Goal: Task Accomplishment & Management: Manage account settings

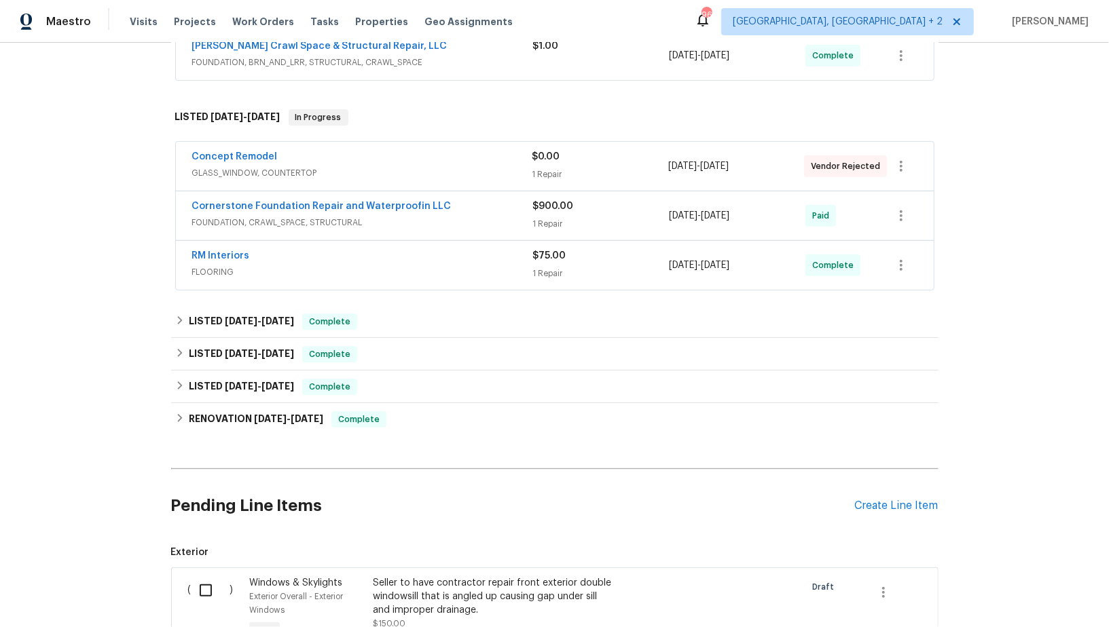
scroll to position [551, 0]
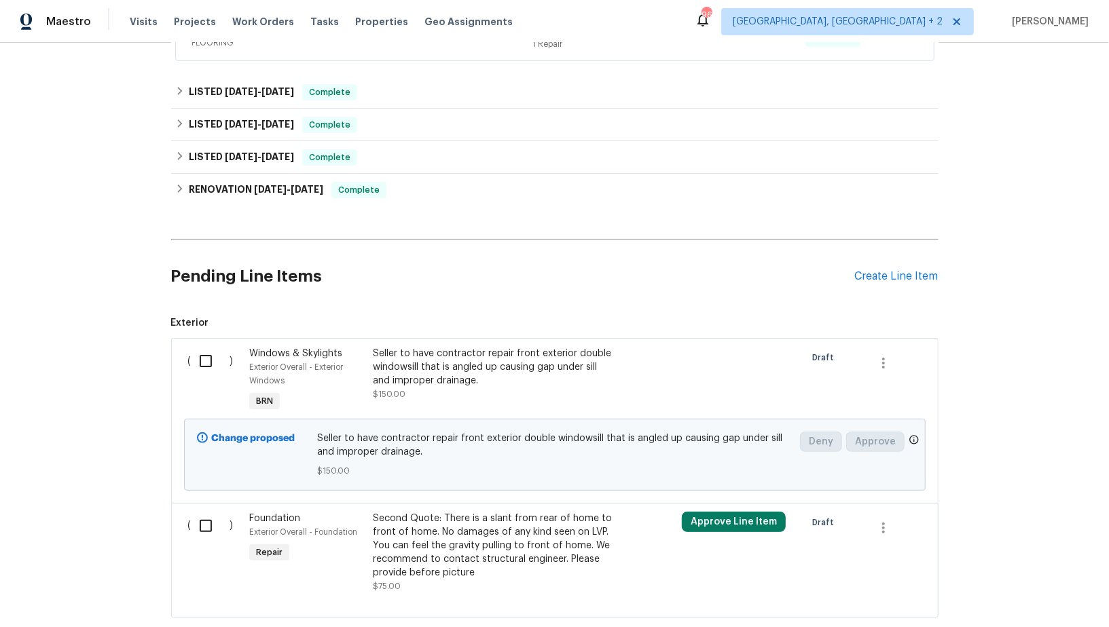
click at [215, 353] on input "checkbox" at bounding box center [210, 361] width 39 height 29
checkbox input "true"
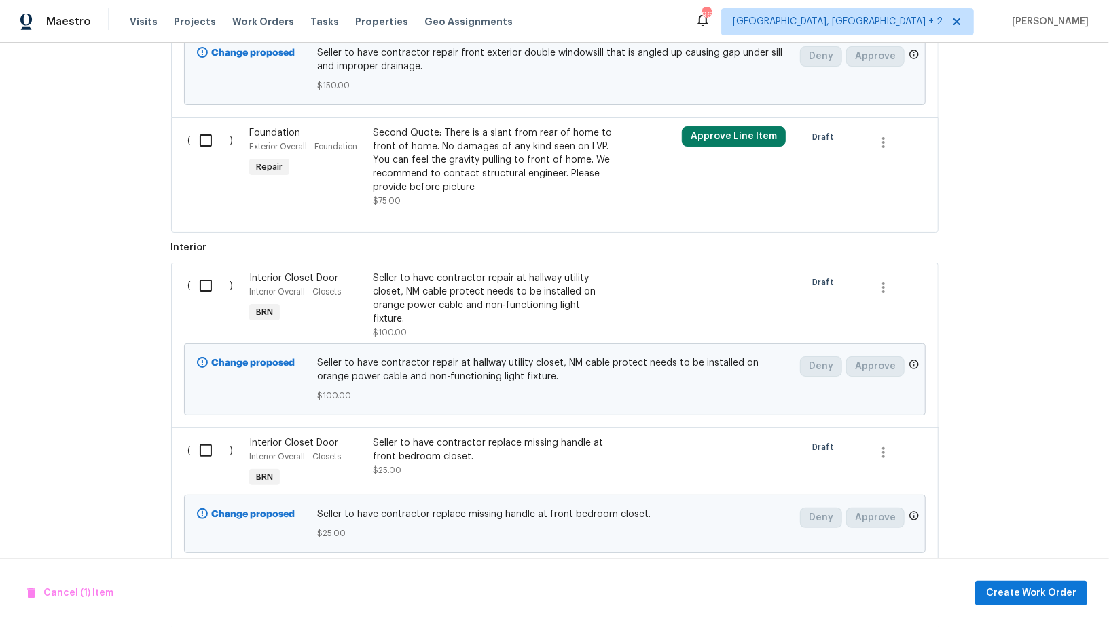
scroll to position [892, 0]
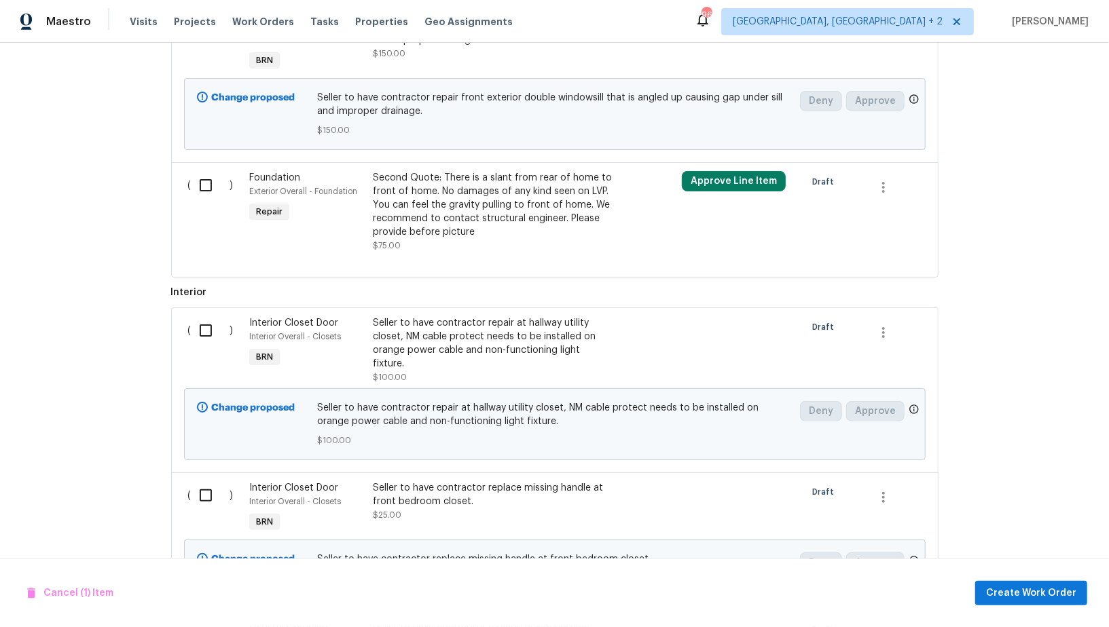
click at [205, 320] on input "checkbox" at bounding box center [210, 330] width 39 height 29
checkbox input "true"
click at [218, 481] on input "checkbox" at bounding box center [210, 495] width 39 height 29
checkbox input "true"
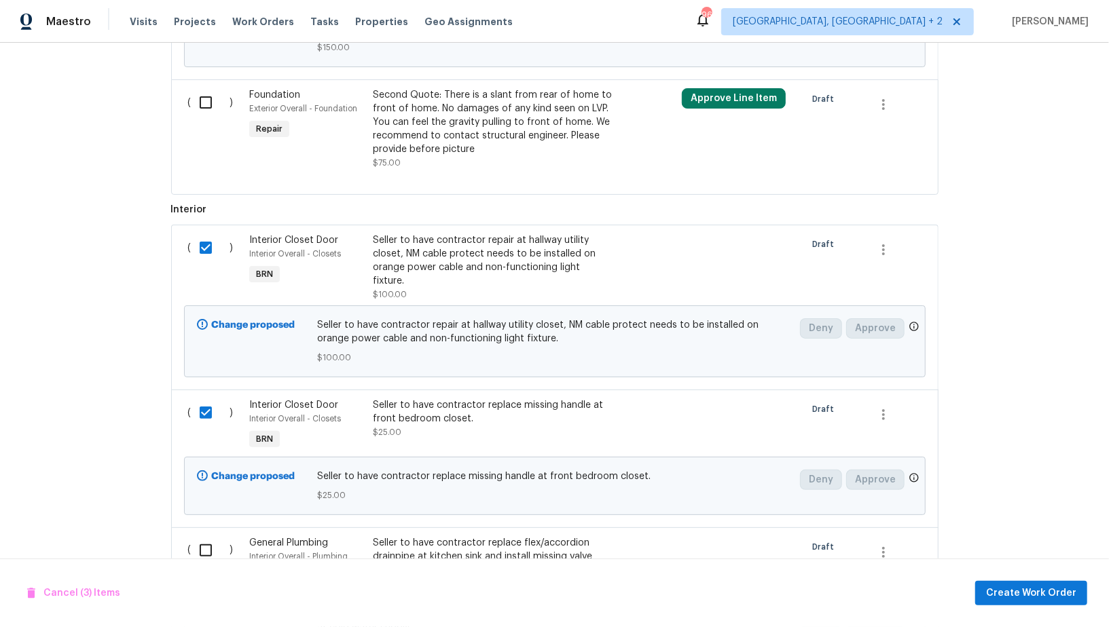
scroll to position [1105, 0]
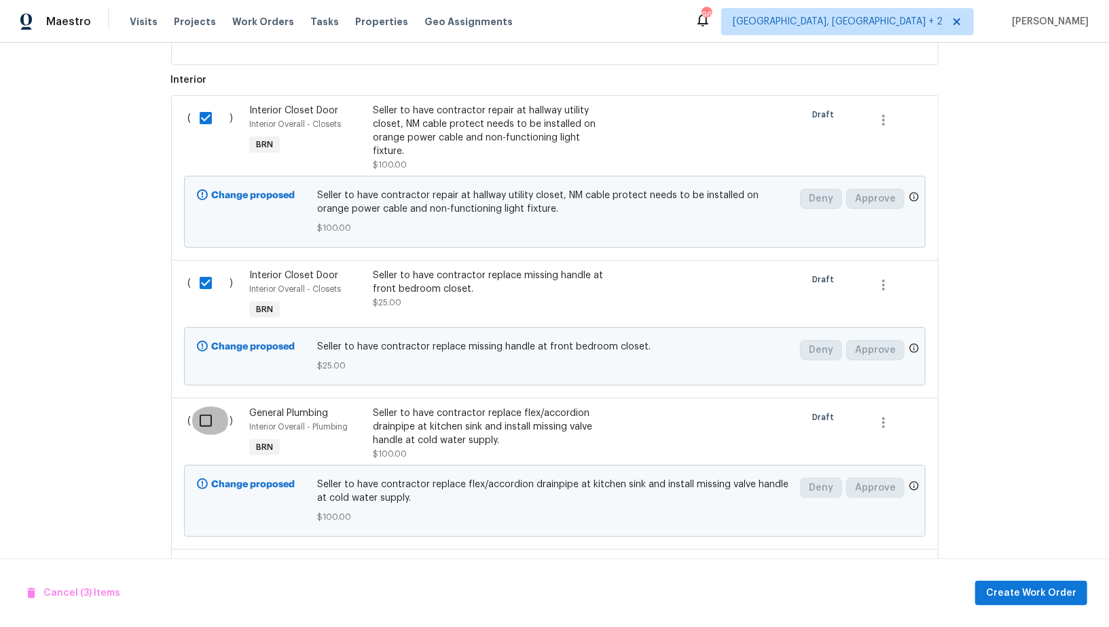
click at [208, 407] on input "checkbox" at bounding box center [210, 421] width 39 height 29
checkbox input "true"
click at [213, 558] on input "checkbox" at bounding box center [210, 572] width 39 height 29
checkbox input "true"
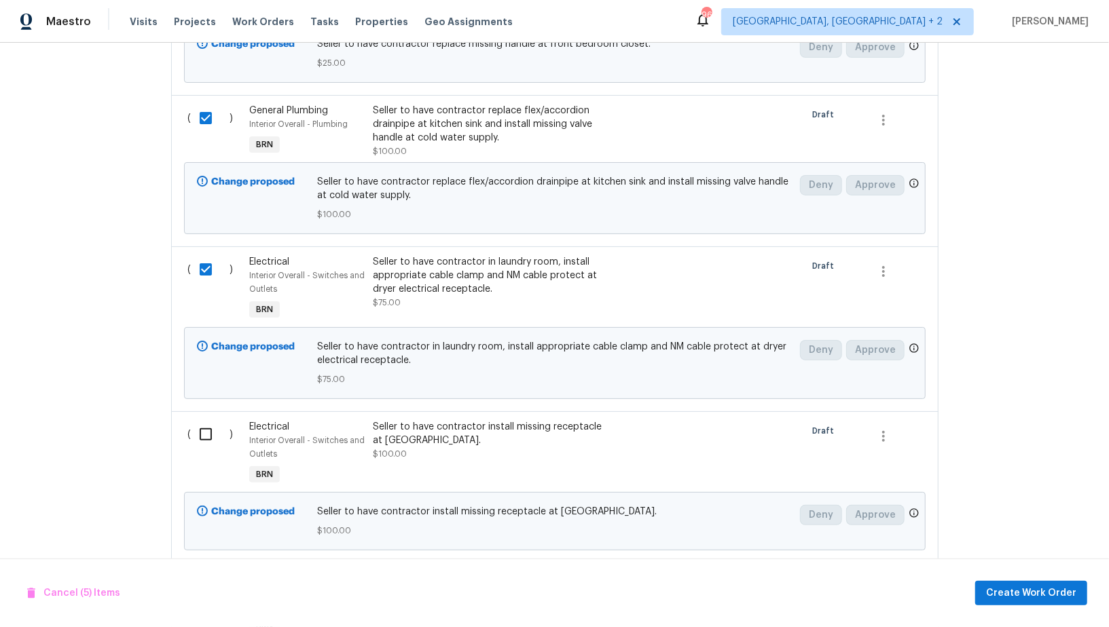
click at [205, 430] on div "( )" at bounding box center [215, 454] width 62 height 76
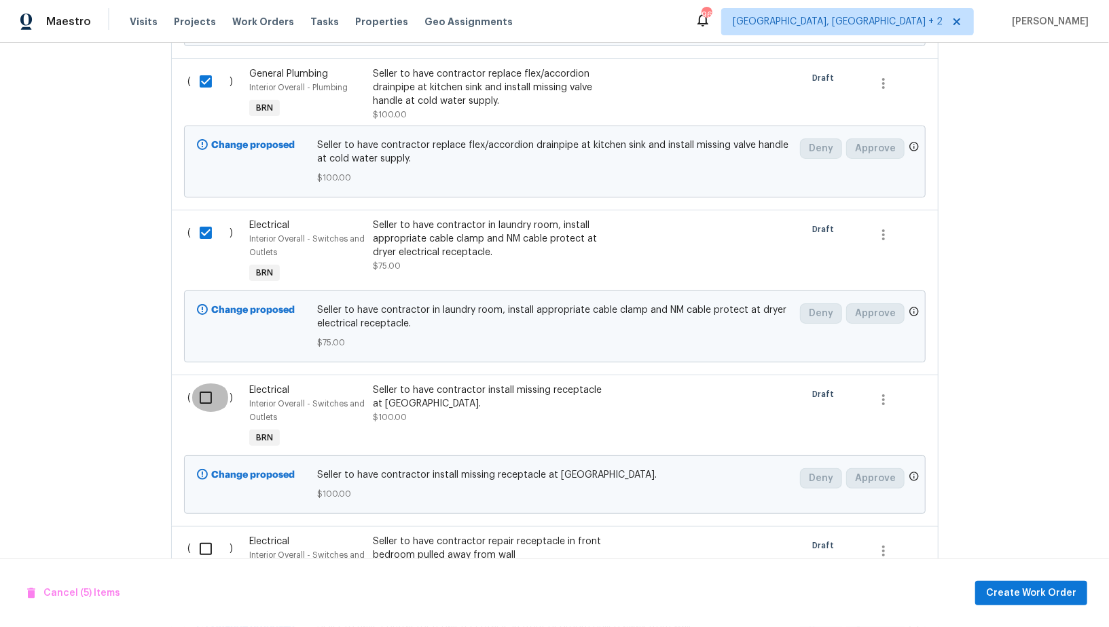
click at [206, 389] on input "checkbox" at bounding box center [210, 398] width 39 height 29
checkbox input "true"
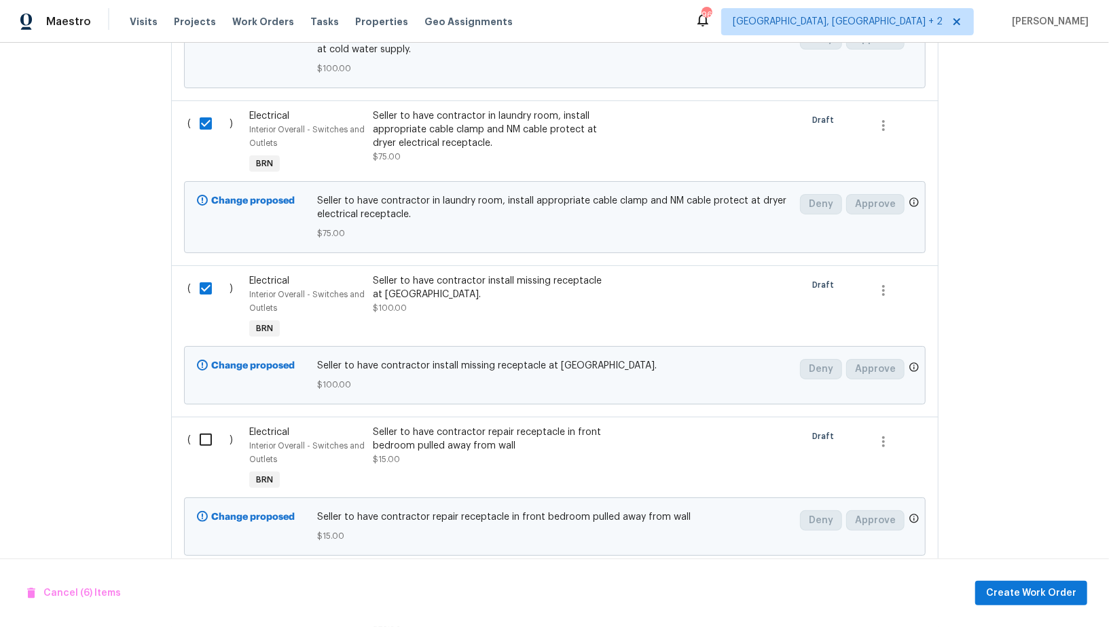
click at [212, 426] on input "checkbox" at bounding box center [210, 440] width 39 height 29
checkbox input "true"
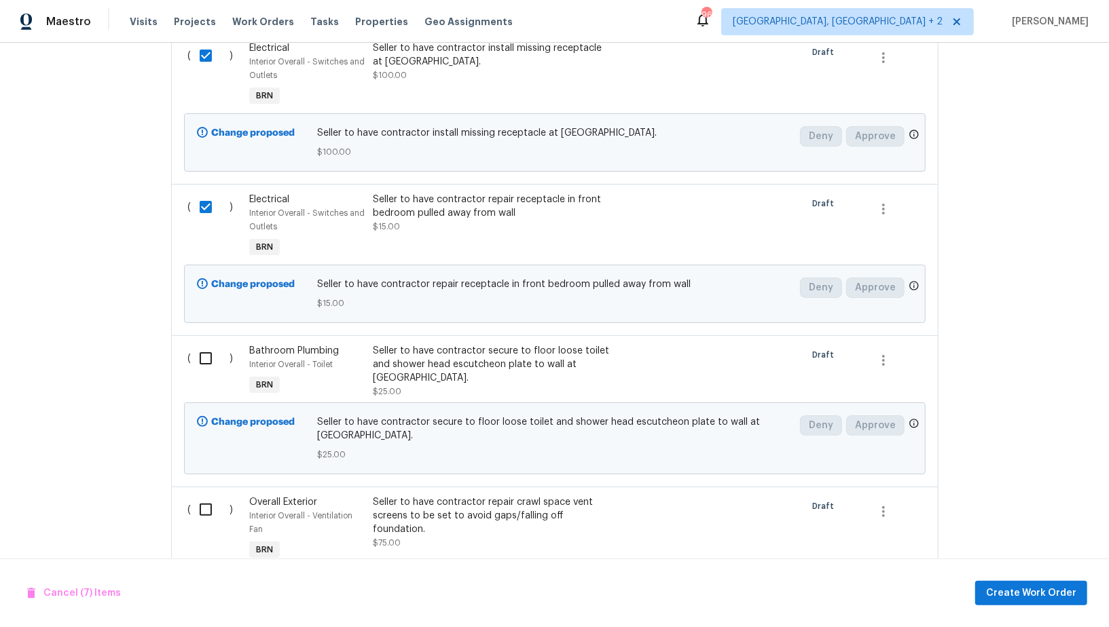
click at [208, 344] on input "checkbox" at bounding box center [210, 358] width 39 height 29
checkbox input "true"
click at [204, 496] on input "checkbox" at bounding box center [210, 510] width 39 height 29
checkbox input "true"
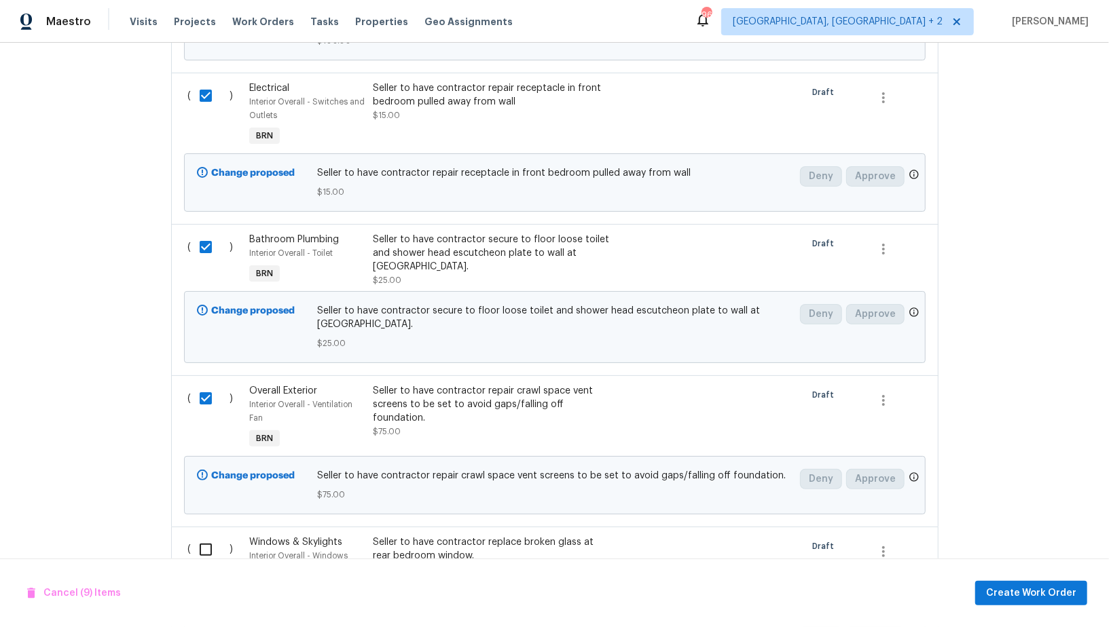
scroll to position [1992, 0]
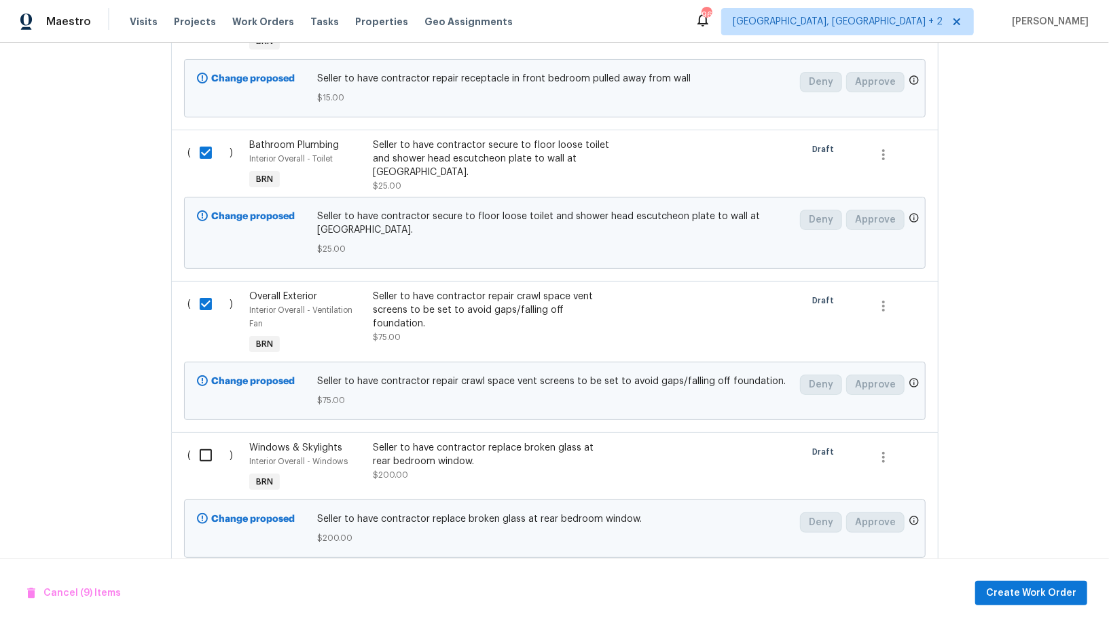
click at [208, 441] on input "checkbox" at bounding box center [210, 455] width 39 height 29
checkbox input "true"
click at [1032, 584] on button "Create Work Order" at bounding box center [1031, 593] width 112 height 25
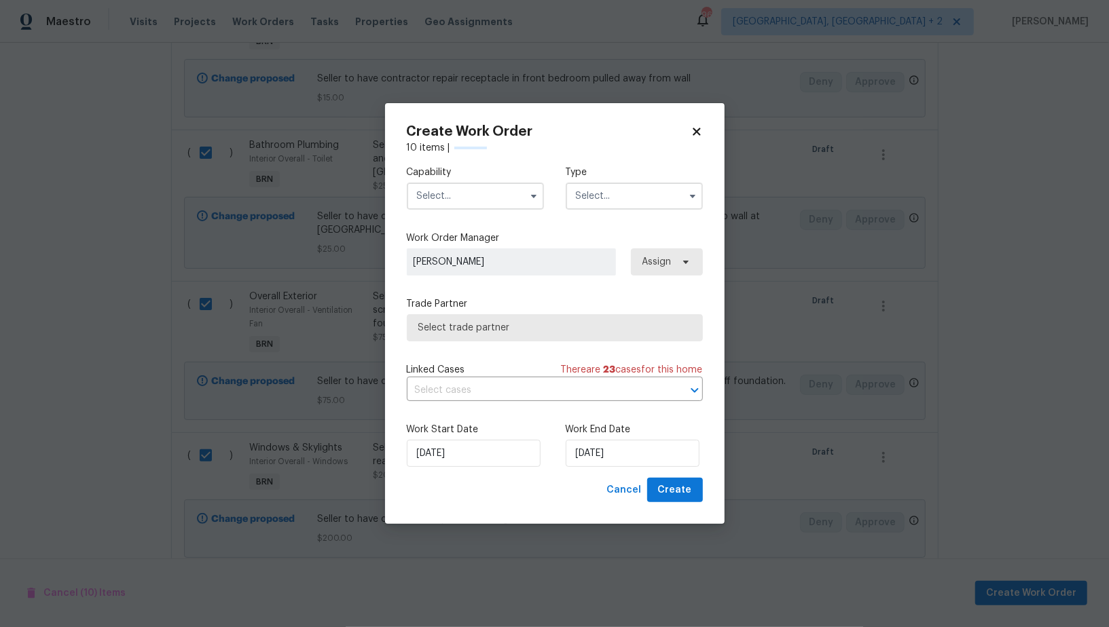
click at [448, 196] on input "text" at bounding box center [475, 196] width 137 height 27
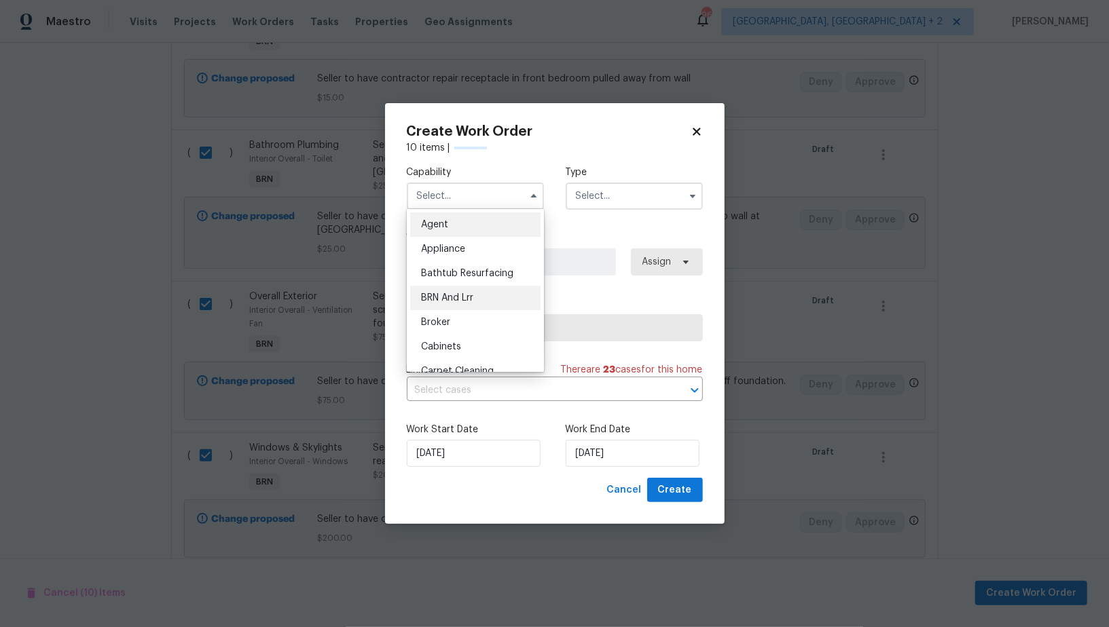
checkbox input "false"
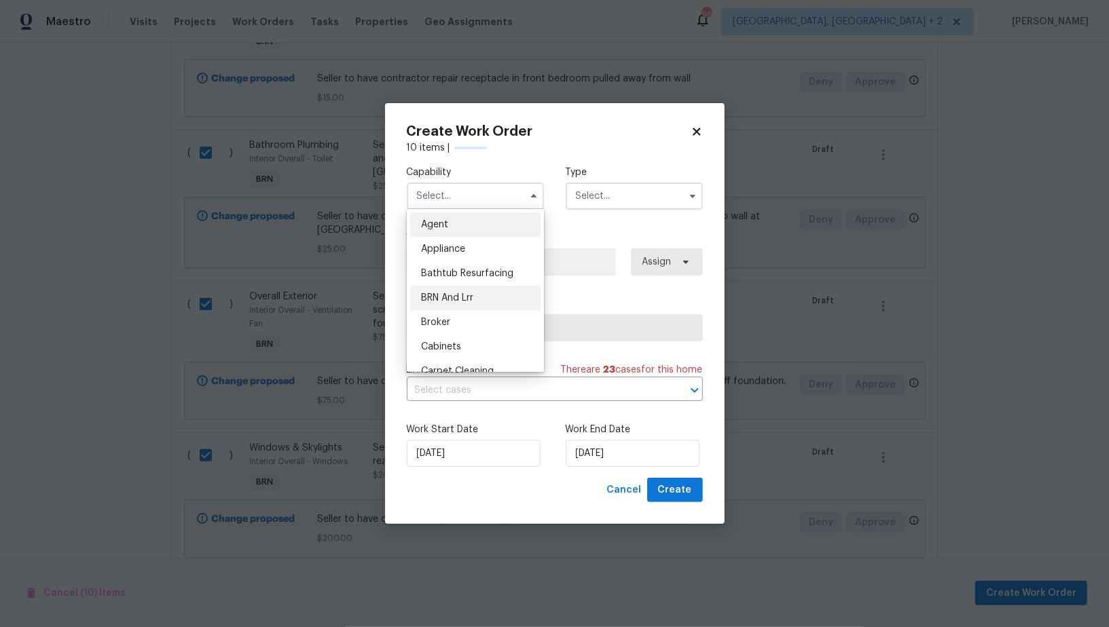
checkbox input "false"
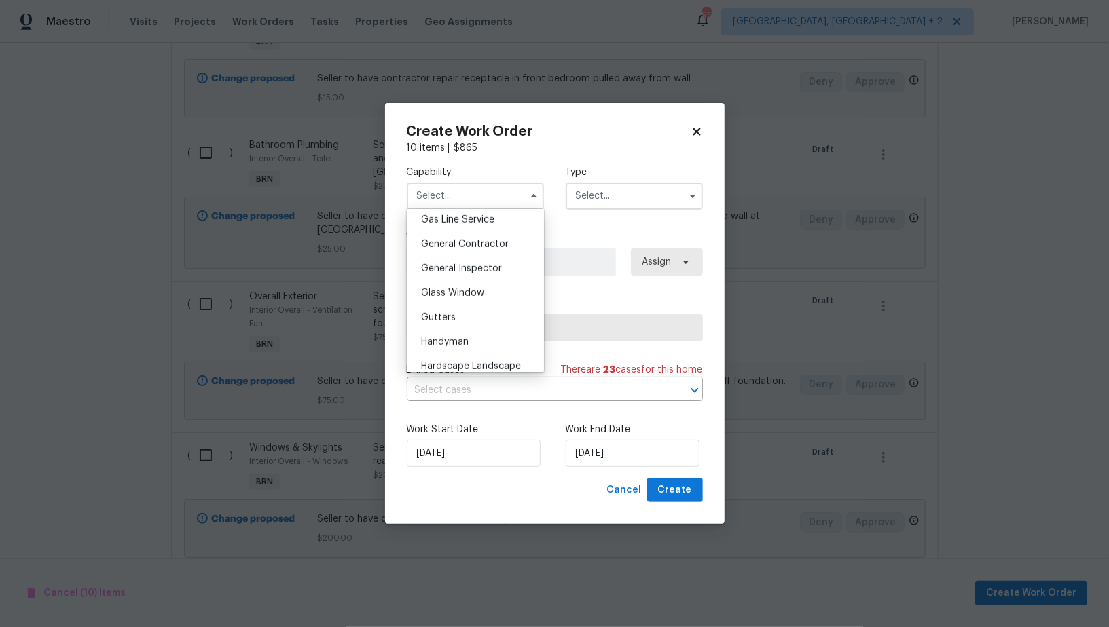
scroll to position [669, 0]
drag, startPoint x: 460, startPoint y: 296, endPoint x: 548, endPoint y: 282, distance: 89.4
click at [460, 296] on div "Handyman" at bounding box center [475, 303] width 130 height 24
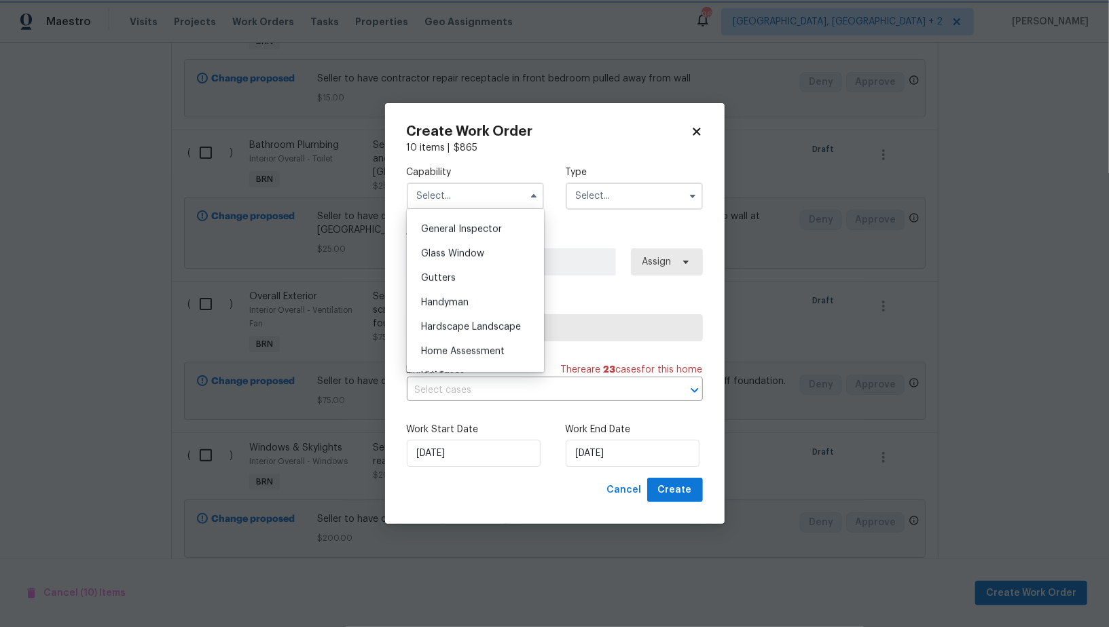
type input "Handyman"
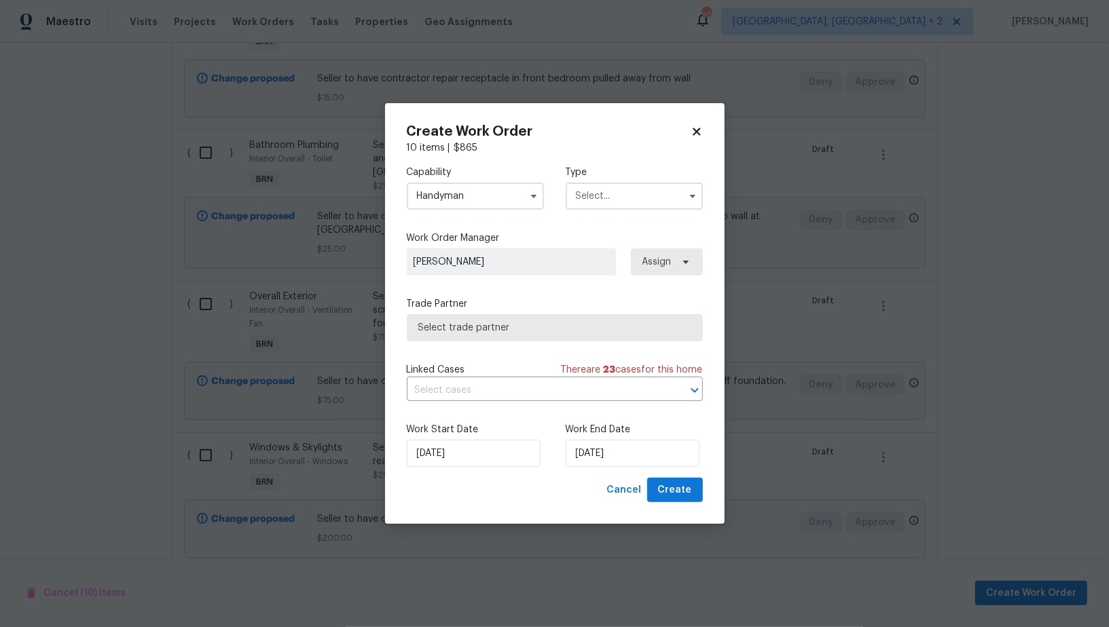
click at [585, 189] on input "text" at bounding box center [634, 196] width 137 height 27
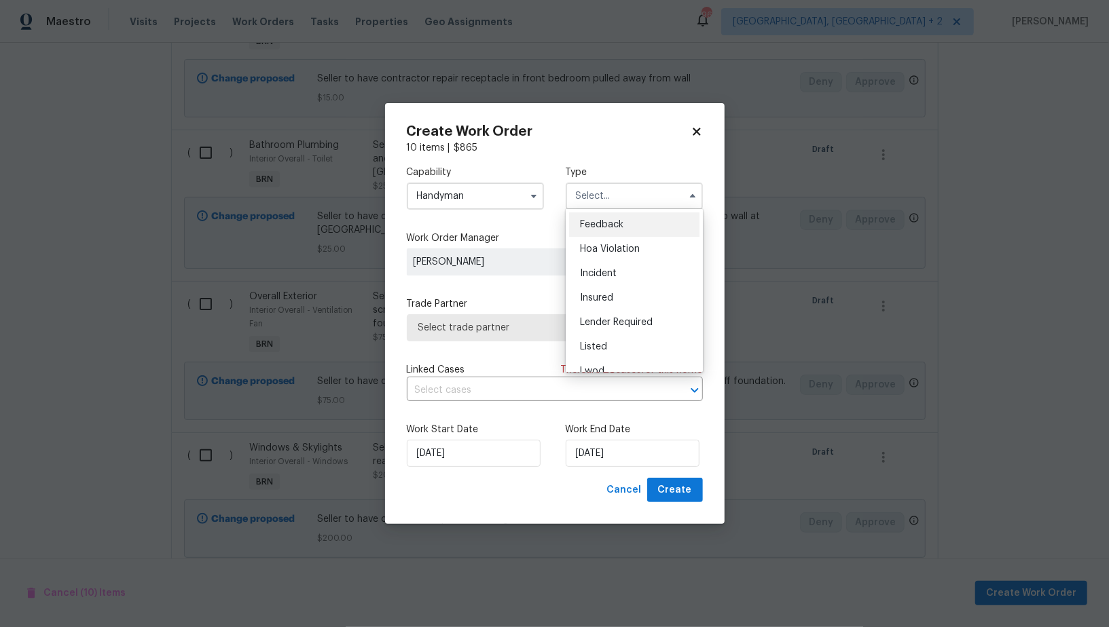
scroll to position [161, 0]
click at [612, 301] on div "Resale" at bounding box center [634, 308] width 130 height 24
type input "Resale"
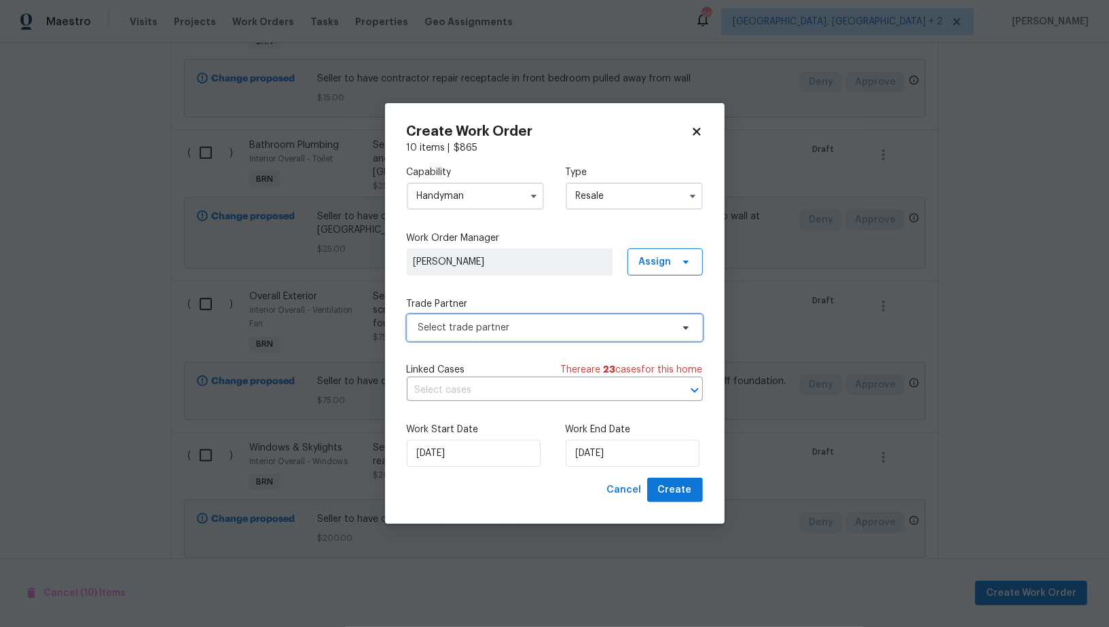
click at [593, 320] on span "Select trade partner" at bounding box center [555, 327] width 296 height 27
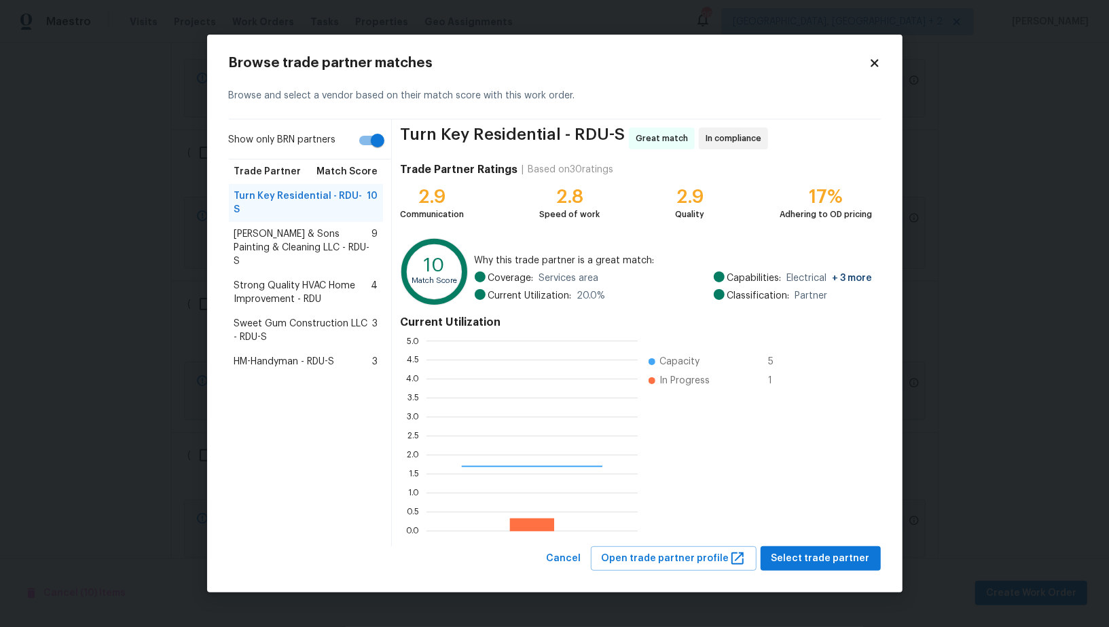
scroll to position [190, 211]
click at [372, 134] on input "Show only BRN partners" at bounding box center [377, 141] width 77 height 26
checkbox input "false"
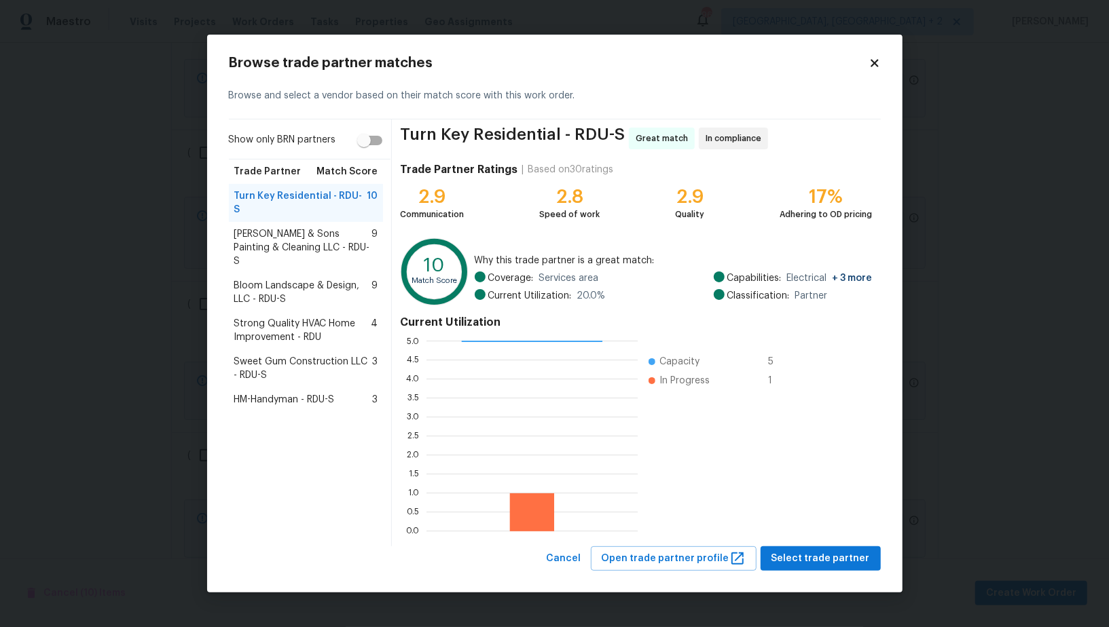
click at [321, 388] on div "HM-Handyman - RDU-S 3" at bounding box center [306, 400] width 155 height 24
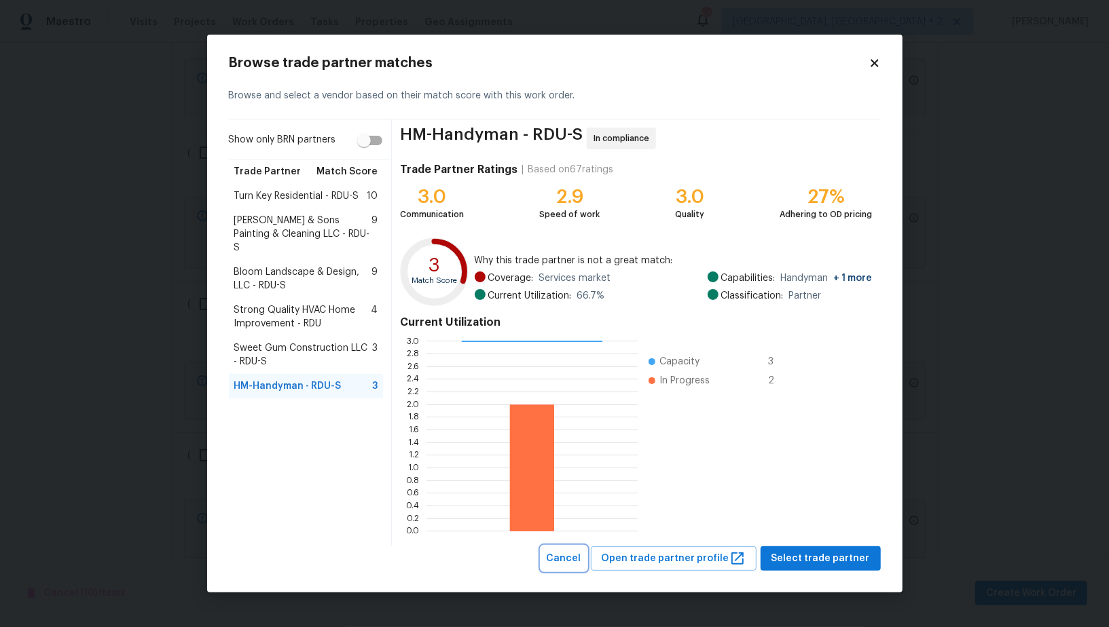
click at [581, 551] on span "Cancel" at bounding box center [564, 559] width 35 height 17
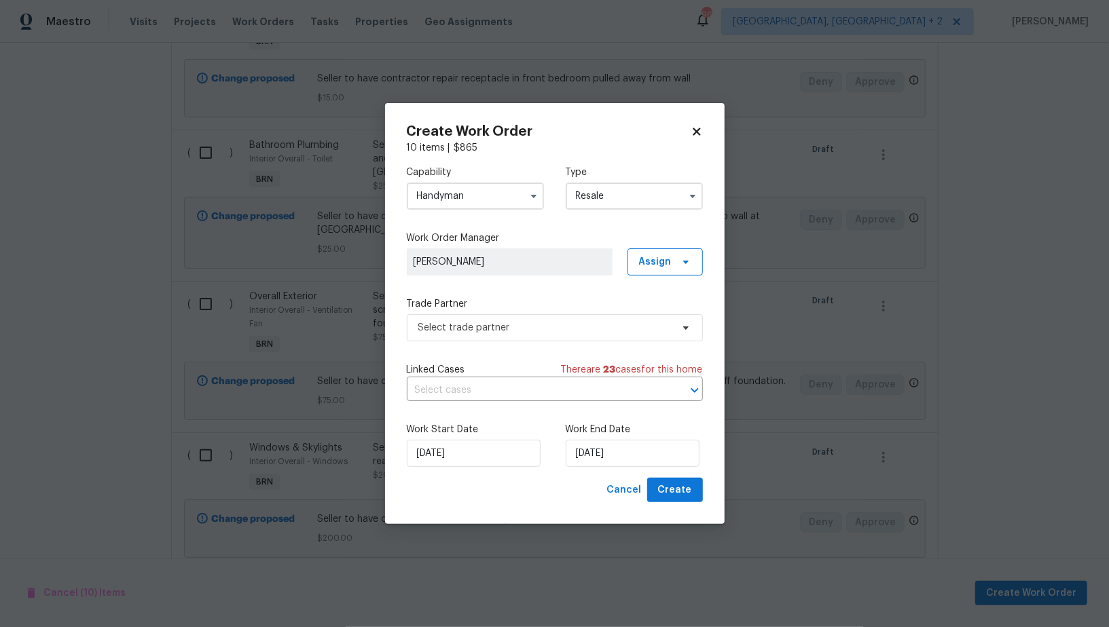
click at [473, 196] on input "Handyman" at bounding box center [475, 196] width 137 height 27
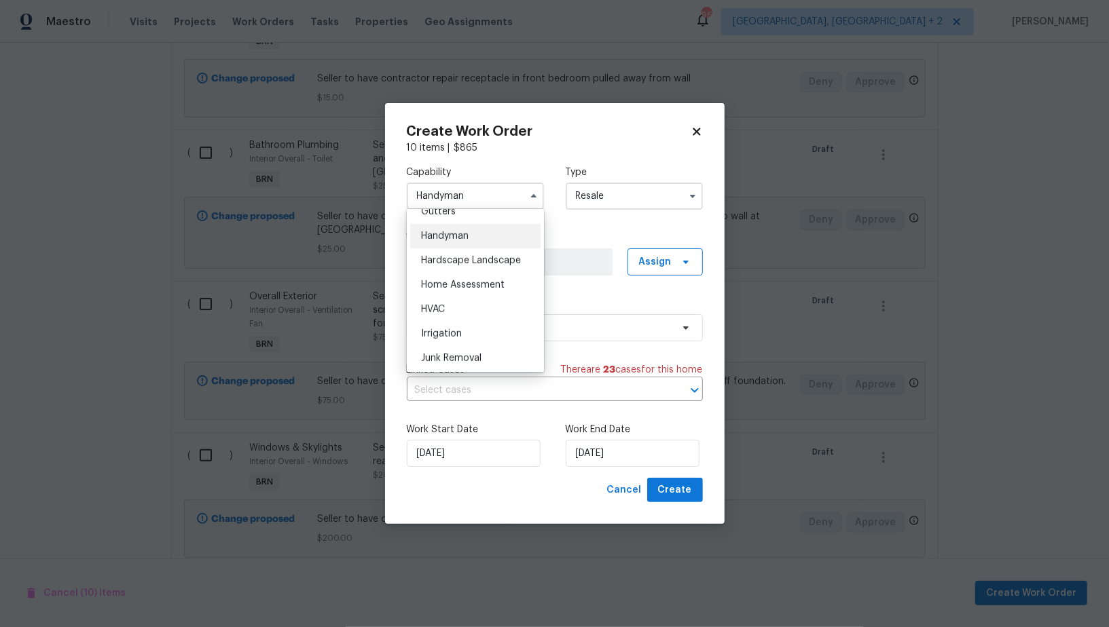
scroll to position [636, 0]
click at [483, 244] on div "General Contractor" at bounding box center [475, 237] width 130 height 24
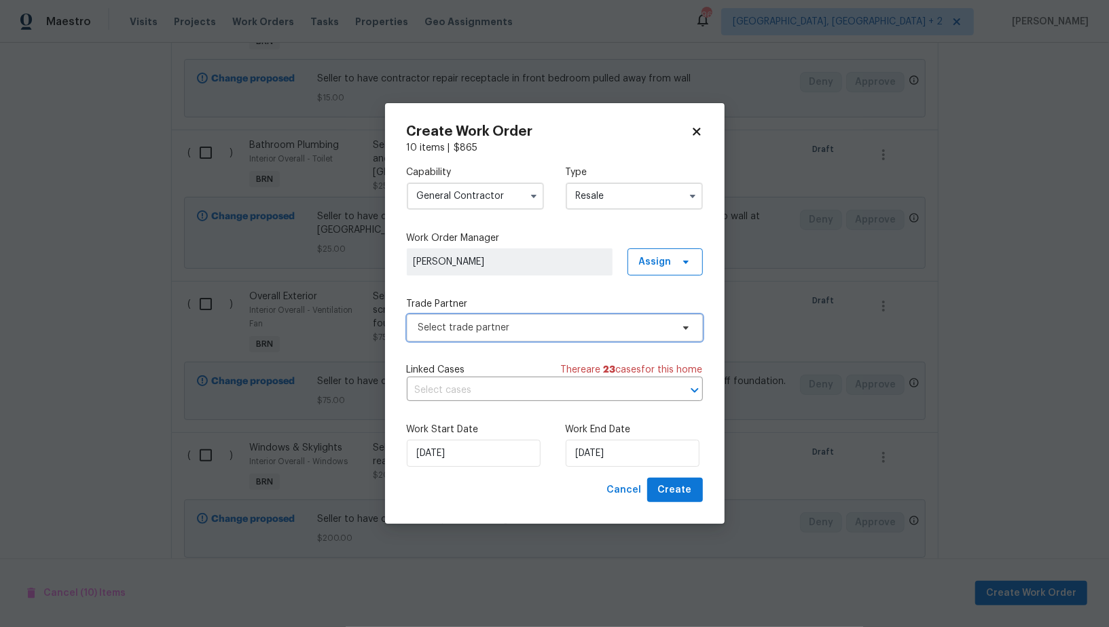
click at [568, 328] on span "Select trade partner" at bounding box center [544, 328] width 253 height 14
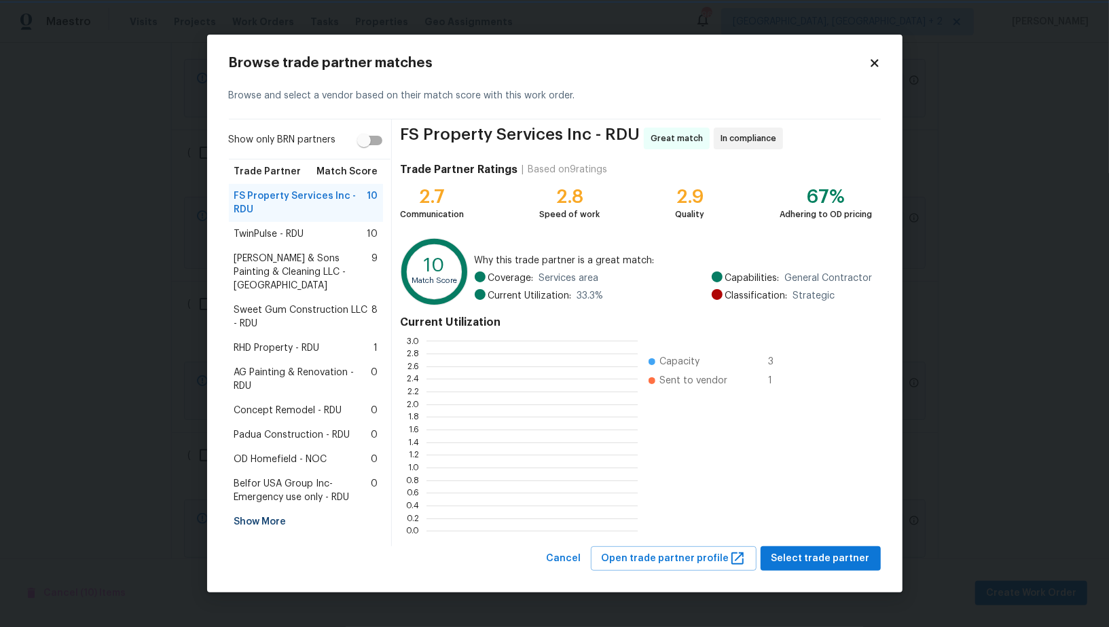
scroll to position [1, 1]
click at [252, 510] on div "Show More" at bounding box center [306, 522] width 155 height 24
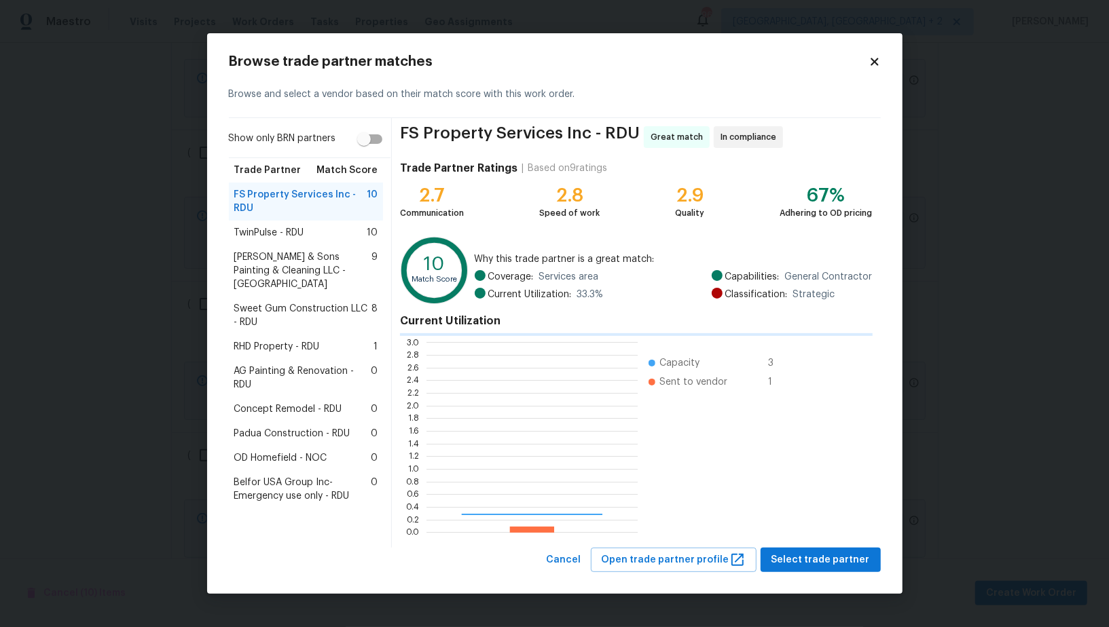
scroll to position [190, 211]
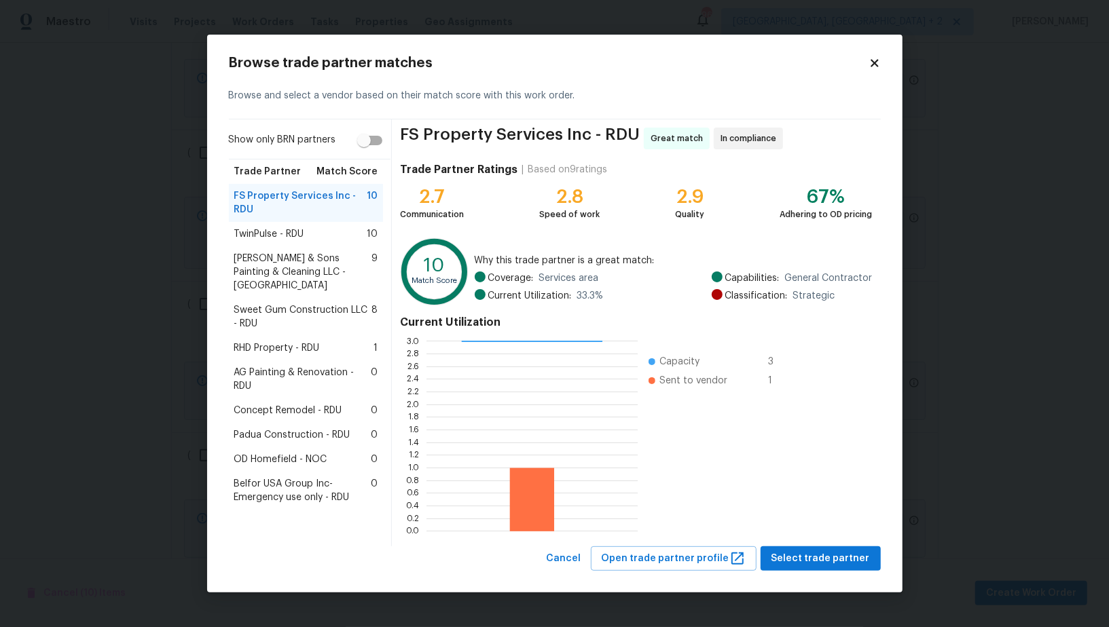
click at [322, 228] on div "TwinPulse - RDU 10" at bounding box center [306, 234] width 144 height 14
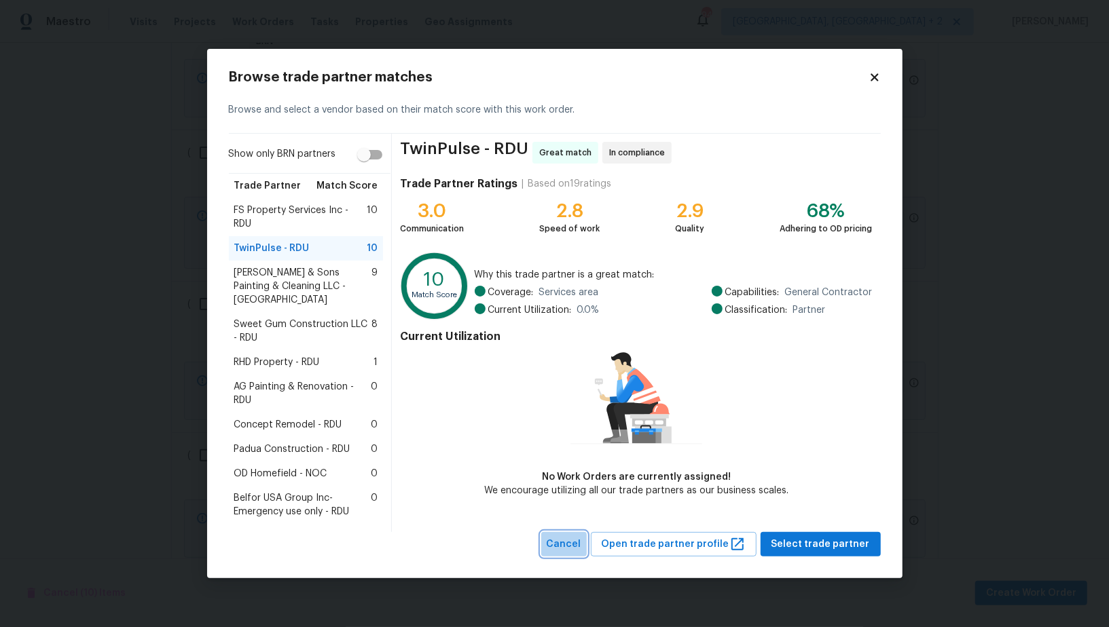
click at [579, 545] on span "Cancel" at bounding box center [564, 544] width 35 height 17
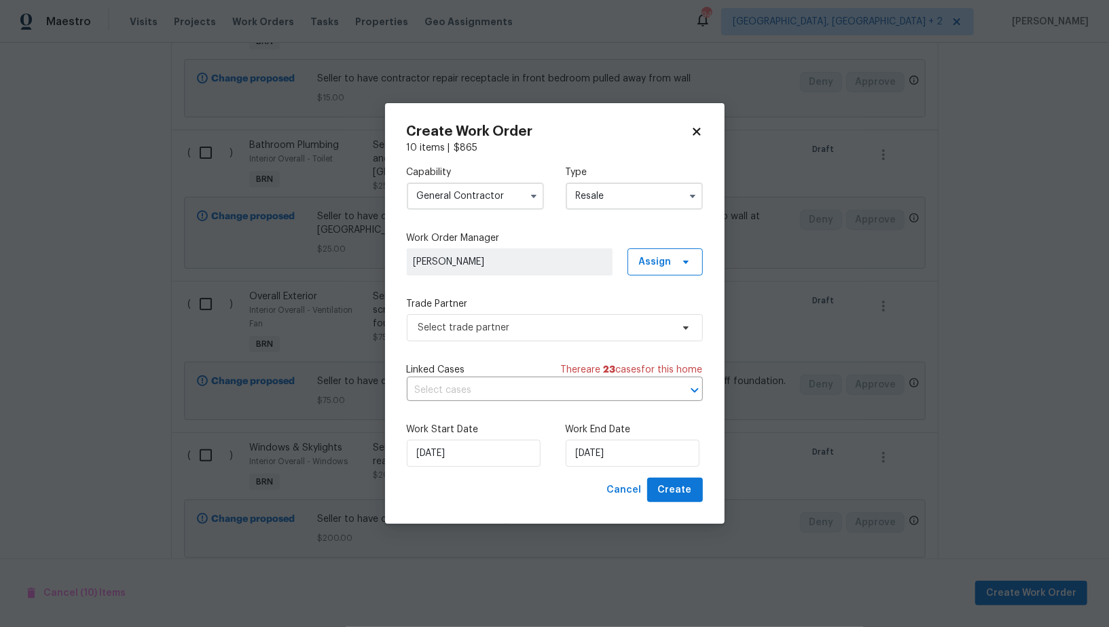
click at [437, 183] on input "General Contractor" at bounding box center [475, 196] width 137 height 27
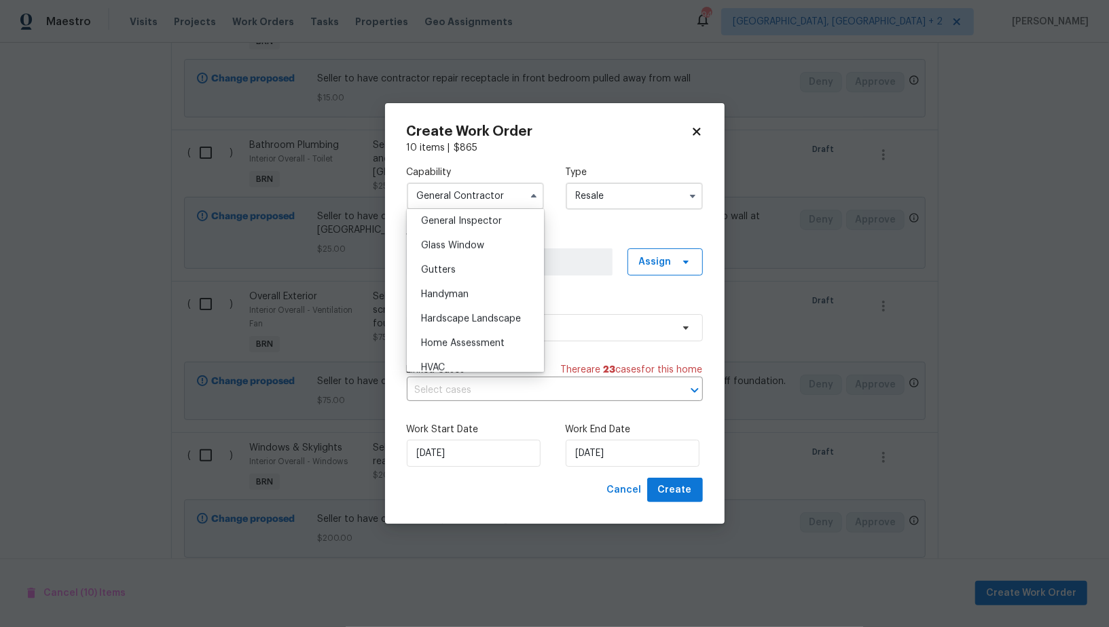
scroll to position [680, 0]
click at [462, 282] on div "Handyman" at bounding box center [475, 292] width 130 height 24
type input "Handyman"
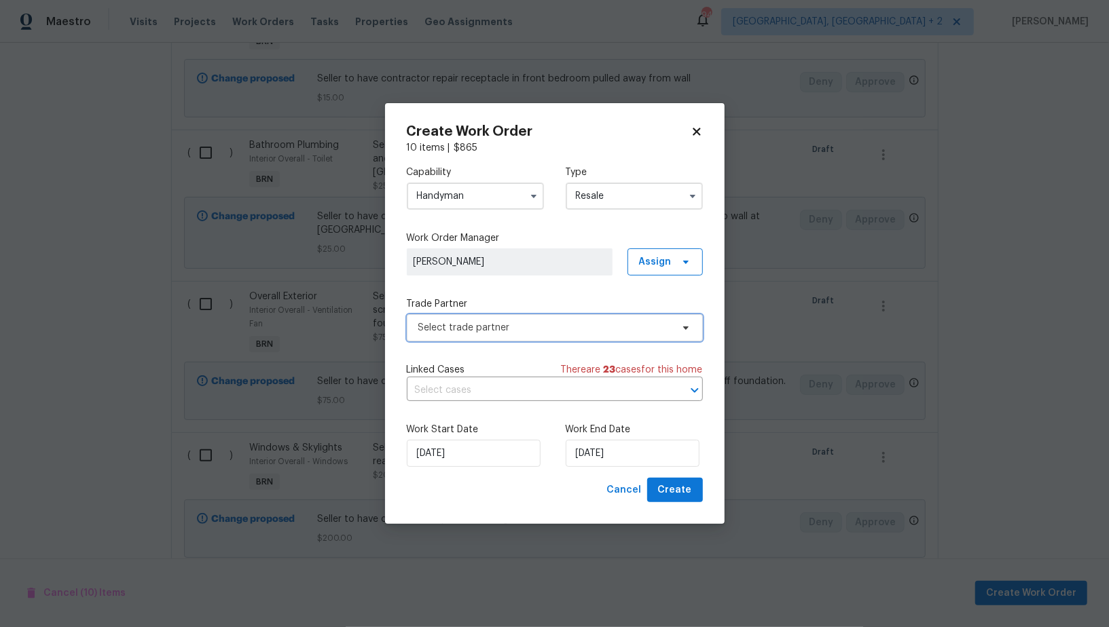
click at [539, 333] on span "Select trade partner" at bounding box center [544, 328] width 253 height 14
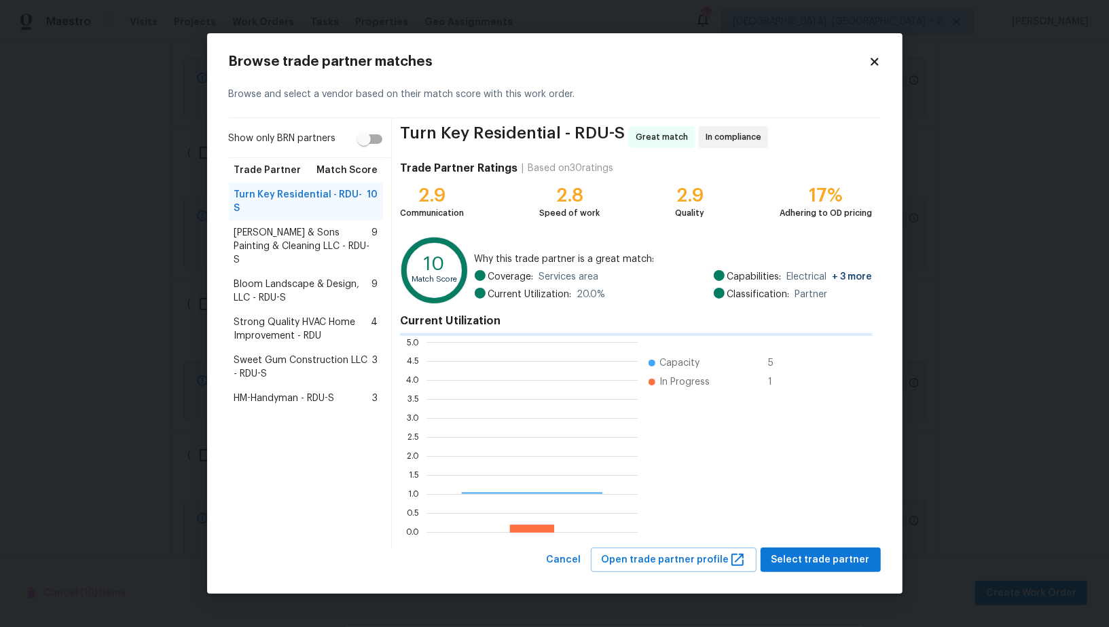
scroll to position [190, 211]
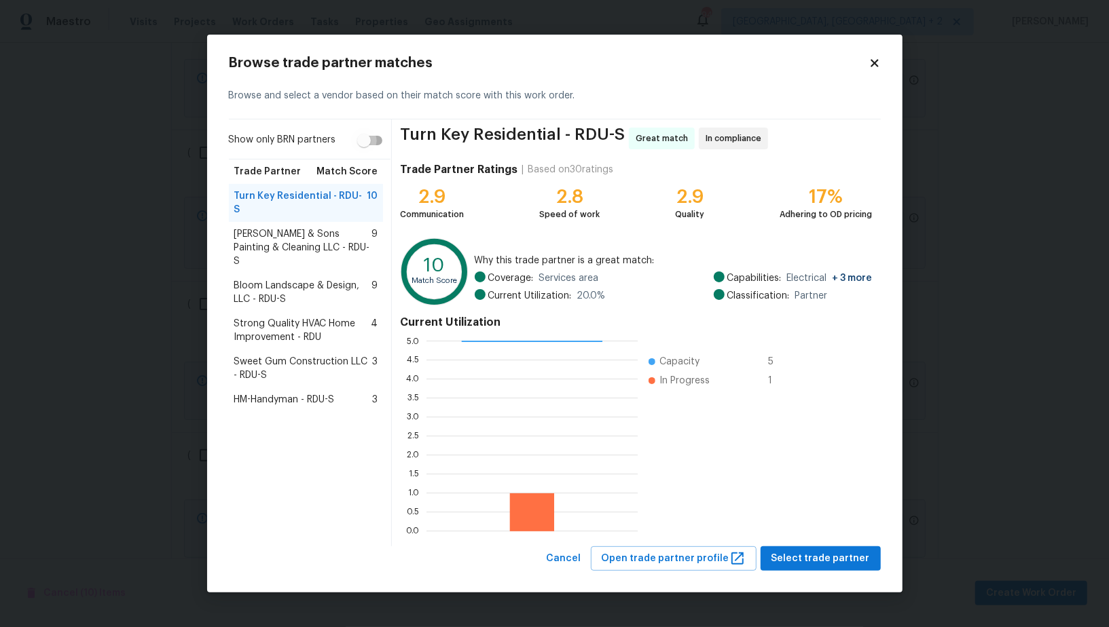
click at [371, 147] on input "Show only BRN partners" at bounding box center [363, 141] width 77 height 26
checkbox input "true"
click at [560, 562] on button "Cancel" at bounding box center [563, 559] width 45 height 25
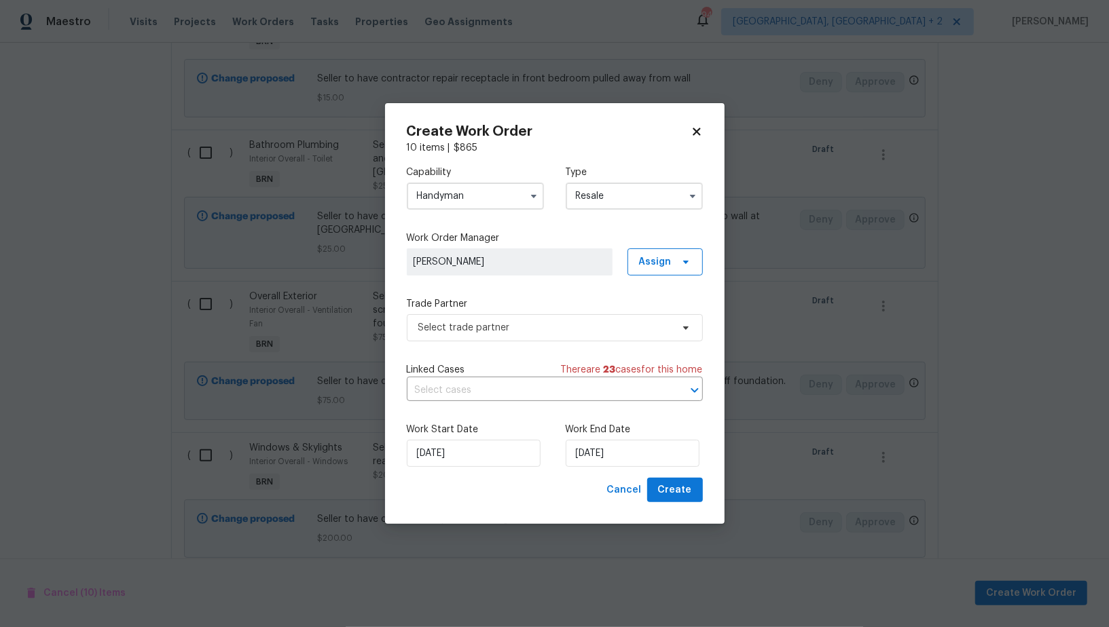
click at [484, 206] on input "Handyman" at bounding box center [475, 196] width 137 height 27
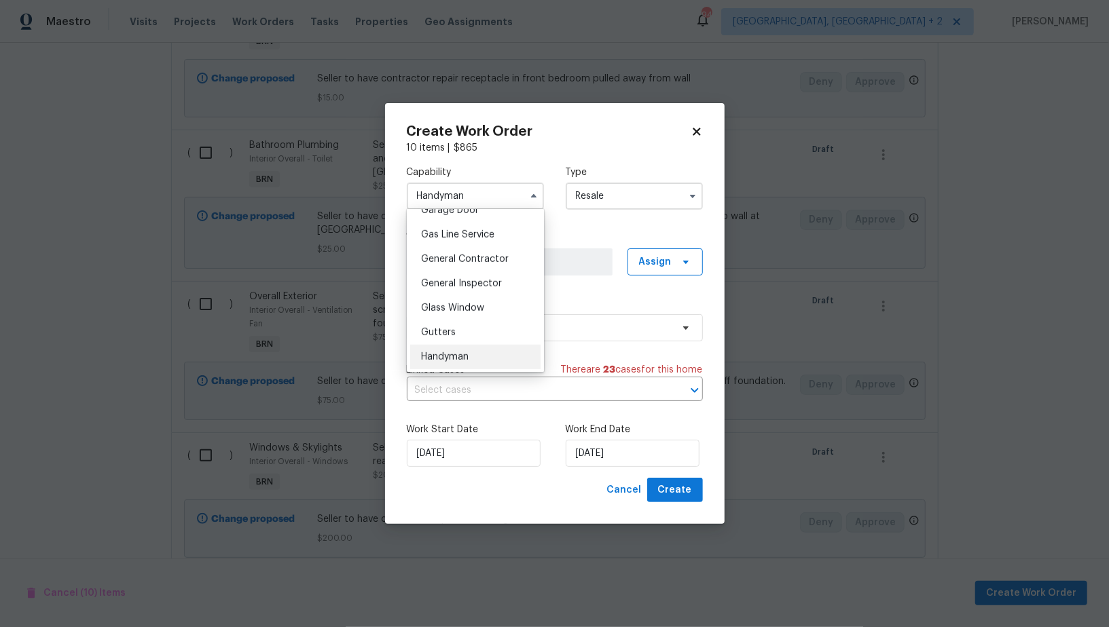
scroll to position [627, 0]
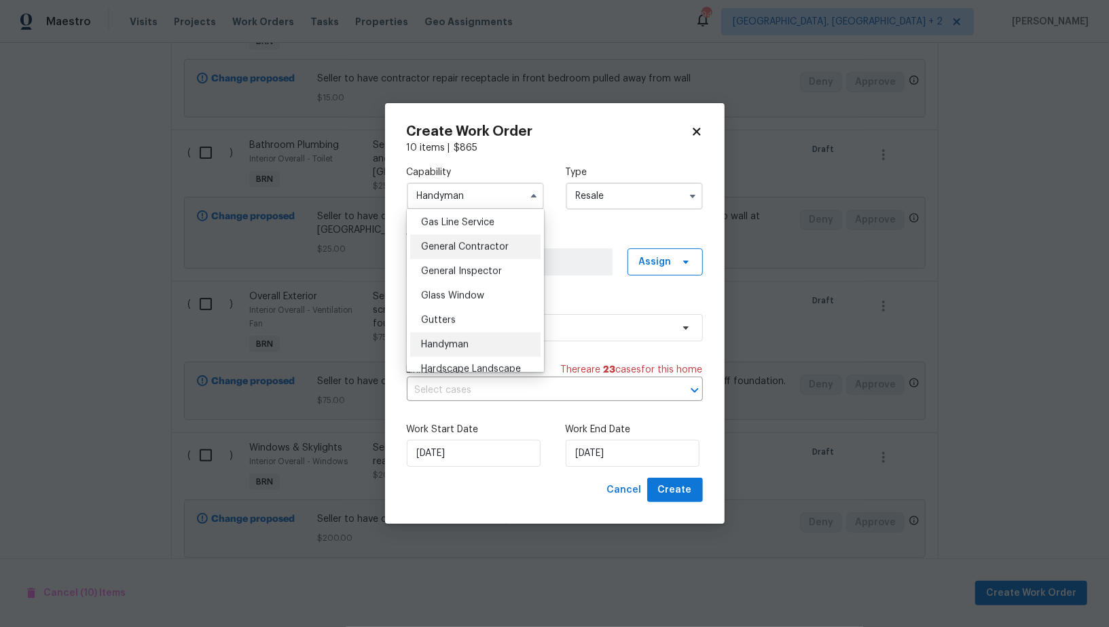
click at [471, 242] on span "General Contractor" at bounding box center [465, 247] width 88 height 10
type input "General Contractor"
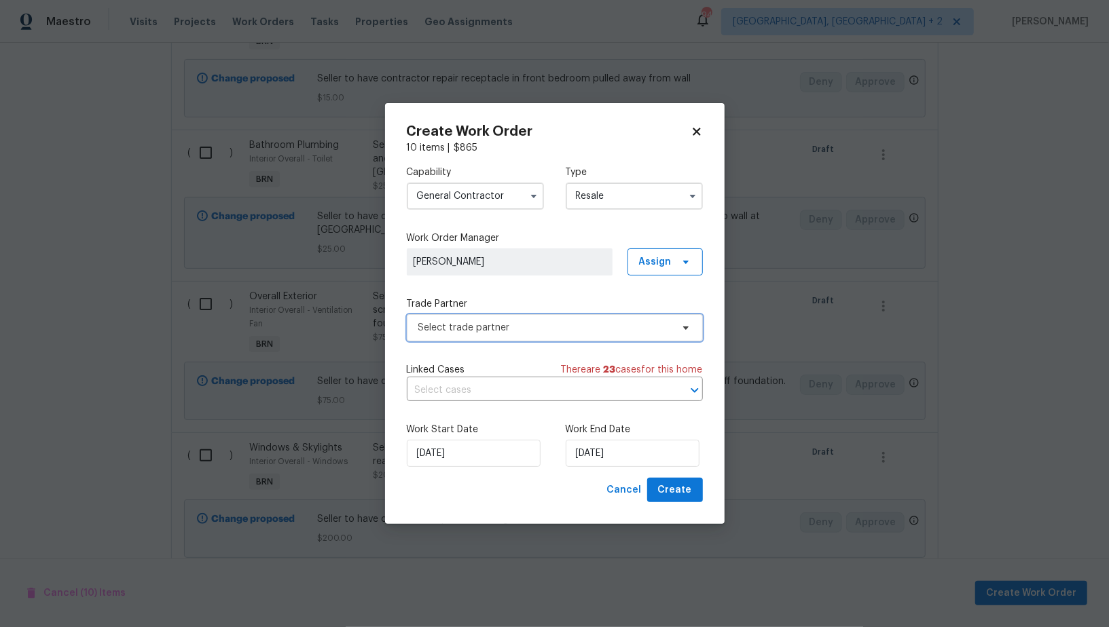
click at [532, 330] on span "Select trade partner" at bounding box center [544, 328] width 253 height 14
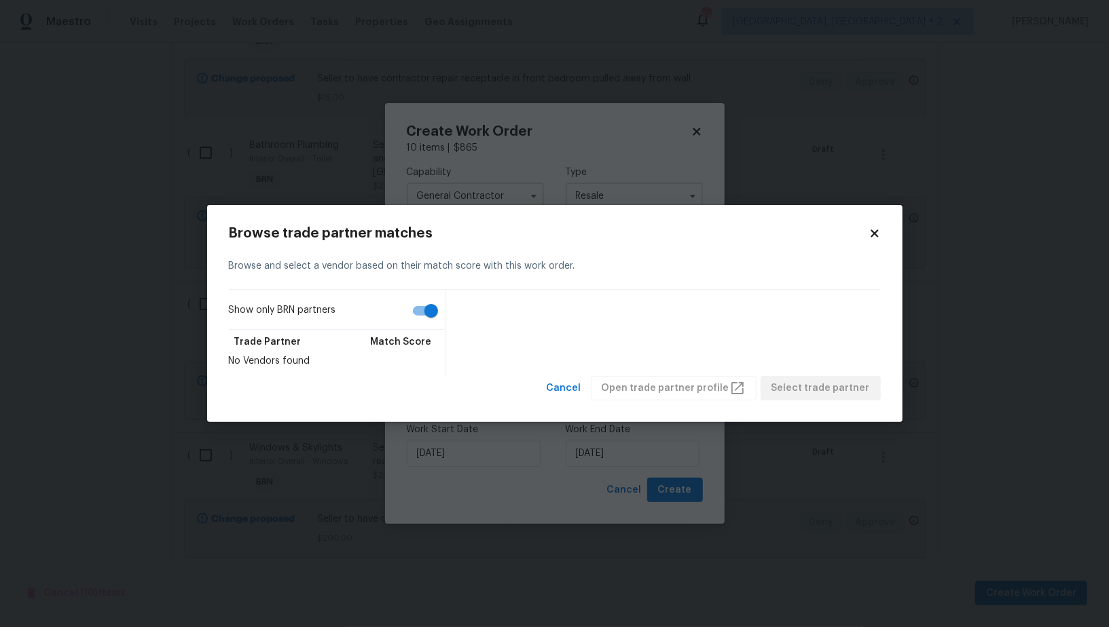
click at [440, 298] on input "Show only BRN partners" at bounding box center [430, 311] width 77 height 26
checkbox input "false"
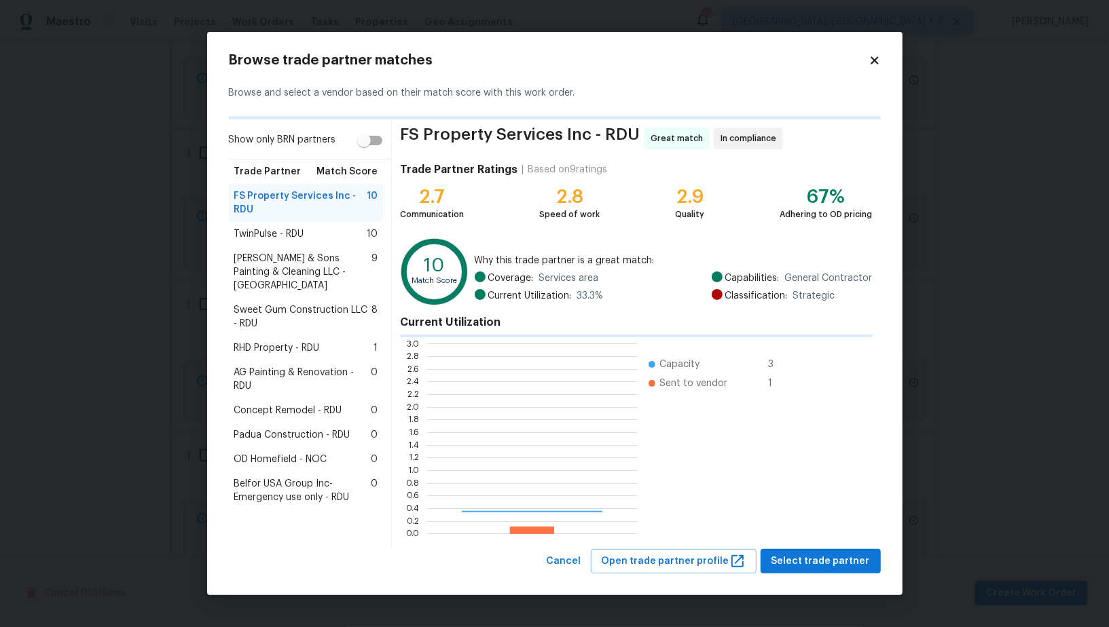
scroll to position [190, 211]
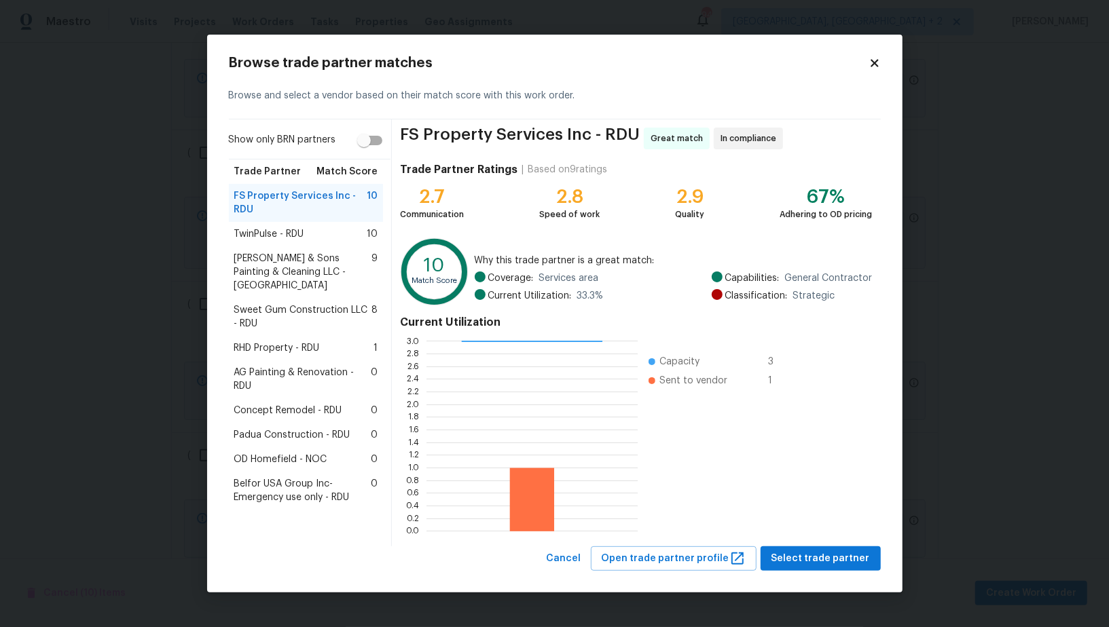
click at [327, 342] on div "RHD Property - RDU 1" at bounding box center [306, 349] width 144 height 14
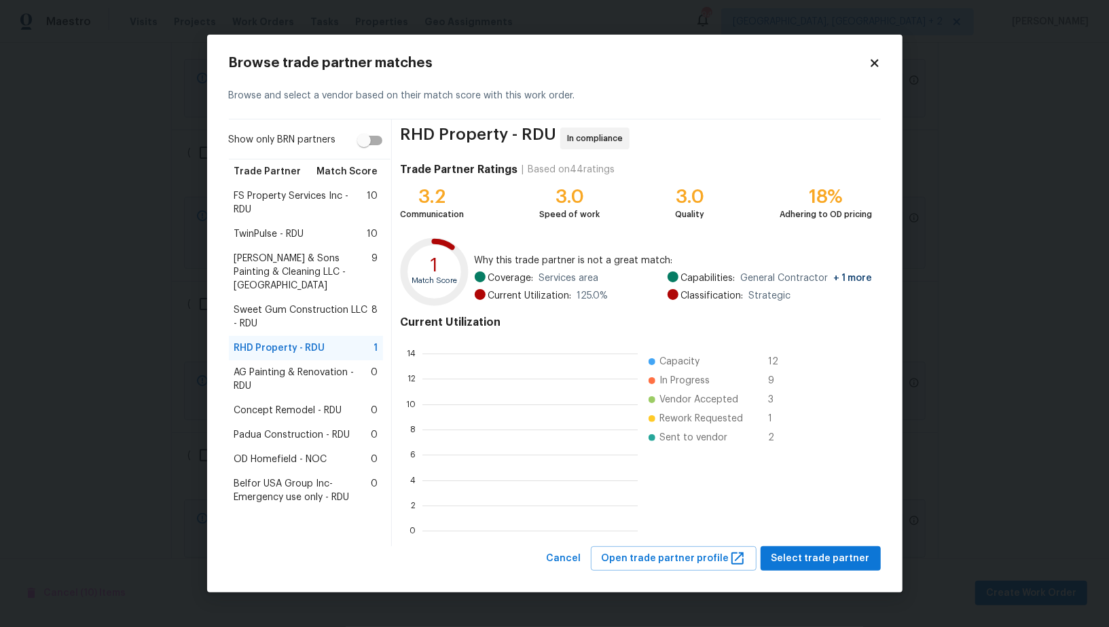
scroll to position [1, 1]
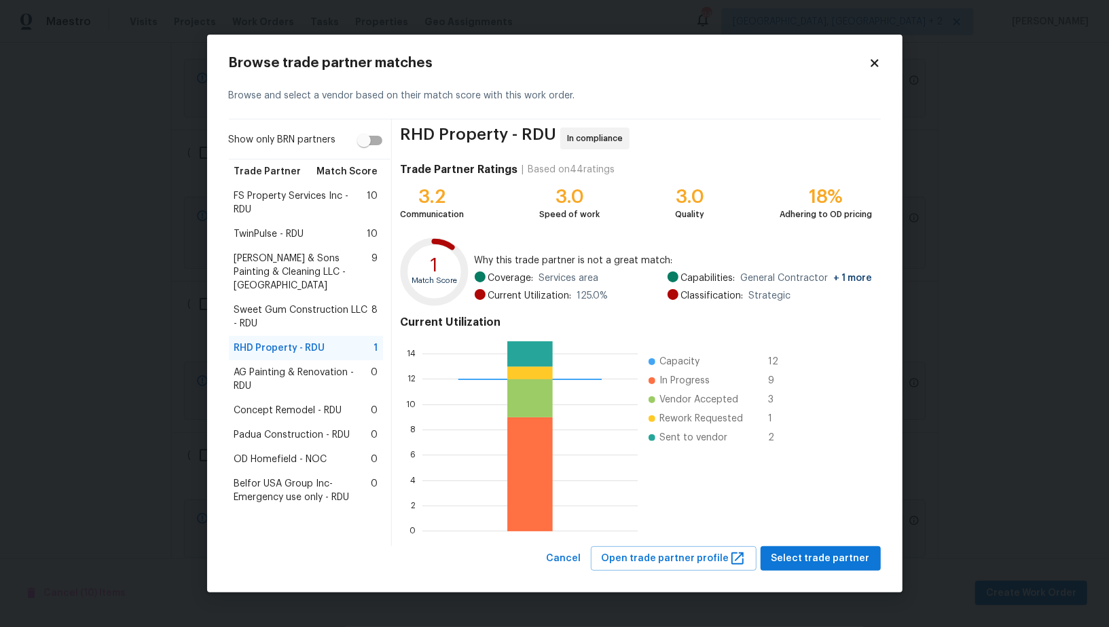
click at [298, 235] on span "TwinPulse - RDU" at bounding box center [269, 234] width 70 height 14
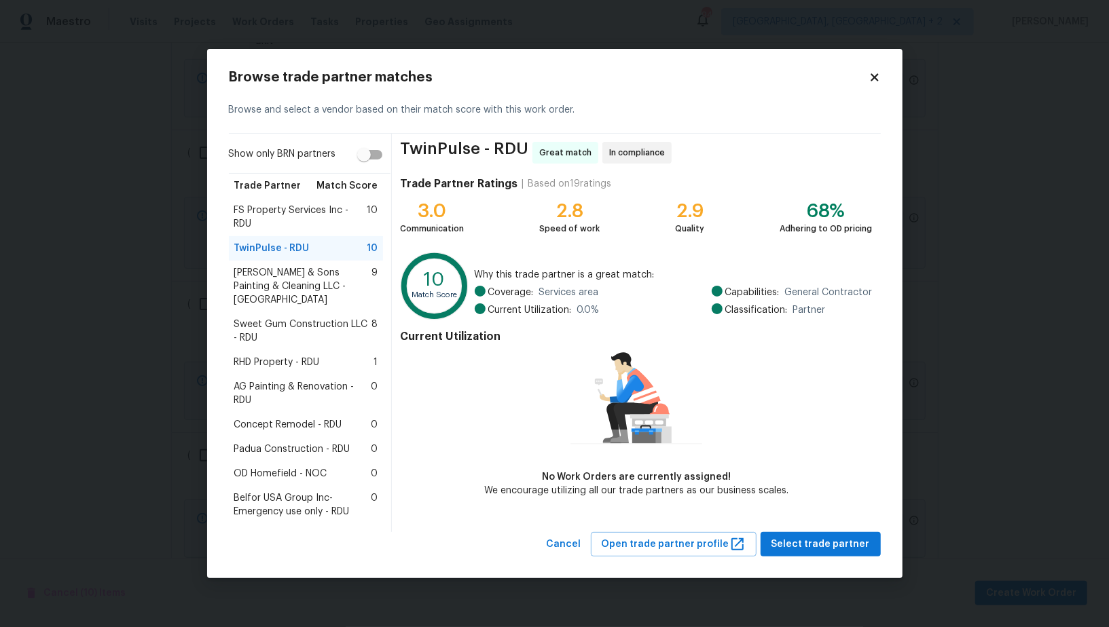
click at [303, 213] on span "FS Property Services Inc - RDU" at bounding box center [300, 217] width 133 height 27
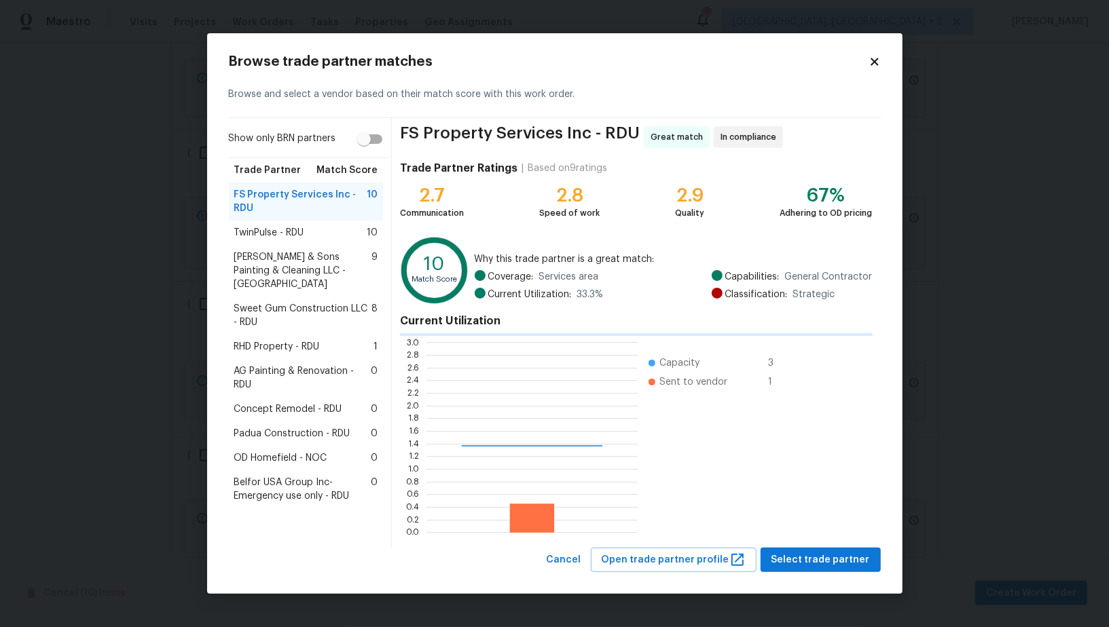
scroll to position [190, 211]
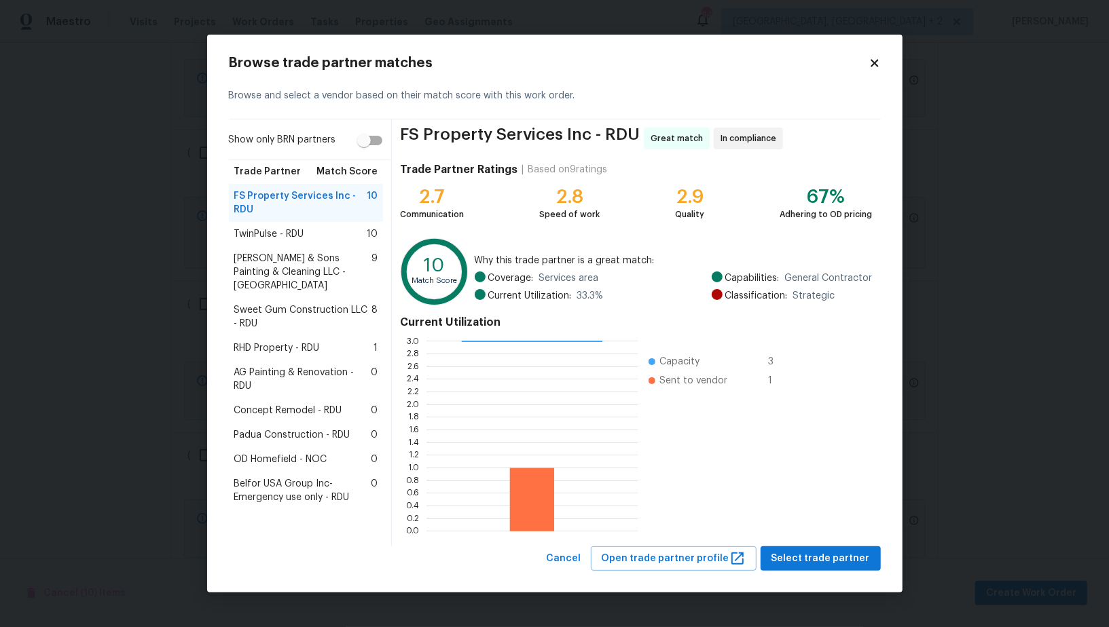
click at [274, 342] on span "RHD Property - RDU" at bounding box center [277, 349] width 86 height 14
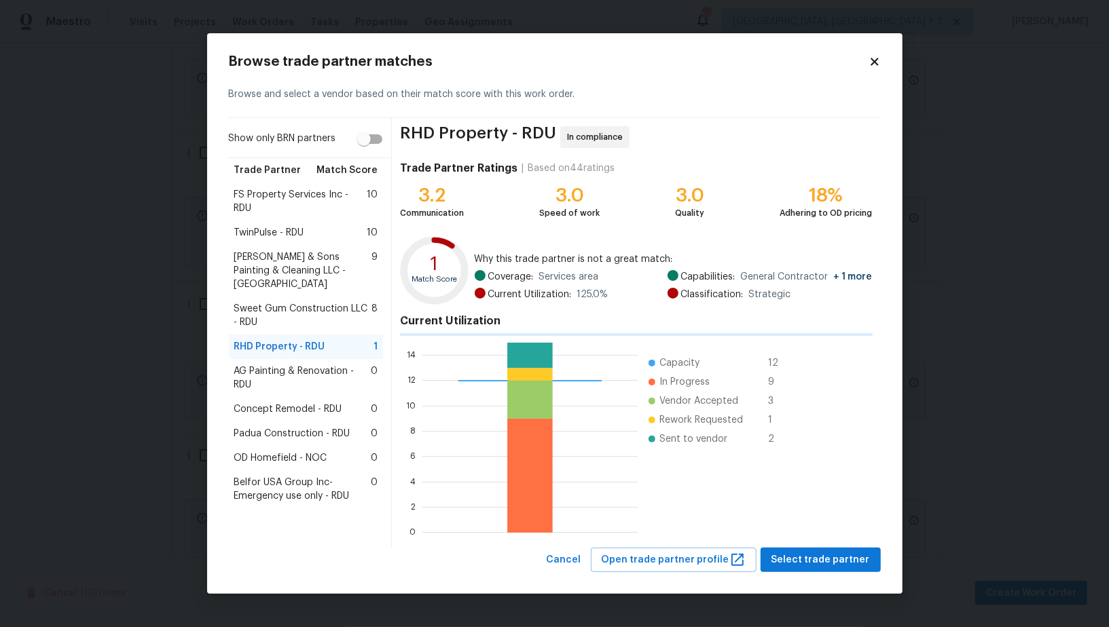
scroll to position [1, 1]
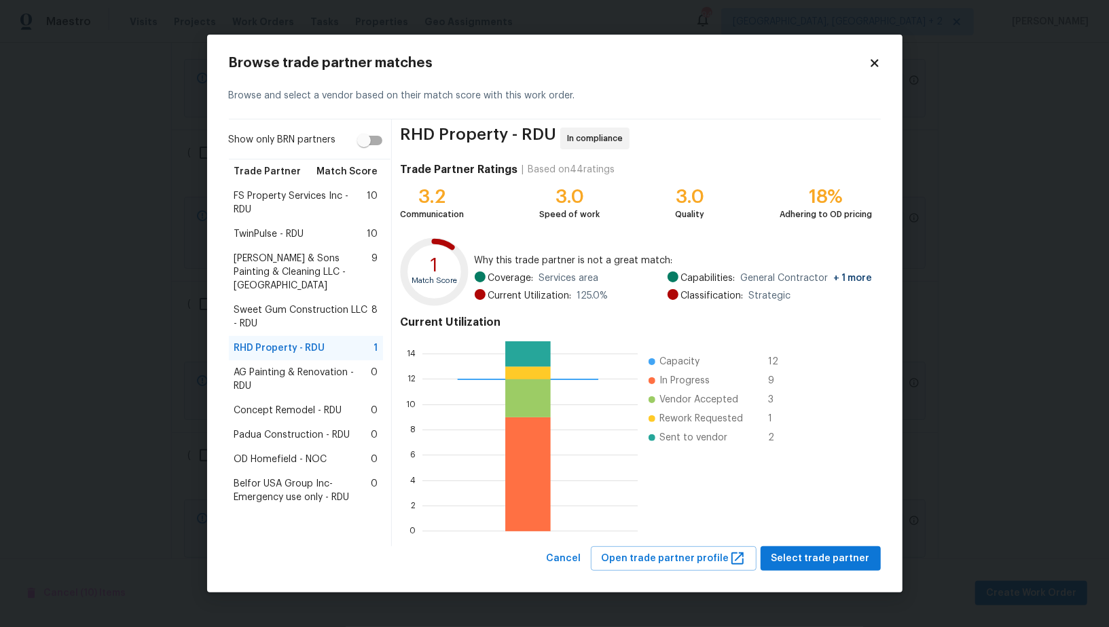
click at [817, 572] on div "Browse trade partner matches Browse and select a vendor based on their match sc…" at bounding box center [554, 314] width 695 height 559
click at [814, 568] on button "Select trade partner" at bounding box center [820, 559] width 120 height 25
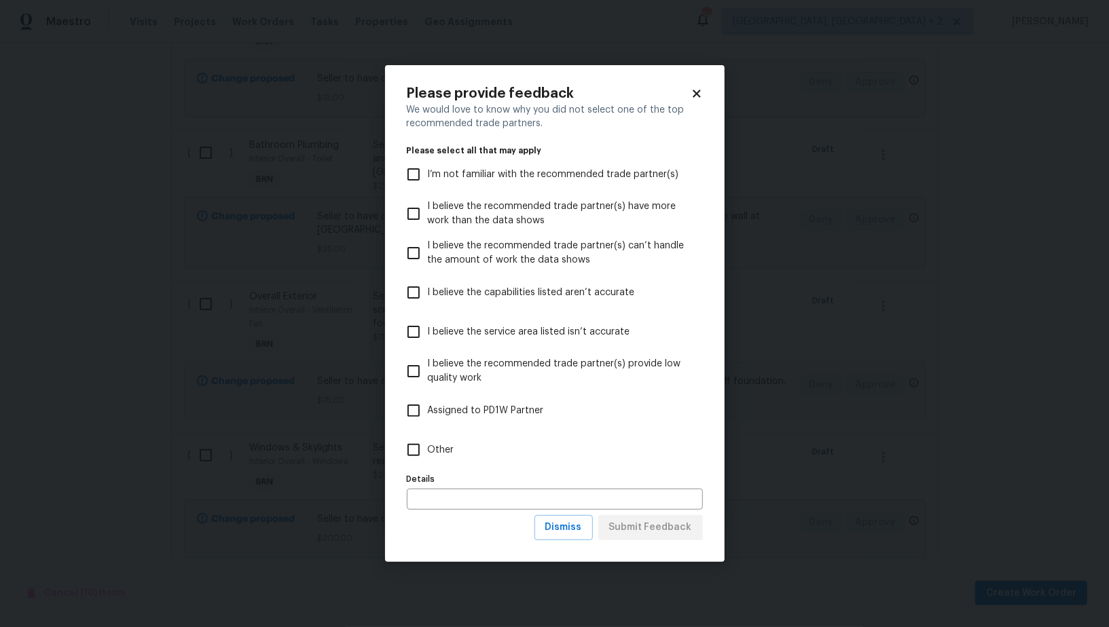
click at [412, 441] on input "Other" at bounding box center [413, 450] width 29 height 29
checkbox input "true"
click at [640, 526] on span "Submit Feedback" at bounding box center [650, 527] width 83 height 17
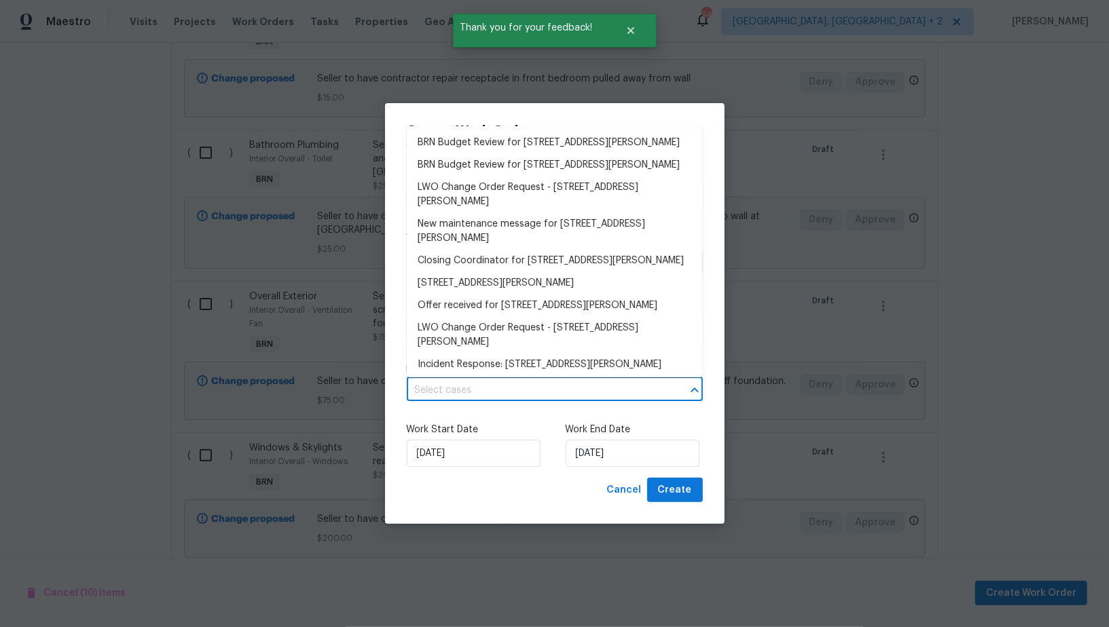
click at [508, 391] on input "text" at bounding box center [536, 390] width 258 height 21
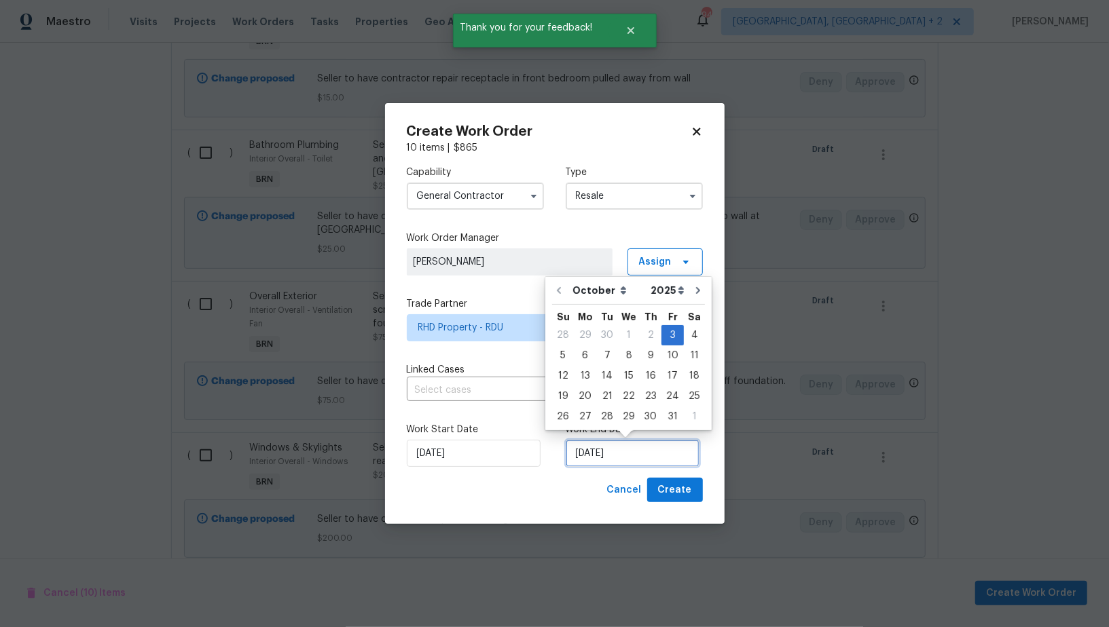
click at [603, 452] on input "03/10/2025" at bounding box center [633, 453] width 134 height 27
click at [585, 358] on div "6" at bounding box center [585, 355] width 22 height 19
type input "06/10/2025"
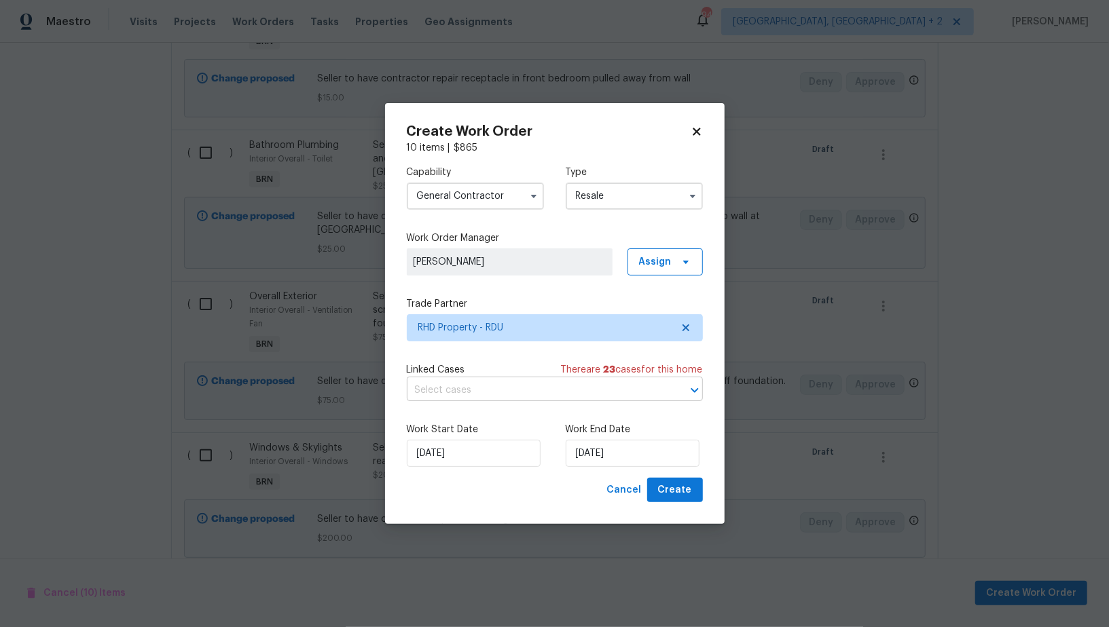
click at [547, 397] on input "text" at bounding box center [536, 390] width 258 height 21
click at [669, 487] on span "Create" at bounding box center [675, 490] width 34 height 17
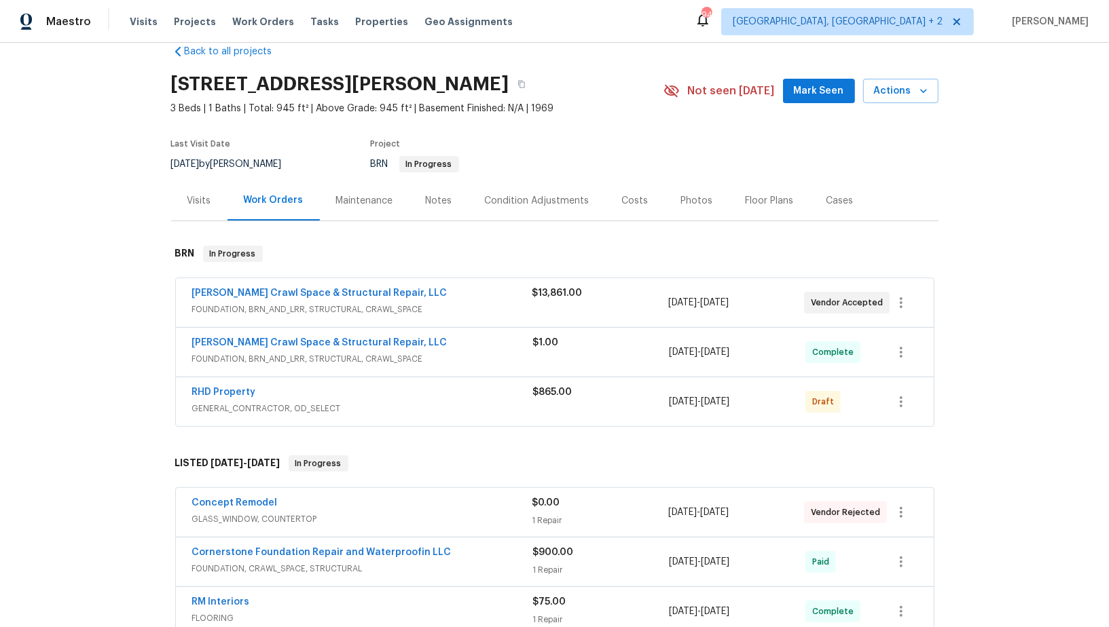
scroll to position [34, 0]
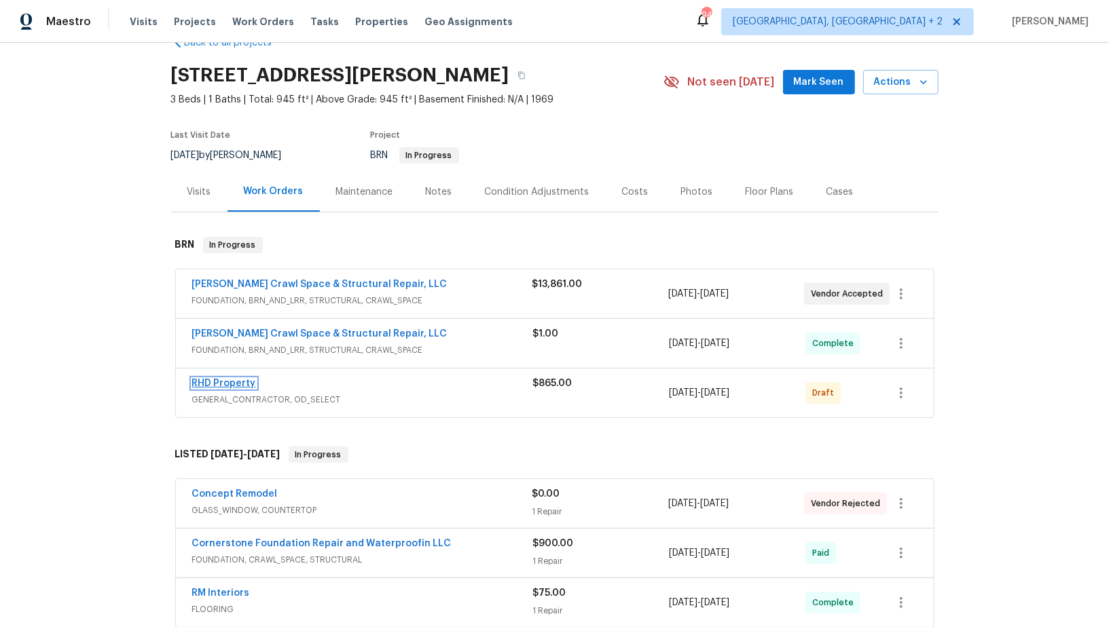
click at [225, 382] on link "RHD Property" at bounding box center [224, 384] width 64 height 10
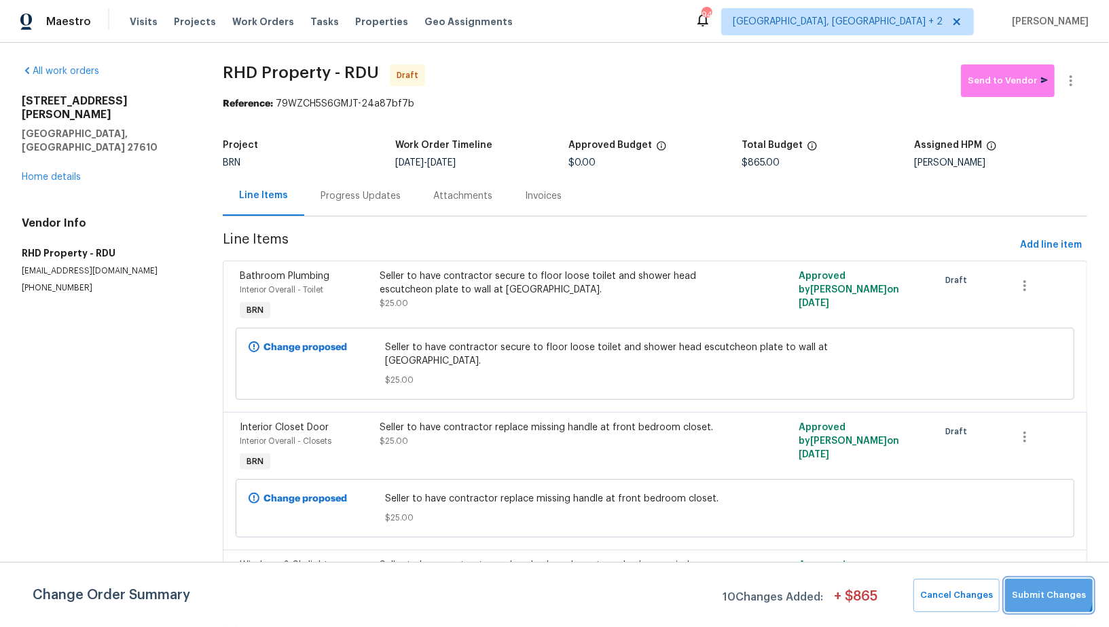
click at [1036, 585] on button "Submit Changes" at bounding box center [1049, 595] width 88 height 33
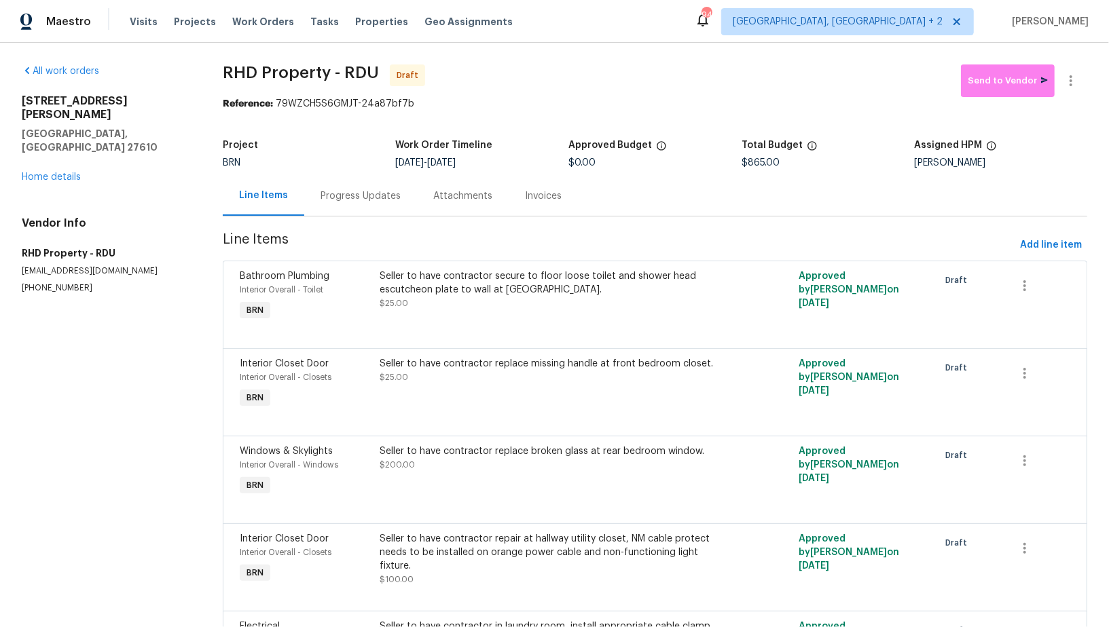
click at [354, 213] on div "Progress Updates" at bounding box center [360, 196] width 113 height 40
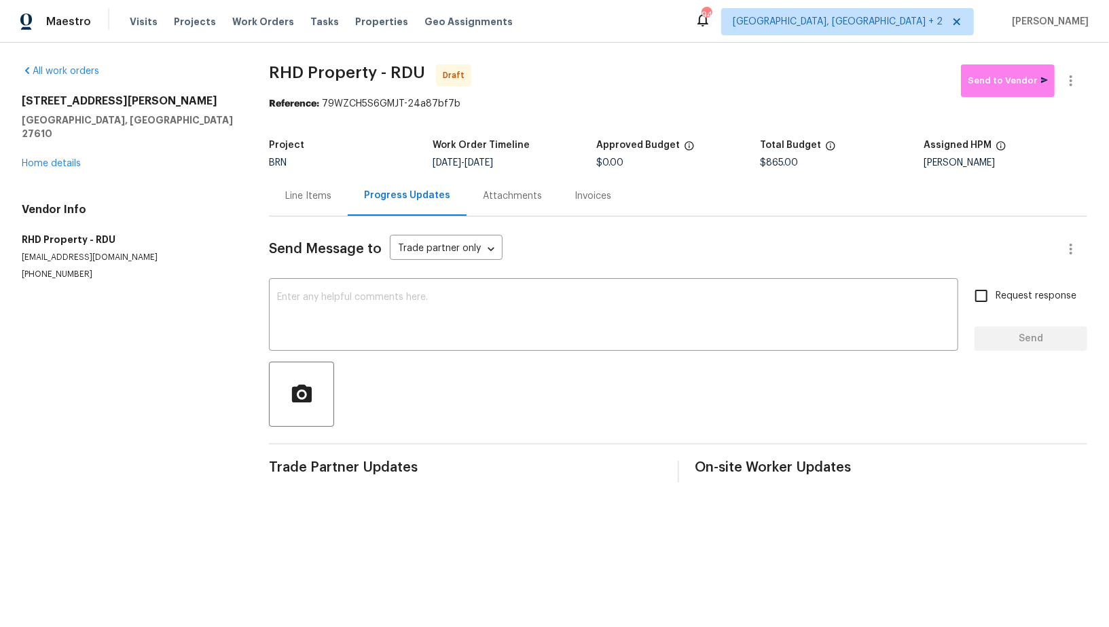
click at [418, 278] on div "Send Message to Trade partner only Trade partner only ​ x ​ Request response Se…" at bounding box center [678, 350] width 818 height 266
click at [459, 343] on div "x ​" at bounding box center [613, 316] width 689 height 69
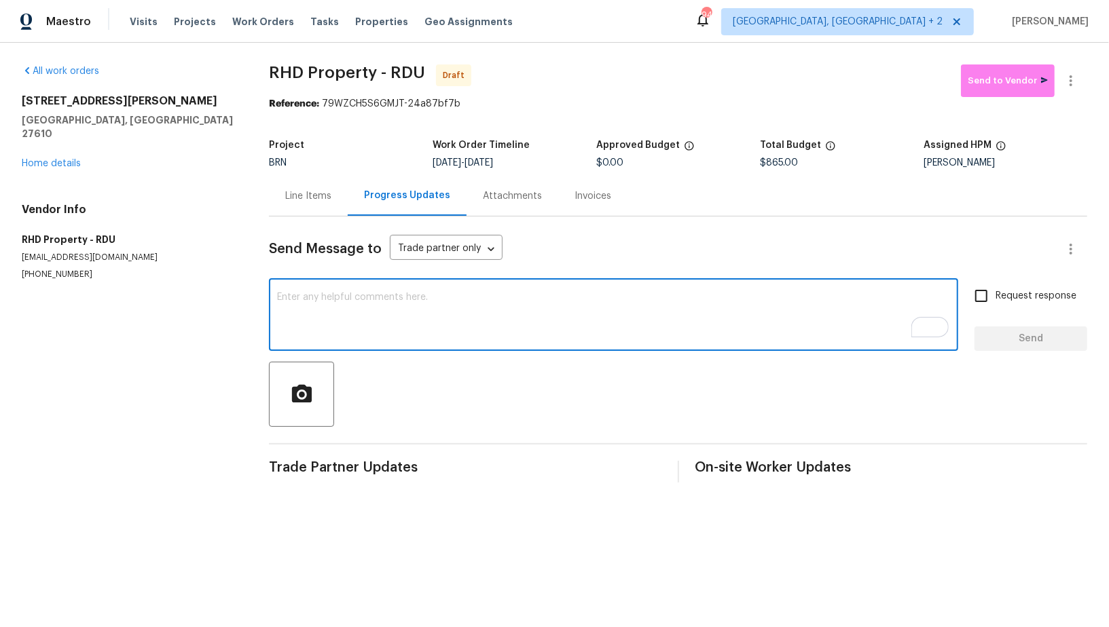
click at [401, 311] on textarea "To enrich screen reader interactions, please activate Accessibility in Grammarl…" at bounding box center [613, 317] width 673 height 48
paste textarea "Hi, I'm Padmapriya from Opendoor. Just wanted to check if you received the WO f…"
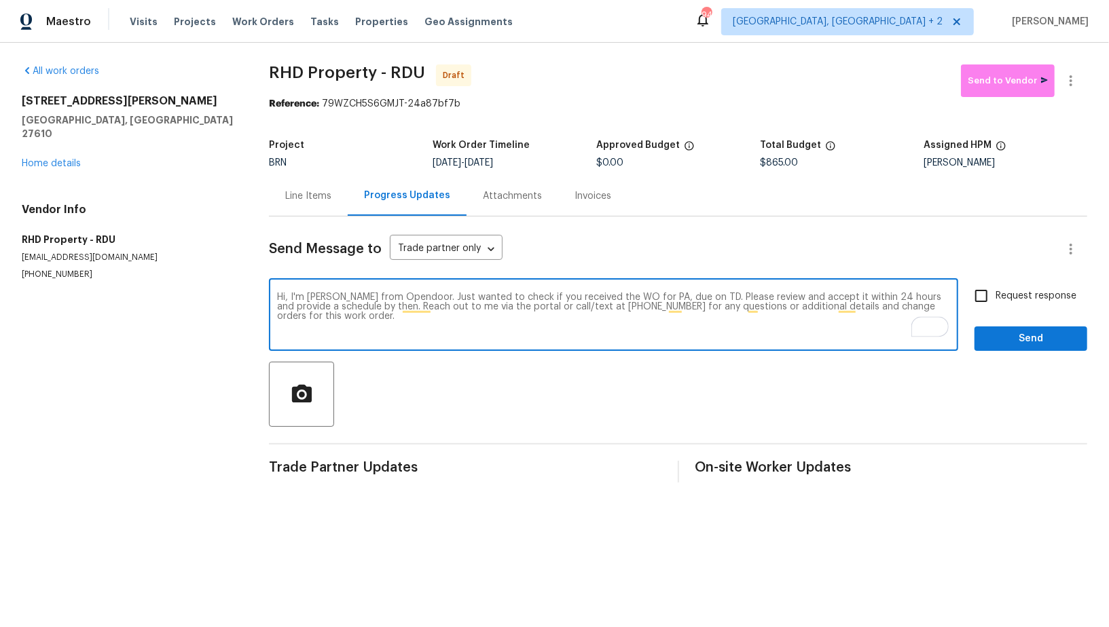
click at [662, 293] on textarea "Hi, I'm Padmapriya from Opendoor. Just wanted to check if you received the WO f…" at bounding box center [613, 317] width 673 height 48
paste textarea "2412 Little John Rd, Raleigh, NC 27610"
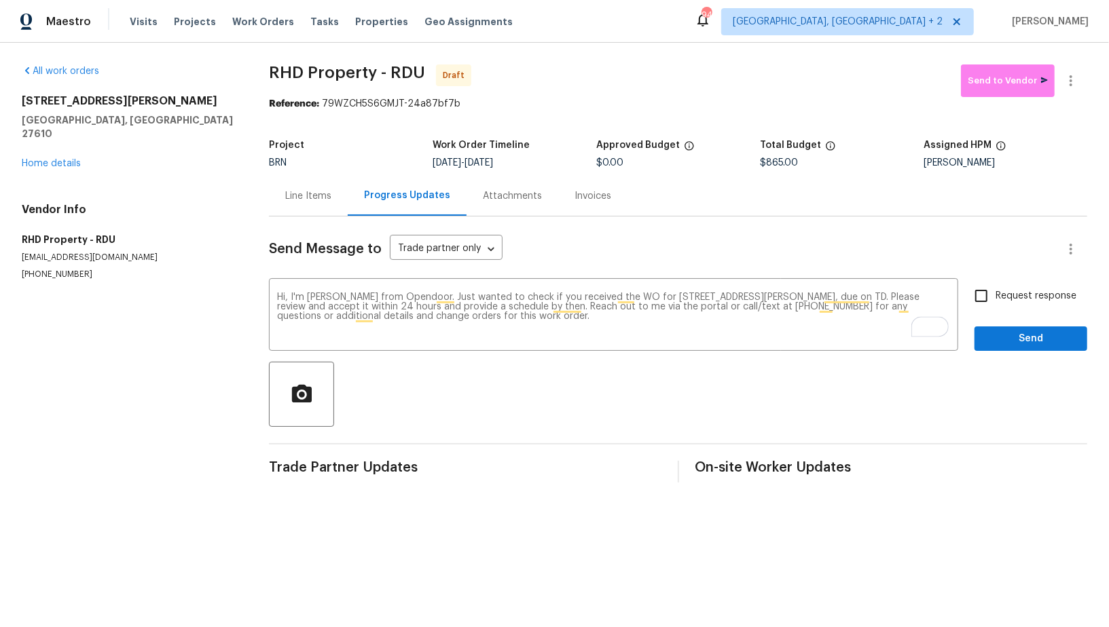
drag, startPoint x: 486, startPoint y: 160, endPoint x: 544, endPoint y: 160, distance: 57.7
click at [543, 160] on div "10/3/2025 - 10/6/2025" at bounding box center [514, 163] width 164 height 10
copy span "10/6/2025"
click at [868, 295] on textarea "Hi, I'm Padmapriya from Opendoor. Just wanted to check if you received the WO f…" at bounding box center [613, 317] width 673 height 48
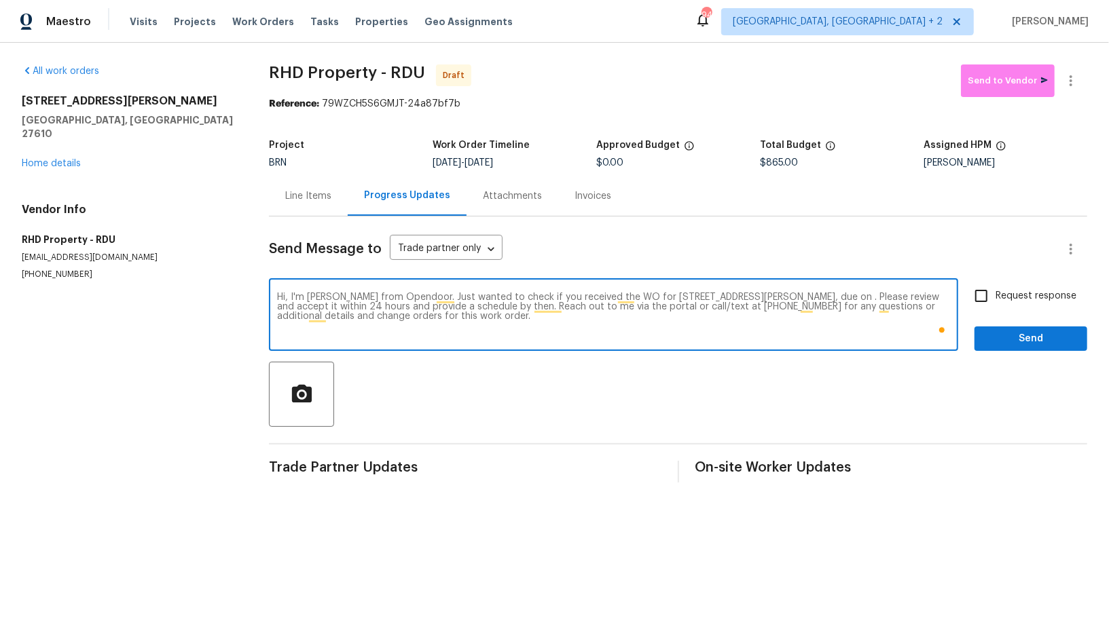
paste textarea "10/6/2025"
type textarea "Hi, I'm Padmapriya from Opendoor. Just wanted to check if you received the WO f…"
click at [990, 297] on input "Request response" at bounding box center [981, 296] width 29 height 29
checkbox input "true"
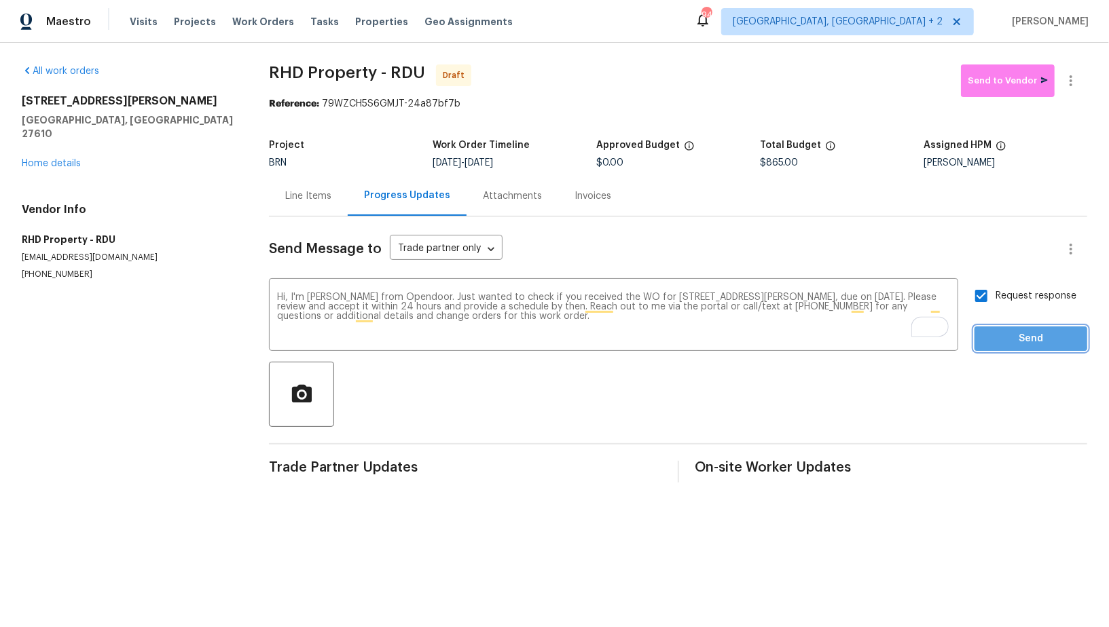
click at [993, 336] on span "Send" at bounding box center [1030, 339] width 91 height 17
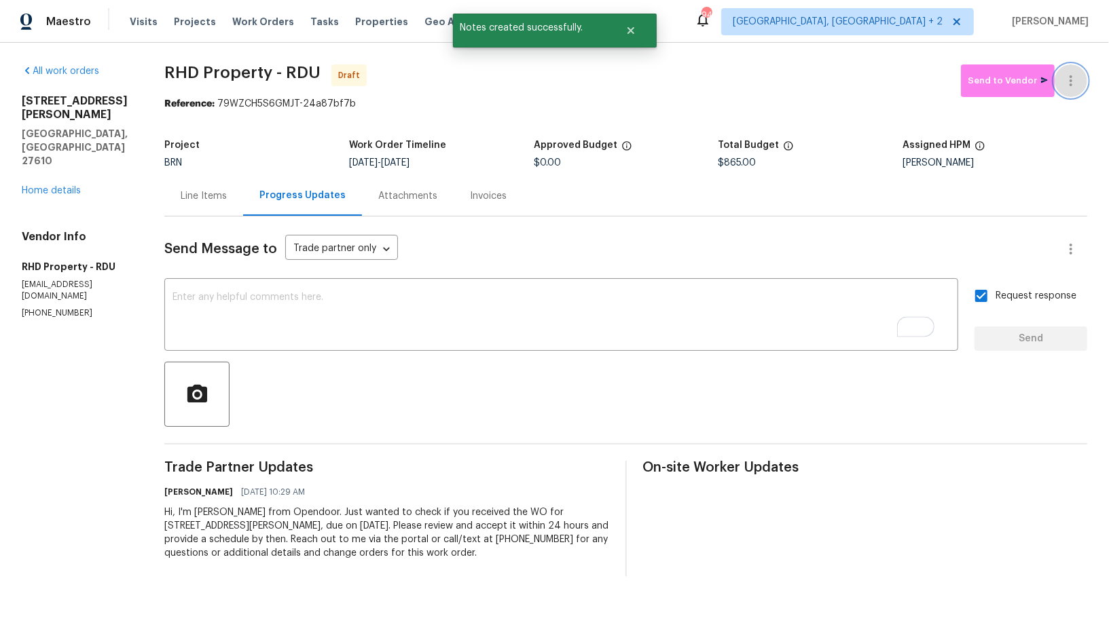
click at [1068, 93] on button "button" at bounding box center [1070, 81] width 33 height 33
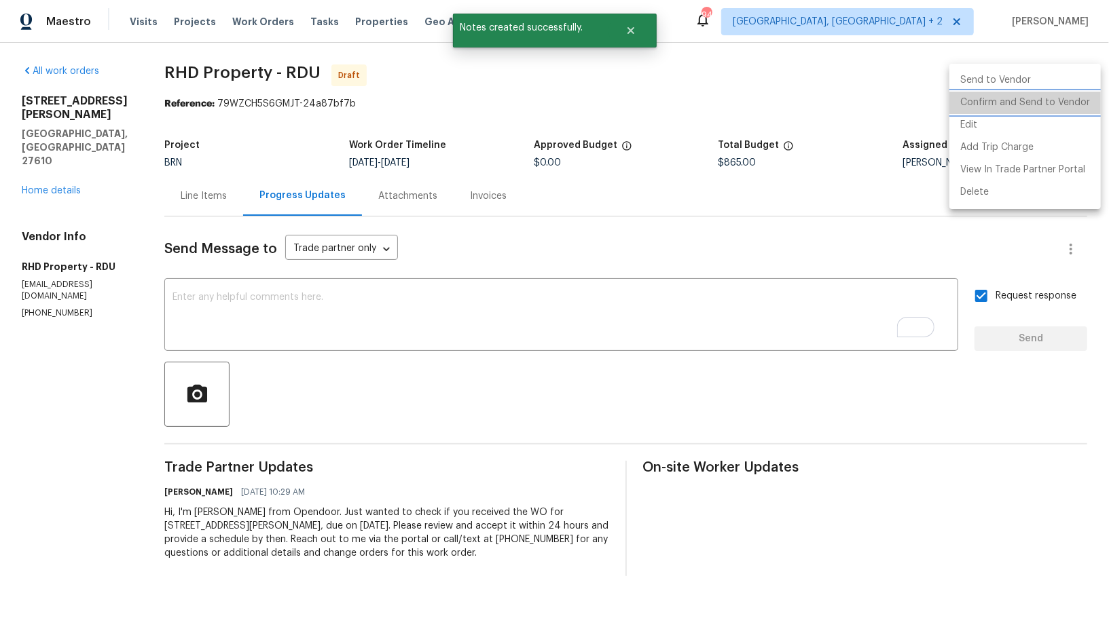
click at [1054, 103] on li "Confirm and Send to Vendor" at bounding box center [1024, 103] width 151 height 22
click at [224, 199] on div at bounding box center [554, 313] width 1109 height 627
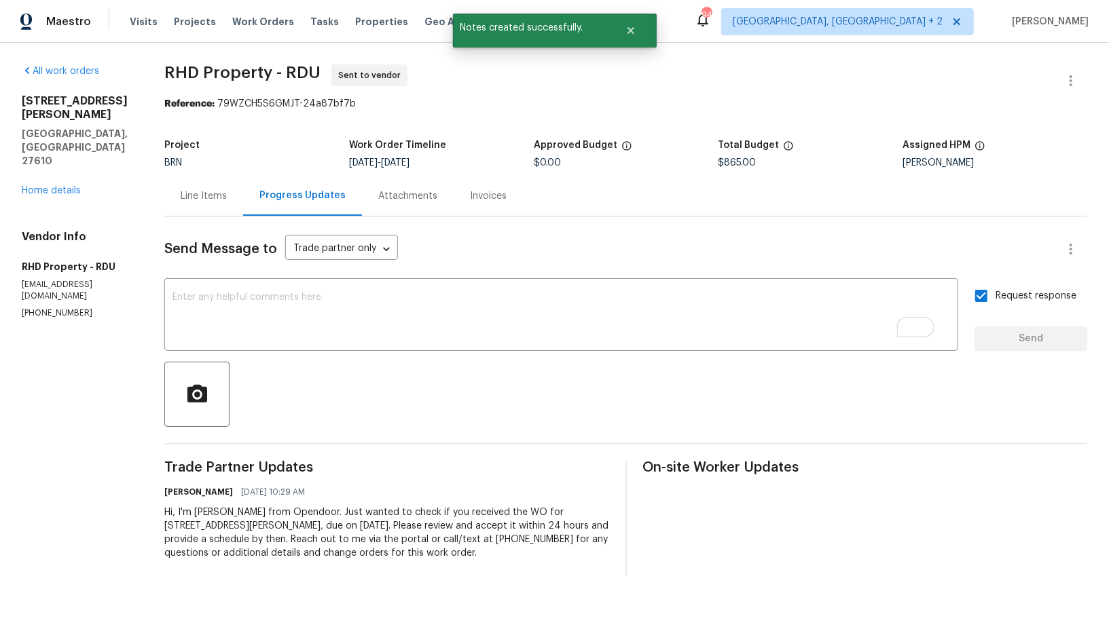
click at [224, 199] on div "Line Items" at bounding box center [204, 196] width 46 height 14
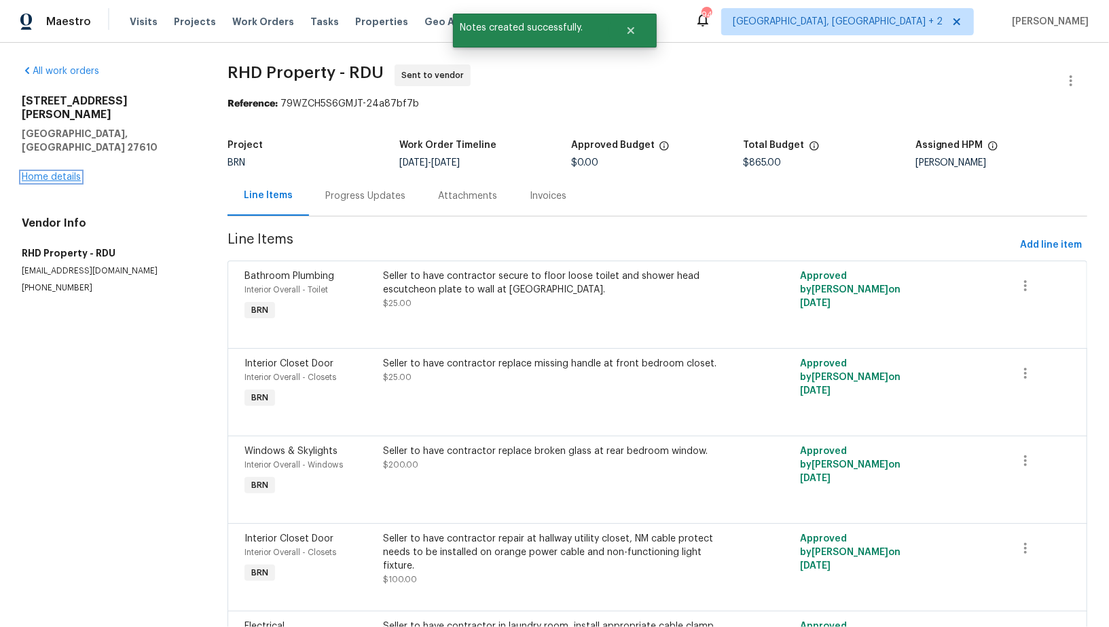
click at [51, 172] on link "Home details" at bounding box center [51, 177] width 59 height 10
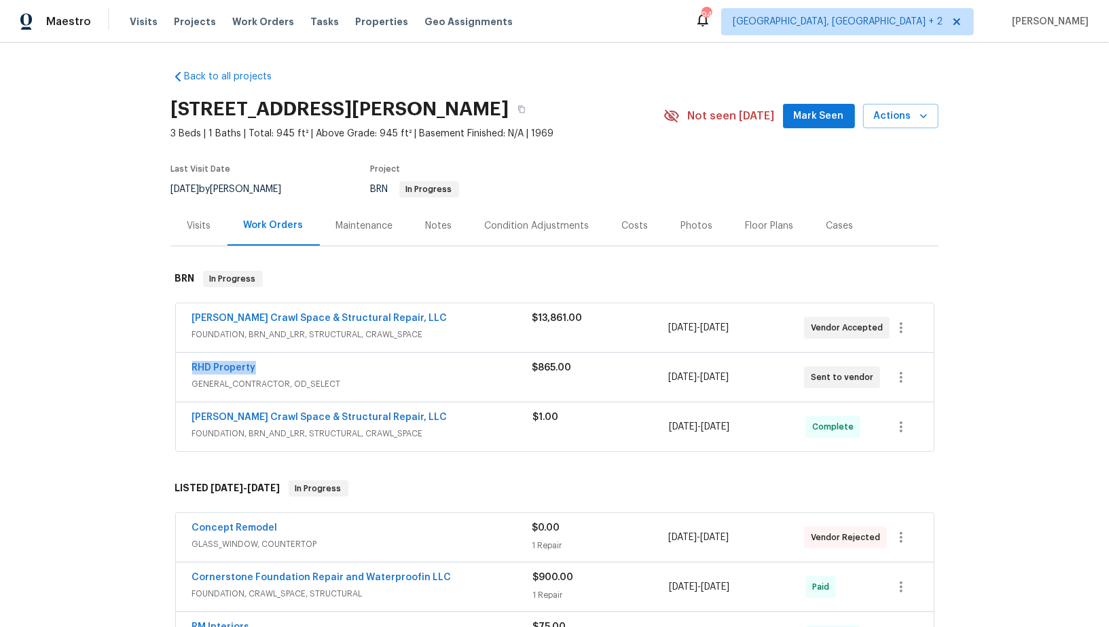
drag, startPoint x: 272, startPoint y: 365, endPoint x: 185, endPoint y: 365, distance: 86.2
click at [185, 365] on div "RHD Property GENERAL_CONTRACTOR, OD_SELECT $865.00 10/3/2025 - 10/6/2025 Sent t…" at bounding box center [555, 377] width 758 height 49
copy link "RHD Property"
click at [348, 316] on link "Falcone Crawl Space & Structural Repair, LLC" at bounding box center [319, 319] width 255 height 10
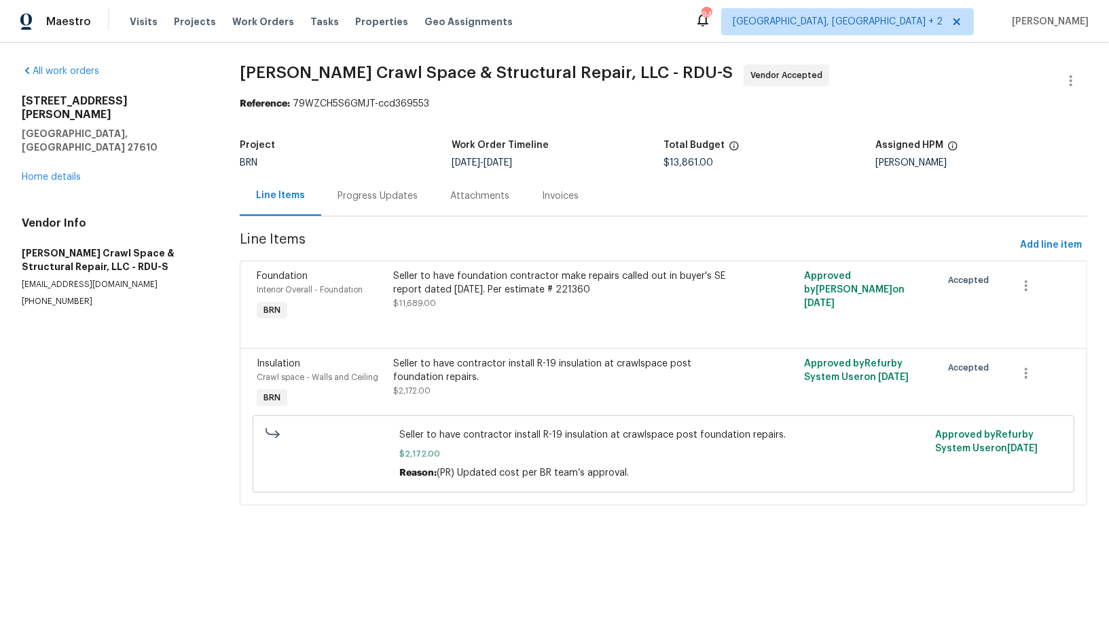
click at [364, 200] on div "Progress Updates" at bounding box center [377, 196] width 80 height 14
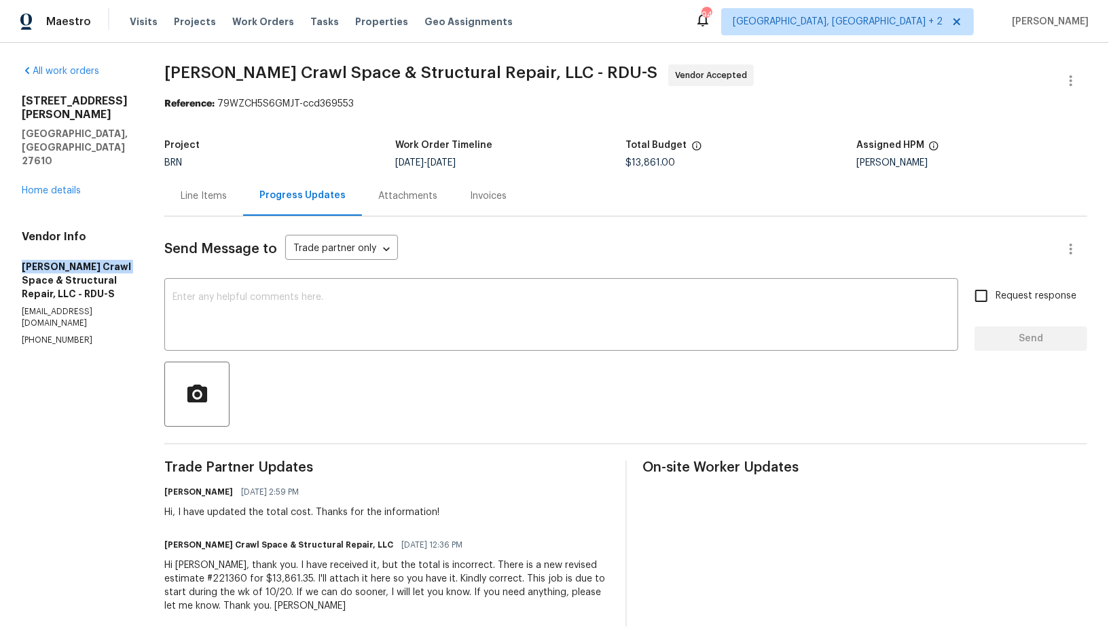
drag, startPoint x: 0, startPoint y: 228, endPoint x: 119, endPoint y: 228, distance: 119.5
click at [119, 228] on div "All work orders 2412 Little John Rd Raleigh, NC 27610 Home details Vendor Info …" at bounding box center [554, 394] width 1109 height 702
copy h5 "Falcone Crawl Space"
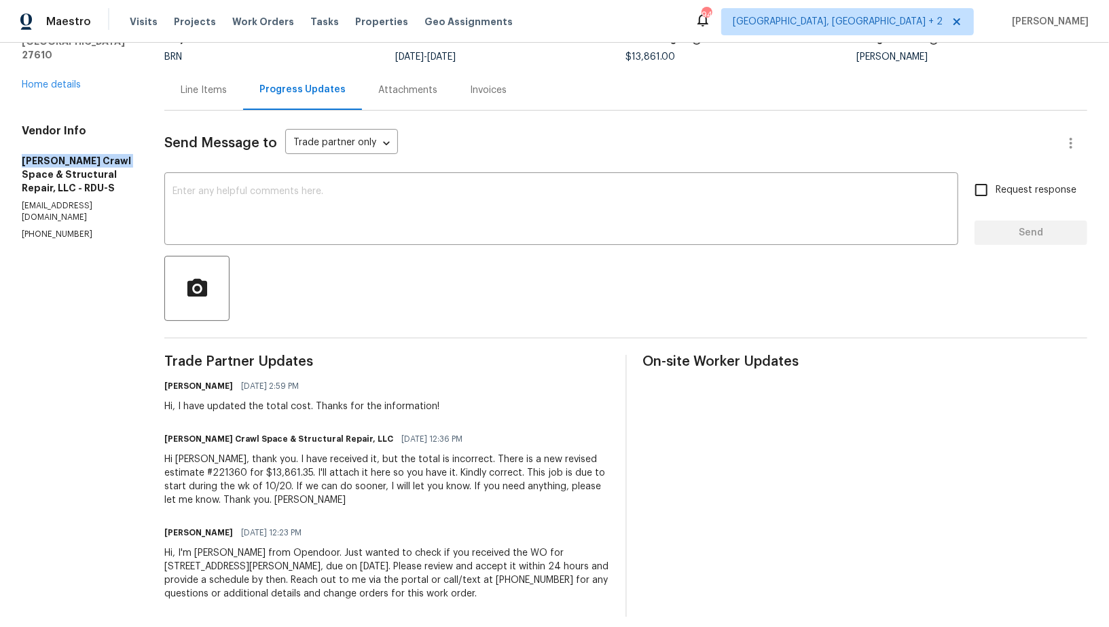
click at [392, 482] on div "Hi Padmapriya, thank you. I have received it, but the total is incorrect. There…" at bounding box center [386, 480] width 444 height 54
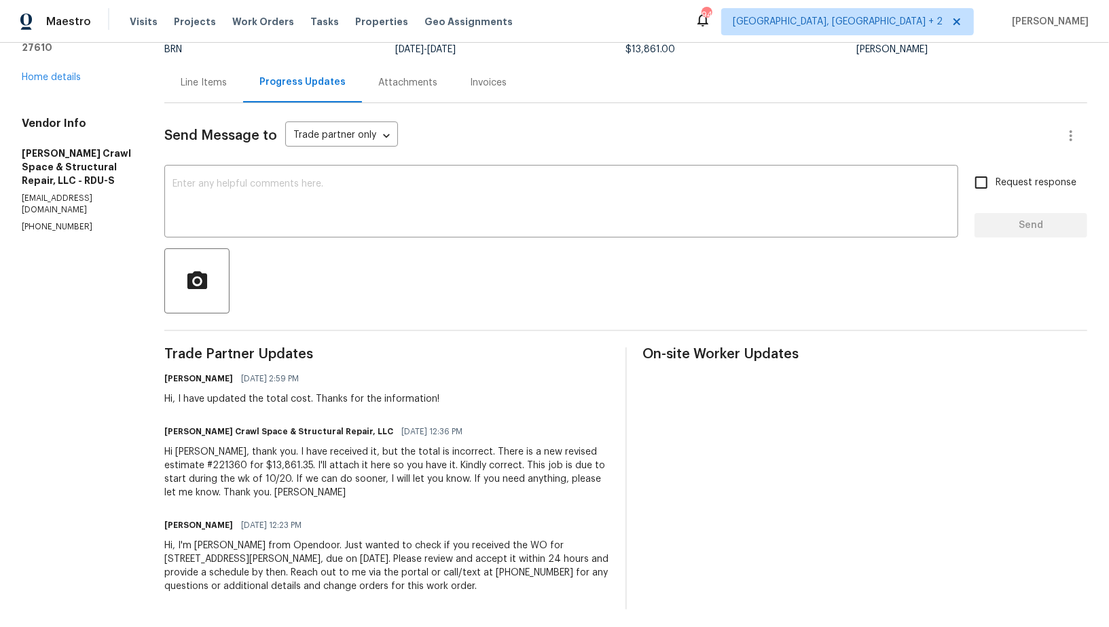
scroll to position [117, 0]
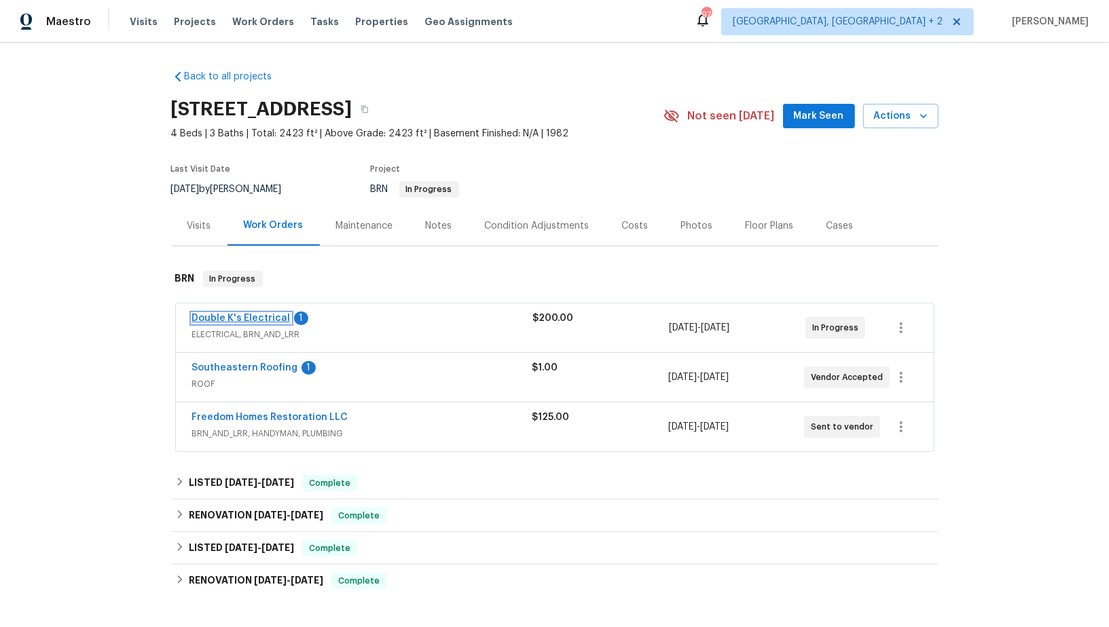
click at [246, 314] on link "Double K's Electrical" at bounding box center [241, 319] width 98 height 10
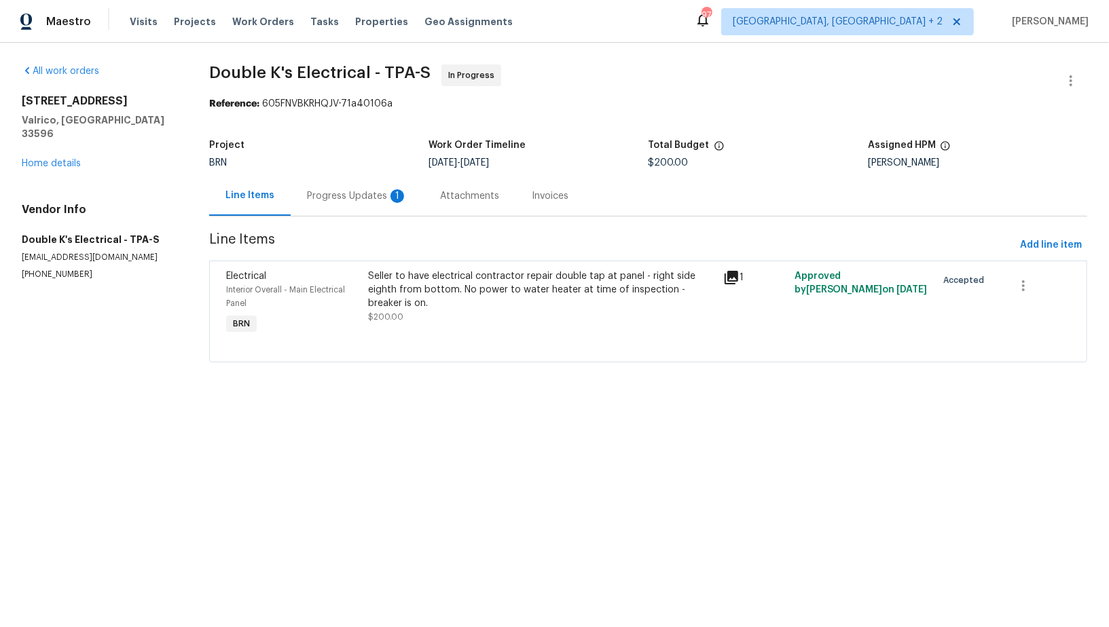
click at [366, 193] on div "Progress Updates 1" at bounding box center [357, 196] width 100 height 14
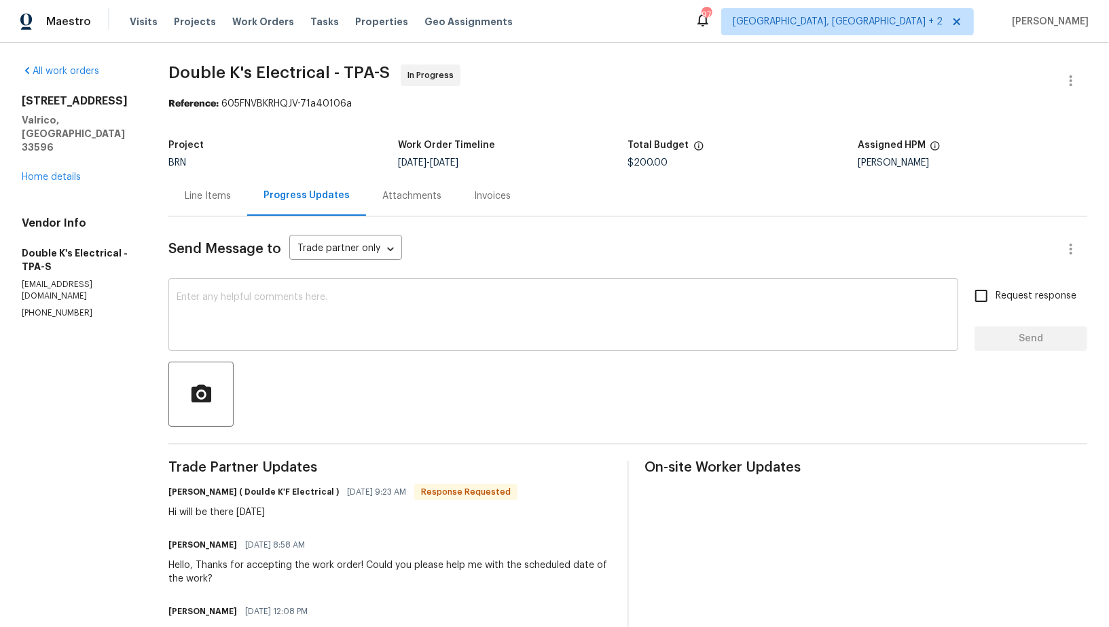
click at [378, 344] on div "x ​" at bounding box center [563, 316] width 790 height 69
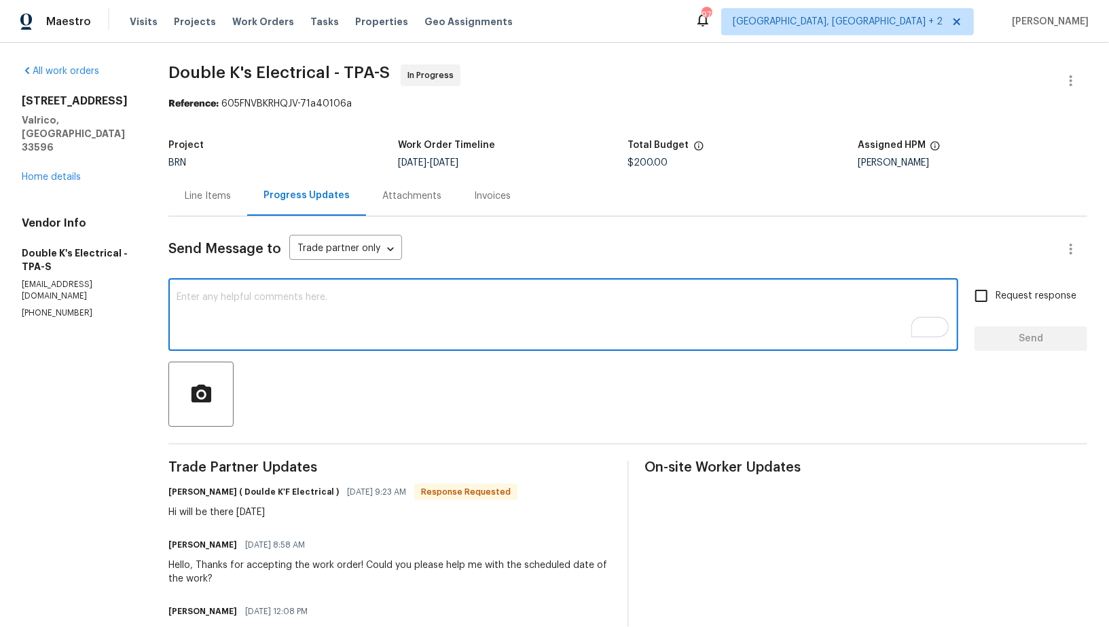
click at [288, 320] on textarea "To enrich screen reader interactions, please activate Accessibility in Grammarl…" at bounding box center [563, 317] width 773 height 48
type textarea "Got it, Thank you!"
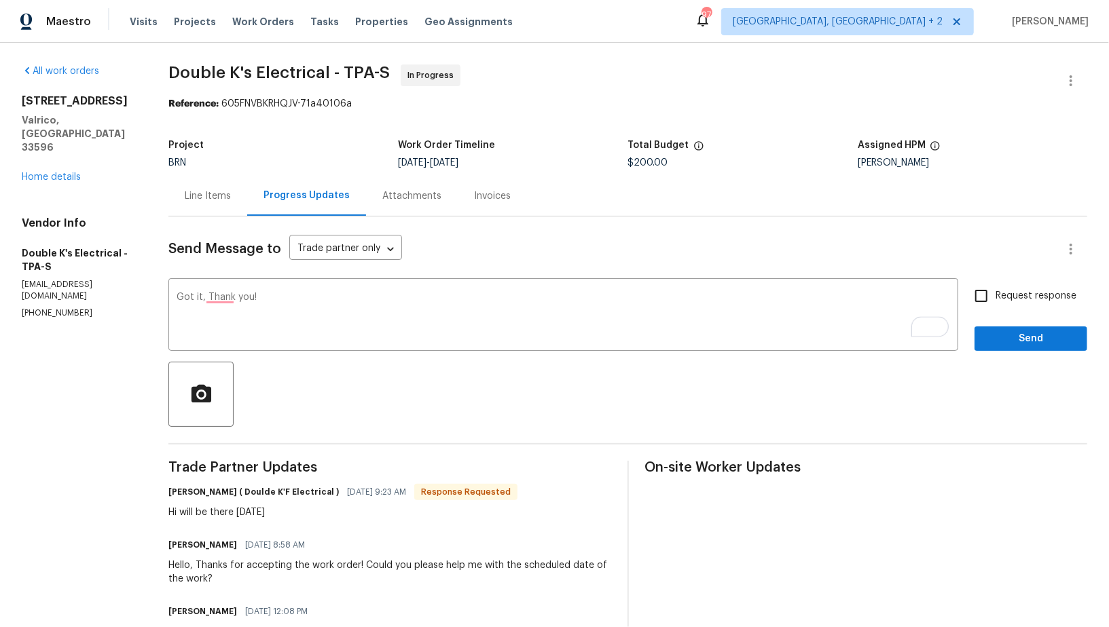
click at [997, 292] on span "Request response" at bounding box center [1035, 296] width 81 height 14
click at [995, 292] on input "Request response" at bounding box center [981, 296] width 29 height 29
checkbox input "true"
click at [996, 325] on div "Request response Send" at bounding box center [1030, 316] width 113 height 69
click at [1003, 335] on span "Send" at bounding box center [1030, 339] width 91 height 17
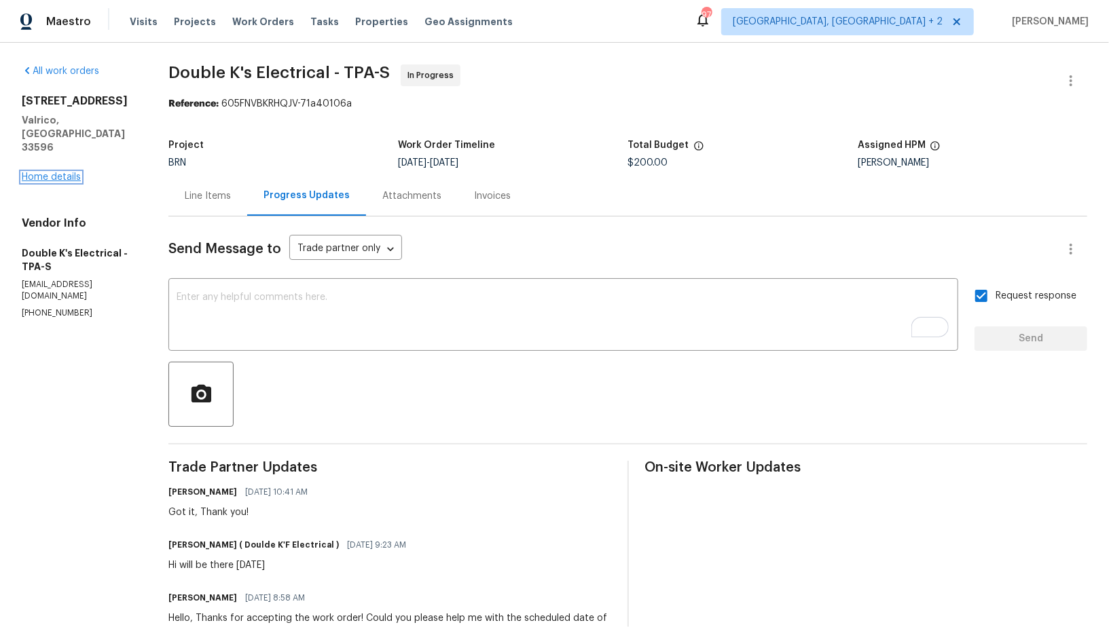
click at [45, 172] on link "Home details" at bounding box center [51, 177] width 59 height 10
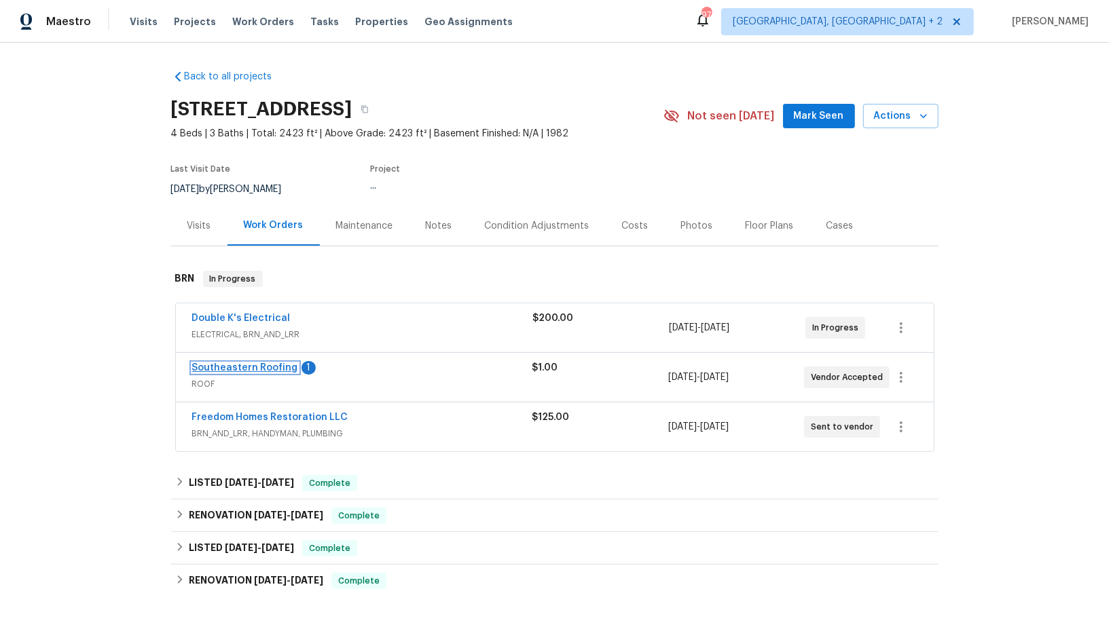
click at [282, 369] on link "Southeastern Roofing" at bounding box center [245, 368] width 106 height 10
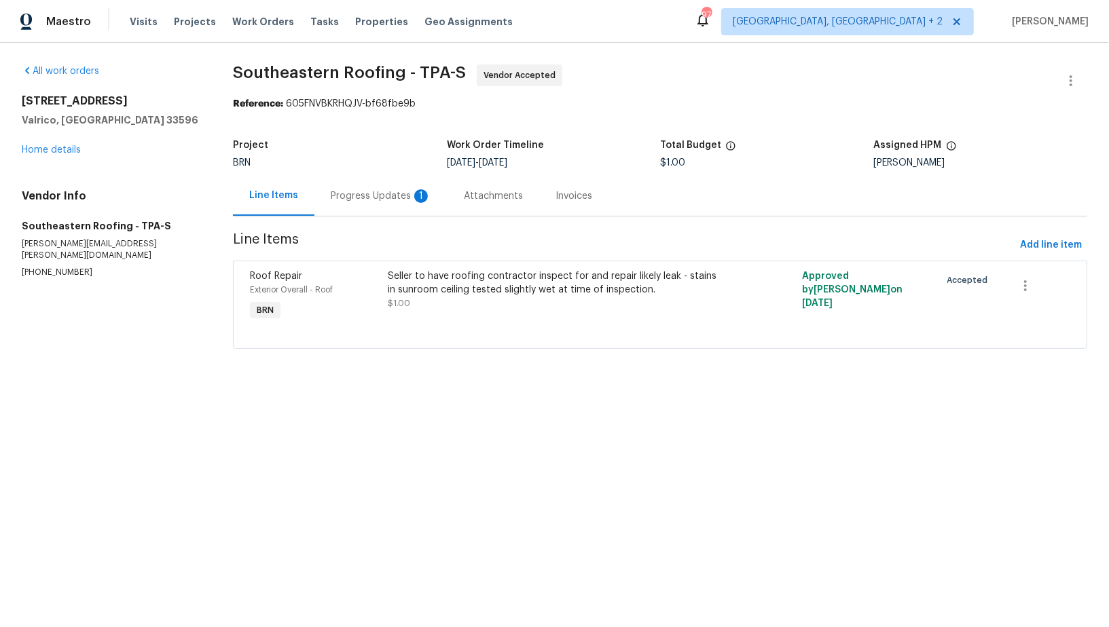
click at [380, 209] on div "Progress Updates 1" at bounding box center [380, 196] width 133 height 40
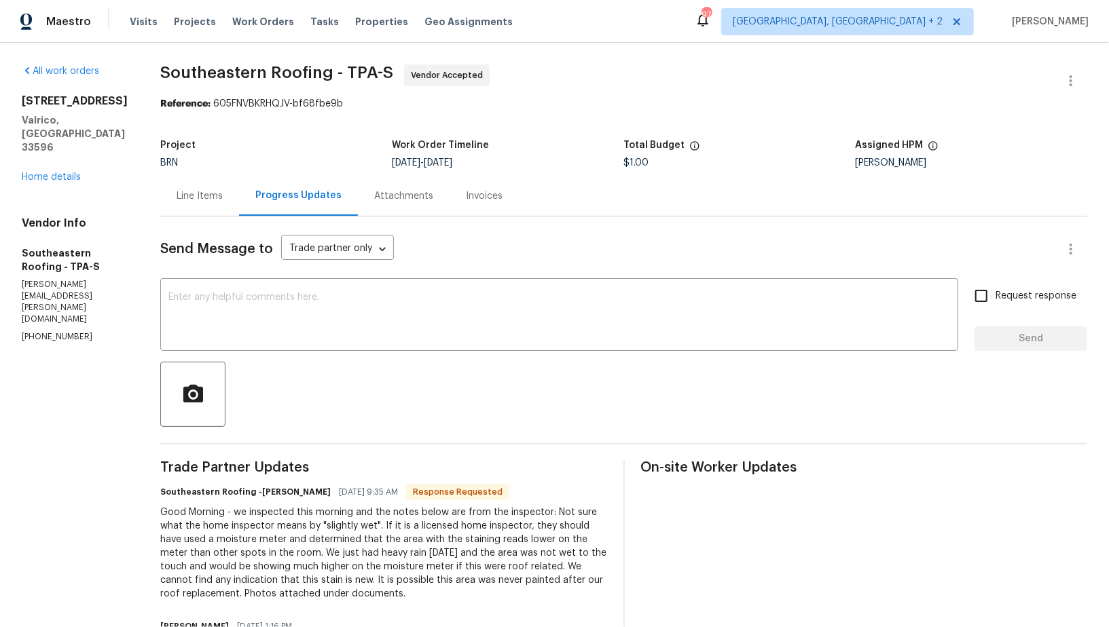
scroll to position [12, 0]
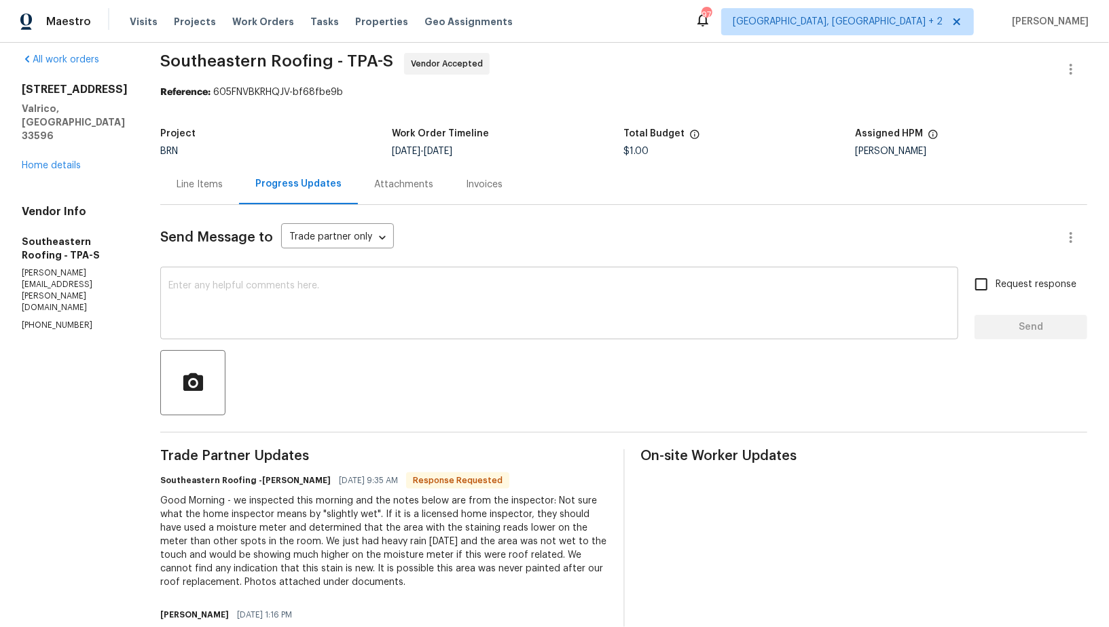
click at [360, 310] on textarea at bounding box center [558, 305] width 781 height 48
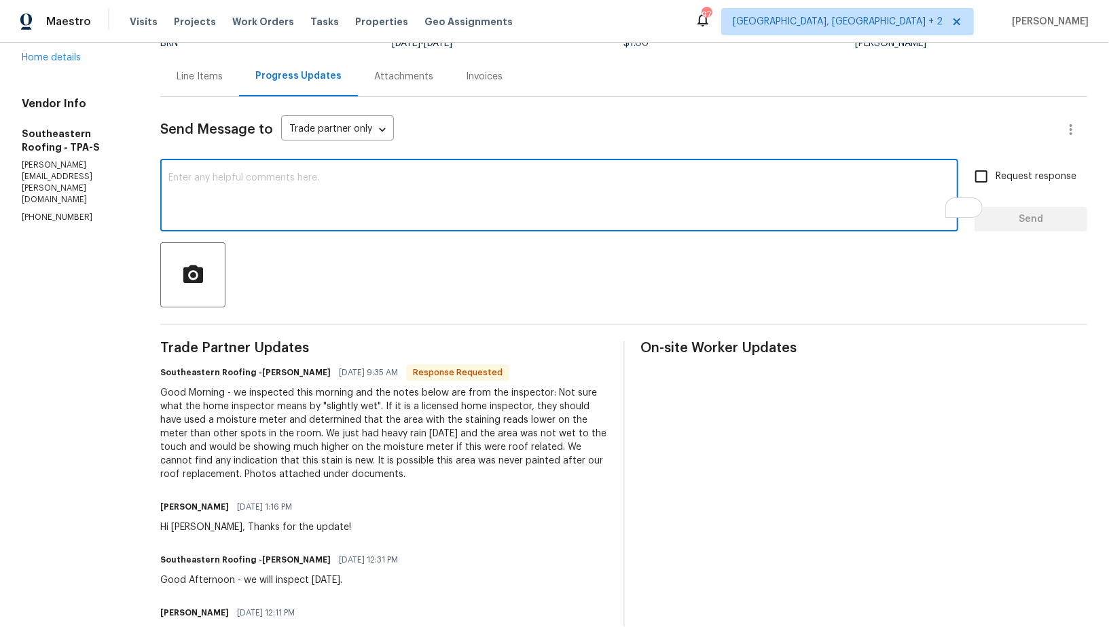
scroll to position [116, 0]
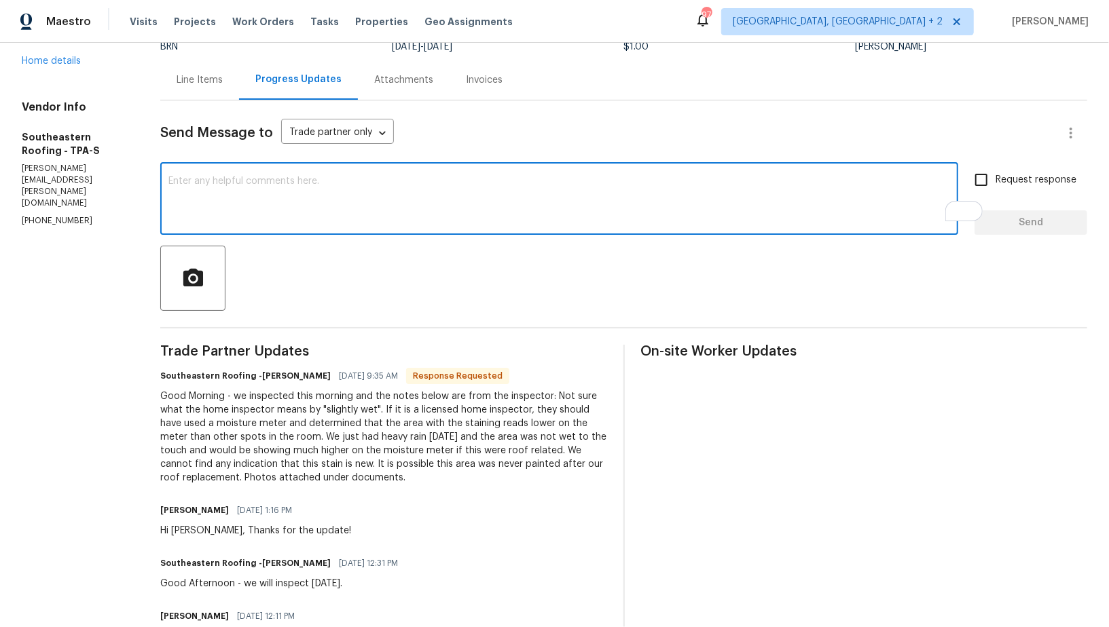
click at [164, 88] on div "Line Items" at bounding box center [199, 80] width 79 height 40
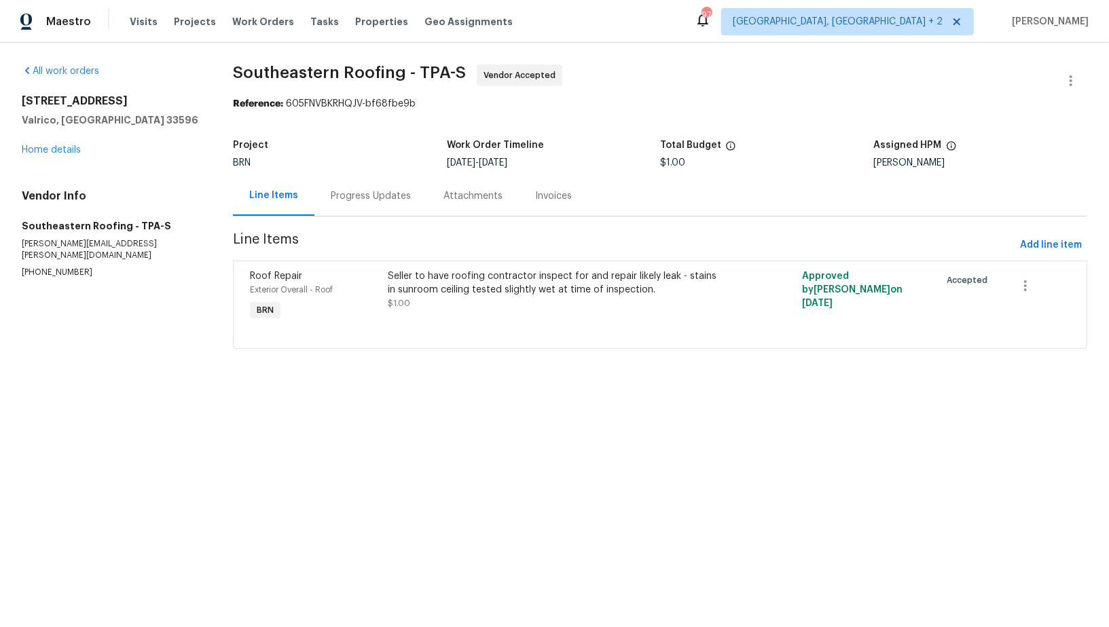
click at [443, 279] on div "Seller to have roofing contractor inspect for and repair likely leak - stains i…" at bounding box center [556, 283] width 337 height 27
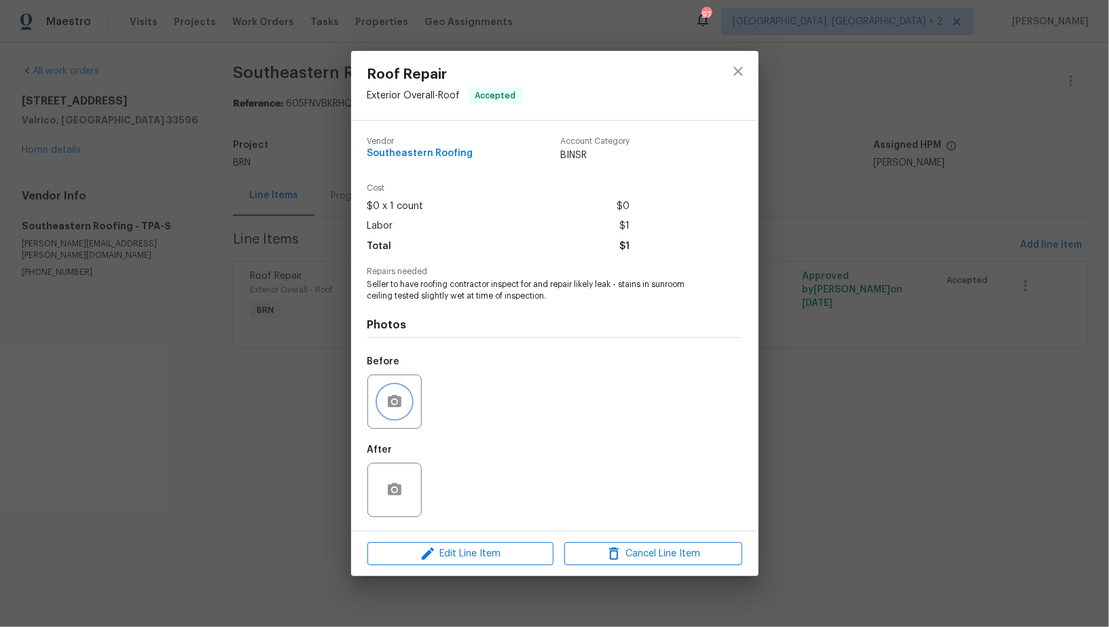
click at [391, 405] on icon "button" at bounding box center [395, 401] width 14 height 12
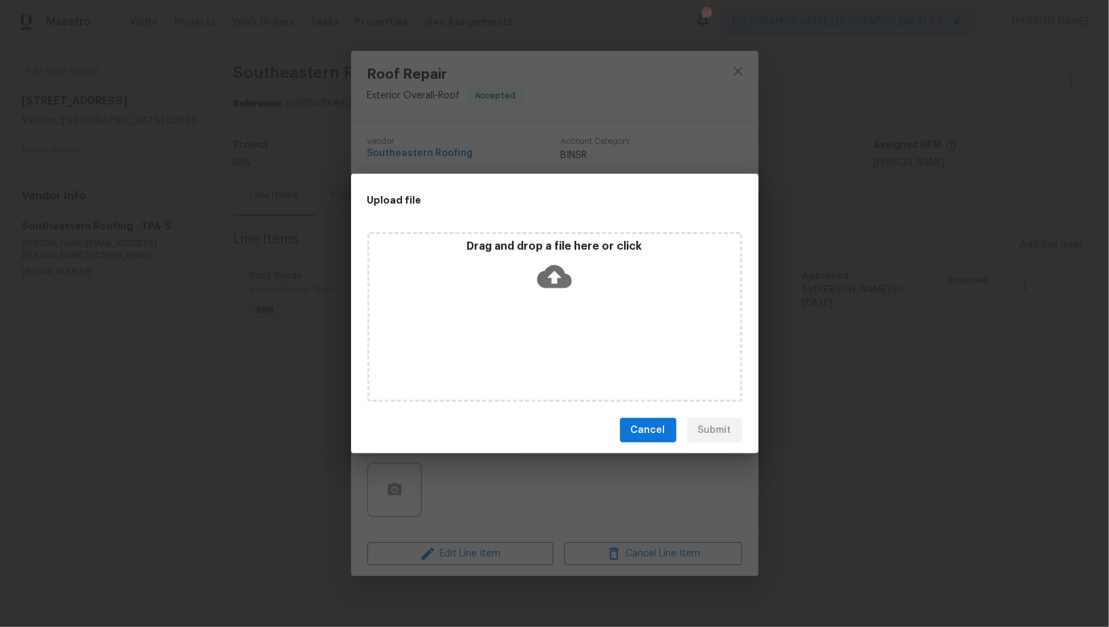
click at [346, 480] on div "Upload file Drag and drop a file here or click Cancel Submit" at bounding box center [554, 313] width 1109 height 627
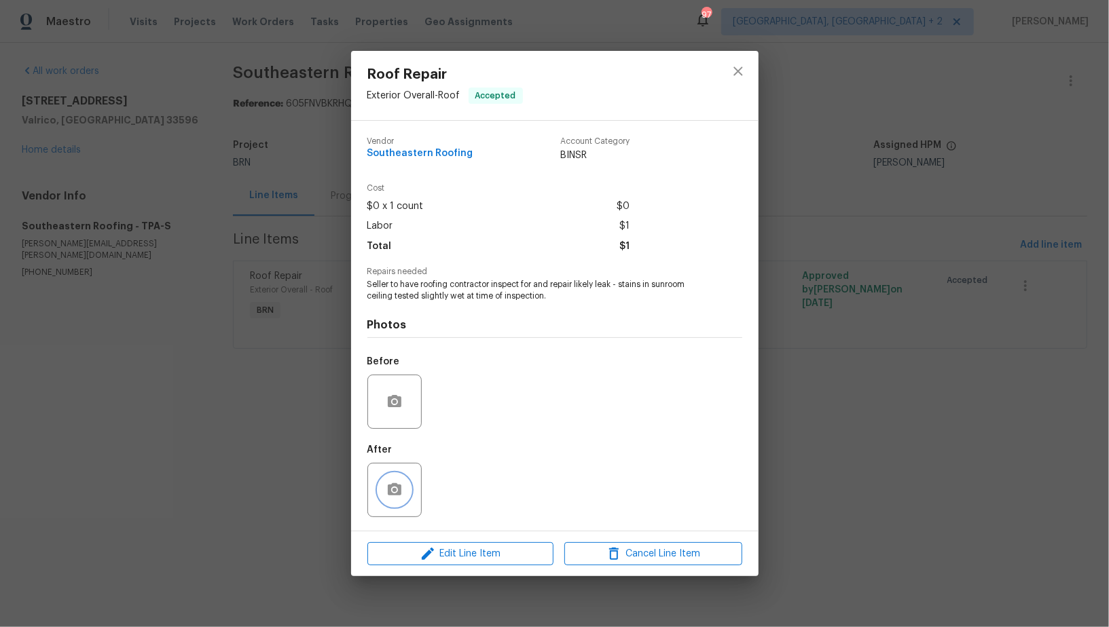
click at [385, 484] on button "button" at bounding box center [394, 490] width 33 height 33
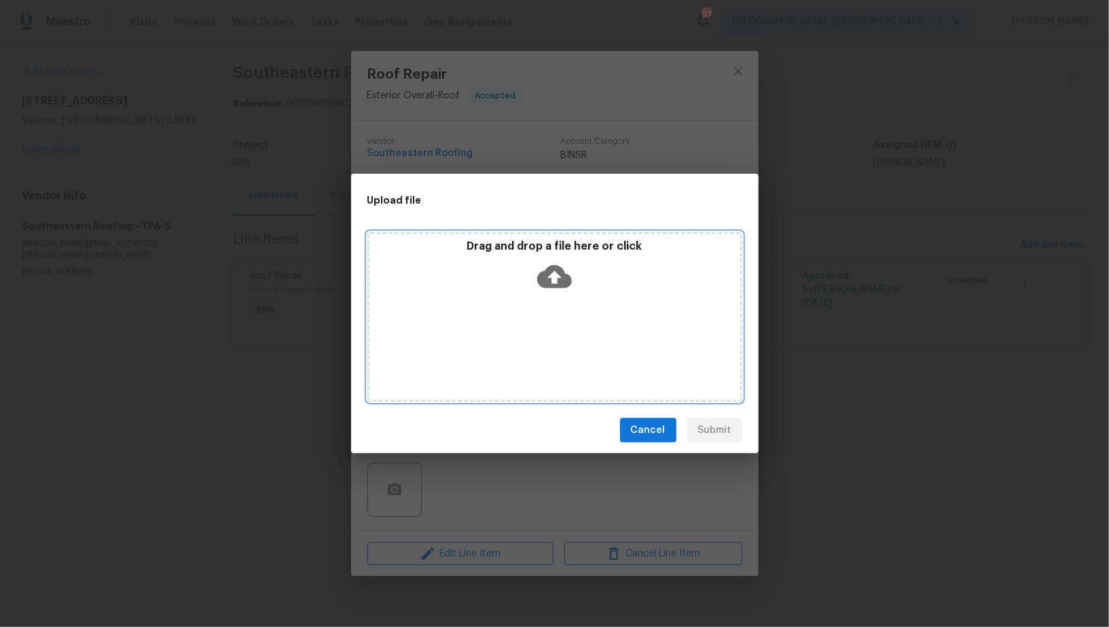
click at [537, 291] on icon at bounding box center [554, 276] width 35 height 35
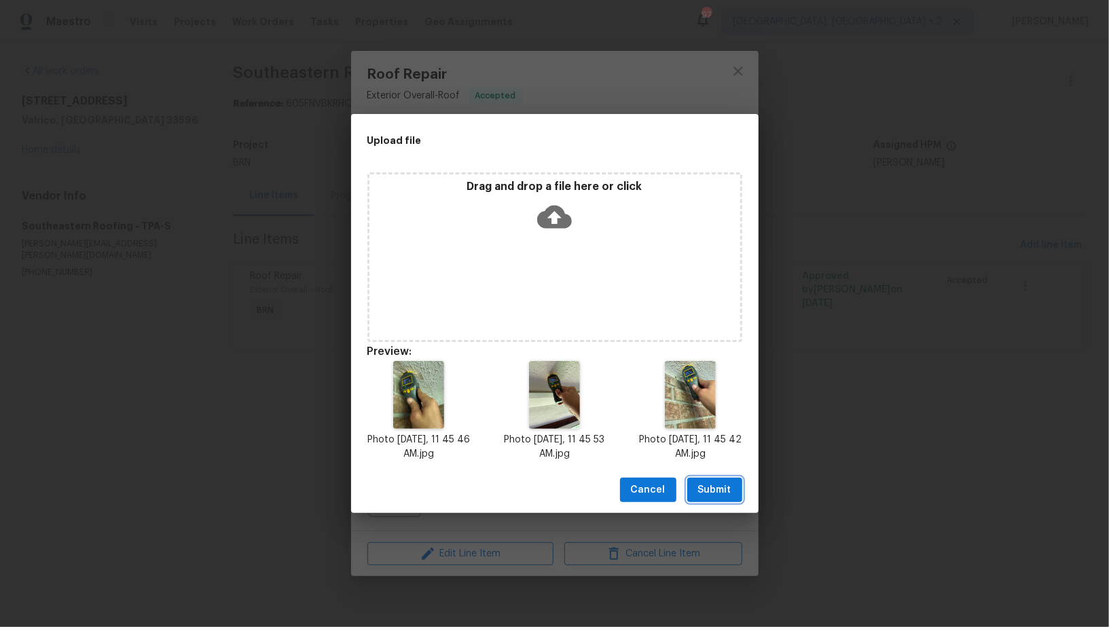
click at [722, 488] on span "Submit" at bounding box center [714, 490] width 33 height 17
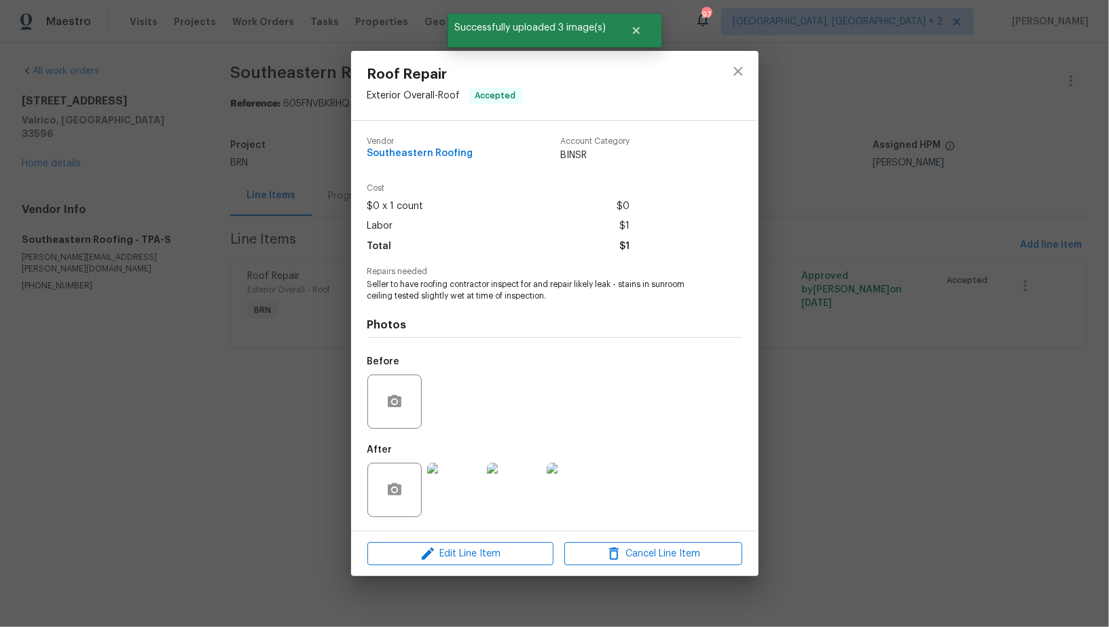
click at [463, 499] on img at bounding box center [454, 490] width 54 height 54
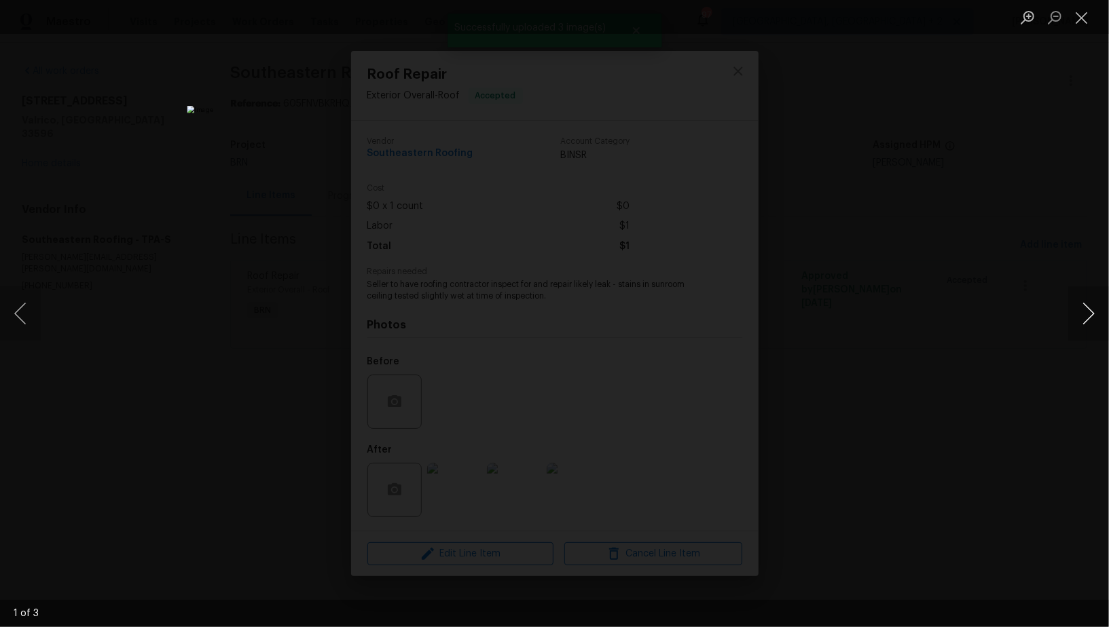
click at [1089, 323] on button "Next image" at bounding box center [1088, 314] width 41 height 54
click at [972, 365] on div "Lightbox" at bounding box center [554, 313] width 1109 height 627
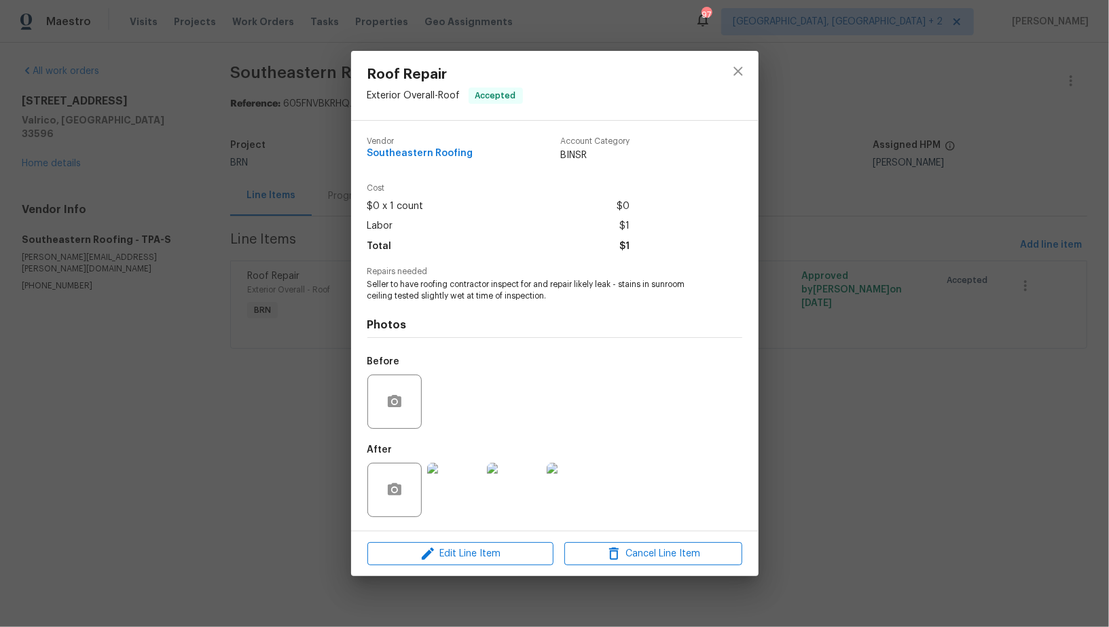
click at [972, 365] on div "Roof Repair Exterior Overall - Roof Accepted Vendor Southeastern Roofing Accoun…" at bounding box center [554, 313] width 1109 height 627
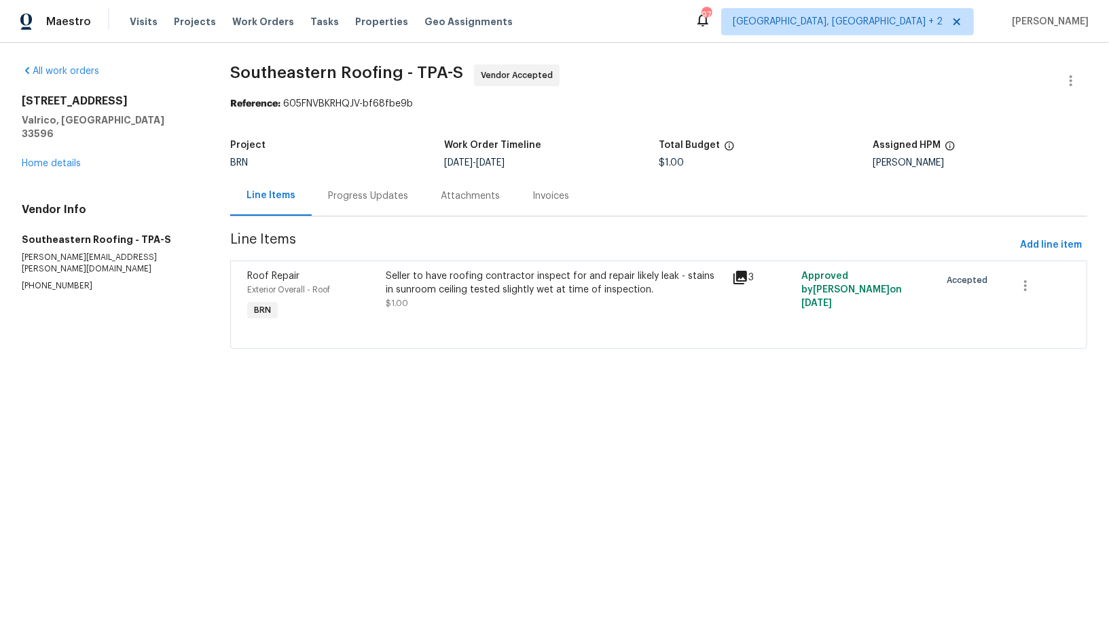
click at [350, 198] on div "Progress Updates" at bounding box center [368, 196] width 80 height 14
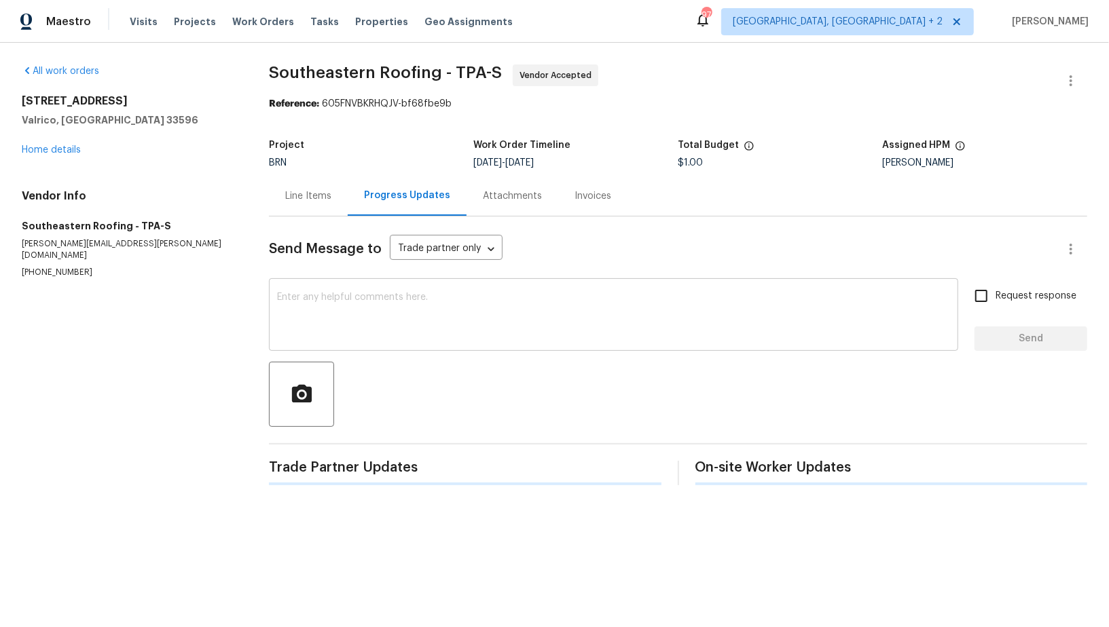
click at [354, 292] on div "x ​" at bounding box center [613, 316] width 689 height 69
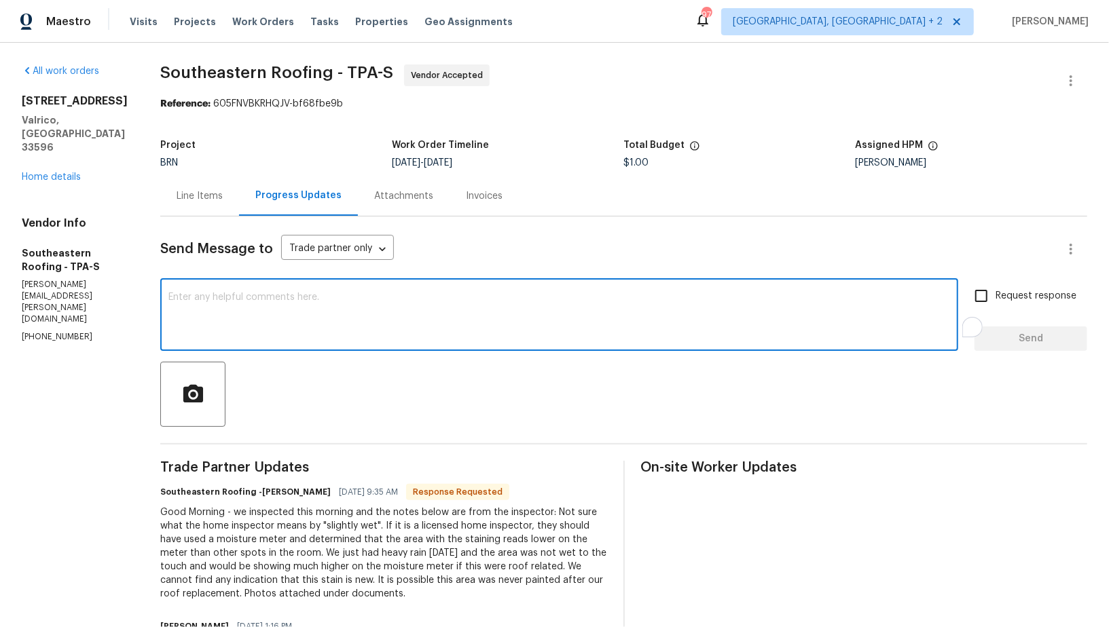
click at [354, 293] on textarea "To enrich screen reader interactions, please activate Accessibility in Grammarl…" at bounding box center [558, 317] width 781 height 48
click at [160, 295] on div "I will check on this. x ​" at bounding box center [559, 316] width 798 height 69
click at [168, 295] on textarea "I will check on this." at bounding box center [558, 317] width 781 height 48
click at [418, 299] on textarea "Hi Gloria, Thanks for the information! I will check on this." at bounding box center [558, 317] width 781 height 48
type textarea "Hi Gloria, Thanks for the information! I will check on this."
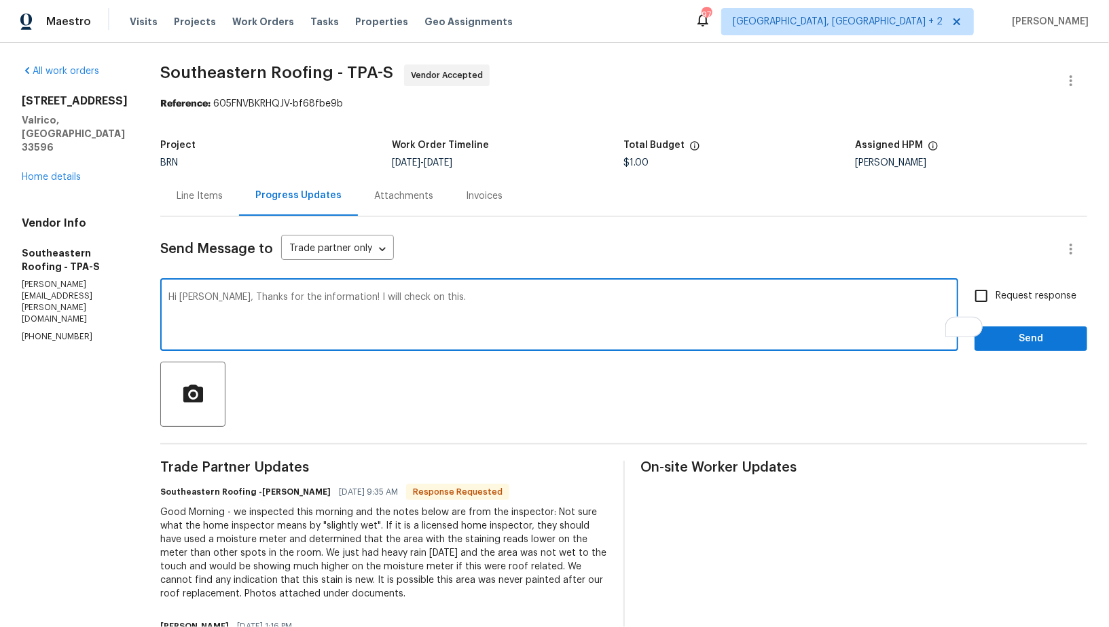
click at [987, 293] on input "Request response" at bounding box center [981, 296] width 29 height 29
checkbox input "true"
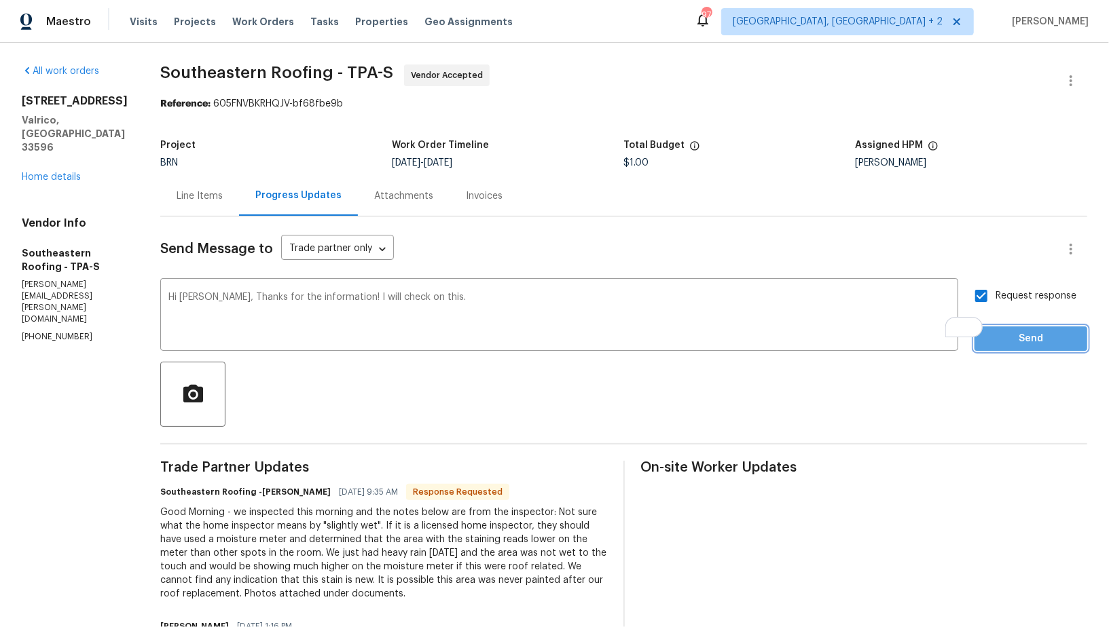
click at [1005, 350] on button "Send" at bounding box center [1030, 339] width 113 height 25
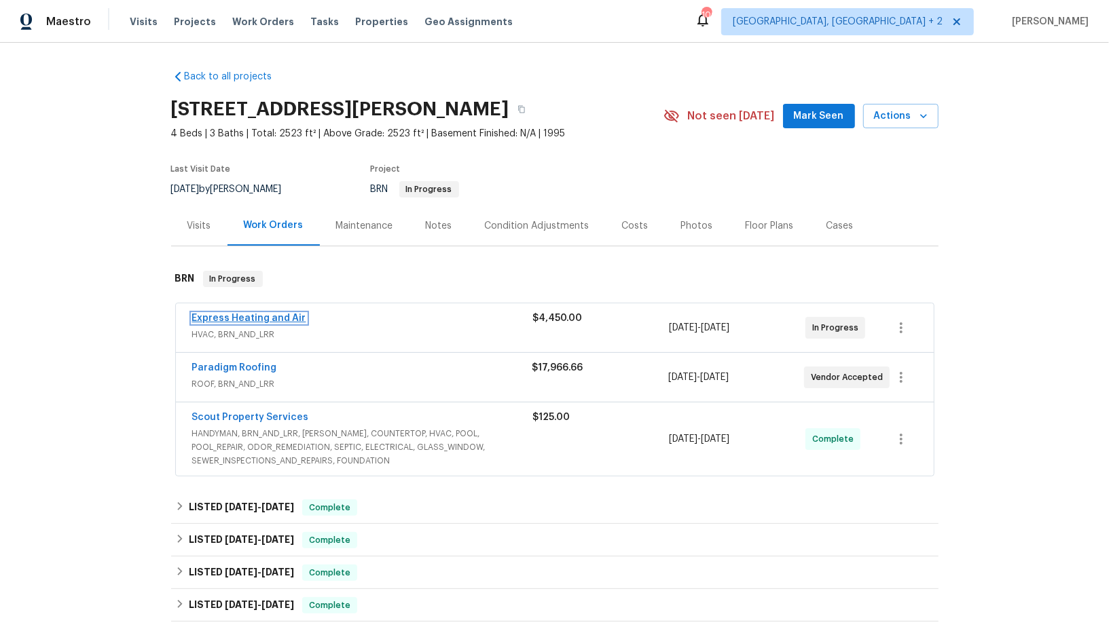
click at [247, 318] on link "Express Heating and Air" at bounding box center [249, 319] width 114 height 10
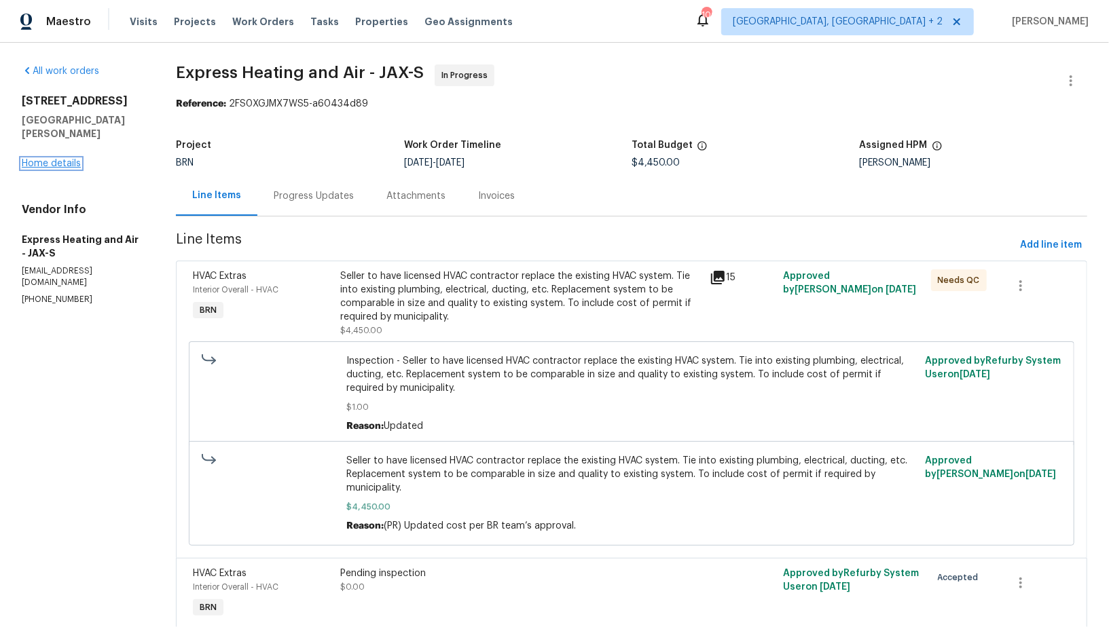
click at [56, 159] on link "Home details" at bounding box center [51, 164] width 59 height 10
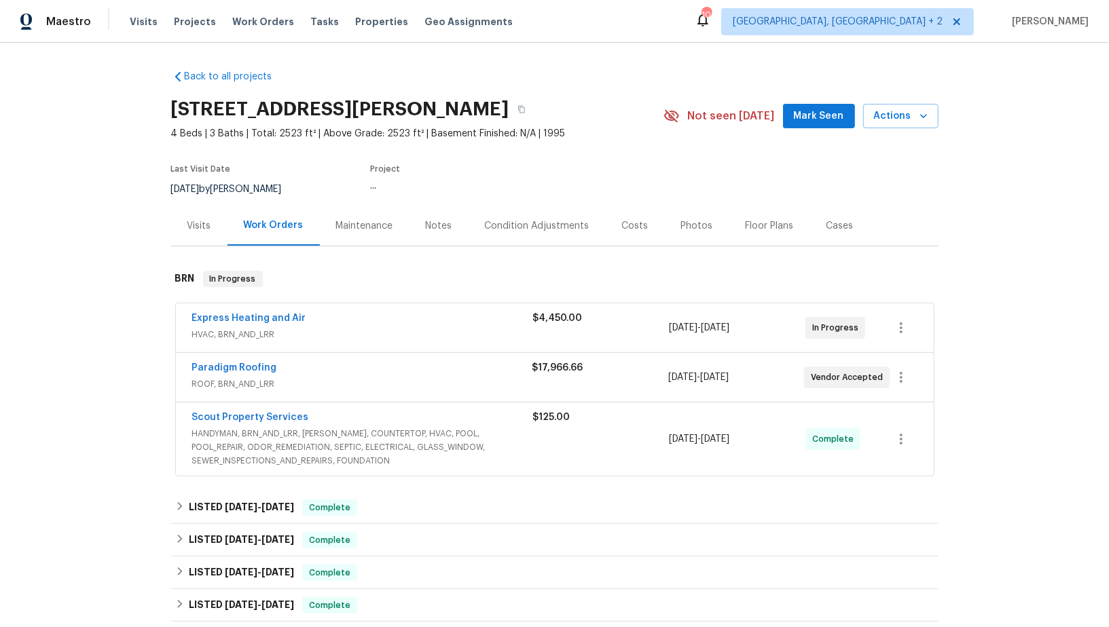
click at [234, 374] on div "Paradigm Roofing" at bounding box center [362, 369] width 340 height 16
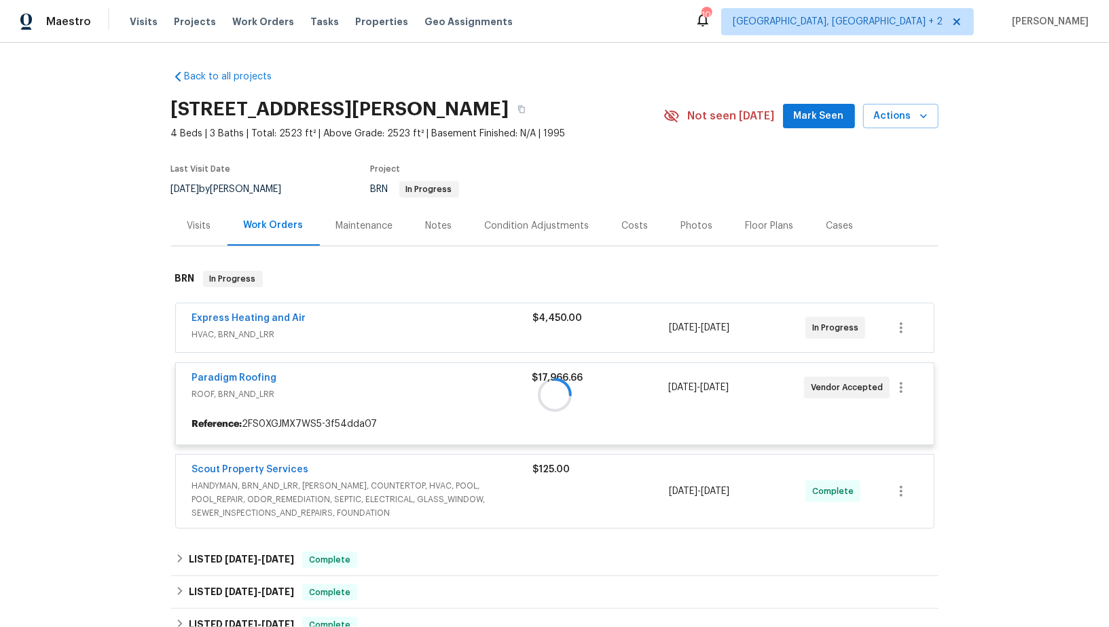
click at [222, 375] on div at bounding box center [554, 395] width 767 height 276
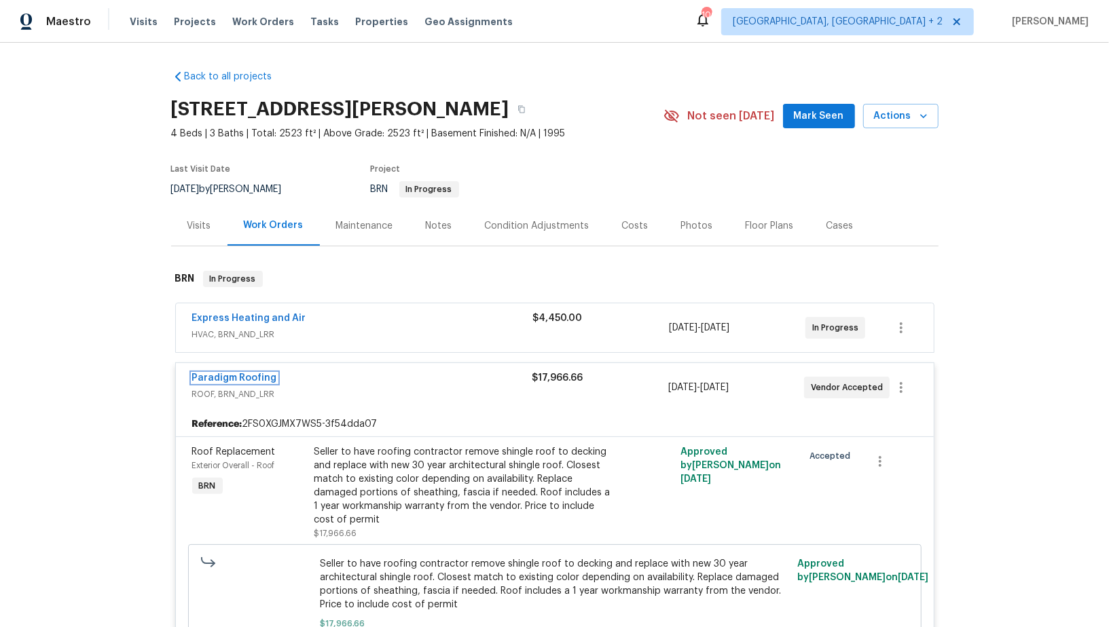
click at [222, 375] on link "Paradigm Roofing" at bounding box center [234, 378] width 85 height 10
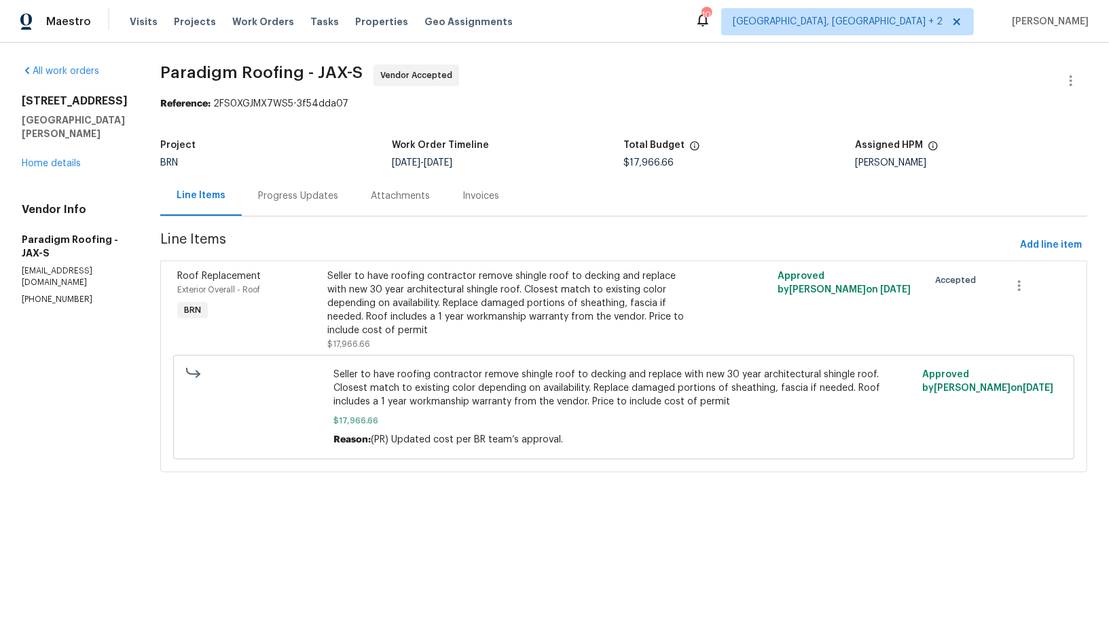
click at [329, 206] on div "Progress Updates" at bounding box center [298, 196] width 113 height 40
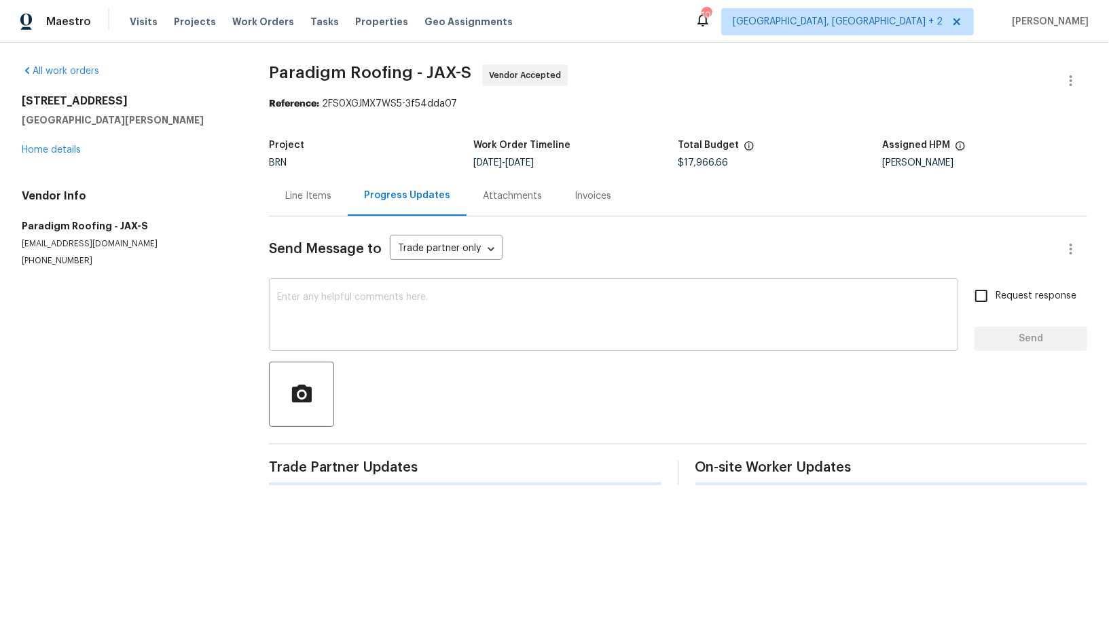
click at [350, 327] on textarea at bounding box center [613, 317] width 673 height 48
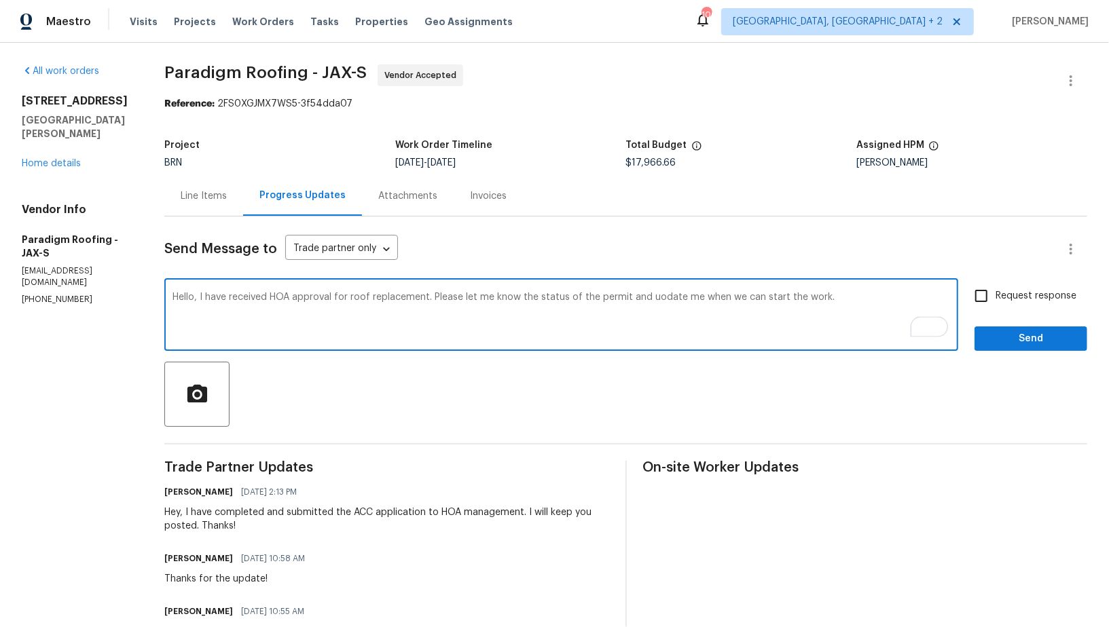
click at [659, 300] on textarea "Hello, I have received HOA approval for roof replacement. Please let me know th…" at bounding box center [560, 317] width 777 height 48
type textarea "Hello, I have received HOA approval for roof replacement. Please let me know th…"
click at [1004, 289] on span "Request response" at bounding box center [1035, 296] width 81 height 14
click at [995, 288] on input "Request response" at bounding box center [981, 296] width 29 height 29
checkbox input "true"
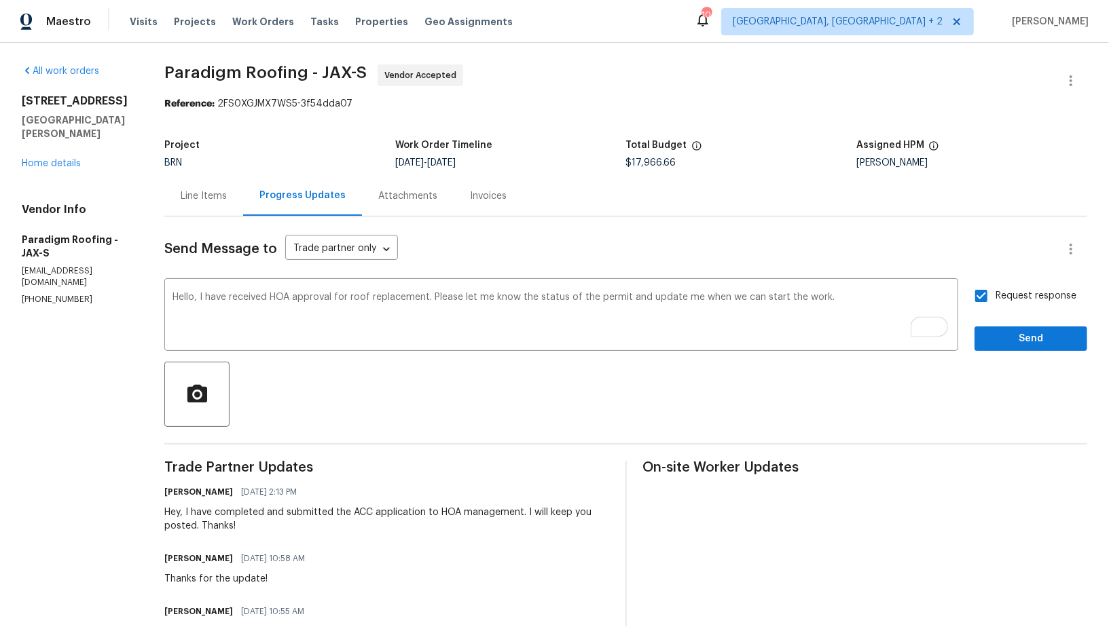
click at [1012, 337] on span "Send" at bounding box center [1030, 339] width 91 height 17
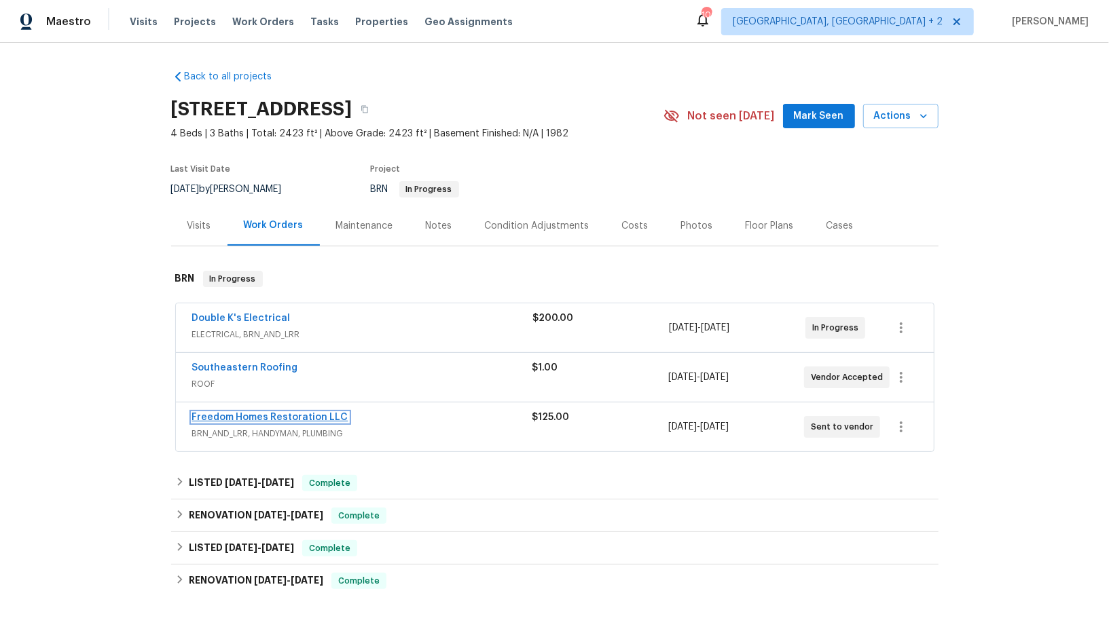
click at [253, 413] on link "Freedom Homes Restoration LLC" at bounding box center [270, 418] width 156 height 10
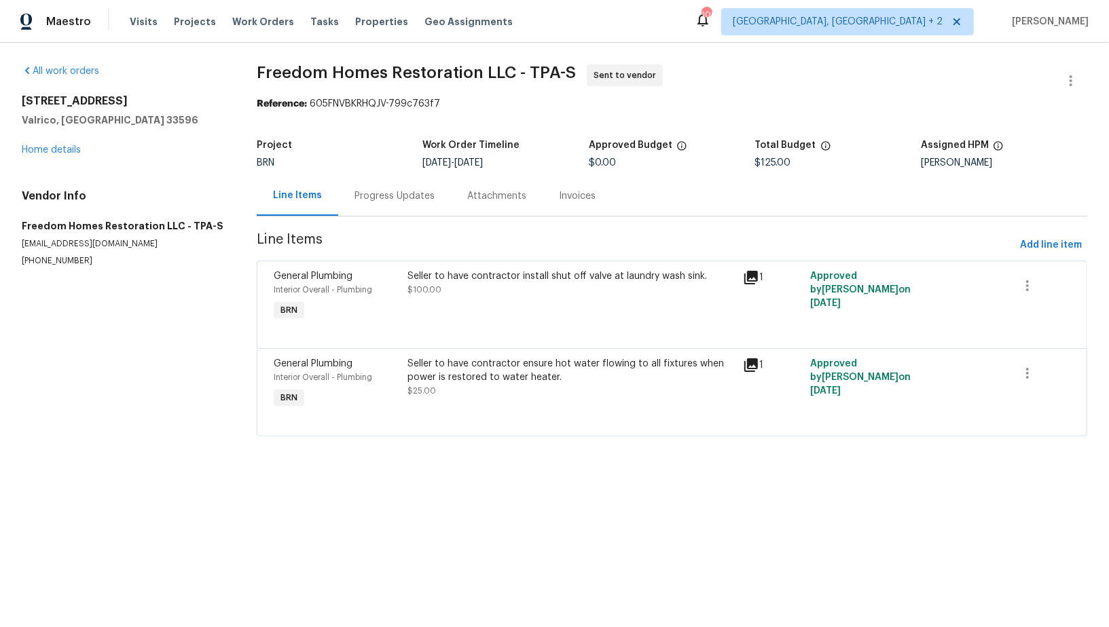
click at [452, 379] on div "Seller to have contractor ensure hot water flowing to all fixtures when power i…" at bounding box center [570, 370] width 327 height 27
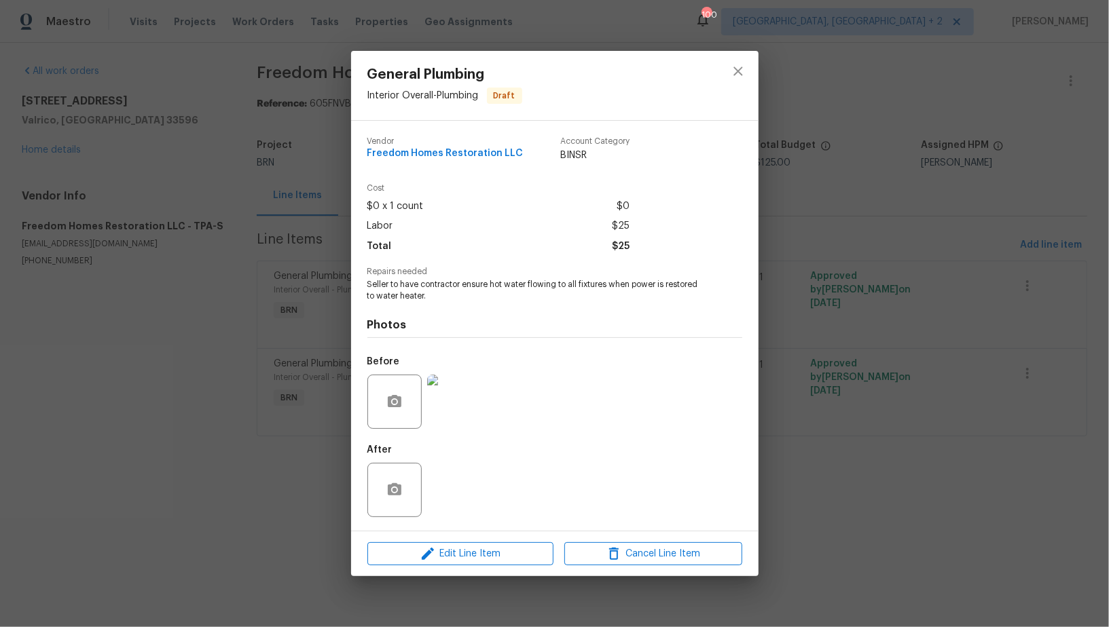
click at [459, 416] on img at bounding box center [454, 402] width 54 height 54
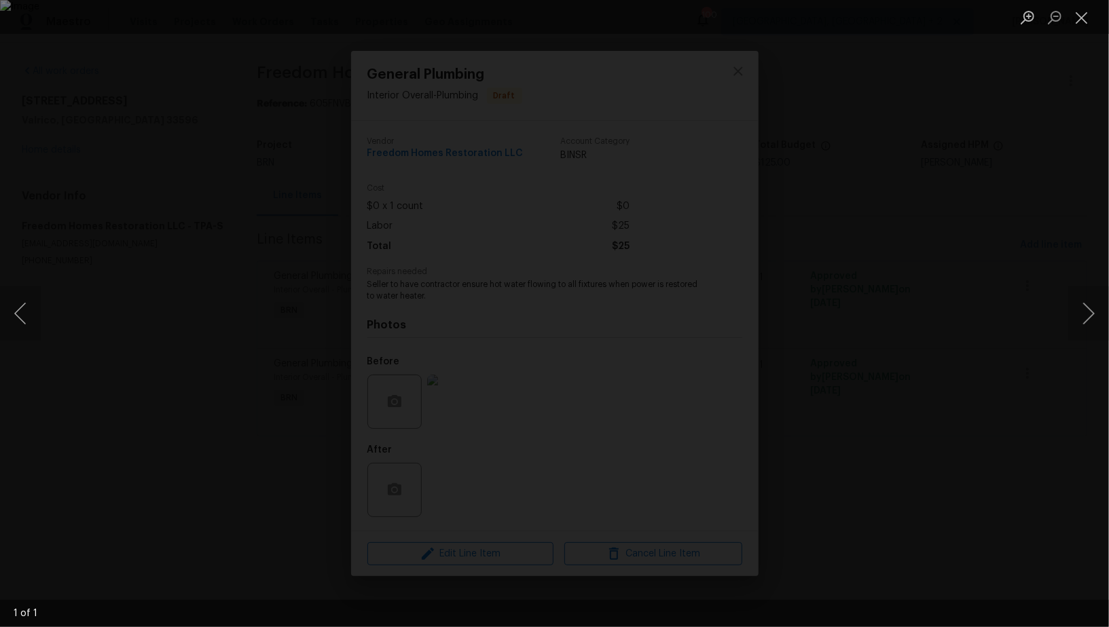
click at [124, 372] on div "Lightbox" at bounding box center [554, 313] width 1109 height 627
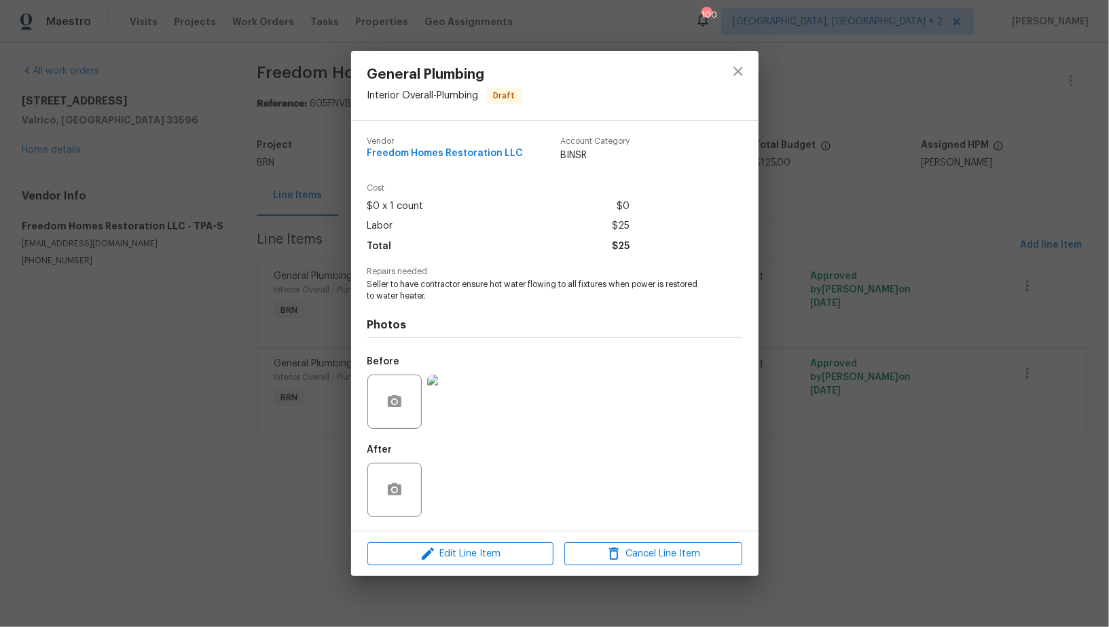
click at [124, 372] on div "General Plumbing Interior Overall - Plumbing Draft Vendor Freedom Homes Restora…" at bounding box center [554, 313] width 1109 height 627
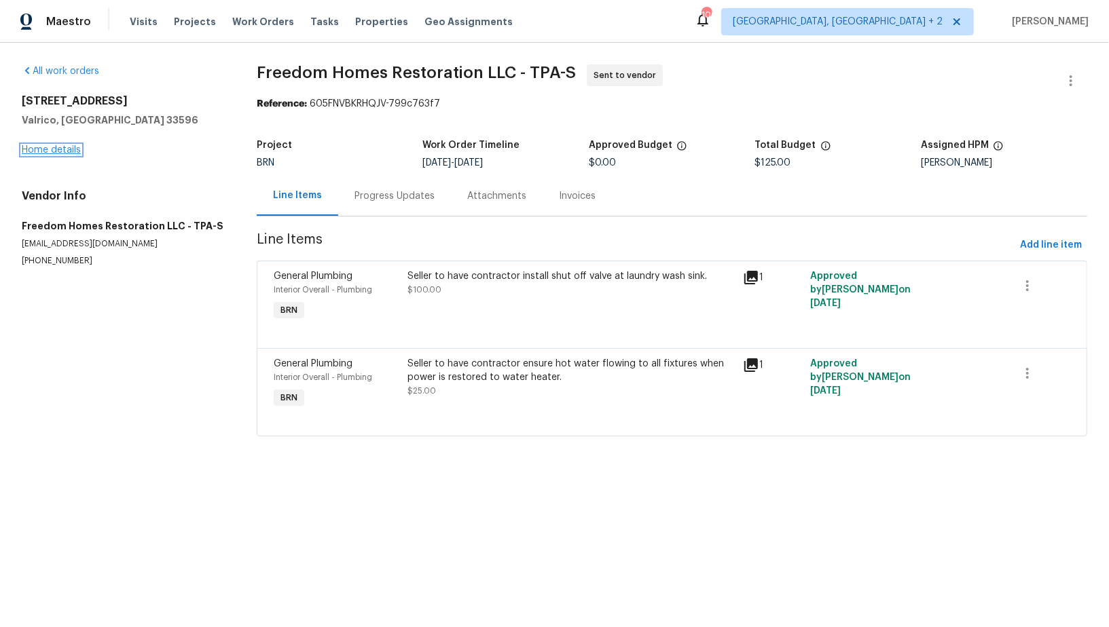
click at [49, 151] on link "Home details" at bounding box center [51, 150] width 59 height 10
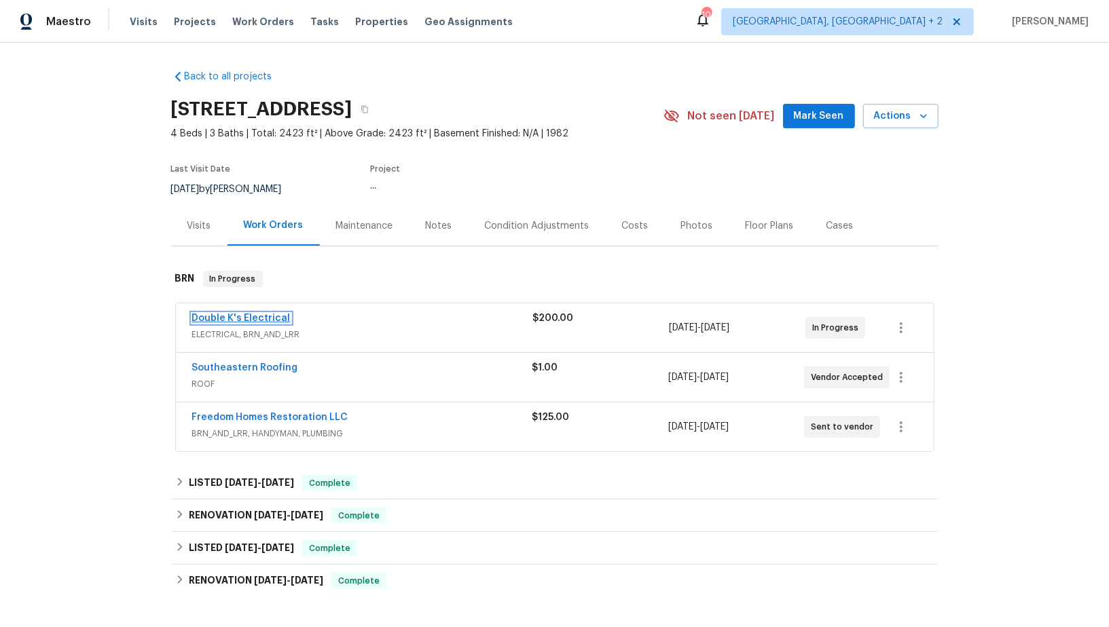
click at [260, 315] on link "Double K's Electrical" at bounding box center [241, 319] width 98 height 10
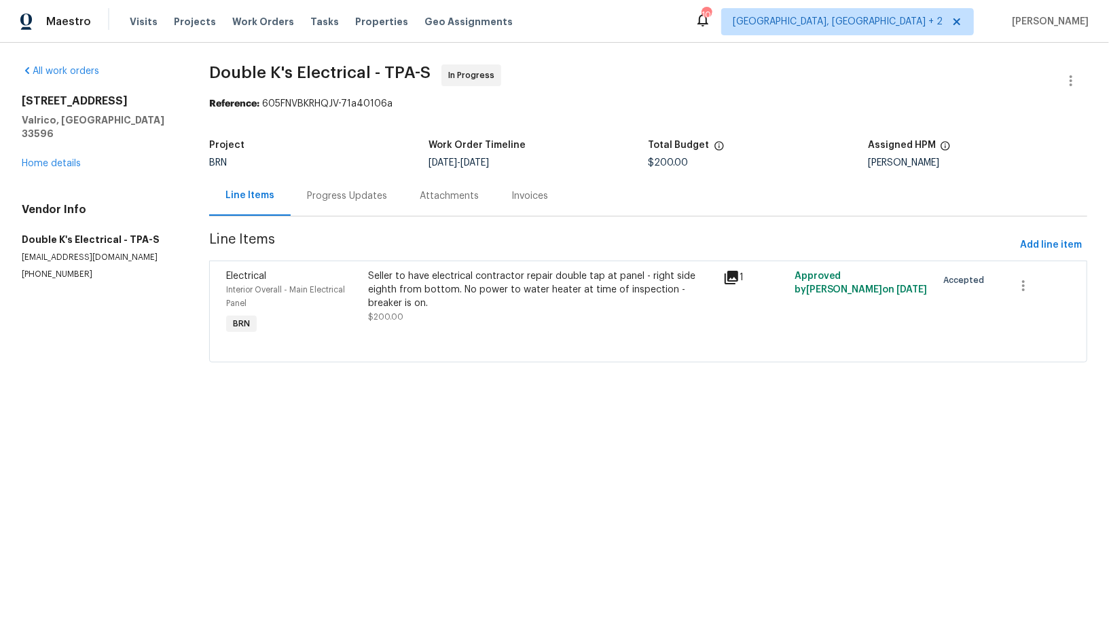
click at [476, 306] on div "Seller to have electrical contractor repair double tap at panel - right side ei…" at bounding box center [541, 290] width 347 height 41
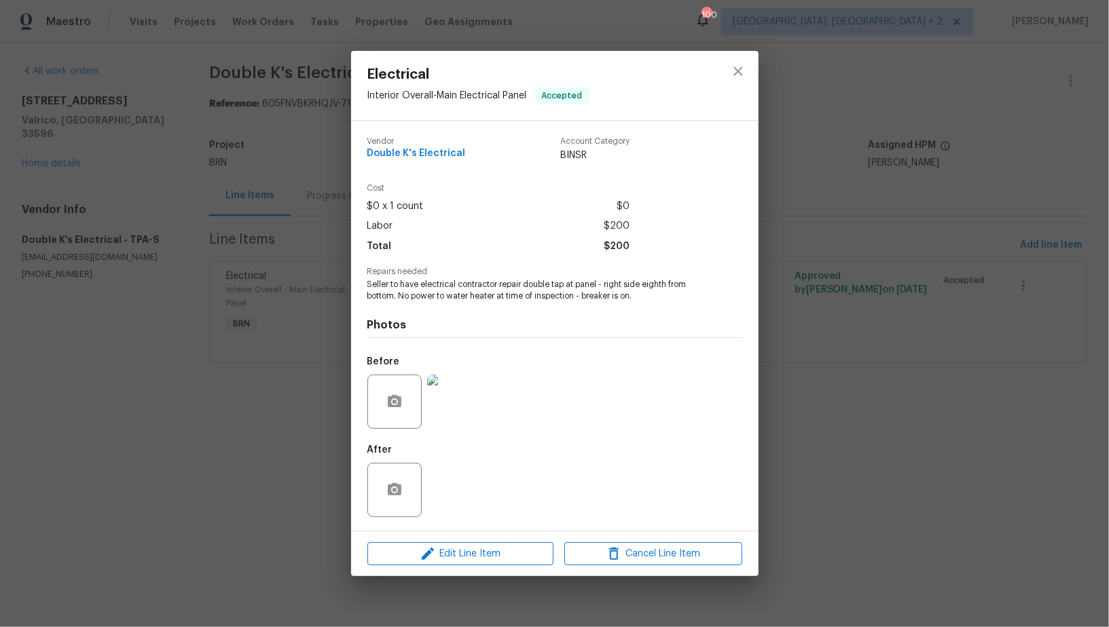
click at [462, 401] on img at bounding box center [454, 402] width 54 height 54
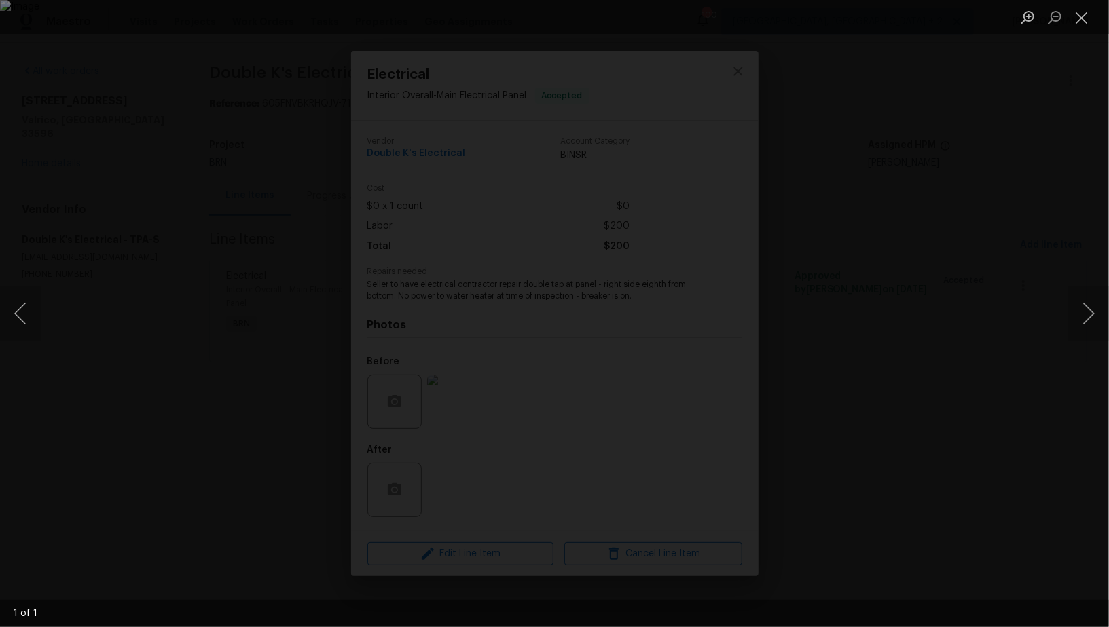
click at [252, 437] on div "Lightbox" at bounding box center [554, 313] width 1109 height 627
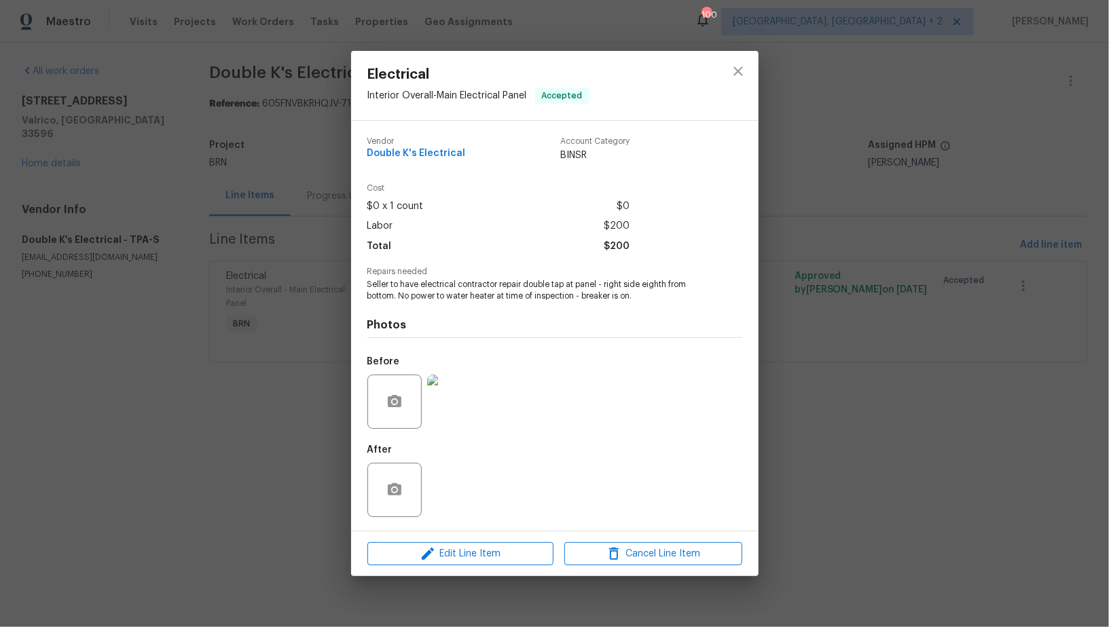
click at [252, 437] on div "Electrical Interior Overall - Main Electrical Panel Accepted Vendor Double K's …" at bounding box center [554, 313] width 1109 height 627
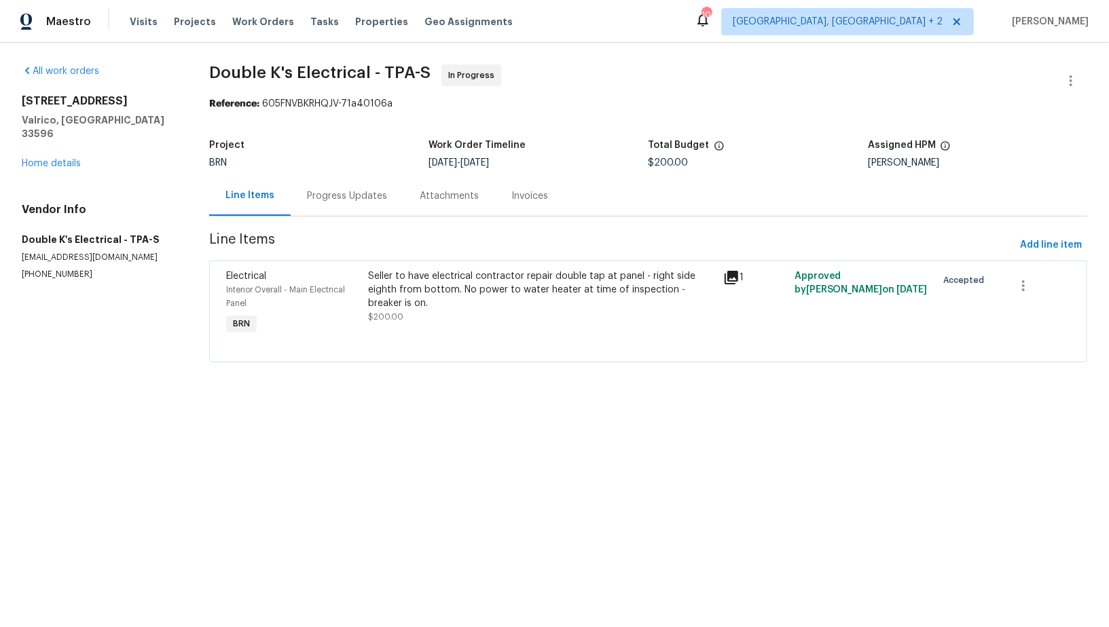
click at [416, 306] on div "Seller to have electrical contractor repair double tap at panel - right side ei…" at bounding box center [541, 290] width 347 height 41
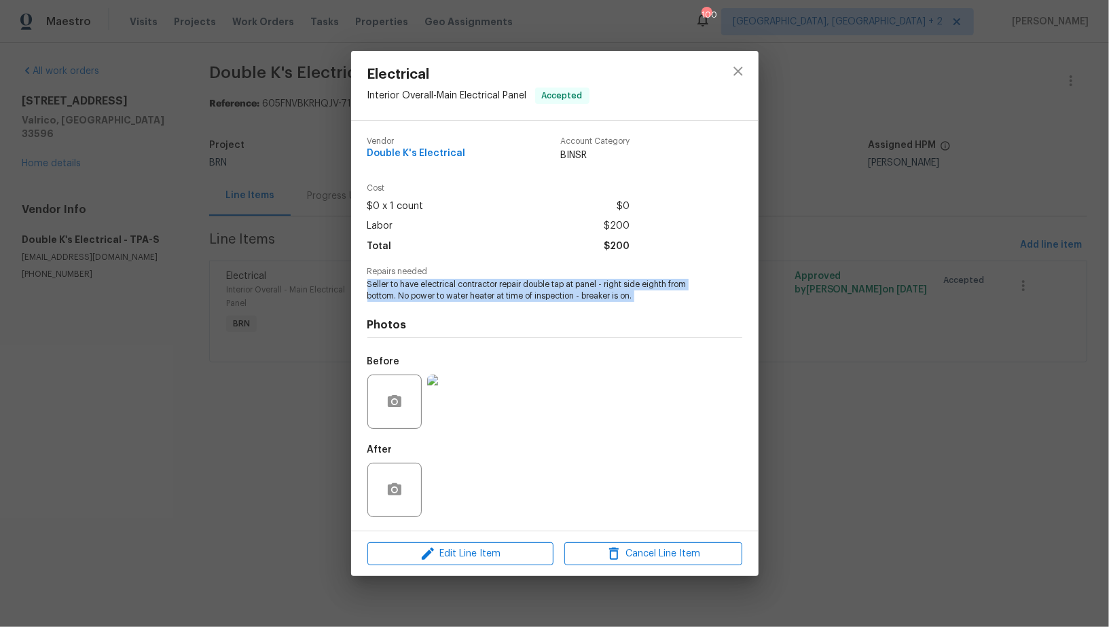
drag, startPoint x: 359, startPoint y: 283, endPoint x: 645, endPoint y: 308, distance: 286.9
click at [645, 308] on div "Vendor Double K's Electrical Account Category BINSR Cost $0 x 1 count $0 Labor …" at bounding box center [554, 326] width 407 height 410
copy span "Seller to have electrical contractor repair double tap at panel - right side ei…"
click at [301, 287] on div "Electrical Interior Overall - Main Electrical Panel Accepted Vendor Double K's …" at bounding box center [554, 313] width 1109 height 627
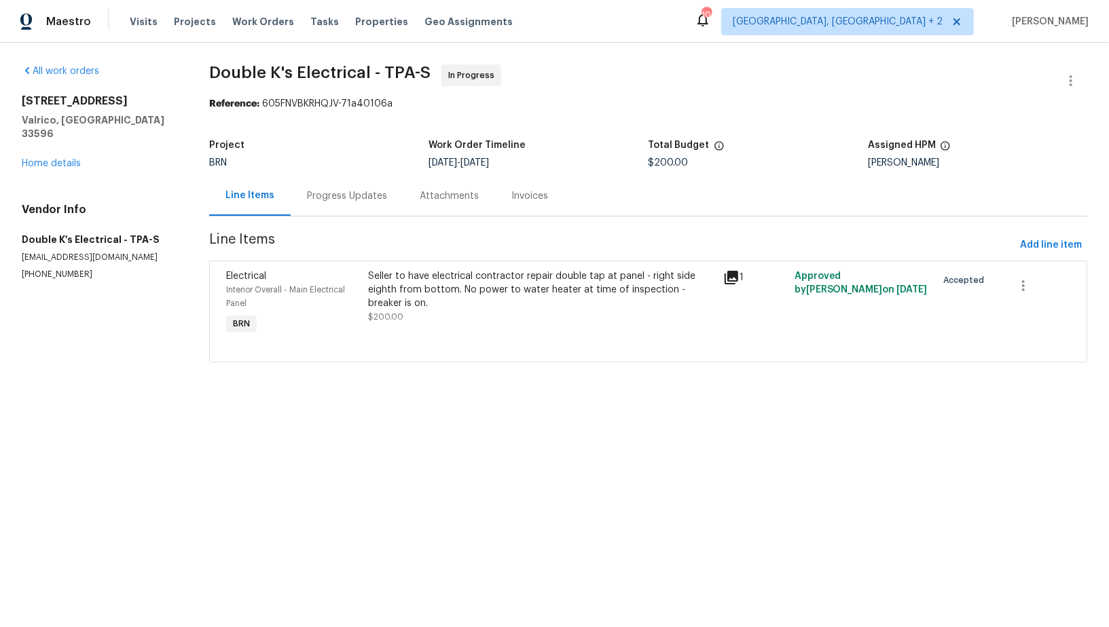
click at [464, 306] on div "Seller to have electrical contractor repair double tap at panel - right side ei…" at bounding box center [541, 290] width 347 height 41
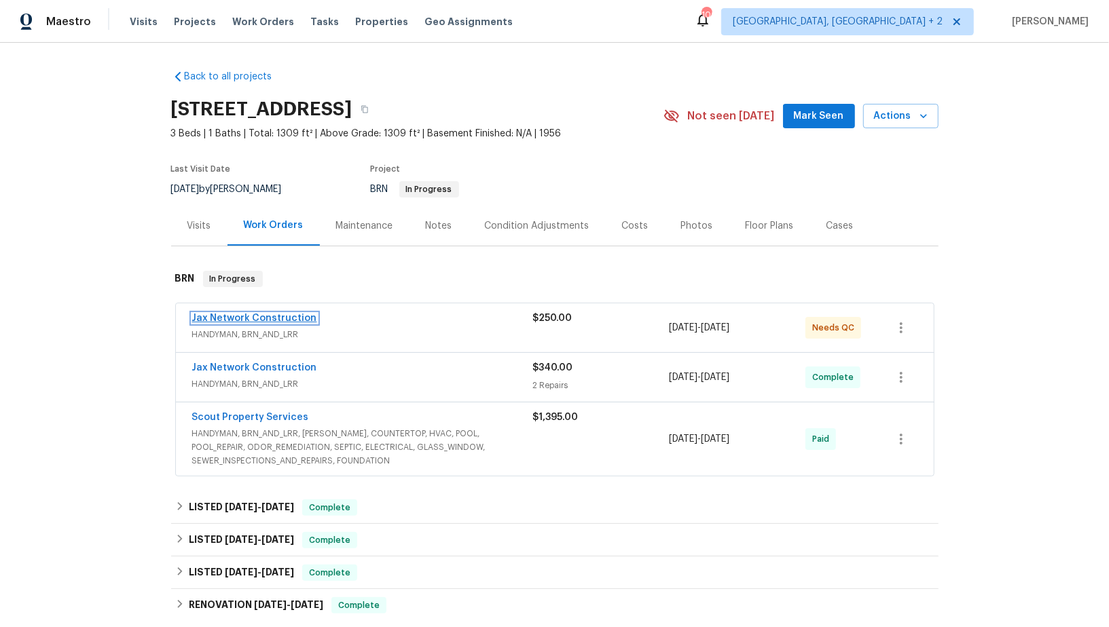
click at [271, 316] on link "Jax Network Construction" at bounding box center [254, 319] width 125 height 10
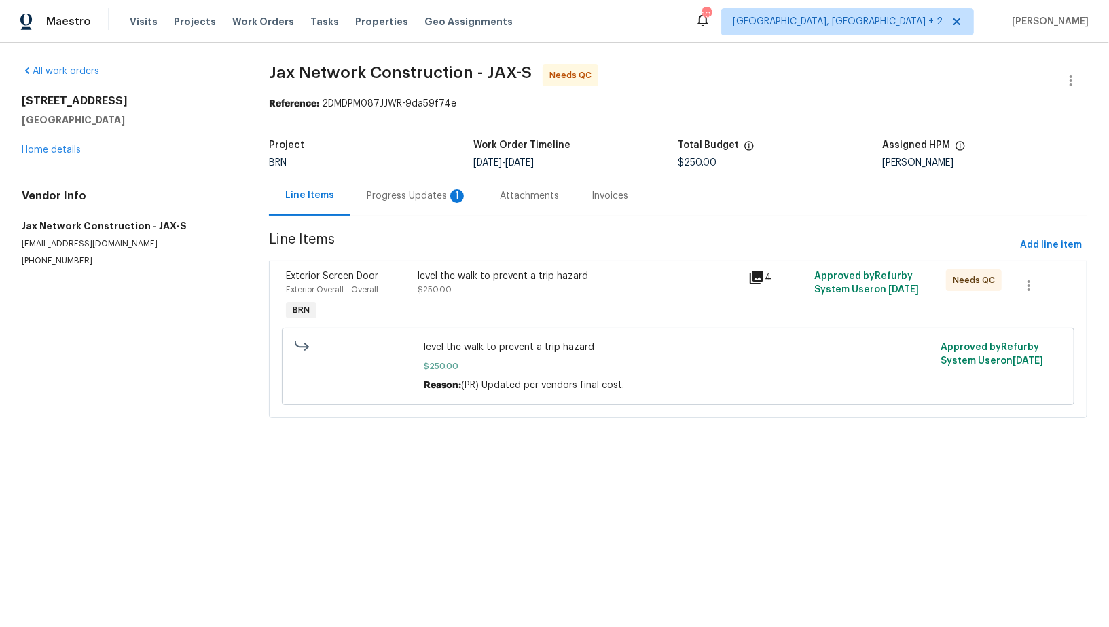
click at [490, 288] on div "level the walk to prevent a trip hazard $250.00" at bounding box center [579, 283] width 322 height 27
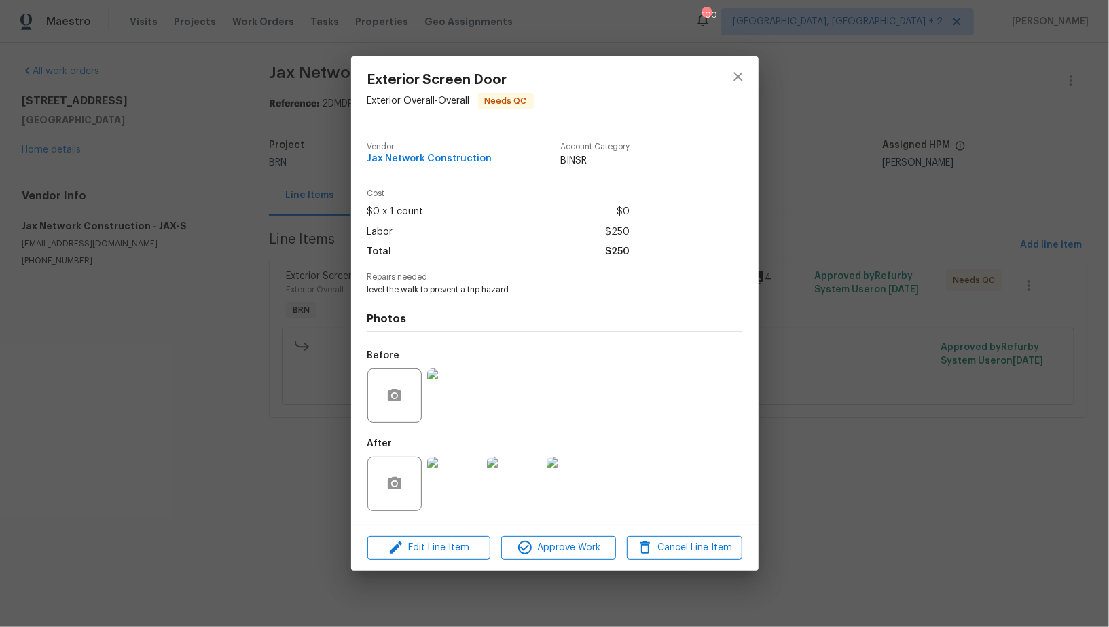
click at [439, 407] on img at bounding box center [454, 396] width 54 height 54
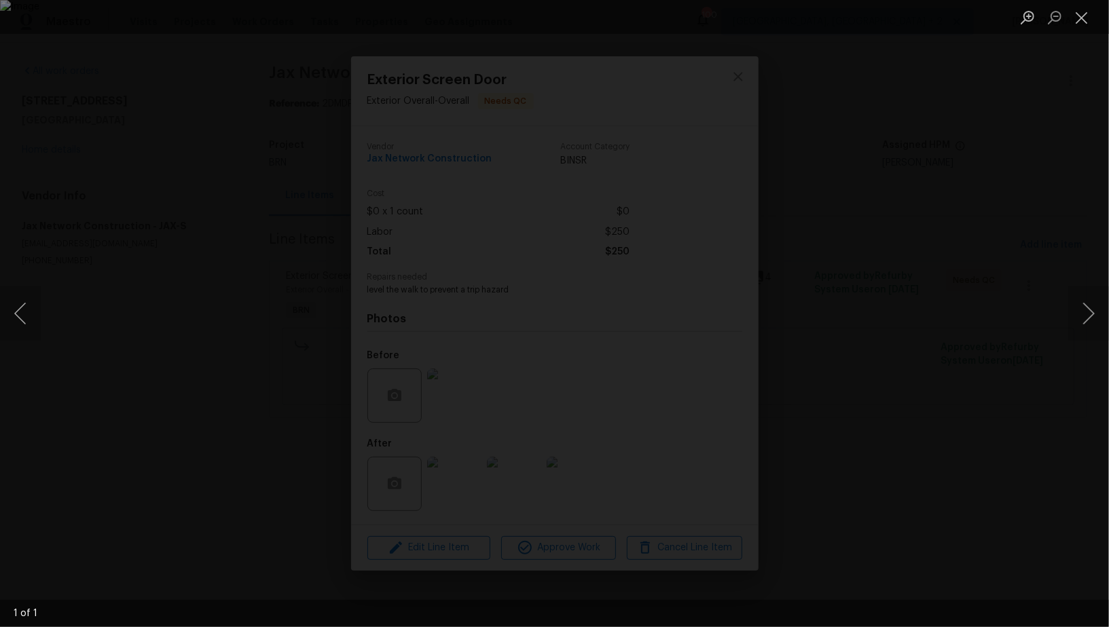
click at [988, 459] on div "Lightbox" at bounding box center [554, 313] width 1109 height 627
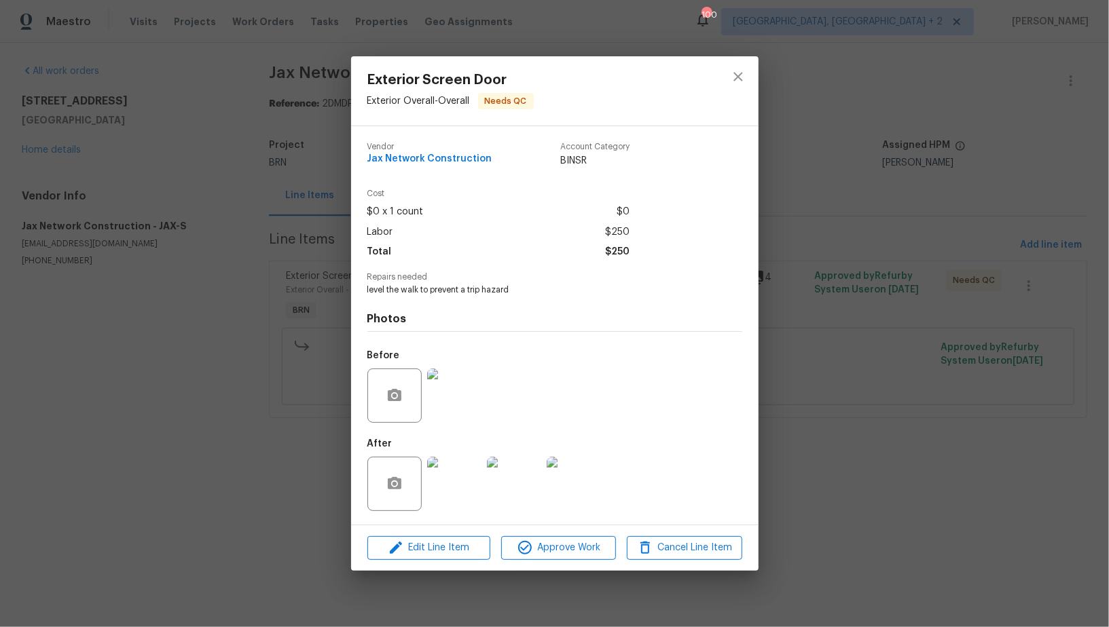
click at [471, 496] on img at bounding box center [454, 484] width 54 height 54
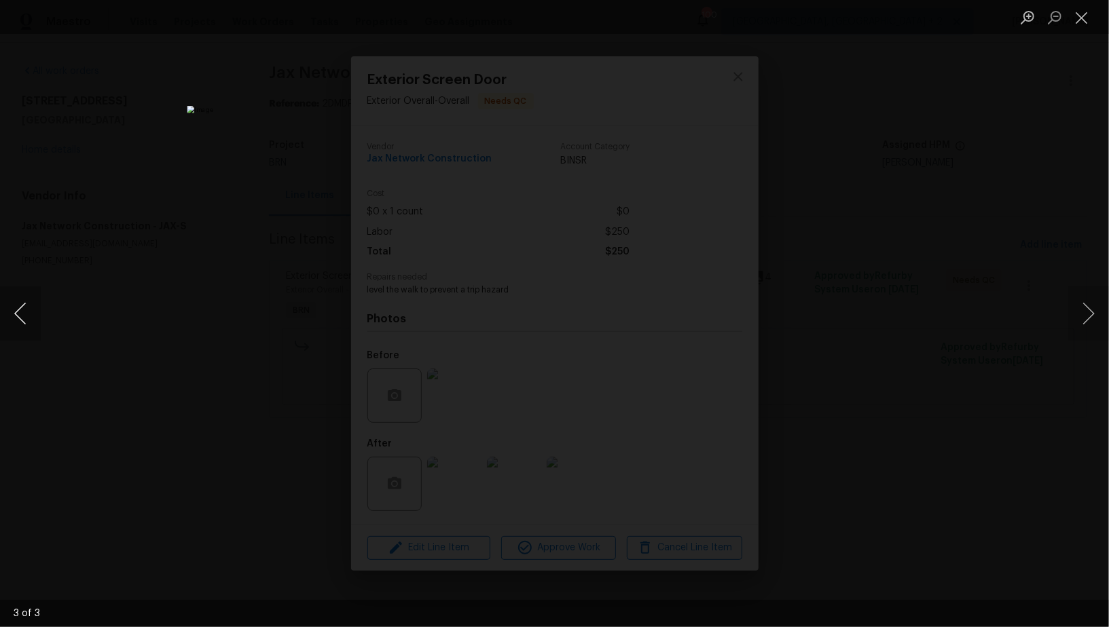
click at [20, 301] on button "Previous image" at bounding box center [20, 314] width 41 height 54
click at [88, 395] on div "Lightbox" at bounding box center [554, 313] width 1109 height 627
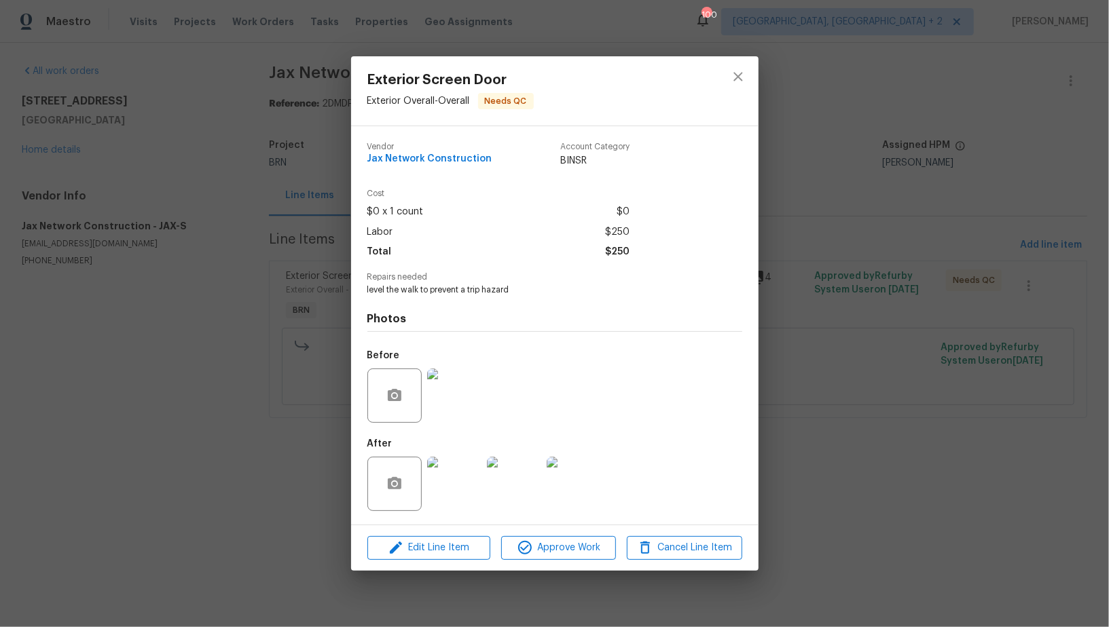
click at [451, 411] on img at bounding box center [454, 396] width 54 height 54
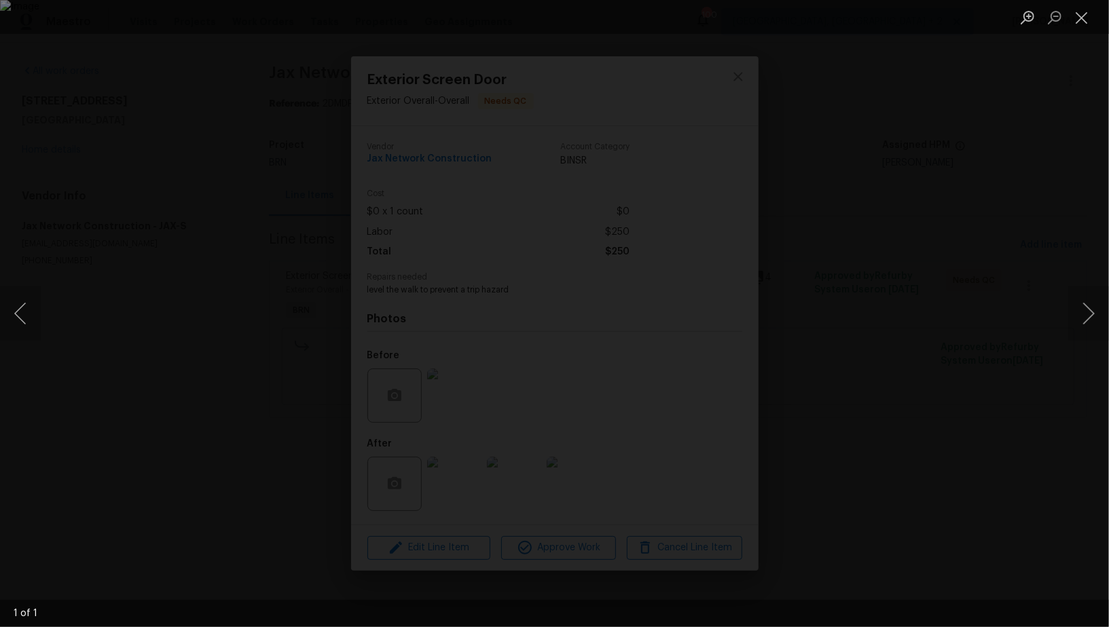
click at [931, 509] on div "Lightbox" at bounding box center [554, 313] width 1109 height 627
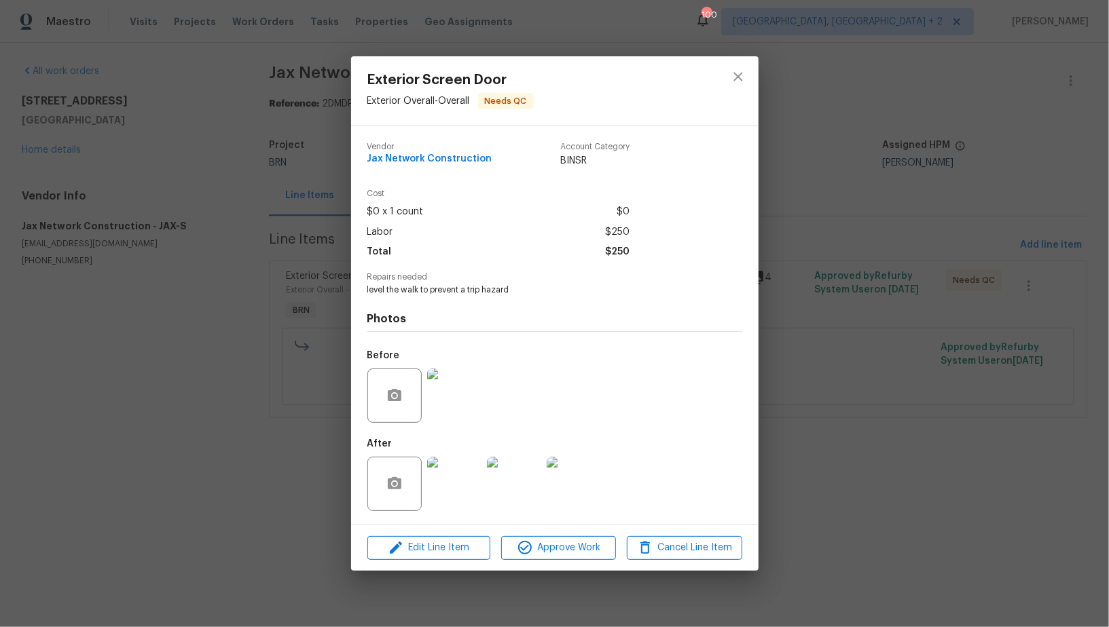
click at [931, 509] on div "Exterior Screen Door Exterior Overall - Overall Needs QC Vendor Jax Network Con…" at bounding box center [554, 313] width 1109 height 627
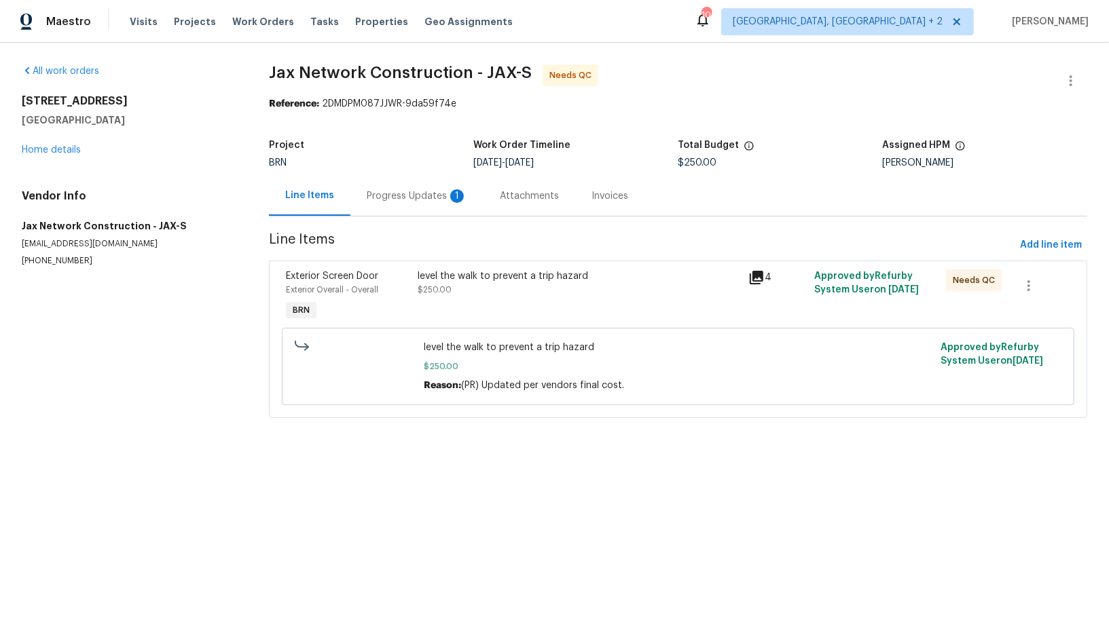
click at [410, 210] on div "Progress Updates 1" at bounding box center [416, 196] width 133 height 40
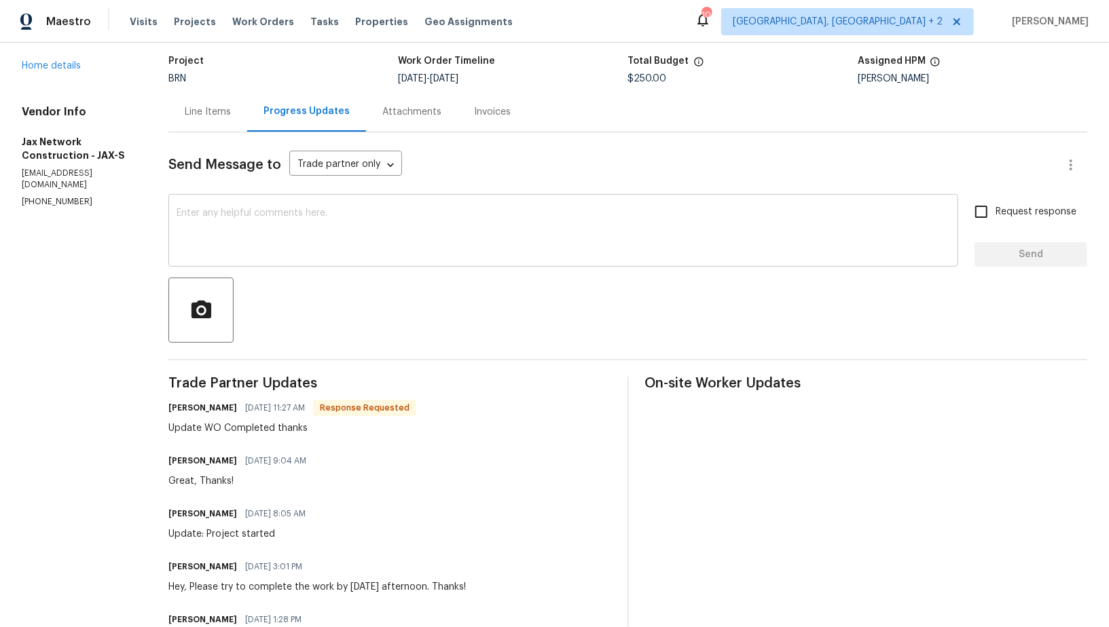
scroll to position [93, 0]
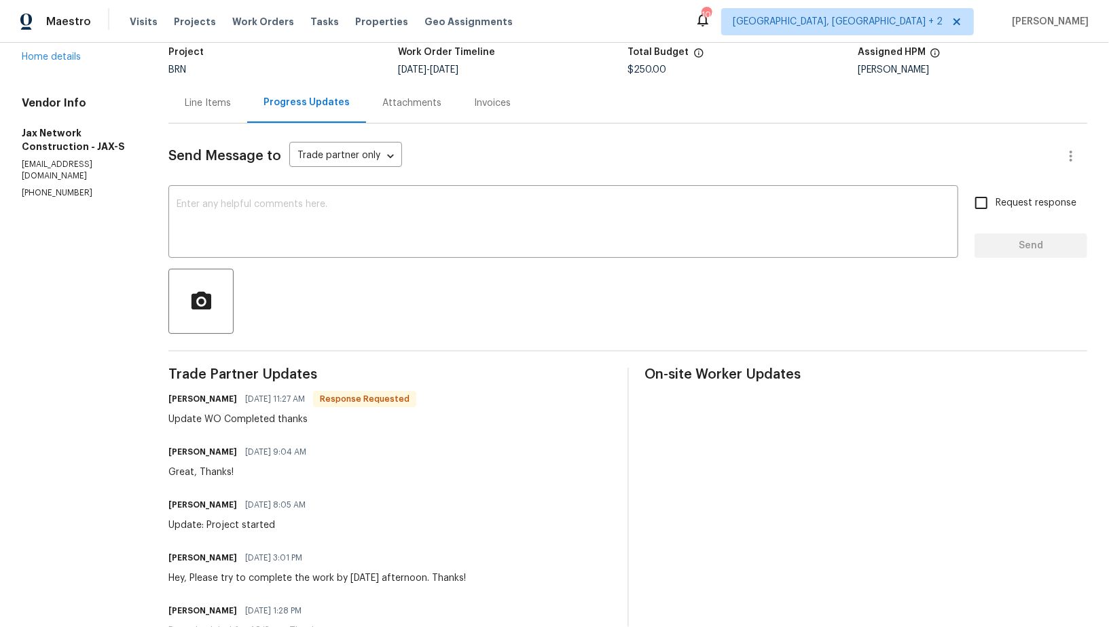
click at [222, 122] on div "Line Items" at bounding box center [207, 103] width 79 height 40
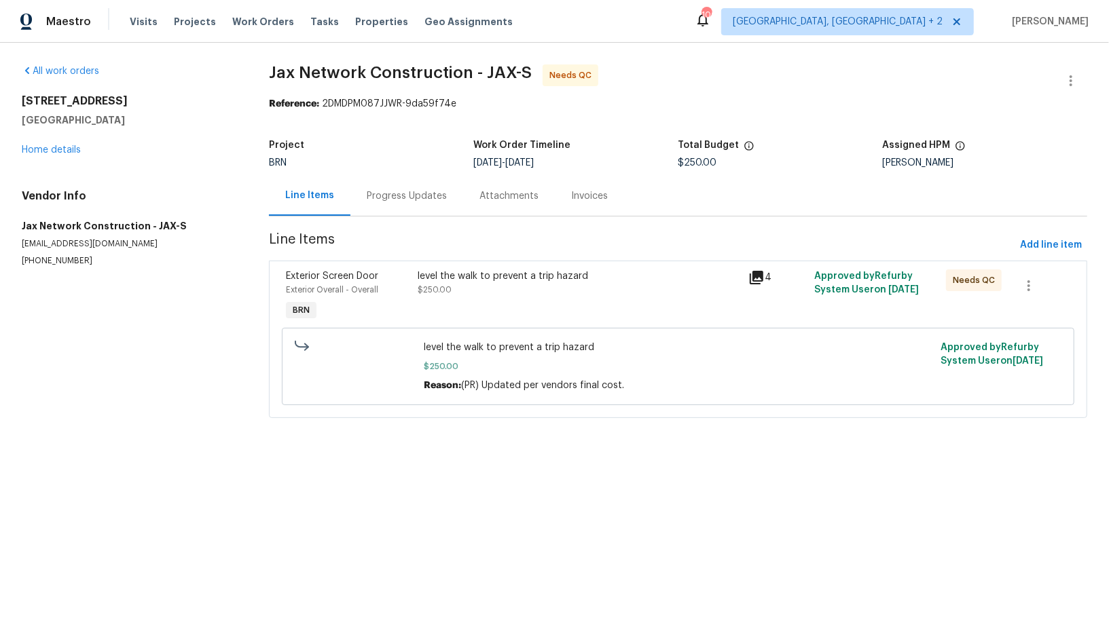
click at [427, 221] on section "Jax Network Construction - JAX-S Needs QC Reference: 2DMDPM087JJWR-9da59f74e Pr…" at bounding box center [678, 250] width 818 height 370
click at [411, 200] on div "Progress Updates" at bounding box center [407, 196] width 80 height 14
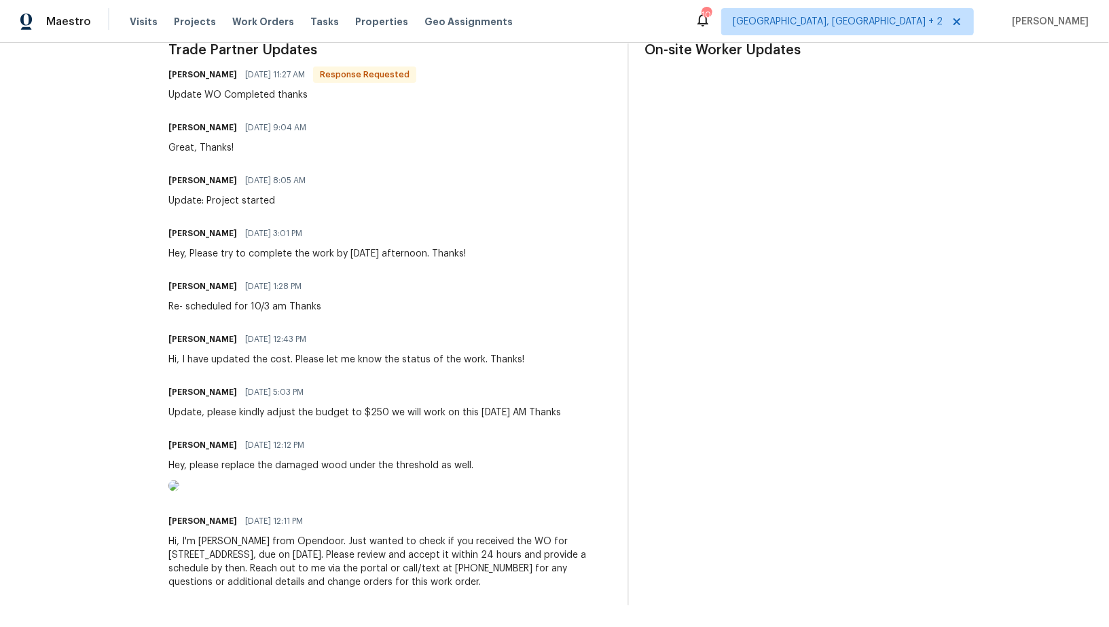
scroll to position [471, 0]
click at [179, 481] on img at bounding box center [173, 486] width 11 height 11
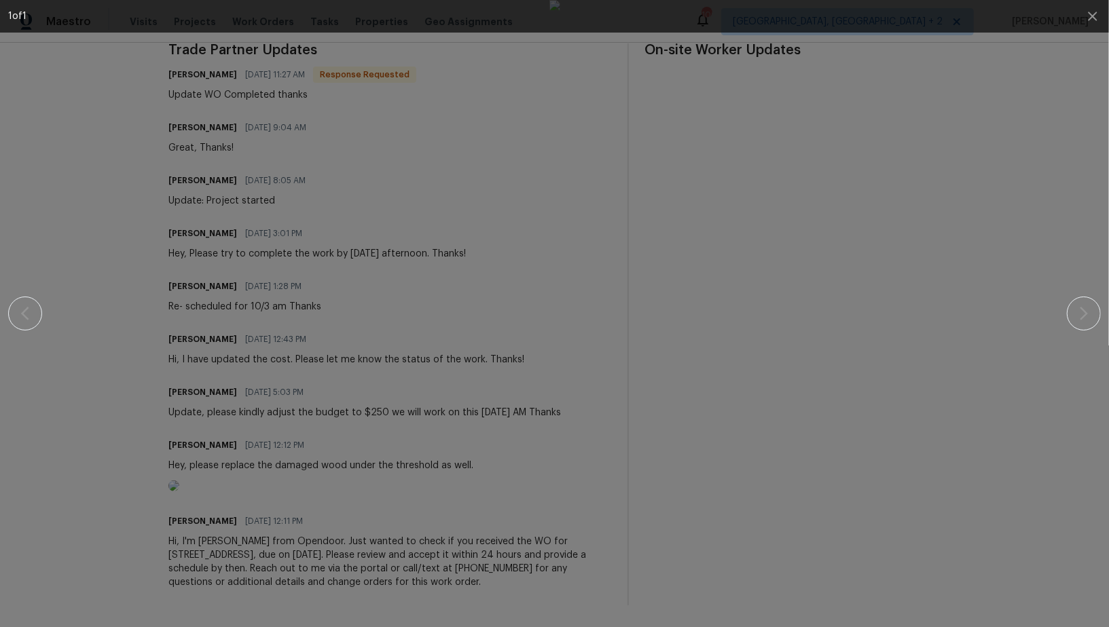
click at [560, 472] on img at bounding box center [554, 313] width 11 height 627
click at [1089, 20] on icon "button" at bounding box center [1092, 16] width 16 height 16
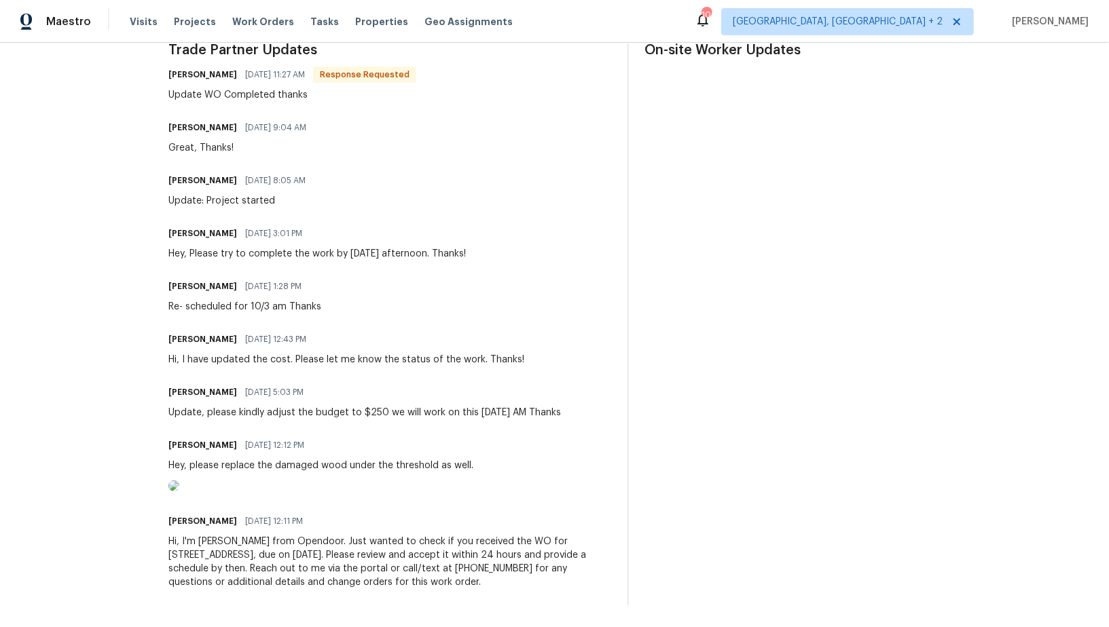
scroll to position [0, 0]
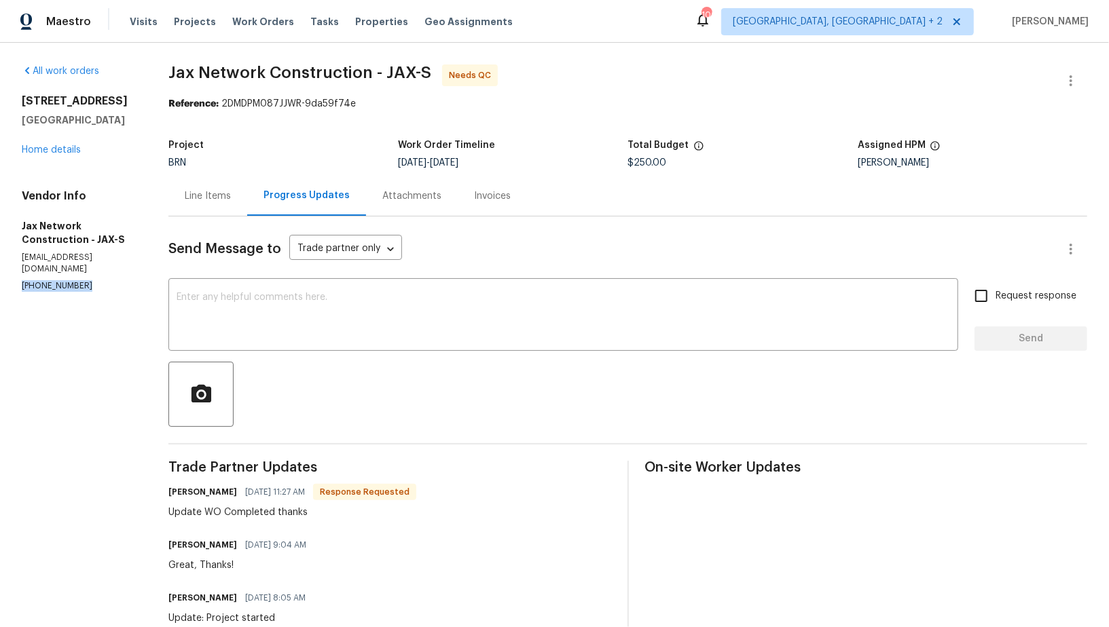
drag, startPoint x: 92, startPoint y: 280, endPoint x: 0, endPoint y: 276, distance: 92.4
click at [0, 276] on div "All work orders 949 Granville Rd Jacksonville, FL 32205 Home details Vendor Inf…" at bounding box center [554, 544] width 1109 height 1002
copy p "(423) 557-9995"
click at [225, 198] on div "Line Items" at bounding box center [208, 196] width 46 height 14
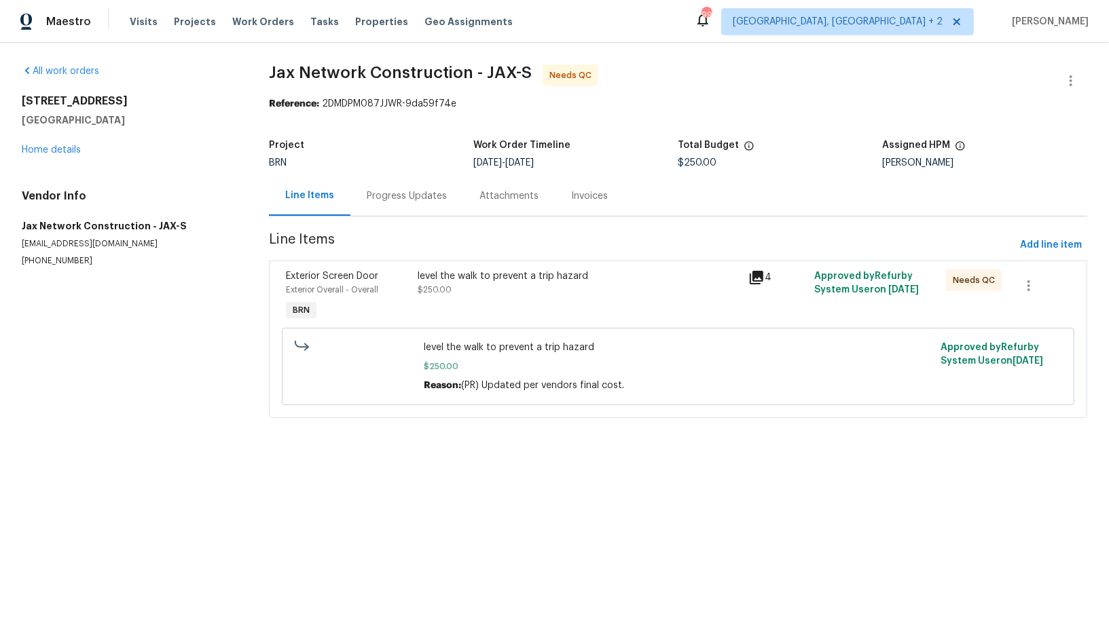
click at [479, 314] on div "level the walk to prevent a trip hazard $250.00" at bounding box center [579, 296] width 330 height 62
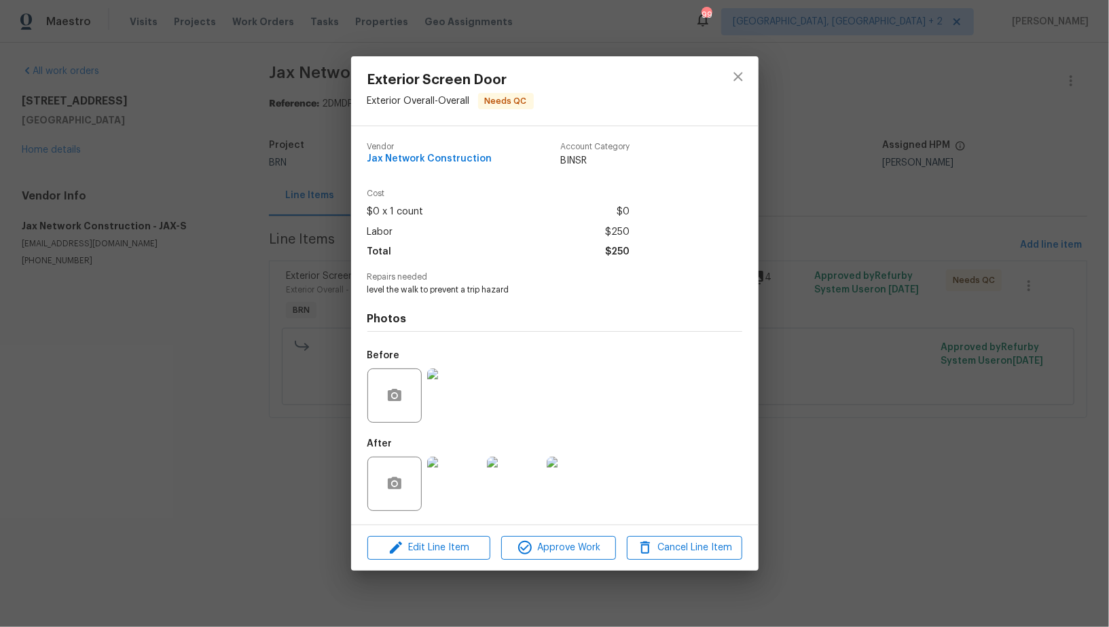
click at [287, 369] on div "Exterior Screen Door Exterior Overall - Overall Needs QC Vendor Jax Network Con…" at bounding box center [554, 313] width 1109 height 627
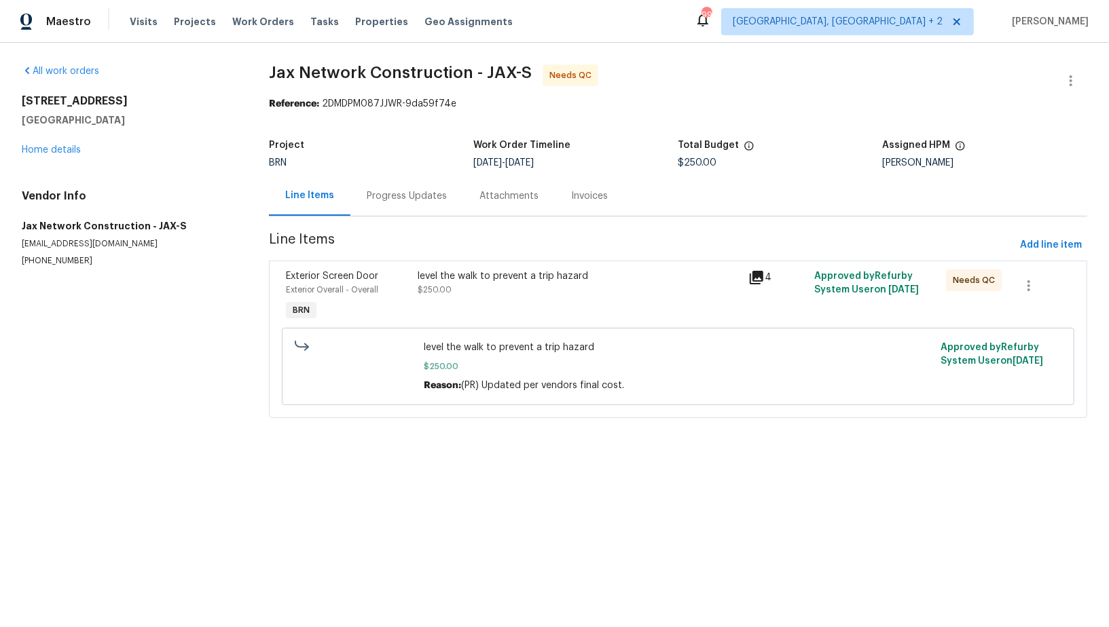
click at [394, 202] on div "Progress Updates" at bounding box center [407, 196] width 80 height 14
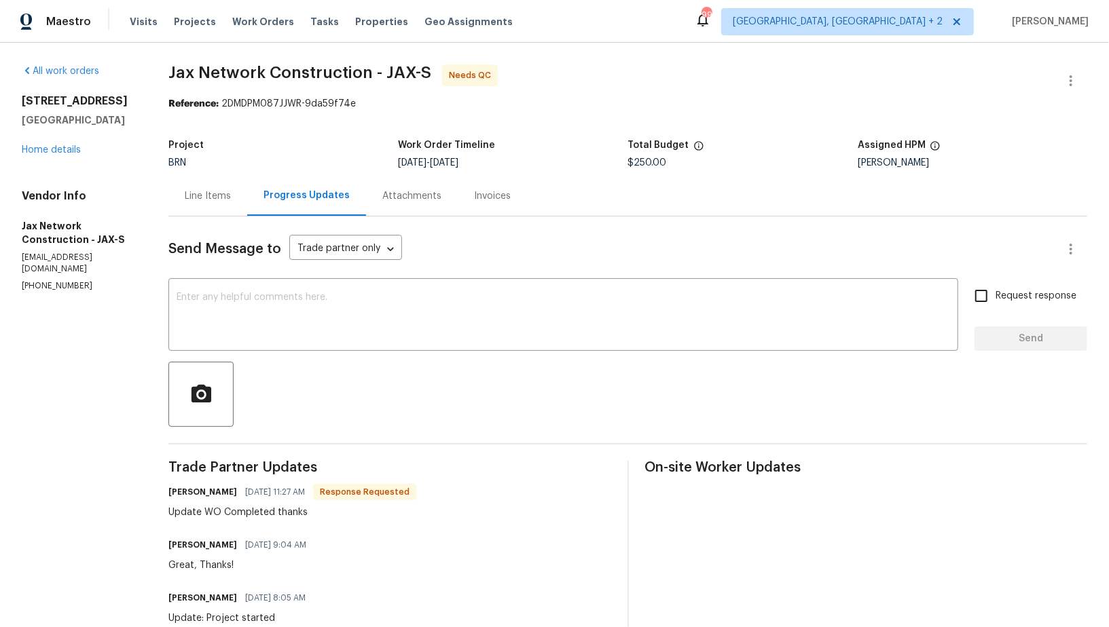
click at [223, 199] on div "Line Items" at bounding box center [208, 196] width 46 height 14
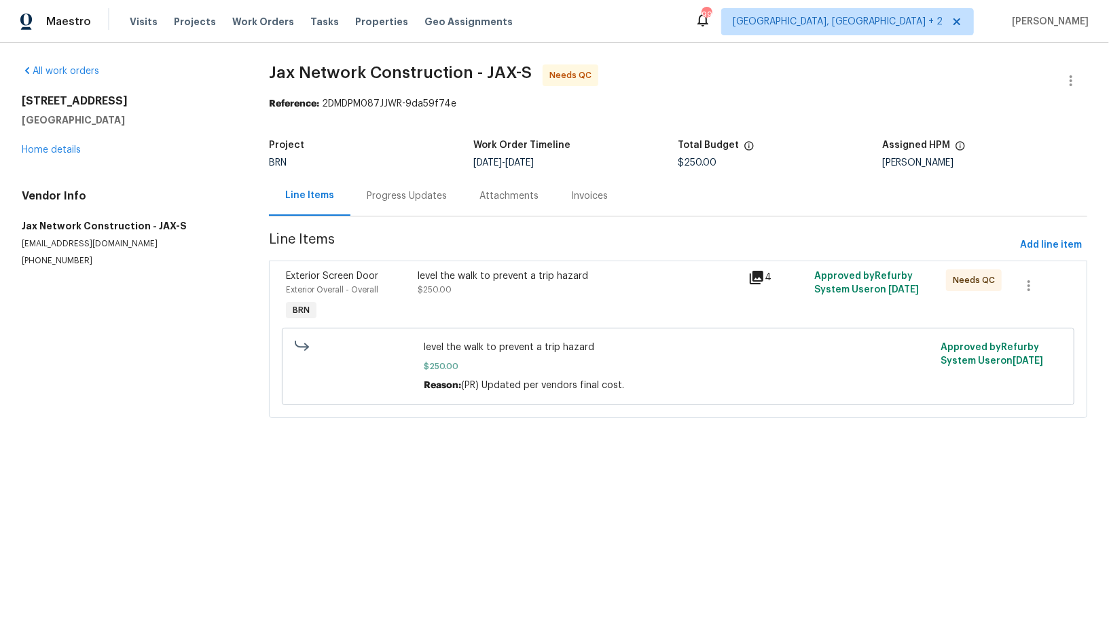
click at [437, 295] on div "level the walk to prevent a trip hazard $250.00" at bounding box center [579, 283] width 322 height 27
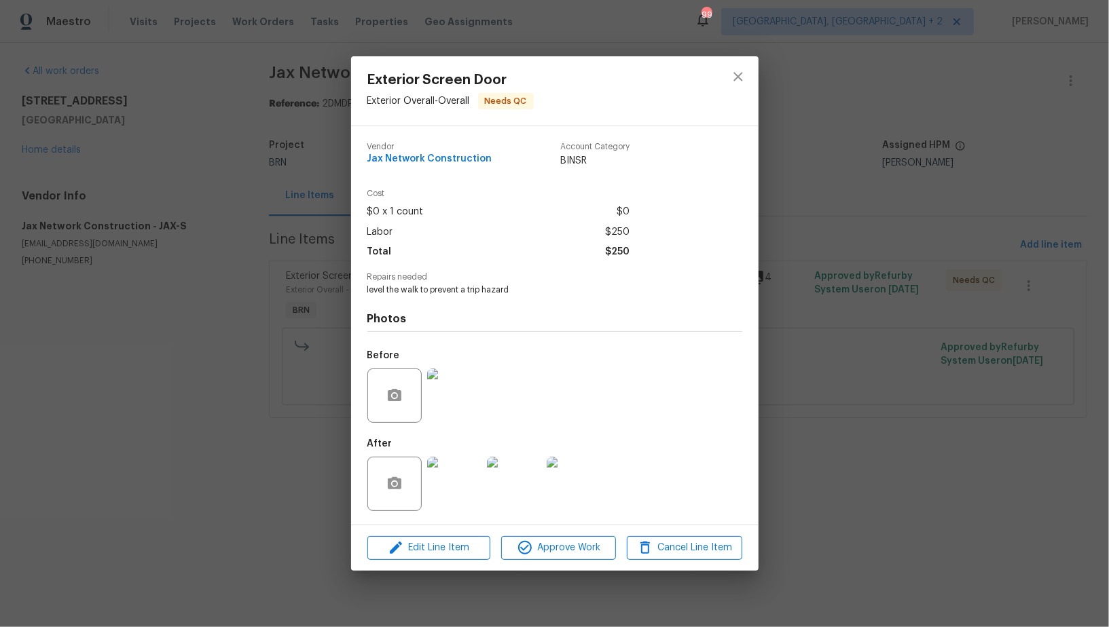
click at [474, 483] on img at bounding box center [454, 484] width 54 height 54
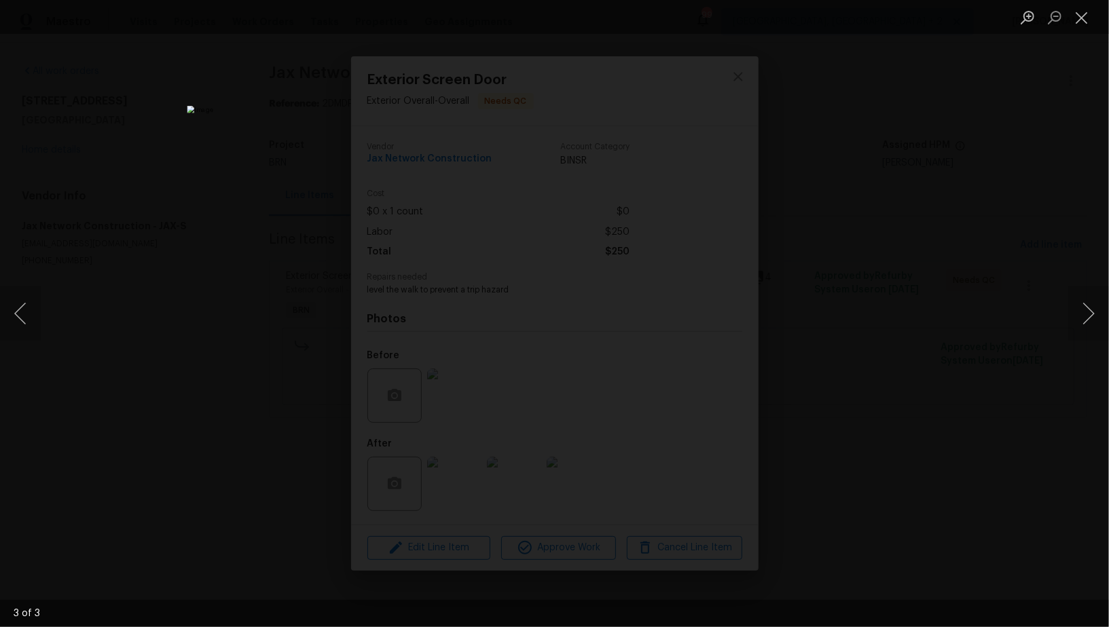
click at [178, 345] on div "Lightbox" at bounding box center [554, 313] width 1109 height 627
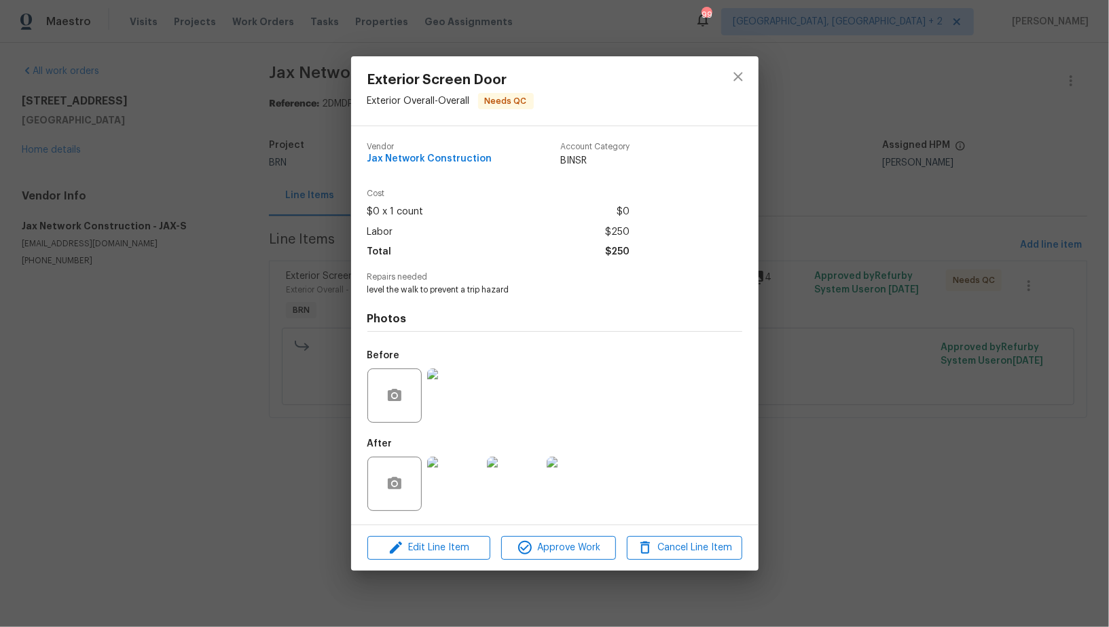
click at [458, 387] on img at bounding box center [454, 396] width 54 height 54
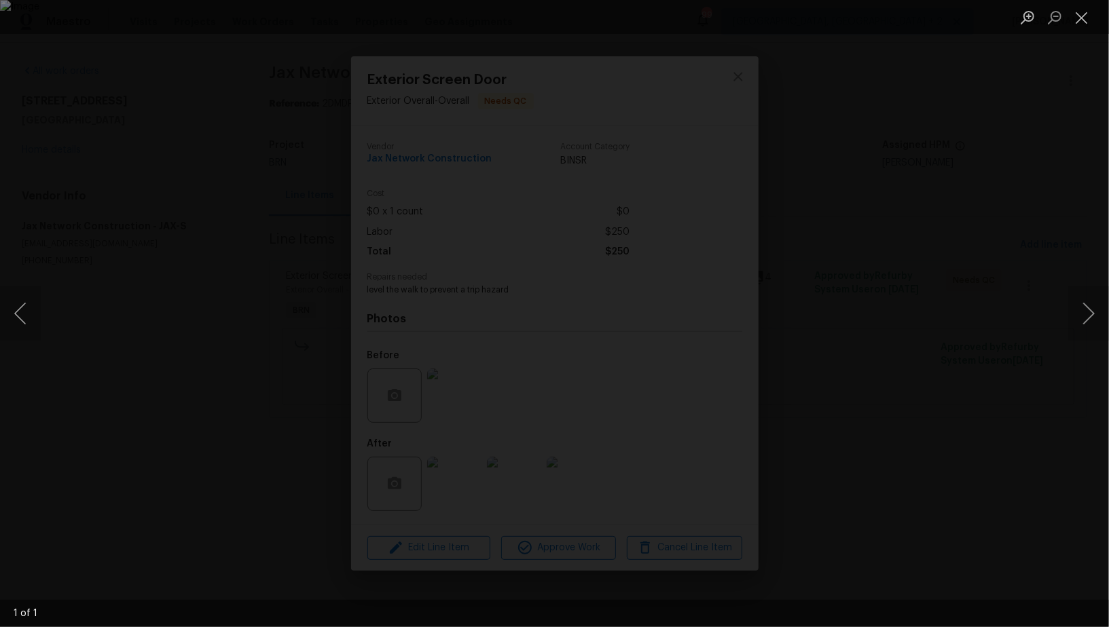
click at [845, 501] on div "Lightbox" at bounding box center [554, 313] width 1109 height 627
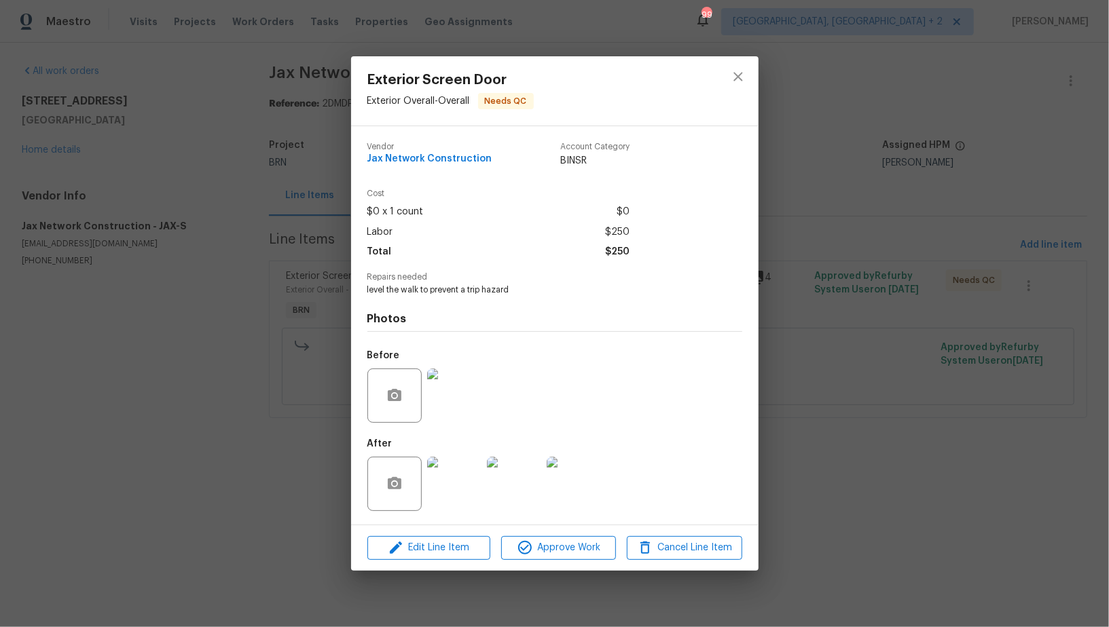
click at [468, 504] on img at bounding box center [454, 484] width 54 height 54
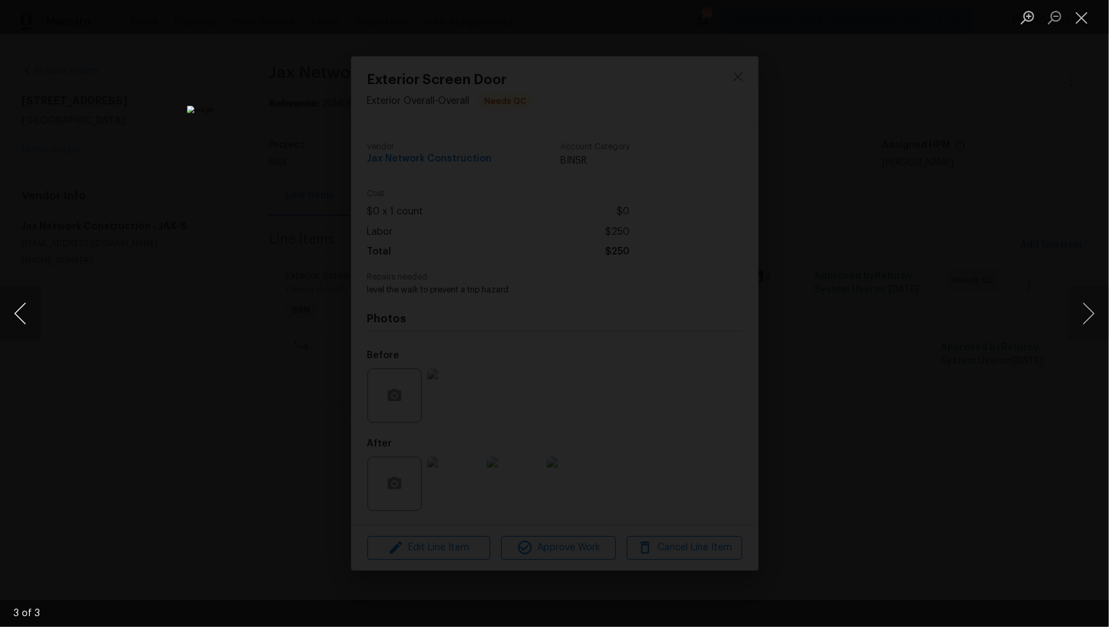
click at [14, 318] on button "Previous image" at bounding box center [20, 314] width 41 height 54
click at [13, 323] on button "Previous image" at bounding box center [20, 314] width 41 height 54
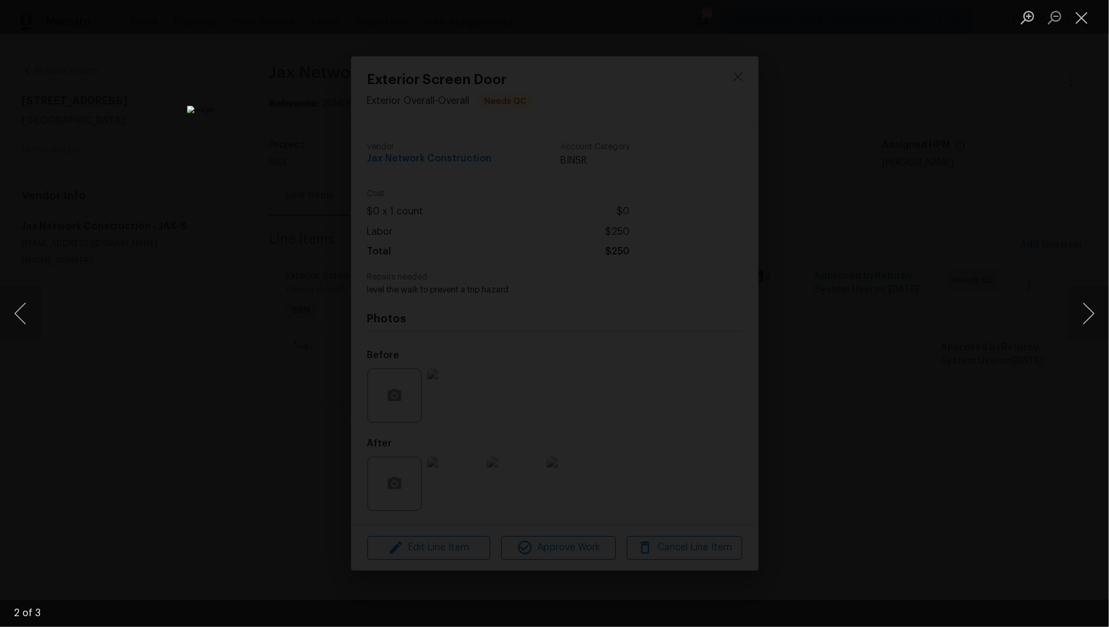
click at [113, 312] on div "Lightbox" at bounding box center [554, 313] width 1109 height 627
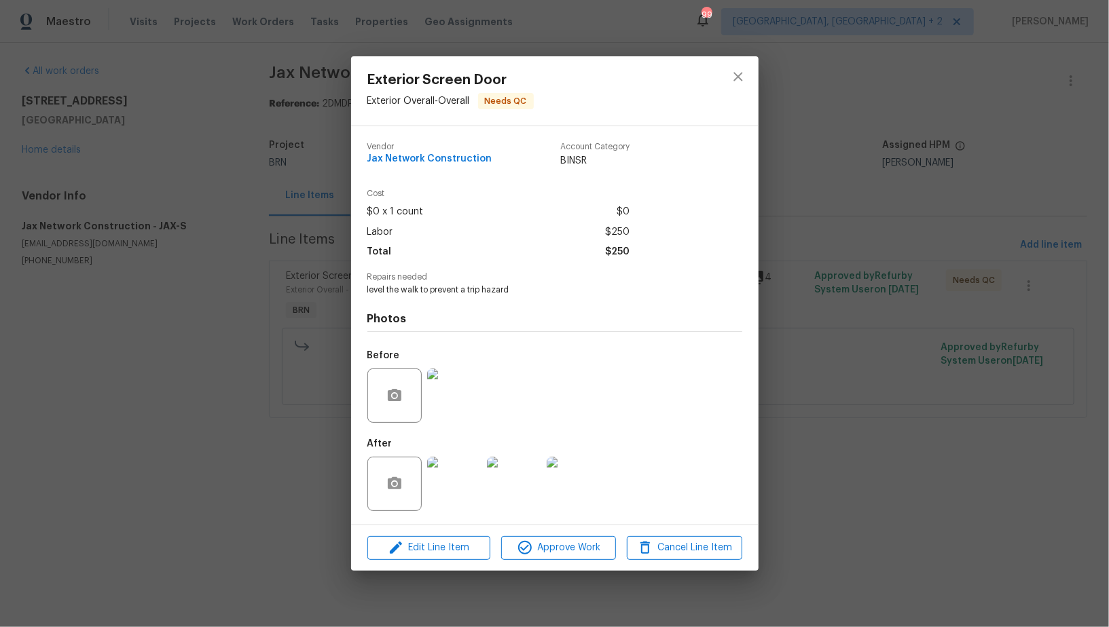
click at [113, 310] on div "Exterior Screen Door Exterior Overall - Overall Needs QC Vendor Jax Network Con…" at bounding box center [554, 313] width 1109 height 627
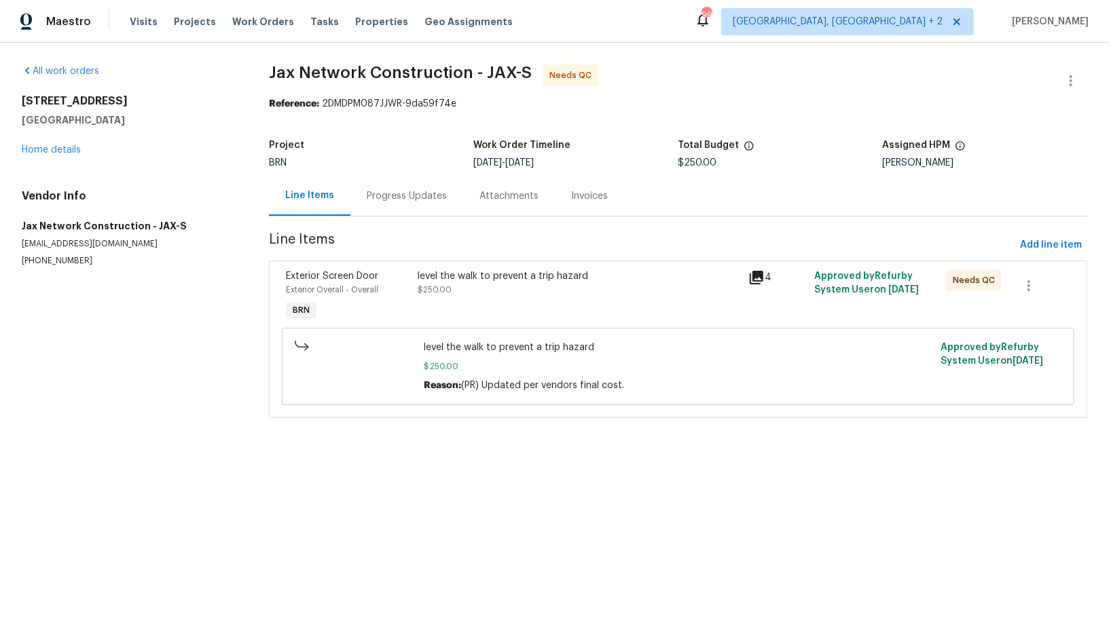
click at [432, 205] on div "Progress Updates" at bounding box center [406, 196] width 113 height 40
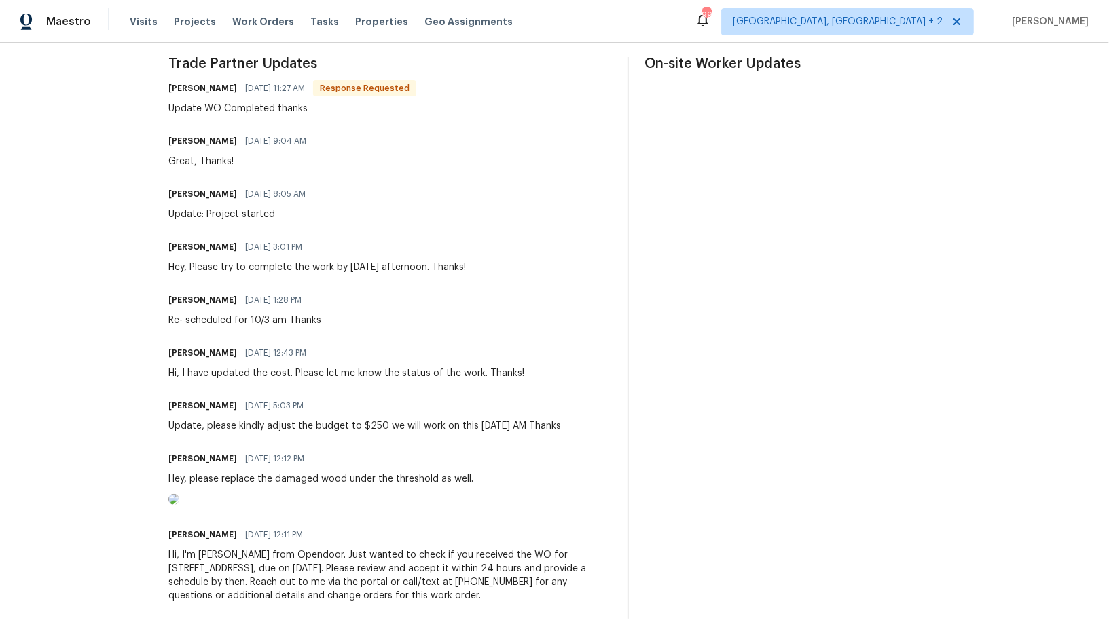
click at [406, 389] on div "Trade Partner Updates Eneas Olivares 10/03/2025 11:27 AM Response Requested Upd…" at bounding box center [389, 338] width 442 height 562
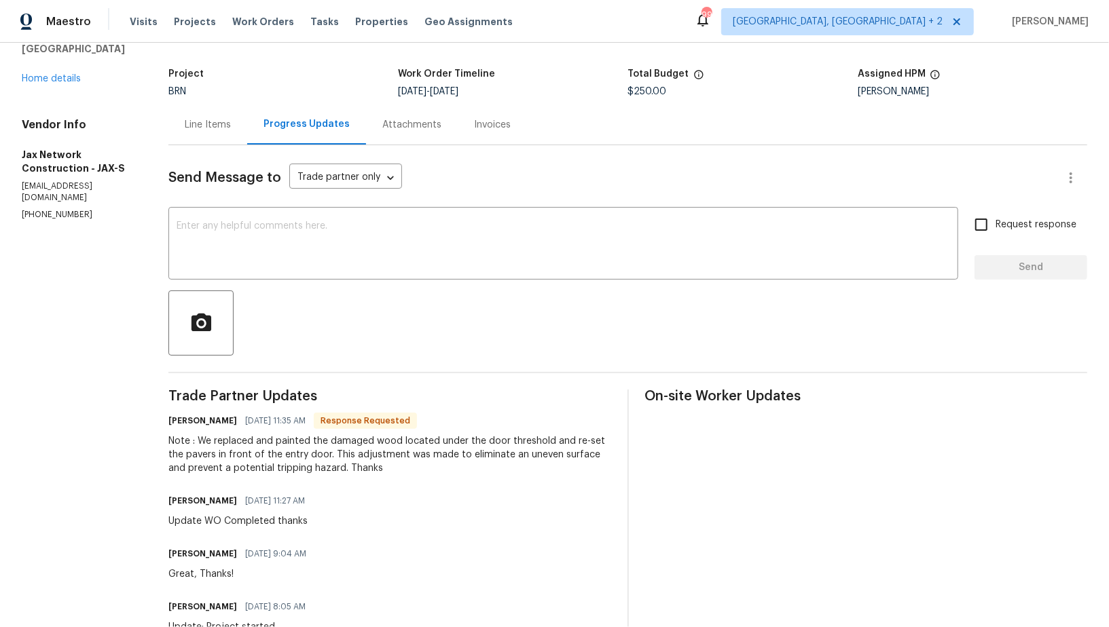
scroll to position [15, 0]
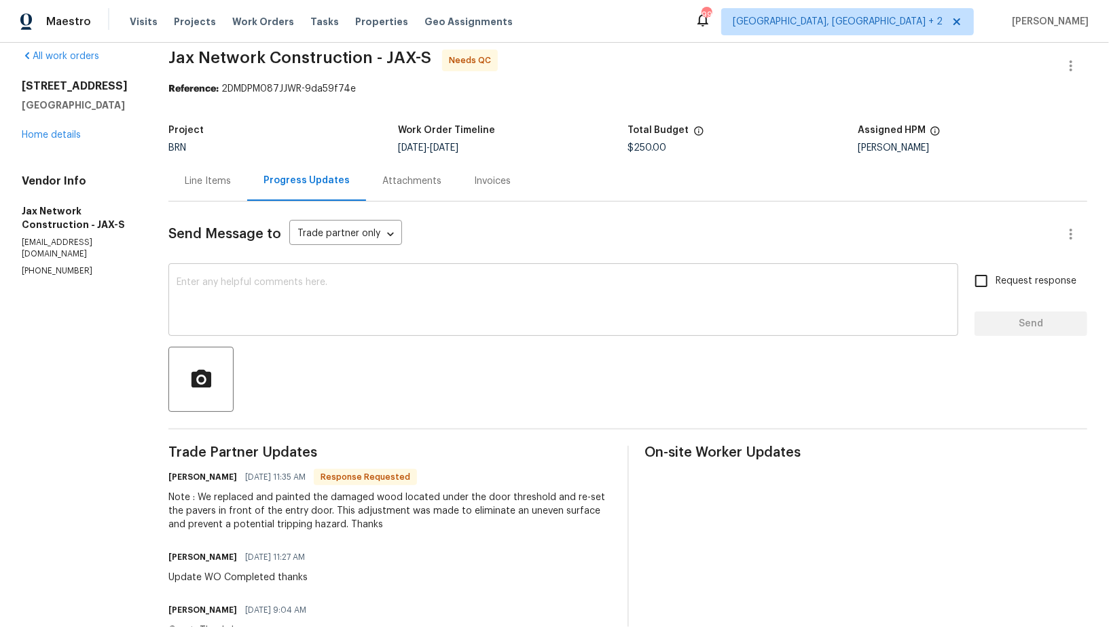
click at [234, 327] on div "x ​" at bounding box center [563, 301] width 790 height 69
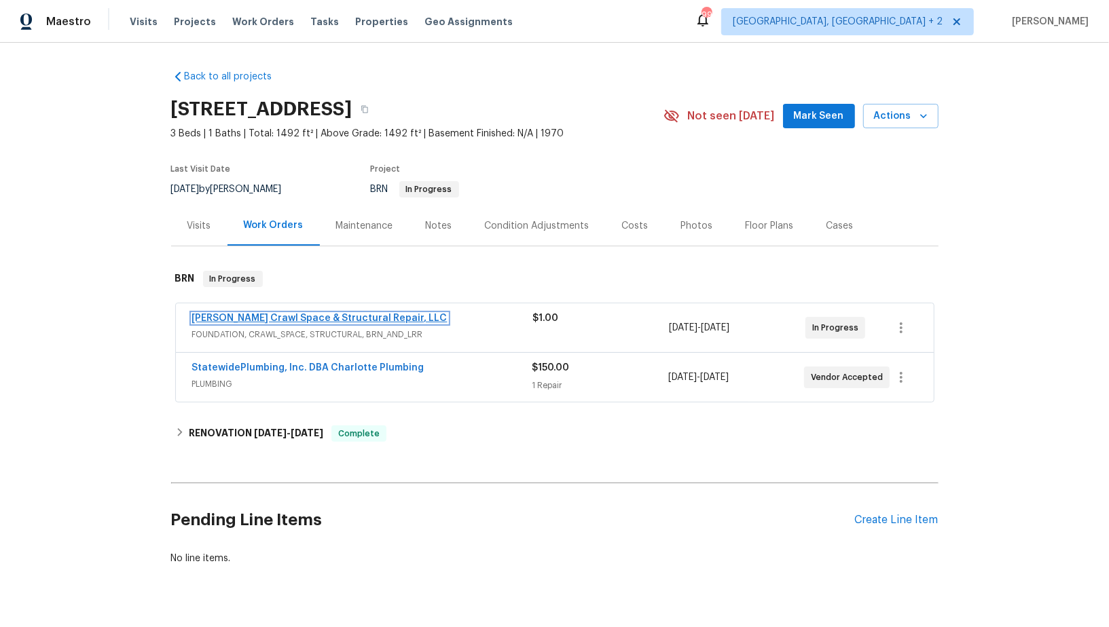
click at [298, 314] on link "[PERSON_NAME] Crawl Space & Structural Repair, LLC" at bounding box center [319, 319] width 255 height 10
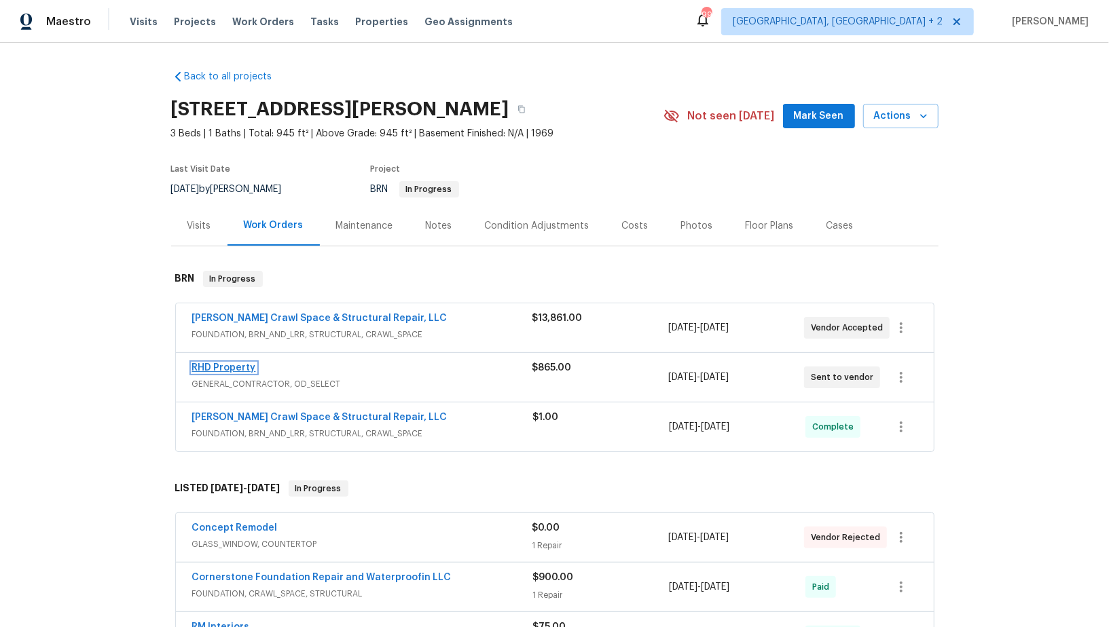
click at [225, 365] on link "RHD Property" at bounding box center [224, 368] width 64 height 10
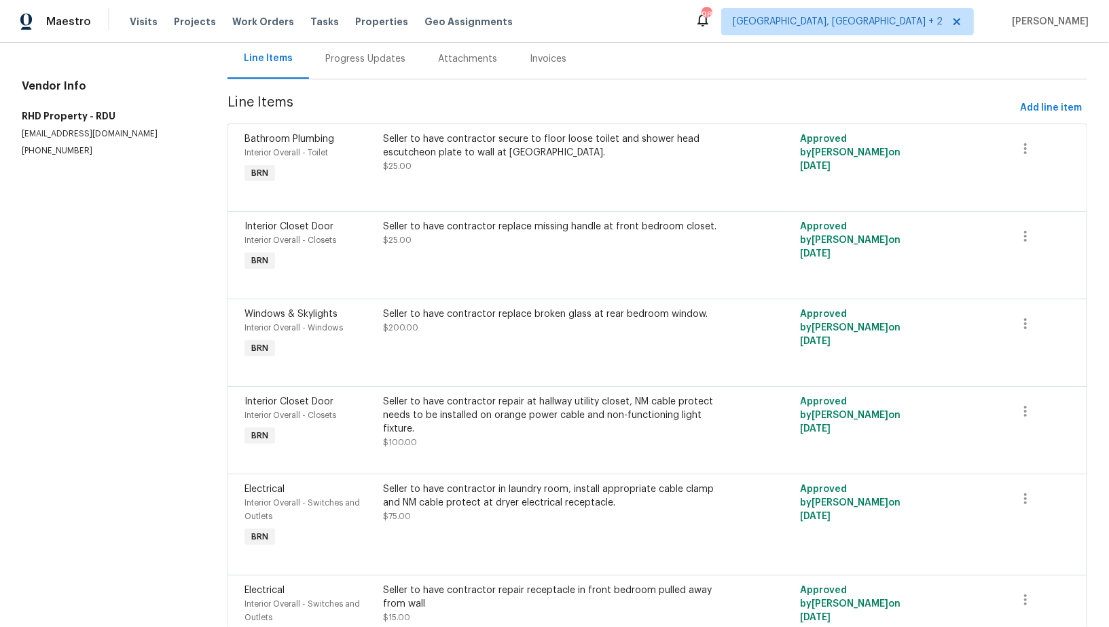
scroll to position [146, 0]
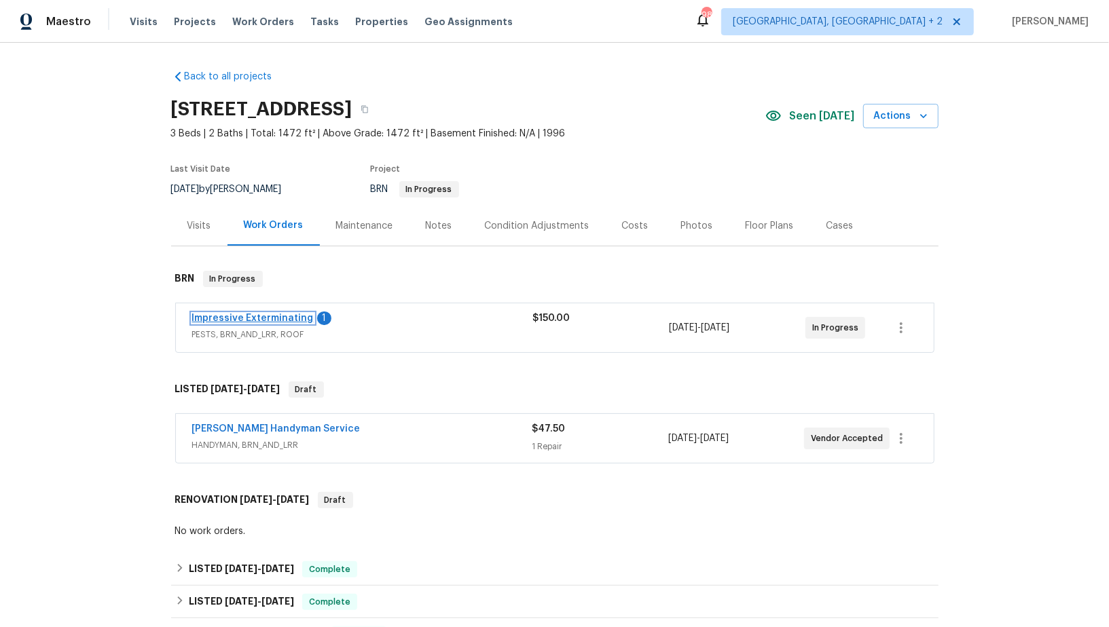
click at [272, 322] on link "Impressive Exterminating" at bounding box center [253, 319] width 122 height 10
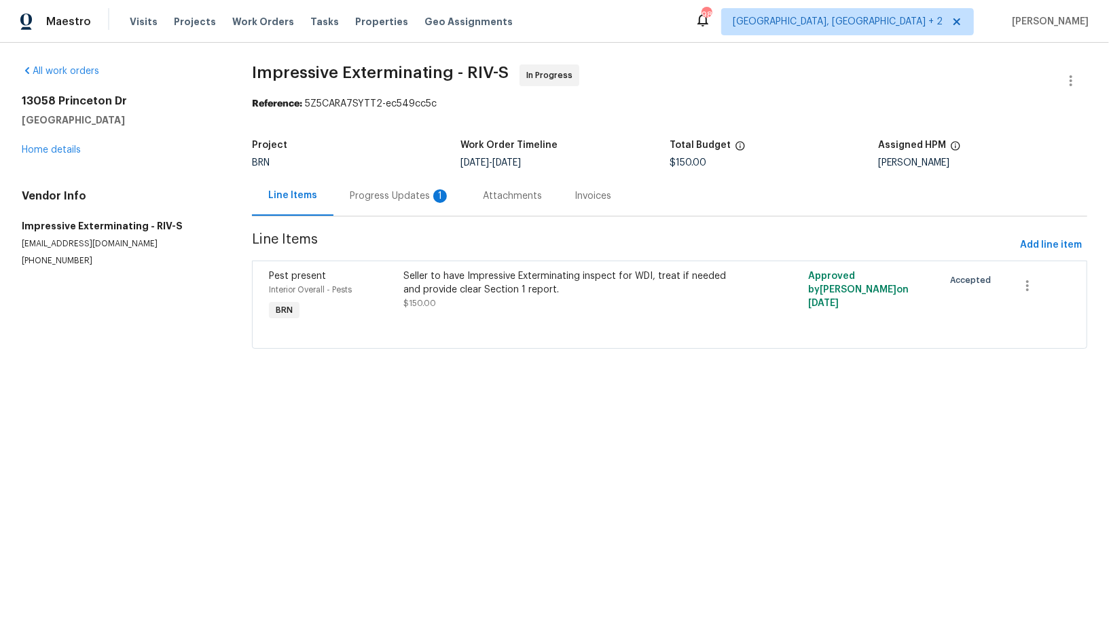
click at [377, 185] on div "Progress Updates 1" at bounding box center [399, 196] width 133 height 40
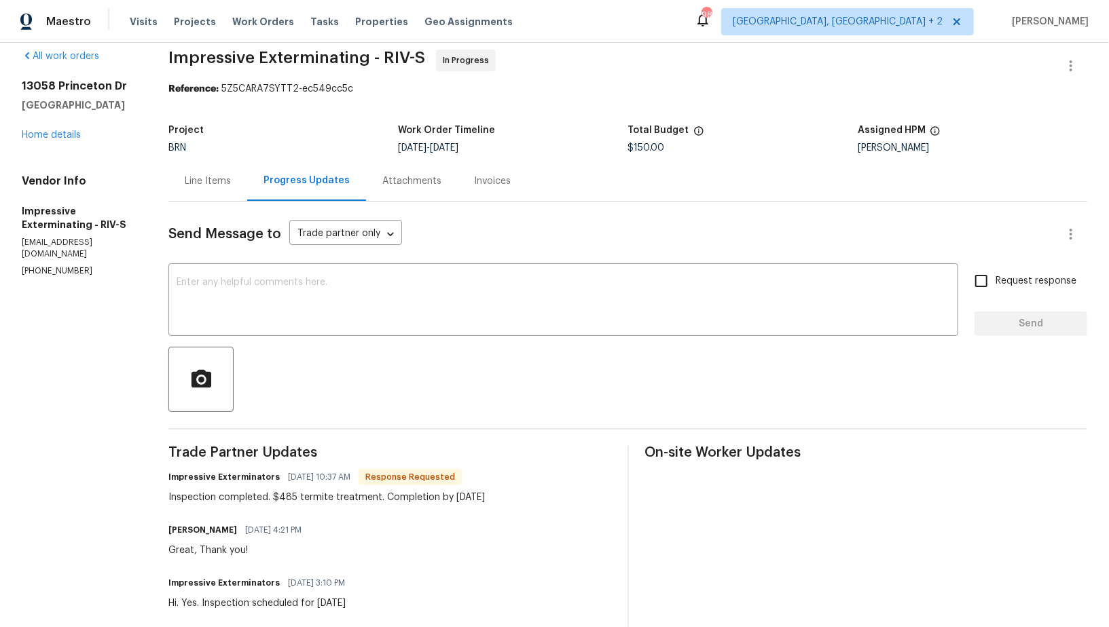
scroll to position [16, 0]
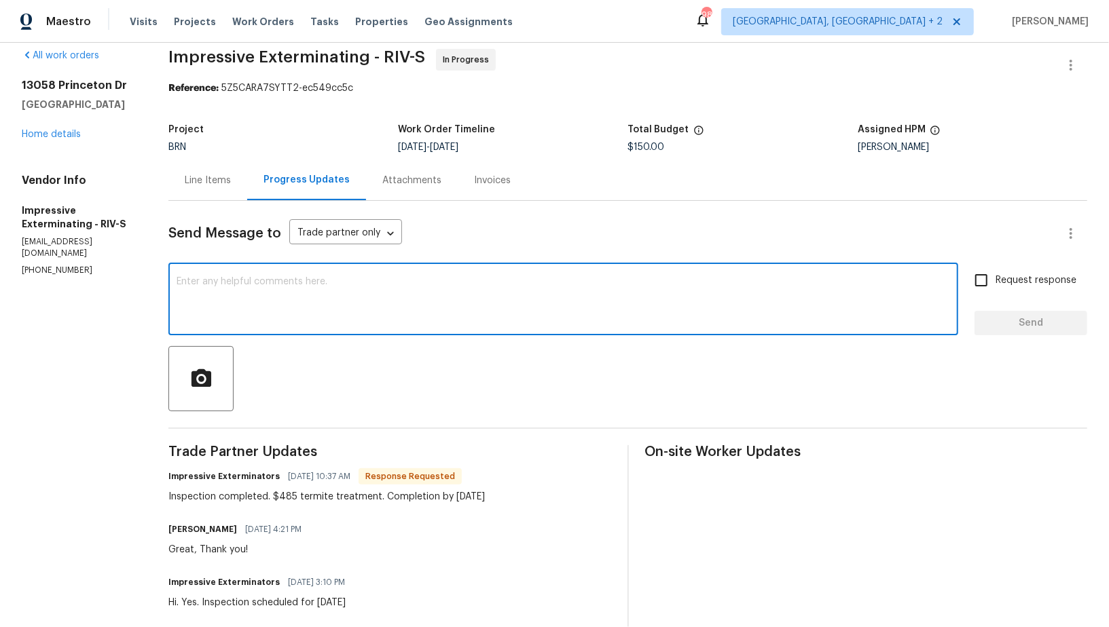
click at [296, 297] on textarea at bounding box center [563, 301] width 773 height 48
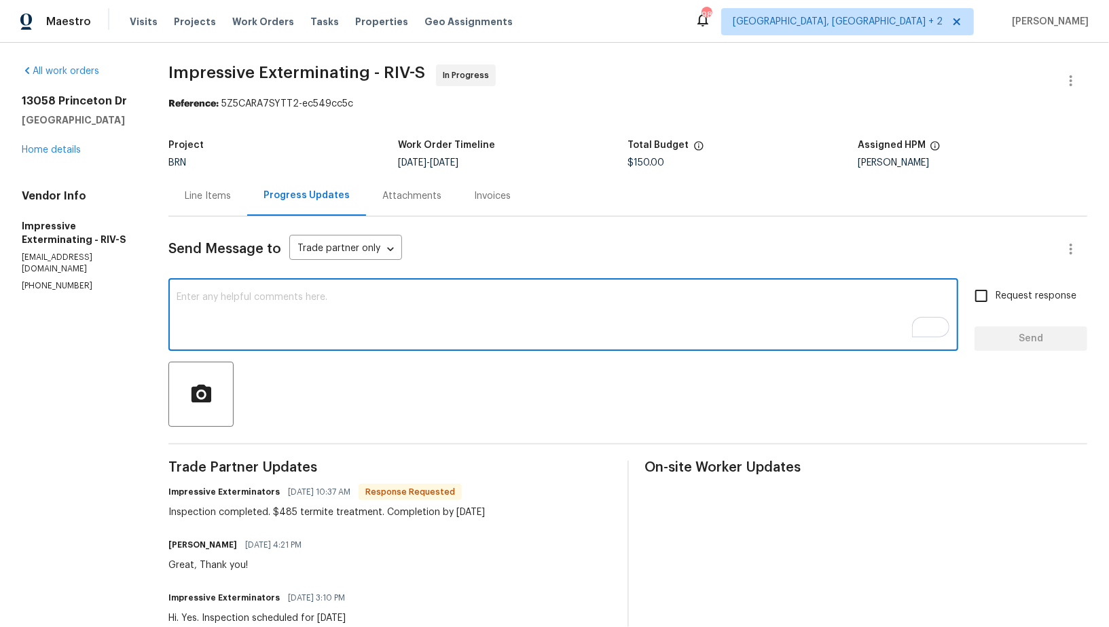
click at [215, 202] on div "Line Items" at bounding box center [208, 196] width 46 height 14
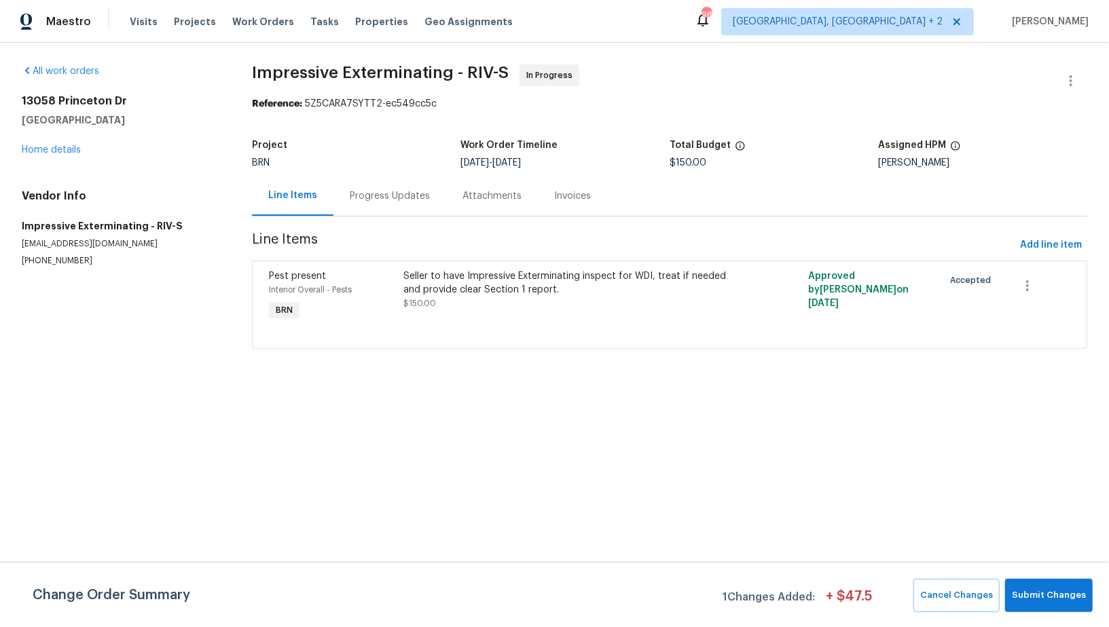
click at [482, 294] on div "Seller to have Impressive Exterminating inspect for WDI, treat if needed and pr…" at bounding box center [568, 283] width 329 height 27
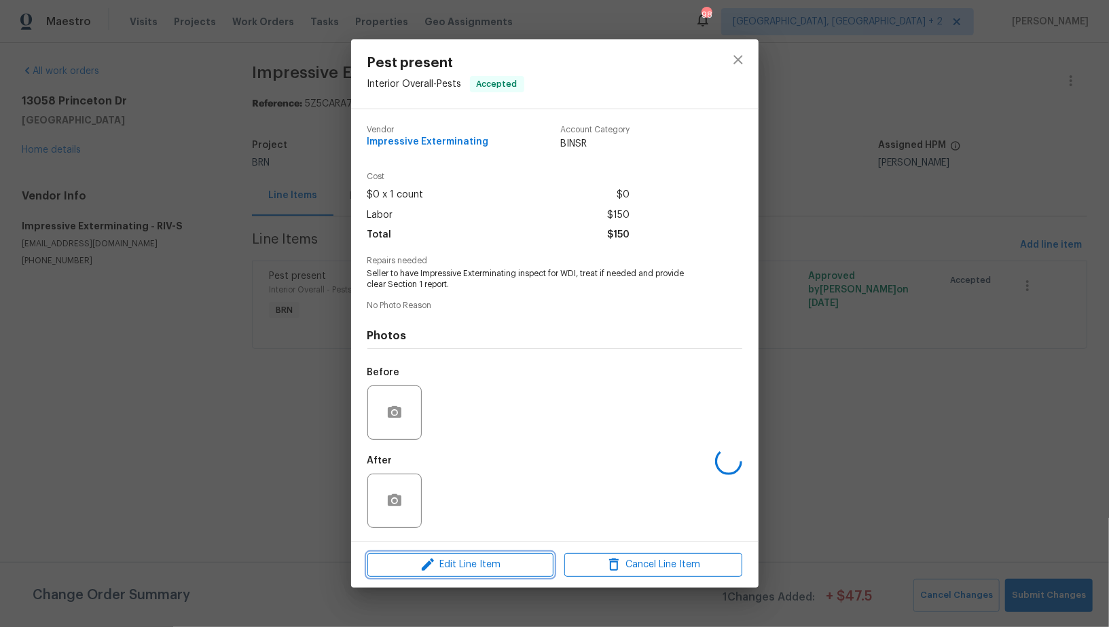
click at [454, 562] on span "Edit Line Item" at bounding box center [460, 565] width 178 height 17
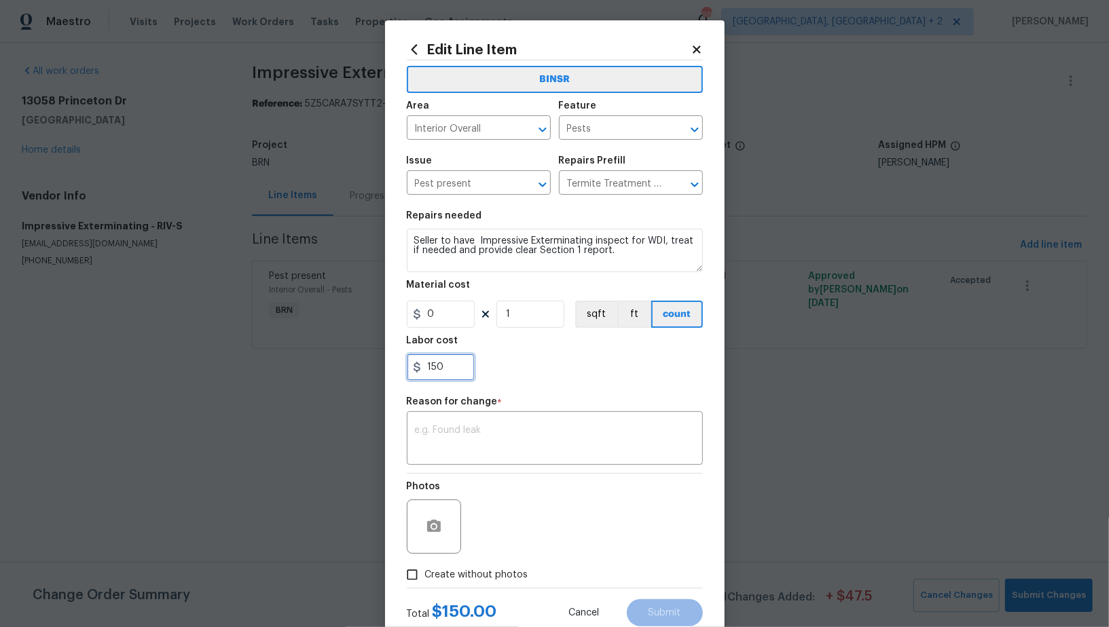
click at [449, 359] on input "150" at bounding box center [441, 367] width 68 height 27
type input "485"
click at [493, 449] on textarea at bounding box center [555, 440] width 280 height 29
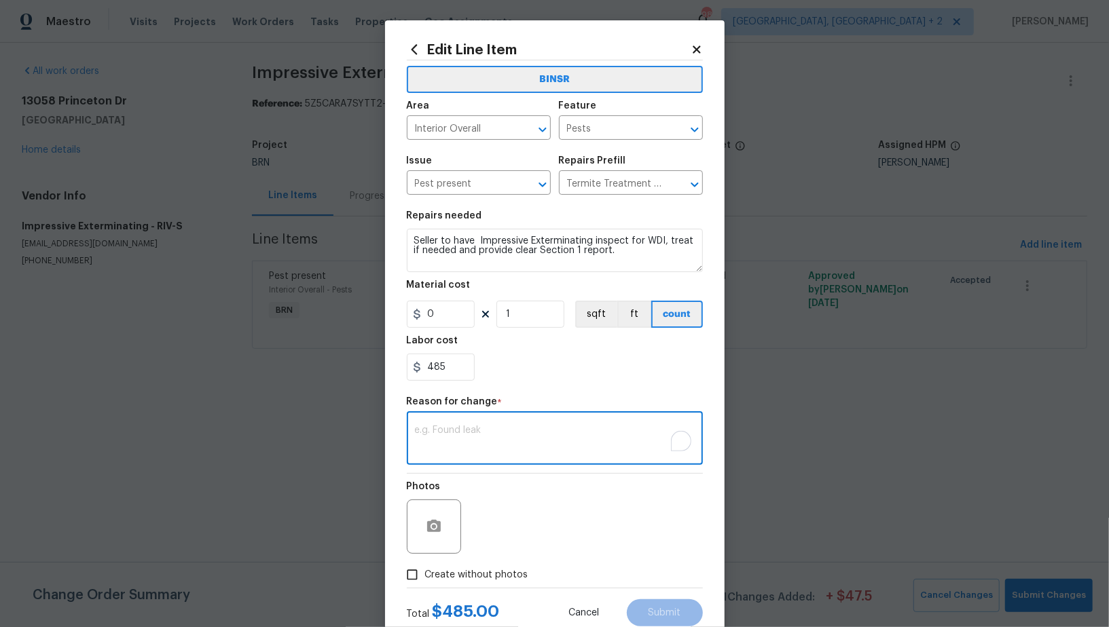
paste textarea "(PR) Updated per vendors final cost."
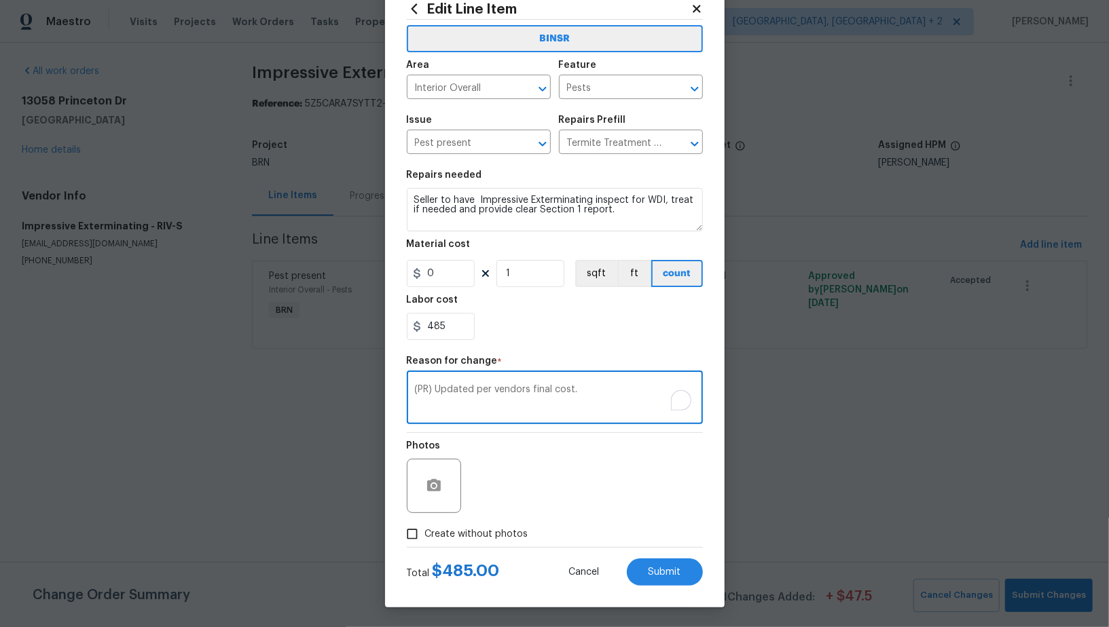
type textarea "(PR) Updated per vendors final cost."
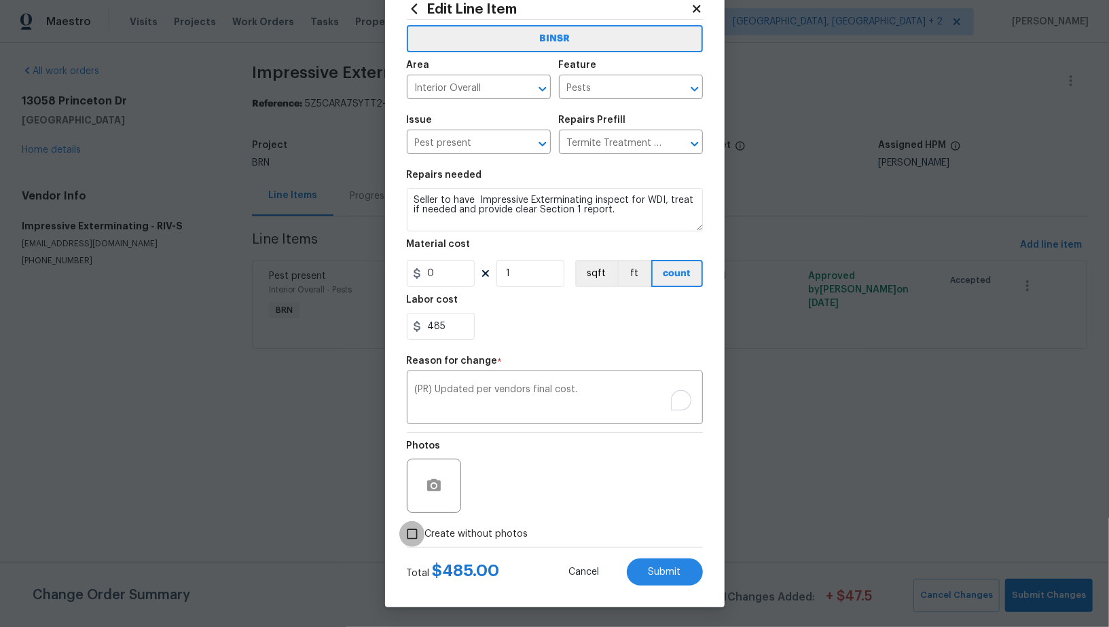
click at [406, 542] on input "Create without photos" at bounding box center [412, 534] width 26 height 26
checkbox input "true"
click at [599, 494] on textarea at bounding box center [587, 486] width 231 height 54
click at [671, 565] on button "Submit" at bounding box center [665, 572] width 76 height 27
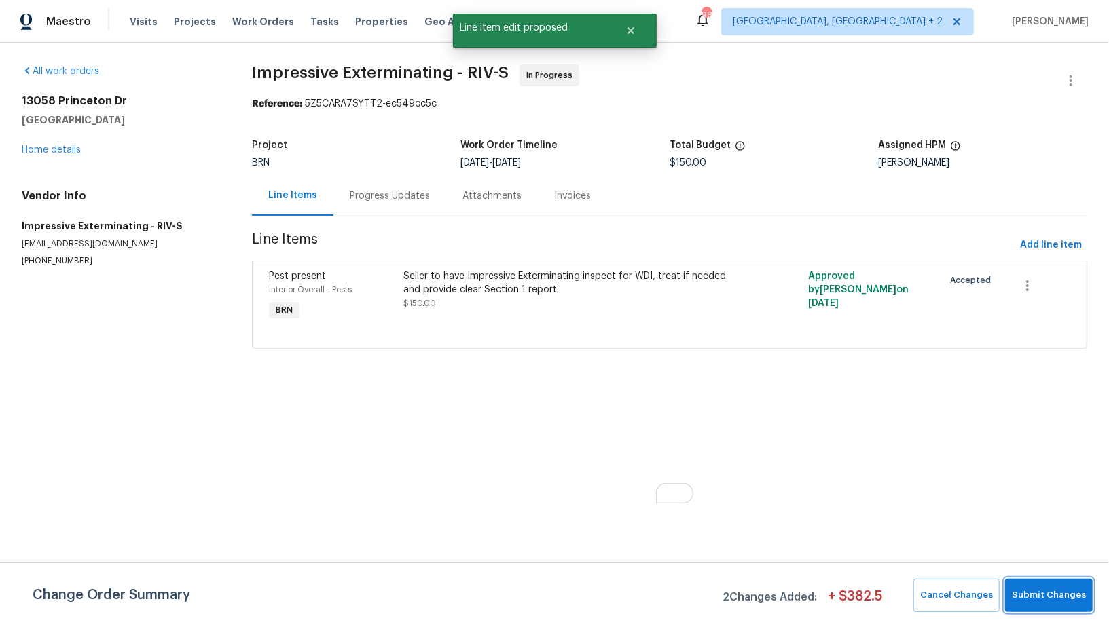
click at [1056, 610] on button "Submit Changes" at bounding box center [1049, 595] width 88 height 33
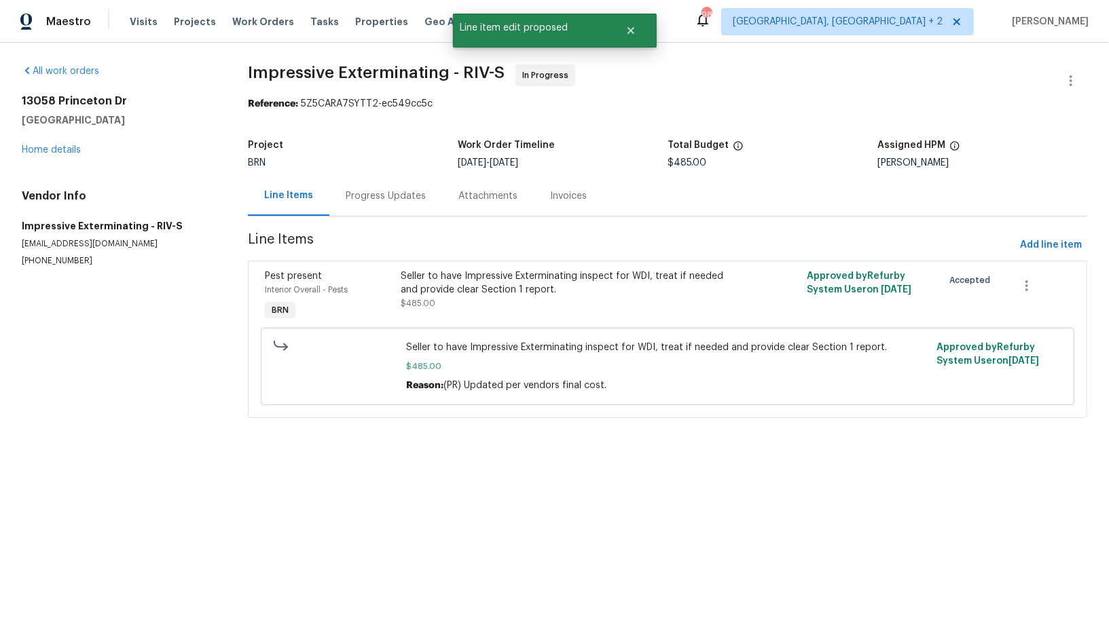
click at [354, 203] on div "Progress Updates" at bounding box center [385, 196] width 113 height 40
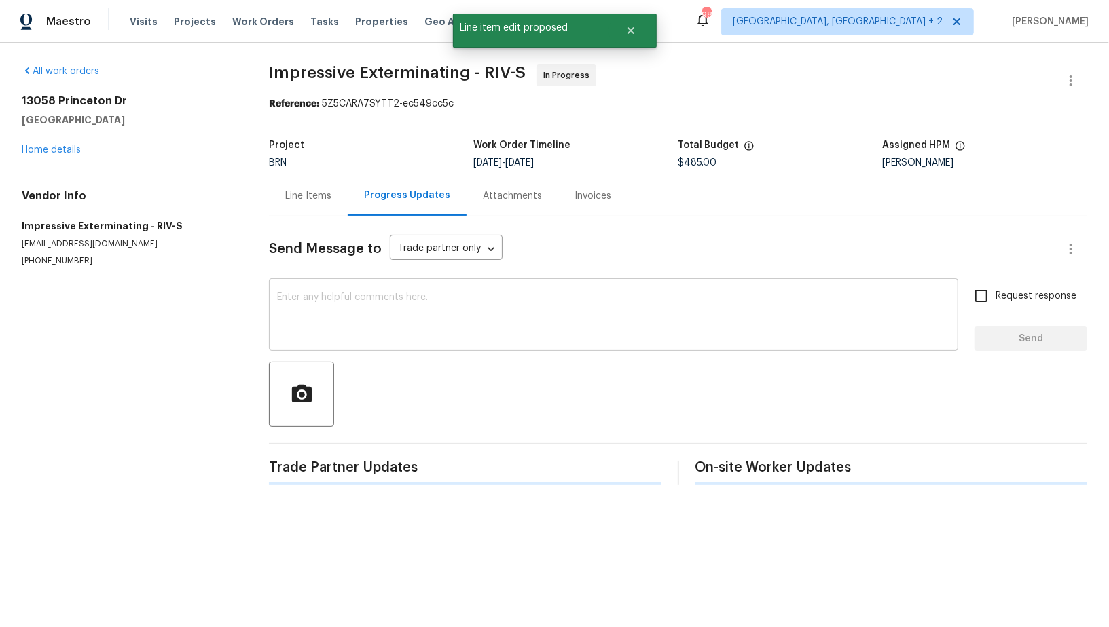
click at [358, 293] on textarea at bounding box center [613, 317] width 673 height 48
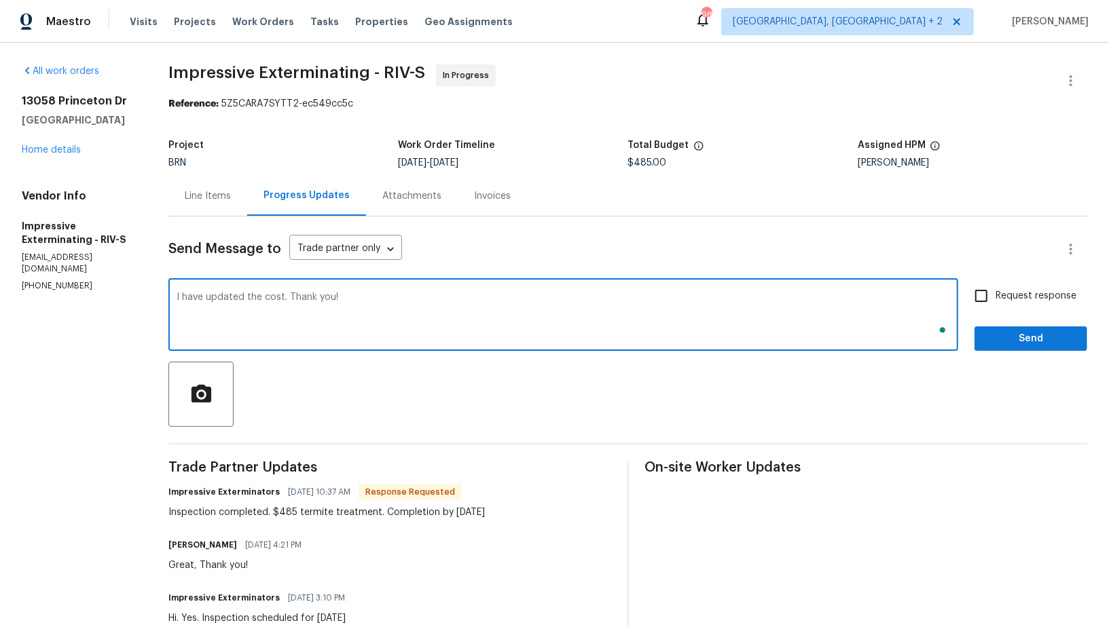
type textarea "I have updated the cost. Thank you!"
click at [984, 293] on input "Request response" at bounding box center [981, 296] width 29 height 29
checkbox input "true"
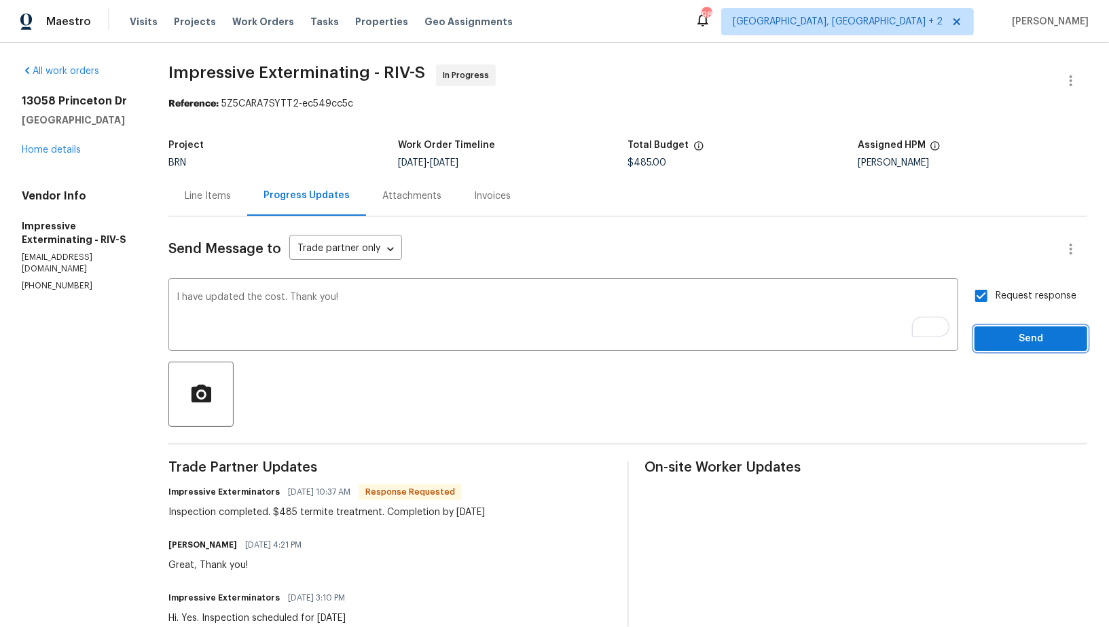
click at [1018, 338] on span "Send" at bounding box center [1030, 339] width 91 height 17
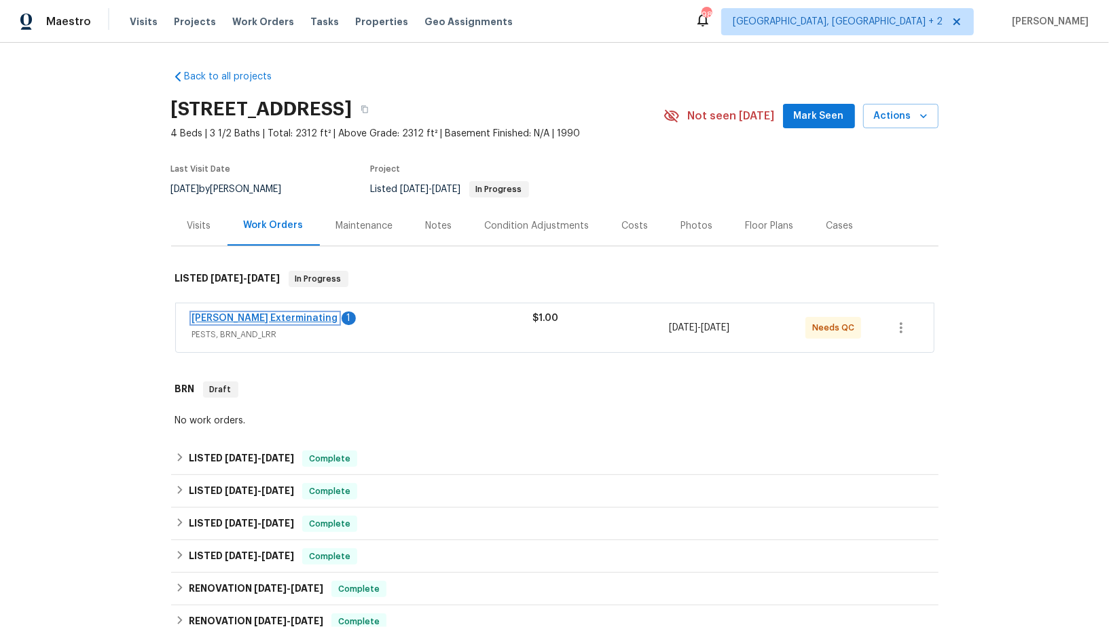
click at [259, 320] on link "[PERSON_NAME] Exterminating" at bounding box center [265, 319] width 146 height 10
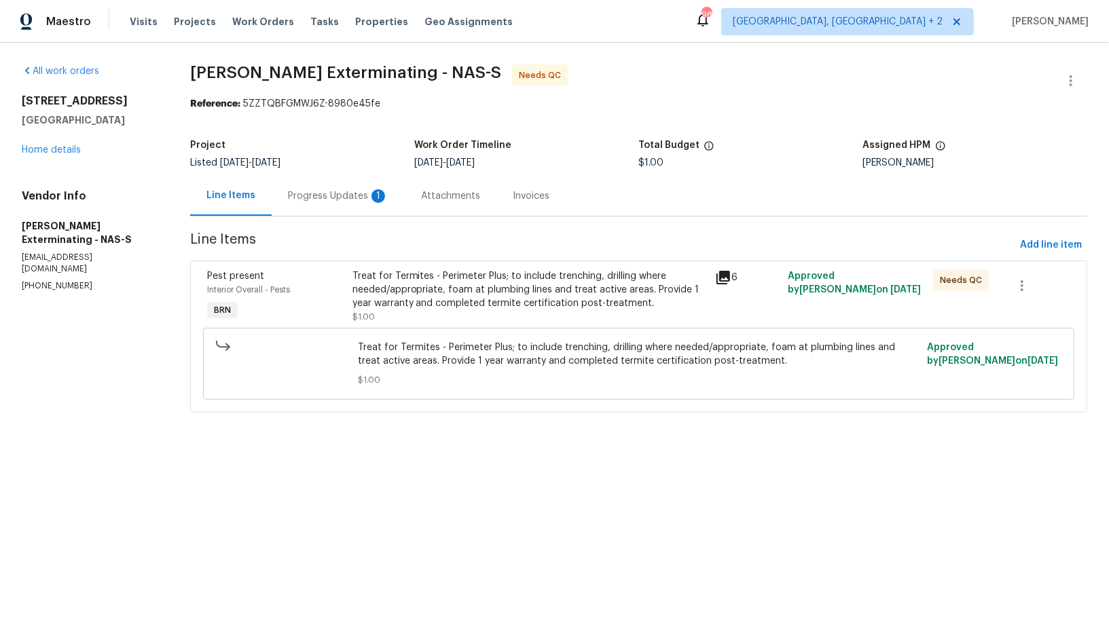
click at [331, 194] on div "Progress Updates 1" at bounding box center [338, 196] width 100 height 14
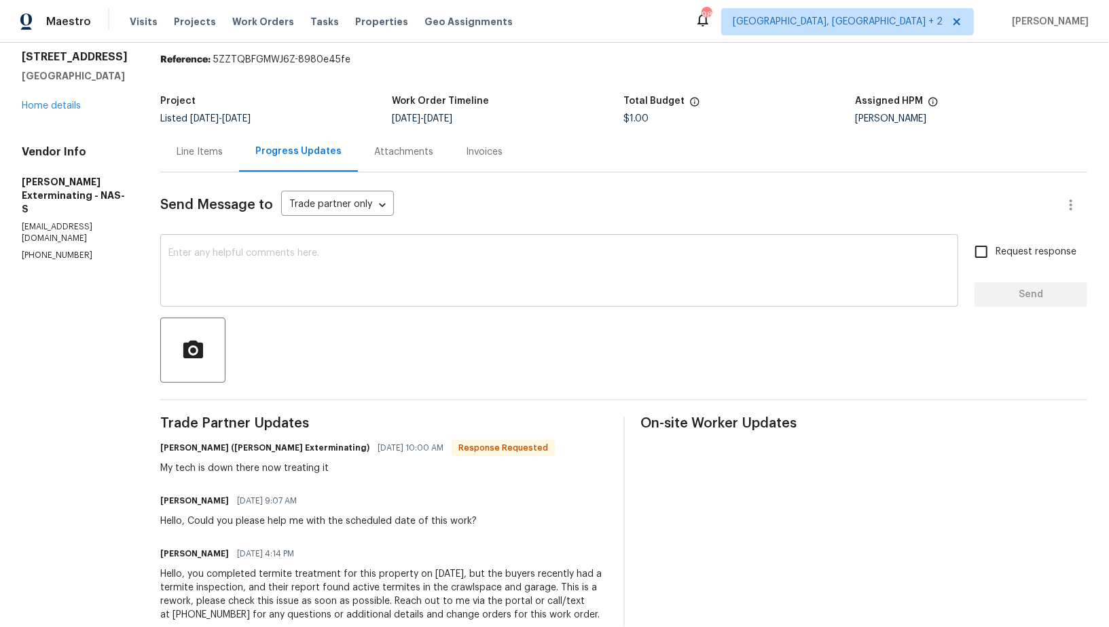
scroll to position [76, 0]
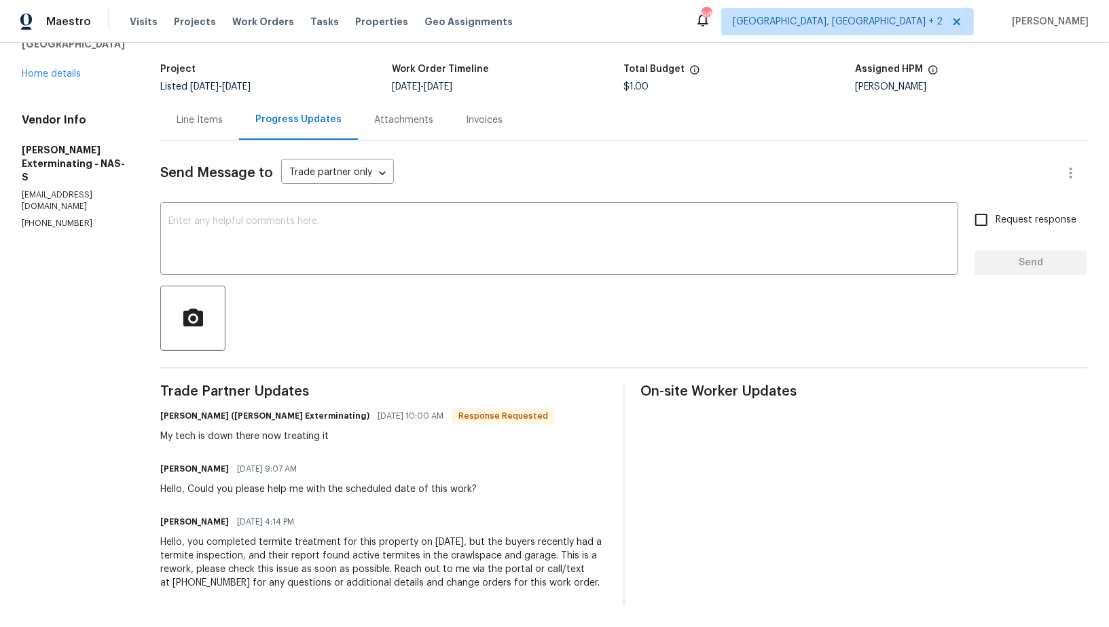
click at [203, 122] on div "Line Items" at bounding box center [200, 120] width 46 height 14
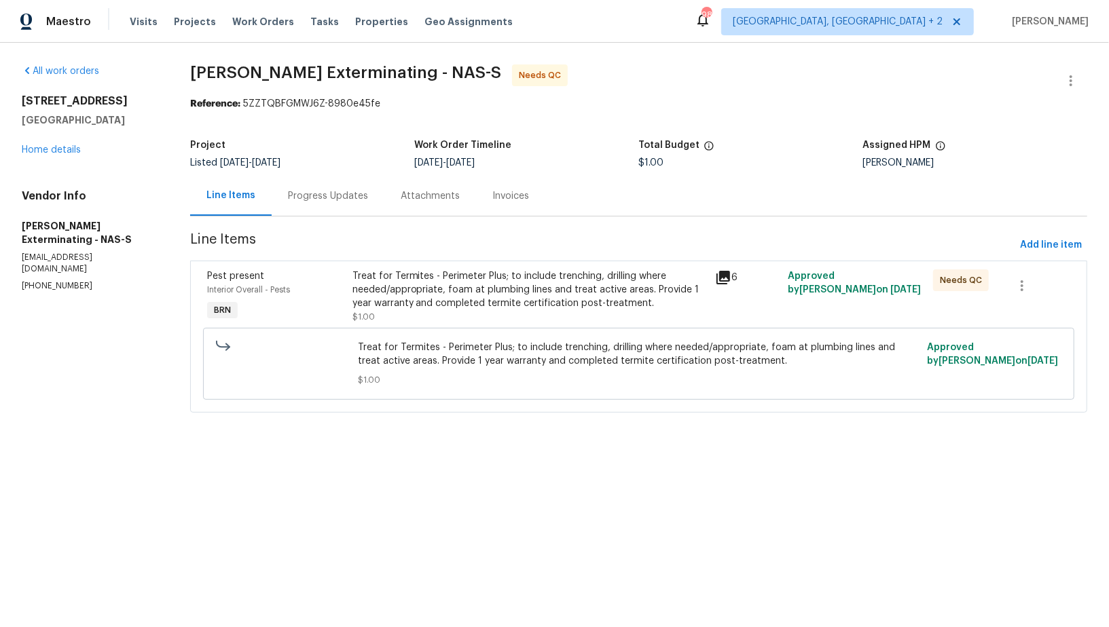
click at [319, 200] on div "Progress Updates" at bounding box center [328, 196] width 80 height 14
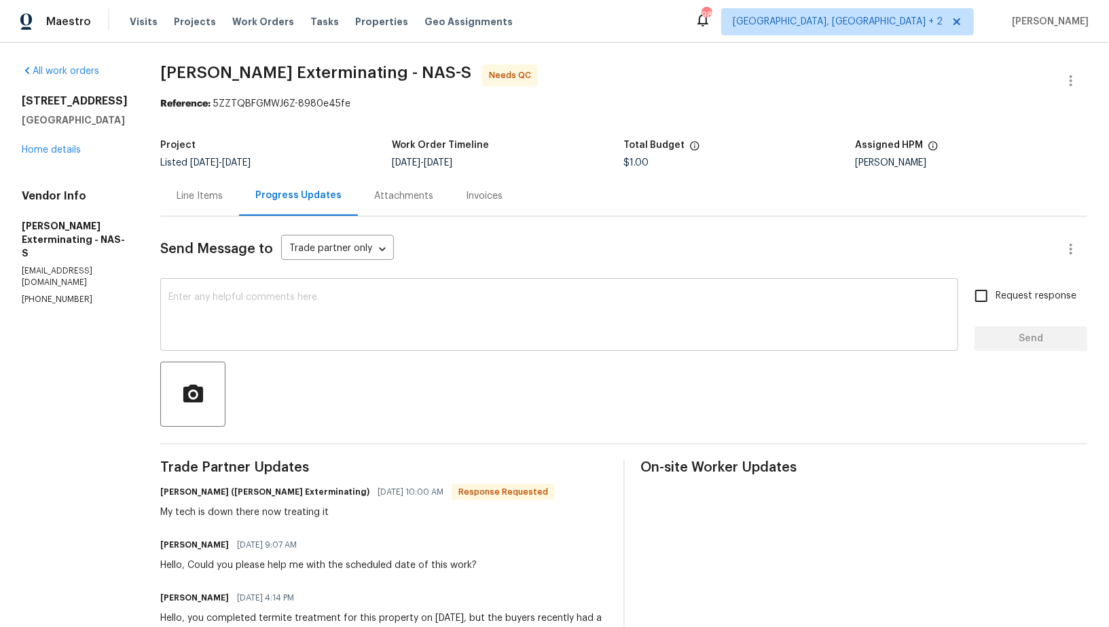
click at [311, 296] on textarea at bounding box center [558, 317] width 781 height 48
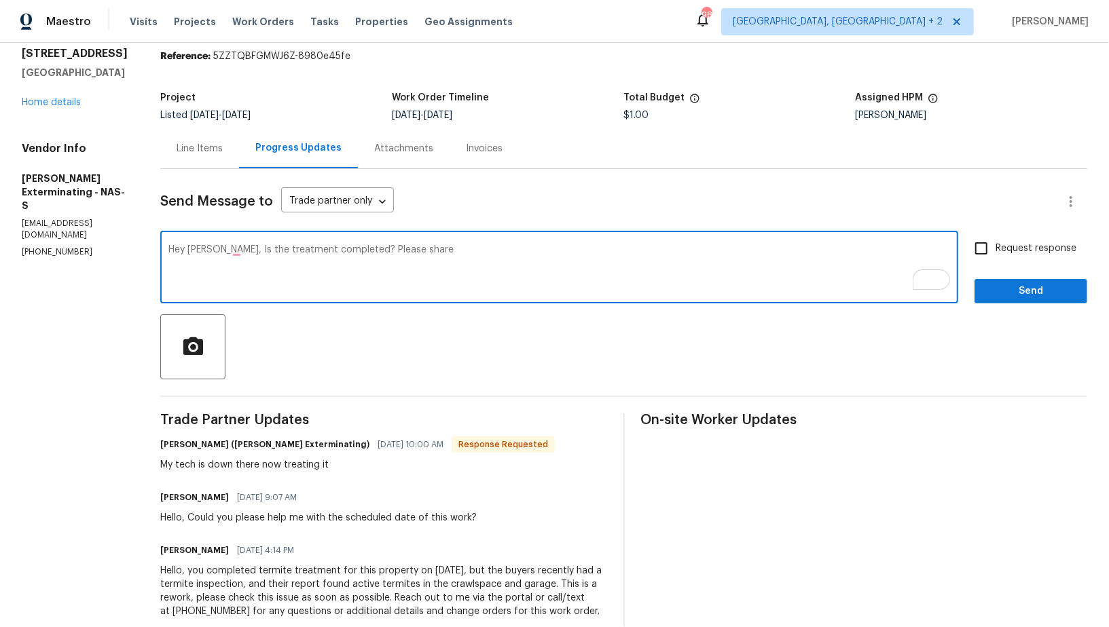
scroll to position [32, 0]
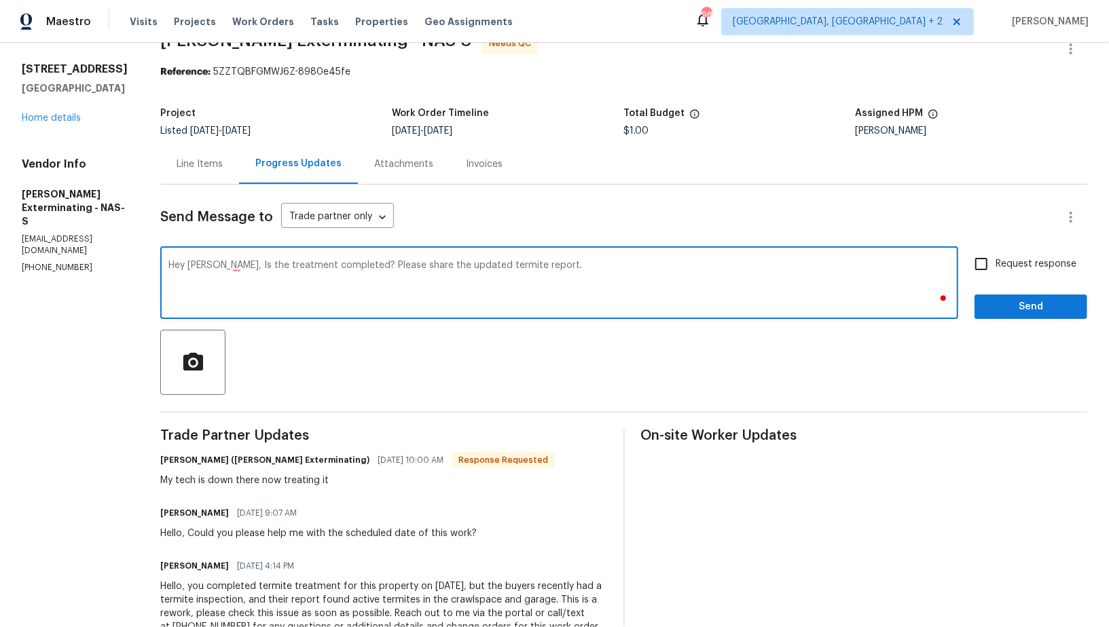
type textarea "Hey [PERSON_NAME], Is the treatment completed? Please share the updated termite…"
click at [984, 259] on input "Request response" at bounding box center [981, 264] width 29 height 29
checkbox input "true"
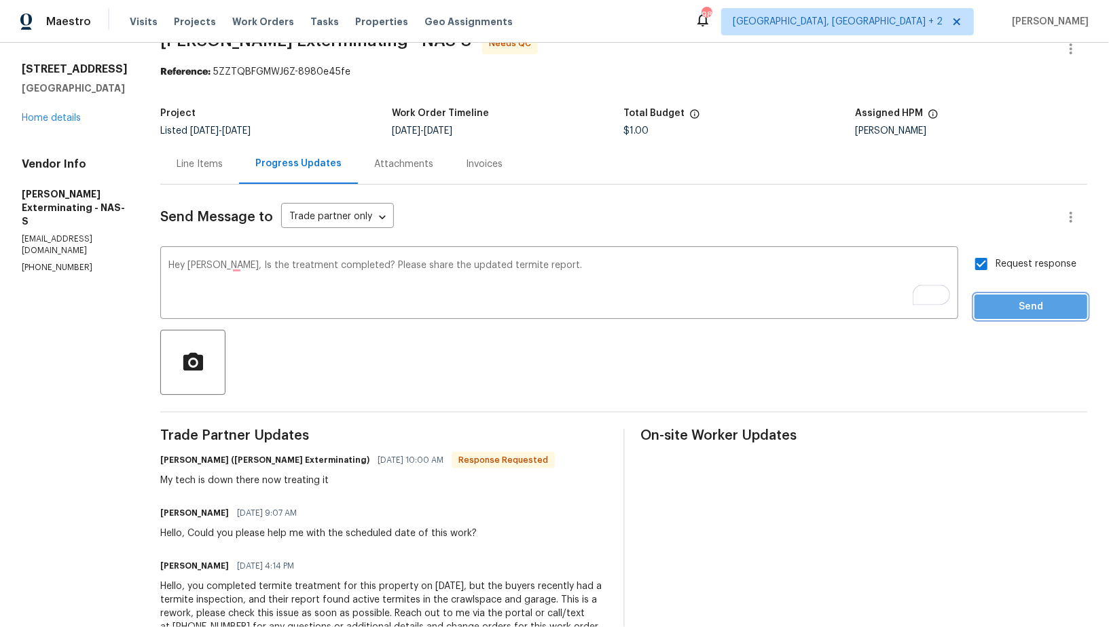
click at [1009, 316] on button "Send" at bounding box center [1030, 307] width 113 height 25
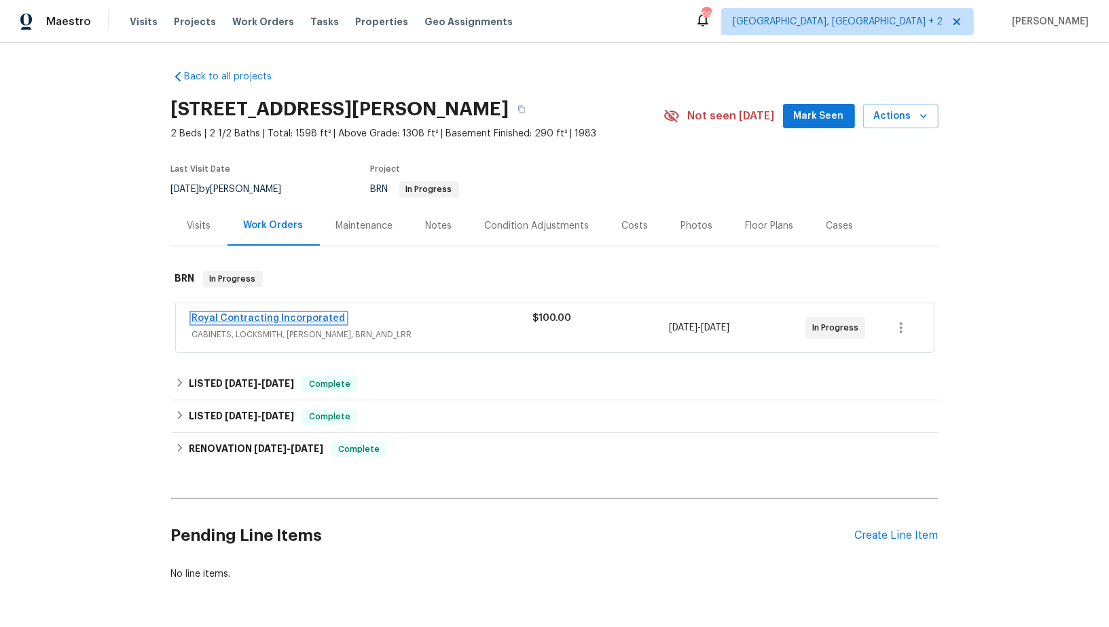
click at [320, 320] on link "Royal Contracting Incorporated" at bounding box center [268, 319] width 153 height 10
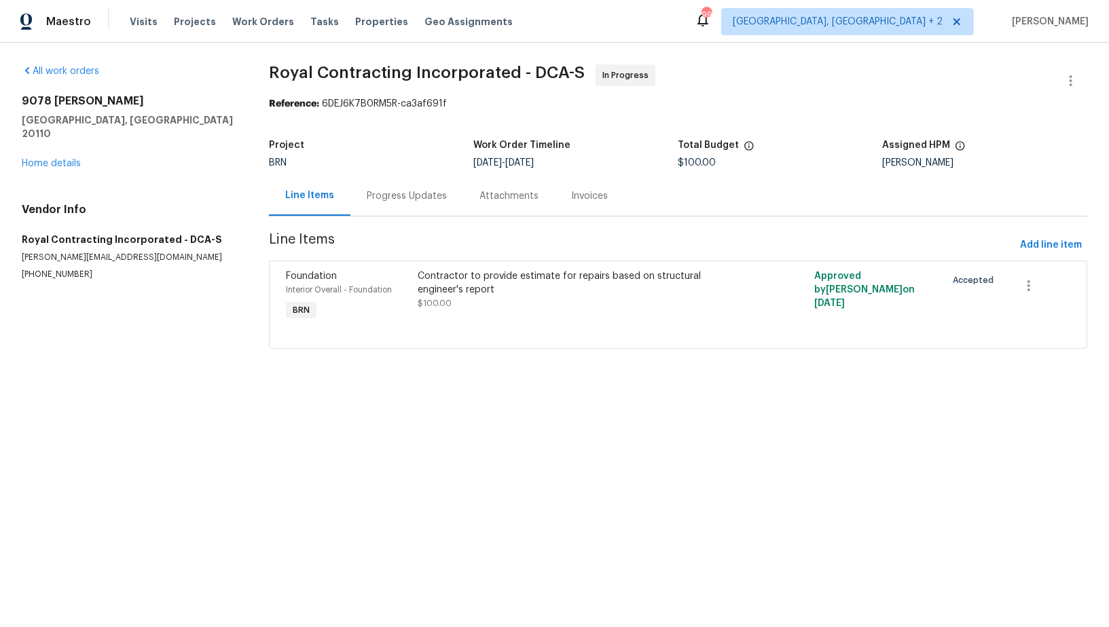
click at [472, 315] on div "Contractor to provide estimate for repairs based on structural engineer's repor…" at bounding box center [579, 296] width 330 height 62
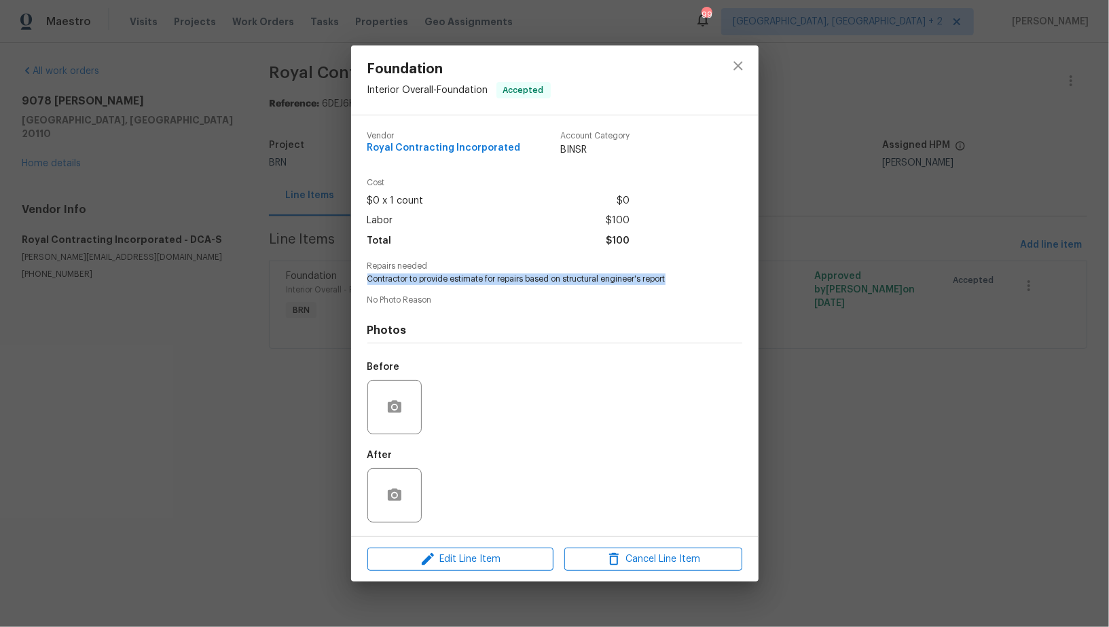
drag, startPoint x: 353, startPoint y: 272, endPoint x: 688, endPoint y: 283, distance: 334.9
click at [688, 283] on div "Vendor Royal Contracting Incorporated Account Category BINSR Cost $0 x 1 count …" at bounding box center [554, 325] width 407 height 421
copy div "Contractor to provide estimate for repairs based on structural engineer's report"
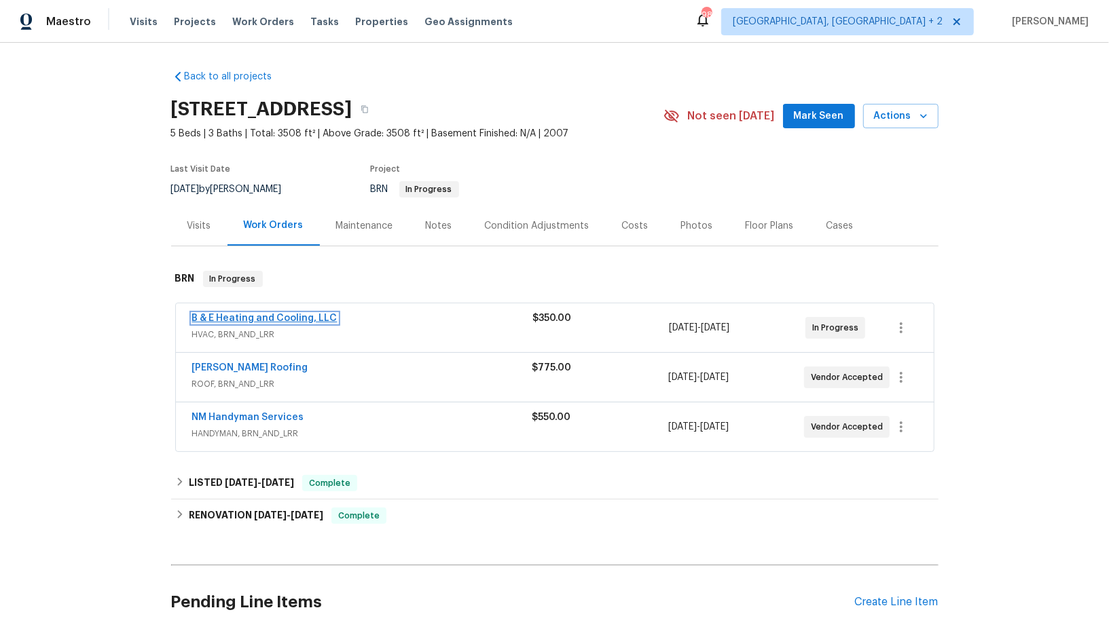
click at [228, 316] on link "B & E Heating and Cooling, LLC" at bounding box center [264, 319] width 145 height 10
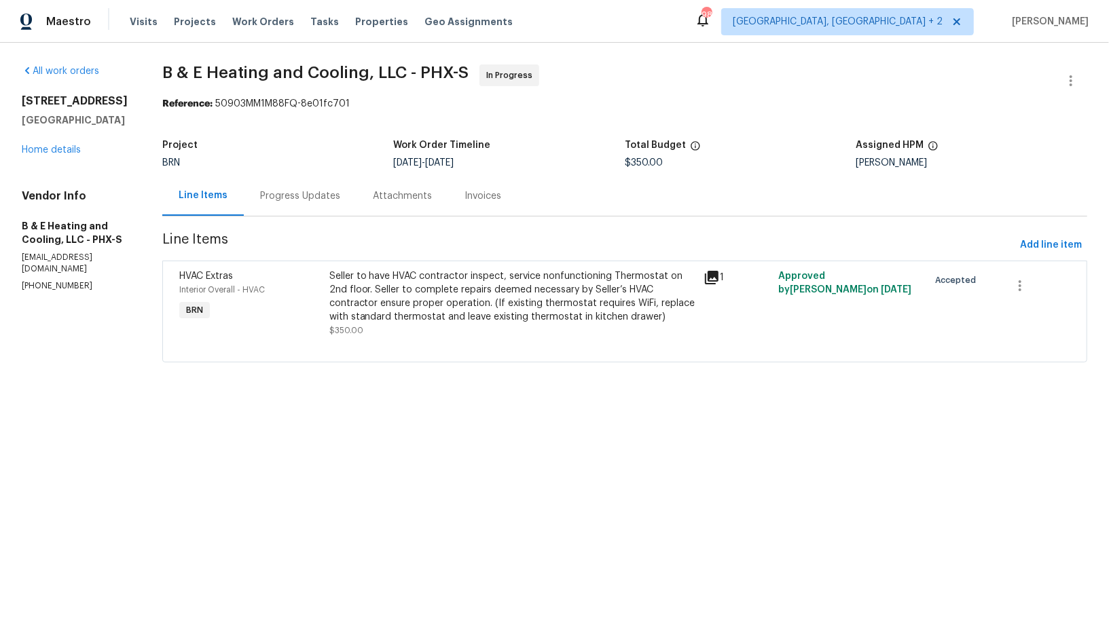
click at [308, 183] on div "Progress Updates" at bounding box center [300, 196] width 113 height 40
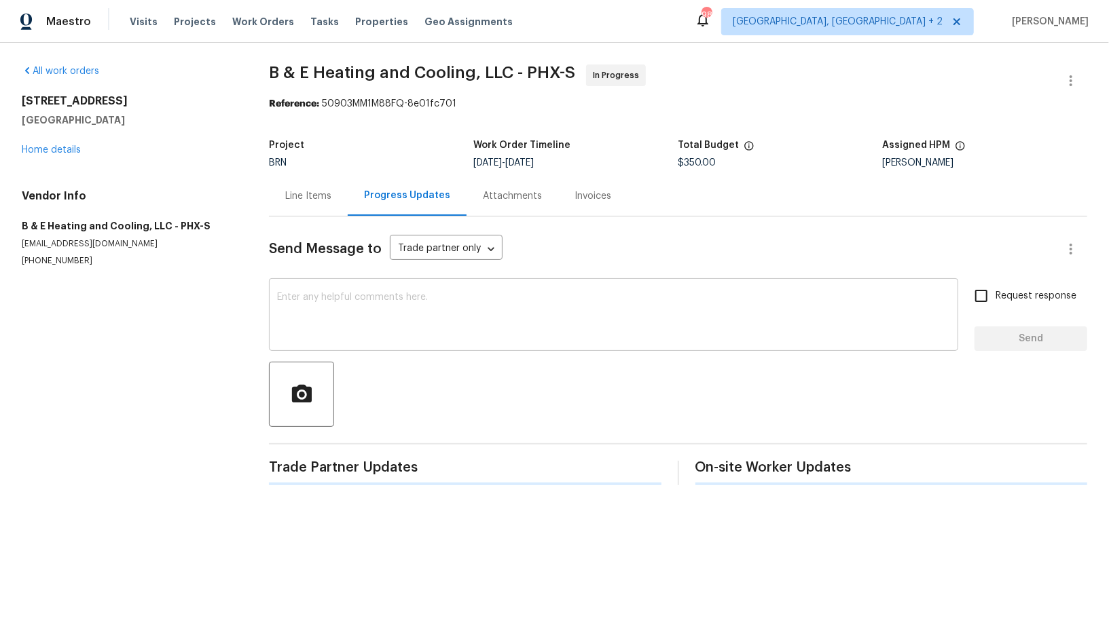
click at [326, 308] on textarea at bounding box center [613, 317] width 673 height 48
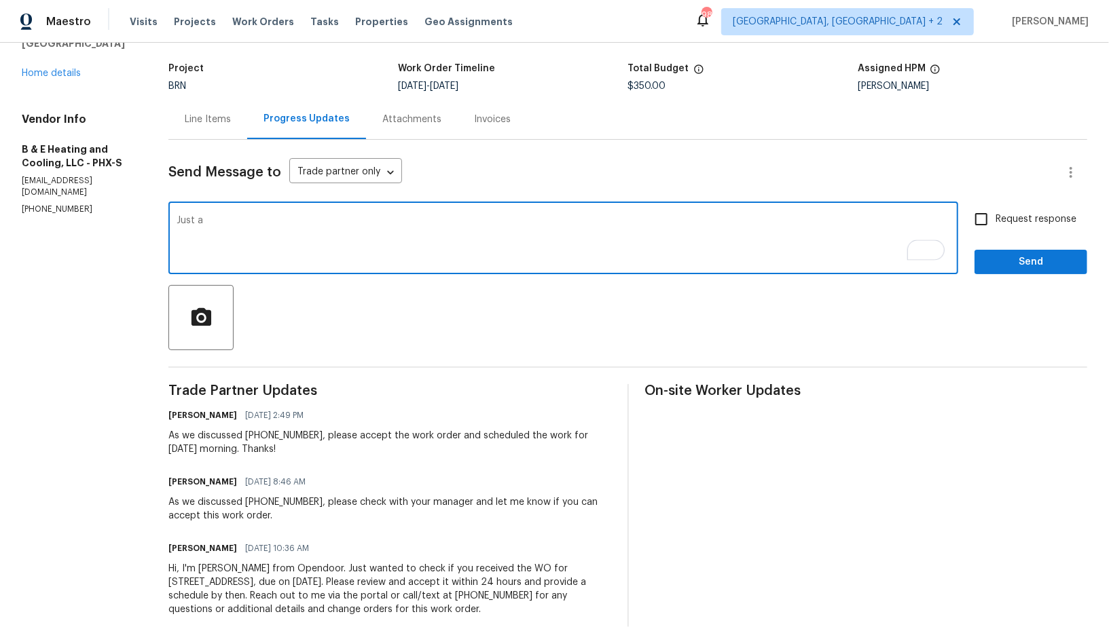
scroll to position [76, 0]
paste textarea "I need temperature split photos for both heating and cooling sides."
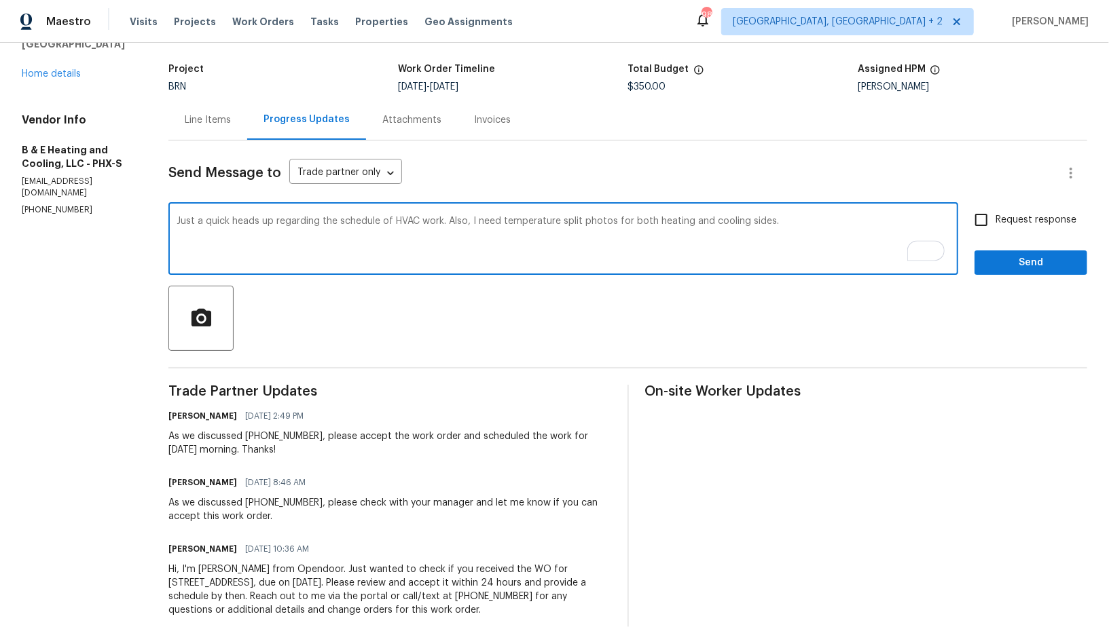
drag, startPoint x: 448, startPoint y: 221, endPoint x: 180, endPoint y: 221, distance: 268.2
click at [180, 221] on div "Just a quick heads up regarding the schedule of HVAC work. Also, I need tempera…" at bounding box center [563, 240] width 790 height 69
click at [311, 229] on textarea "Just a quick heads up regarding the schedule of HVAC work. Also, I need tempera…" at bounding box center [563, 241] width 773 height 48
click at [235, 221] on textarea "Just a quick heads up regarding the schedule of HVAC work. Also, I need tempera…" at bounding box center [563, 241] width 773 height 48
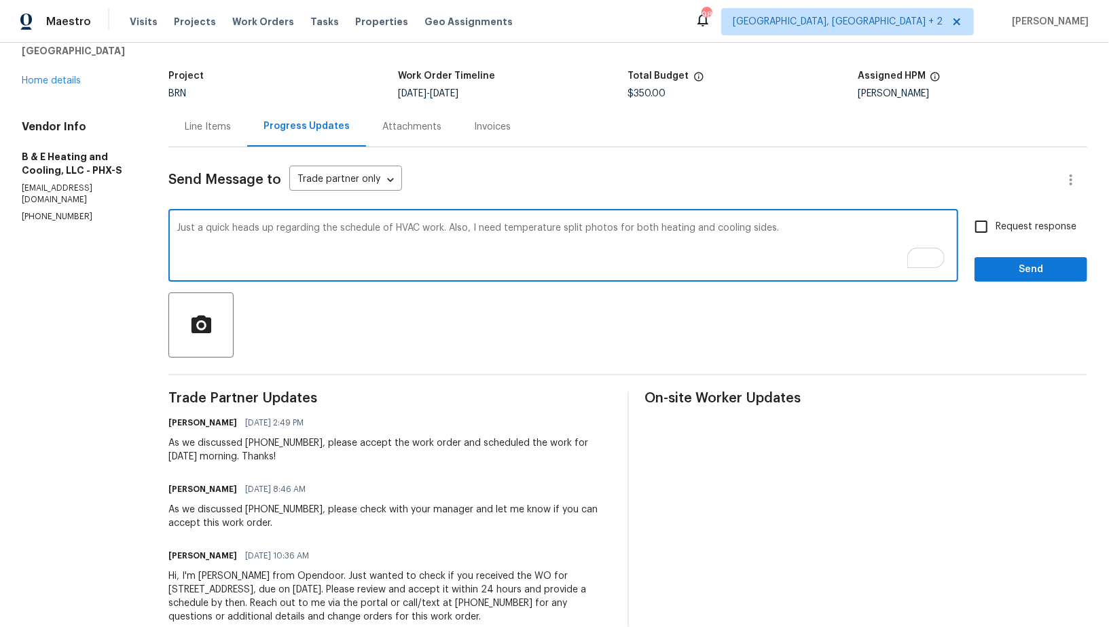
click at [343, 229] on textarea "Just a quick heads up regarding the schedule of HVAC work. Also, I need tempera…" at bounding box center [563, 247] width 773 height 48
drag, startPoint x: 468, startPoint y: 224, endPoint x: 180, endPoint y: 227, distance: 288.6
click at [180, 227] on div "Just a quick heads up regarding today's schedule of HVAC work. Also, I need tem…" at bounding box center [563, 247] width 790 height 69
paste textarea "Just a quick heads-up on today’s HVAC work schedule."
type textarea "Just a quick heads-up on today’s HVAC work schedule. Also, I need temperature s…"
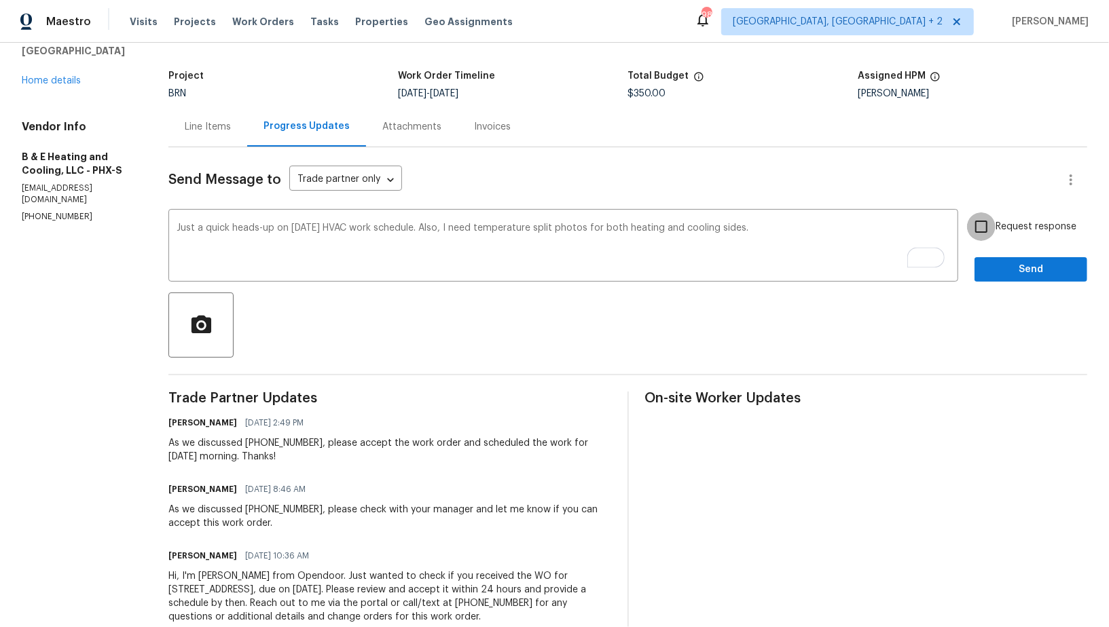
click at [989, 236] on input "Request response" at bounding box center [981, 227] width 29 height 29
checkbox input "true"
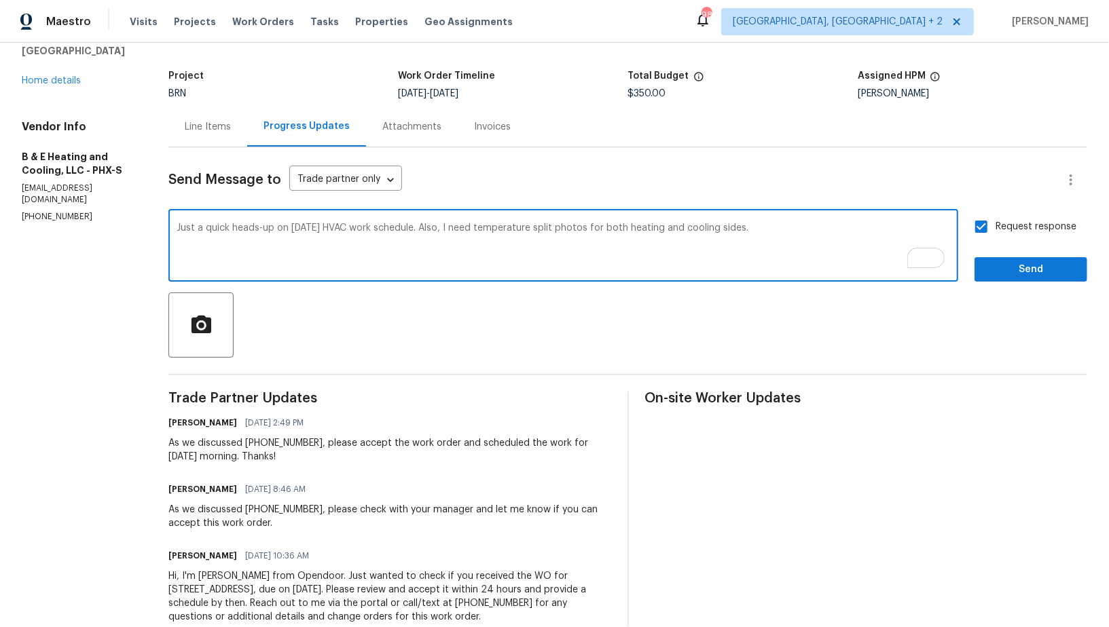
drag, startPoint x: 424, startPoint y: 227, endPoint x: 175, endPoint y: 227, distance: 248.5
click at [173, 227] on html "Maestro Visits Projects Work Orders Tasks Properties Geo Assignments 98 Albuque…" at bounding box center [554, 313] width 1109 height 627
click at [987, 280] on button "Send" at bounding box center [1030, 269] width 113 height 25
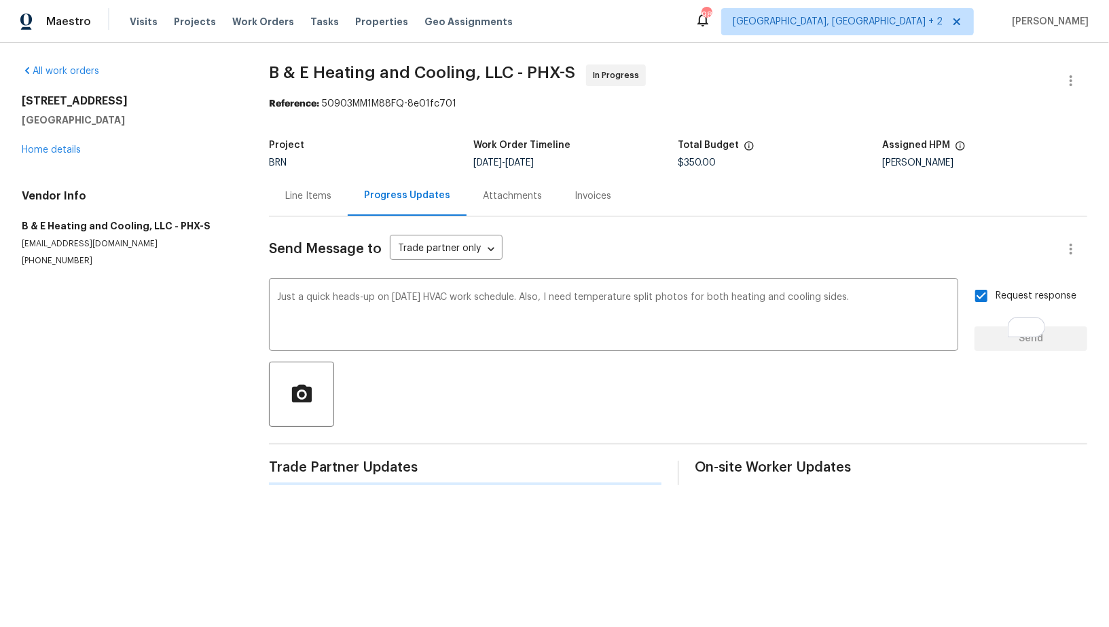
scroll to position [0, 0]
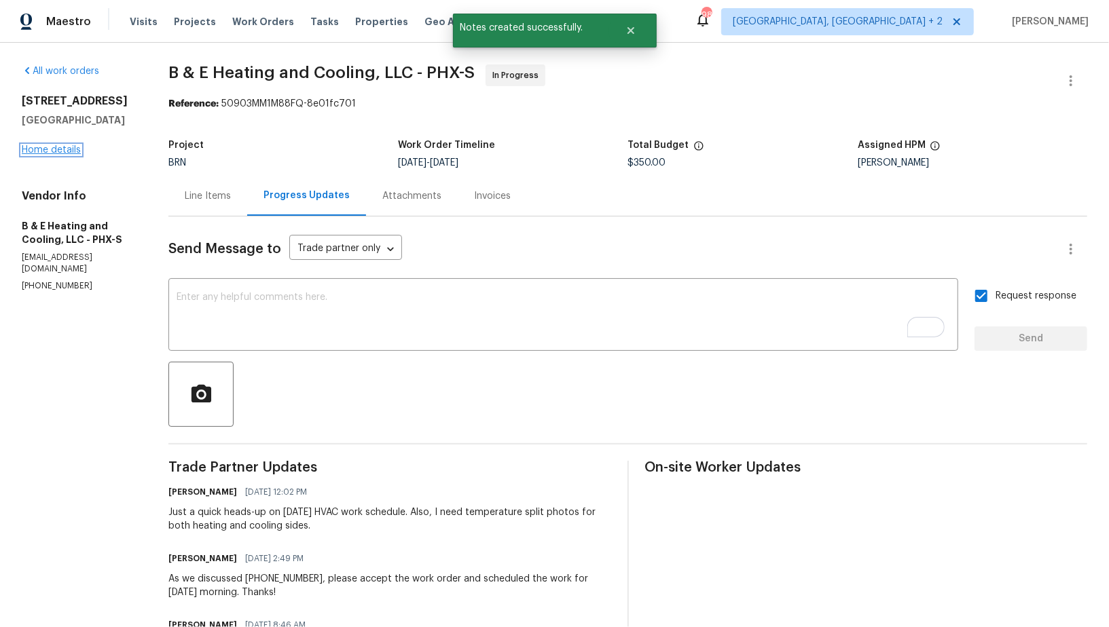
click at [60, 147] on link "Home details" at bounding box center [51, 150] width 59 height 10
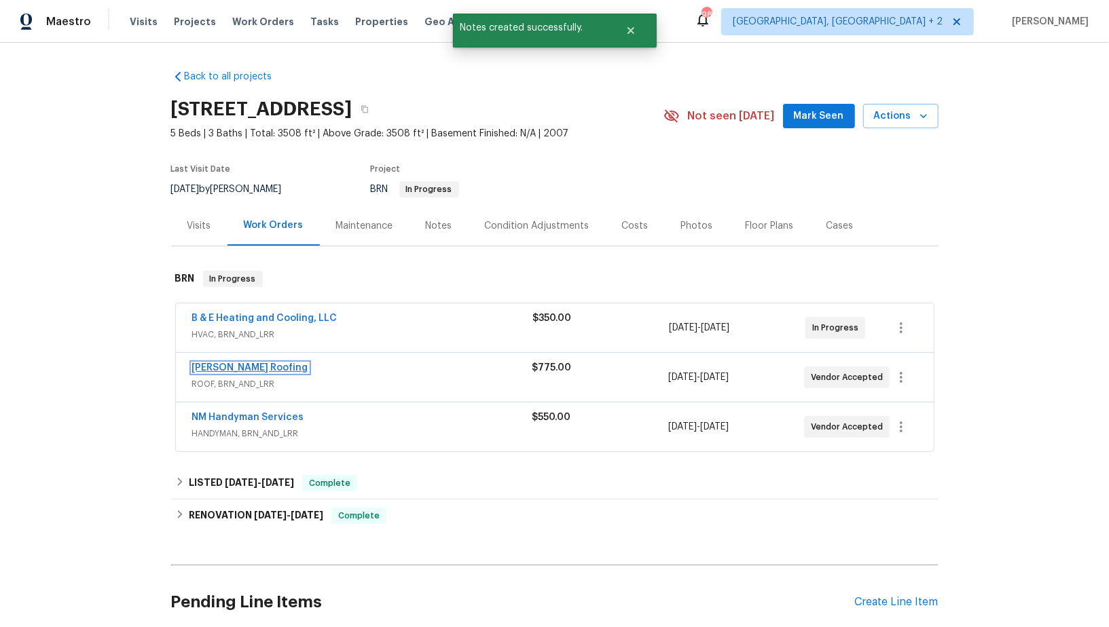
click at [232, 371] on link "Stout Roofing" at bounding box center [250, 368] width 116 height 10
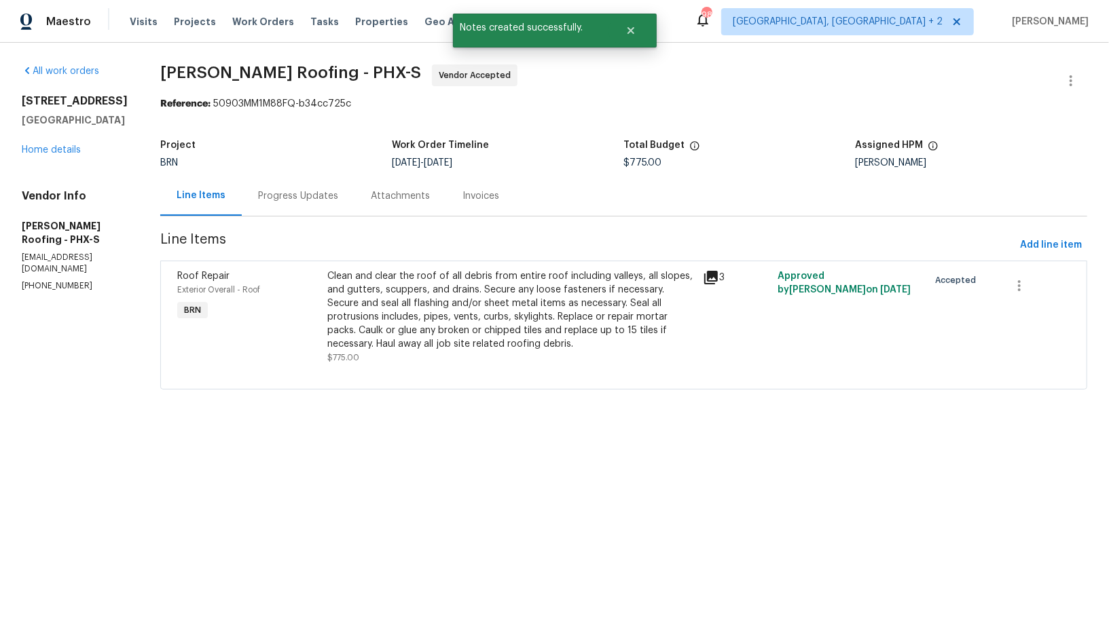
click at [328, 195] on div "Progress Updates" at bounding box center [298, 196] width 80 height 14
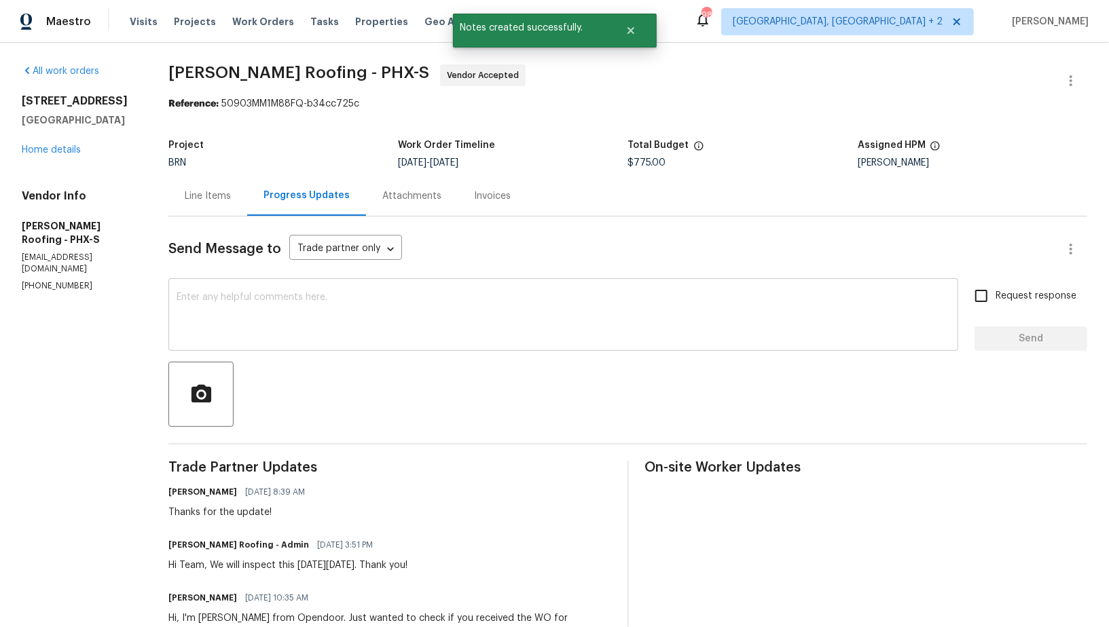
click at [384, 314] on textarea at bounding box center [563, 317] width 773 height 48
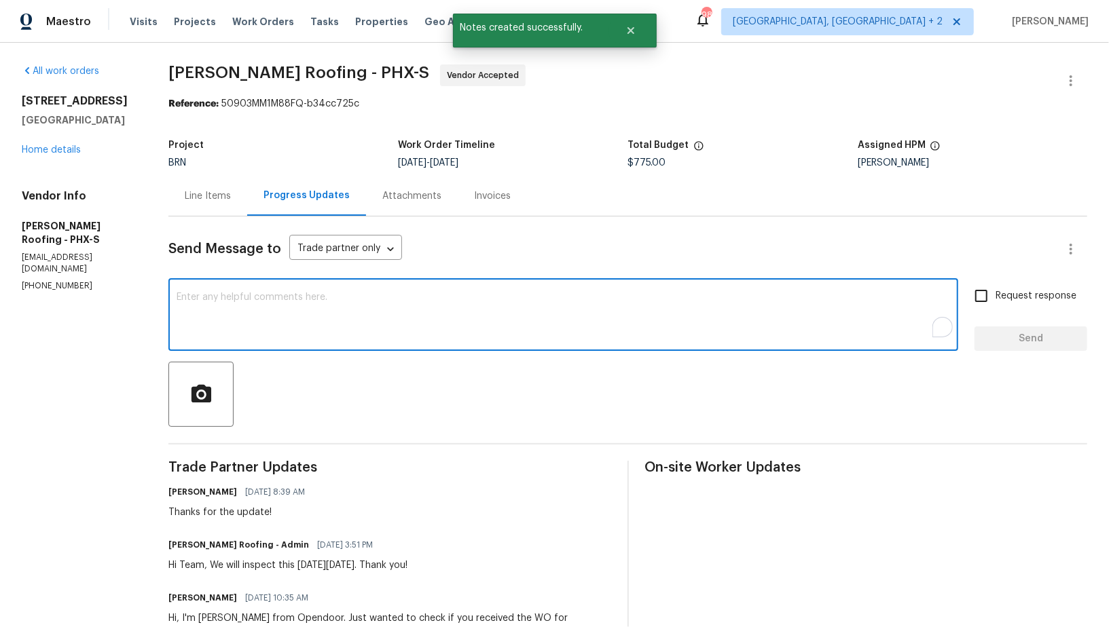
paste textarea "Just a quick heads-up on today’s HVAC work schedule."
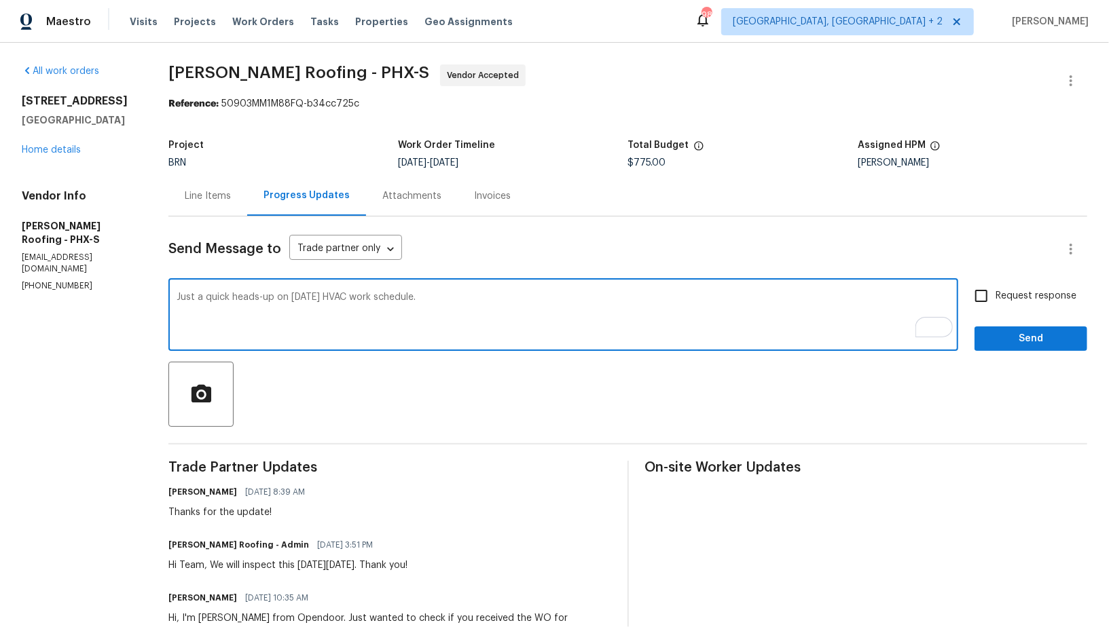
drag, startPoint x: 346, startPoint y: 297, endPoint x: 321, endPoint y: 297, distance: 25.1
click at [321, 297] on textarea "Just a quick heads-up on today’s HVAC work schedule." at bounding box center [563, 317] width 773 height 48
click at [409, 297] on textarea "Just a quick heads-up on today’s roof inspection work schedule." at bounding box center [563, 317] width 773 height 48
type textarea "Just a quick heads-up on today’s roof inspection schedule."
click at [1001, 295] on span "Request response" at bounding box center [1035, 296] width 81 height 14
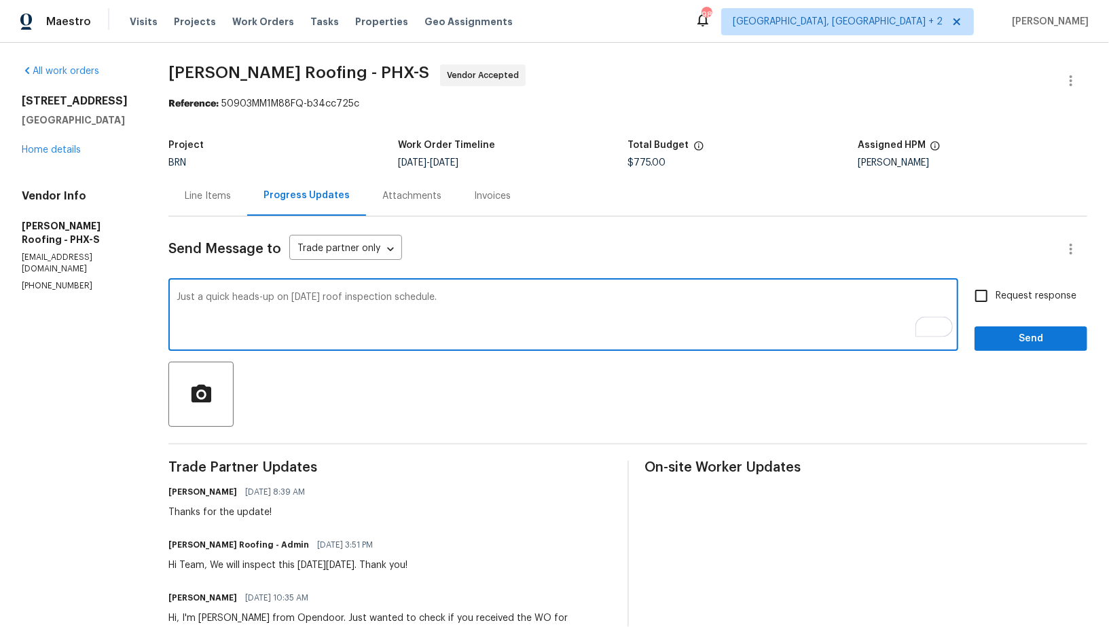
click at [995, 295] on input "Request response" at bounding box center [981, 296] width 29 height 29
checkbox input "true"
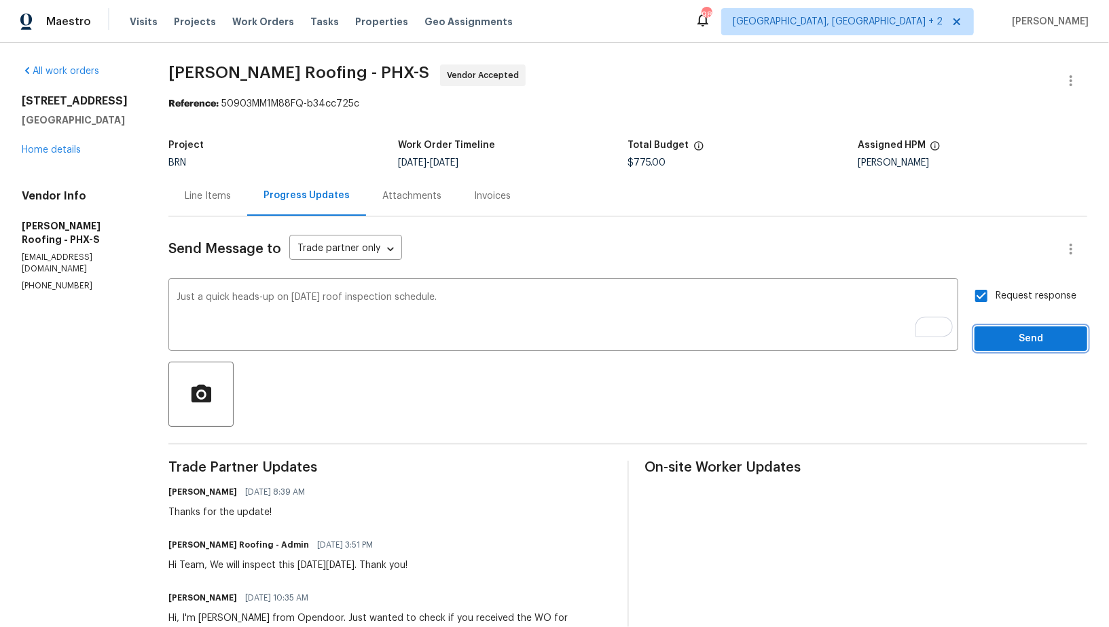
click at [1011, 344] on span "Send" at bounding box center [1030, 339] width 91 height 17
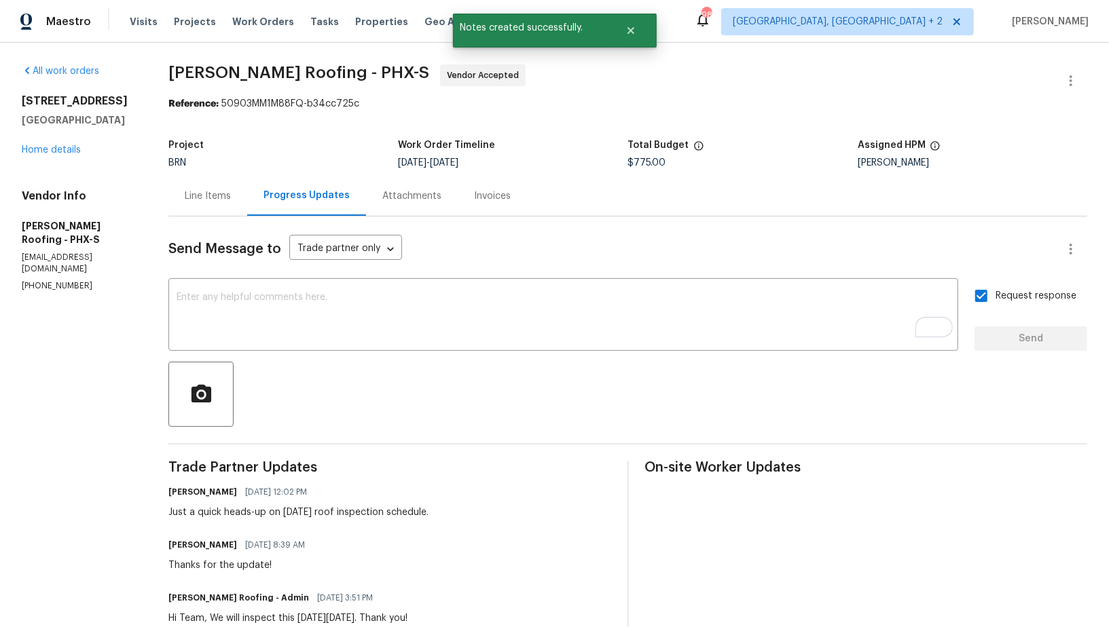
click at [65, 155] on div "4990 E Odessa Dr San Tan Valley, AZ 85140 Home details" at bounding box center [79, 125] width 114 height 62
click at [45, 155] on link "Home details" at bounding box center [51, 150] width 59 height 10
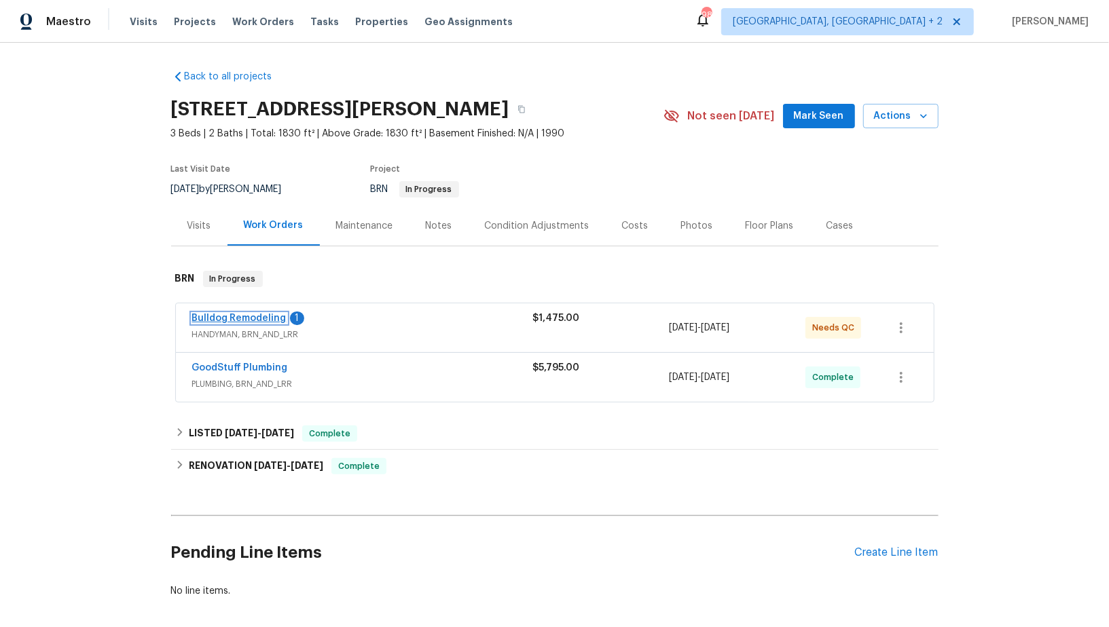
click at [239, 316] on link "Bulldog Remodeling" at bounding box center [239, 319] width 94 height 10
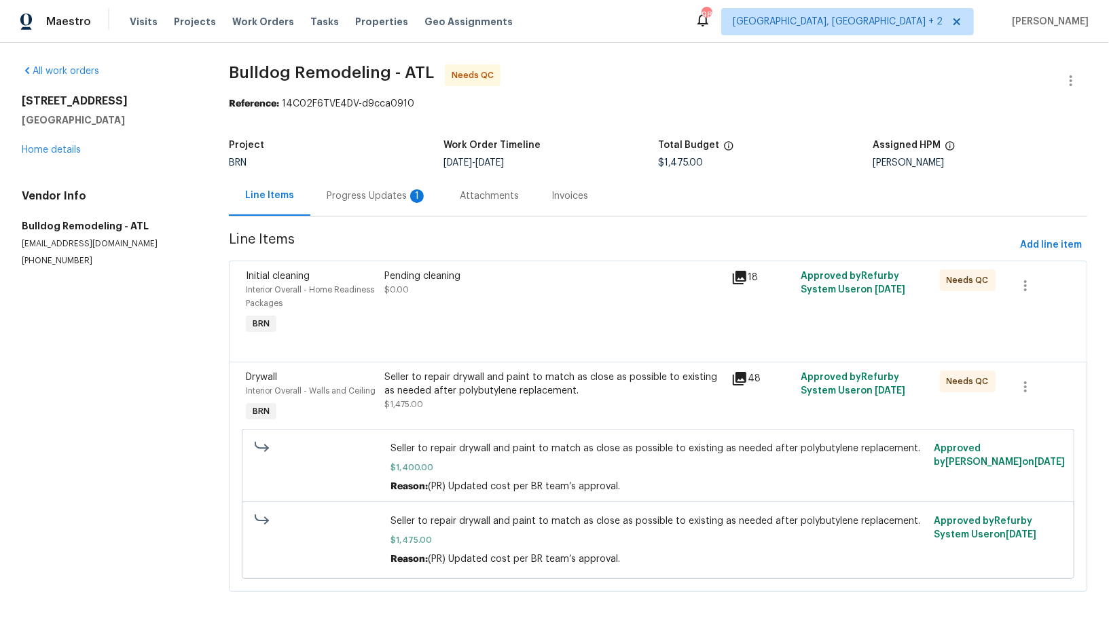
click at [352, 203] on div "Progress Updates 1" at bounding box center [376, 196] width 133 height 40
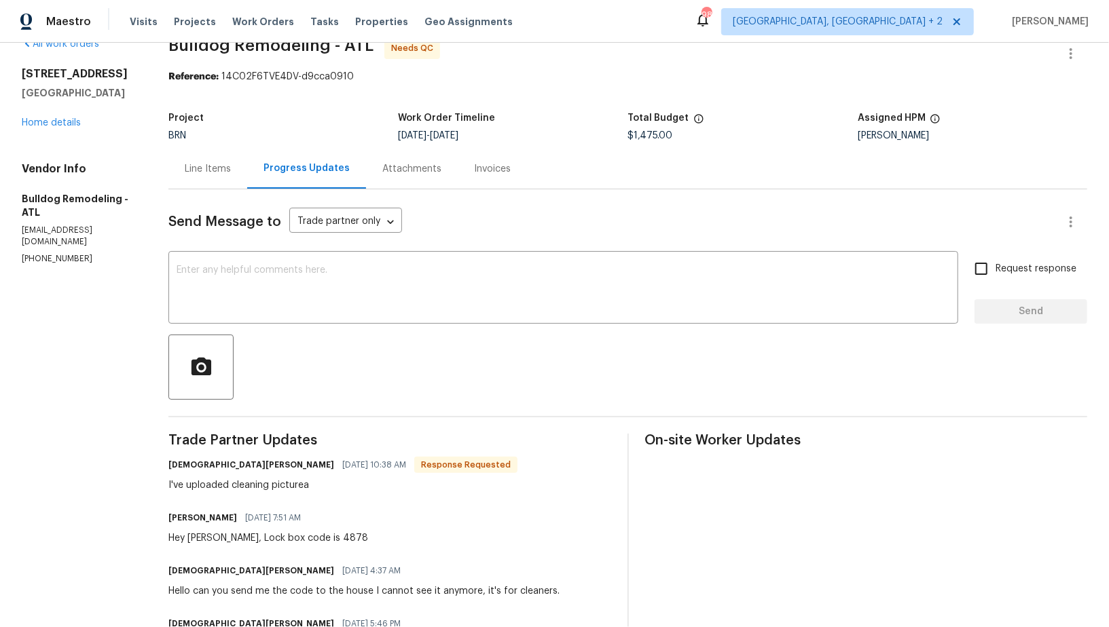
click at [219, 179] on div "Line Items" at bounding box center [207, 169] width 79 height 40
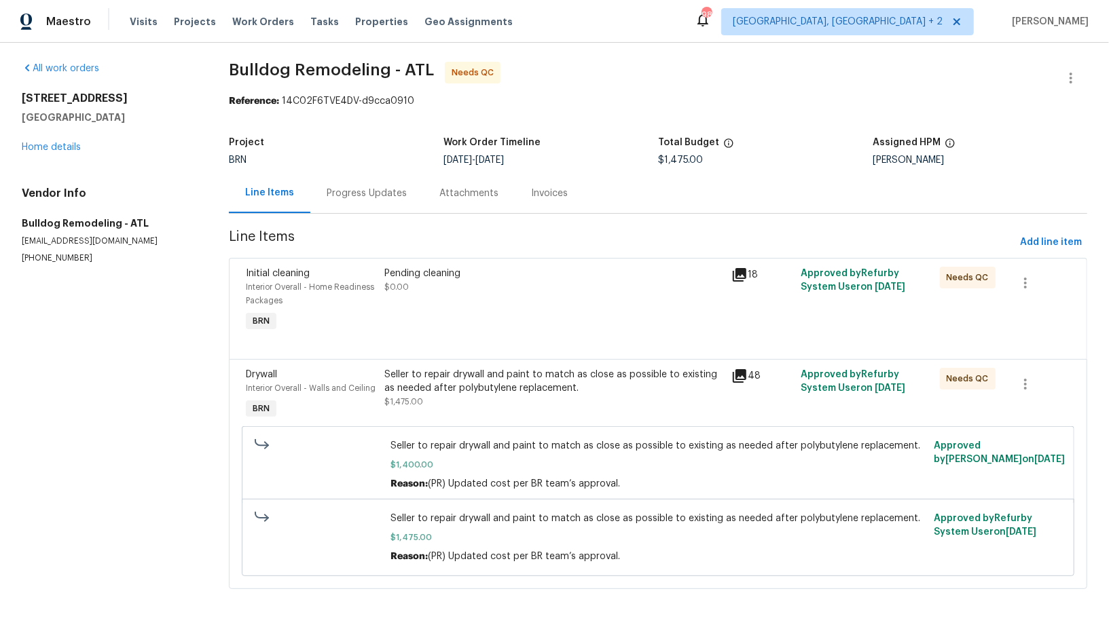
scroll to position [2, 0]
click at [402, 306] on div "Pending cleaning $0.00" at bounding box center [553, 301] width 347 height 76
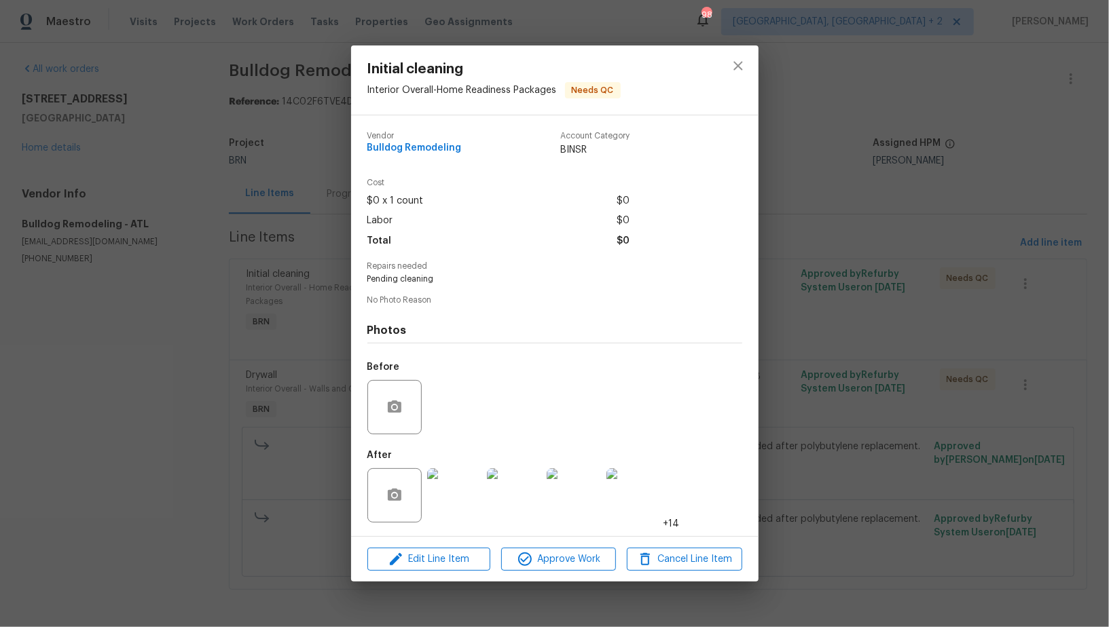
click at [457, 503] on img at bounding box center [454, 495] width 54 height 54
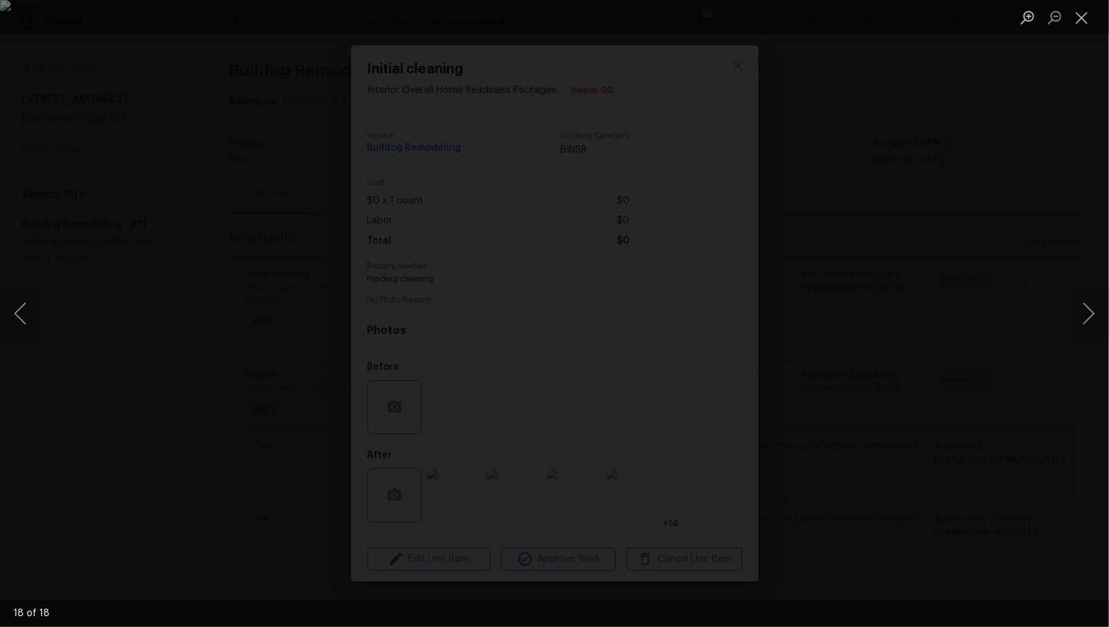
click at [915, 407] on div "Lightbox" at bounding box center [554, 313] width 1109 height 627
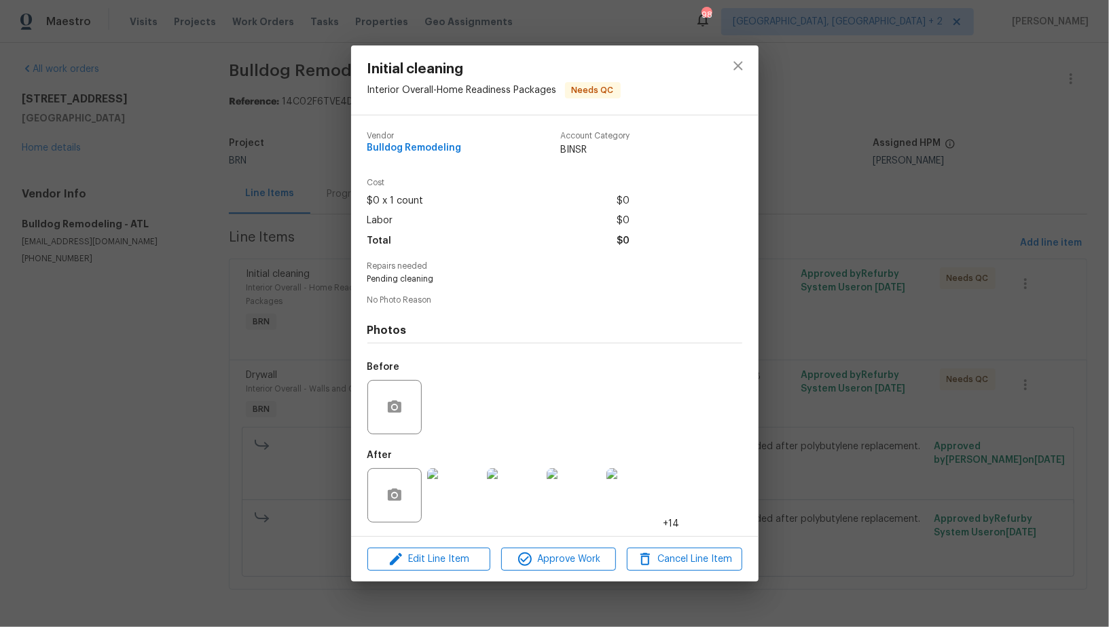
click at [915, 407] on div "Initial cleaning Interior Overall - Home Readiness Packages Needs QC Vendor Bul…" at bounding box center [554, 313] width 1109 height 627
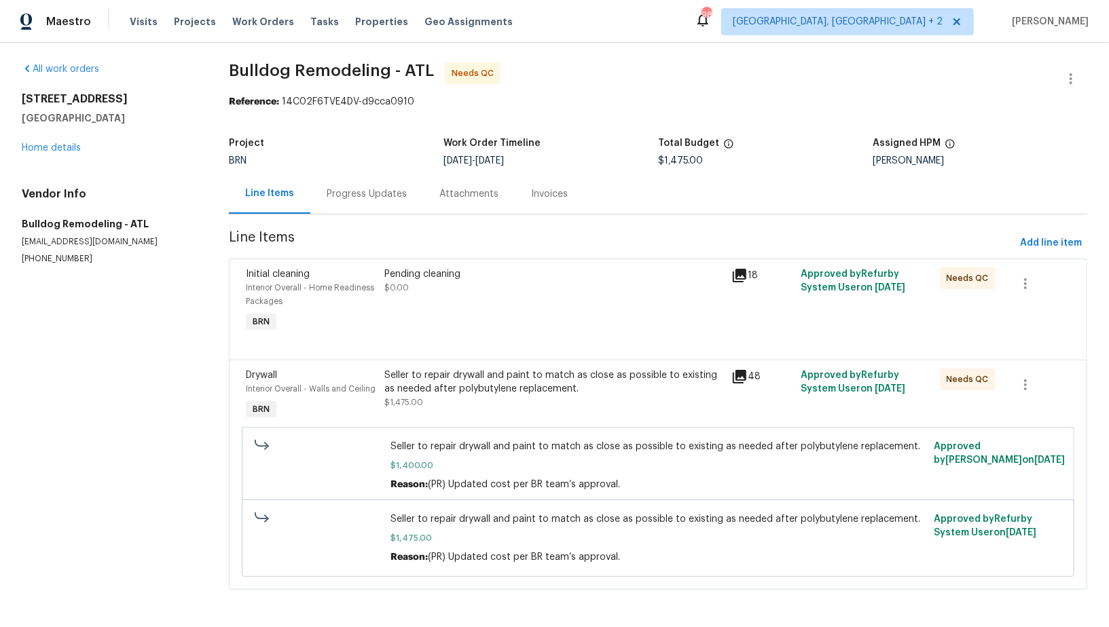
click at [366, 208] on div "Progress Updates" at bounding box center [366, 194] width 113 height 40
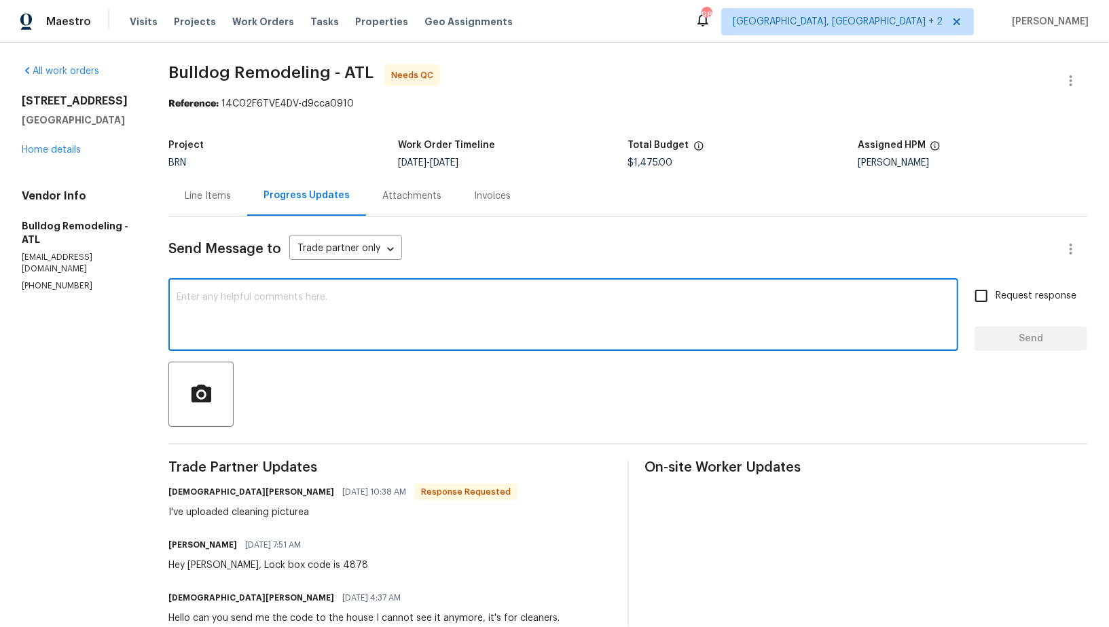
click at [329, 316] on textarea at bounding box center [563, 317] width 773 height 48
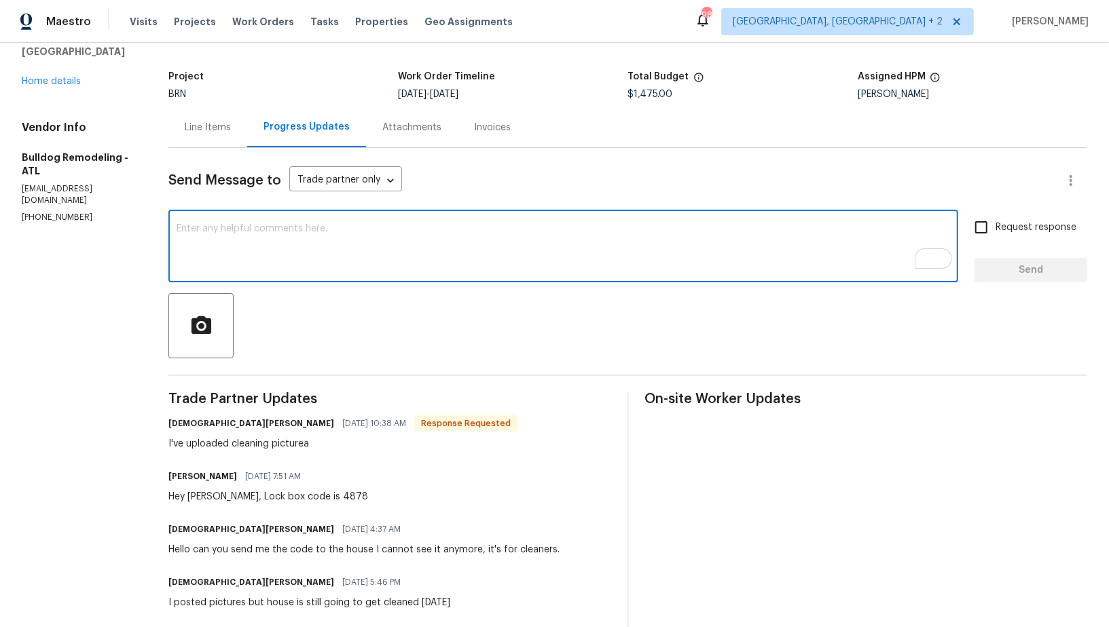
scroll to position [69, 0]
type textarea "Awesome, Thanks!"
click at [984, 236] on input "Request response" at bounding box center [981, 227] width 29 height 29
checkbox input "true"
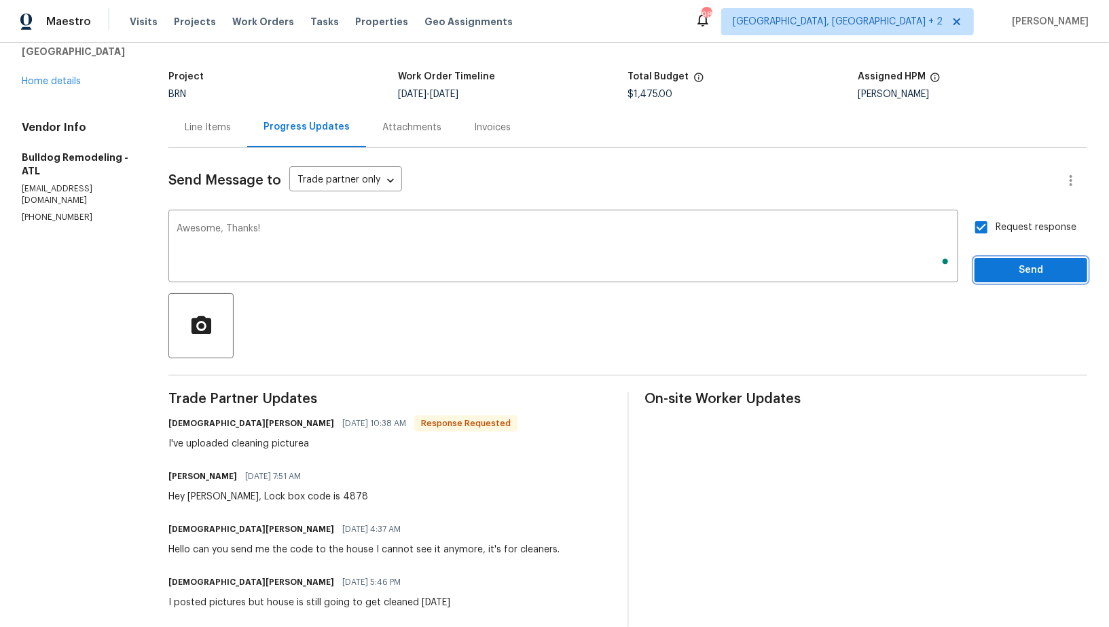
click at [1004, 280] on button "Send" at bounding box center [1030, 270] width 113 height 25
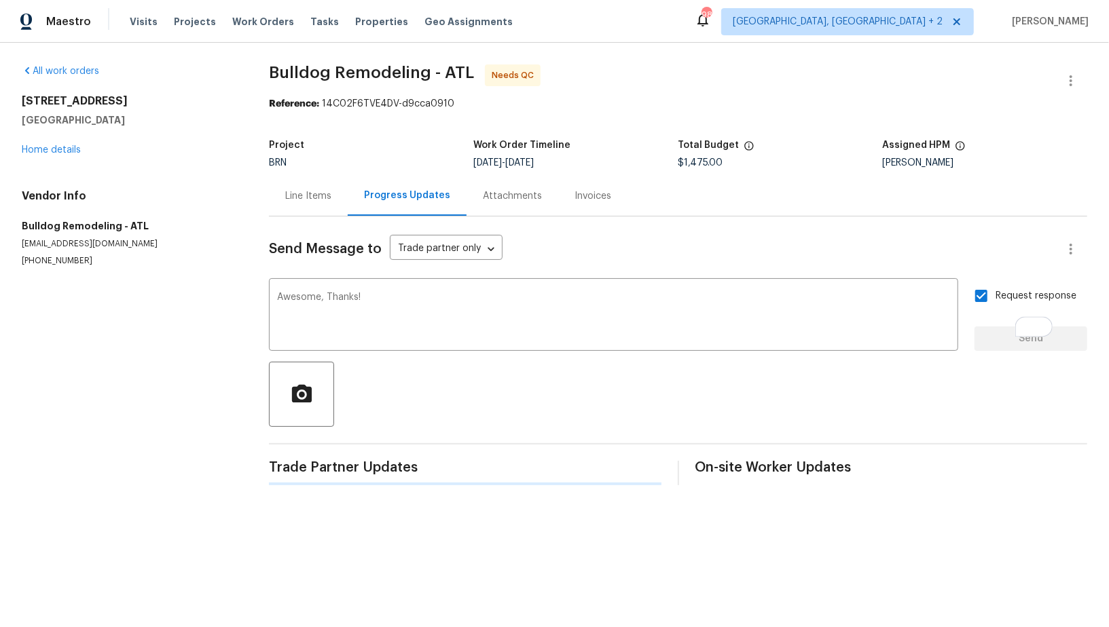
scroll to position [0, 0]
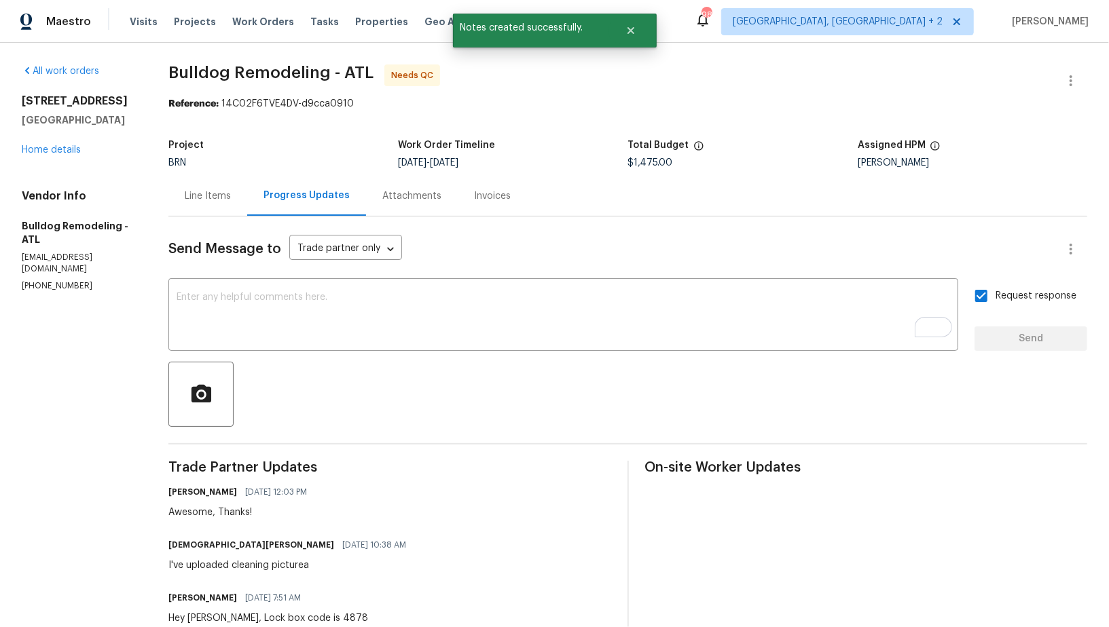
click at [209, 204] on div "Line Items" at bounding box center [207, 196] width 79 height 40
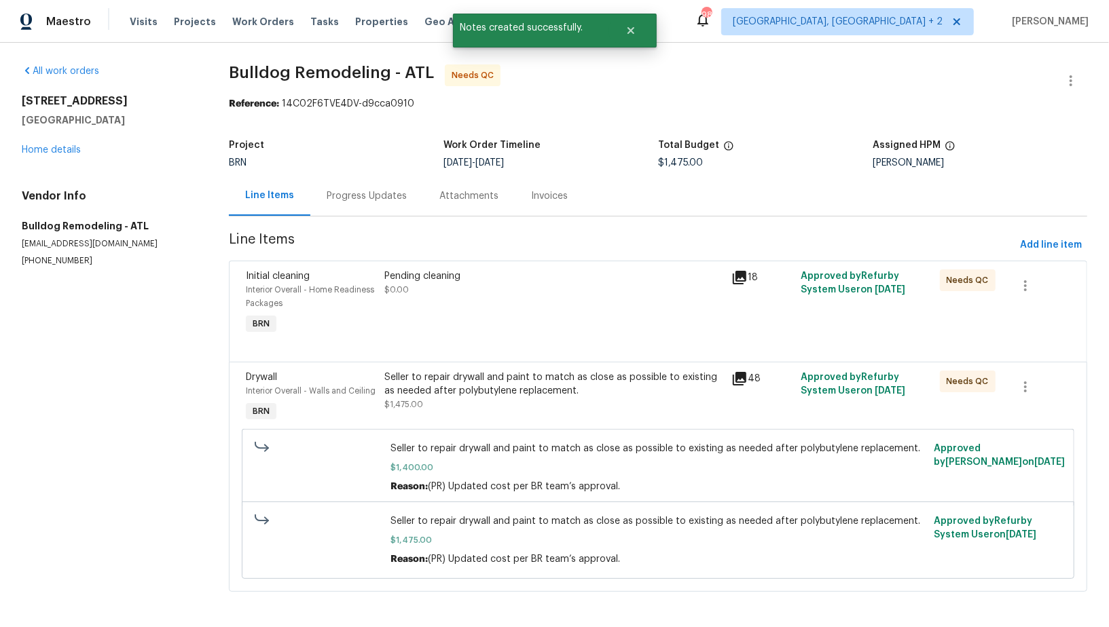
click at [443, 384] on div "Seller to repair drywall and paint to match as close as possible to existing as…" at bounding box center [553, 384] width 339 height 27
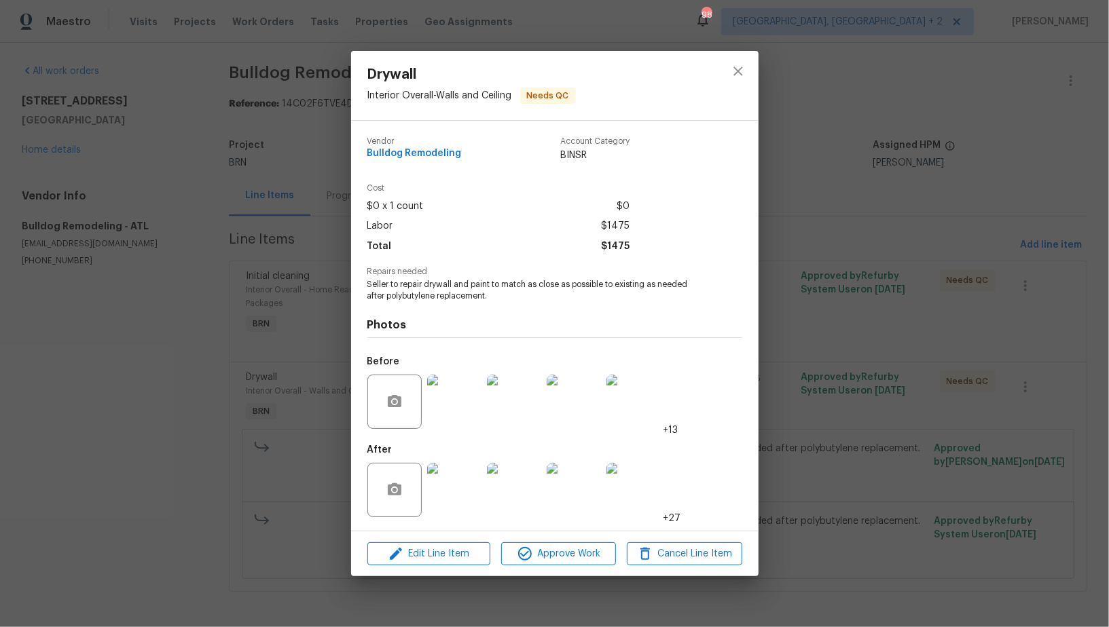
click at [441, 412] on img at bounding box center [454, 402] width 54 height 54
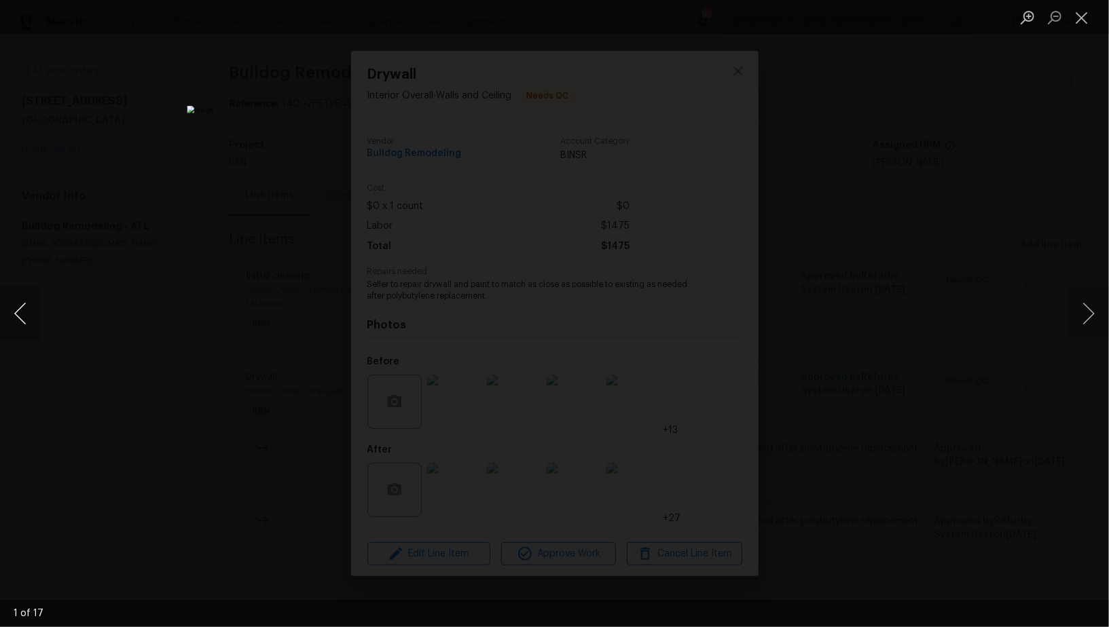
click at [31, 315] on button "Previous image" at bounding box center [20, 314] width 41 height 54
click button "Previous image"
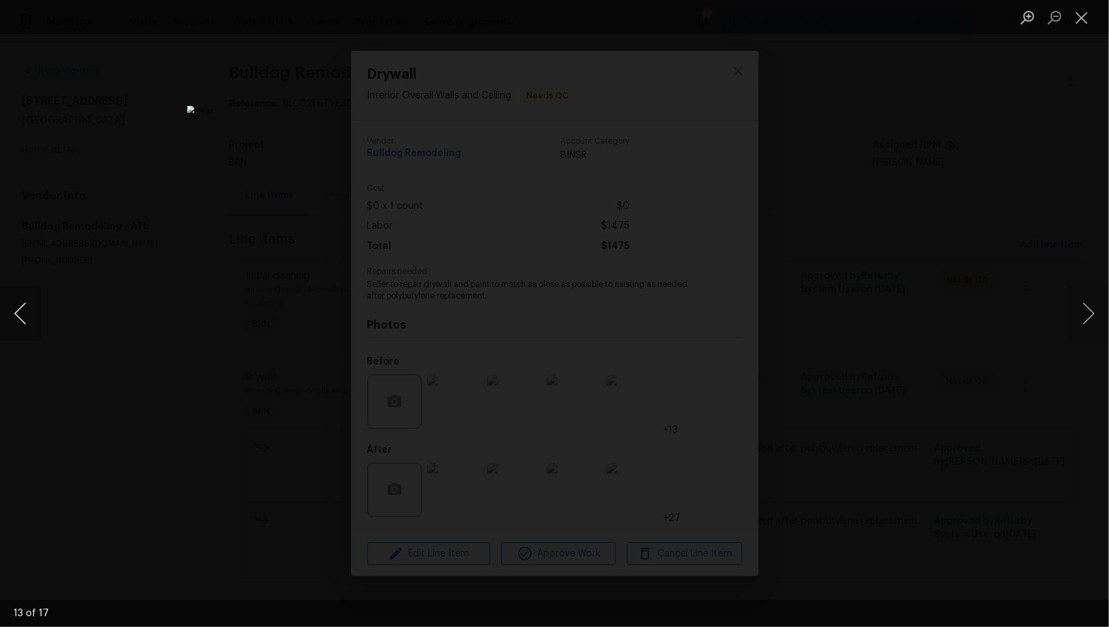
click button "Previous image"
click div "Lightbox"
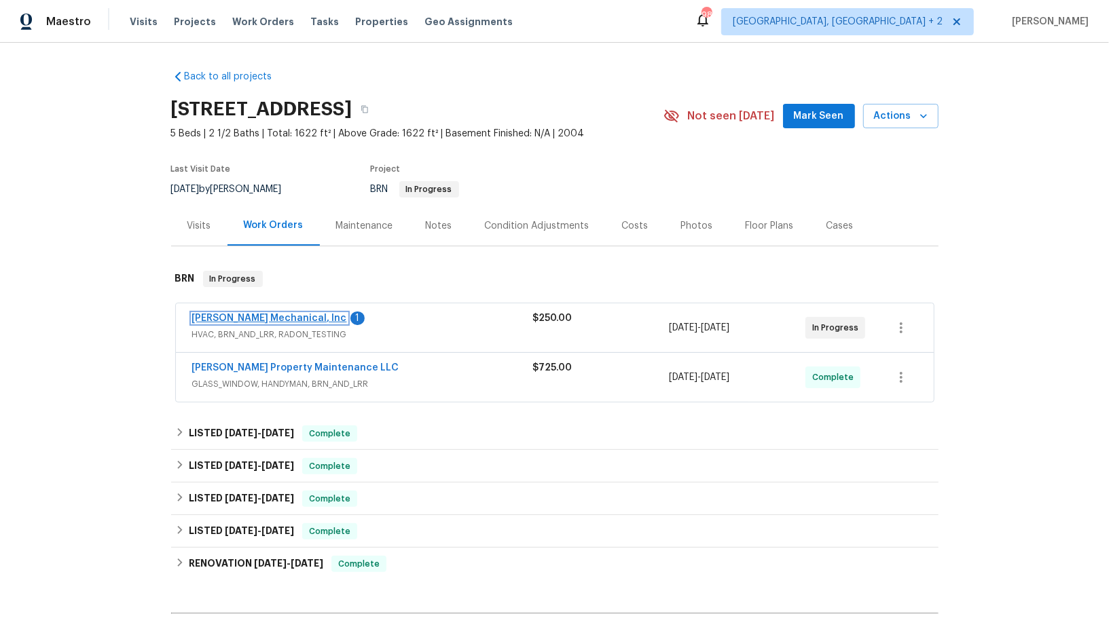
click at [271, 316] on link "JH Martin Mechanical, Inc" at bounding box center [269, 319] width 155 height 10
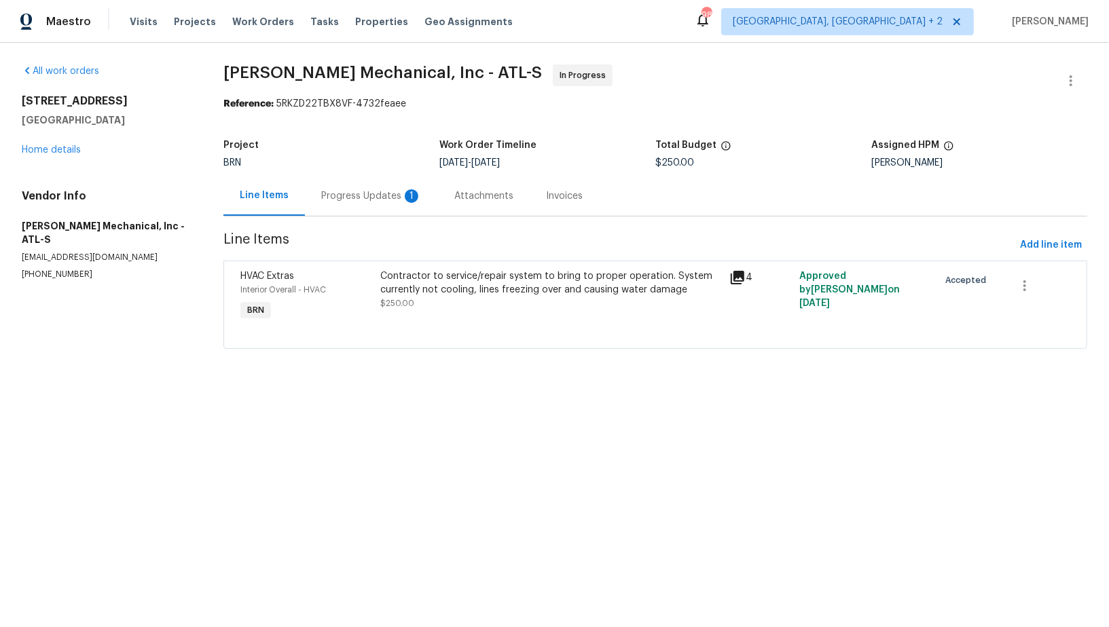
click at [365, 217] on section "JH Martin Mechanical, Inc - ATL-S In Progress Reference: 5RKZD22TBX8VF-4732feae…" at bounding box center [655, 215] width 864 height 301
click at [365, 208] on div "Progress Updates 1" at bounding box center [371, 196] width 133 height 40
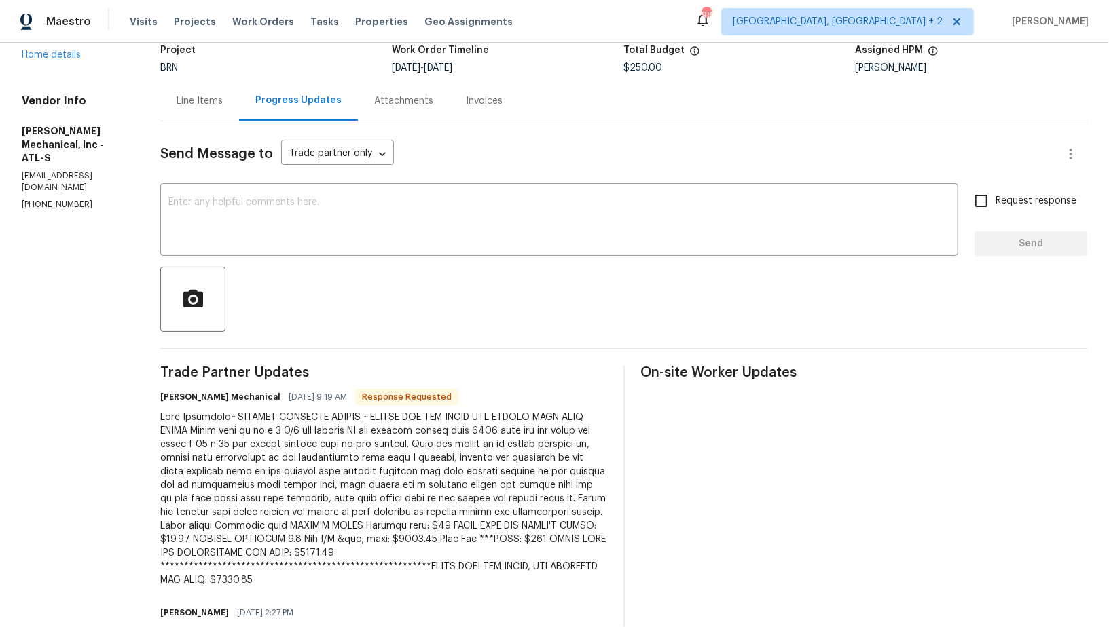
scroll to position [102, 0]
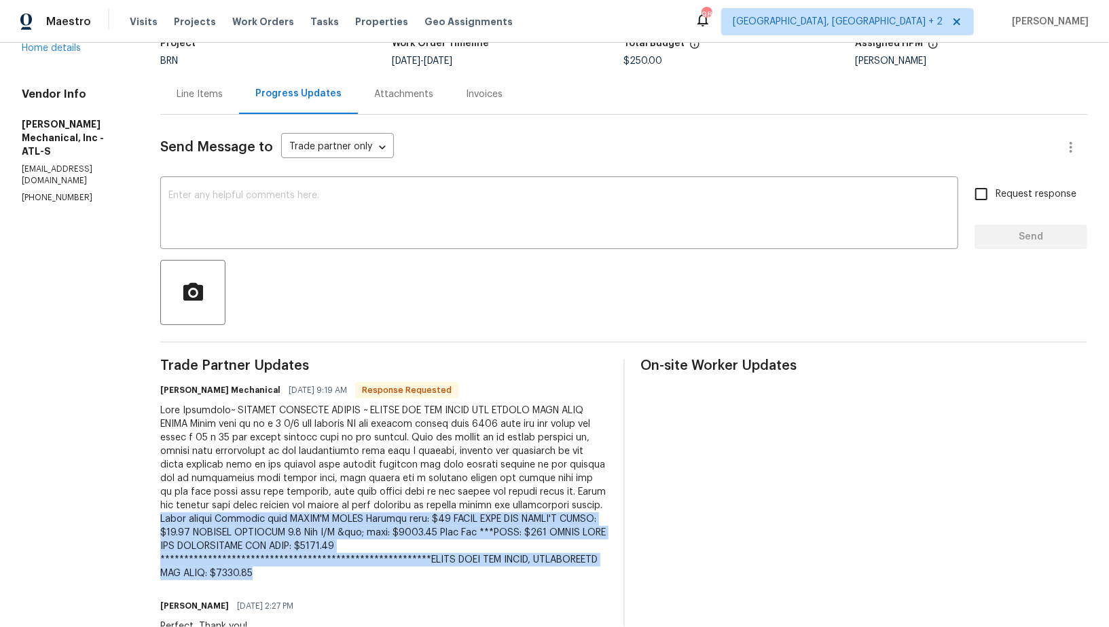
drag, startPoint x: 280, startPoint y: 519, endPoint x: 445, endPoint y: 569, distance: 171.8
click at [445, 569] on div at bounding box center [383, 492] width 447 height 177
click at [437, 543] on div at bounding box center [383, 492] width 447 height 177
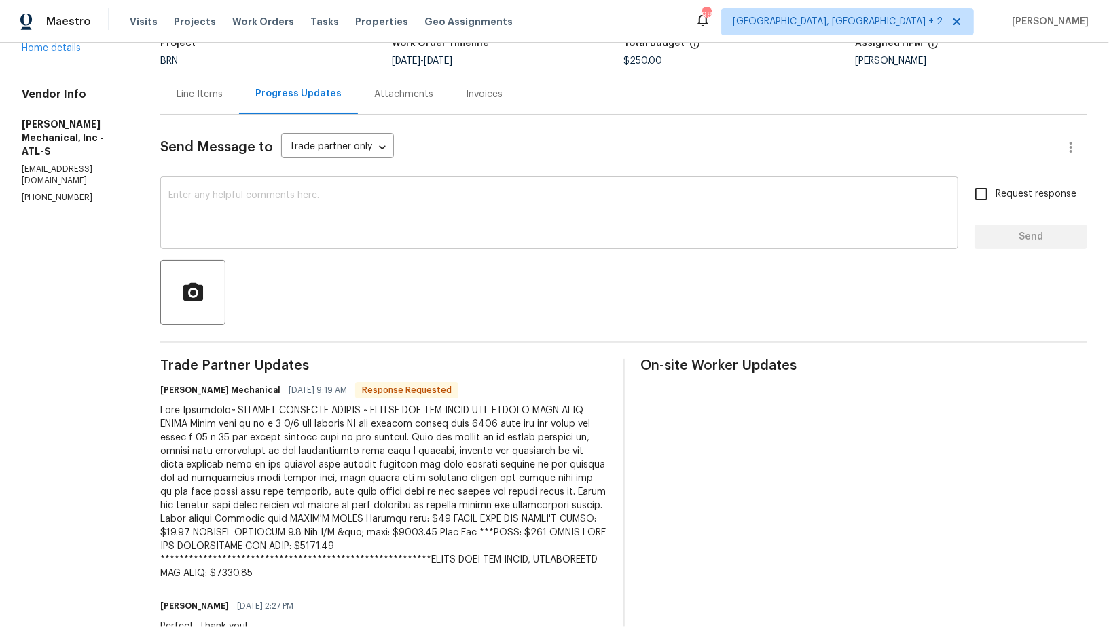
click at [306, 233] on textarea at bounding box center [558, 215] width 781 height 48
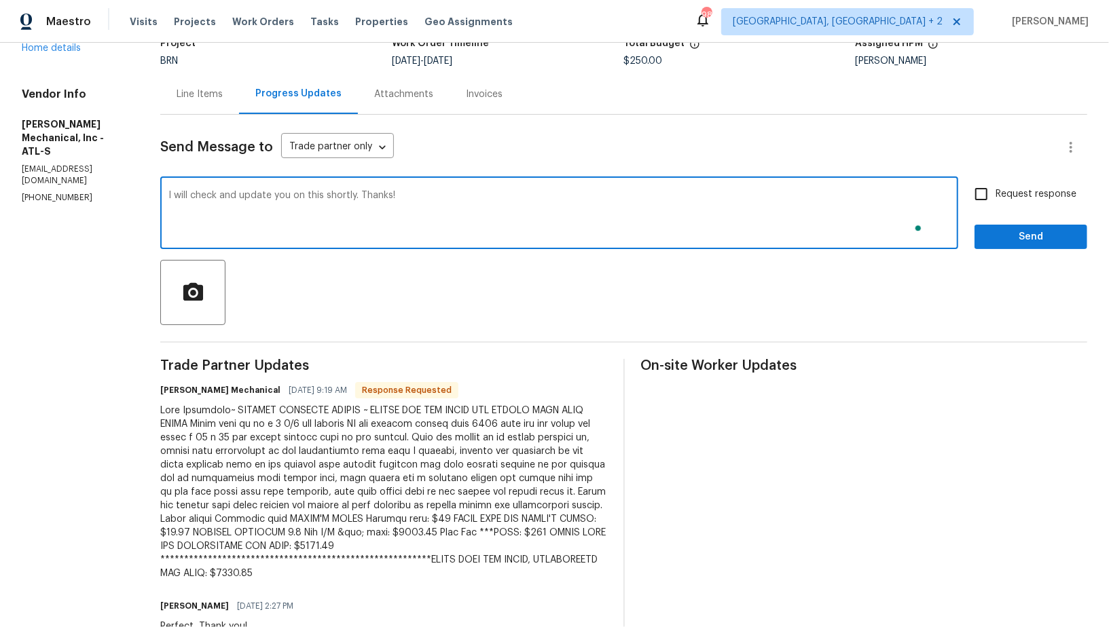
type textarea "I will check and update you on this shortly. Thanks!"
click at [987, 196] on input "Request response" at bounding box center [981, 194] width 29 height 29
checkbox input "true"
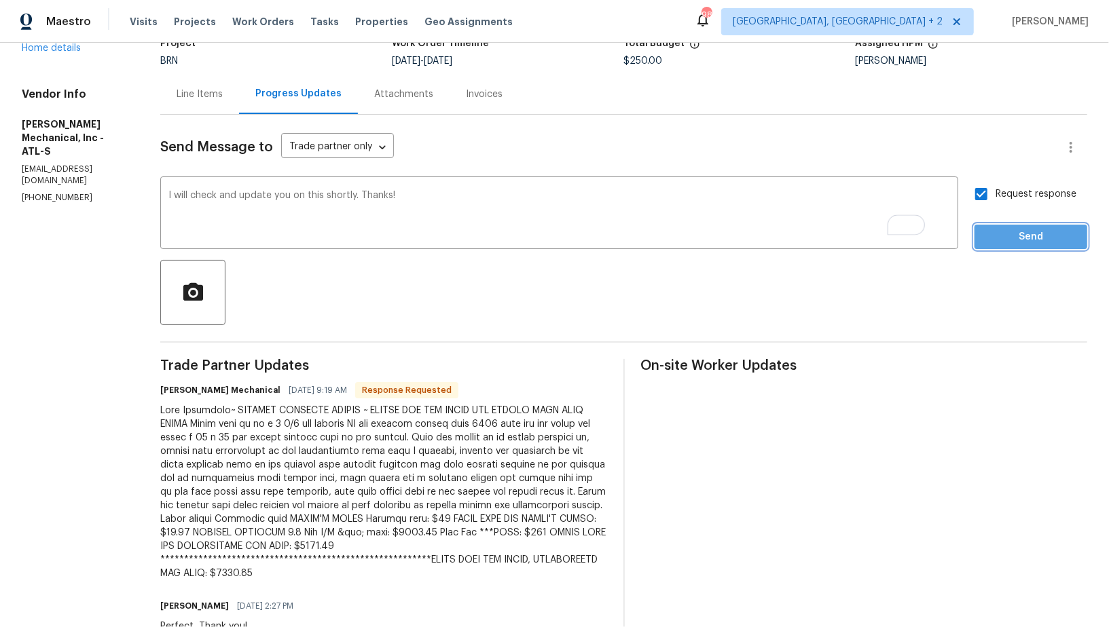
click at [997, 232] on span "Send" at bounding box center [1030, 237] width 91 height 17
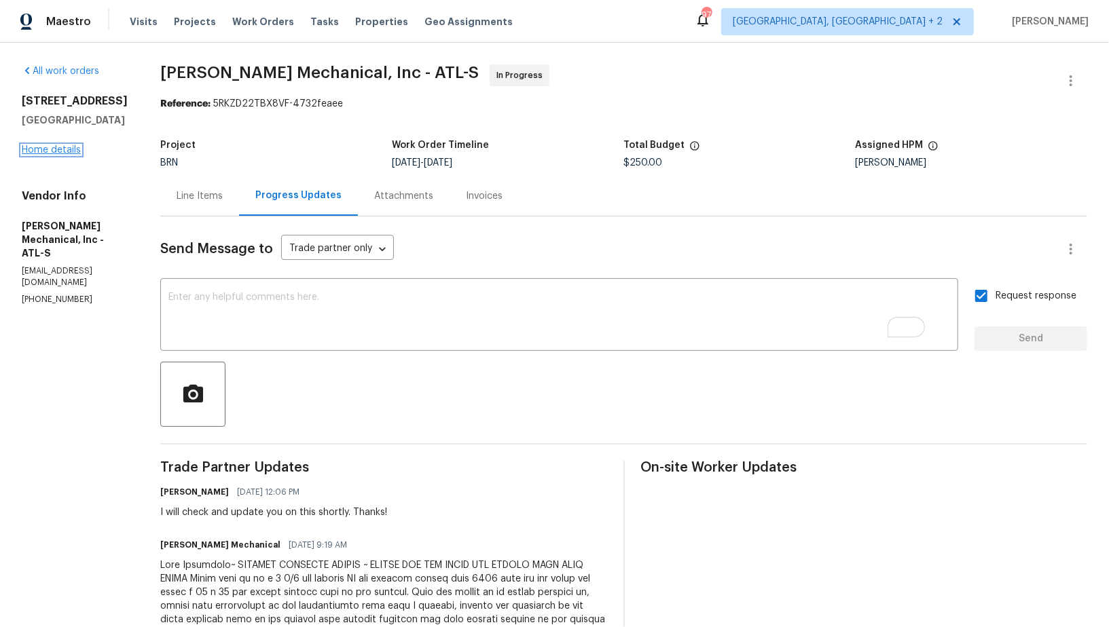
click at [37, 151] on link "Home details" at bounding box center [51, 150] width 59 height 10
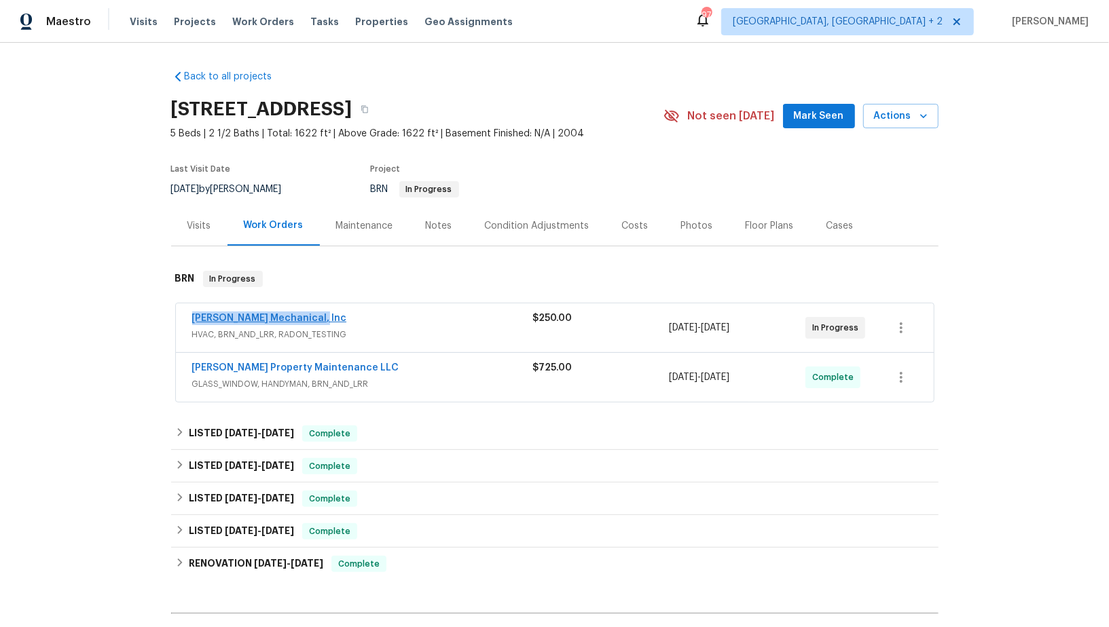
drag, startPoint x: 337, startPoint y: 320, endPoint x: 191, endPoint y: 322, distance: 146.7
click at [192, 322] on div "JH Martin Mechanical, Inc" at bounding box center [362, 320] width 341 height 16
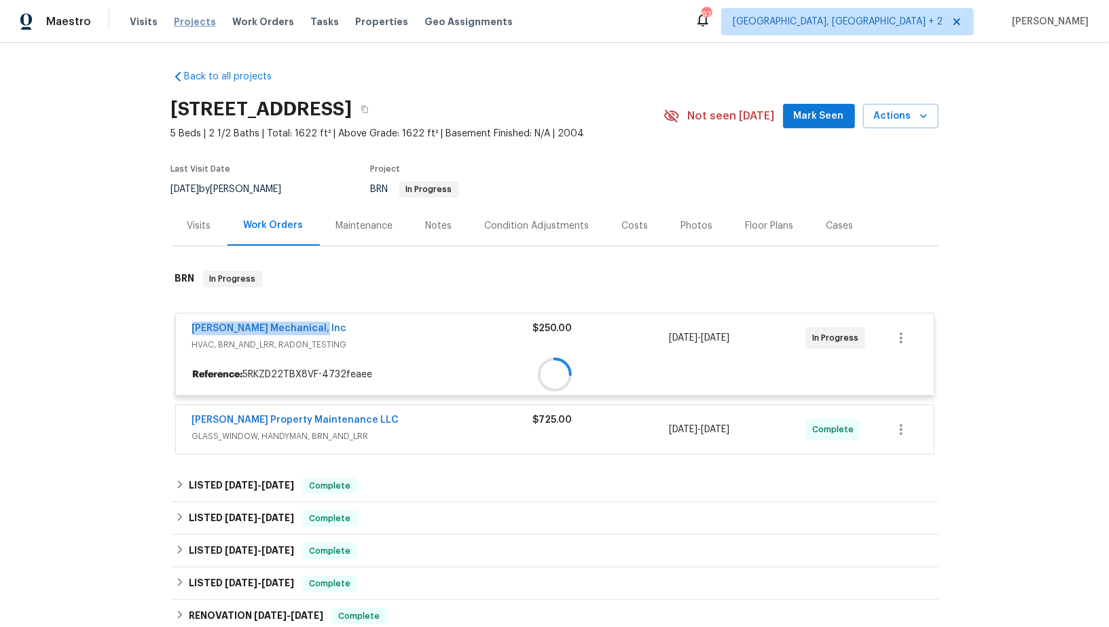
copy link "JH Martin Mechanical, Inc"
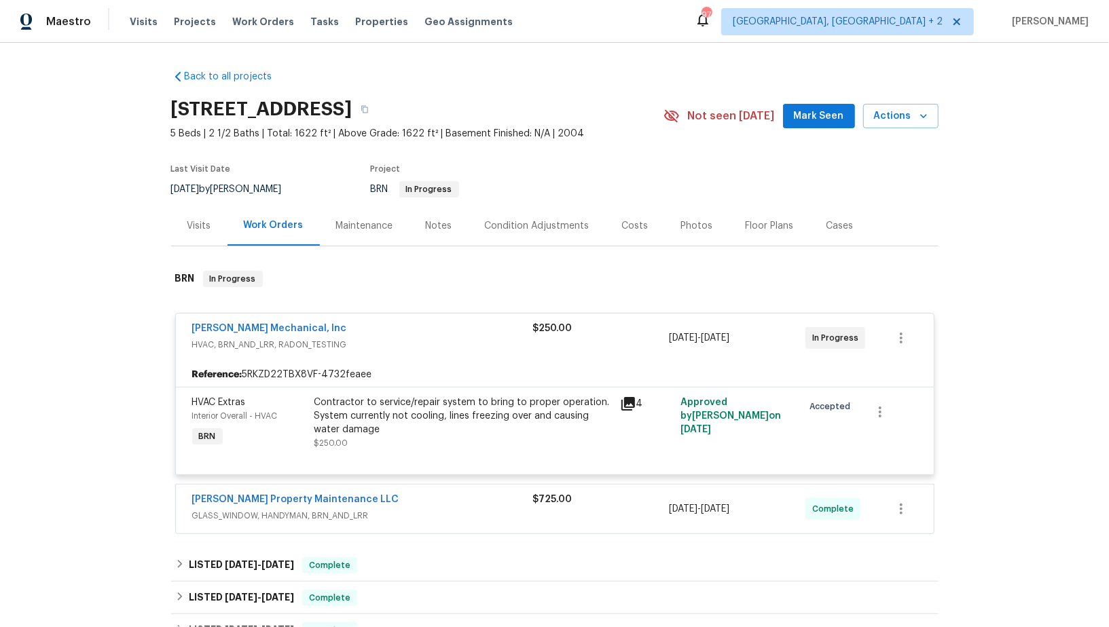
click at [357, 396] on div "Contractor to service/repair system to bring to proper operation. System curren…" at bounding box center [462, 416] width 297 height 41
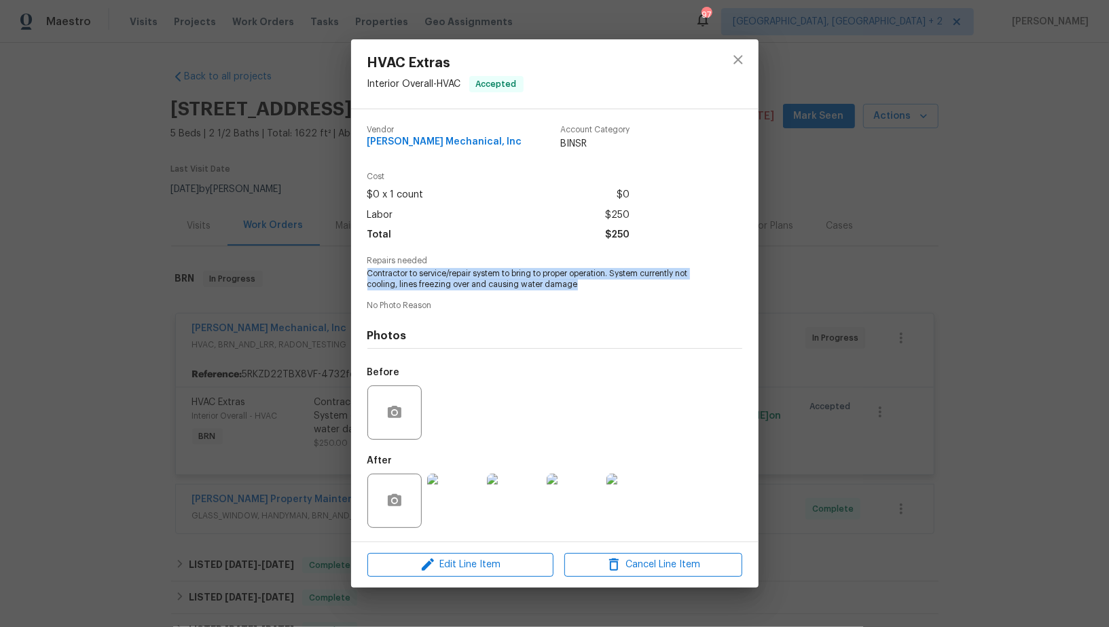
drag, startPoint x: 358, startPoint y: 268, endPoint x: 627, endPoint y: 287, distance: 268.9
click at [627, 287] on div "Vendor JH Martin Mechanical, Inc Account Category BINSR Cost $0 x 1 count $0 La…" at bounding box center [554, 325] width 407 height 432
copy span "Contractor to service/repair system to bring to proper operation. System curren…"
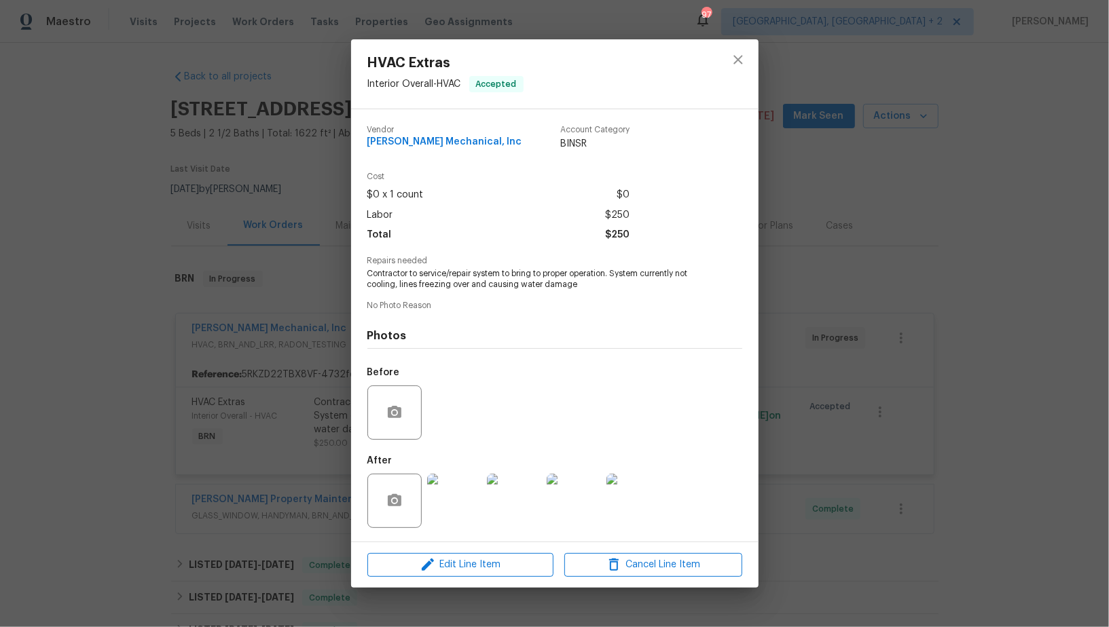
click at [303, 189] on div "HVAC Extras Interior Overall - HVAC Accepted Vendor JH Martin Mechanical, Inc A…" at bounding box center [554, 313] width 1109 height 627
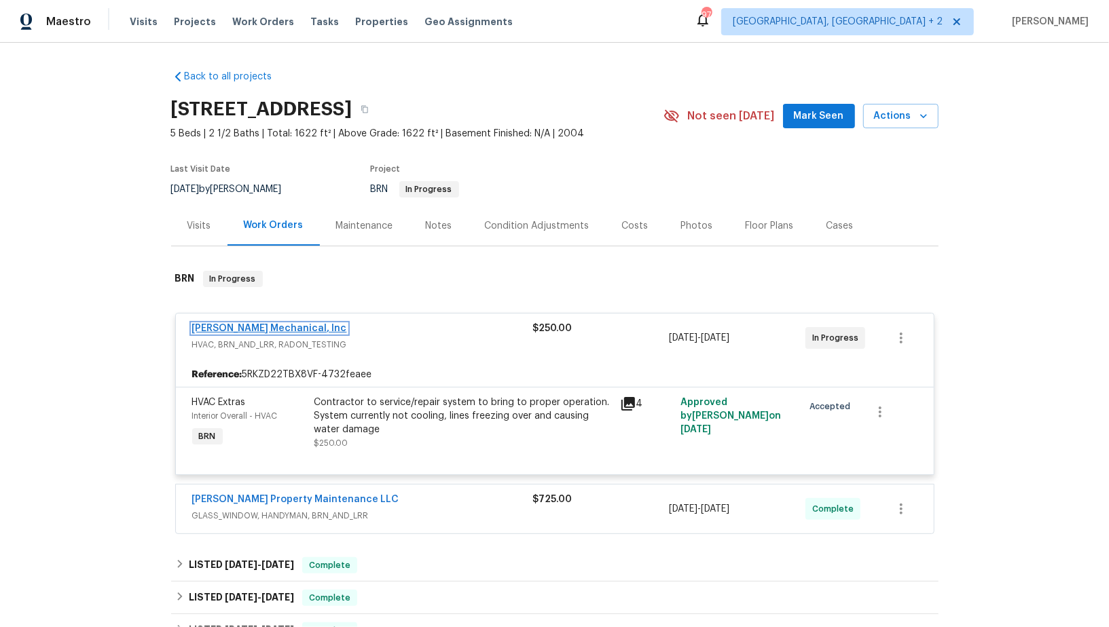
click at [287, 325] on link "JH Martin Mechanical, Inc" at bounding box center [269, 329] width 155 height 10
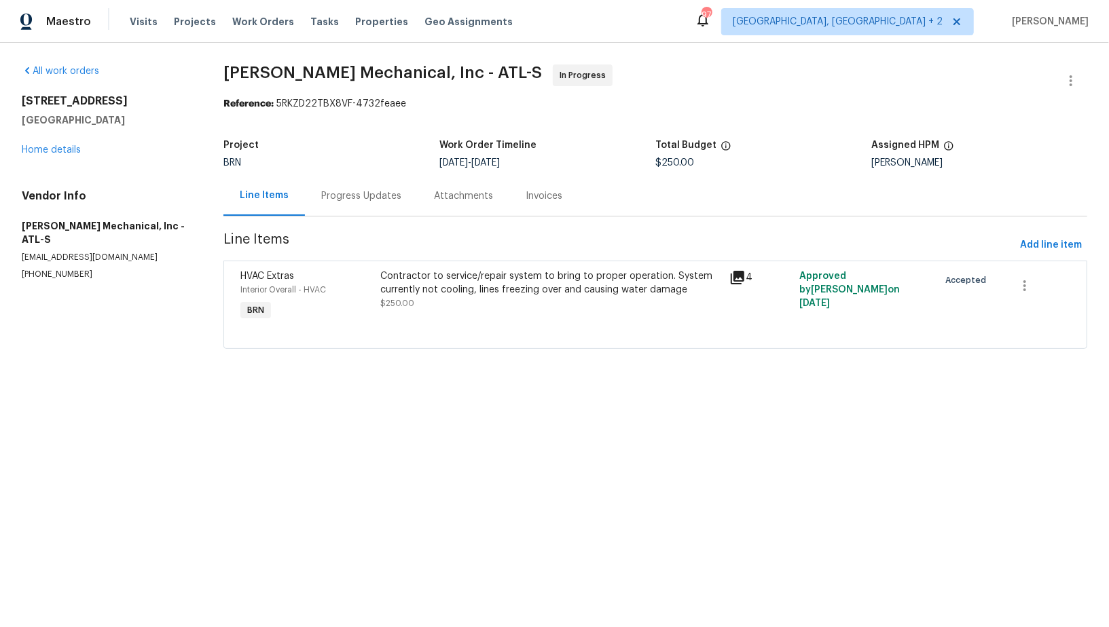
click at [380, 186] on div "Progress Updates" at bounding box center [361, 196] width 113 height 40
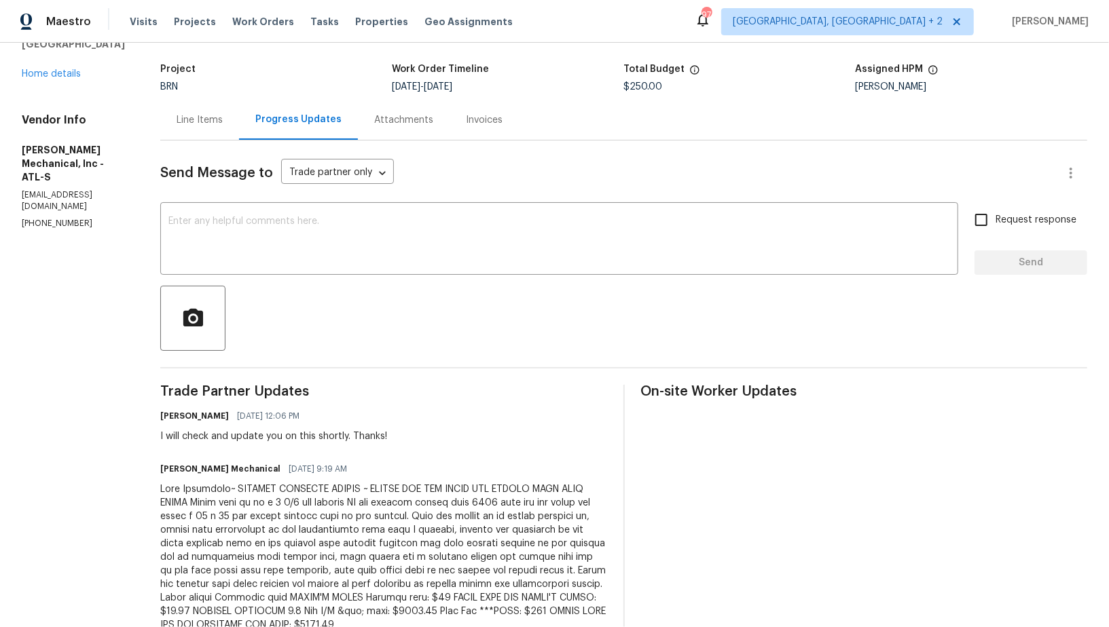
scroll to position [178, 0]
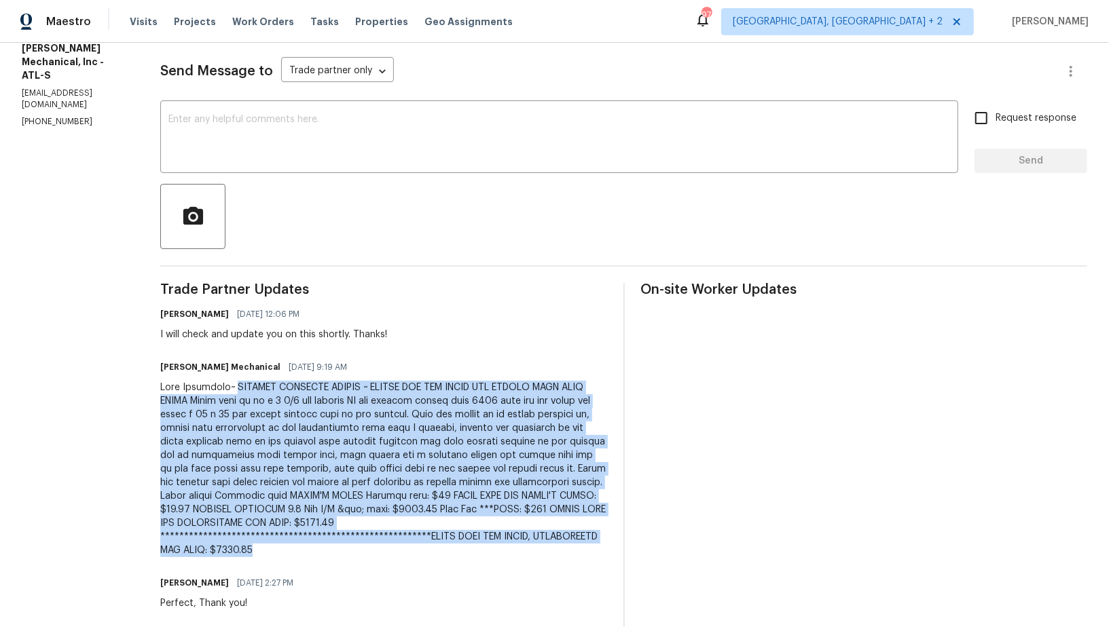
drag, startPoint x: 262, startPoint y: 386, endPoint x: 591, endPoint y: 545, distance: 365.3
click at [591, 545] on div at bounding box center [383, 469] width 447 height 177
copy div "**********"
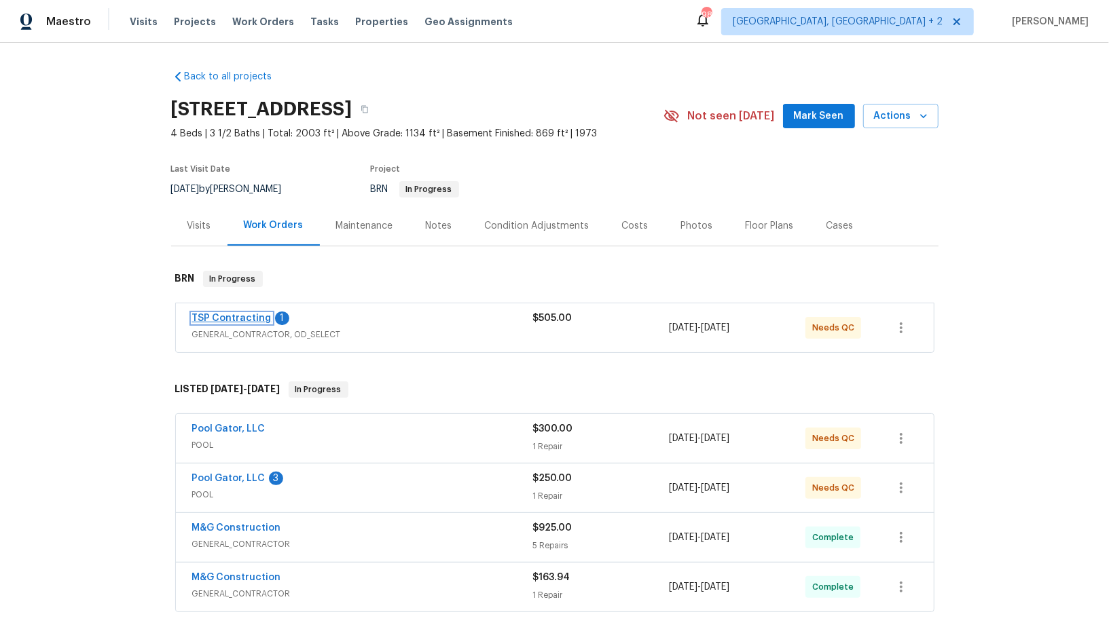
click at [243, 319] on link "TSP Contracting" at bounding box center [231, 319] width 79 height 10
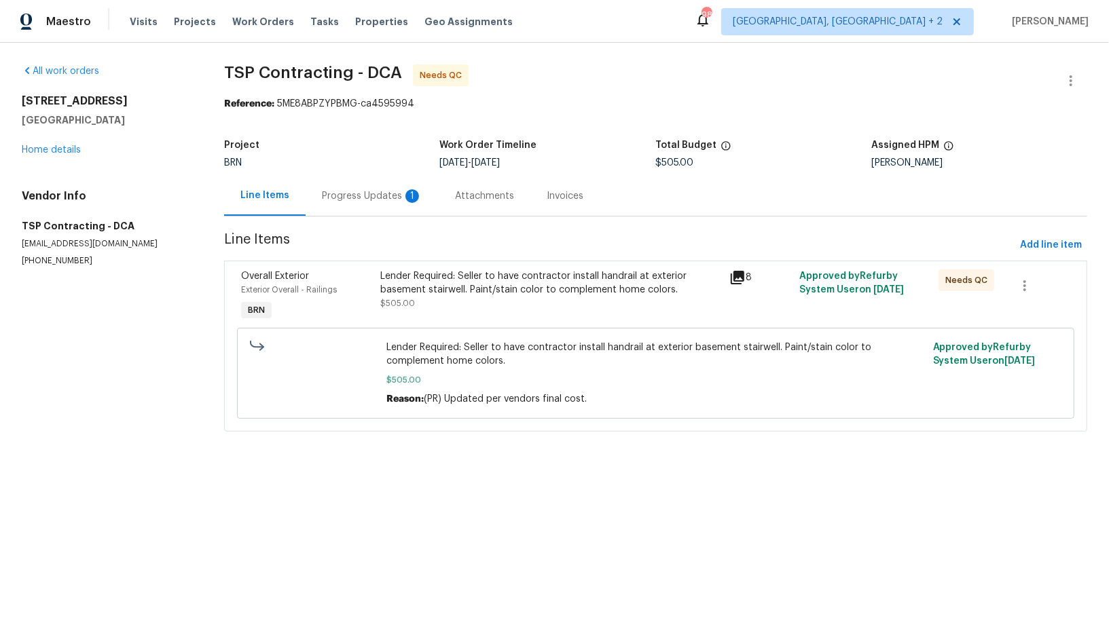
click at [457, 289] on div "Lender Required: Seller to have contractor install handrail at exterior basemen…" at bounding box center [550, 283] width 341 height 27
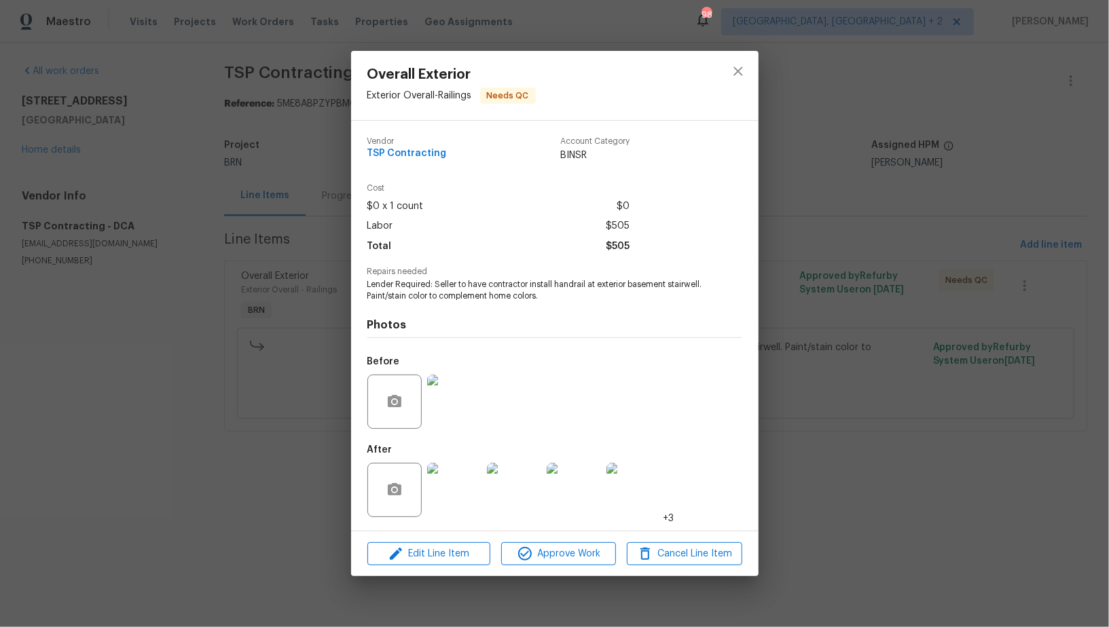
click at [460, 496] on img at bounding box center [454, 490] width 54 height 54
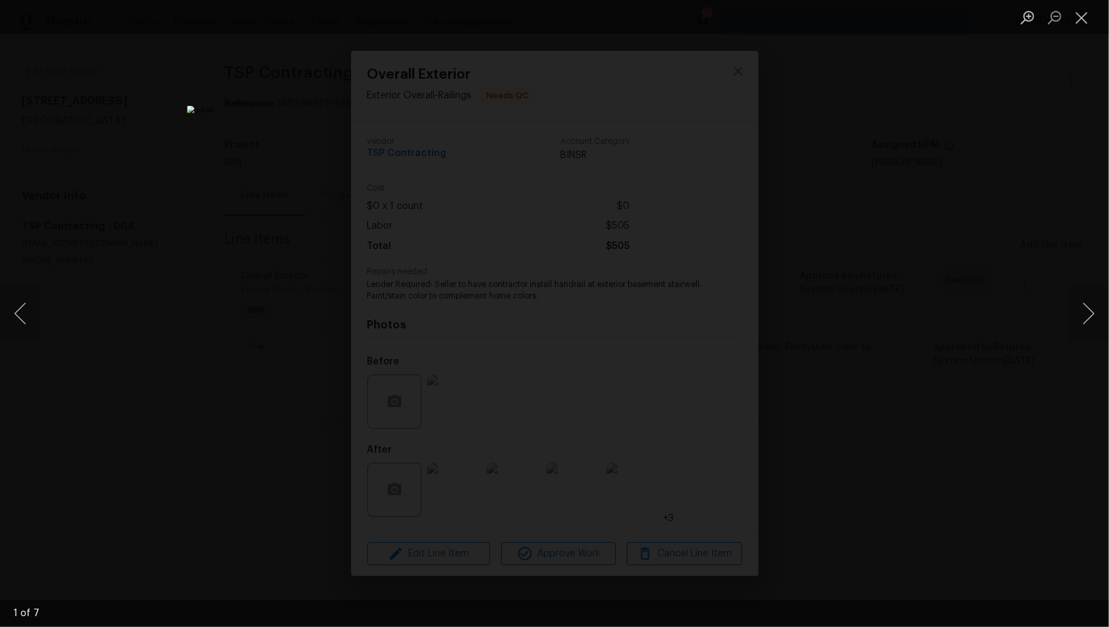
click at [892, 347] on div "Lightbox" at bounding box center [554, 313] width 1109 height 627
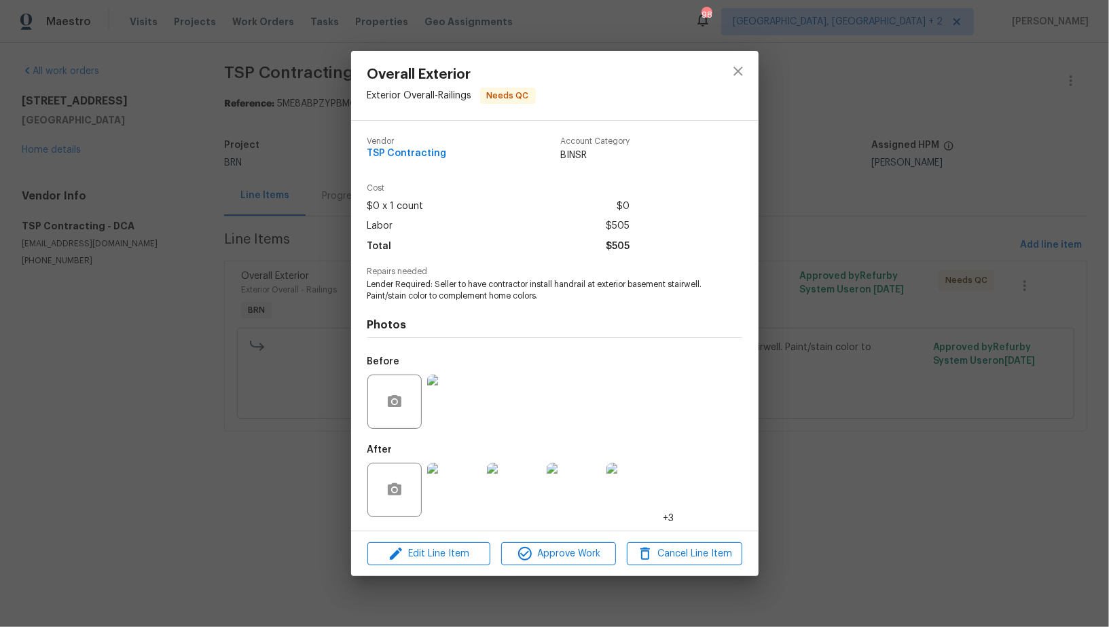
click at [801, 416] on div "Overall Exterior Exterior Overall - Railings Needs QC Vendor TSP Contracting Ac…" at bounding box center [554, 313] width 1109 height 627
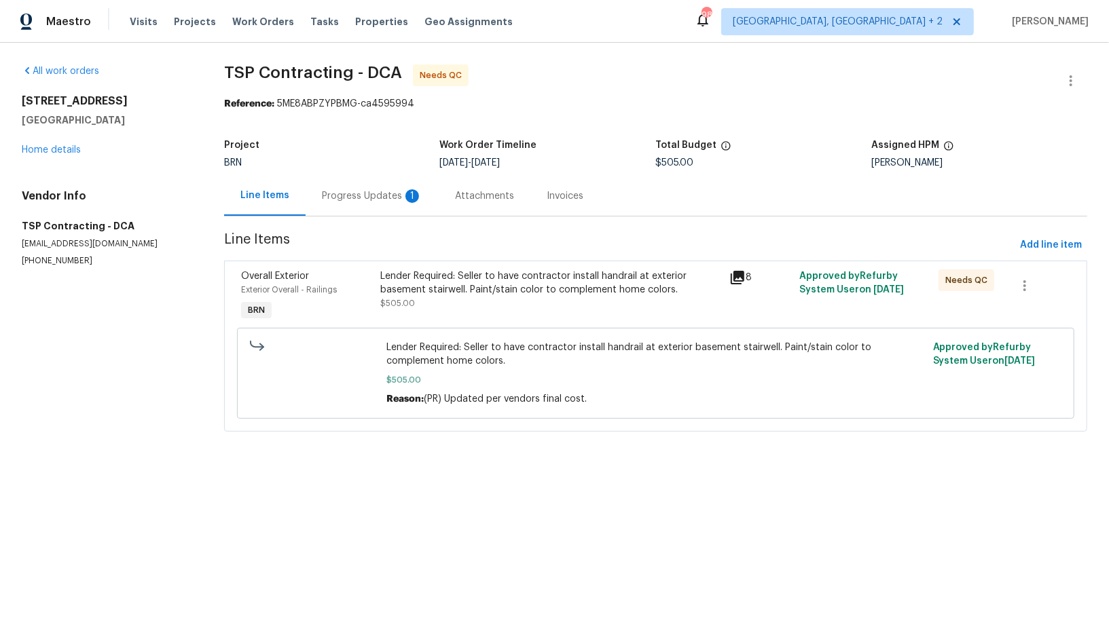
click at [363, 204] on div "Progress Updates 1" at bounding box center [372, 196] width 133 height 40
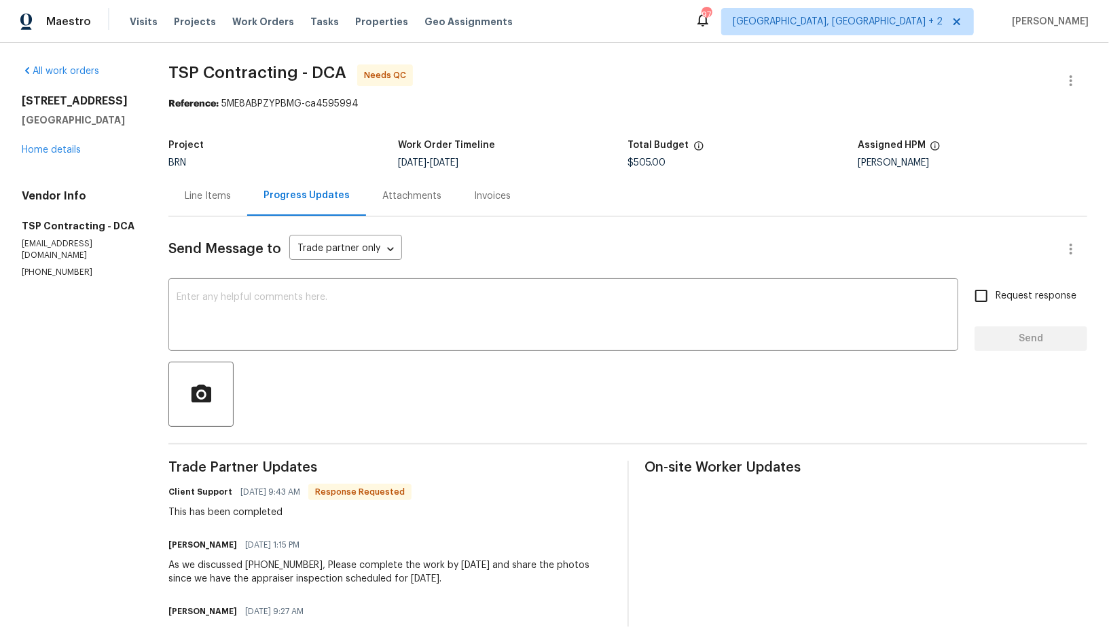
scroll to position [18, 0]
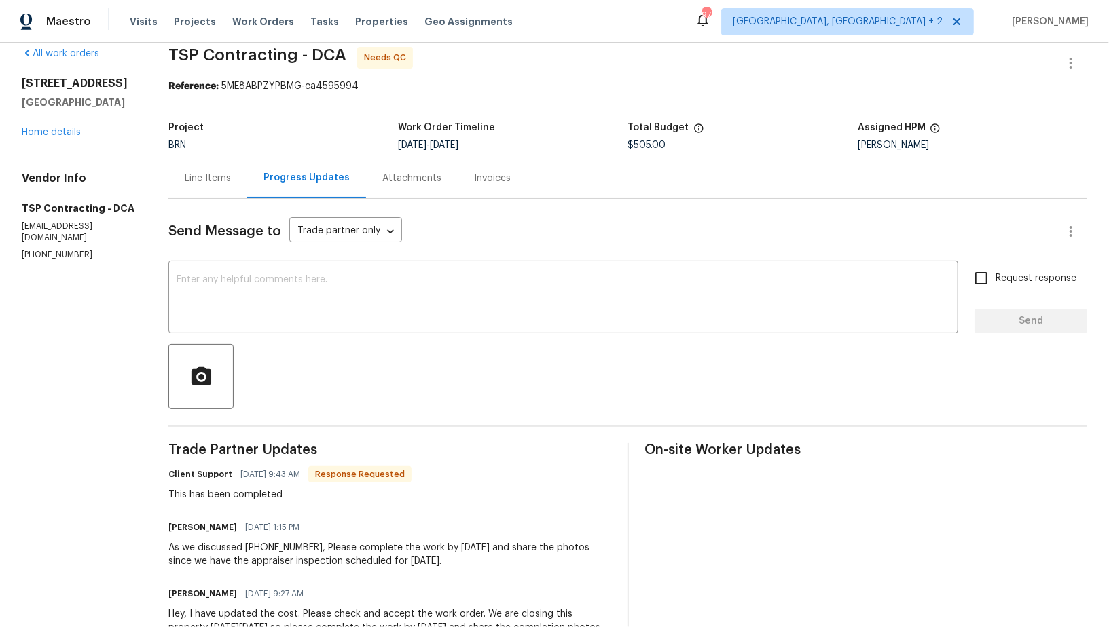
click at [210, 181] on div "Line Items" at bounding box center [208, 179] width 46 height 14
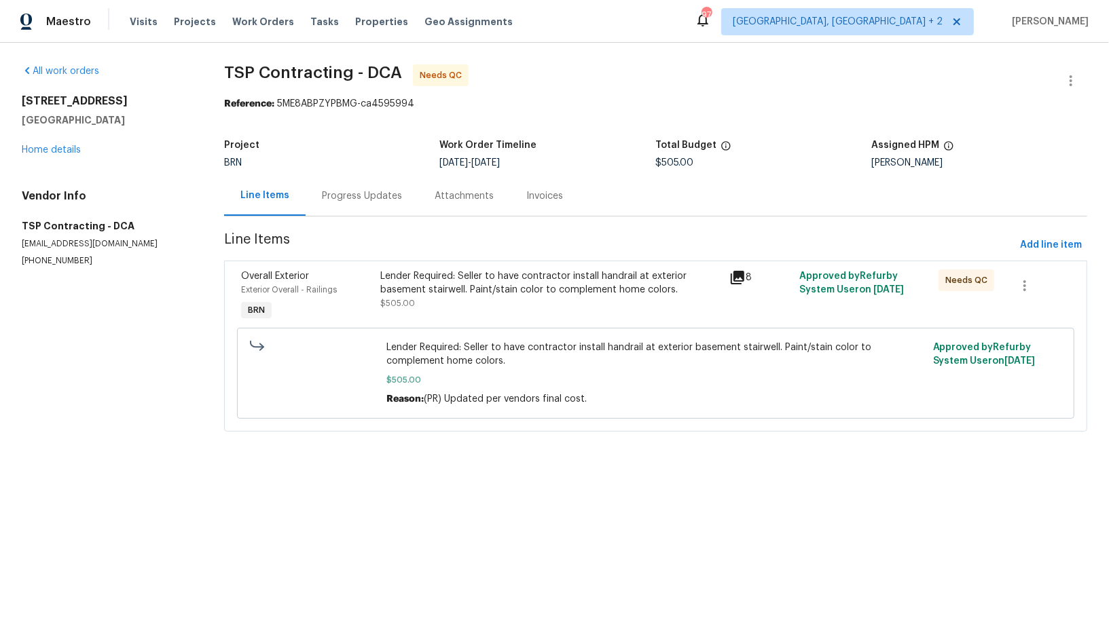
click at [435, 310] on div "Lender Required: Seller to have contractor install handrail at exterior basemen…" at bounding box center [550, 290] width 341 height 41
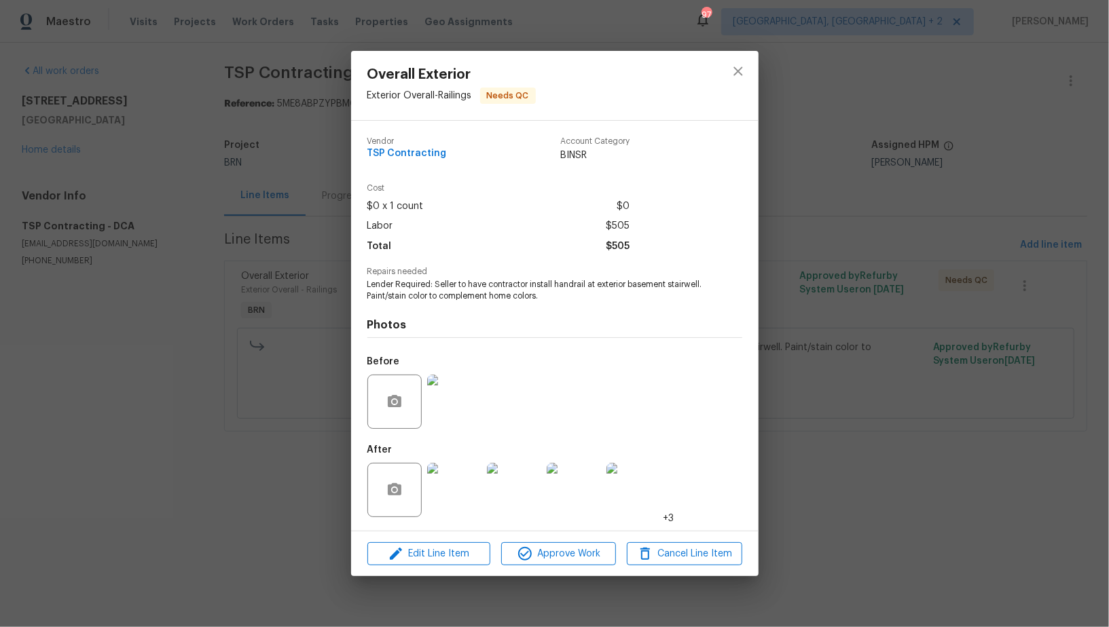
click at [455, 484] on img at bounding box center [454, 490] width 54 height 54
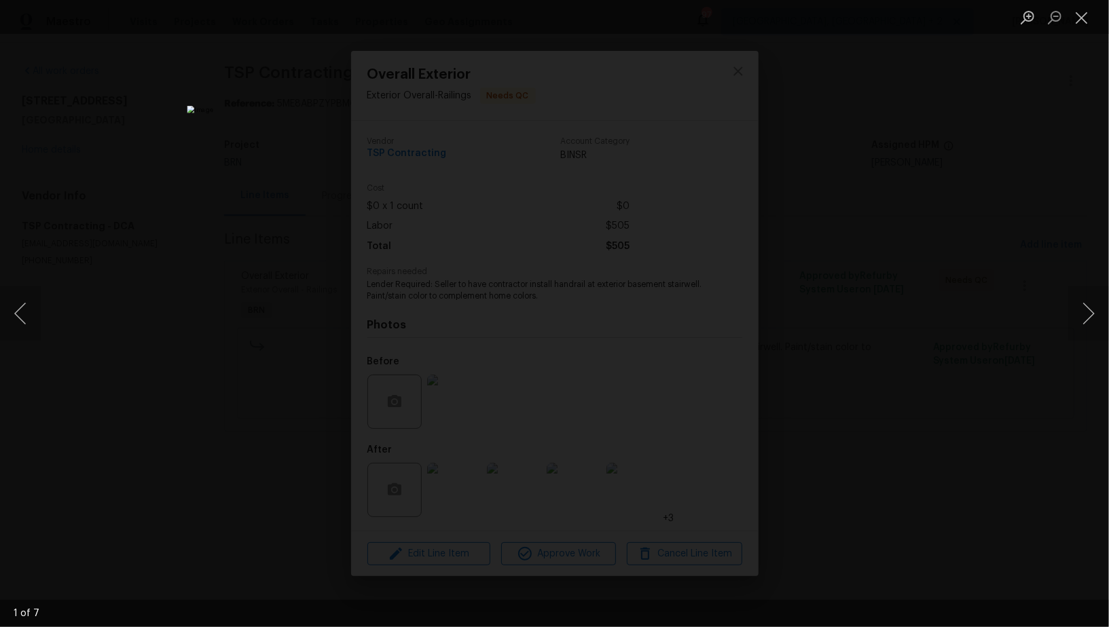
click at [250, 403] on div "Lightbox" at bounding box center [554, 313] width 1109 height 627
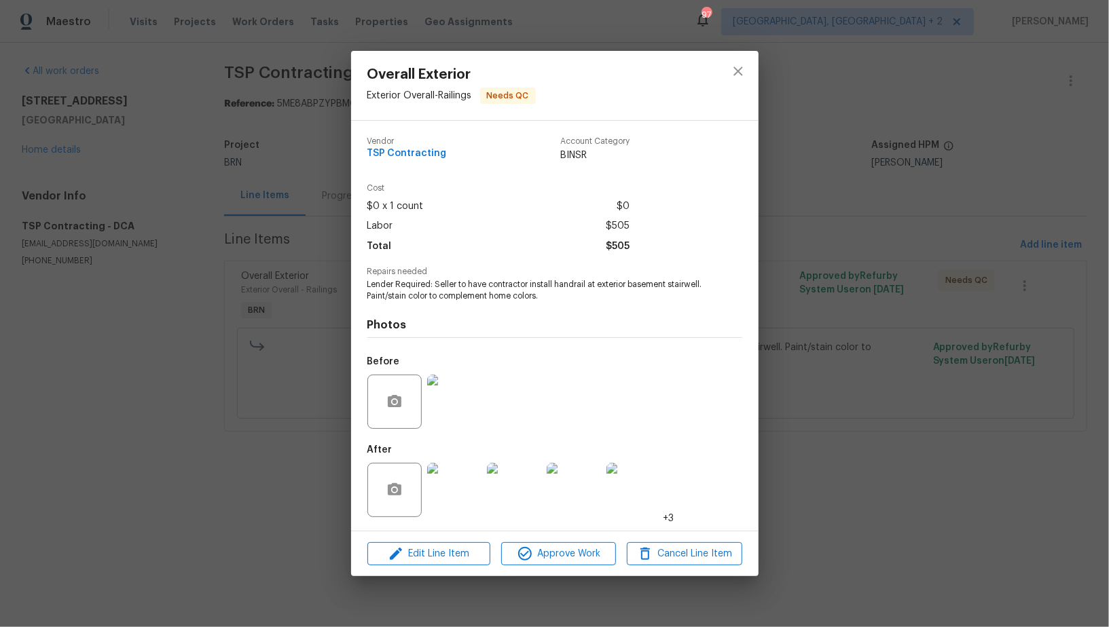
click at [250, 403] on div "Overall Exterior Exterior Overall - Railings Needs QC Vendor TSP Contracting Ac…" at bounding box center [554, 313] width 1109 height 627
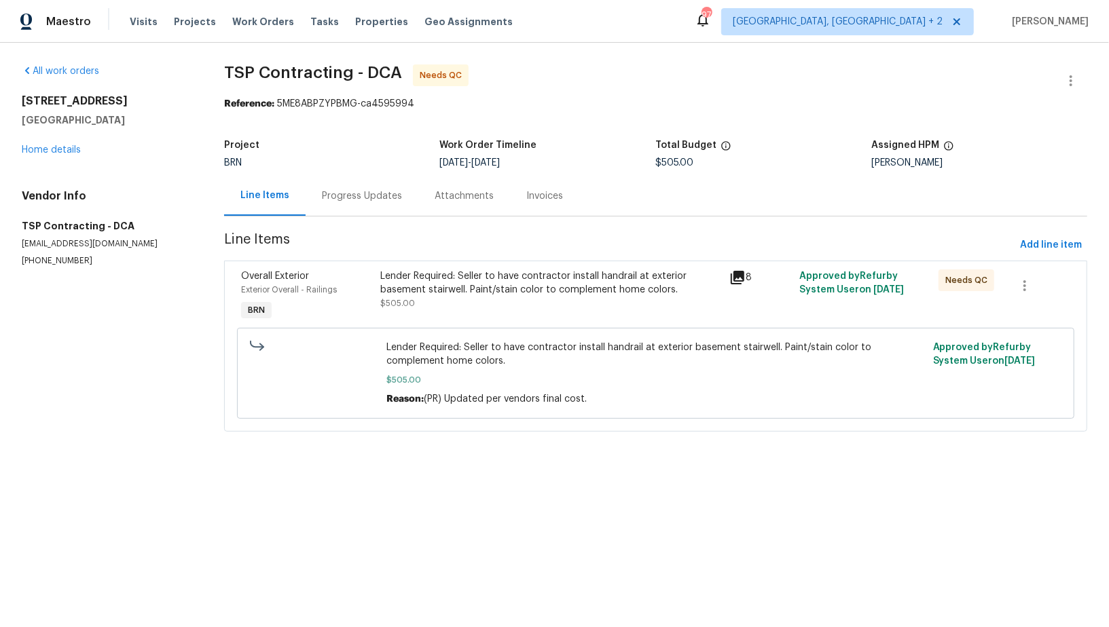
click at [354, 191] on div "Progress Updates" at bounding box center [362, 196] width 80 height 14
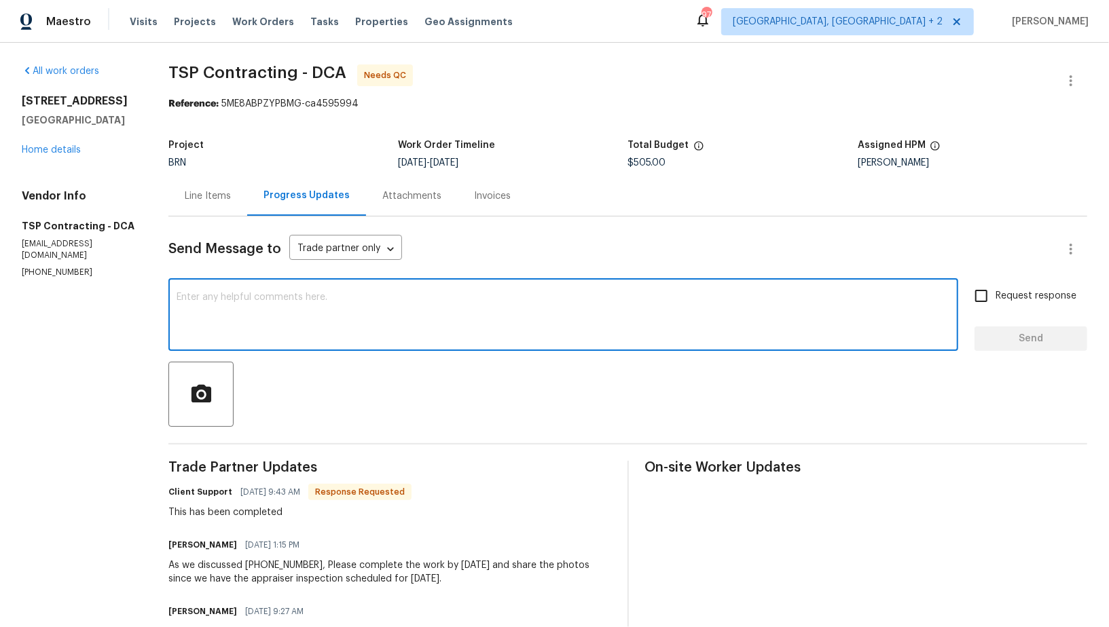
click at [345, 334] on textarea at bounding box center [563, 317] width 773 height 48
paste textarea "WO is approved, Please upload the invoice under invoice section. Thanks!"
type textarea "WO is approved, Please upload the invoice under invoice section. Thanks!"
click at [973, 301] on input "Request response" at bounding box center [981, 296] width 29 height 29
checkbox input "true"
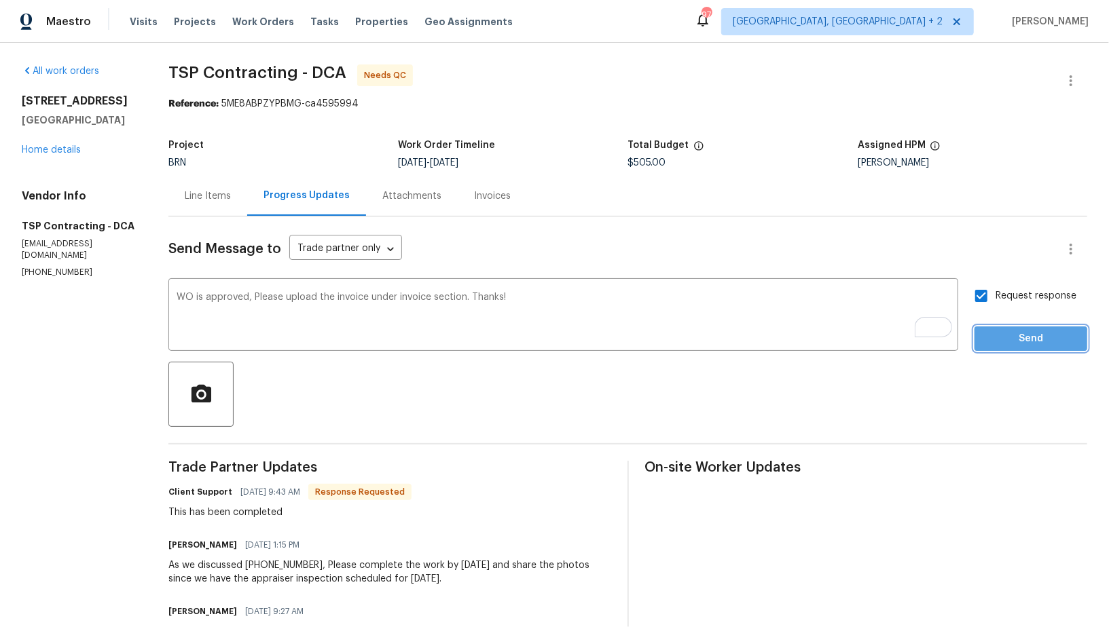
click at [999, 342] on span "Send" at bounding box center [1030, 339] width 91 height 17
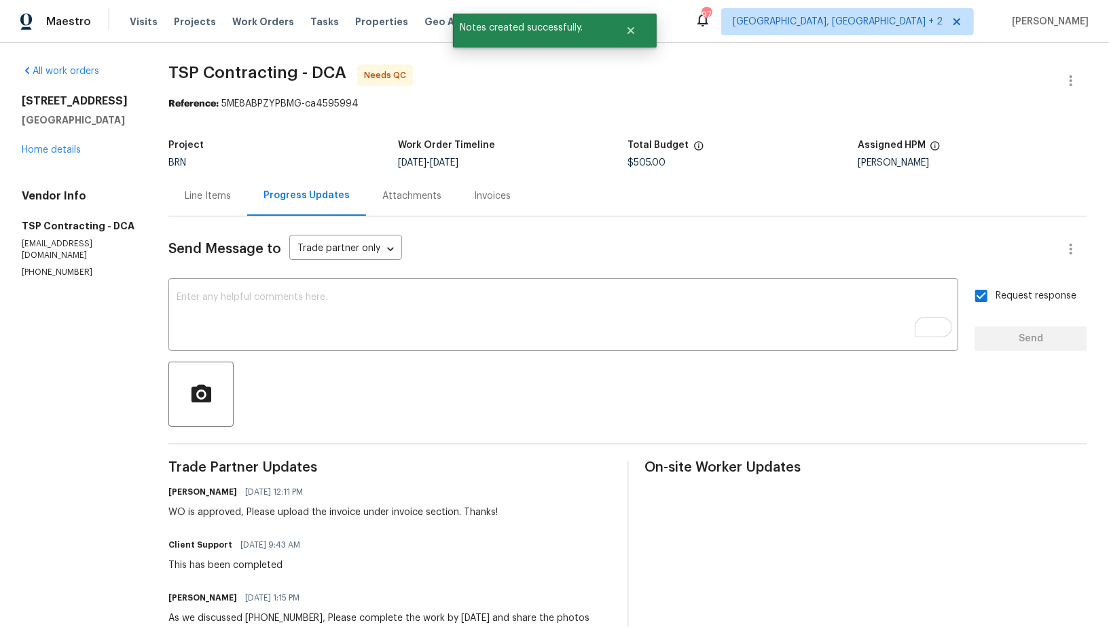
click at [213, 207] on div "Line Items" at bounding box center [207, 196] width 79 height 40
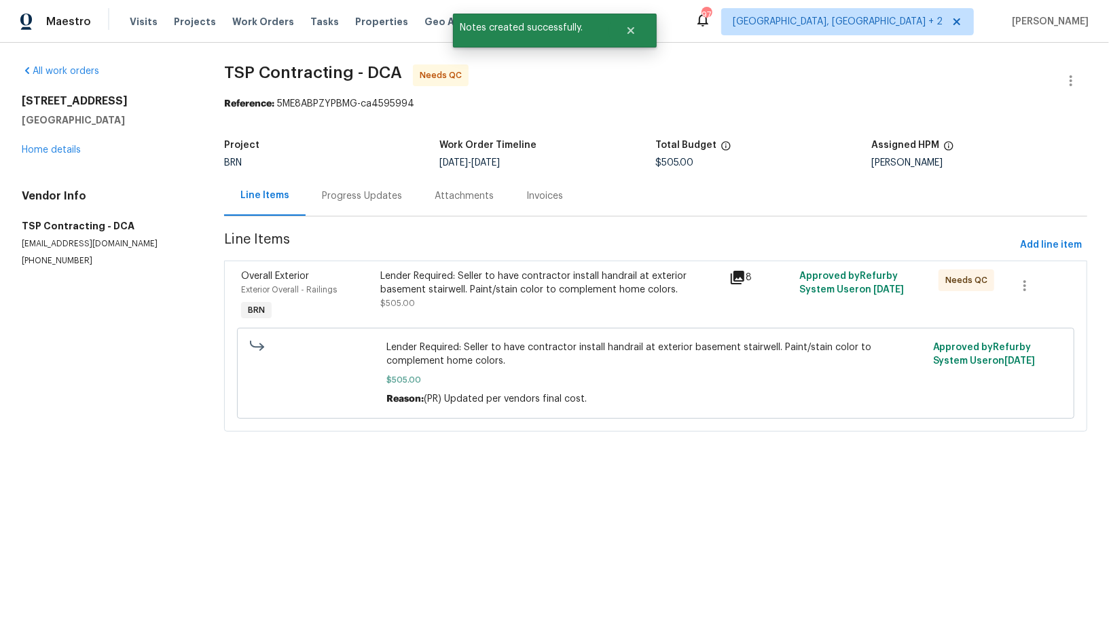
click at [451, 308] on div "Lender Required: Seller to have contractor install handrail at exterior basemen…" at bounding box center [550, 290] width 341 height 41
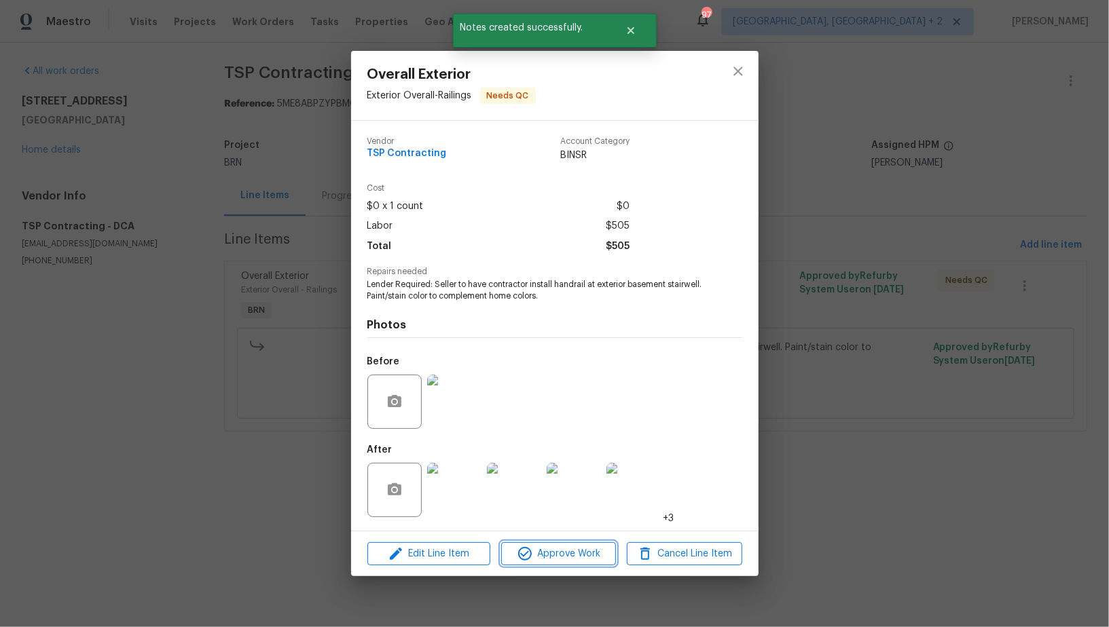
click at [555, 555] on span "Approve Work" at bounding box center [558, 554] width 107 height 17
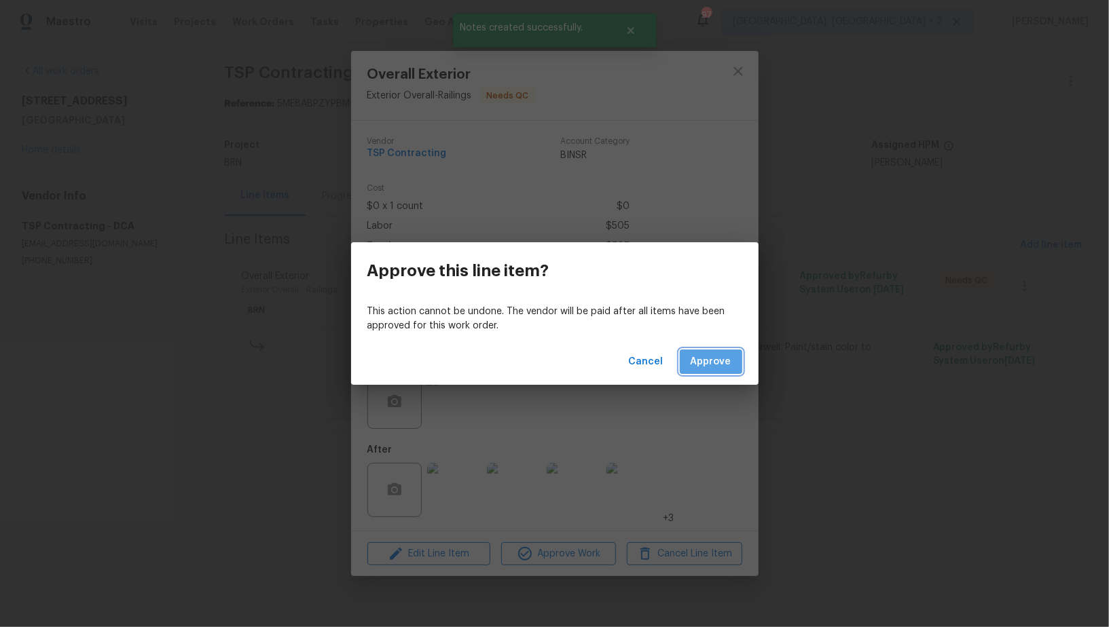
click at [731, 358] on button "Approve" at bounding box center [711, 362] width 62 height 25
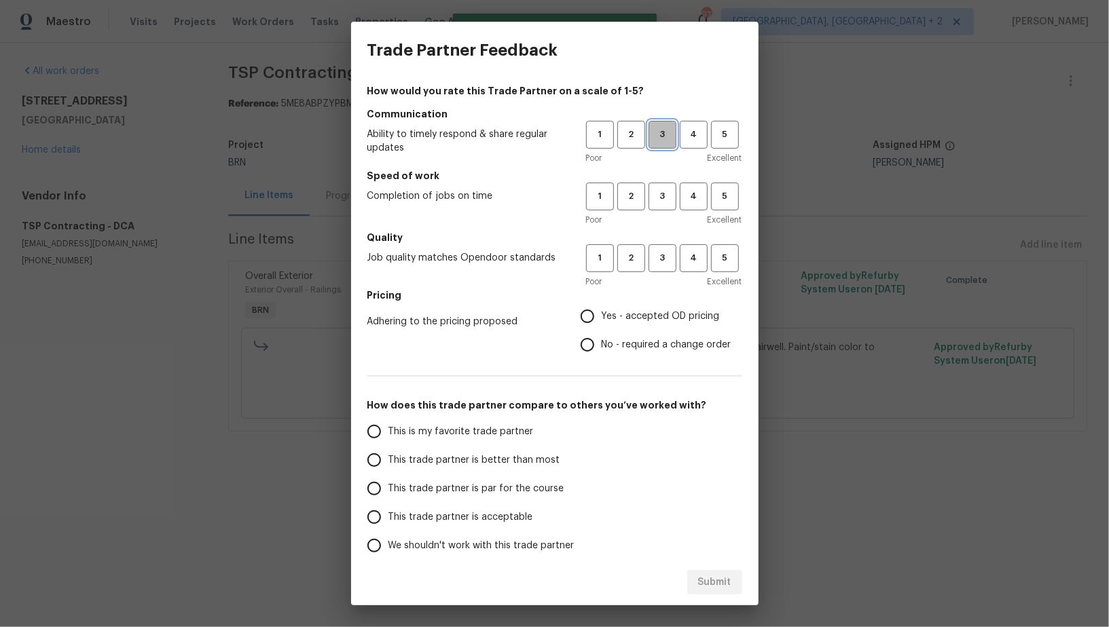
click at [667, 139] on span "3" at bounding box center [662, 135] width 25 height 16
click at [668, 202] on span "3" at bounding box center [662, 197] width 25 height 16
click at [666, 267] on button "3" at bounding box center [662, 258] width 28 height 28
click at [595, 352] on input "No - required a change order" at bounding box center [587, 345] width 29 height 29
radio input "true"
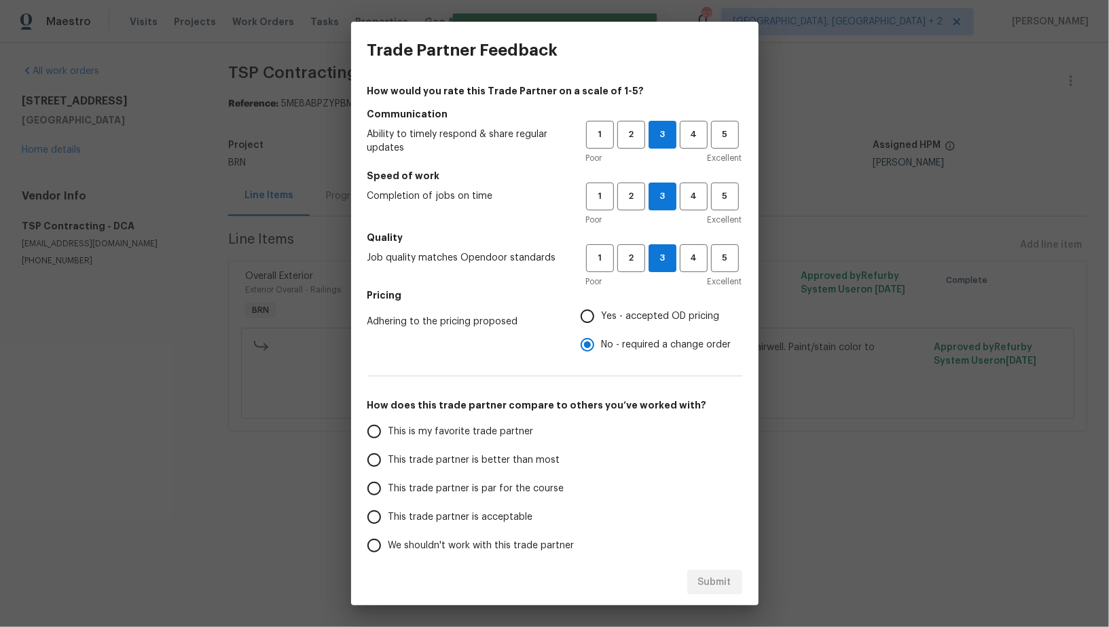
click at [388, 494] on input "This trade partner is par for the course" at bounding box center [374, 489] width 29 height 29
radio input "false"
click at [404, 456] on span "This trade partner is better than most" at bounding box center [474, 461] width 172 height 14
click at [388, 456] on input "This trade partner is better than most" at bounding box center [374, 460] width 29 height 29
click at [703, 570] on button "Submit" at bounding box center [714, 582] width 55 height 25
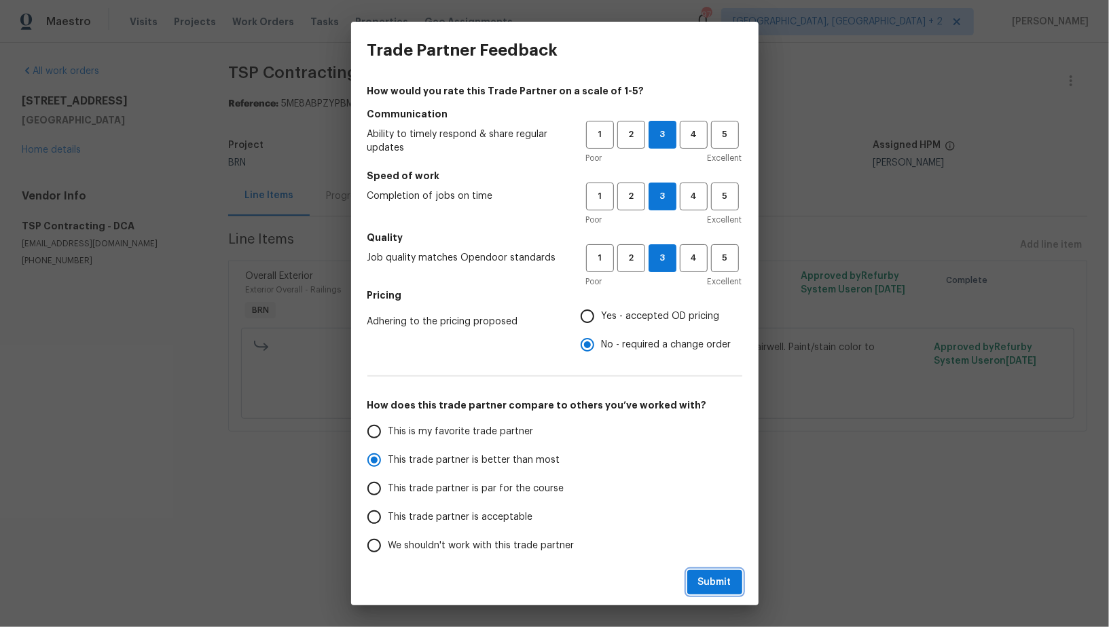
radio input "true"
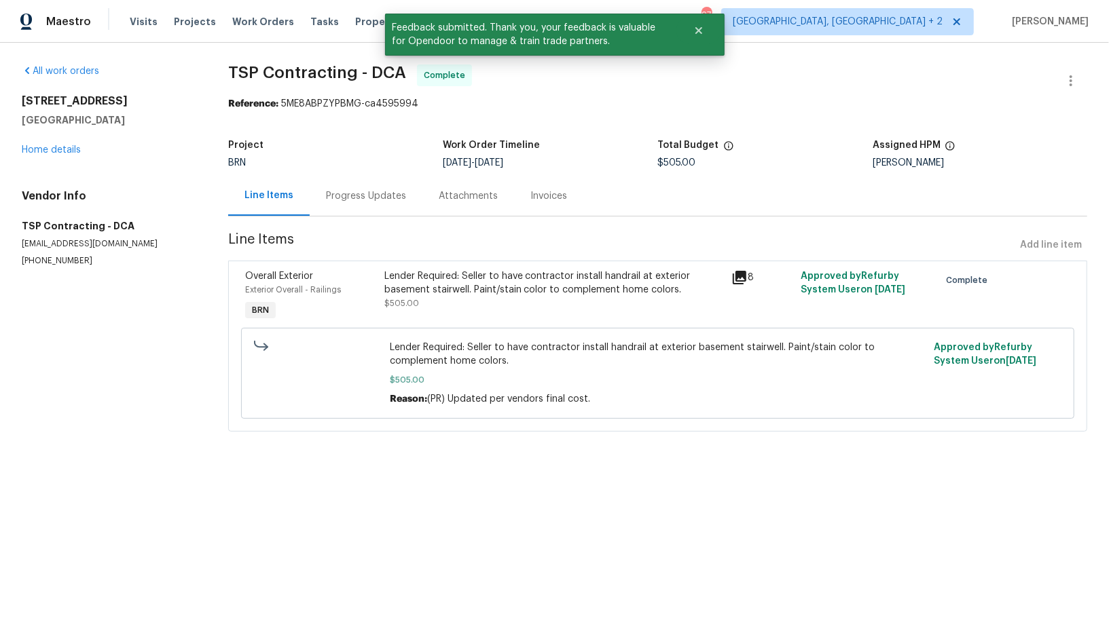
click at [350, 196] on div "Progress Updates" at bounding box center [366, 196] width 80 height 14
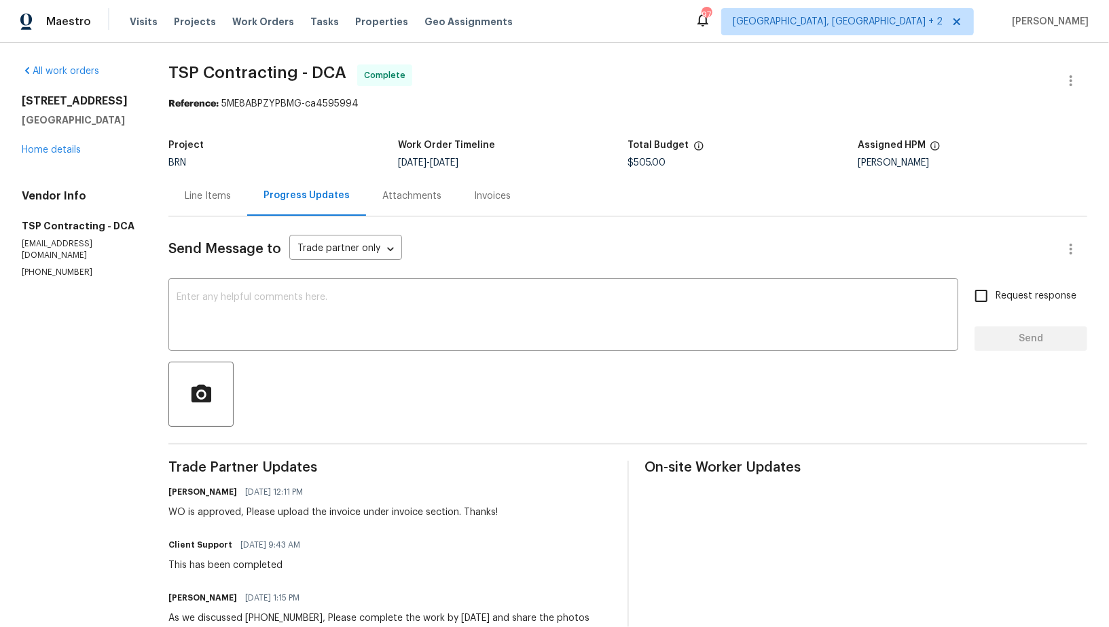
click at [176, 200] on div "Line Items" at bounding box center [207, 196] width 79 height 40
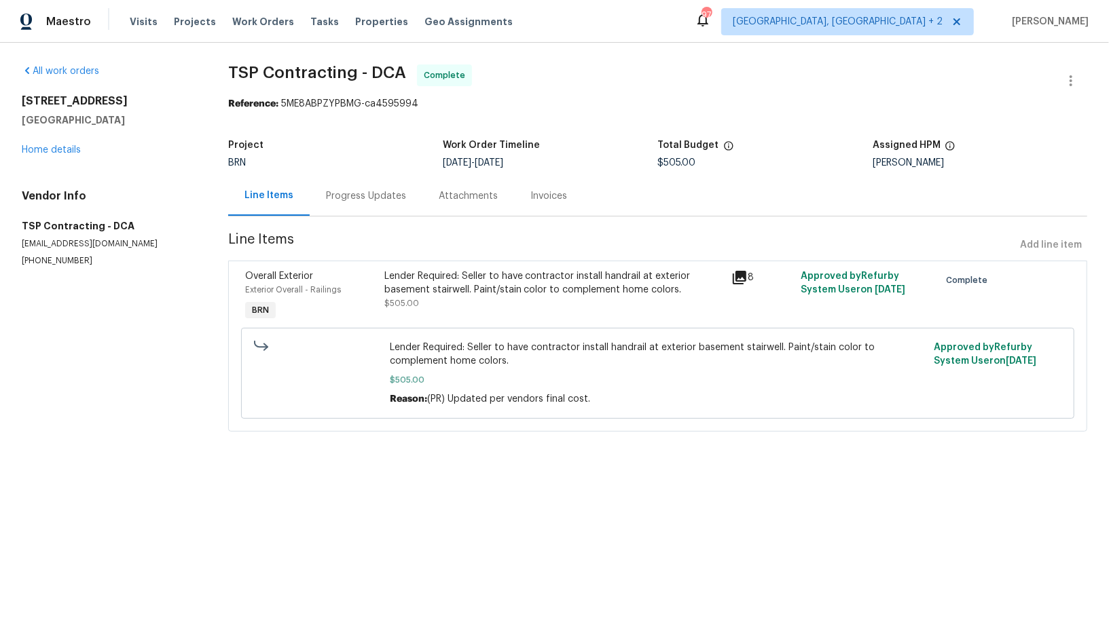
click at [437, 275] on div "Lender Required: Seller to have contractor install handrail at exterior basemen…" at bounding box center [553, 283] width 339 height 27
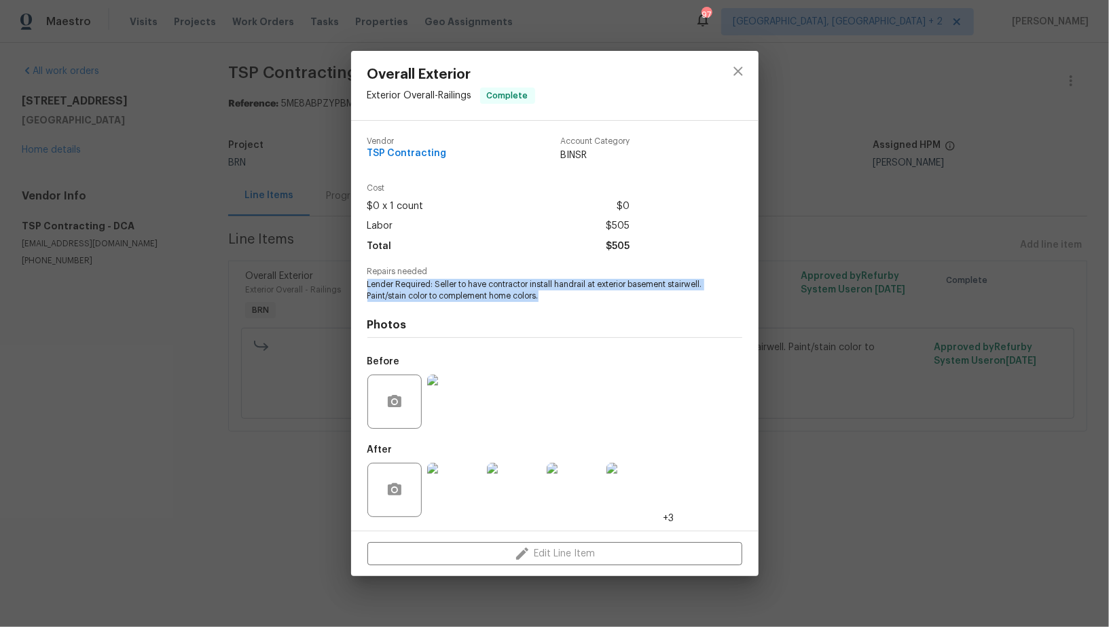
drag, startPoint x: 360, startPoint y: 288, endPoint x: 573, endPoint y: 292, distance: 213.2
click at [573, 292] on div "Vendor TSP Contracting Account Category BINSR Cost $0 x 1 count $0 Labor $505 T…" at bounding box center [554, 326] width 407 height 410
copy span "Lender Required: Seller to have contractor install handrail at exterior basemen…"
click at [458, 407] on img at bounding box center [454, 402] width 54 height 54
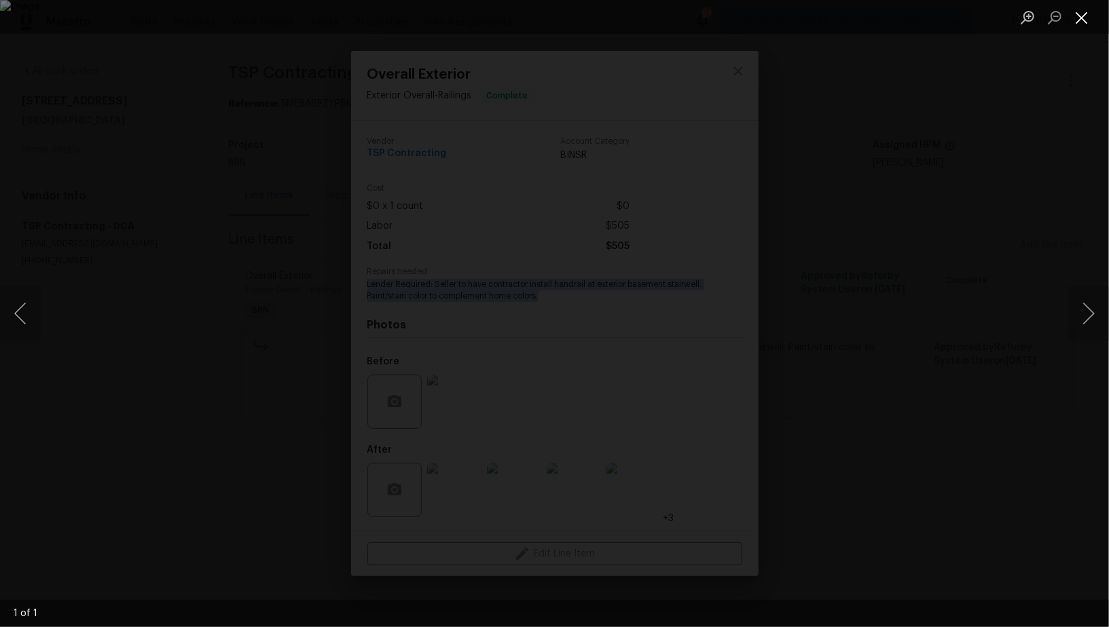
click at [1086, 12] on button "Close lightbox" at bounding box center [1081, 17] width 27 height 24
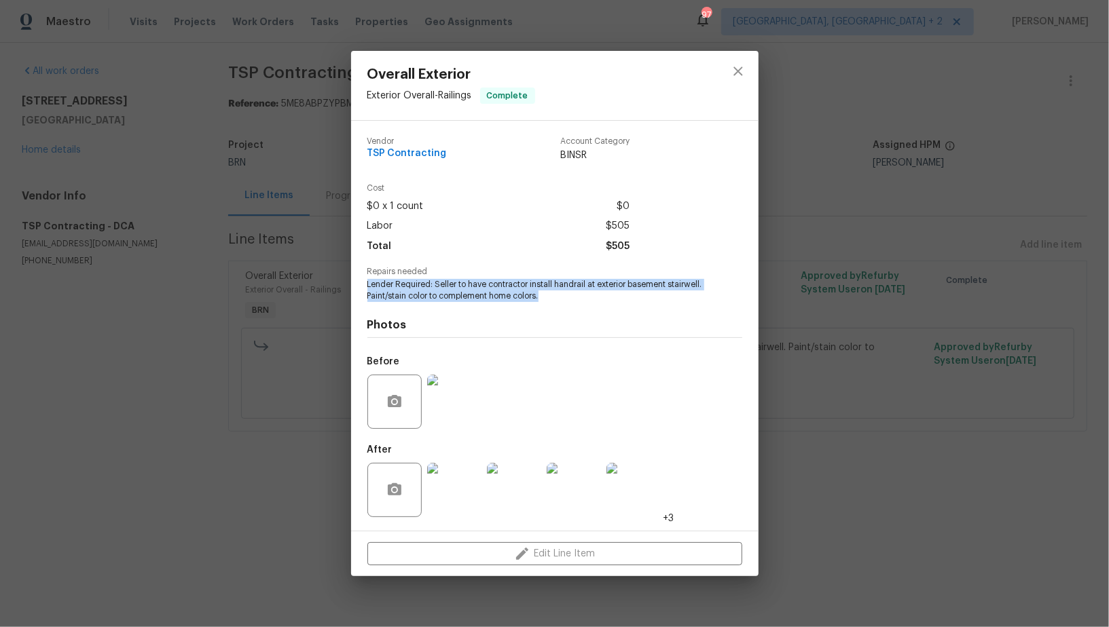
click at [460, 506] on img at bounding box center [454, 490] width 54 height 54
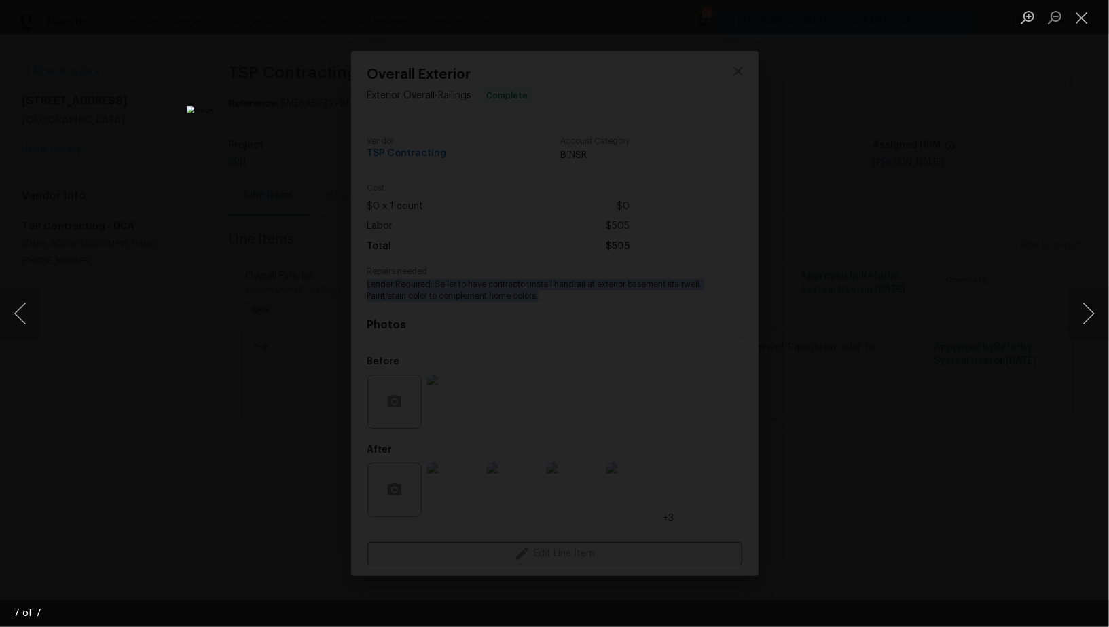
click at [889, 276] on div "Lightbox" at bounding box center [554, 313] width 1109 height 627
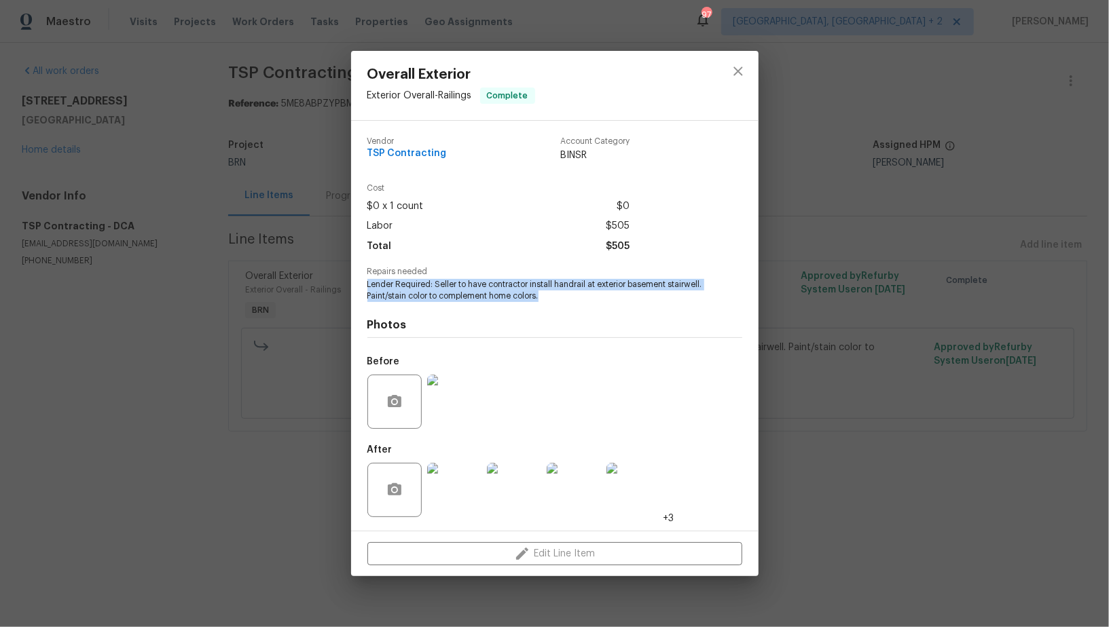
click at [451, 469] on img at bounding box center [454, 490] width 54 height 54
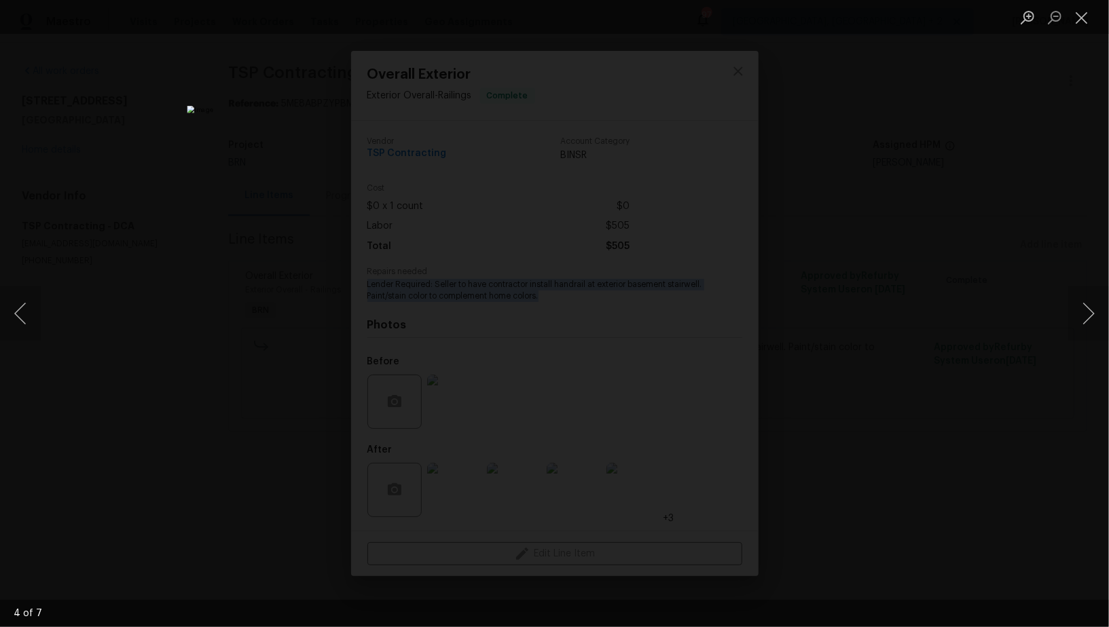
click at [908, 274] on div "Lightbox" at bounding box center [554, 313] width 1109 height 627
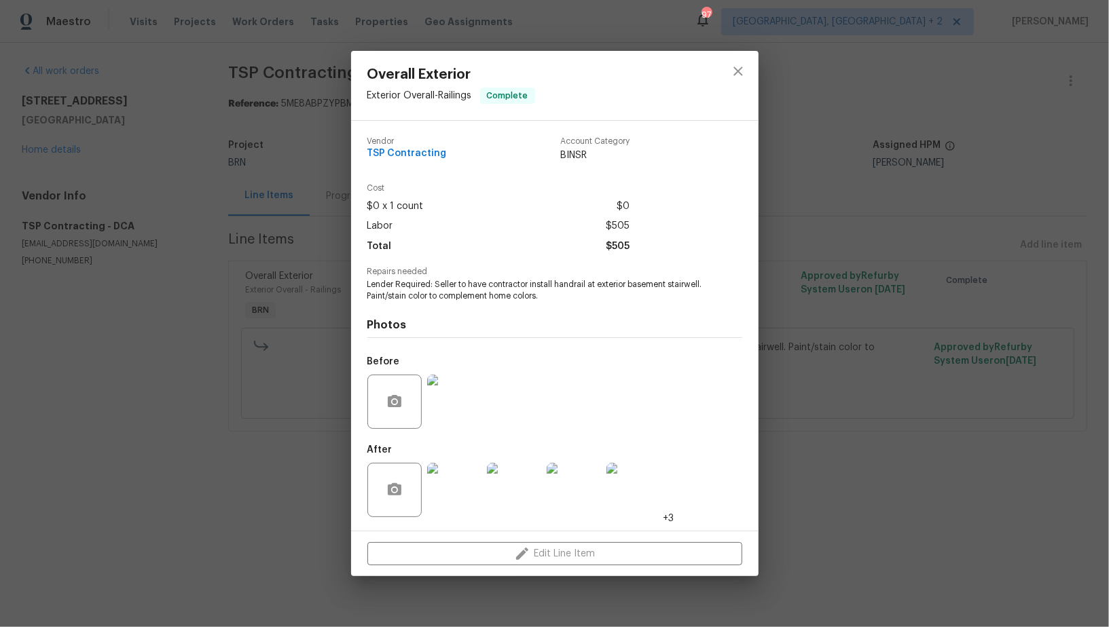
click at [169, 289] on div "Overall Exterior Exterior Overall - Railings Complete Vendor TSP Contracting Ac…" at bounding box center [554, 313] width 1109 height 627
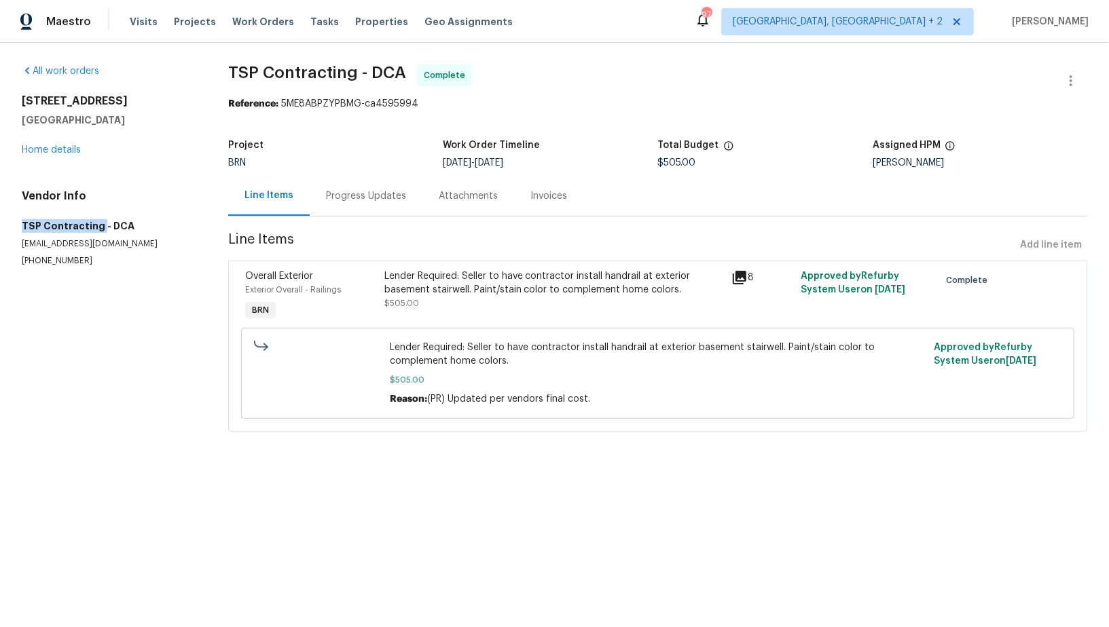
drag, startPoint x: 10, startPoint y: 223, endPoint x: 98, endPoint y: 223, distance: 87.6
click at [98, 223] on div "All work orders 13324 Kirkdale Ct Woodbridge, VA 22193 Home details Vendor Info…" at bounding box center [554, 256] width 1109 height 427
copy h5 "TSP Contracting"
click at [525, 207] on div "Invoices" at bounding box center [548, 196] width 69 height 40
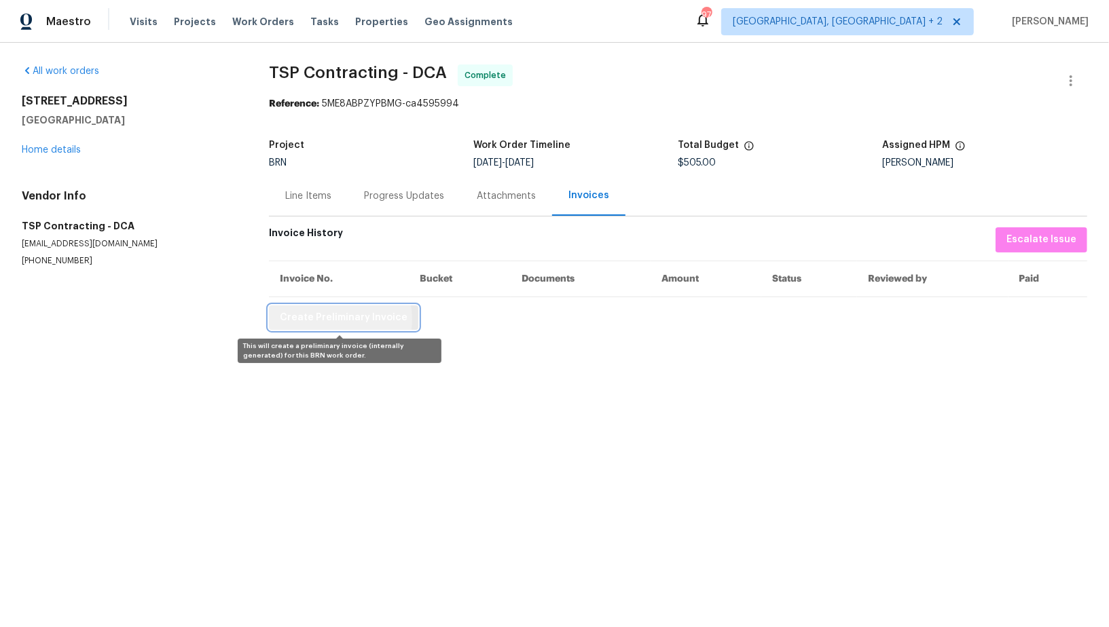
click at [329, 319] on span "Create Preliminary Invoice" at bounding box center [344, 318] width 128 height 17
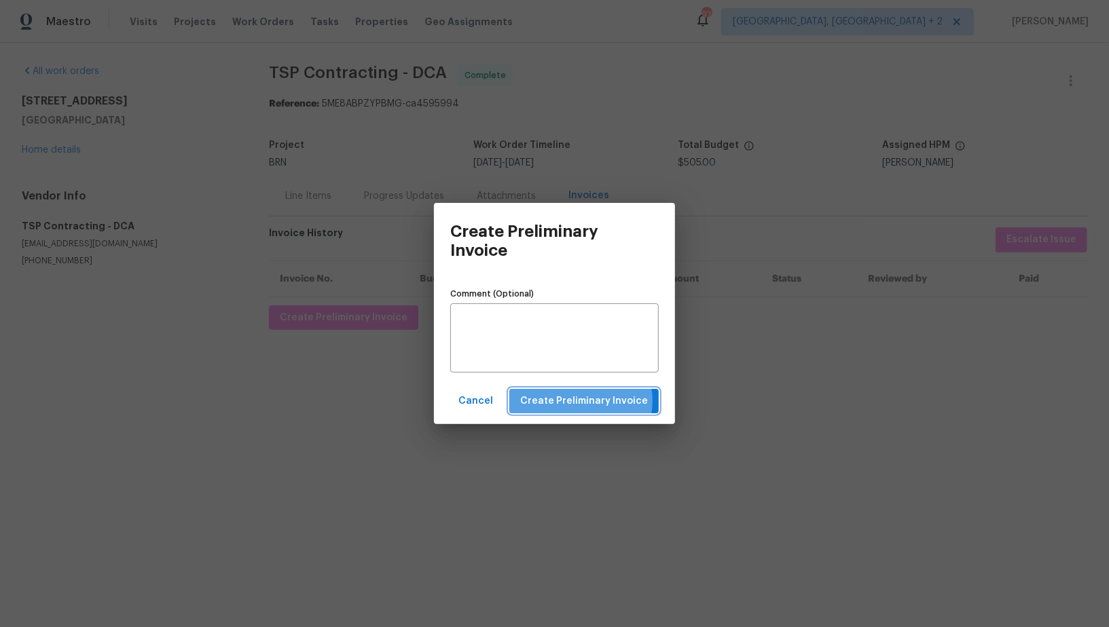
click at [581, 401] on span "Create Preliminary Invoice" at bounding box center [584, 401] width 128 height 17
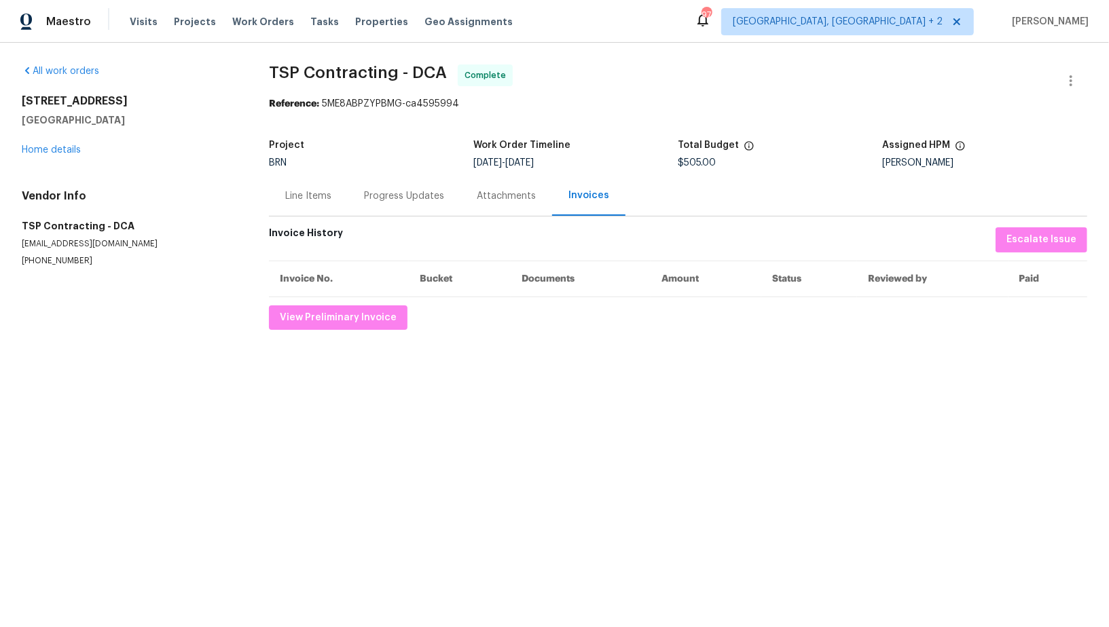
click at [378, 210] on div "Progress Updates" at bounding box center [404, 196] width 113 height 40
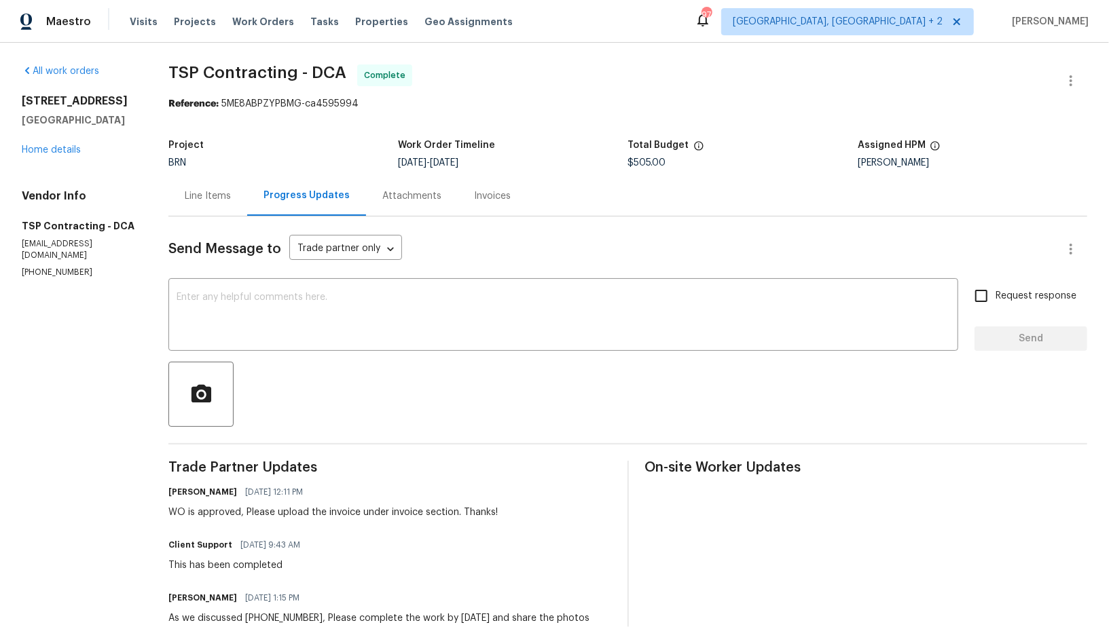
click at [211, 198] on div "Line Items" at bounding box center [208, 196] width 46 height 14
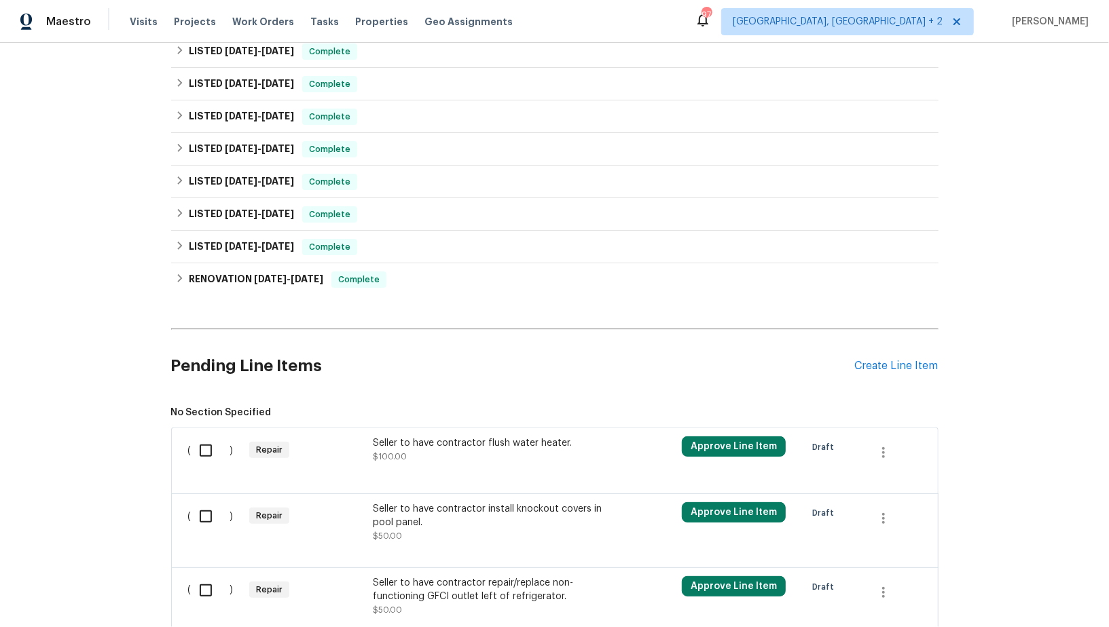
scroll to position [509, 0]
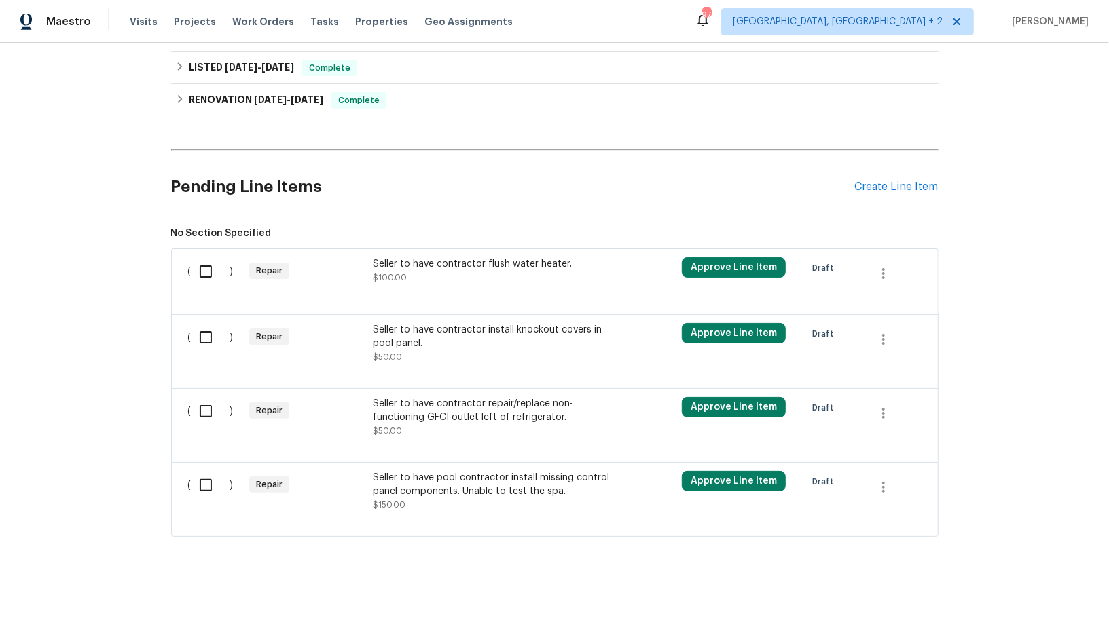
click at [413, 260] on div "Seller to have contractor flush water heater." at bounding box center [492, 264] width 239 height 14
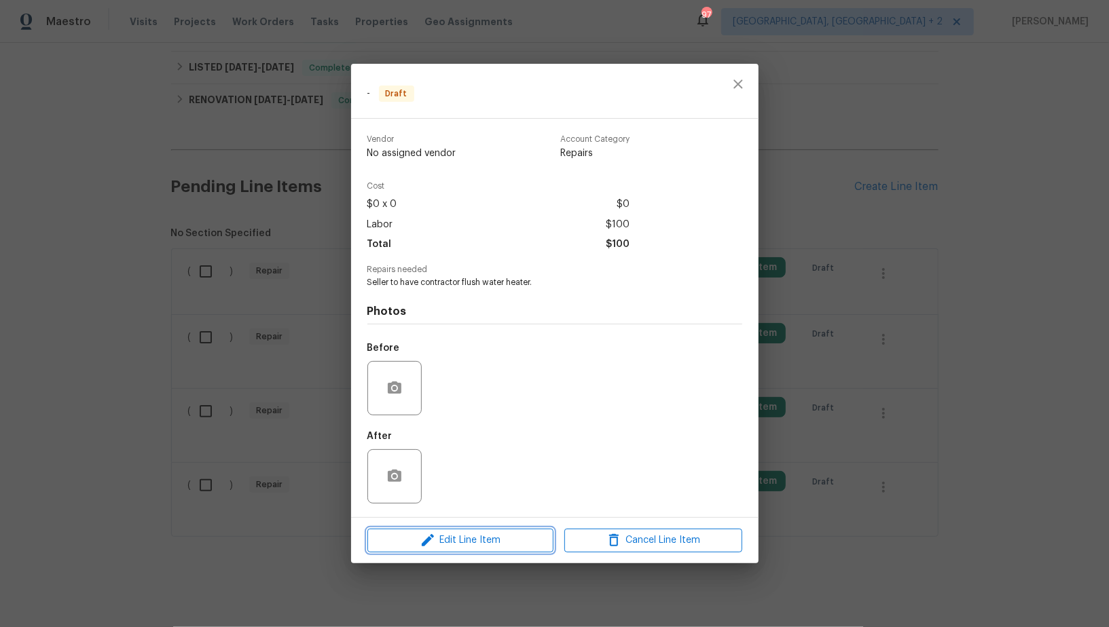
click at [493, 540] on span "Edit Line Item" at bounding box center [460, 540] width 178 height 17
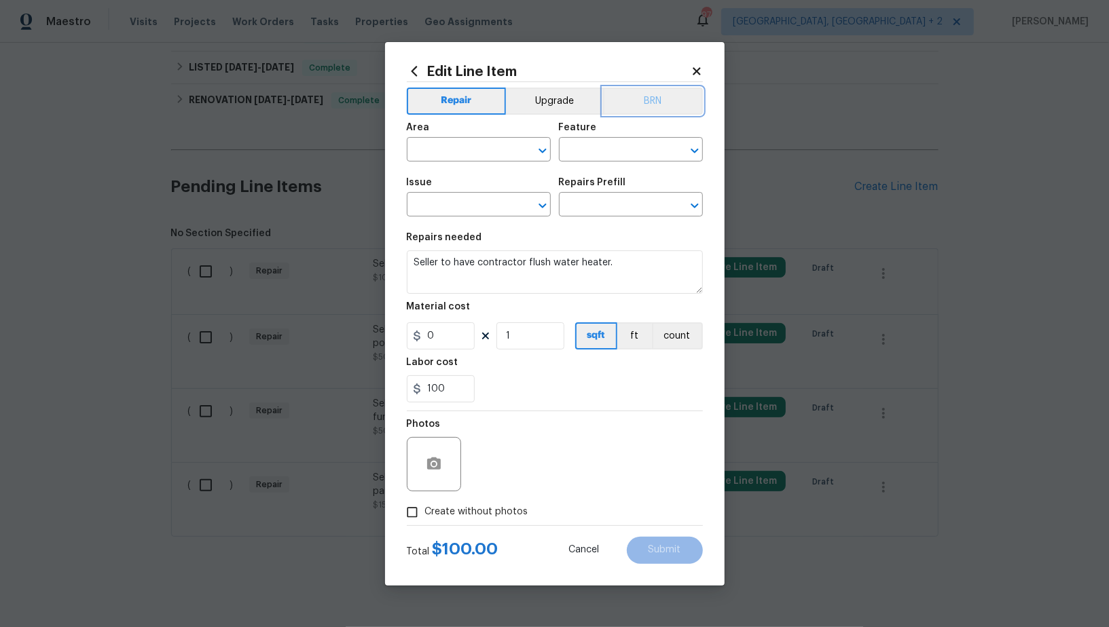
click at [656, 98] on button "BRN" at bounding box center [653, 101] width 100 height 27
click at [443, 163] on span "Area ​" at bounding box center [479, 142] width 144 height 55
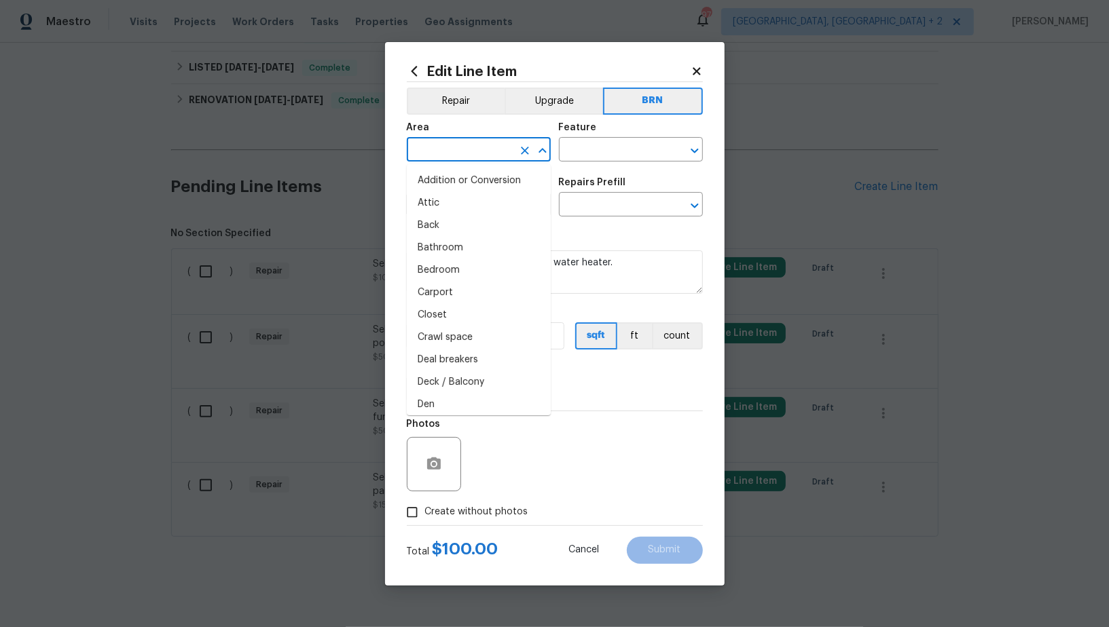
click at [433, 150] on input "text" at bounding box center [460, 151] width 106 height 21
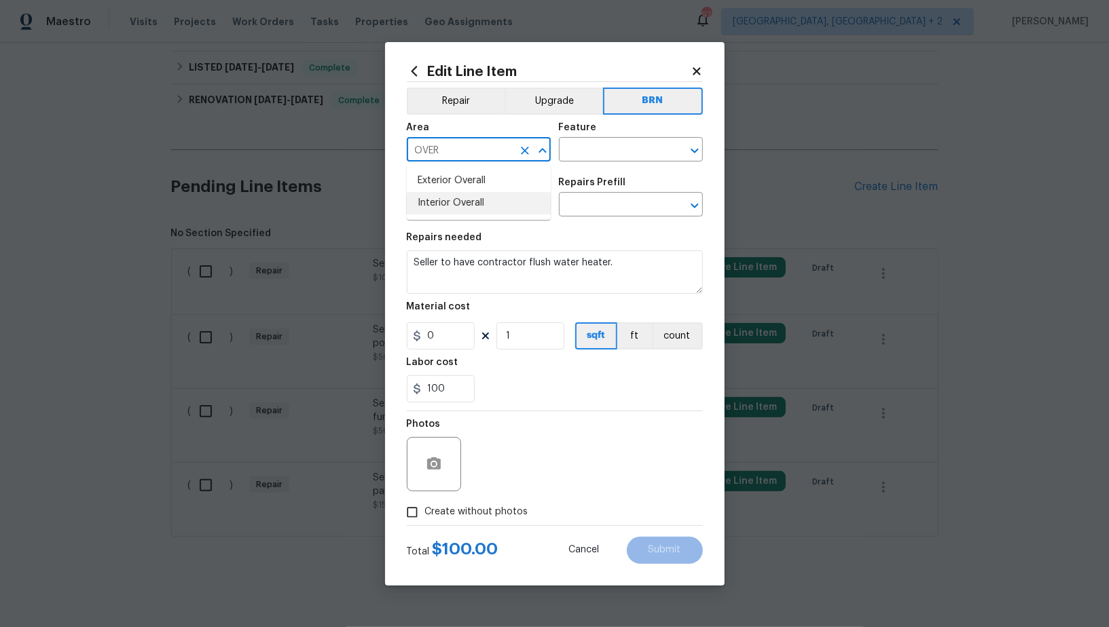
click at [429, 207] on li "Interior Overall" at bounding box center [479, 203] width 144 height 22
type input "Interior Overall"
click at [576, 155] on input "text" at bounding box center [612, 151] width 106 height 21
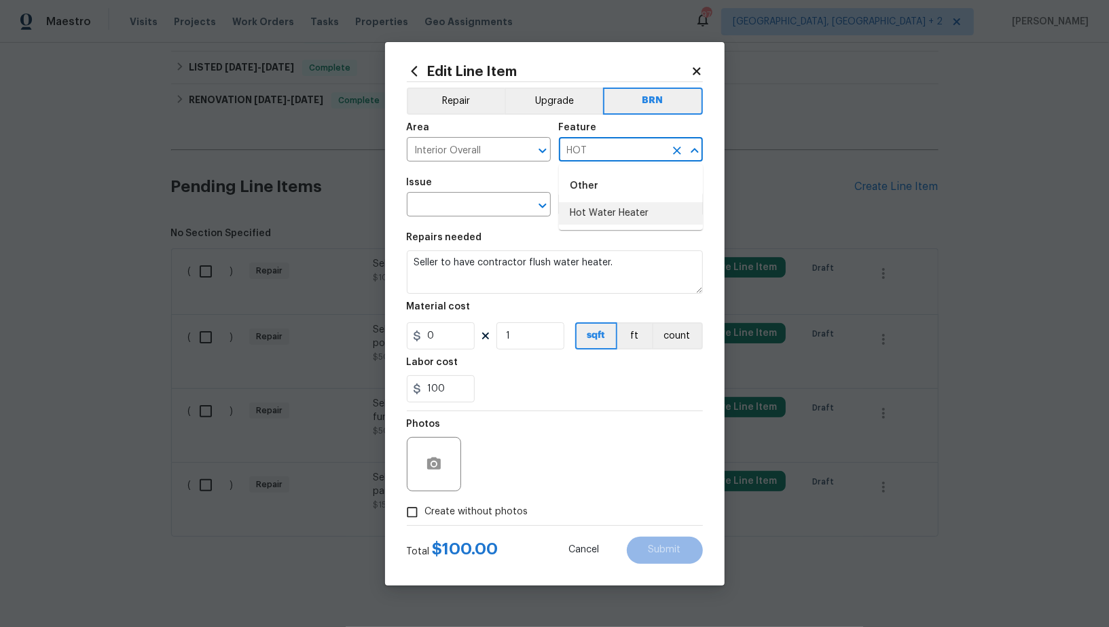
click at [594, 213] on li "Hot Water Heater" at bounding box center [631, 213] width 144 height 22
type input "Hot Water Heater"
click at [466, 209] on input "text" at bounding box center [460, 206] width 106 height 21
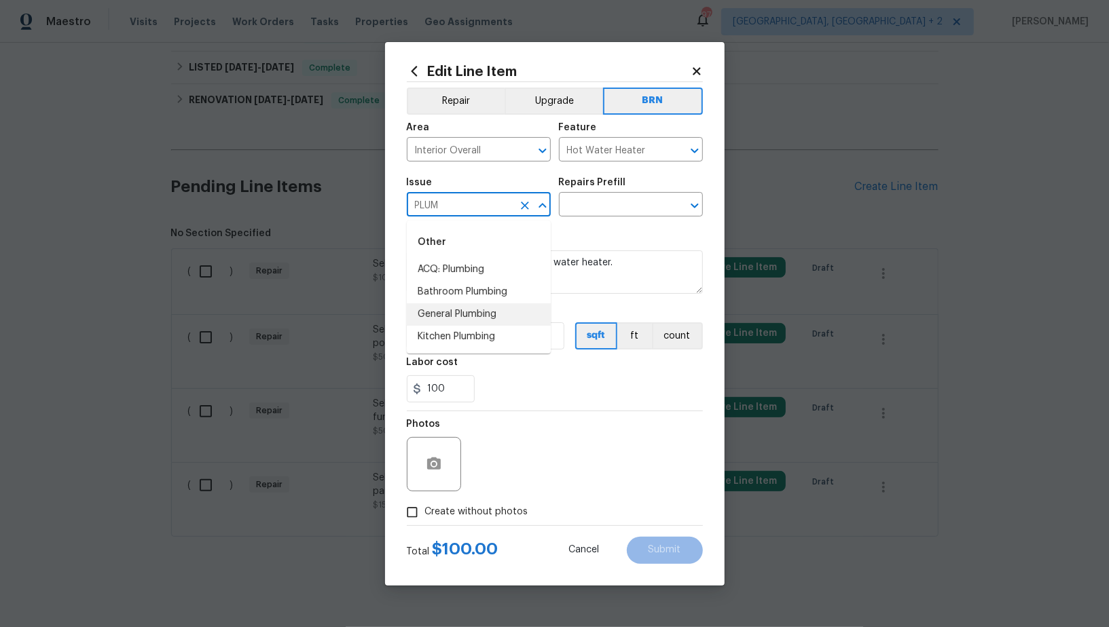
click at [457, 312] on li "General Plumbing" at bounding box center [479, 314] width 144 height 22
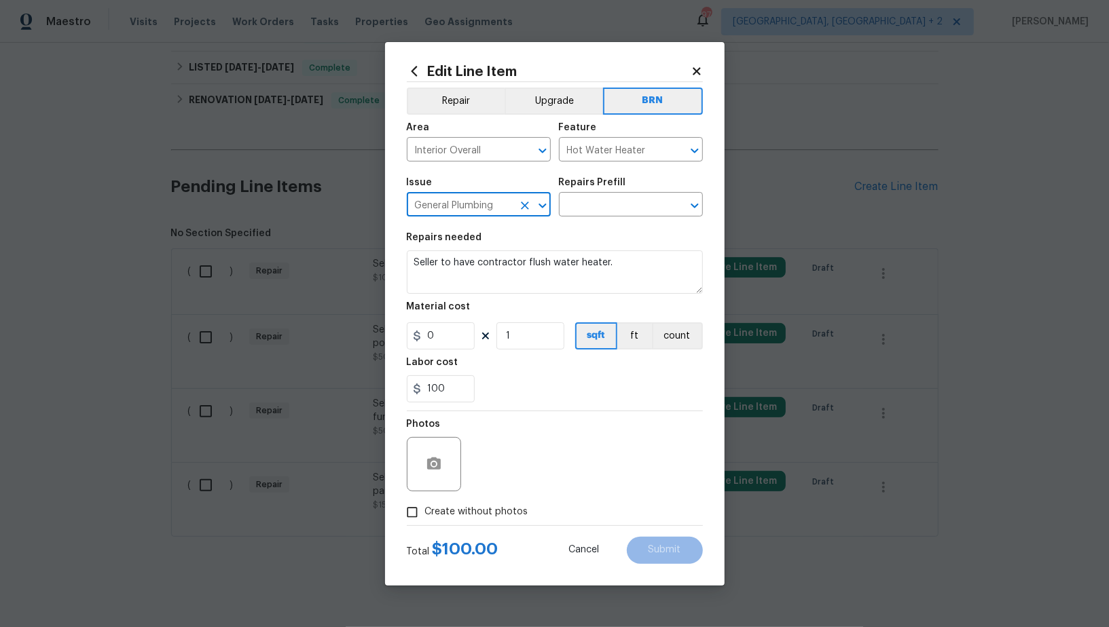
type input "General Plumbing"
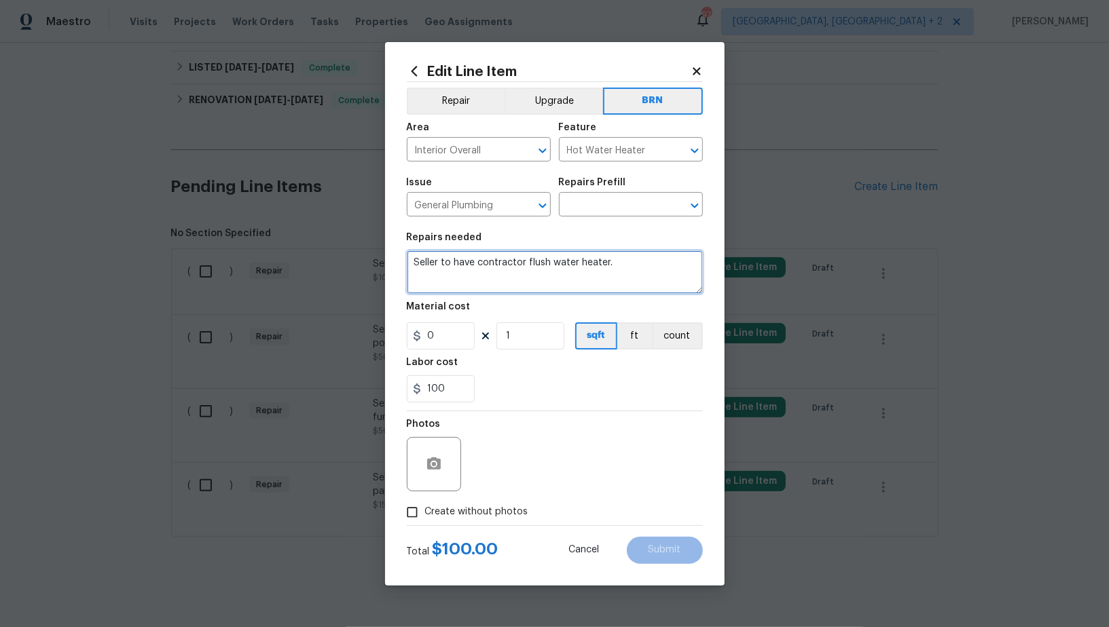
click at [513, 276] on textarea "Seller to have contractor flush water heater." at bounding box center [555, 272] width 296 height 43
click at [601, 209] on input "text" at bounding box center [612, 206] width 106 height 21
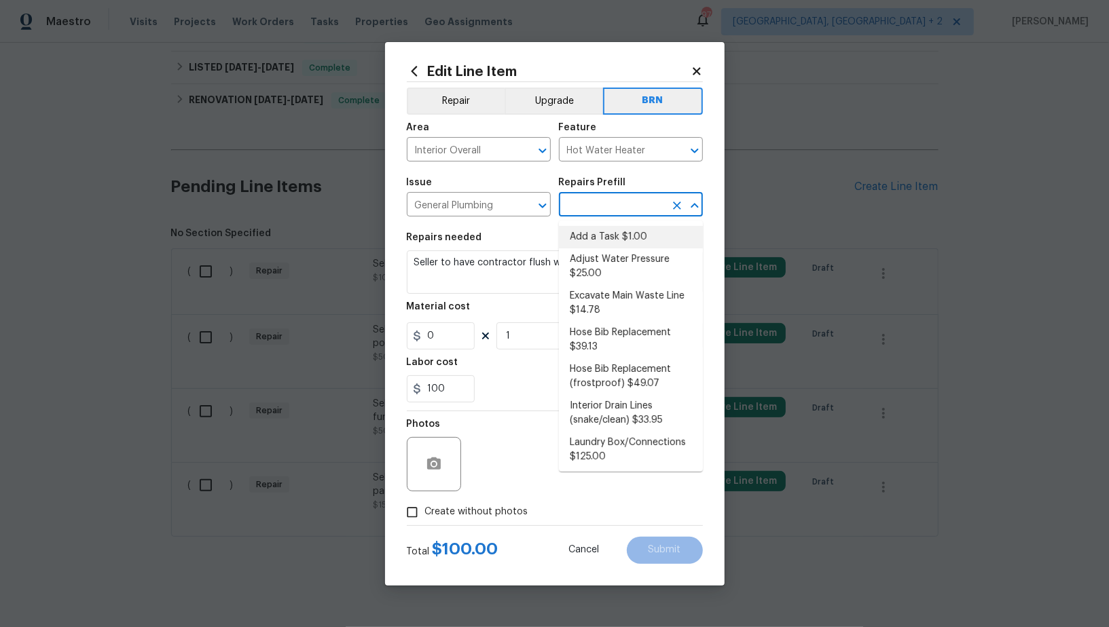
click at [600, 242] on li "Add a Task $1.00" at bounding box center [631, 237] width 144 height 22
type input "Plumbing"
type input "Add a Task $1.00"
type textarea "HPM to detail"
type input "1"
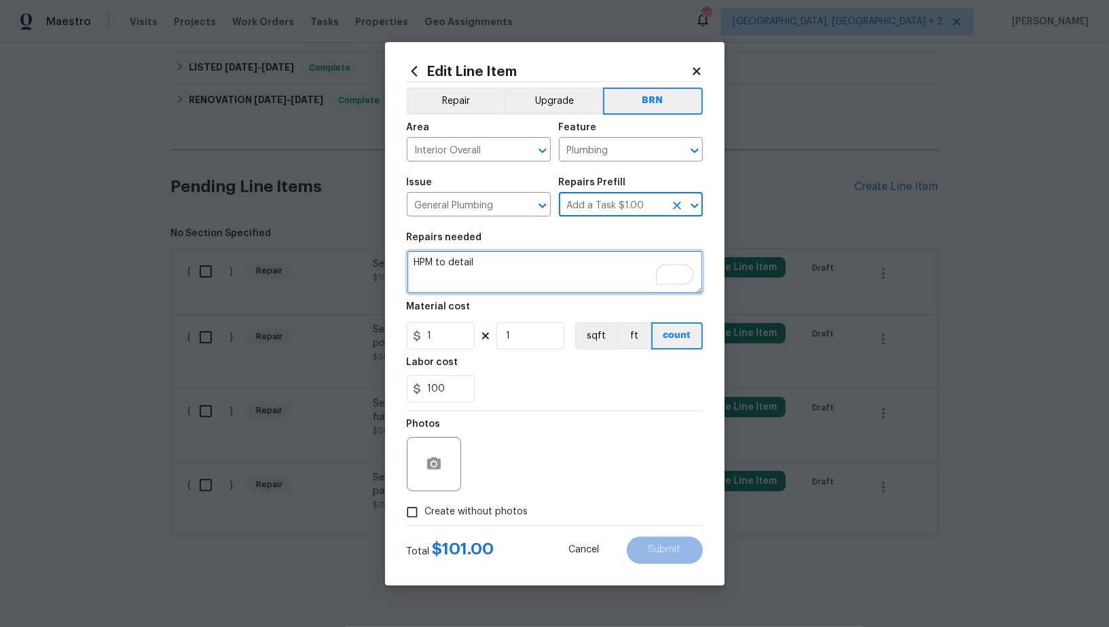
click at [562, 277] on textarea "HPM to detail" at bounding box center [555, 272] width 296 height 43
paste textarea "Seller to have contractor flush water heater."
click at [678, 147] on icon "Clear" at bounding box center [677, 151] width 14 height 14
type textarea "Seller to have contractor flush water heater."
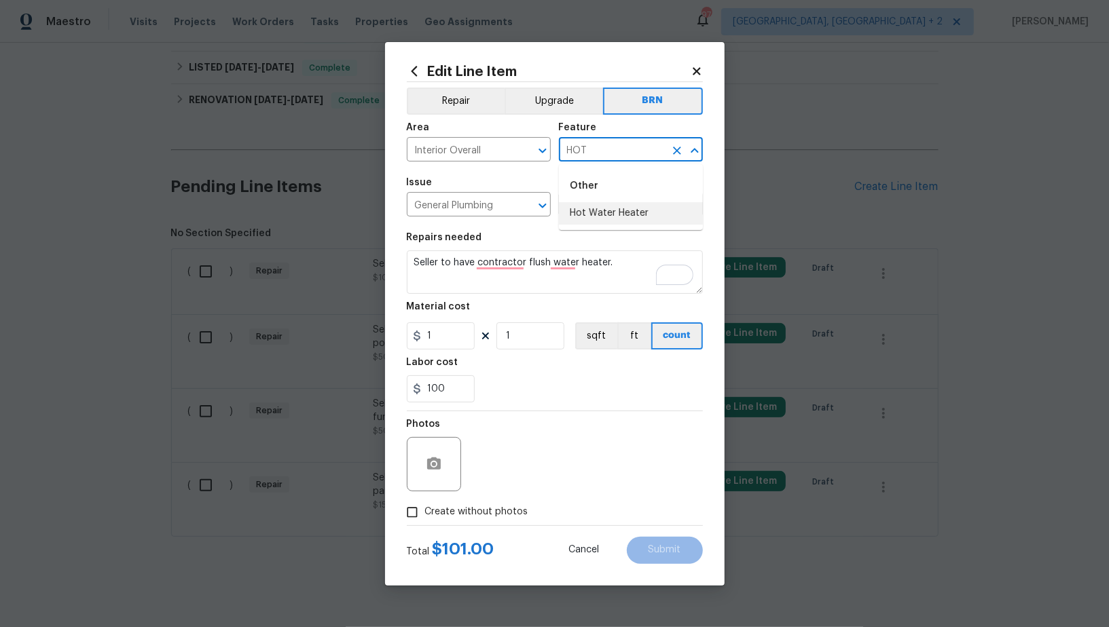
click at [643, 215] on li "Hot Water Heater" at bounding box center [631, 213] width 144 height 22
type input "Hot Water Heater"
click at [444, 332] on input "1" at bounding box center [441, 336] width 68 height 27
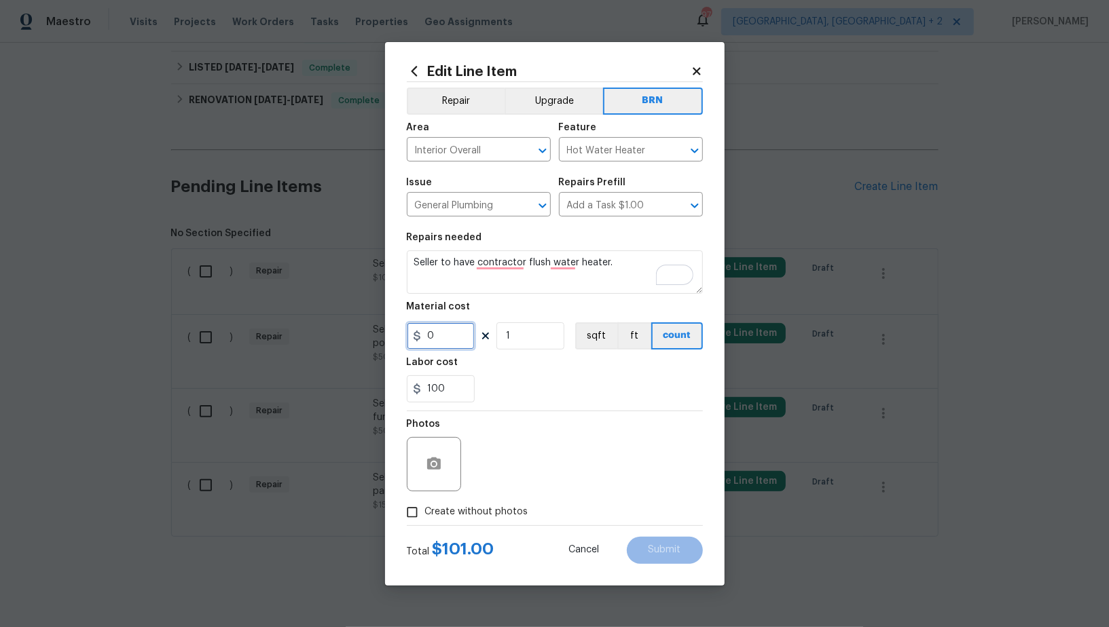
type input "0"
click at [413, 516] on input "Create without photos" at bounding box center [412, 513] width 26 height 26
checkbox input "true"
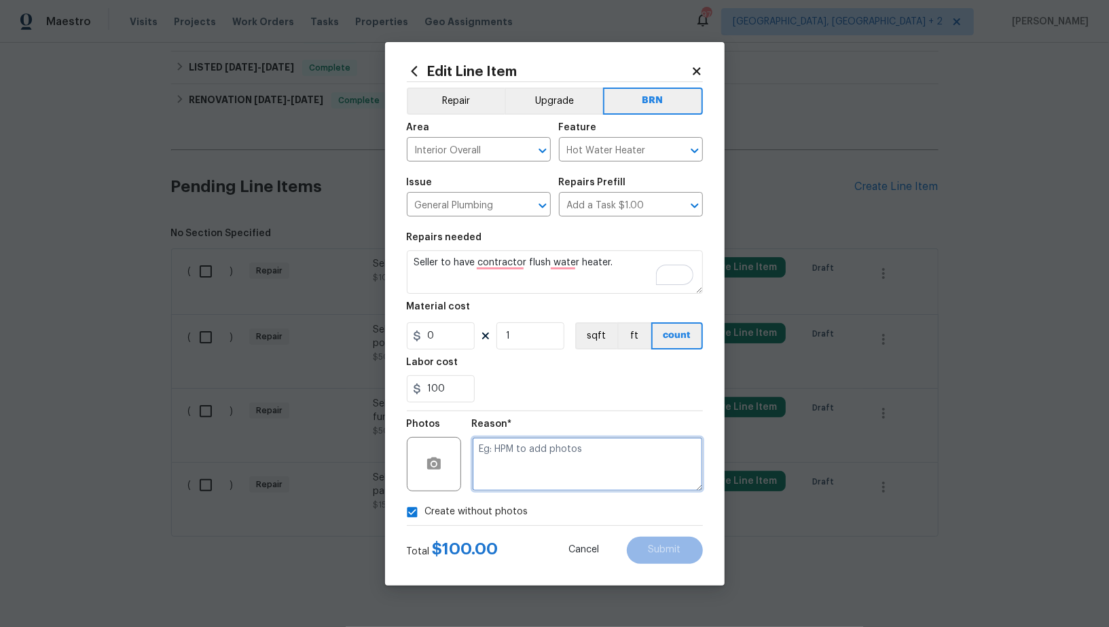
click at [565, 468] on textarea at bounding box center [587, 464] width 231 height 54
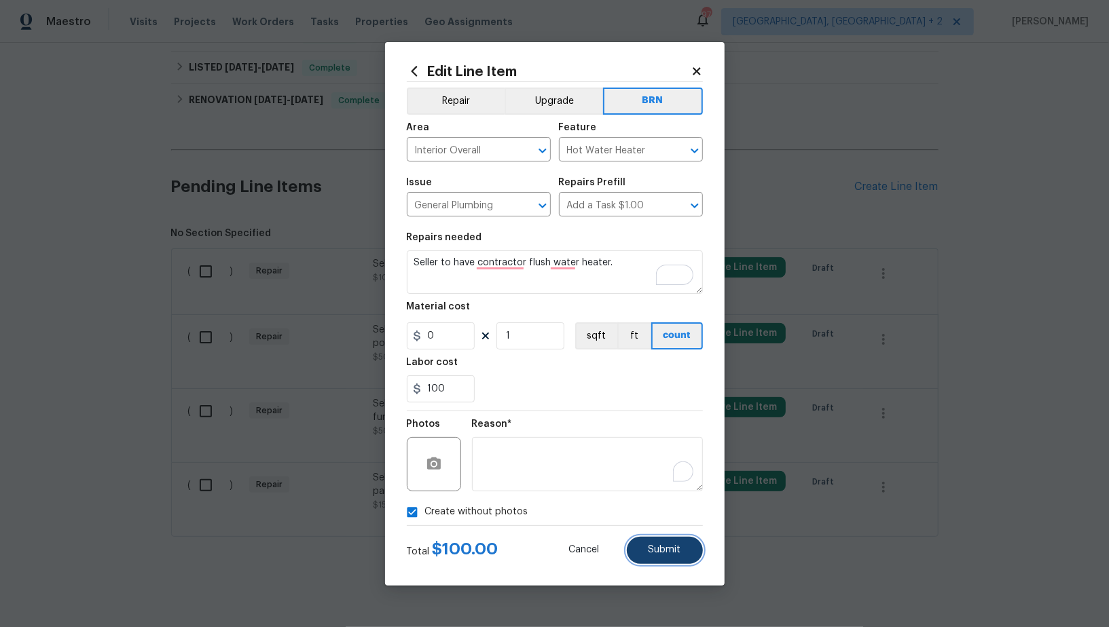
click at [663, 548] on span "Submit" at bounding box center [664, 550] width 33 height 10
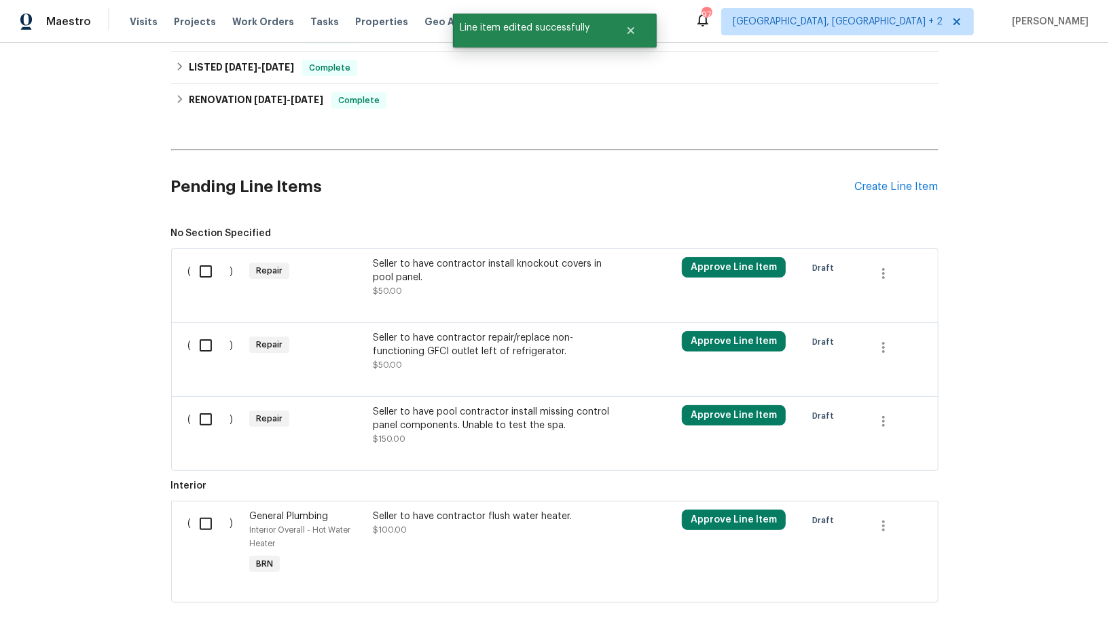
click at [437, 276] on div "Seller to have contractor install knockout covers in pool panel." at bounding box center [492, 270] width 239 height 27
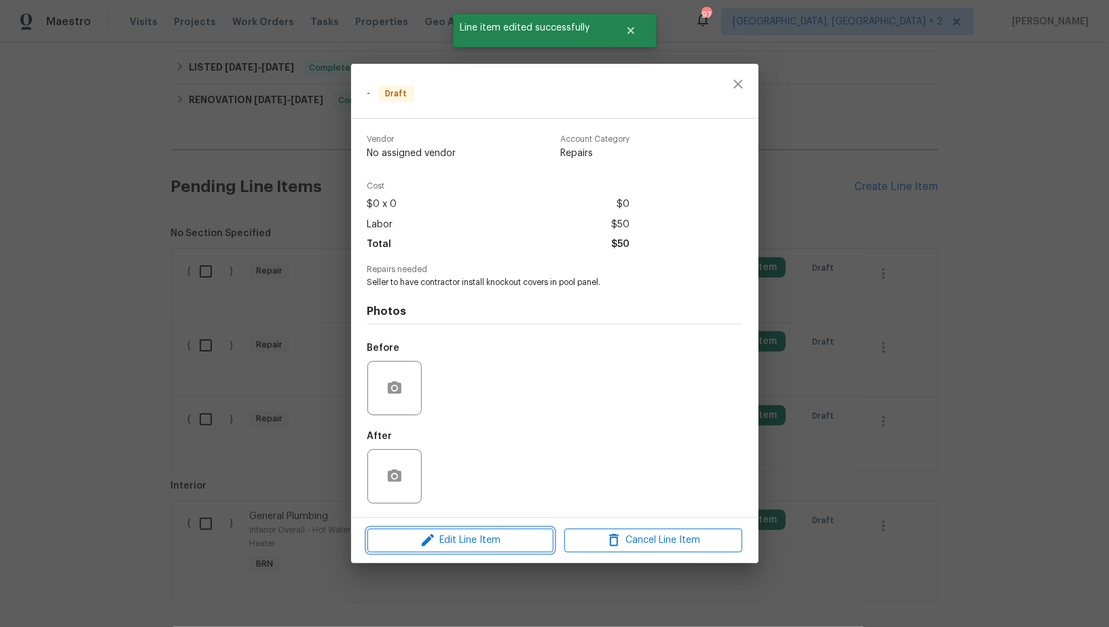
click at [484, 538] on span "Edit Line Item" at bounding box center [460, 540] width 178 height 17
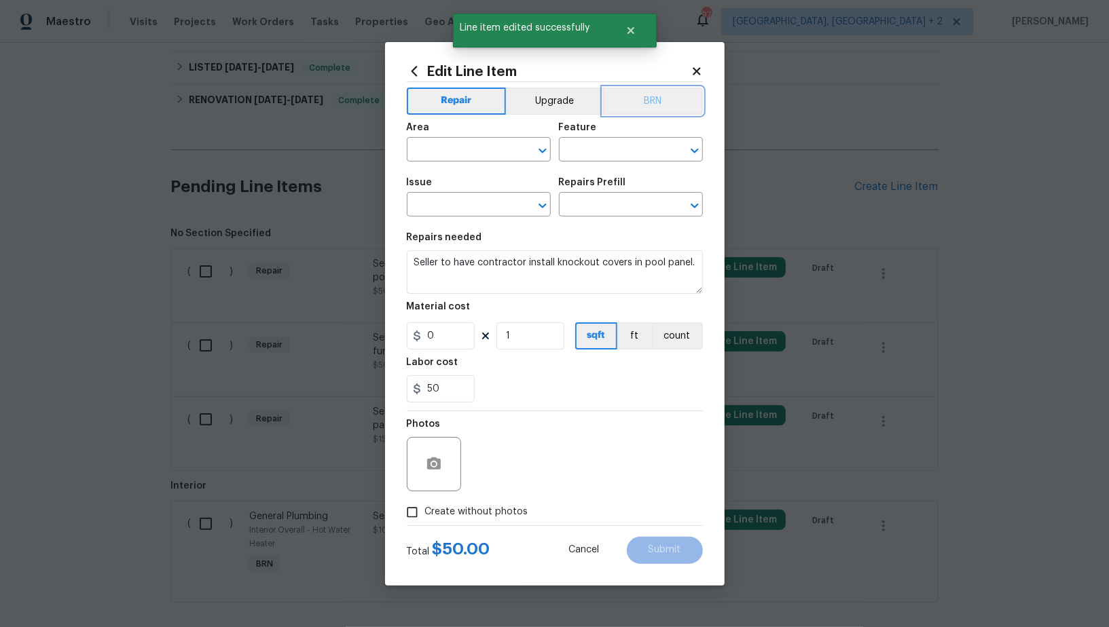
click at [646, 96] on button "BRN" at bounding box center [653, 101] width 100 height 27
click at [464, 141] on input "text" at bounding box center [460, 151] width 106 height 21
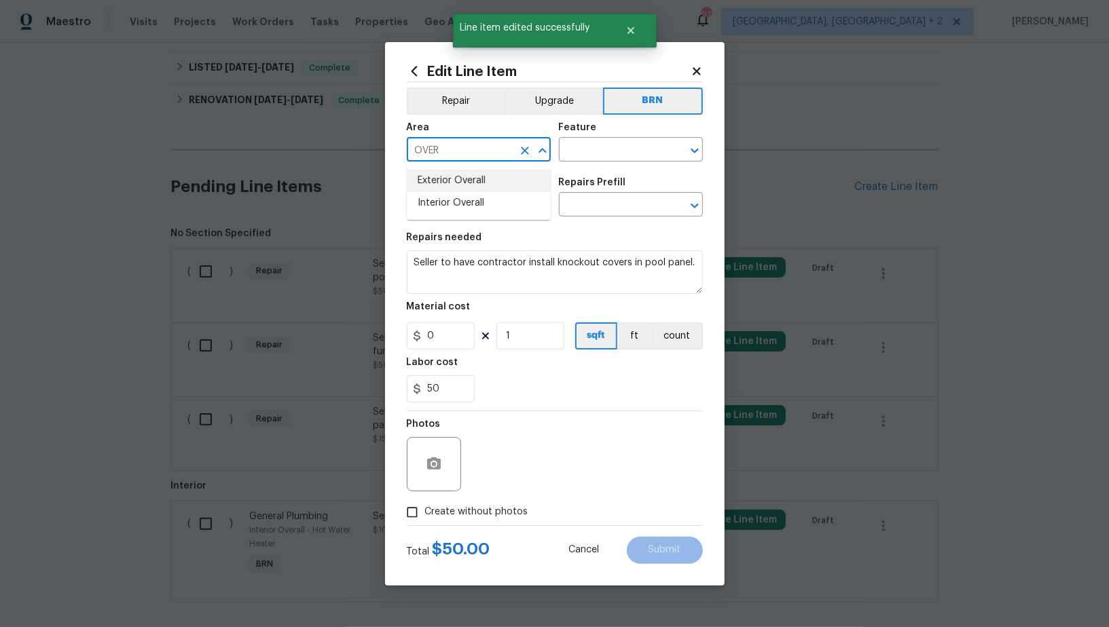
click at [465, 186] on li "Exterior Overall" at bounding box center [479, 181] width 144 height 22
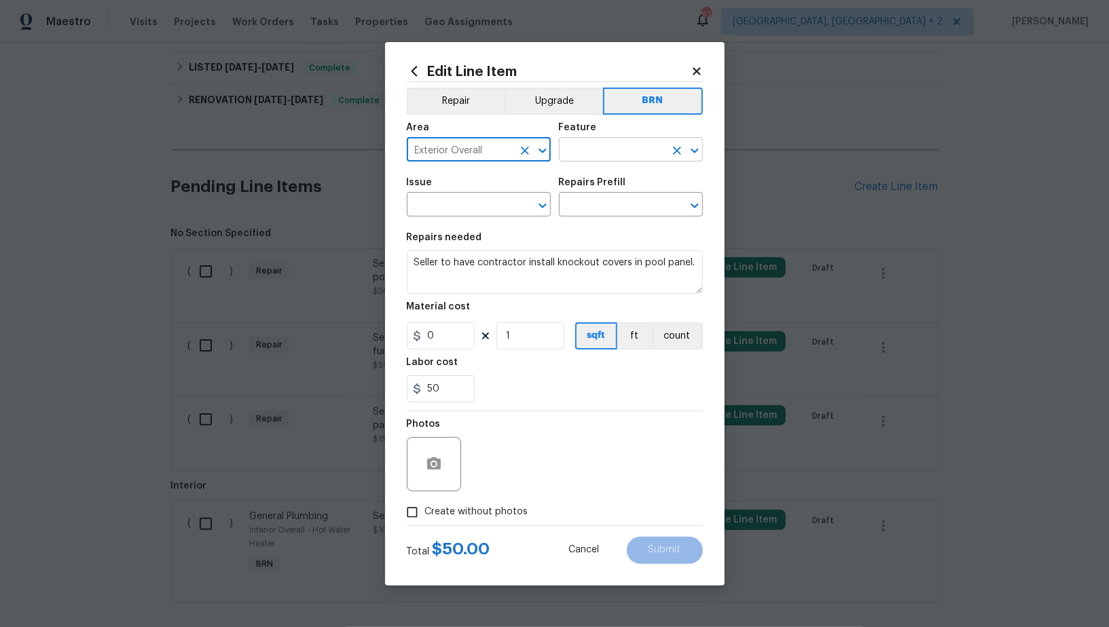
type input "Exterior Overall"
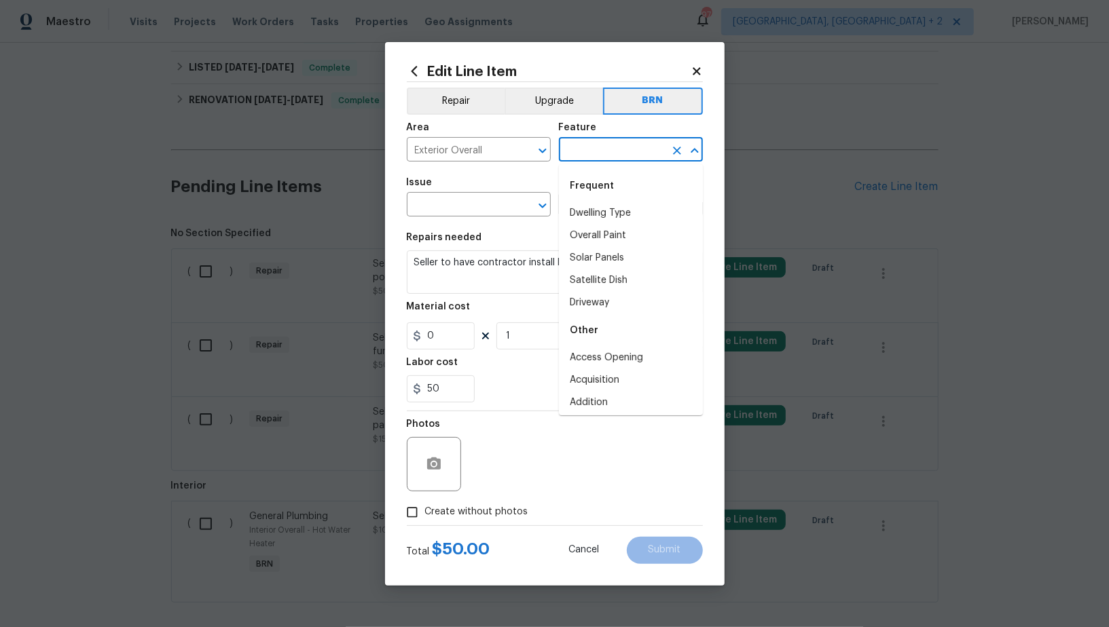
click at [589, 157] on input "text" at bounding box center [612, 151] width 106 height 21
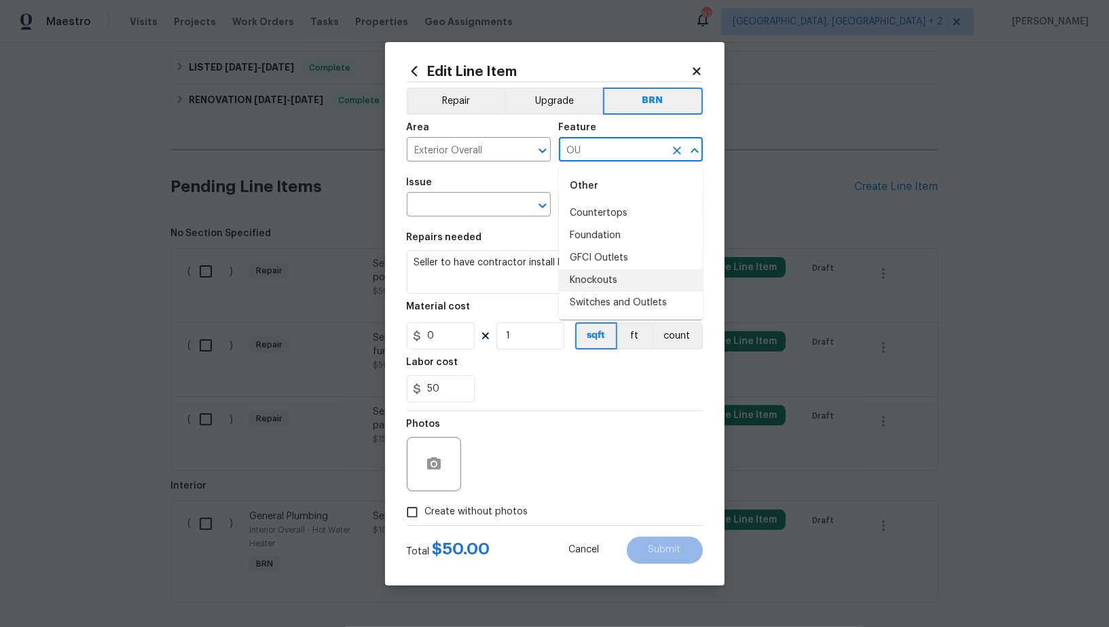
click at [602, 284] on li "Knockouts" at bounding box center [631, 281] width 144 height 22
type input "Knockouts"
click at [483, 207] on input "text" at bounding box center [460, 206] width 106 height 21
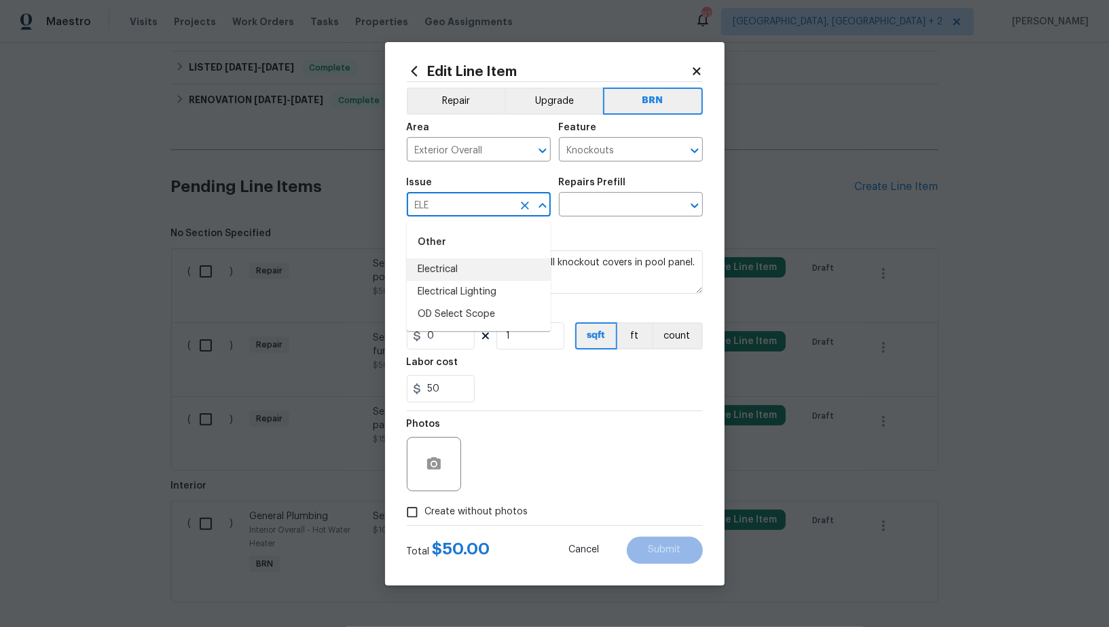
click at [467, 263] on li "Electrical" at bounding box center [479, 270] width 144 height 22
type input "Electrical"
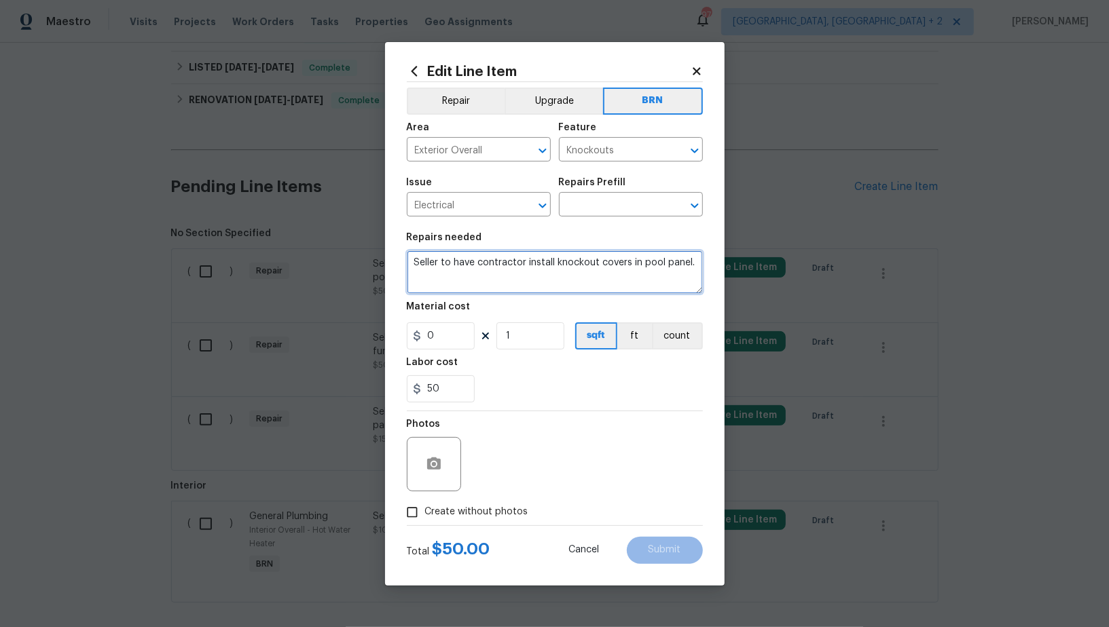
click at [511, 269] on textarea "Seller to have contractor install knockout covers in pool panel." at bounding box center [555, 272] width 296 height 43
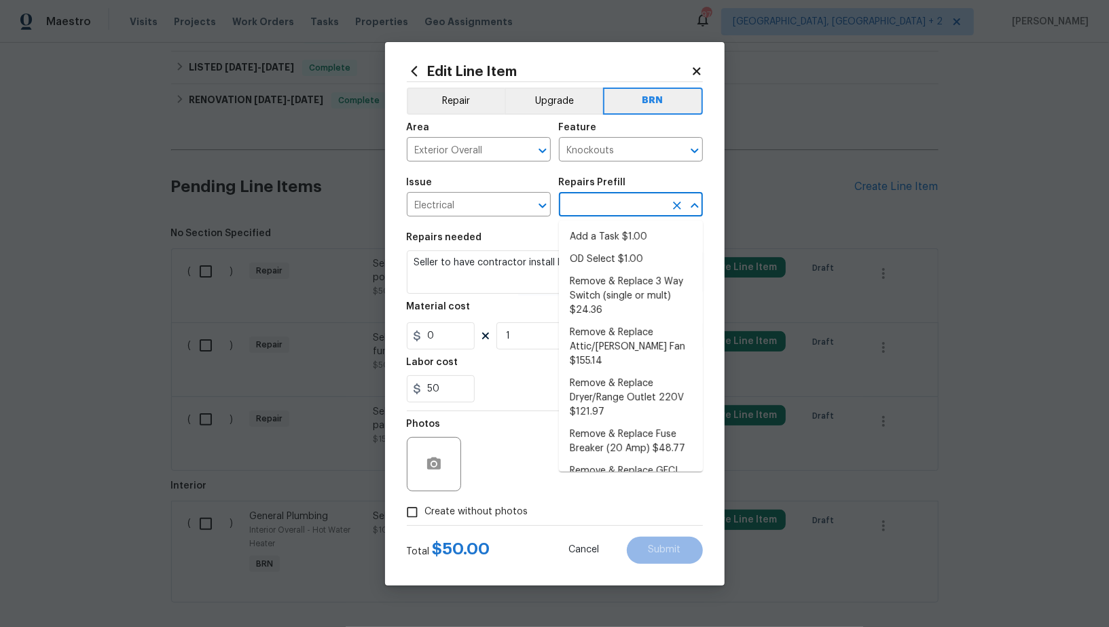
click at [590, 202] on input "text" at bounding box center [612, 206] width 106 height 21
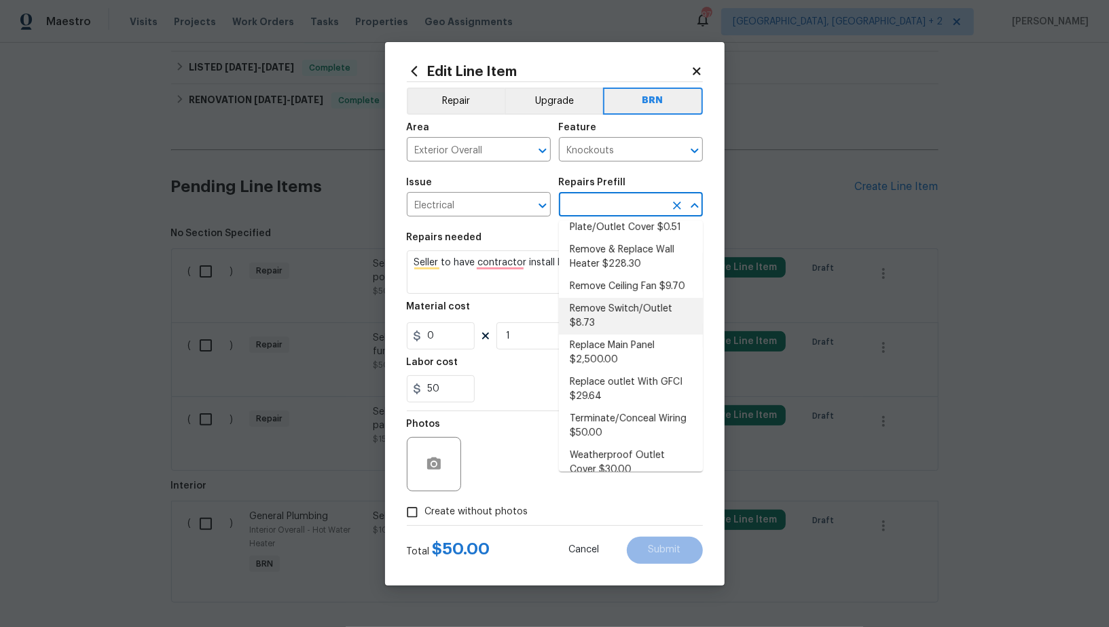
scroll to position [0, 0]
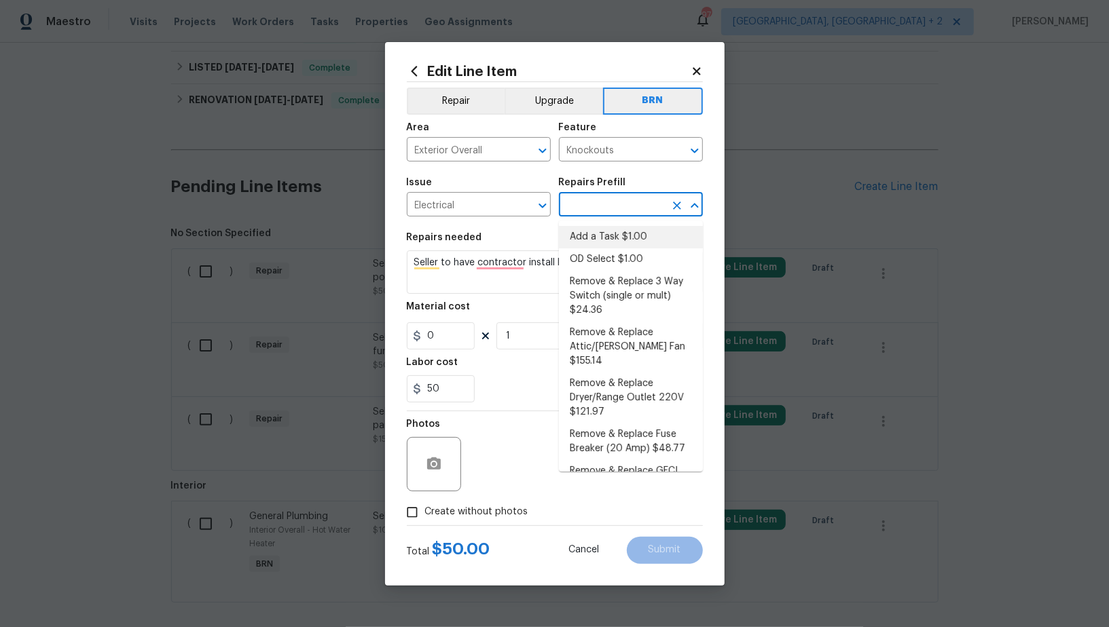
click at [605, 234] on li "Add a Task $1.00" at bounding box center [631, 237] width 144 height 22
type input "Add a Task $1.00"
type textarea "HPM to detail"
type input "1"
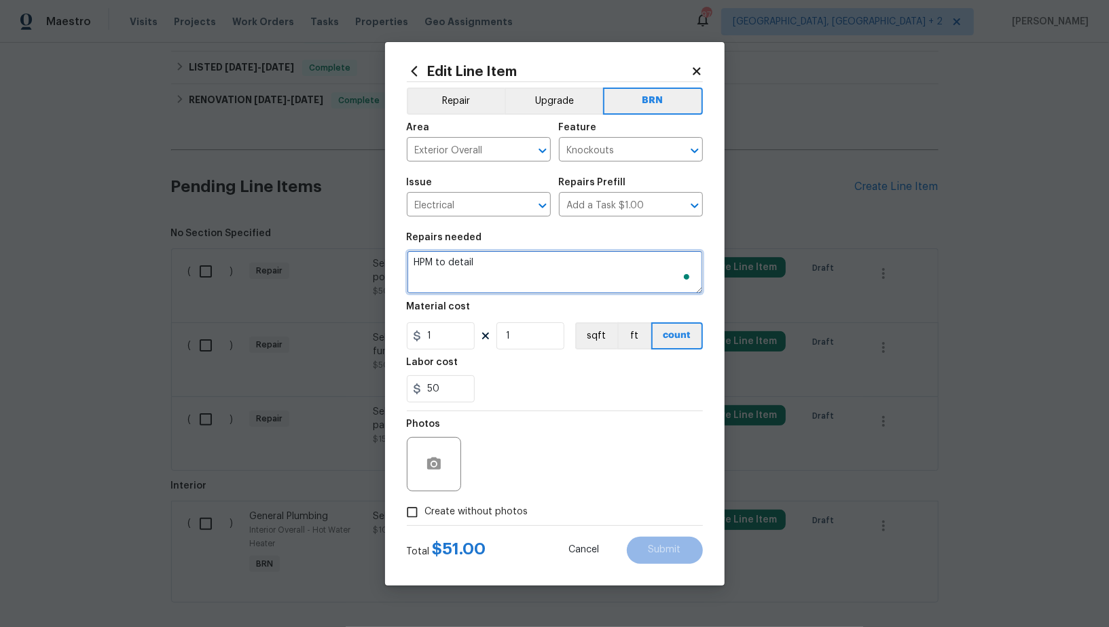
click at [569, 277] on textarea "HPM to detail" at bounding box center [555, 272] width 296 height 43
paste textarea "Seller to have contractor install knockout covers in pool panel."
type textarea "Seller to have contractor install knockout covers in pool panel."
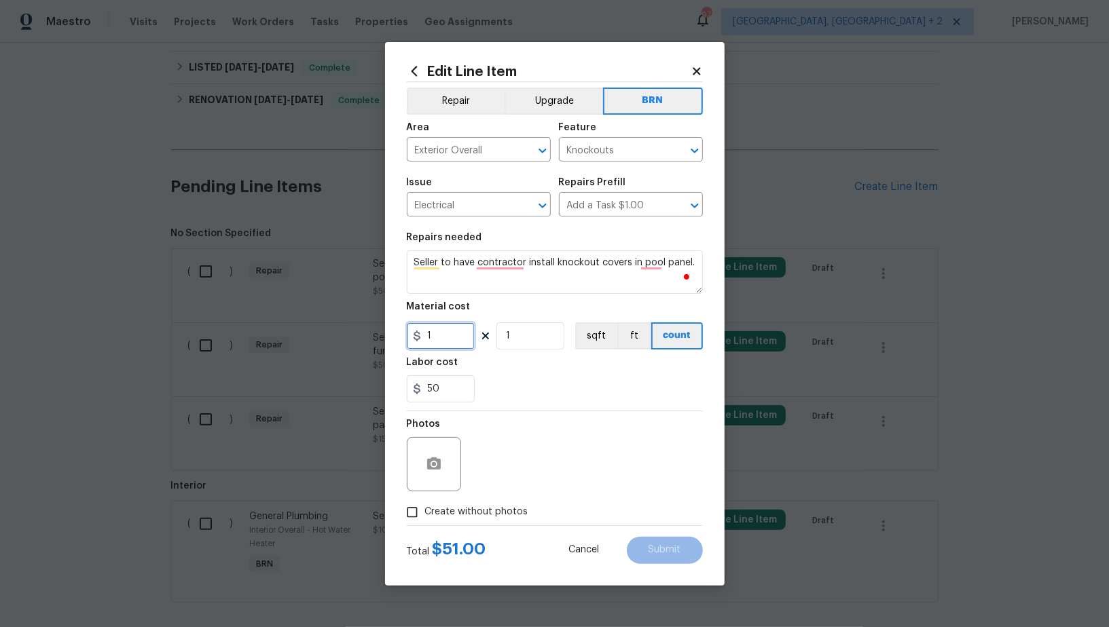
click at [444, 342] on input "1" at bounding box center [441, 336] width 68 height 27
type input "0"
click at [439, 448] on div at bounding box center [434, 464] width 54 height 54
click at [423, 477] on div at bounding box center [434, 464] width 54 height 54
click at [449, 441] on div at bounding box center [434, 464] width 54 height 54
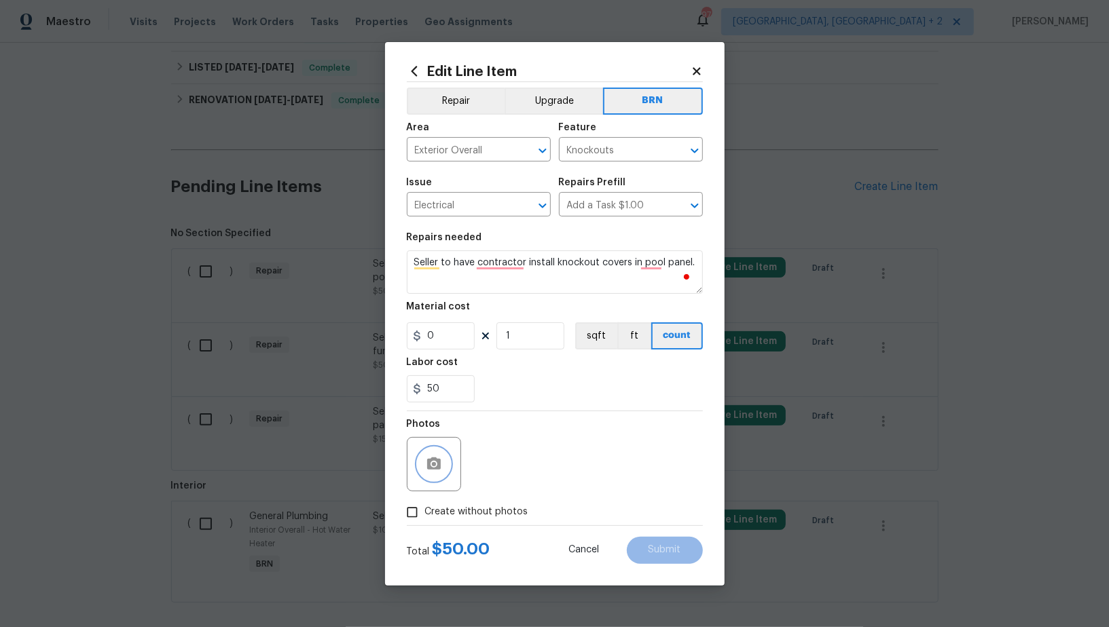
click at [424, 474] on button "button" at bounding box center [434, 464] width 33 height 33
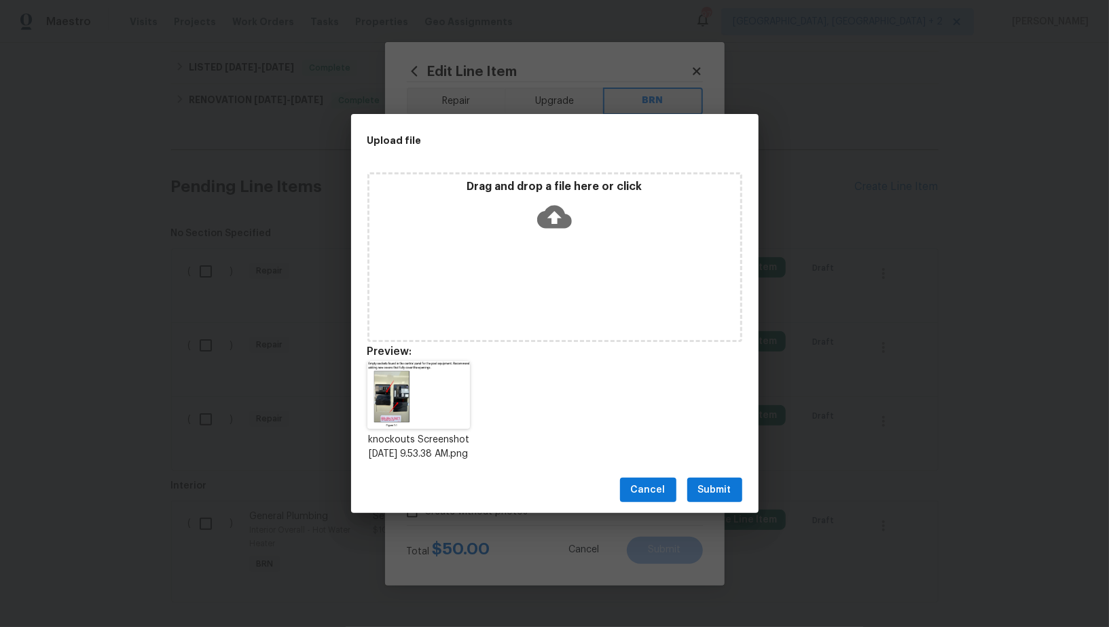
click at [712, 485] on button "Submit" at bounding box center [714, 490] width 55 height 25
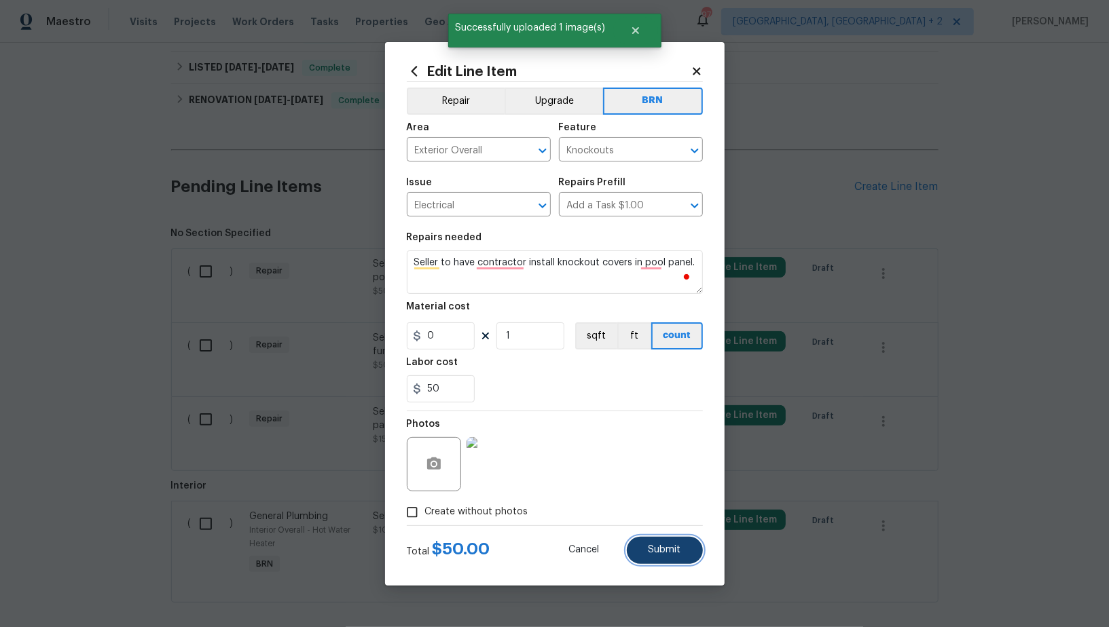
click at [665, 551] on span "Submit" at bounding box center [664, 550] width 33 height 10
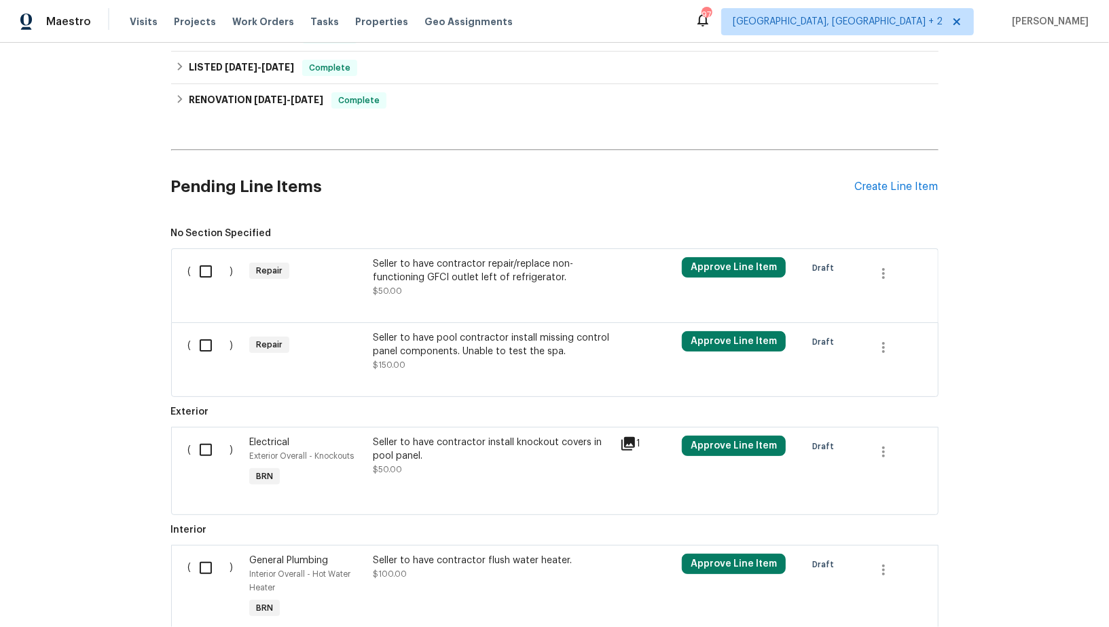
scroll to position [619, 0]
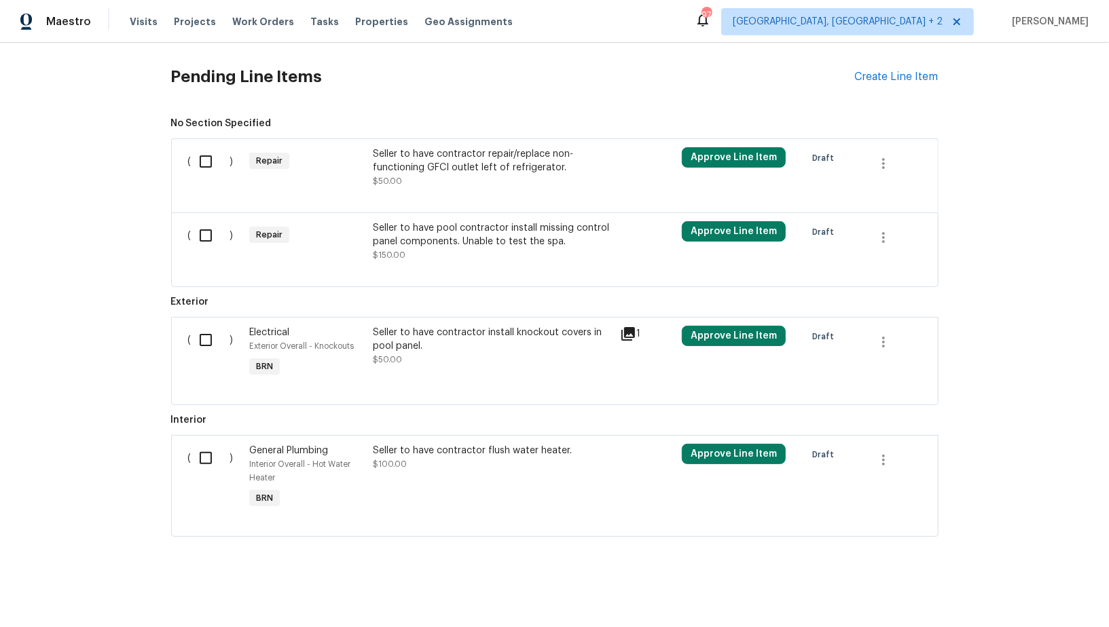
click at [452, 179] on div "Seller to have contractor repair/replace non-functioning GFCI outlet left of re…" at bounding box center [492, 167] width 239 height 41
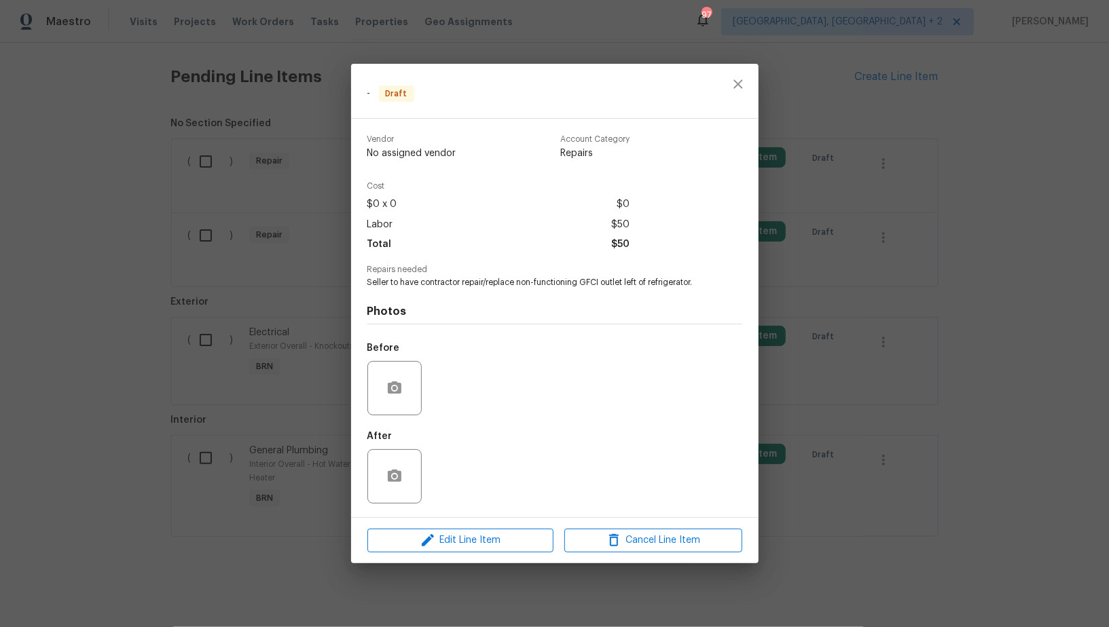
click at [489, 526] on div "Edit Line Item Cancel Line Item" at bounding box center [554, 540] width 407 height 45
click at [488, 540] on span "Edit Line Item" at bounding box center [460, 540] width 178 height 17
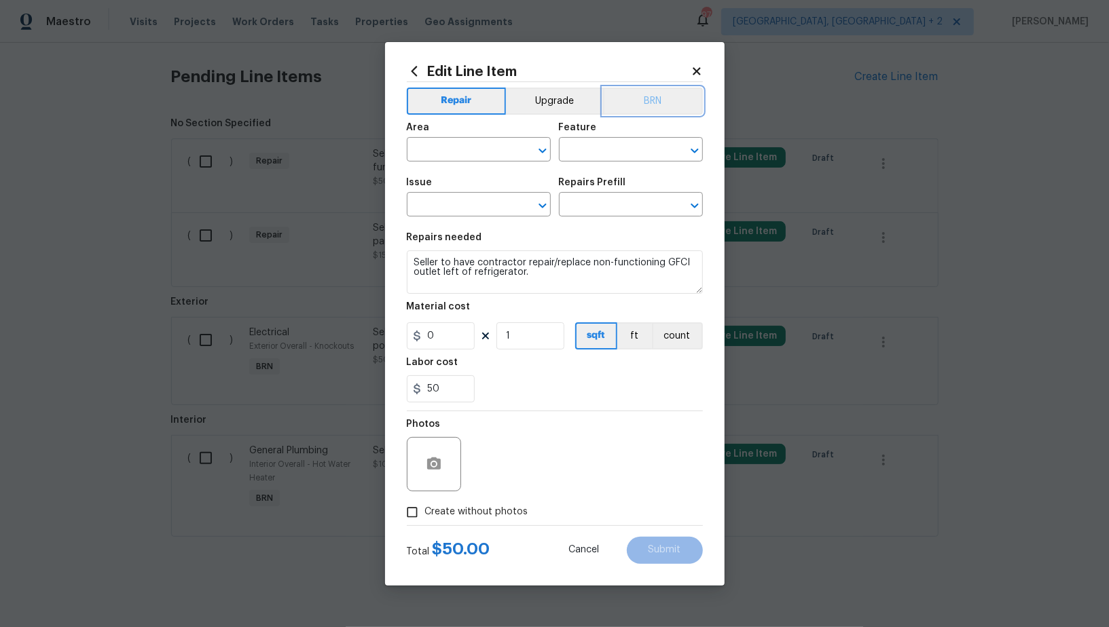
click at [636, 96] on button "BRN" at bounding box center [653, 101] width 100 height 27
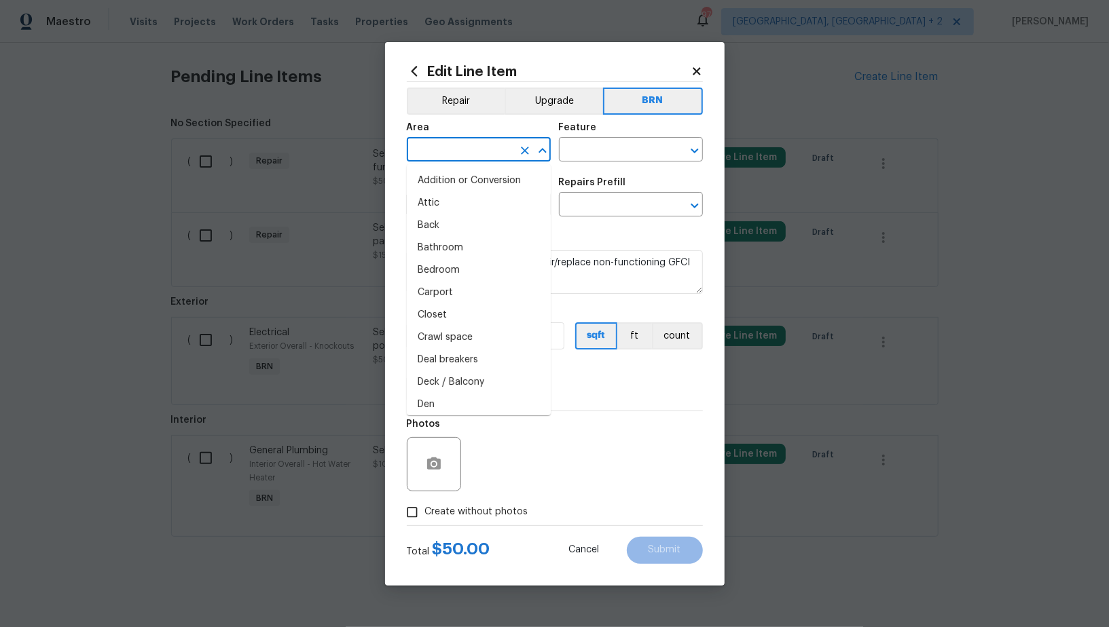
click at [454, 155] on input "text" at bounding box center [460, 151] width 106 height 21
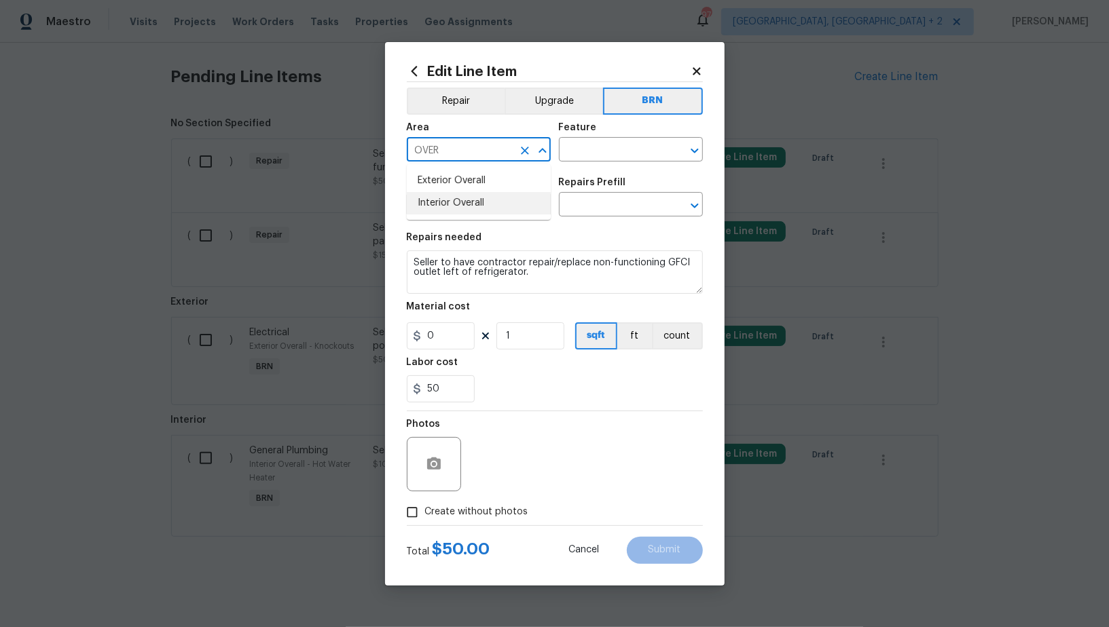
click at [456, 215] on ul "Exterior Overall Interior Overall" at bounding box center [479, 192] width 144 height 56
click at [481, 210] on li "Interior Overall" at bounding box center [479, 203] width 144 height 22
type input "Interior Overall"
click at [572, 152] on input "text" at bounding box center [612, 151] width 106 height 21
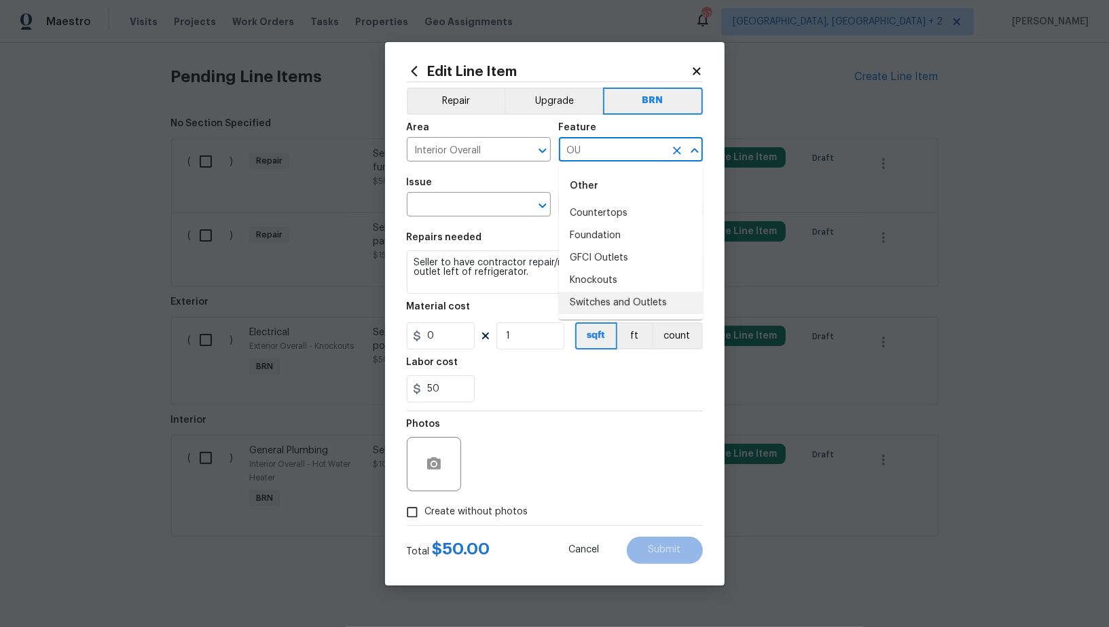
click at [602, 297] on li "Switches and Outlets" at bounding box center [631, 303] width 144 height 22
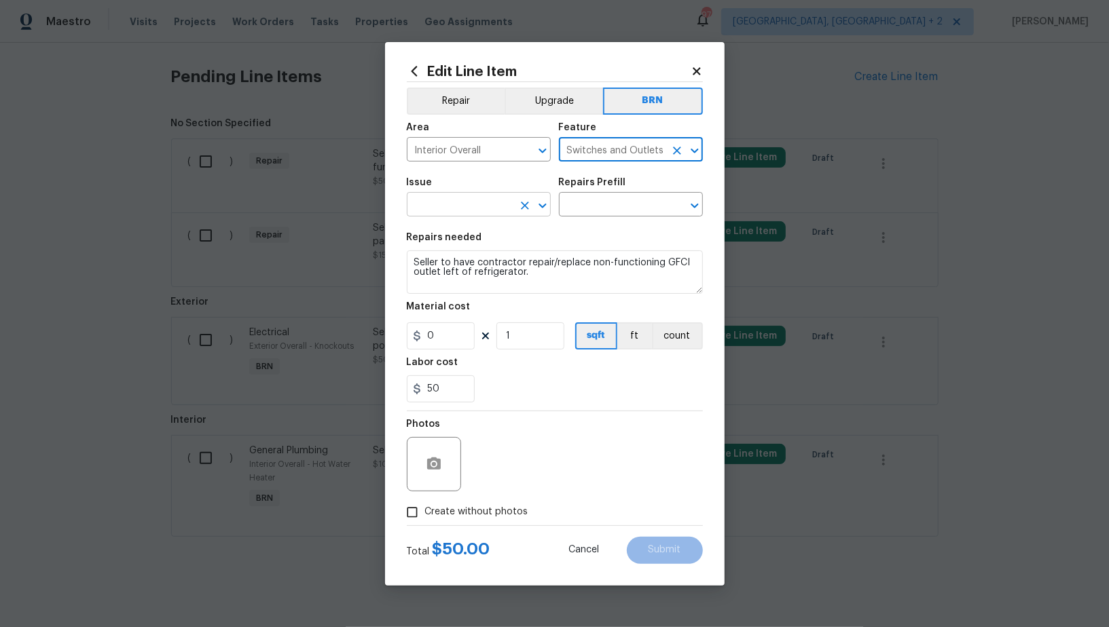
type input "Switches and Outlets"
click at [460, 210] on input "text" at bounding box center [460, 206] width 106 height 21
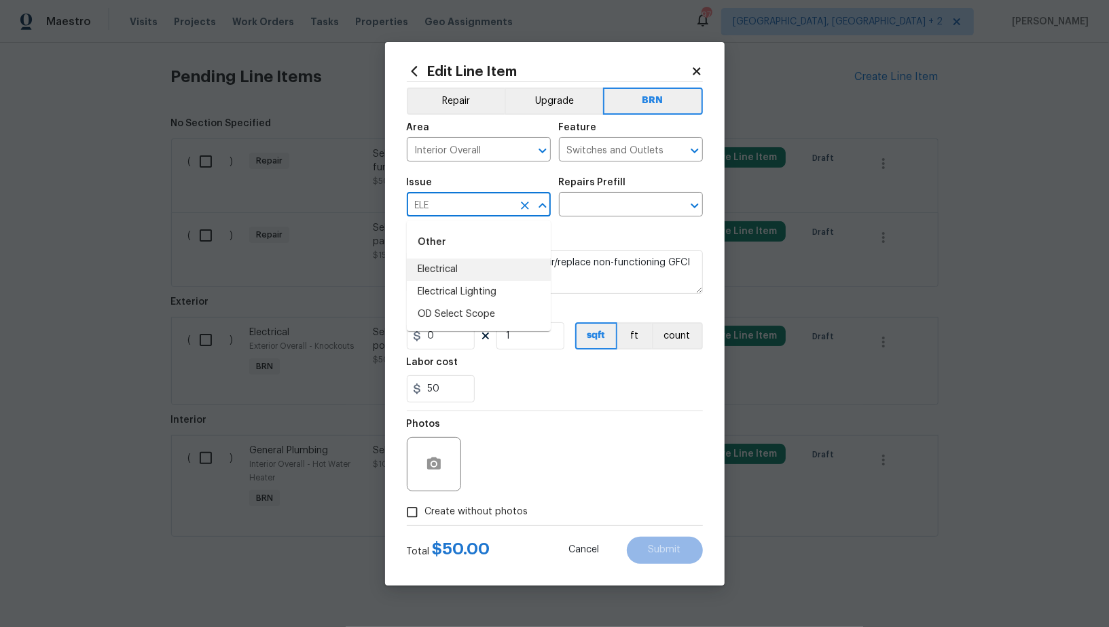
click at [470, 273] on li "Electrical" at bounding box center [479, 270] width 144 height 22
type input "Electrical"
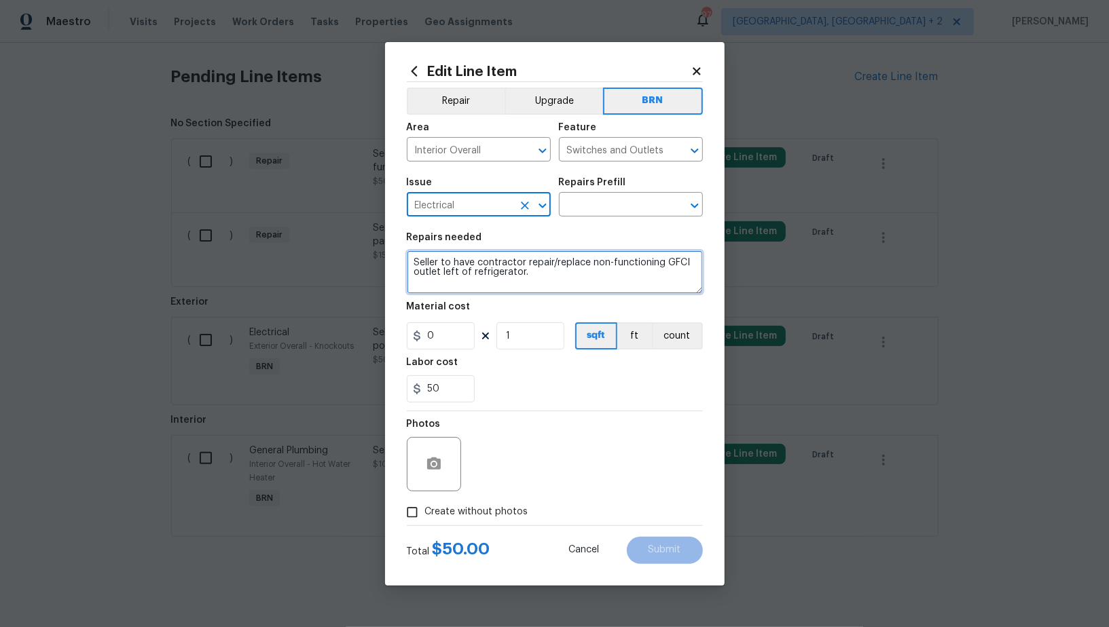
click at [507, 271] on textarea "Seller to have contractor repair/replace non-functioning GFCI outlet left of re…" at bounding box center [555, 272] width 296 height 43
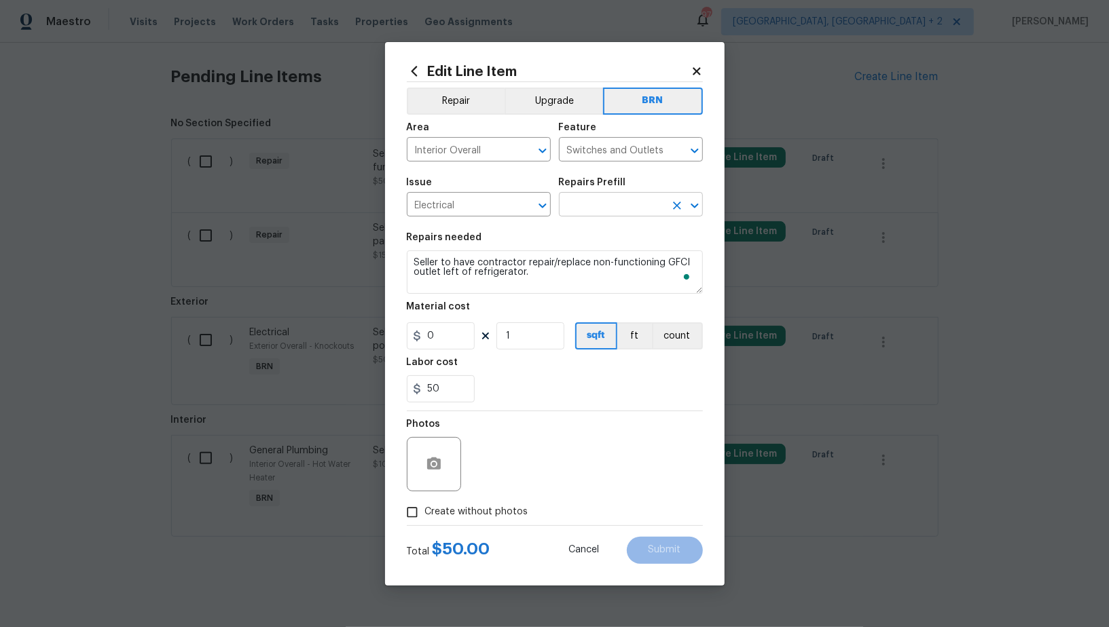
click at [588, 212] on input "text" at bounding box center [612, 206] width 106 height 21
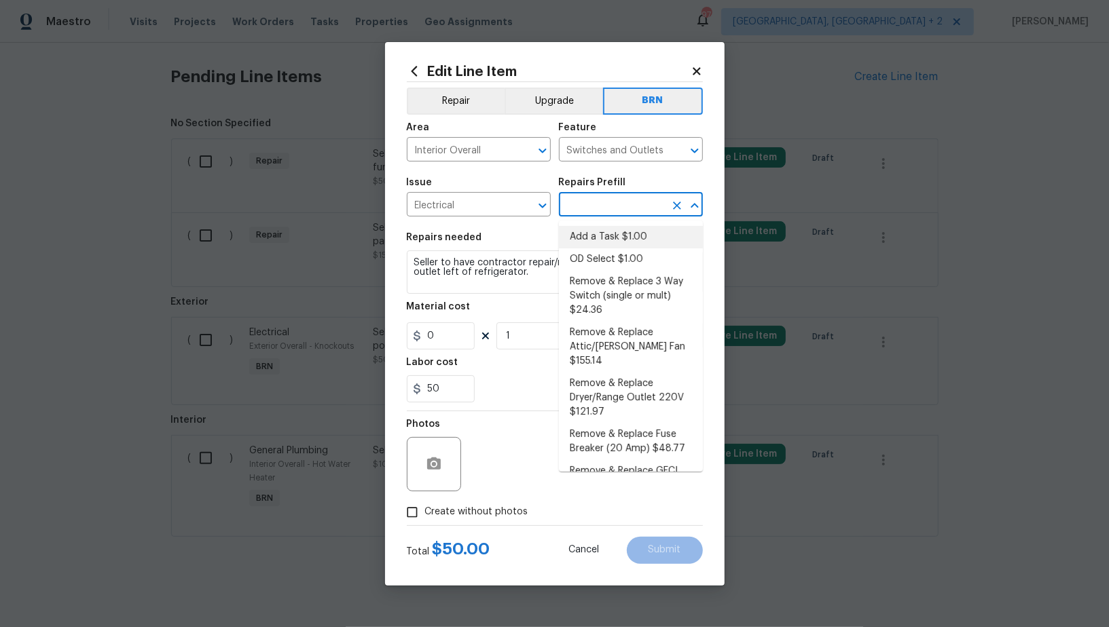
click at [588, 227] on li "Add a Task $1.00" at bounding box center [631, 237] width 144 height 22
type input "Add a Task $1.00"
type textarea "HPM to detail"
type input "1"
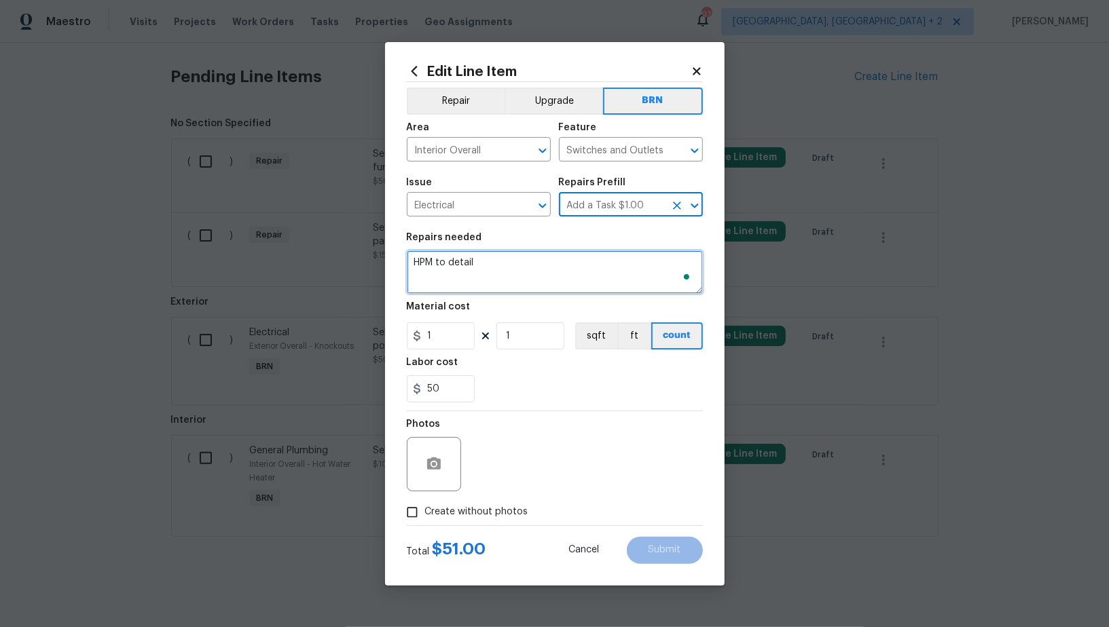
click at [529, 270] on textarea "HPM to detail" at bounding box center [555, 272] width 296 height 43
paste textarea "Seller to have contractor repair/replace non-functioning GFCI outlet left of re…"
type textarea "Seller to have contractor repair/replace non-functioning GFCI outlet left of re…"
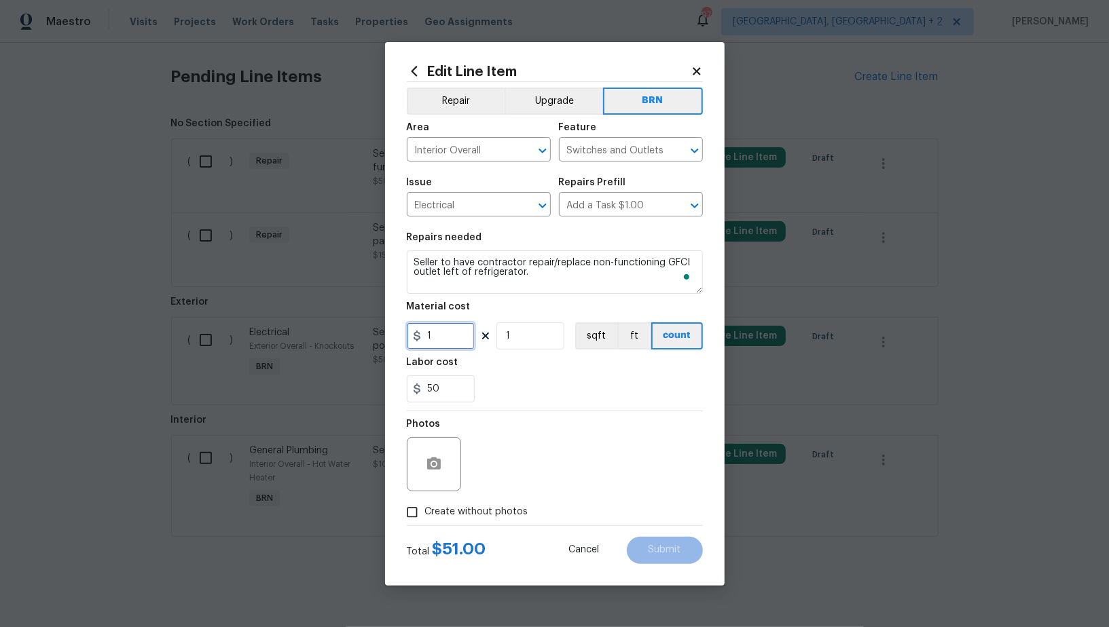
click at [438, 337] on input "1" at bounding box center [441, 336] width 68 height 27
type input "0"
click at [421, 463] on button "button" at bounding box center [434, 464] width 33 height 33
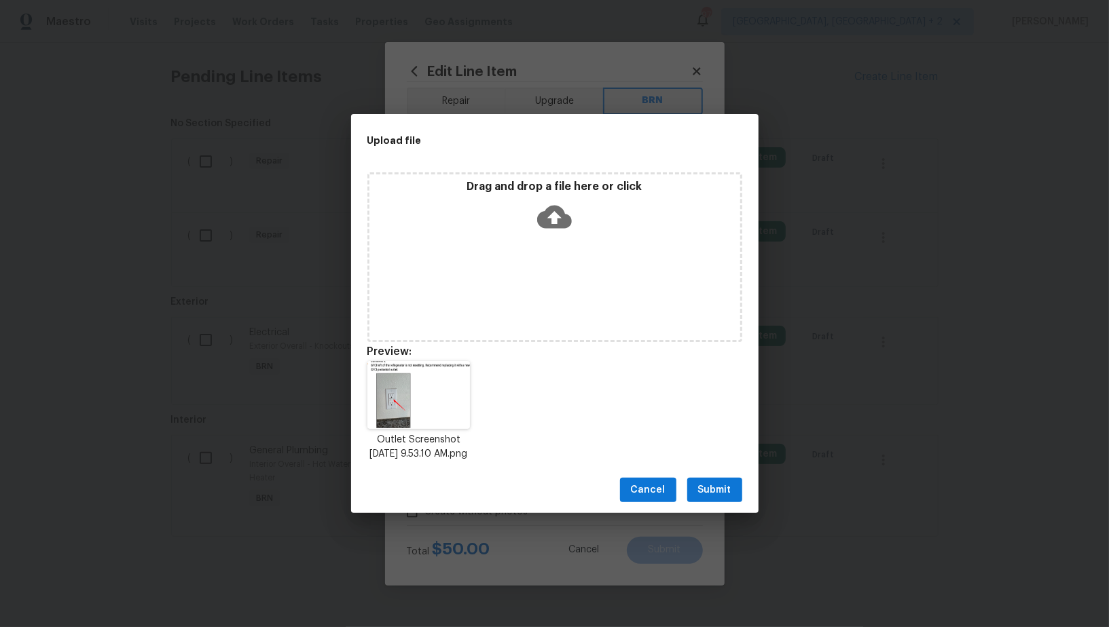
click at [715, 498] on span "Submit" at bounding box center [714, 490] width 33 height 17
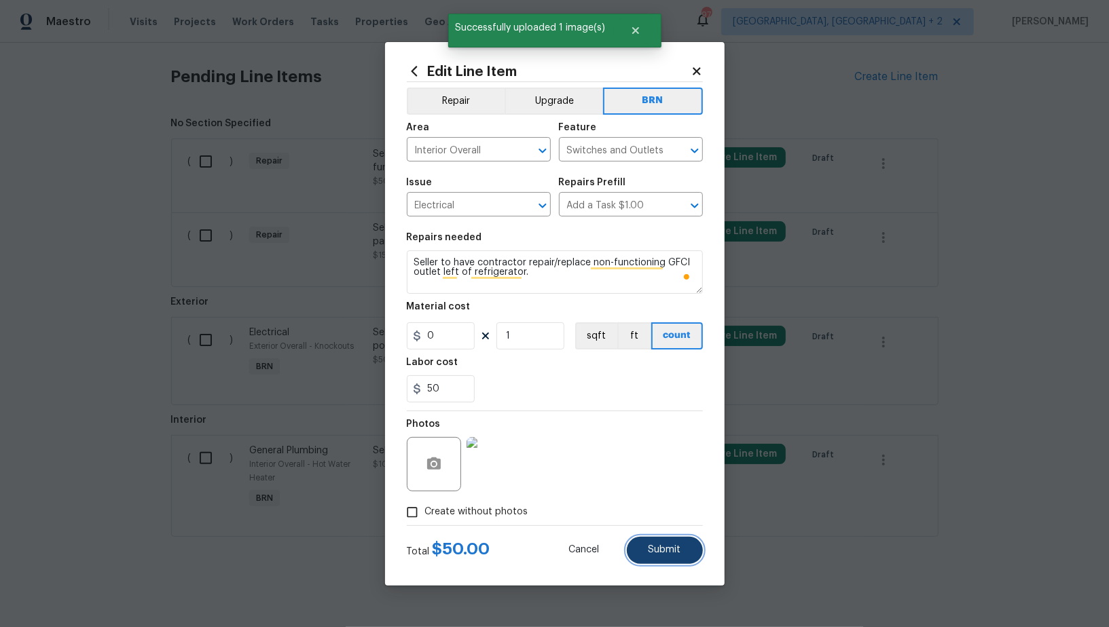
click at [679, 561] on button "Submit" at bounding box center [665, 550] width 76 height 27
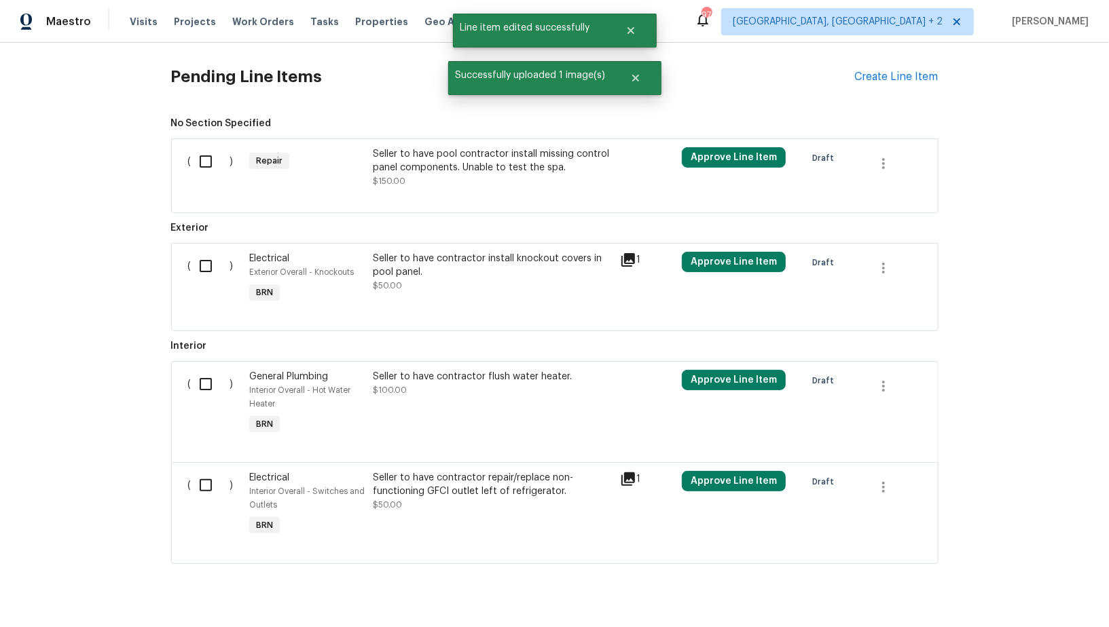
click at [422, 181] on div "Seller to have pool contractor install missing control panel components. Unable…" at bounding box center [492, 167] width 239 height 41
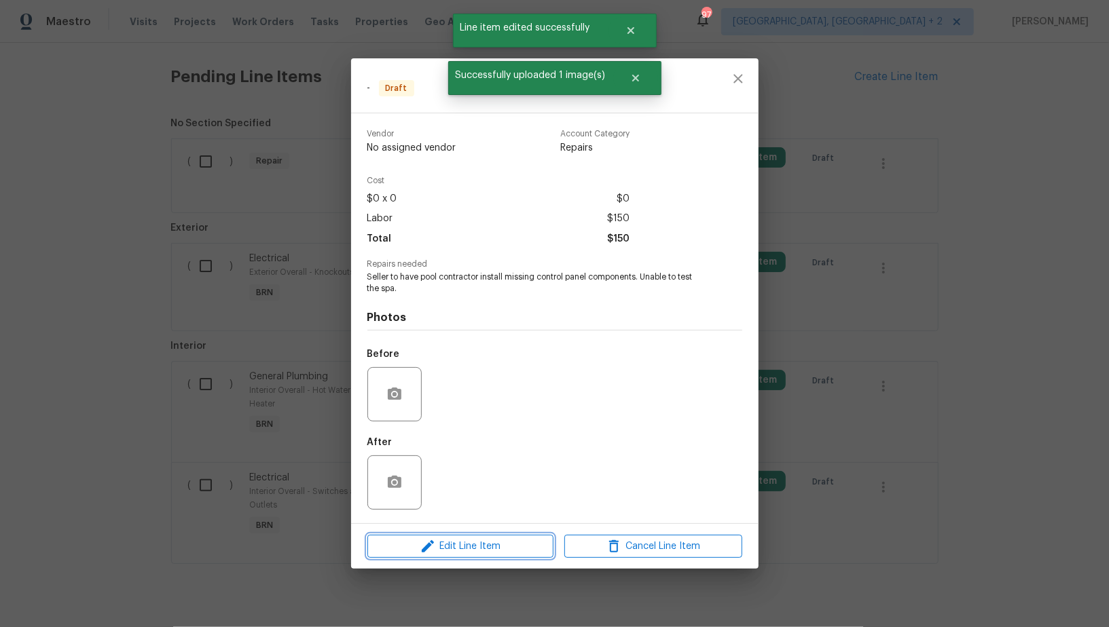
click at [514, 549] on span "Edit Line Item" at bounding box center [460, 546] width 178 height 17
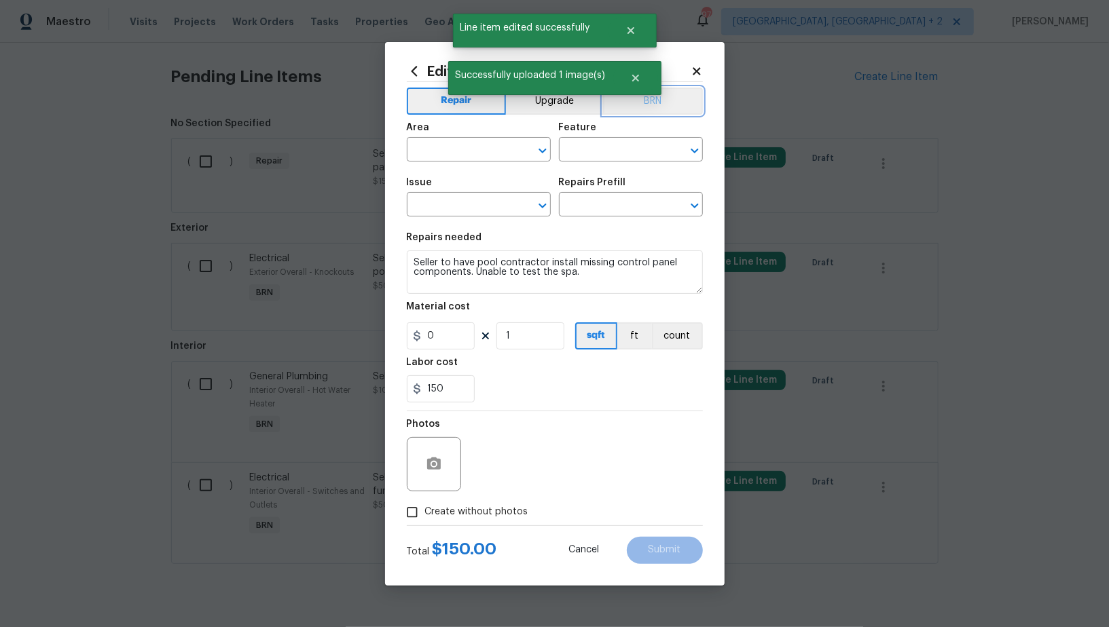
click at [669, 101] on button "BRN" at bounding box center [653, 101] width 100 height 27
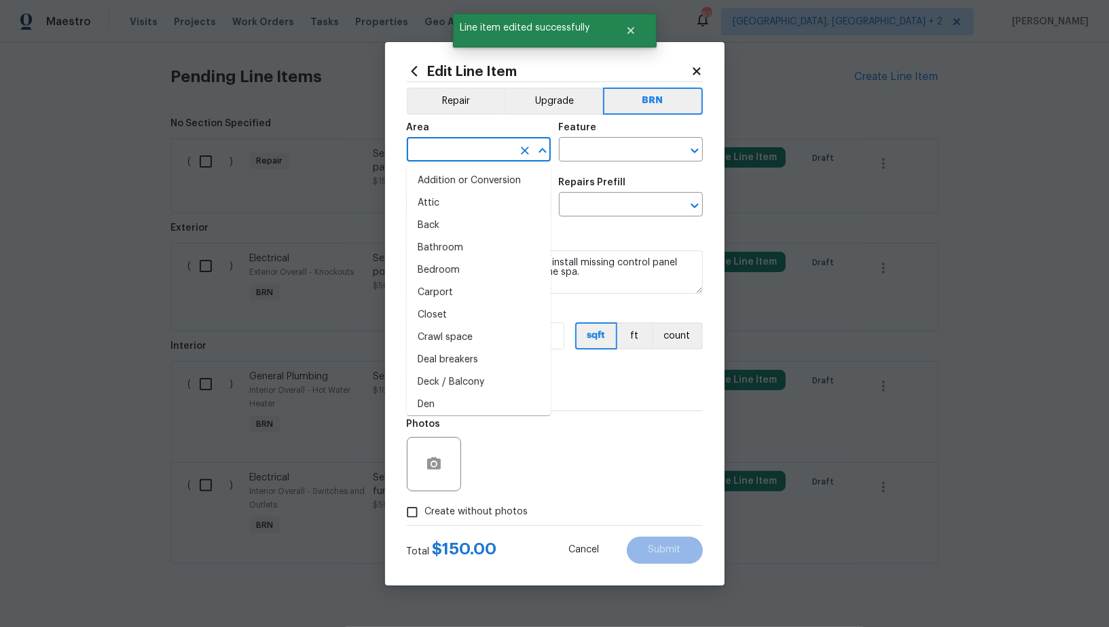
click at [460, 146] on input "text" at bounding box center [460, 151] width 106 height 21
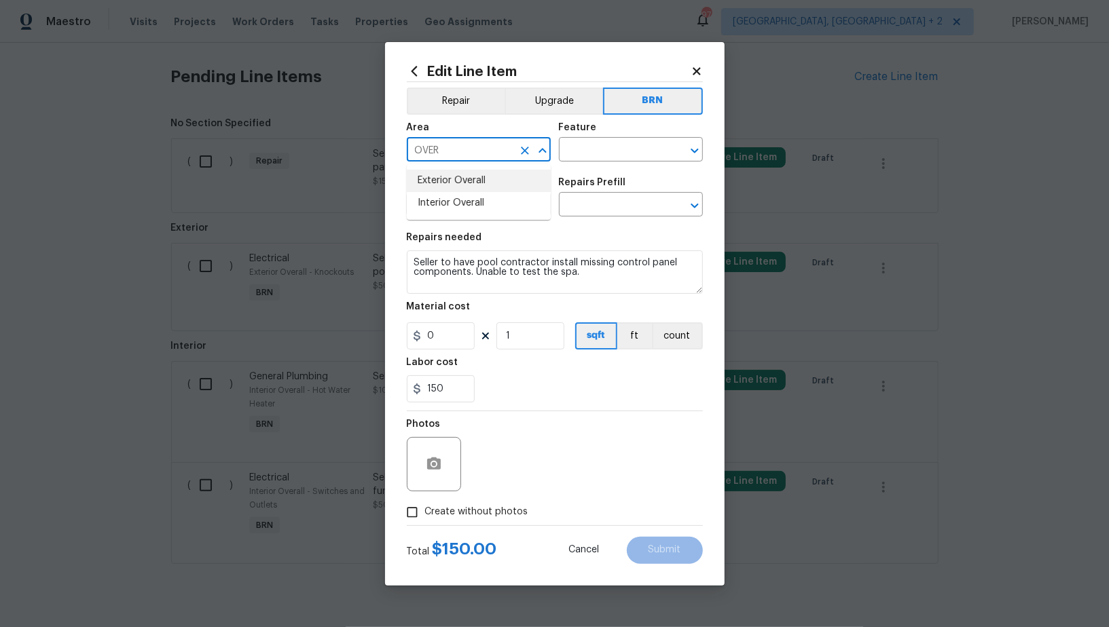
click at [467, 188] on li "Exterior Overall" at bounding box center [479, 181] width 144 height 22
type input "Exterior Overall"
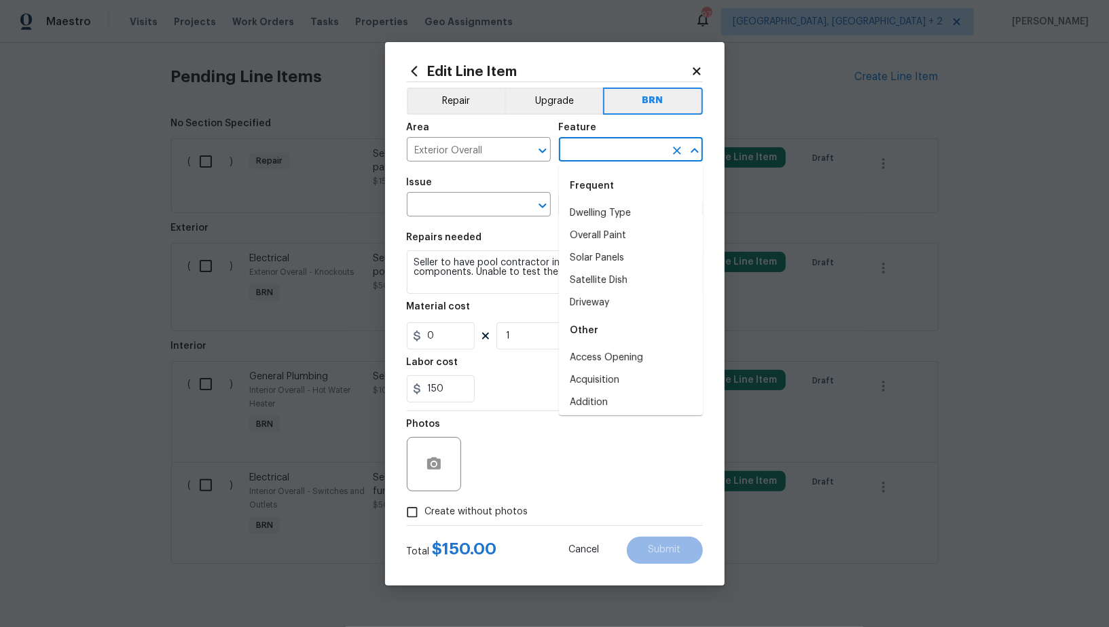
click at [632, 149] on input "text" at bounding box center [612, 151] width 106 height 21
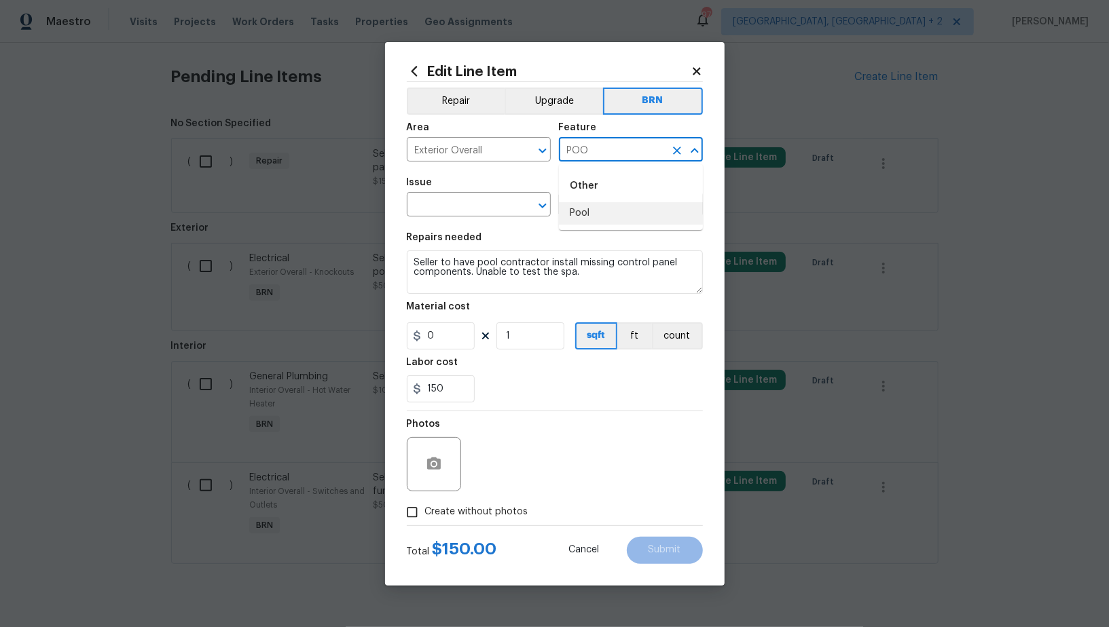
click at [623, 206] on li "Pool" at bounding box center [631, 213] width 144 height 22
type input "Pool"
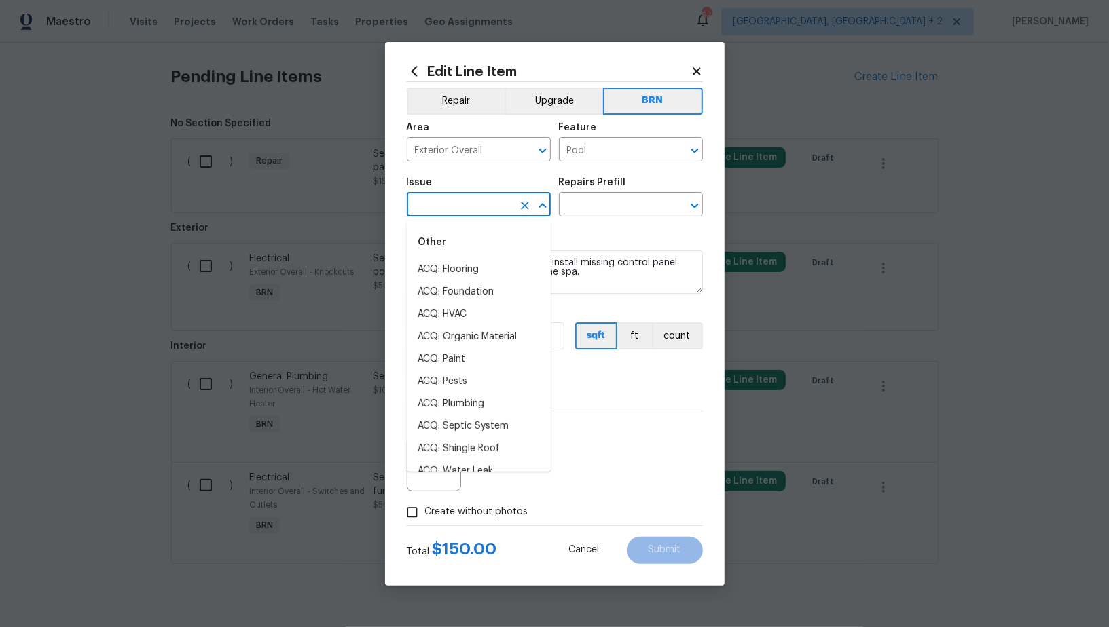
click at [485, 210] on input "text" at bounding box center [460, 206] width 106 height 21
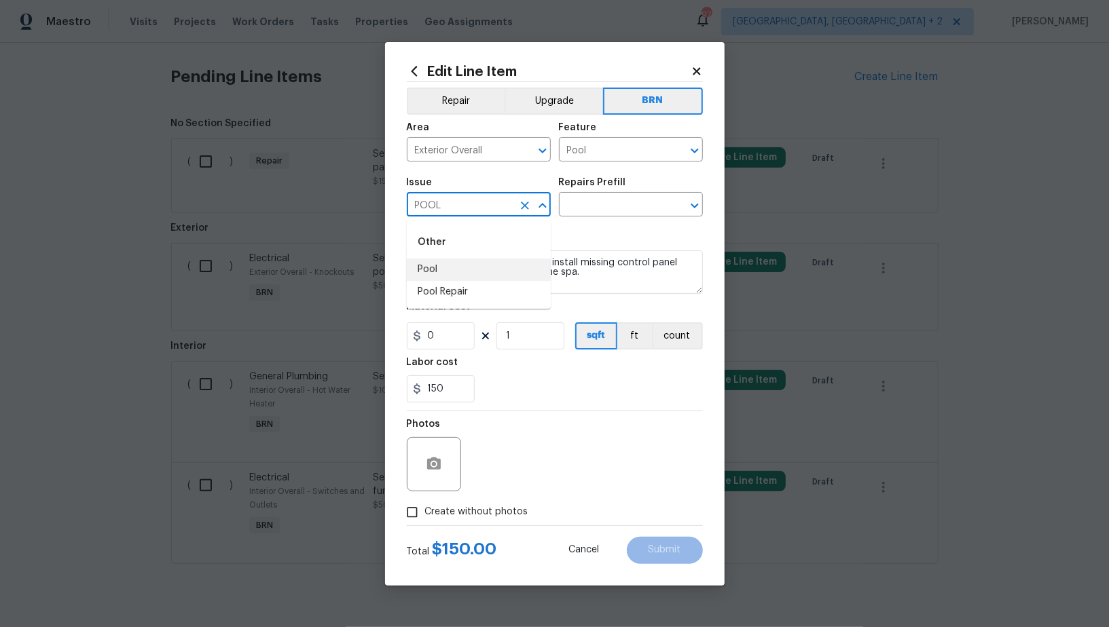
click at [459, 274] on li "Pool" at bounding box center [479, 270] width 144 height 22
type input "Pool"
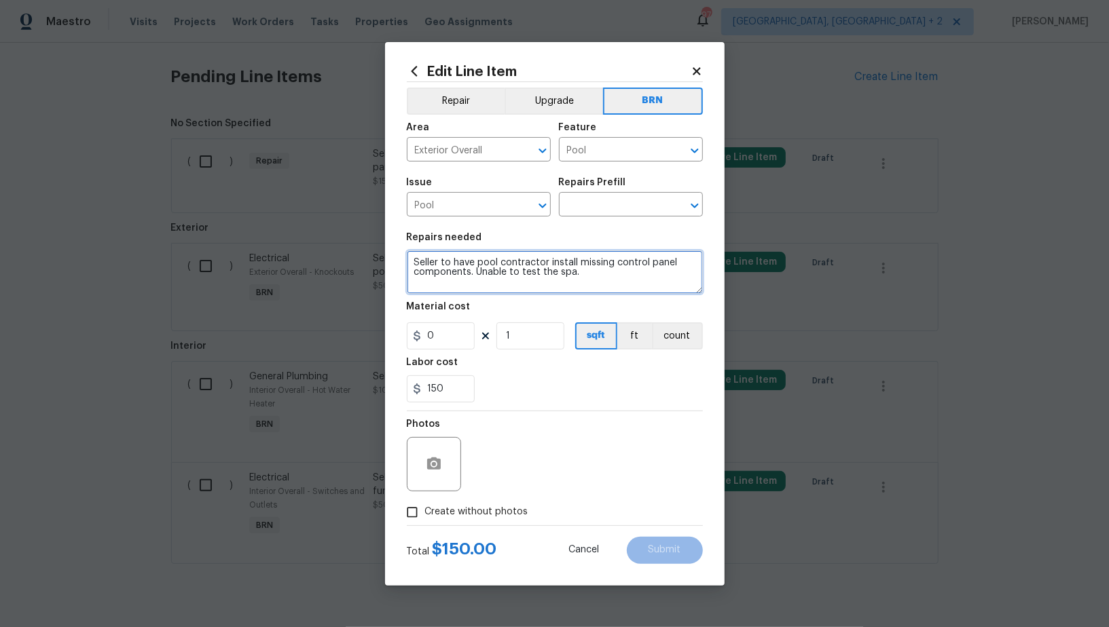
click at [563, 273] on textarea "Seller to have pool contractor install missing control panel components. Unable…" at bounding box center [555, 272] width 296 height 43
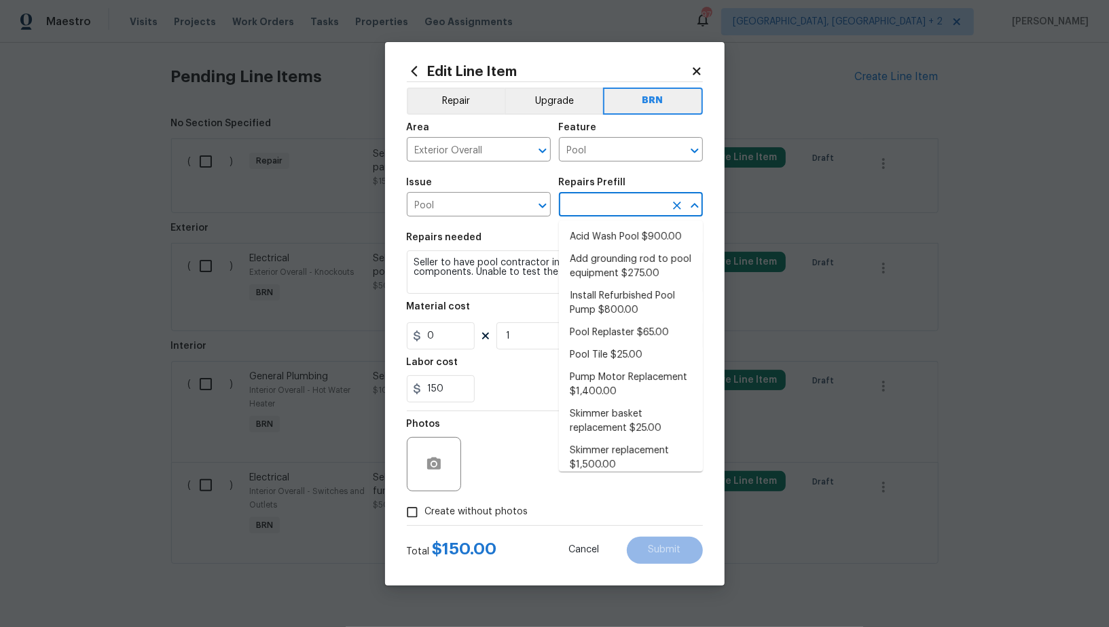
click at [586, 205] on input "text" at bounding box center [612, 206] width 106 height 21
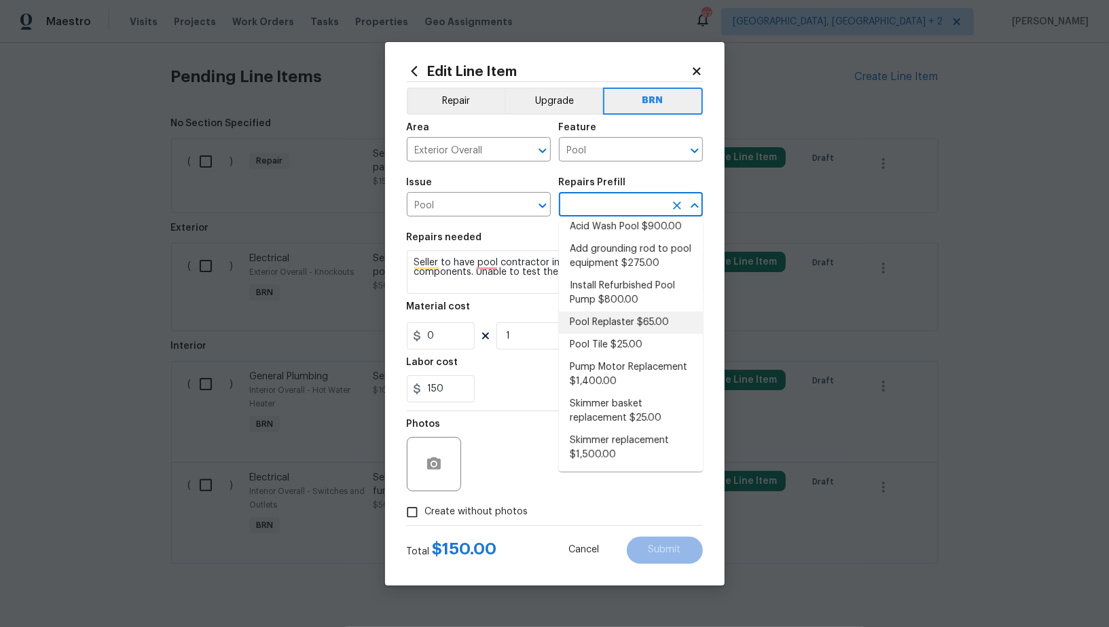
scroll to position [0, 0]
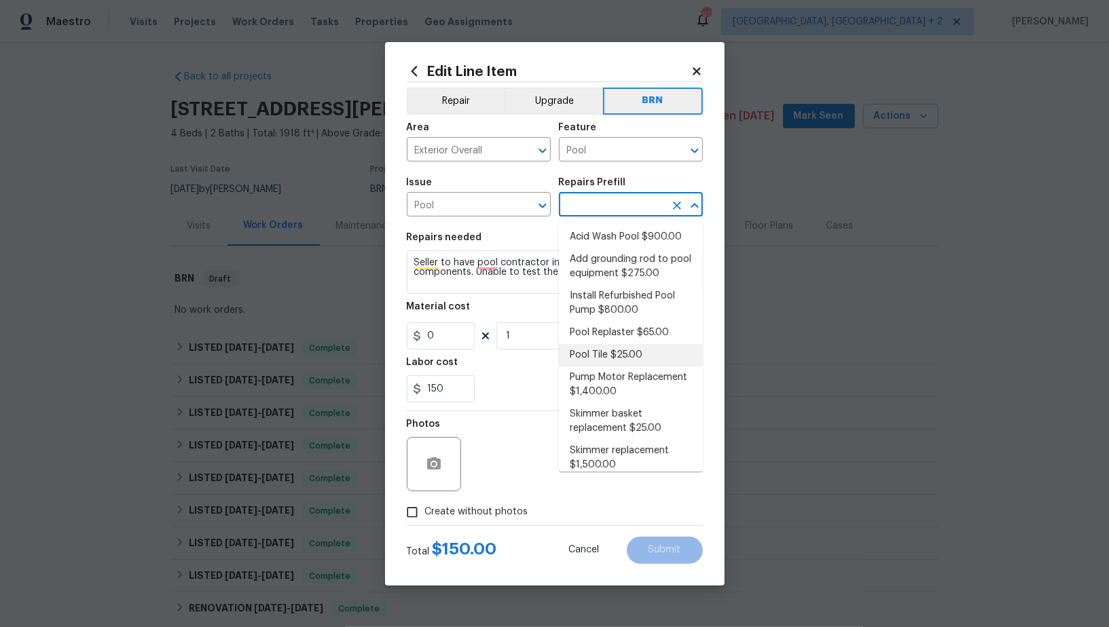
scroll to position [10, 0]
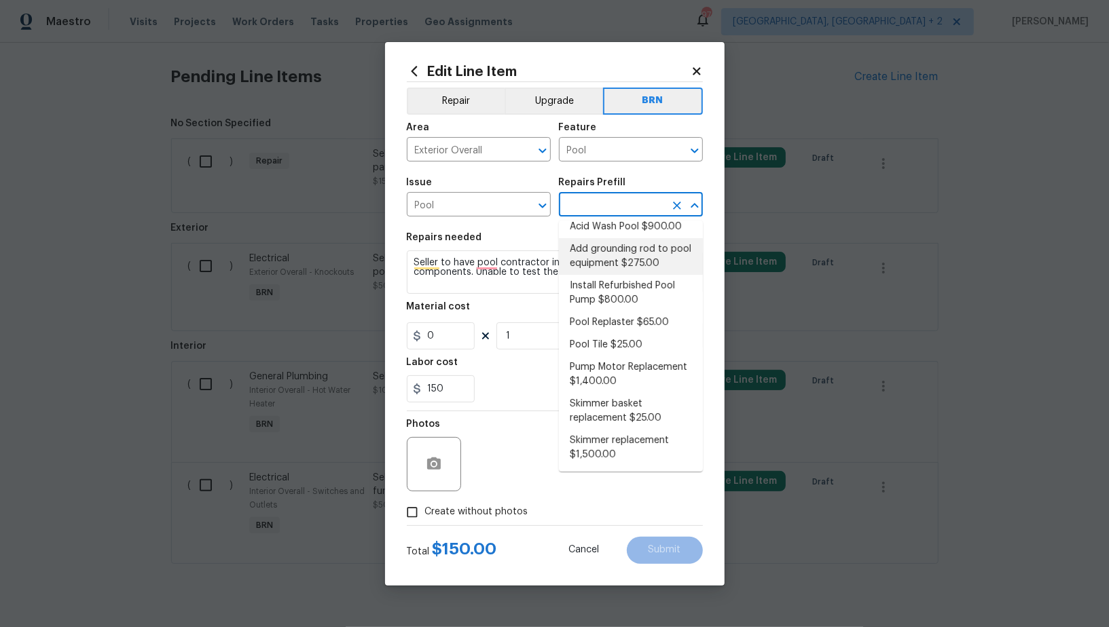
click at [632, 265] on li "Add grounding rod to pool equipment $275.00" at bounding box center [631, 256] width 144 height 37
type input "Add grounding rod to pool equipment $275.00"
type input "275"
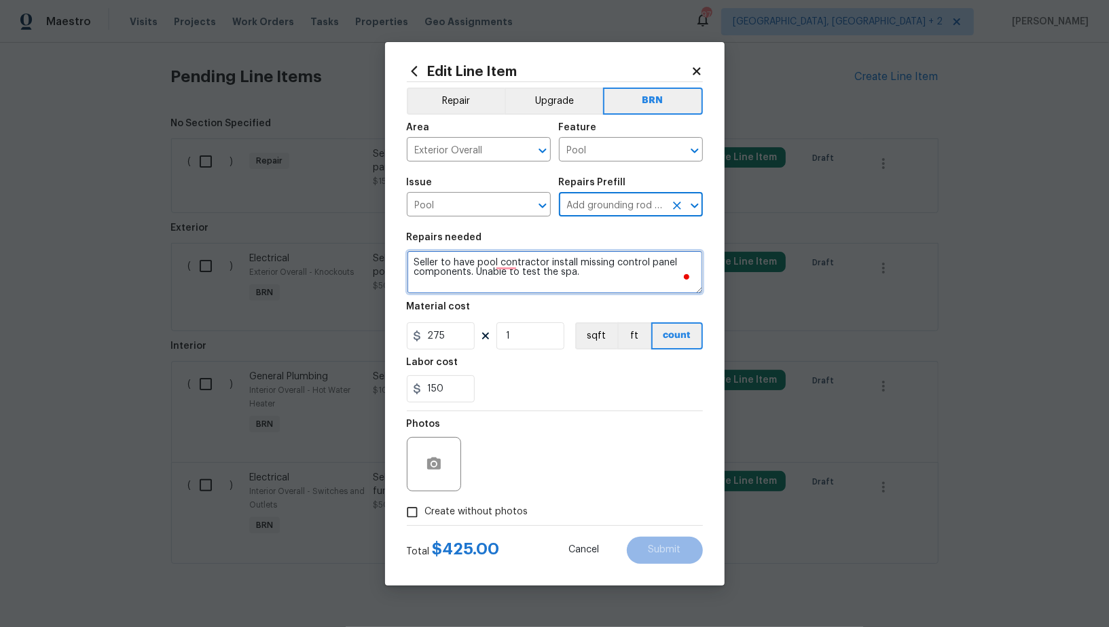
click at [564, 289] on textarea "Properly bond the pool pump by adding grounding clamp to pump and wire to groun…" at bounding box center [555, 272] width 296 height 43
type textarea "Properly bond the pool pump by adding grounding clamp to pump and wire to groun…"
paste textarea "Seller to have pool contractor install missing control panel components. Unable…"
type textarea "Seller to have pool contractor install missing control panel components. Unable…"
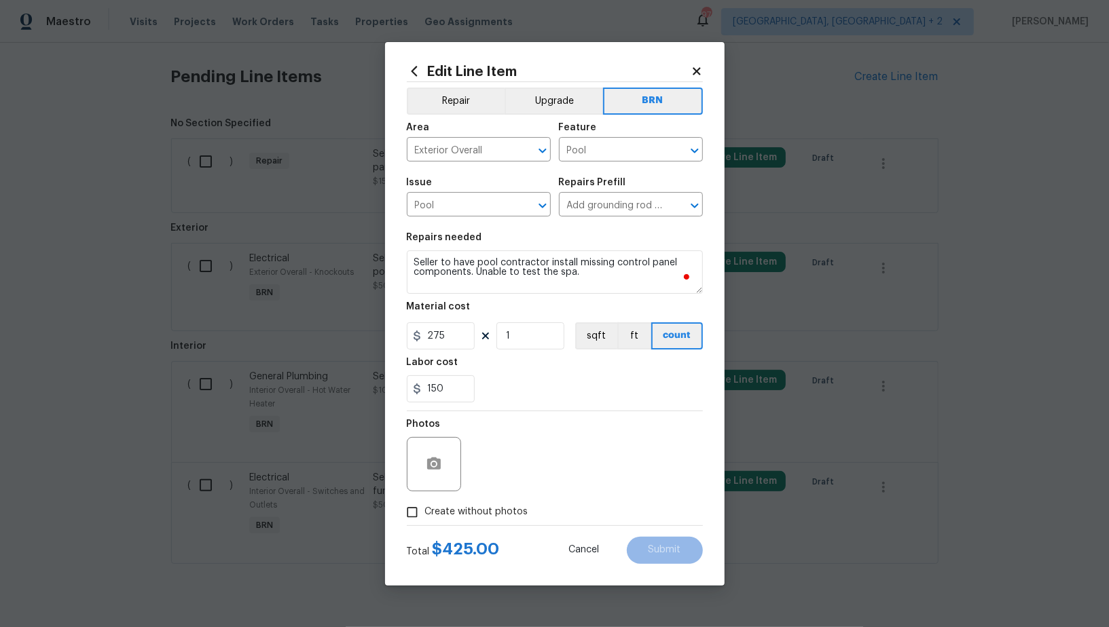
click at [447, 316] on div "Material cost" at bounding box center [555, 311] width 296 height 18
click at [447, 323] on input "275" at bounding box center [441, 336] width 68 height 27
type input "0"
click at [433, 470] on icon "button" at bounding box center [434, 464] width 16 height 16
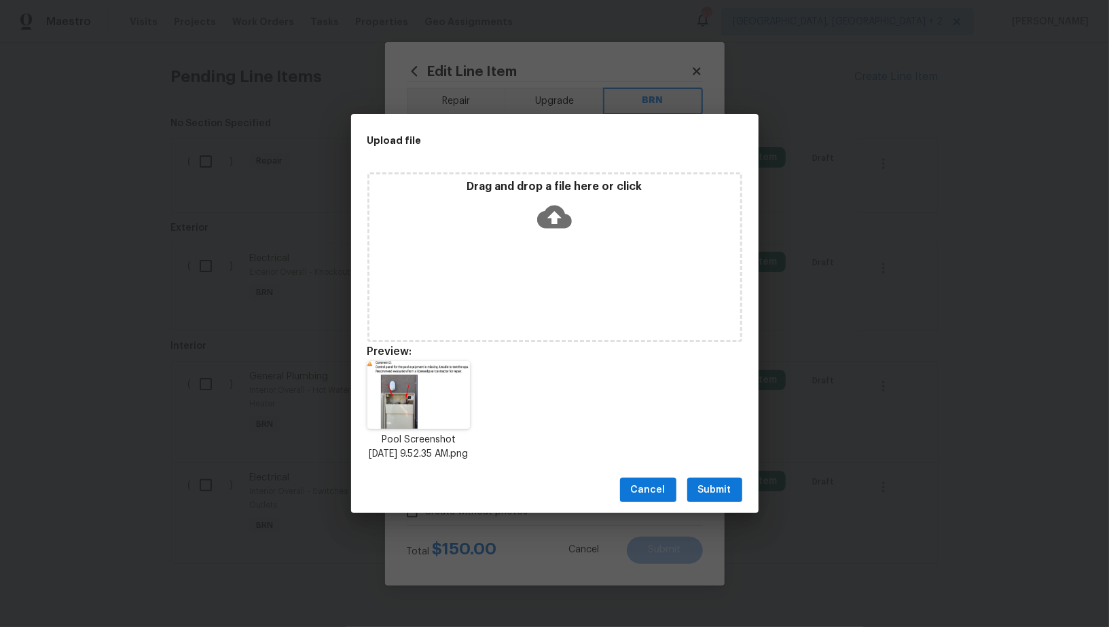
click at [748, 494] on div "Cancel Submit" at bounding box center [554, 490] width 407 height 47
click at [715, 494] on span "Submit" at bounding box center [714, 490] width 33 height 17
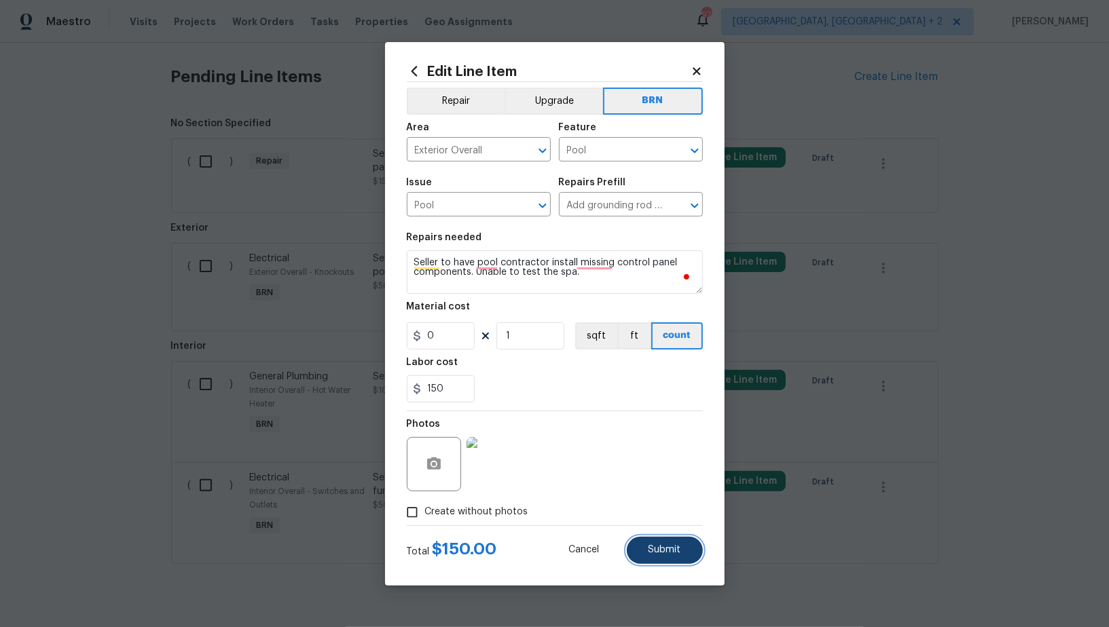
click at [667, 562] on button "Submit" at bounding box center [665, 550] width 76 height 27
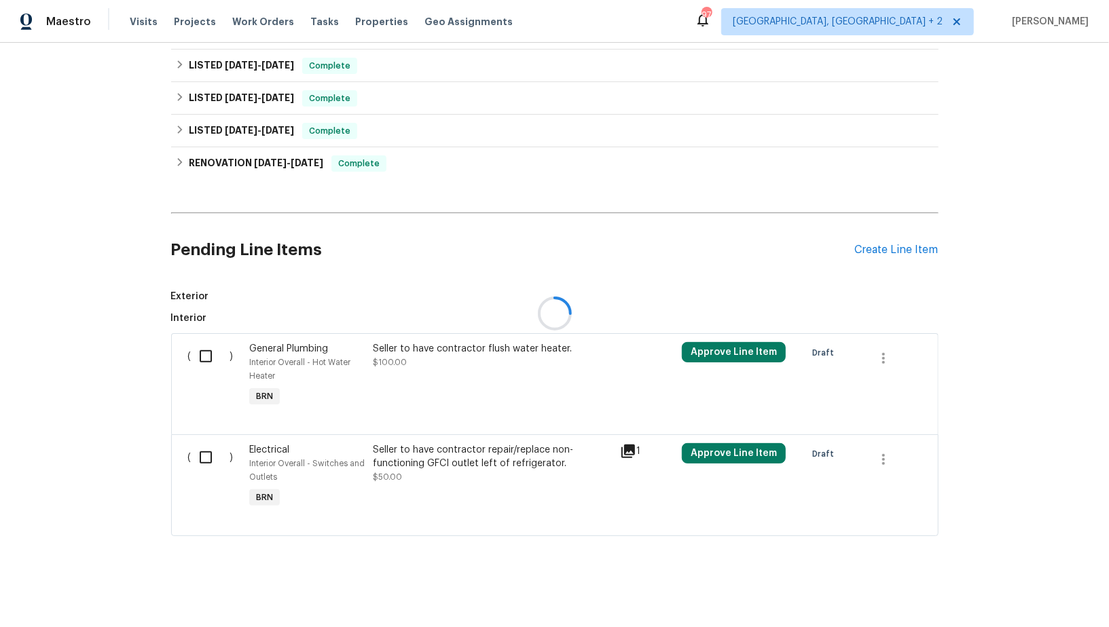
scroll to position [619, 0]
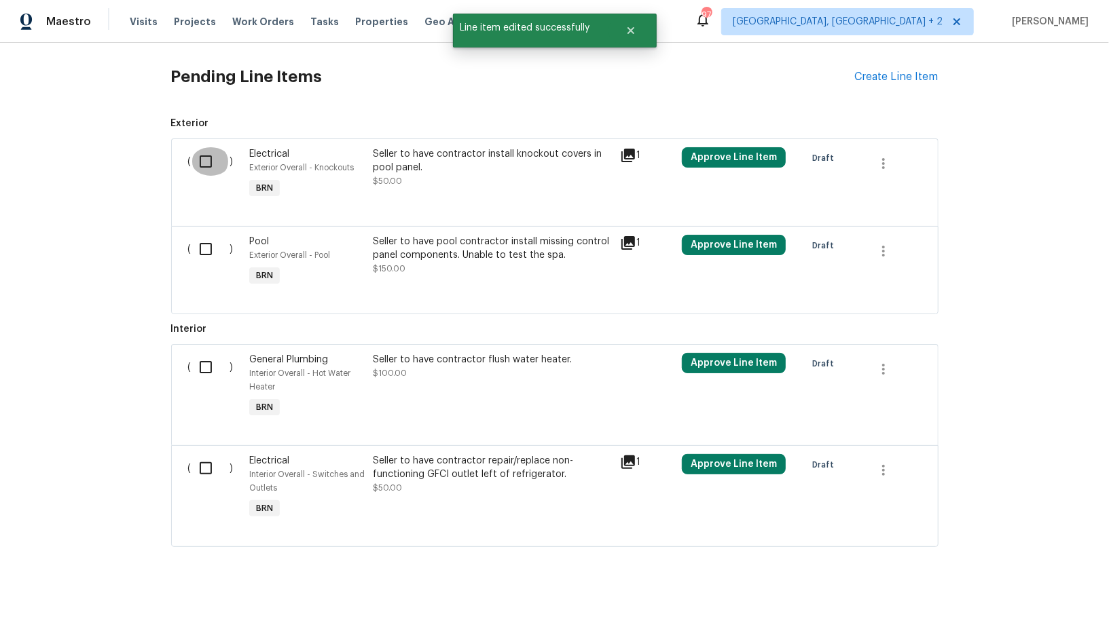
click at [193, 160] on input "checkbox" at bounding box center [210, 161] width 39 height 29
checkbox input "true"
click at [196, 376] on input "checkbox" at bounding box center [210, 367] width 39 height 29
checkbox input "true"
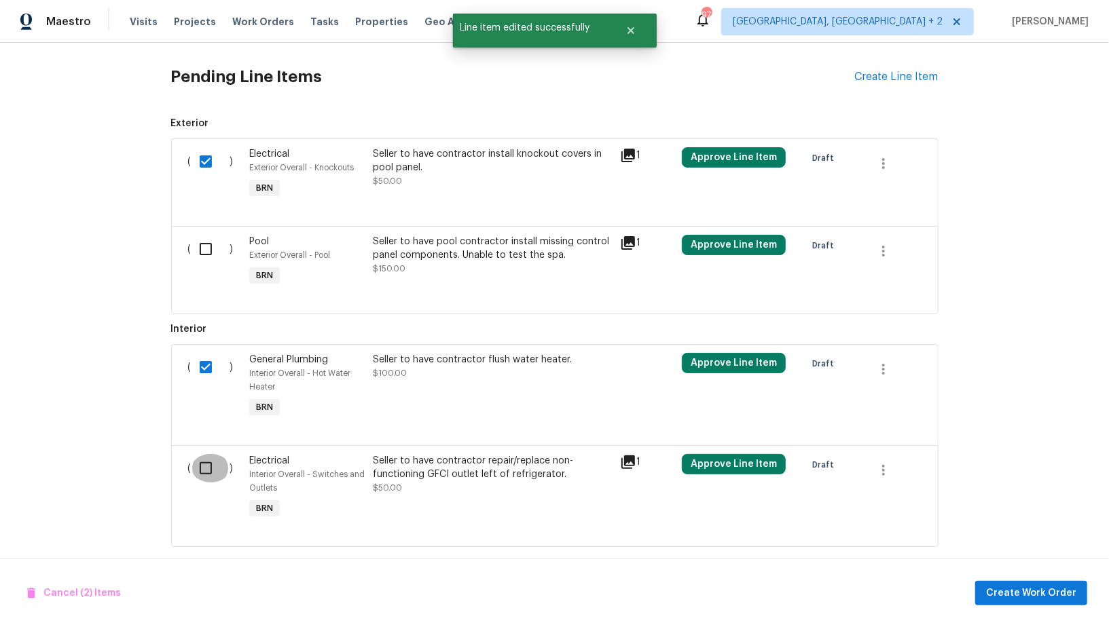
click at [210, 475] on input "checkbox" at bounding box center [210, 468] width 39 height 29
checkbox input "true"
click at [1043, 613] on div "Cancel (3) Items Create Work Order" at bounding box center [554, 593] width 1109 height 69
click at [1032, 600] on span "Create Work Order" at bounding box center [1031, 593] width 90 height 17
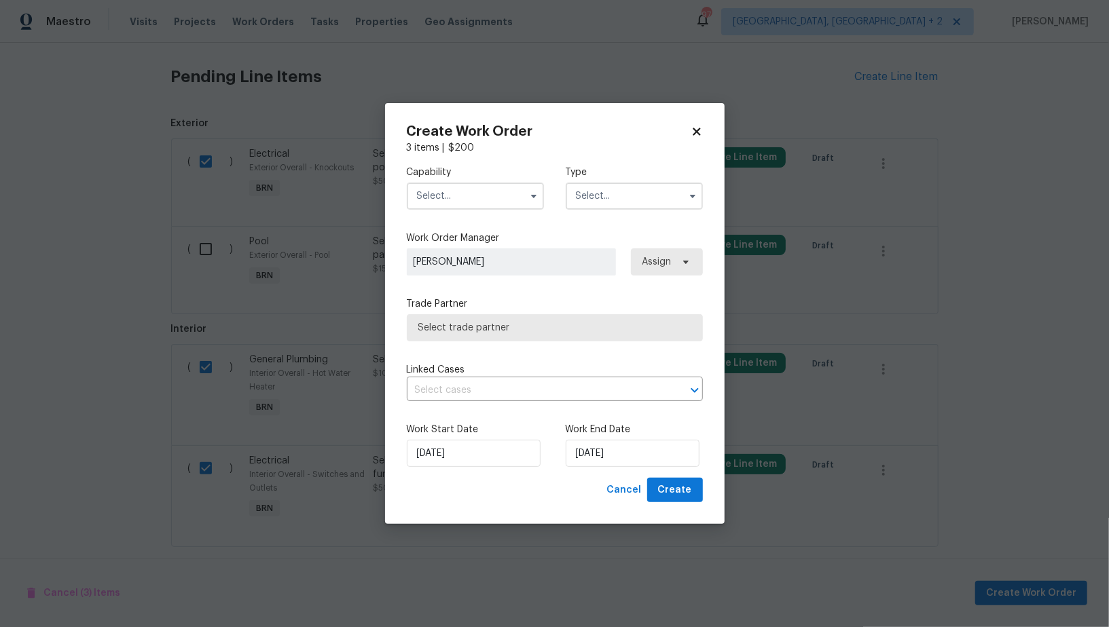
click at [471, 201] on input "text" at bounding box center [475, 196] width 137 height 27
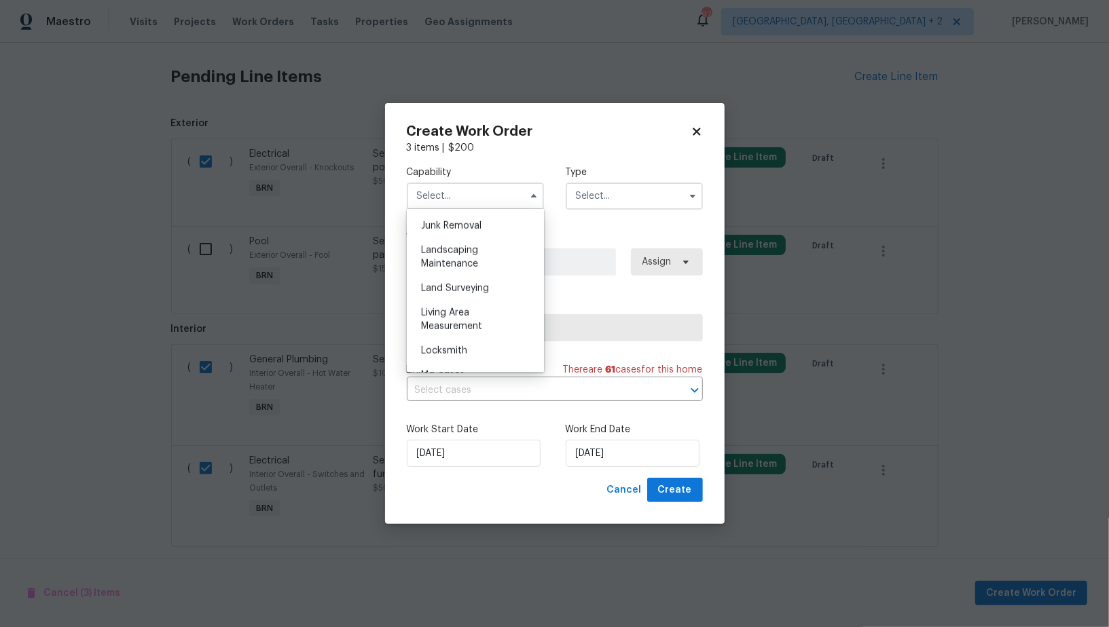
scroll to position [698, 0]
click at [462, 278] on div "Handyman" at bounding box center [475, 273] width 130 height 24
type input "Handyman"
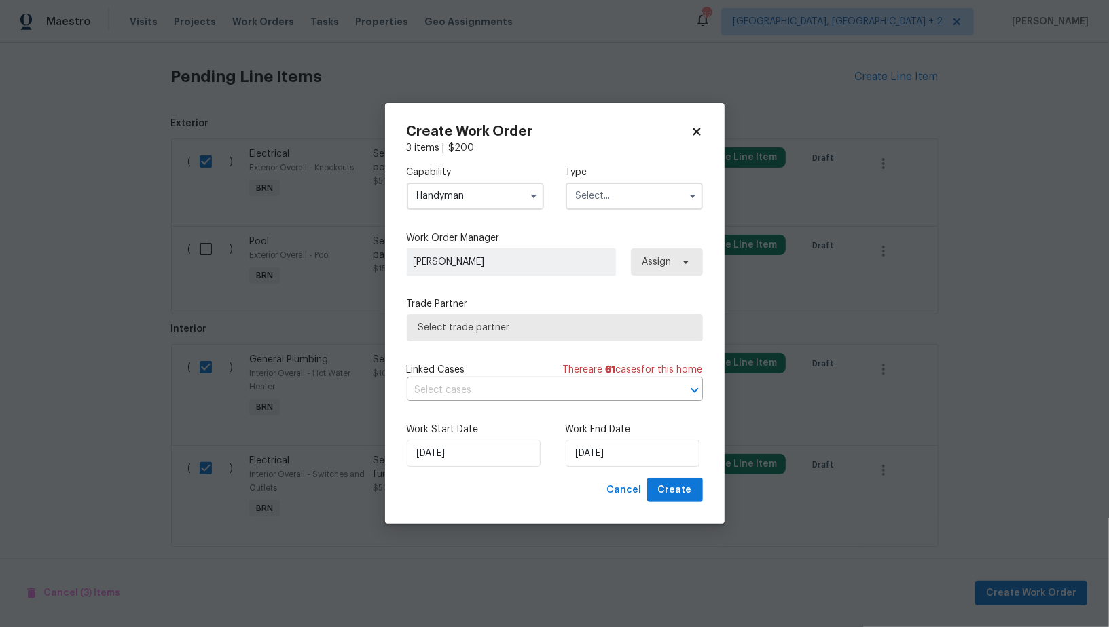
click at [614, 158] on div "Capability Handyman Agent Appliance Bathtub Resurfacing BRN And Lrr Broker Cabi…" at bounding box center [555, 188] width 296 height 66
click at [606, 195] on input "text" at bounding box center [634, 196] width 137 height 27
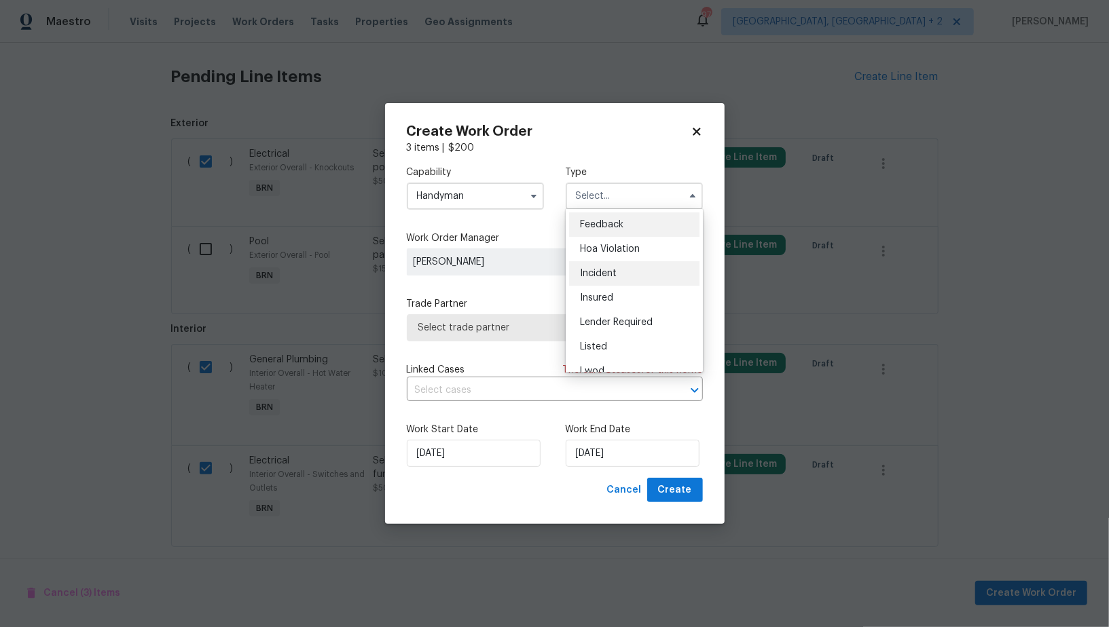
scroll to position [161, 0]
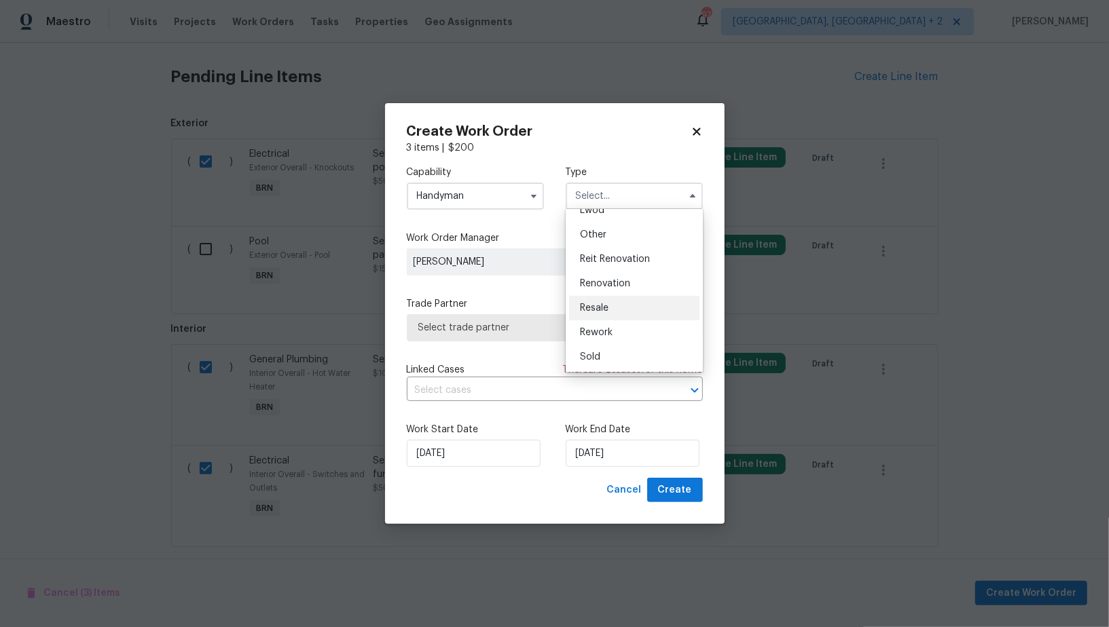
click at [612, 303] on div "Resale" at bounding box center [634, 308] width 130 height 24
type input "Resale"
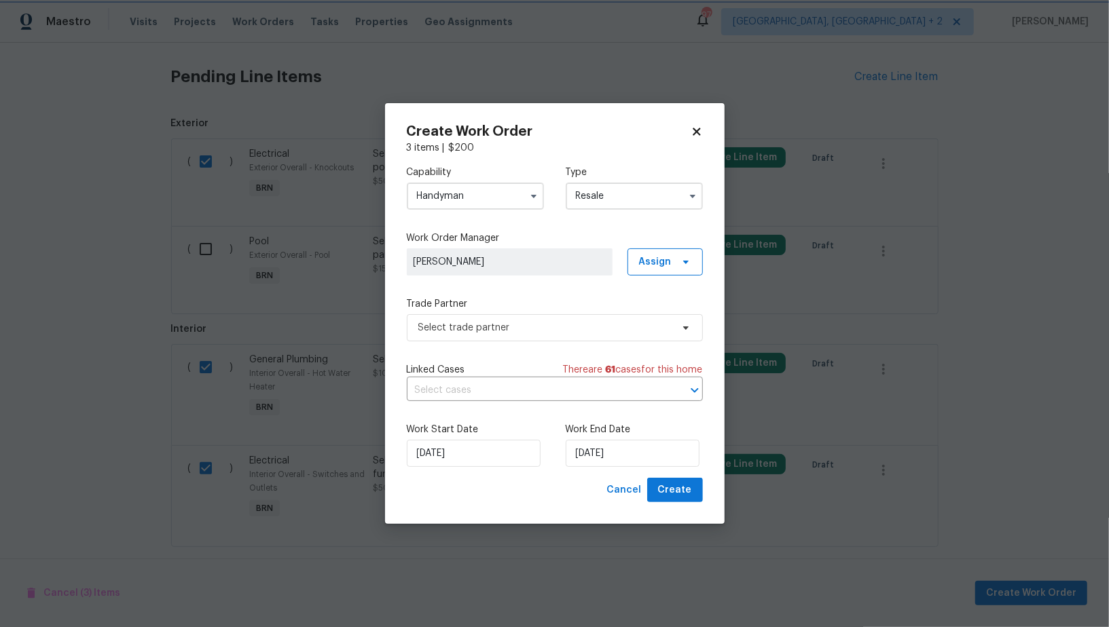
scroll to position [0, 0]
click at [566, 336] on span "Select trade partner" at bounding box center [555, 327] width 296 height 27
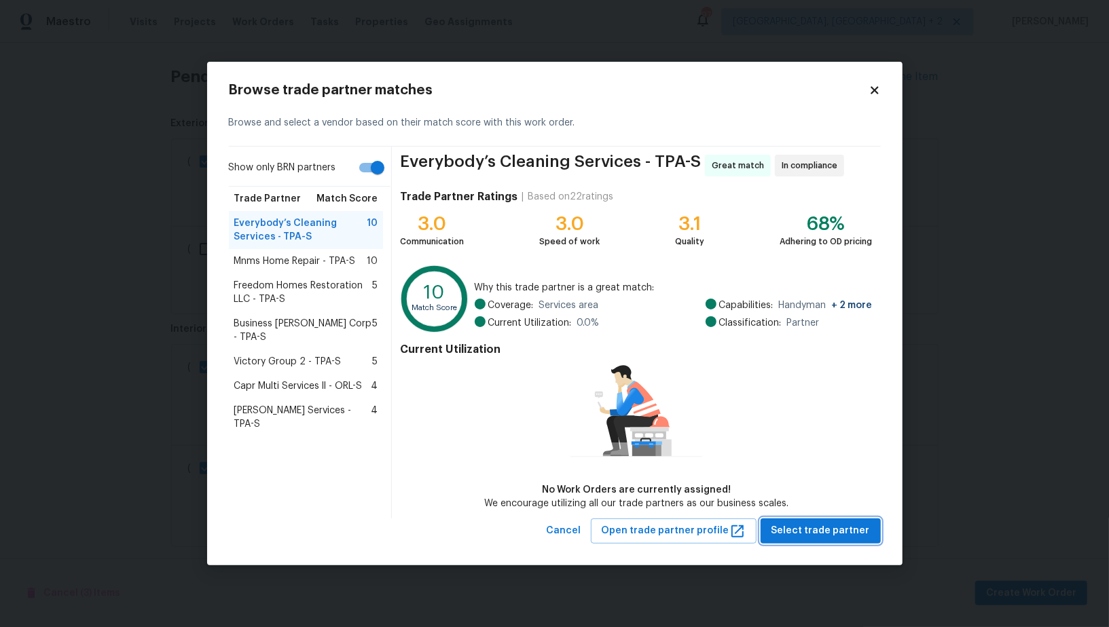
click at [817, 528] on span "Select trade partner" at bounding box center [820, 531] width 98 height 17
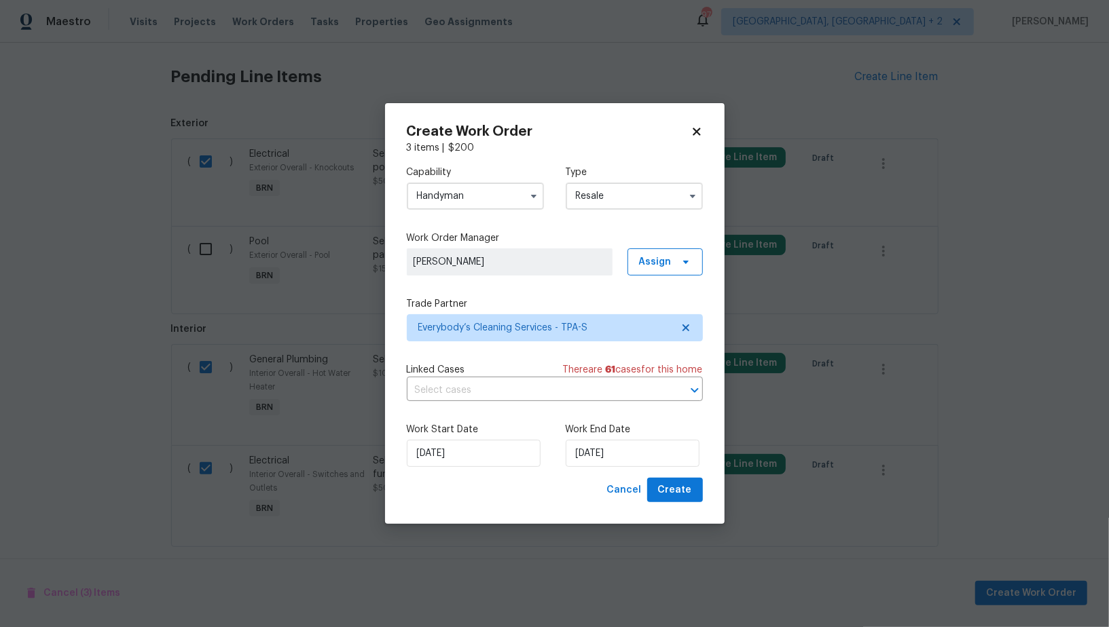
click at [541, 365] on div "Linked Cases There are 61 case s for this home" at bounding box center [555, 370] width 296 height 14
click at [541, 382] on input "text" at bounding box center [536, 390] width 258 height 21
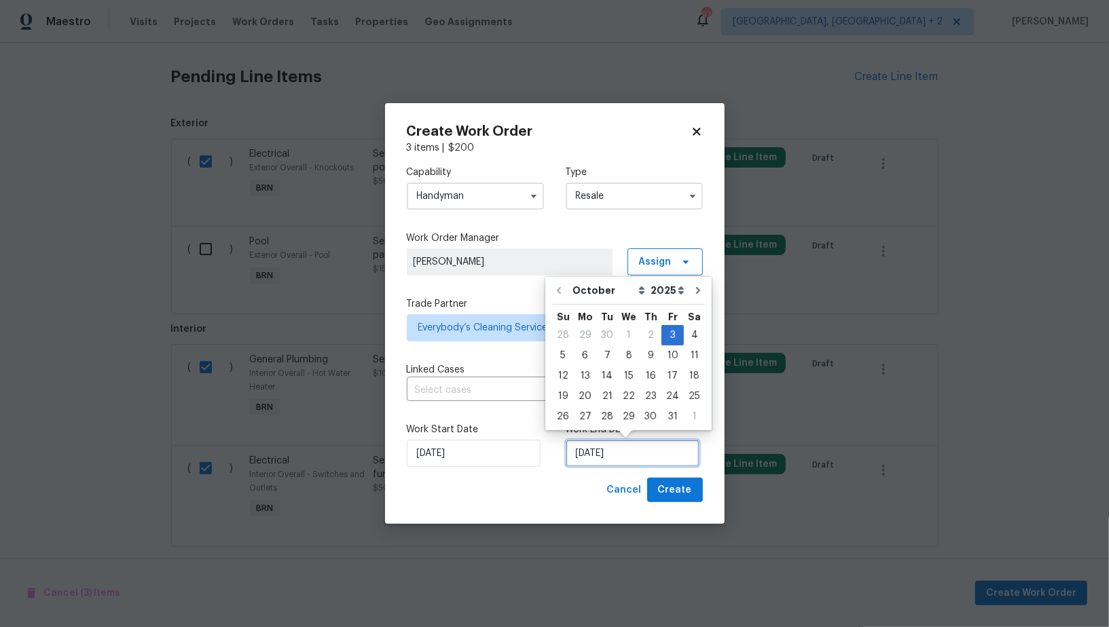
click at [618, 443] on input "03/10/2025" at bounding box center [633, 453] width 134 height 27
click at [599, 356] on div "7" at bounding box center [607, 355] width 22 height 19
type input "07/10/2025"
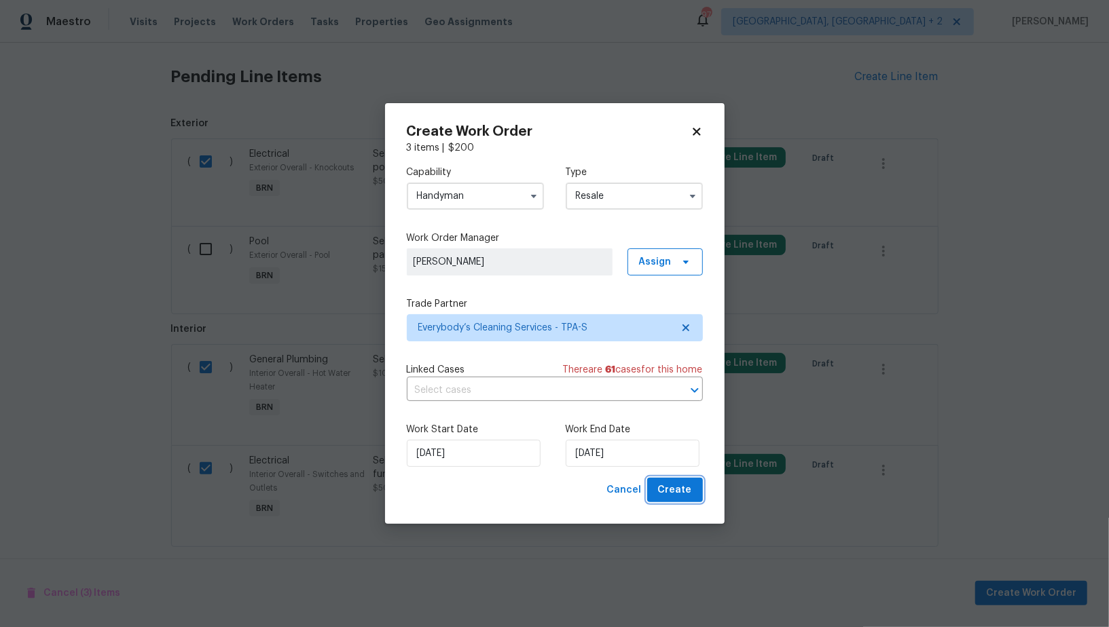
click at [655, 493] on button "Create" at bounding box center [675, 490] width 56 height 25
checkbox input "false"
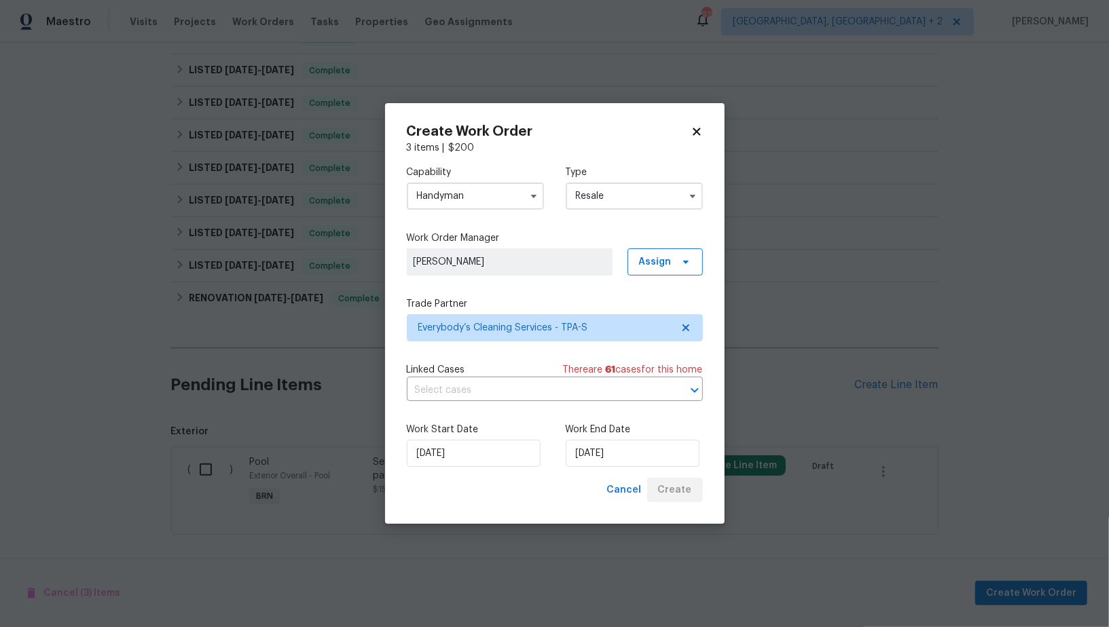
scroll to position [344, 0]
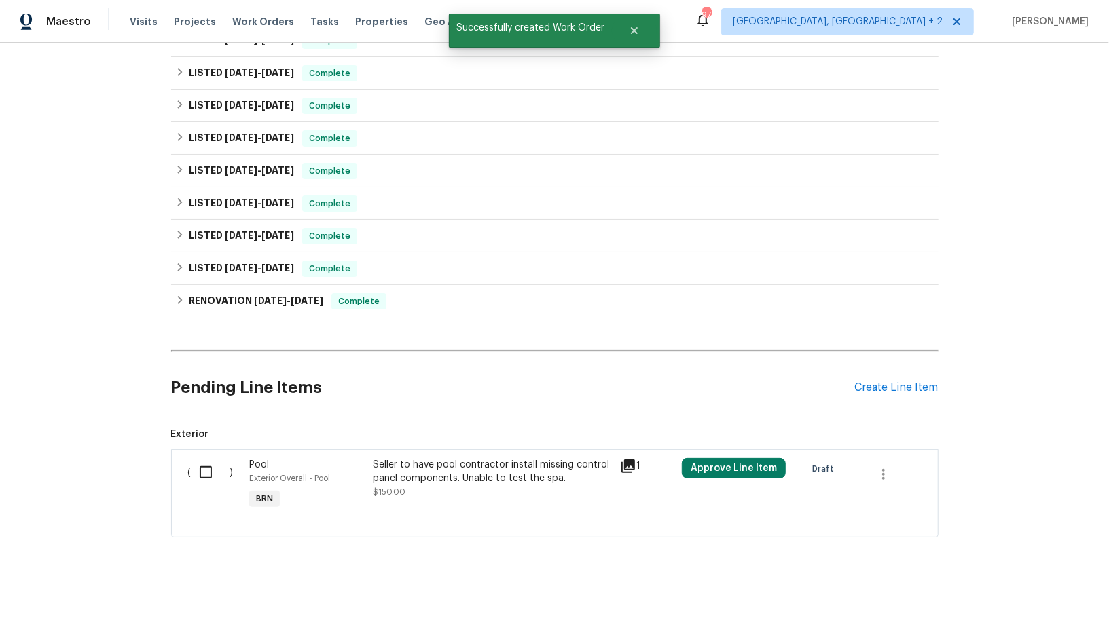
click at [206, 477] on input "checkbox" at bounding box center [210, 472] width 39 height 29
checkbox input "true"
click at [1057, 589] on span "Create Work Order" at bounding box center [1031, 593] width 90 height 17
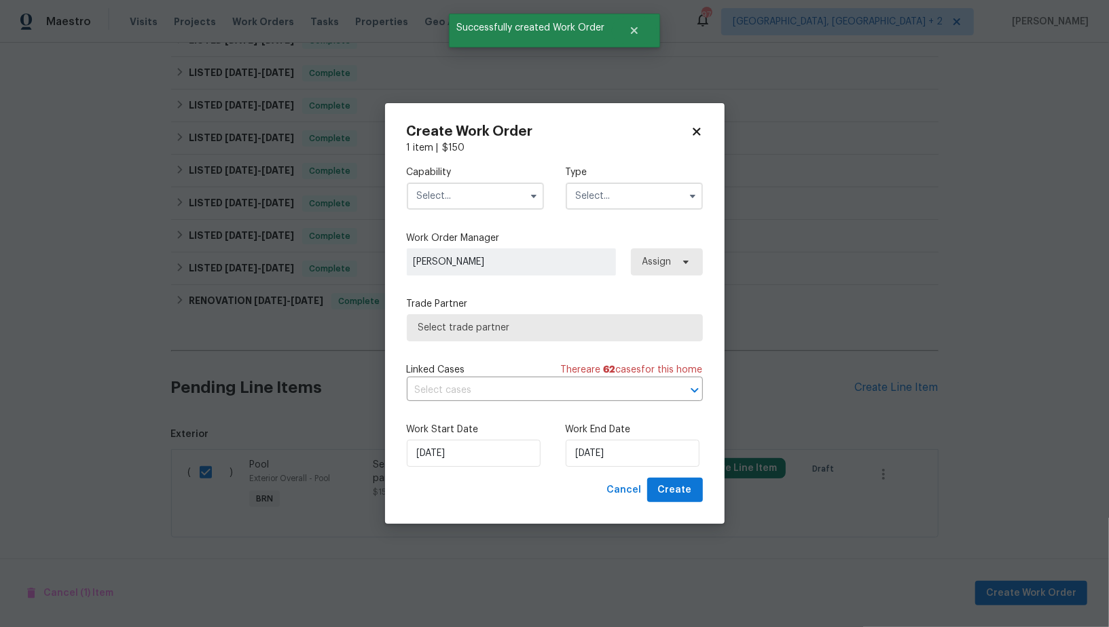
click at [450, 185] on input "text" at bounding box center [475, 196] width 137 height 27
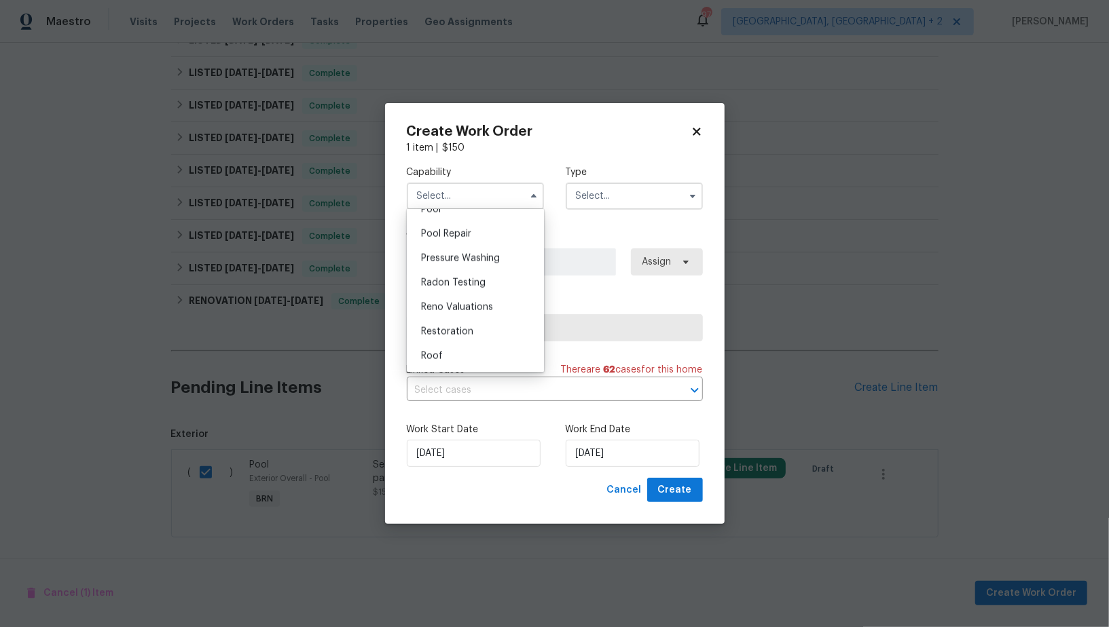
scroll to position [1218, 0]
click at [445, 244] on div "Pool" at bounding box center [475, 245] width 130 height 24
type input "Pool"
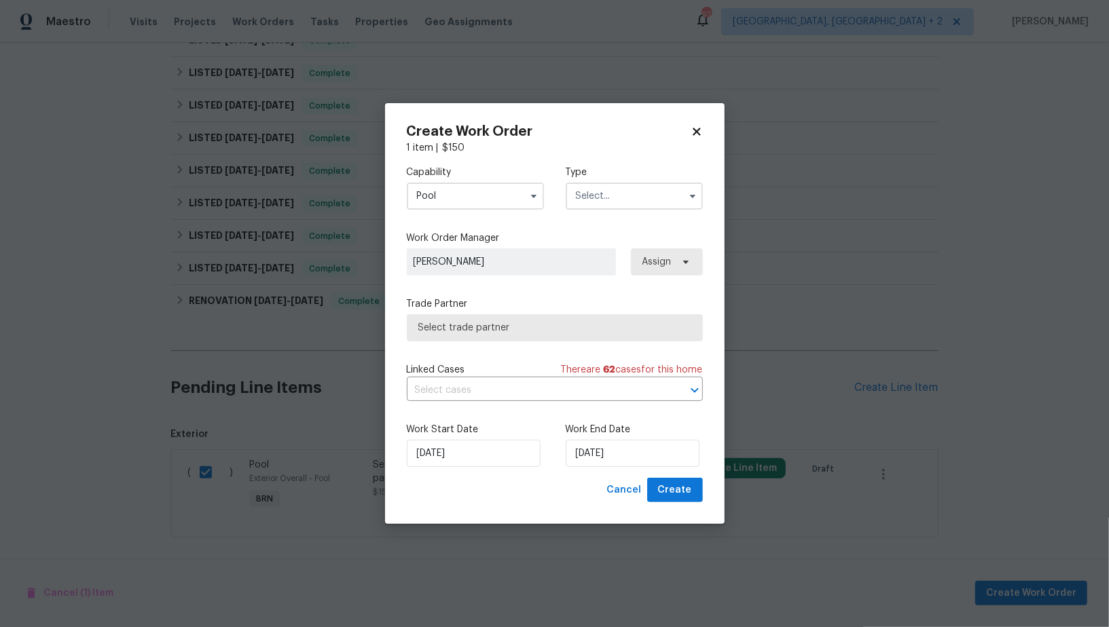
click at [624, 200] on input "text" at bounding box center [634, 196] width 137 height 27
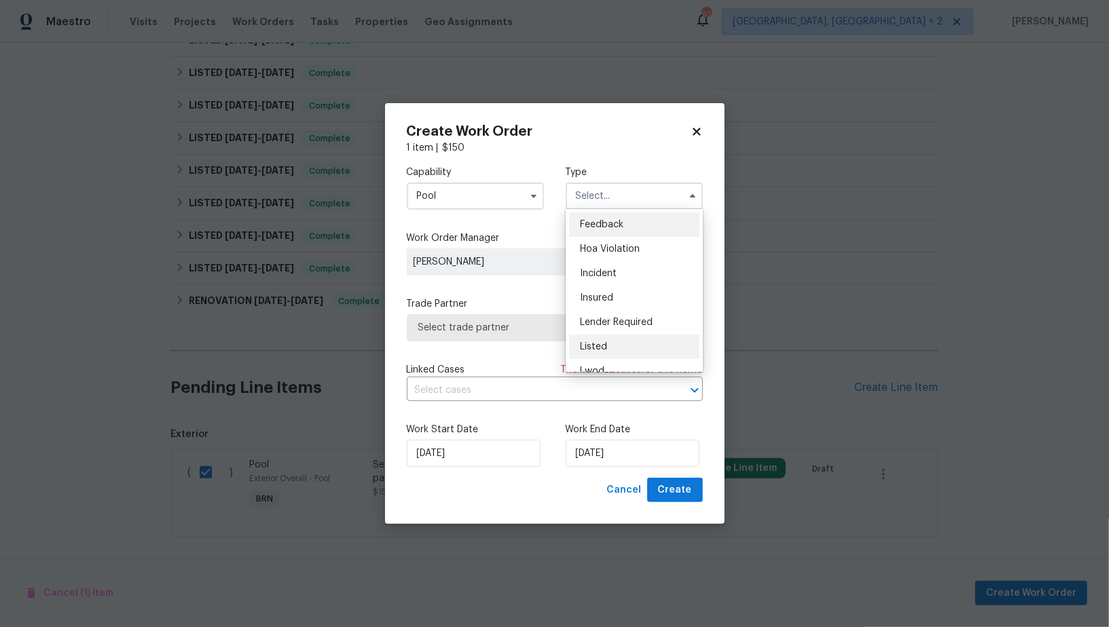
scroll to position [161, 0]
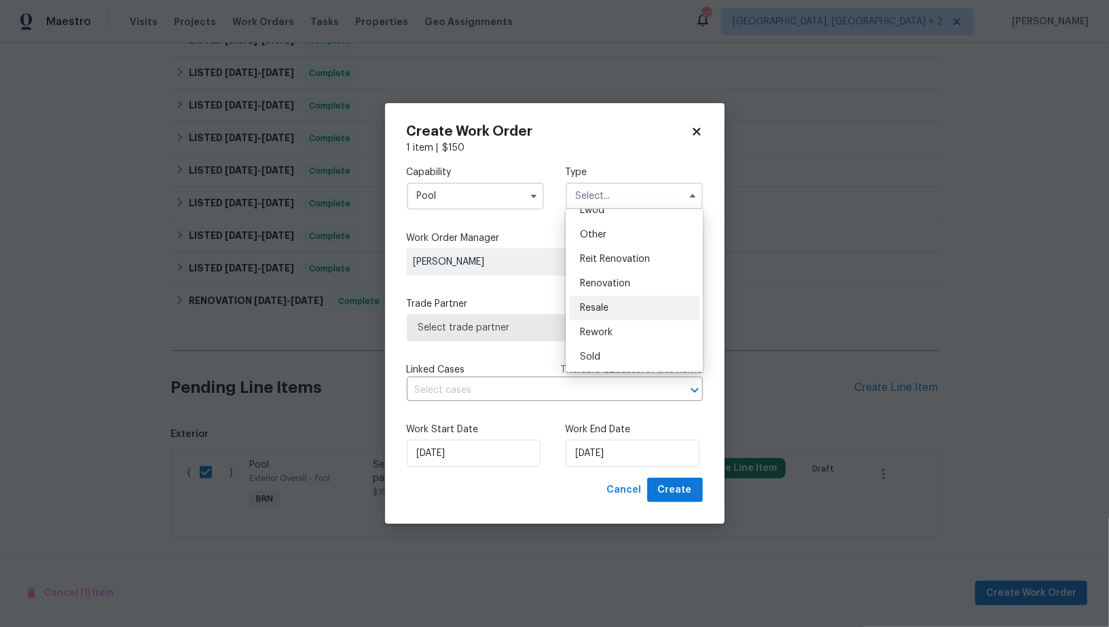
click at [606, 313] on div "Resale" at bounding box center [634, 308] width 130 height 24
type input "Resale"
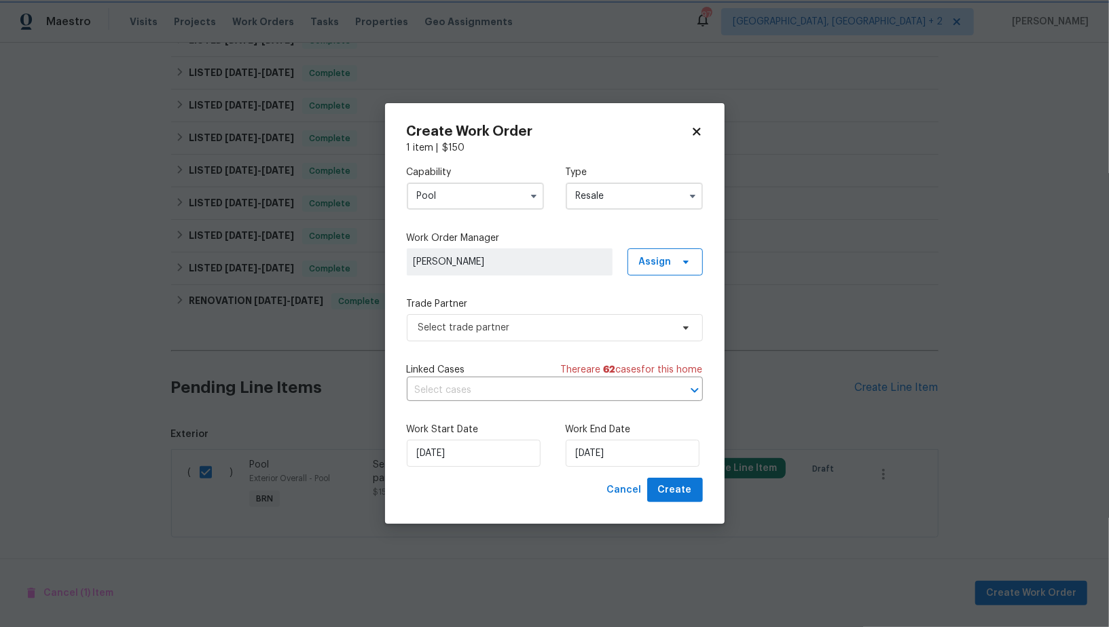
scroll to position [0, 0]
click at [579, 333] on span "Select trade partner" at bounding box center [544, 328] width 253 height 14
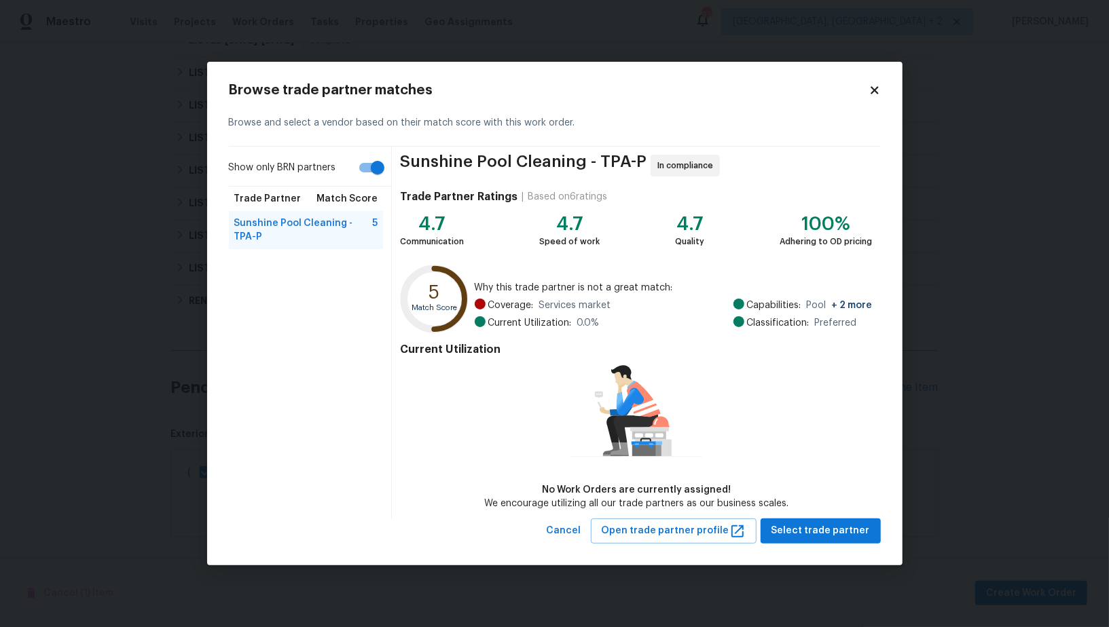
click at [371, 174] on input "Show only BRN partners" at bounding box center [377, 168] width 77 height 26
checkbox input "false"
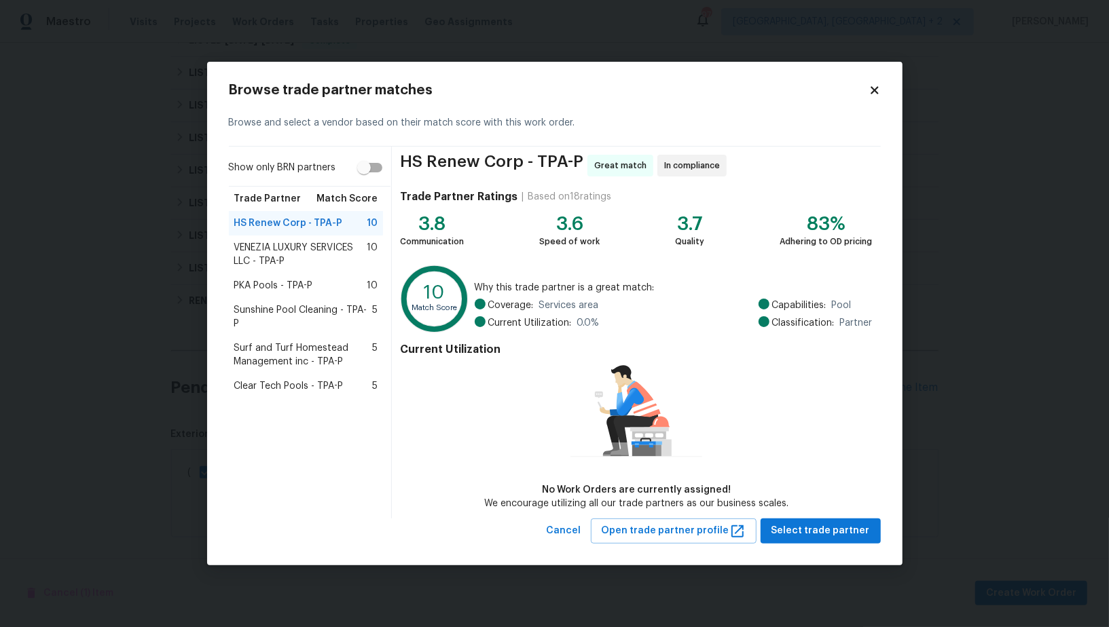
click at [293, 293] on div "PKA Pools - TPA-P 10" at bounding box center [306, 286] width 155 height 24
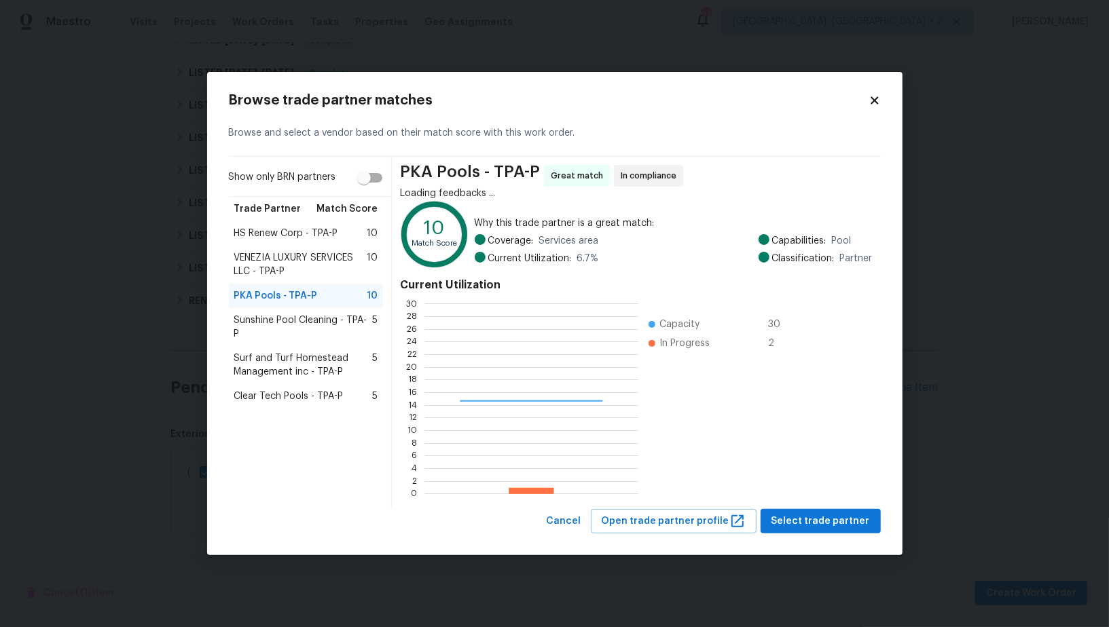
scroll to position [190, 214]
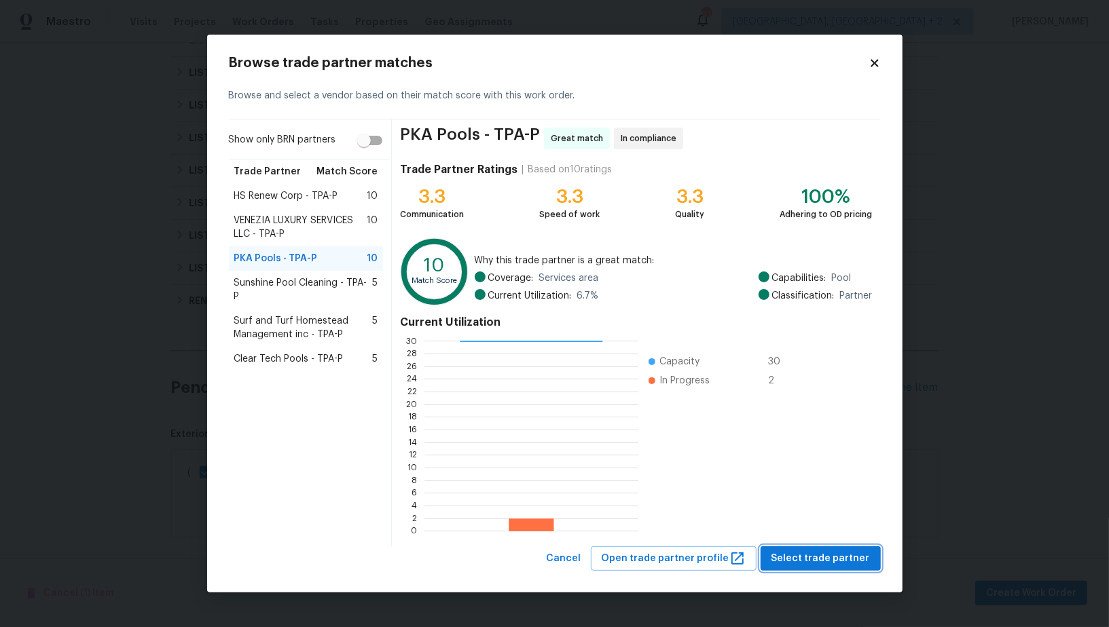
click at [826, 558] on span "Select trade partner" at bounding box center [820, 559] width 98 height 17
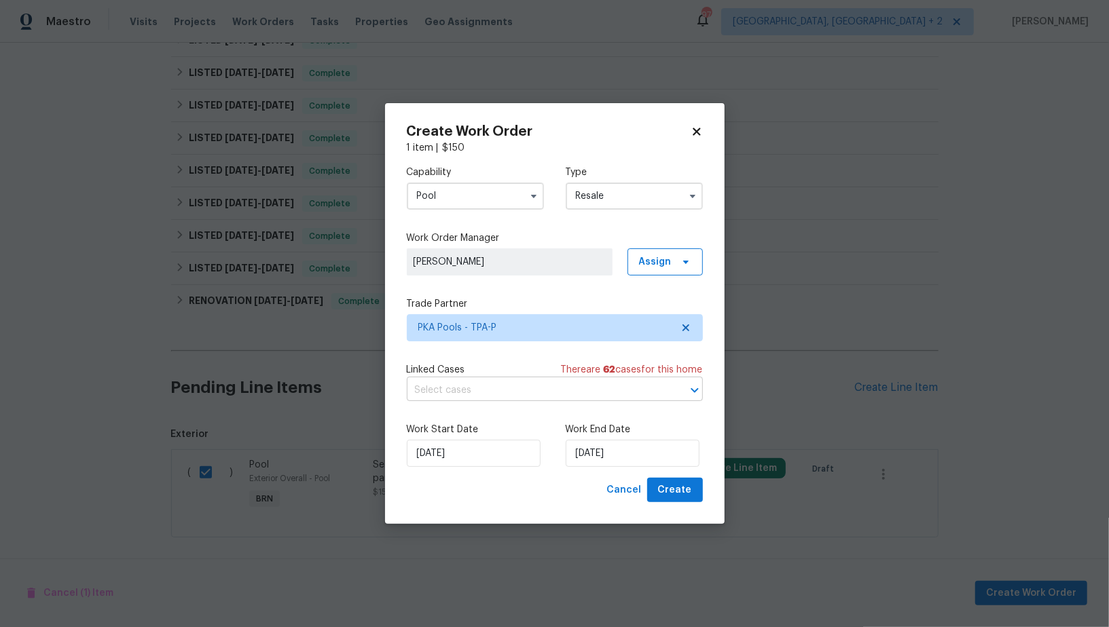
click at [509, 399] on input "text" at bounding box center [536, 390] width 258 height 21
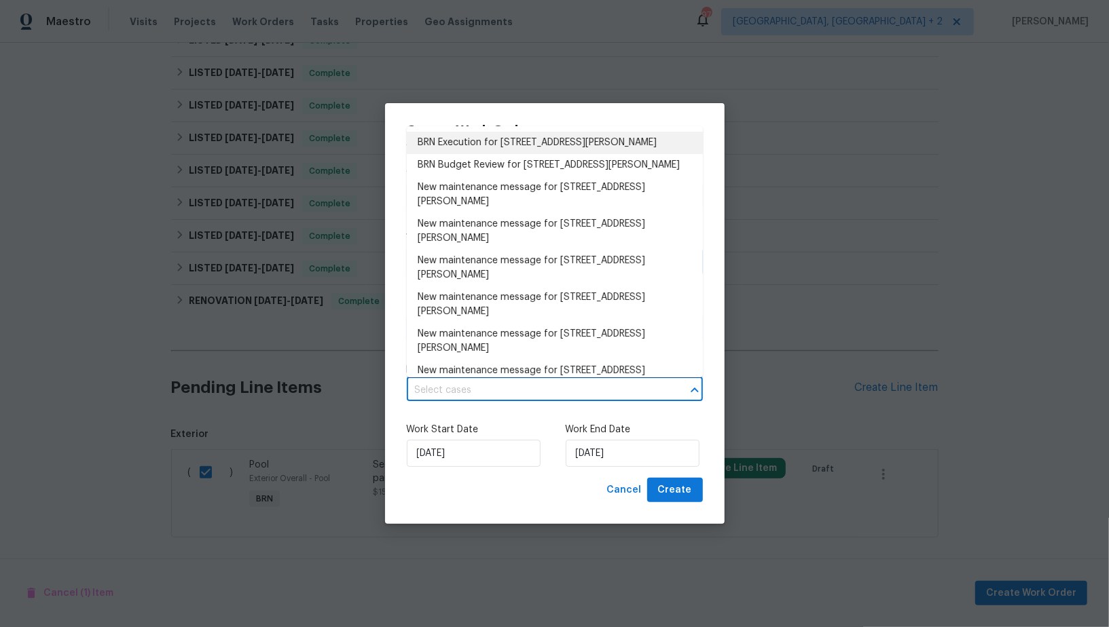
click at [493, 129] on ul "BRN Execution for 7231 Somerset Pond Dr, Ruskin, FL 33573 BRN Budget Review for…" at bounding box center [555, 251] width 296 height 251
click at [493, 141] on li "BRN Execution for 7231 Somerset Pond Dr, Ruskin, FL 33573" at bounding box center [555, 143] width 296 height 22
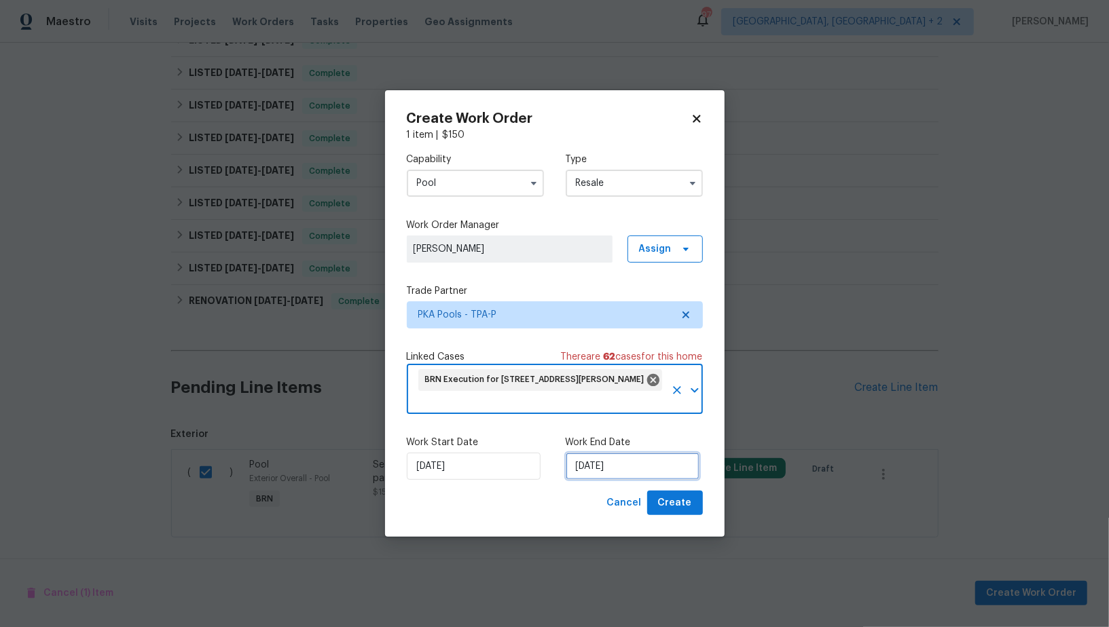
click at [612, 462] on input "03/10/2025" at bounding box center [633, 466] width 134 height 27
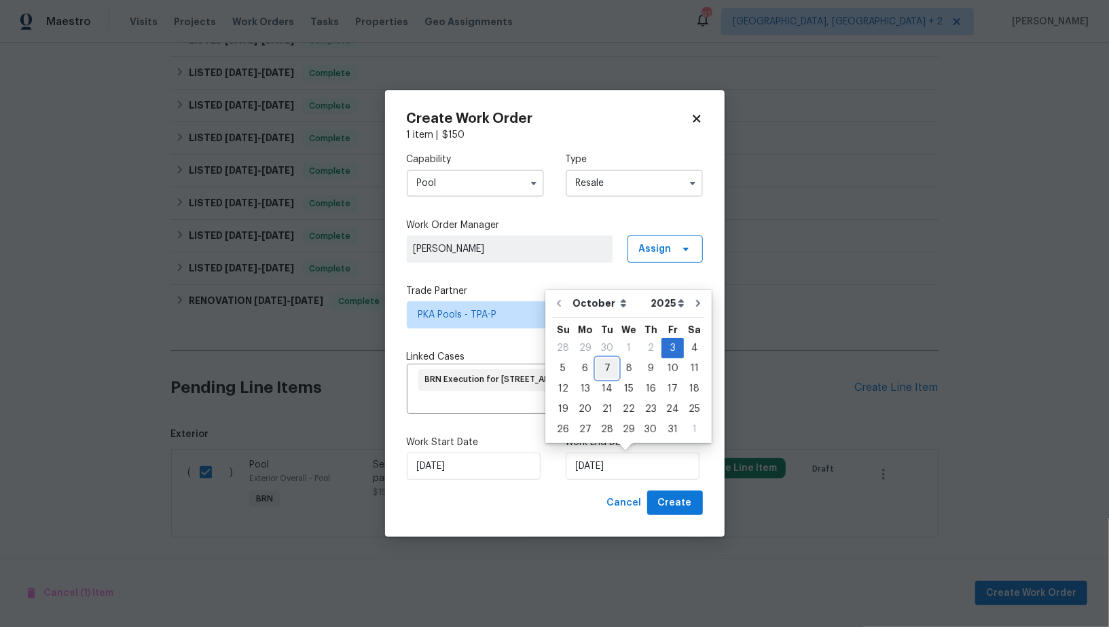
click at [597, 369] on div "7" at bounding box center [607, 368] width 22 height 19
type input "07/10/2025"
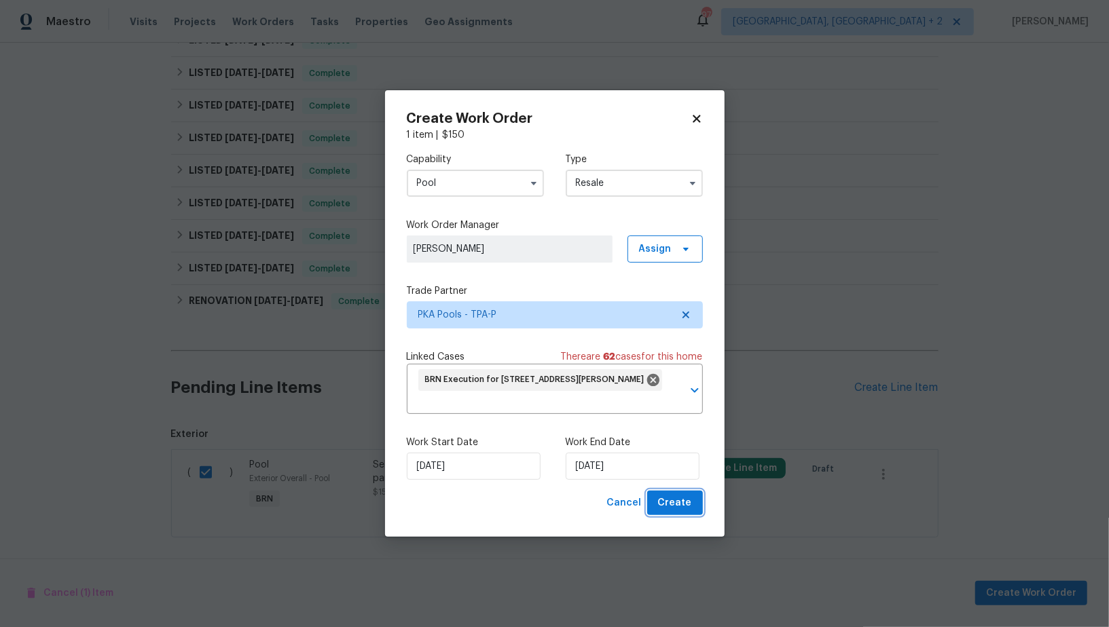
click at [661, 502] on span "Create" at bounding box center [675, 503] width 34 height 17
checkbox input "false"
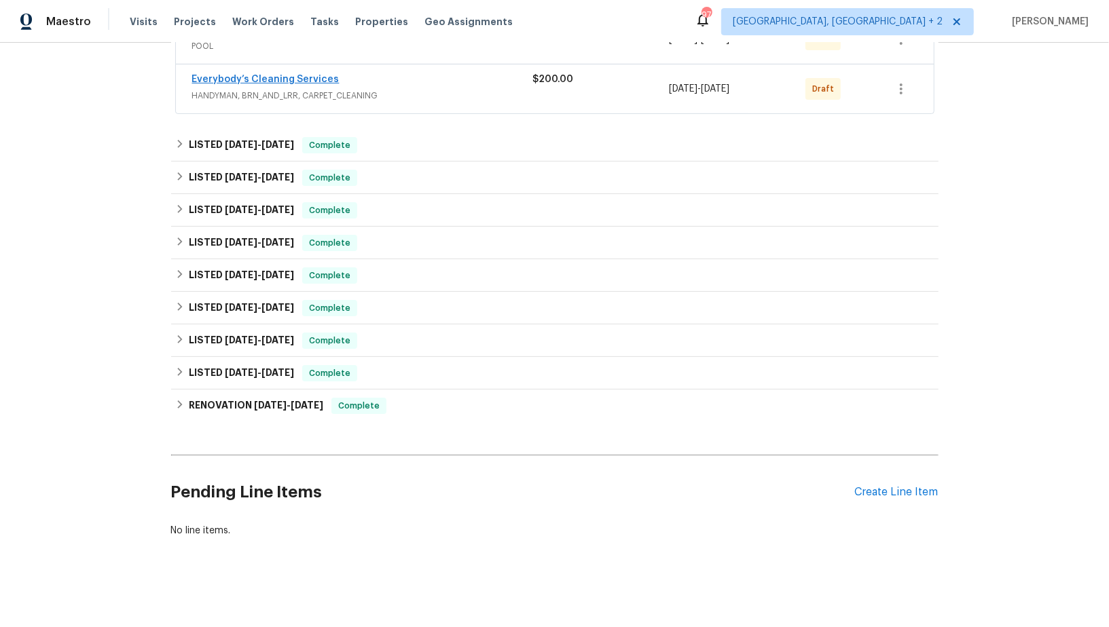
scroll to position [48, 0]
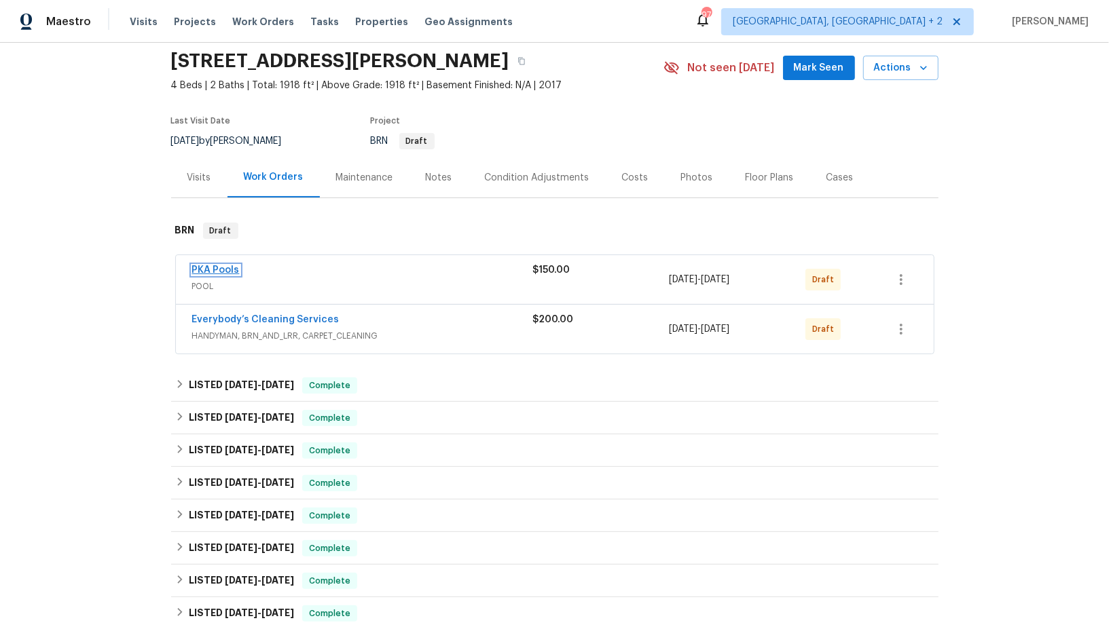
click at [218, 269] on link "PKA Pools" at bounding box center [216, 270] width 48 height 10
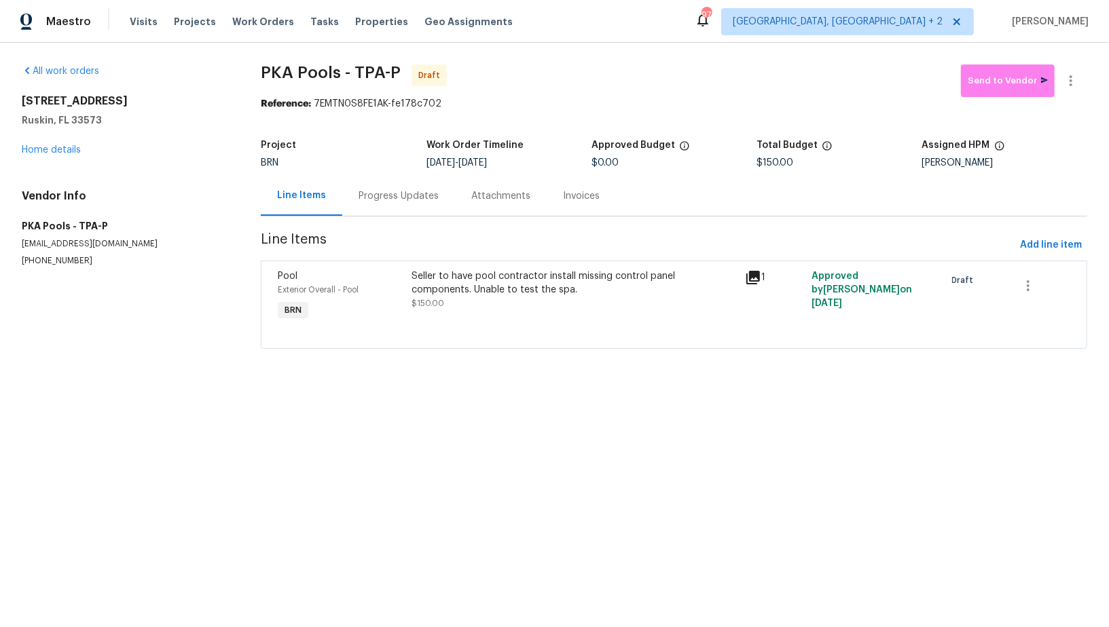
click at [351, 200] on div "Progress Updates" at bounding box center [398, 196] width 113 height 40
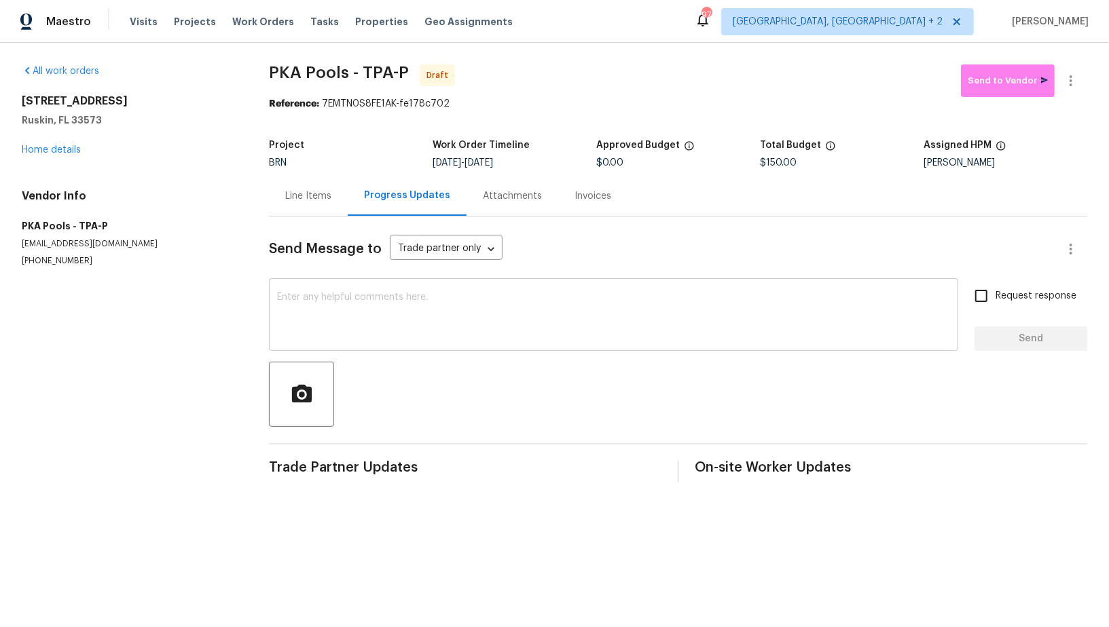
click at [374, 322] on textarea at bounding box center [613, 317] width 673 height 48
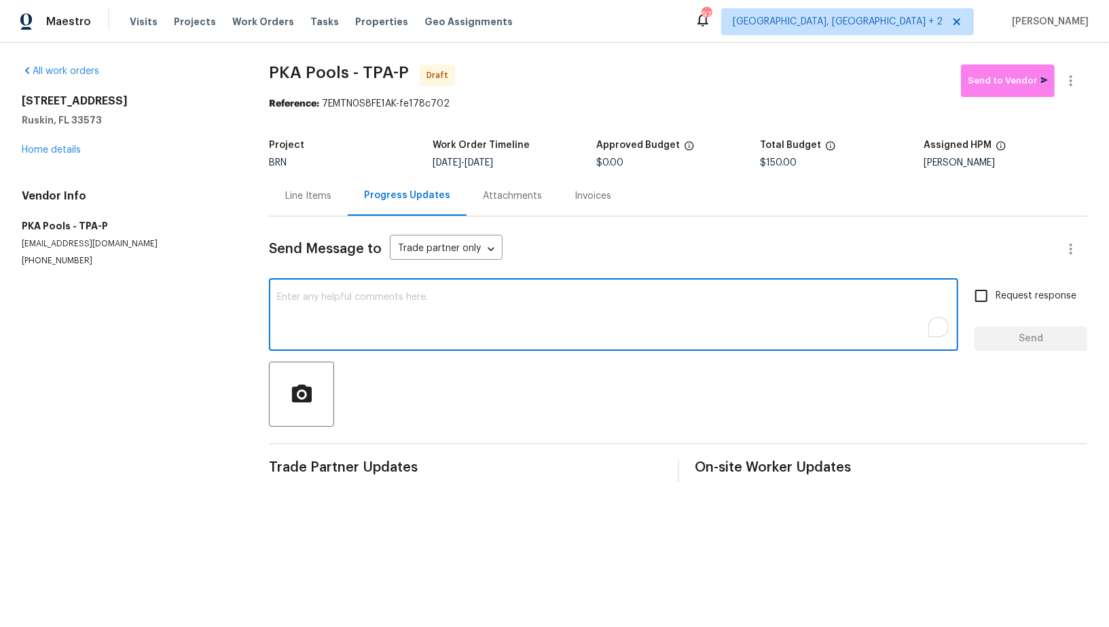
paste textarea "Hi, I'm Padmapriya from Opendoor. Just wanted to check if you received the WO f…"
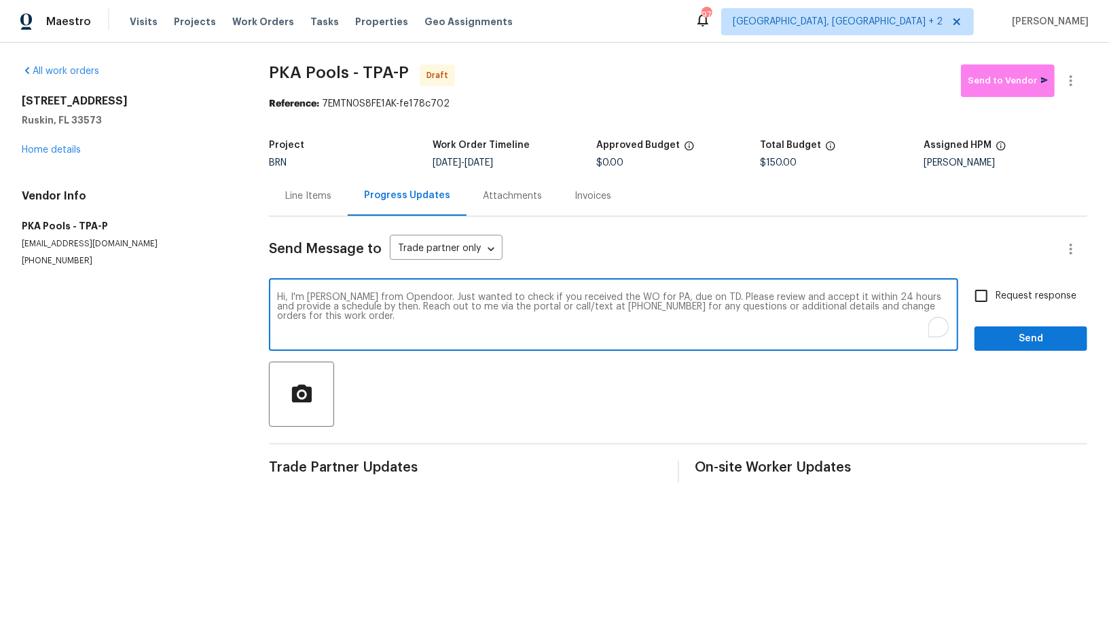
click at [663, 299] on textarea "Hi, I'm Padmapriya from Opendoor. Just wanted to check if you received the WO f…" at bounding box center [613, 317] width 673 height 48
paste textarea "7231 Somerset Pond Dr, Ruskin, FL 33573"
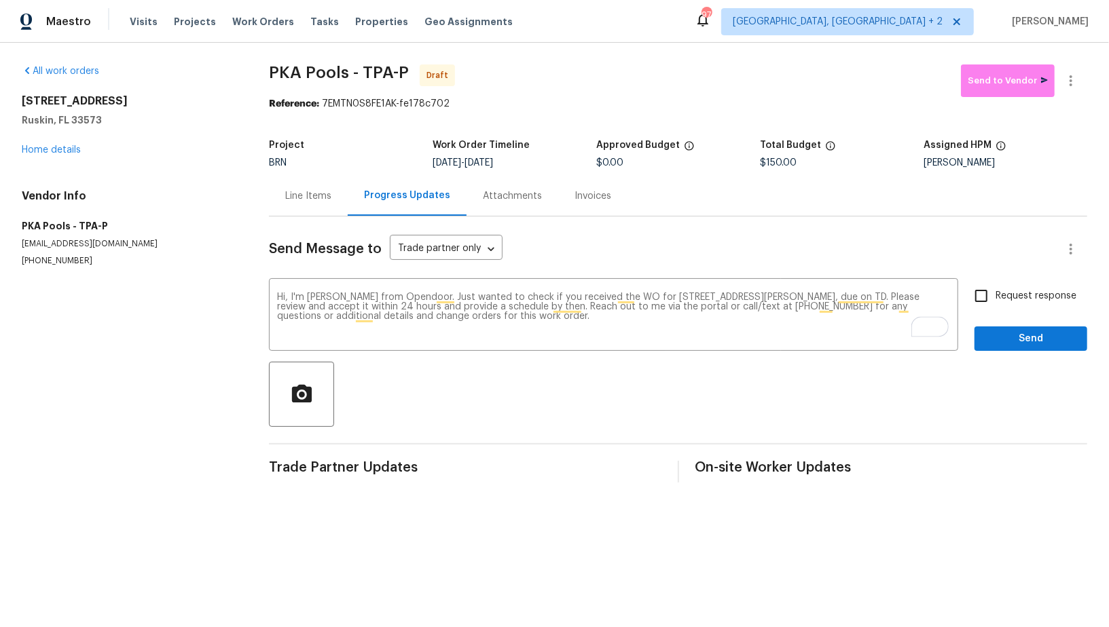
drag, startPoint x: 483, startPoint y: 161, endPoint x: 581, endPoint y: 160, distance: 97.1
click at [580, 160] on div "10/3/2025 - 10/7/2025" at bounding box center [514, 163] width 164 height 10
copy span "10/7/2025"
click at [879, 296] on textarea "Hi, I'm Padmapriya from Opendoor. Just wanted to check if you received the WO f…" at bounding box center [613, 317] width 673 height 48
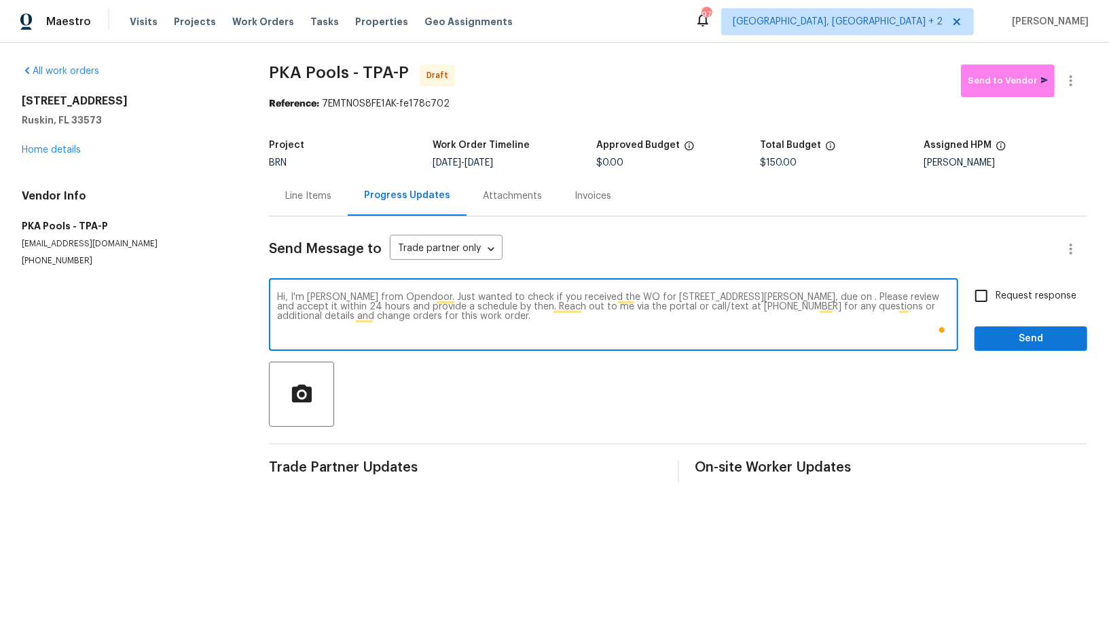
paste textarea "10/7/2025"
click at [875, 297] on textarea "Hi, I'm Padmapriya from Opendoor. Just wanted to check if you received the WO f…" at bounding box center [613, 317] width 673 height 48
type textarea "Hi, I'm Padmapriya from Opendoor. Just wanted to check if you received the WO f…"
click at [987, 305] on input "Request response" at bounding box center [981, 296] width 29 height 29
checkbox input "true"
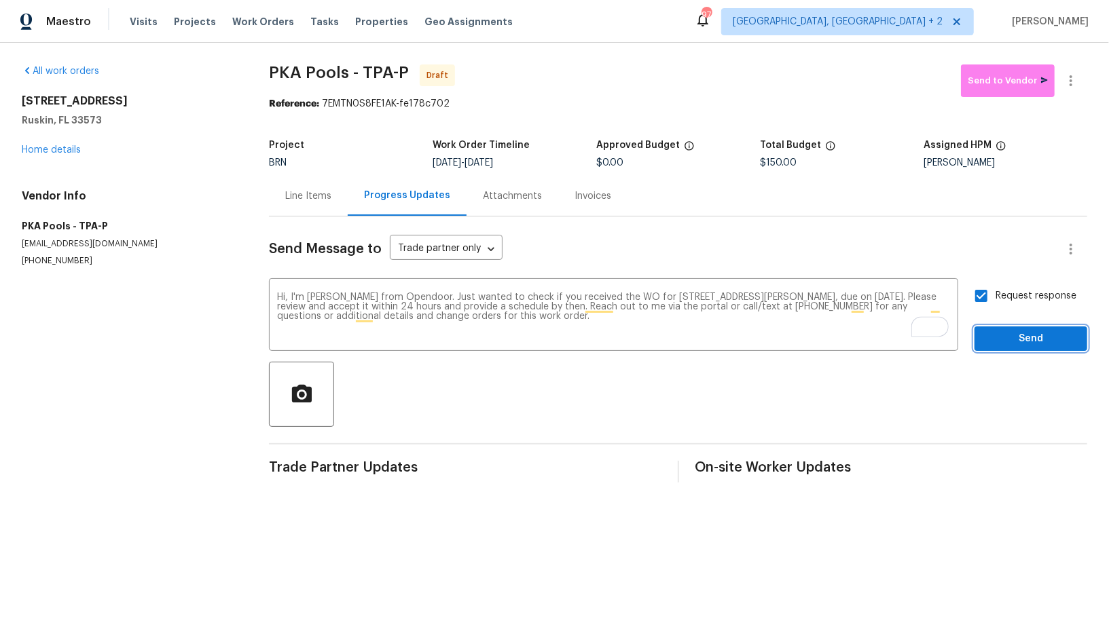
click at [1009, 341] on span "Send" at bounding box center [1030, 339] width 91 height 17
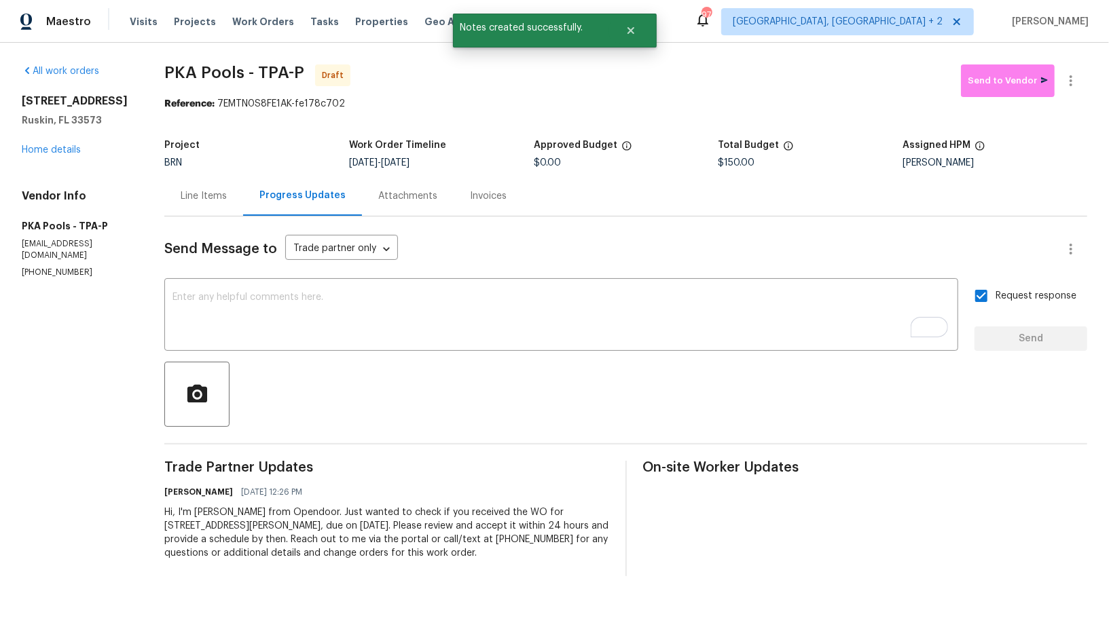
click at [220, 191] on div "Line Items" at bounding box center [204, 196] width 46 height 14
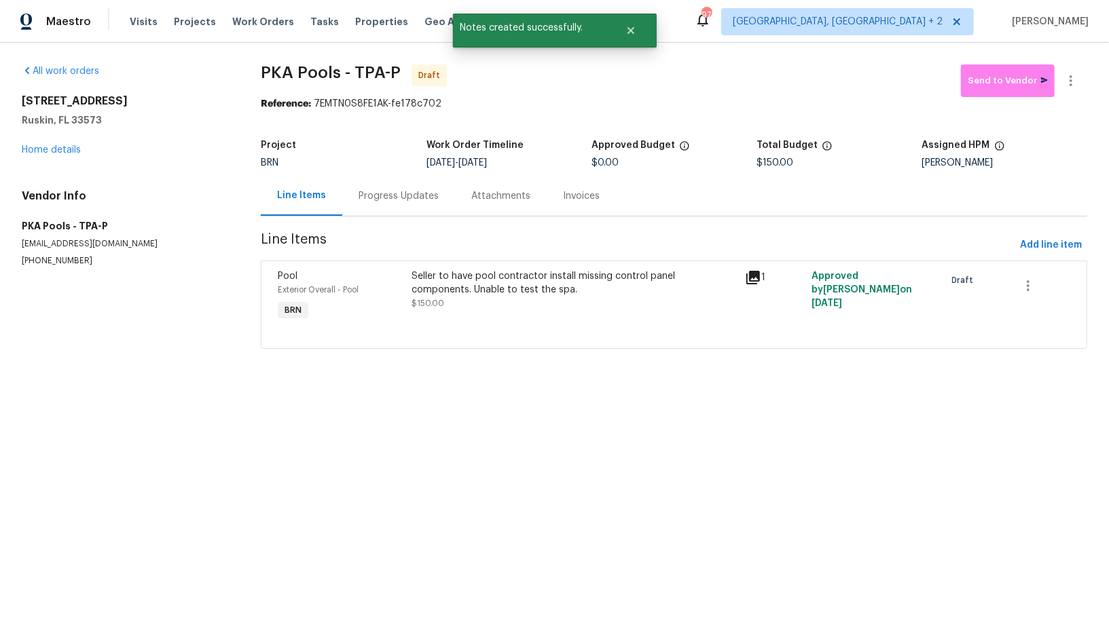
click at [67, 155] on div "7231 Somerset Pond Dr Ruskin, FL 33573 Home details" at bounding box center [125, 125] width 206 height 62
click at [65, 149] on link "Home details" at bounding box center [51, 150] width 59 height 10
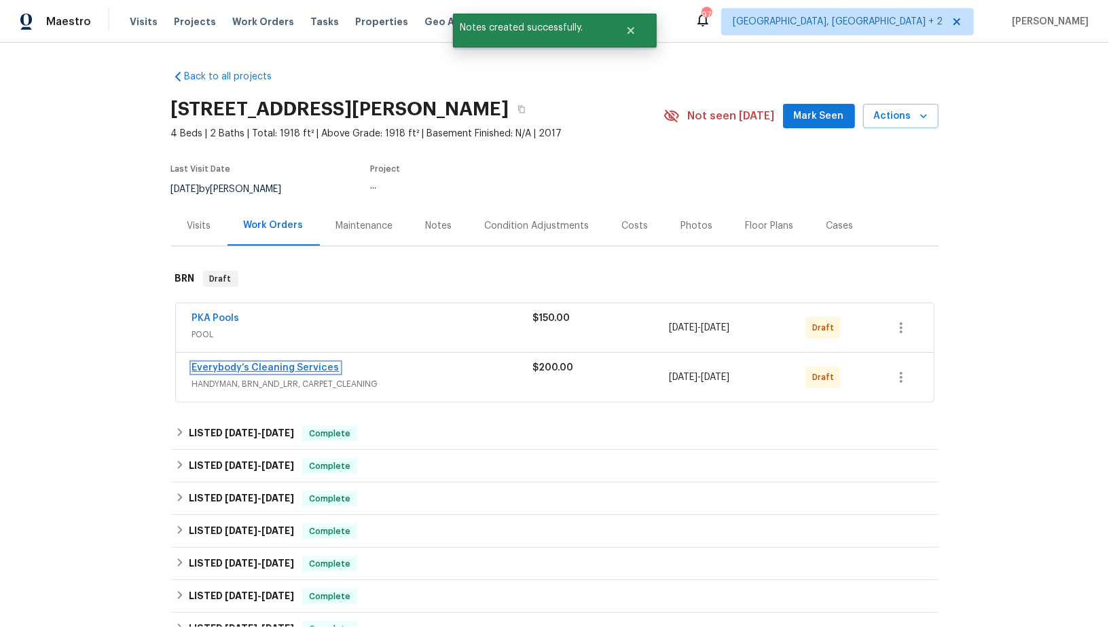
click at [302, 366] on link "Everybody’s Cleaning Services" at bounding box center [265, 368] width 147 height 10
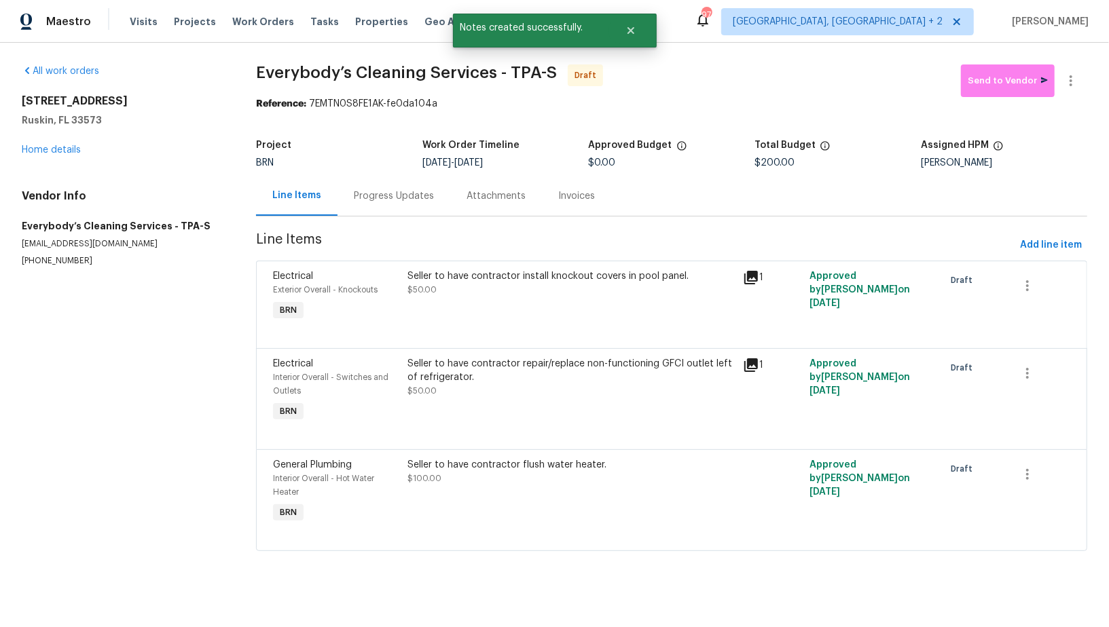
click at [358, 196] on div "Progress Updates" at bounding box center [394, 196] width 80 height 14
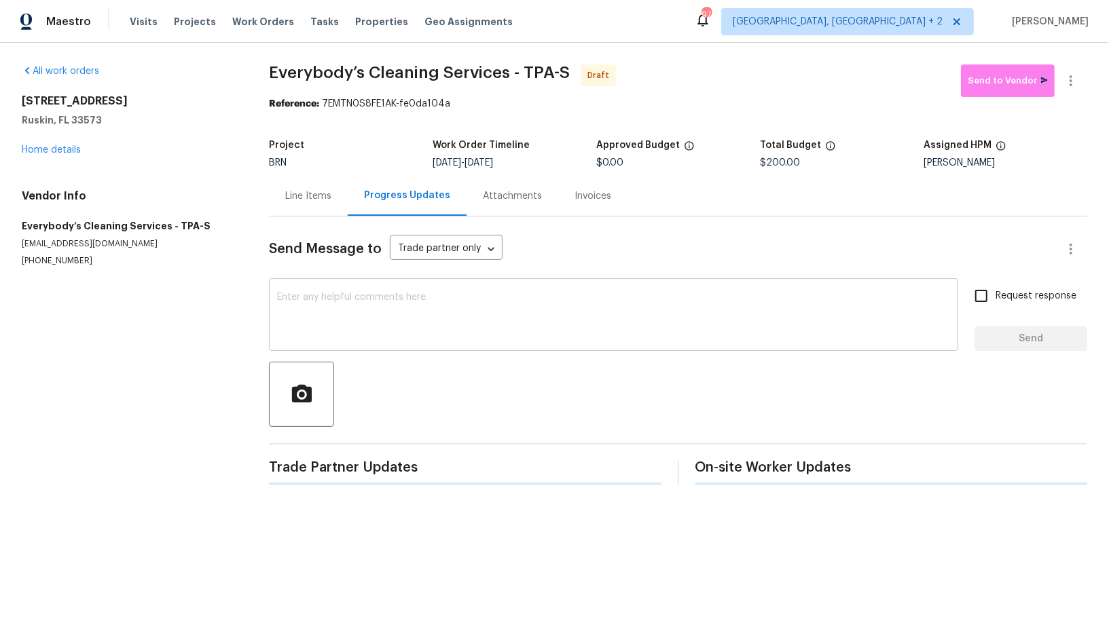
click at [418, 319] on textarea at bounding box center [613, 317] width 673 height 48
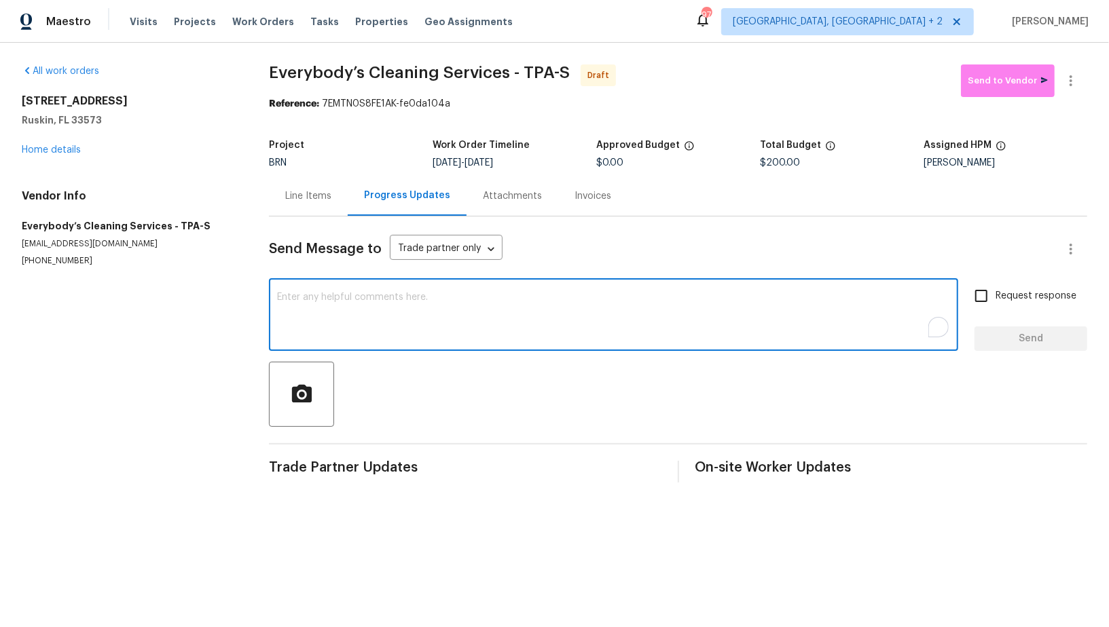
paste textarea "Hi, I'm Padmapriya from Opendoor. Just wanted to check if you received the WO f…"
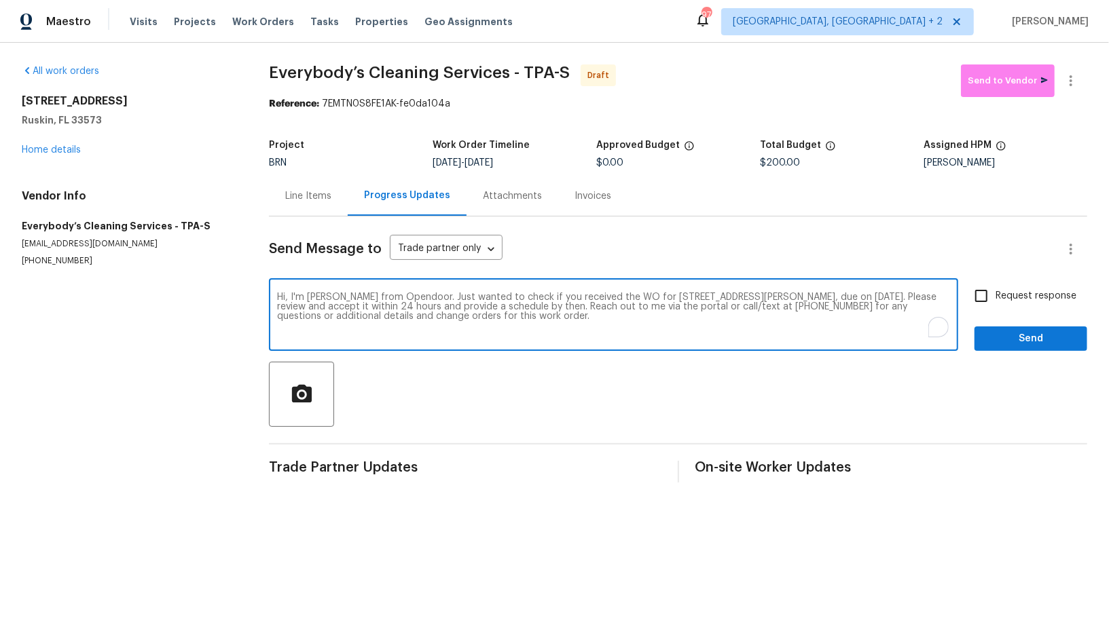
type textarea "Hi, I'm Padmapriya from Opendoor. Just wanted to check if you received the WO f…"
click at [993, 302] on input "Request response" at bounding box center [981, 296] width 29 height 29
checkbox input "true"
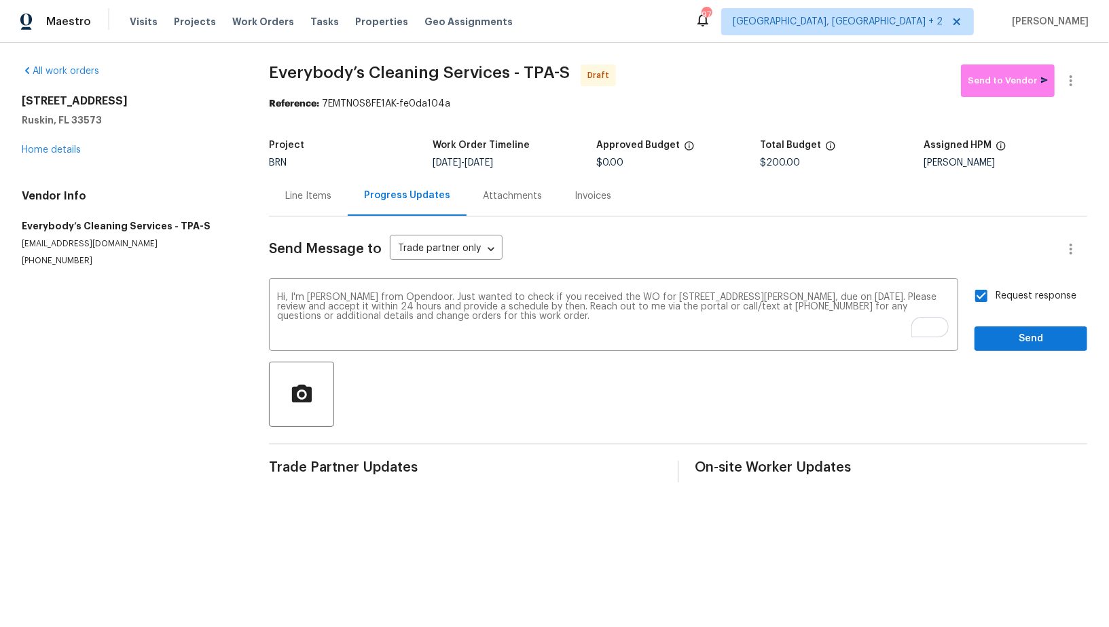
click at [995, 324] on div "Request response Send" at bounding box center [1030, 316] width 113 height 69
click at [985, 340] on button "Send" at bounding box center [1030, 339] width 113 height 25
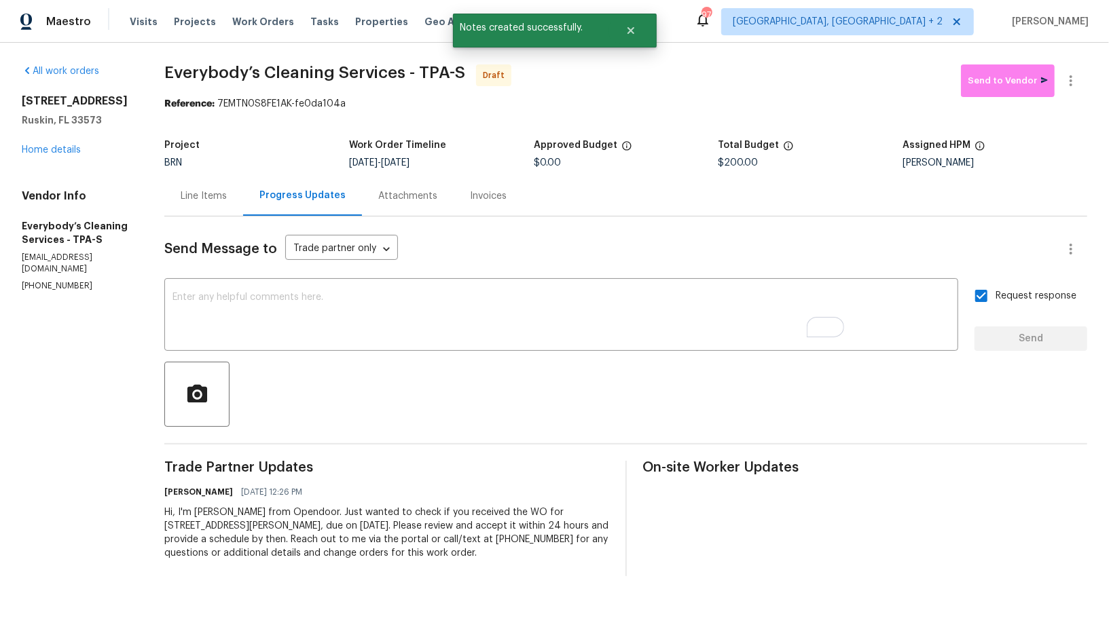
click at [236, 204] on div "Line Items" at bounding box center [203, 196] width 79 height 40
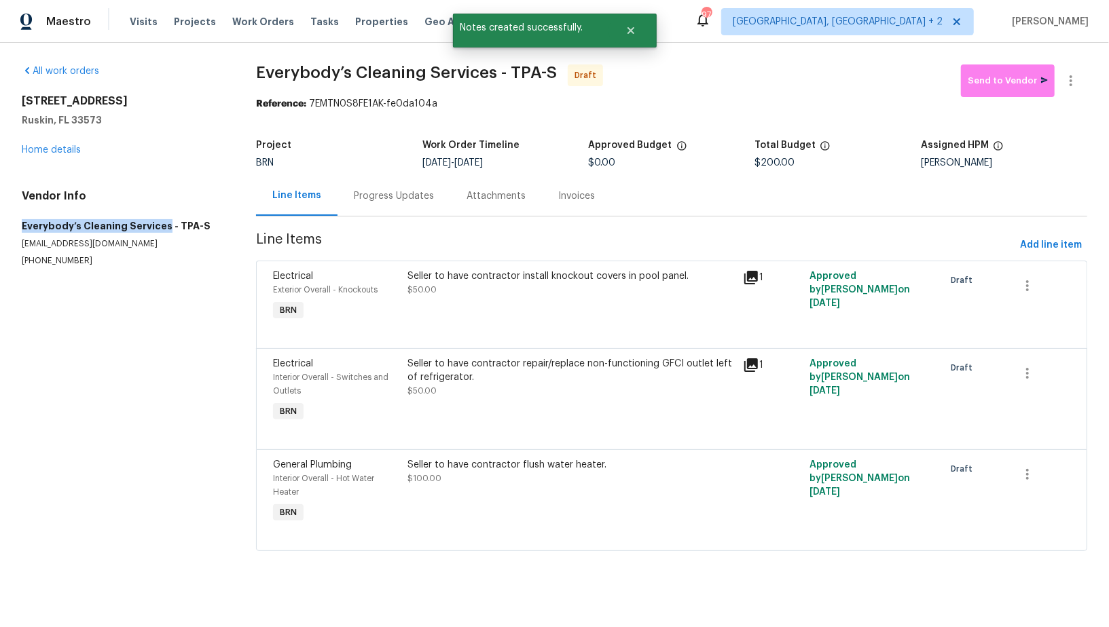
drag, startPoint x: 0, startPoint y: 231, endPoint x: 163, endPoint y: 229, distance: 163.0
click at [163, 229] on div "All work orders 7231 Somerset Pond Dr Ruskin, FL 33573 Home details Vendor Info…" at bounding box center [554, 316] width 1109 height 547
copy h5 "Everybody’s Cleaning Services"
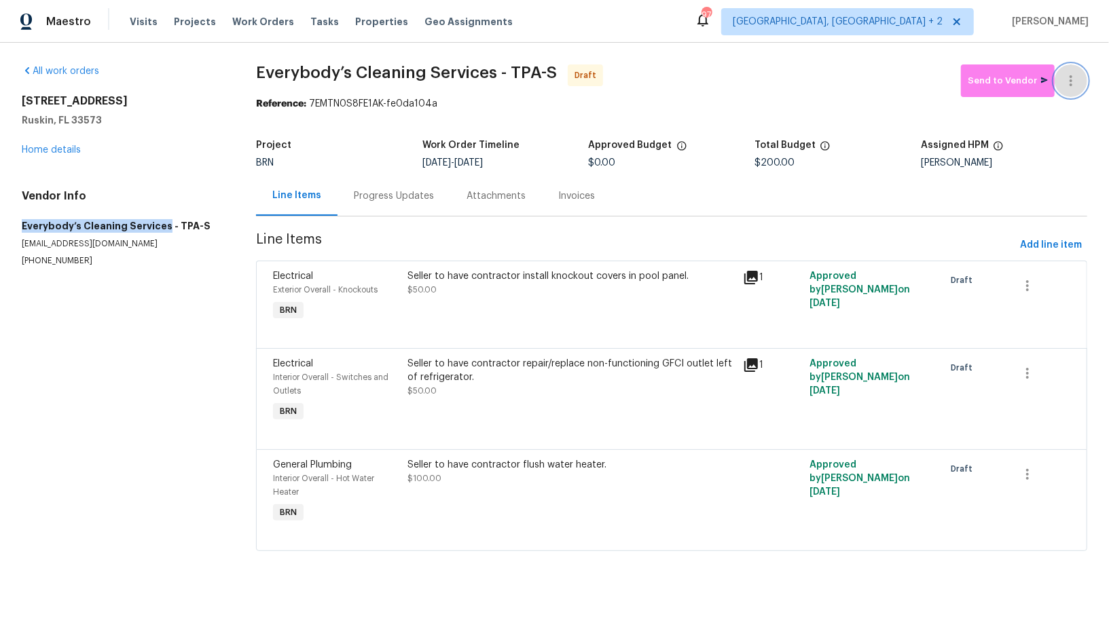
click at [1069, 73] on icon "button" at bounding box center [1071, 81] width 16 height 16
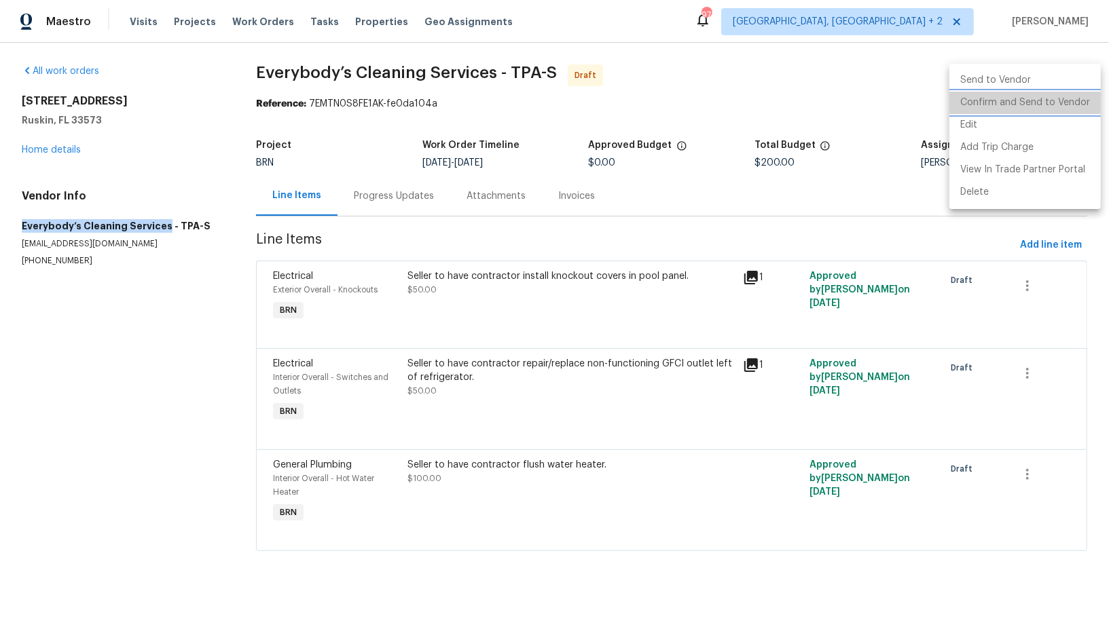
click at [1059, 105] on li "Confirm and Send to Vendor" at bounding box center [1024, 103] width 151 height 22
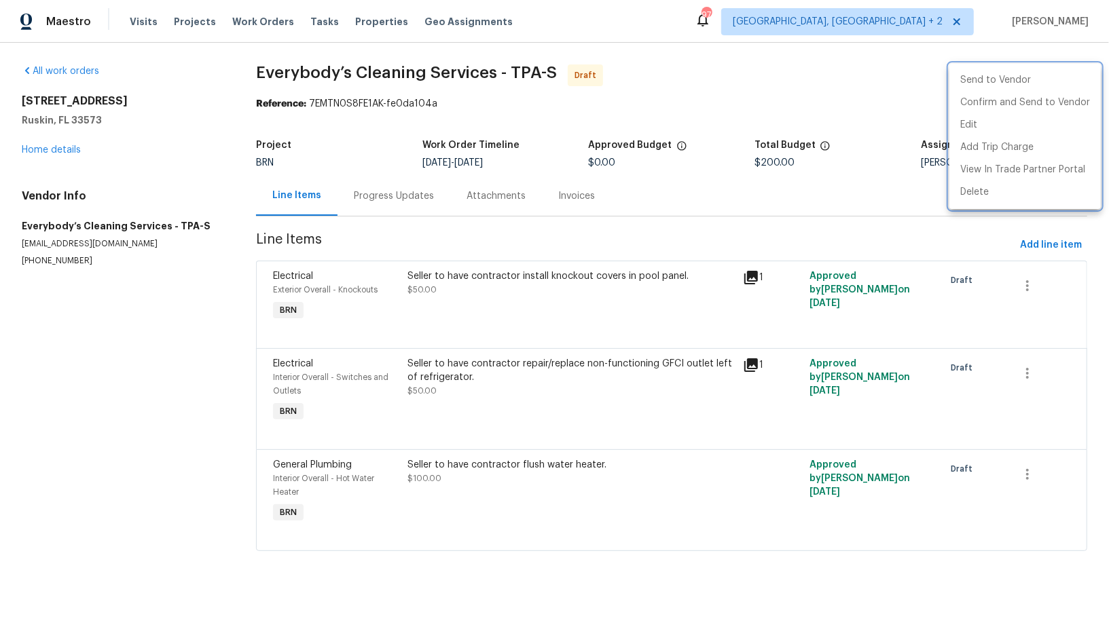
click at [14, 212] on div at bounding box center [554, 313] width 1109 height 627
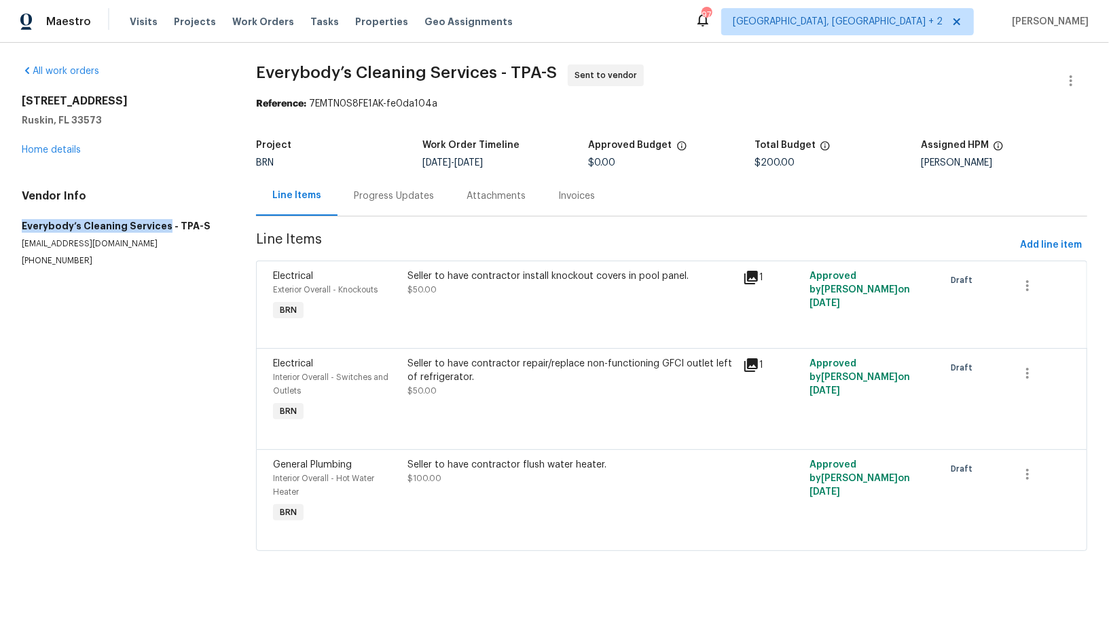
drag, startPoint x: 13, startPoint y: 225, endPoint x: 164, endPoint y: 225, distance: 150.7
click at [164, 225] on div "All work orders 7231 Somerset Pond Dr Ruskin, FL 33573 Home details Vendor Info…" at bounding box center [554, 316] width 1109 height 547
copy h5 "Everybody’s Cleaning Services"
drag, startPoint x: 476, startPoint y: 162, endPoint x: 562, endPoint y: 162, distance: 85.5
click at [562, 162] on div "10/3/2025 - 10/7/2025" at bounding box center [505, 163] width 166 height 10
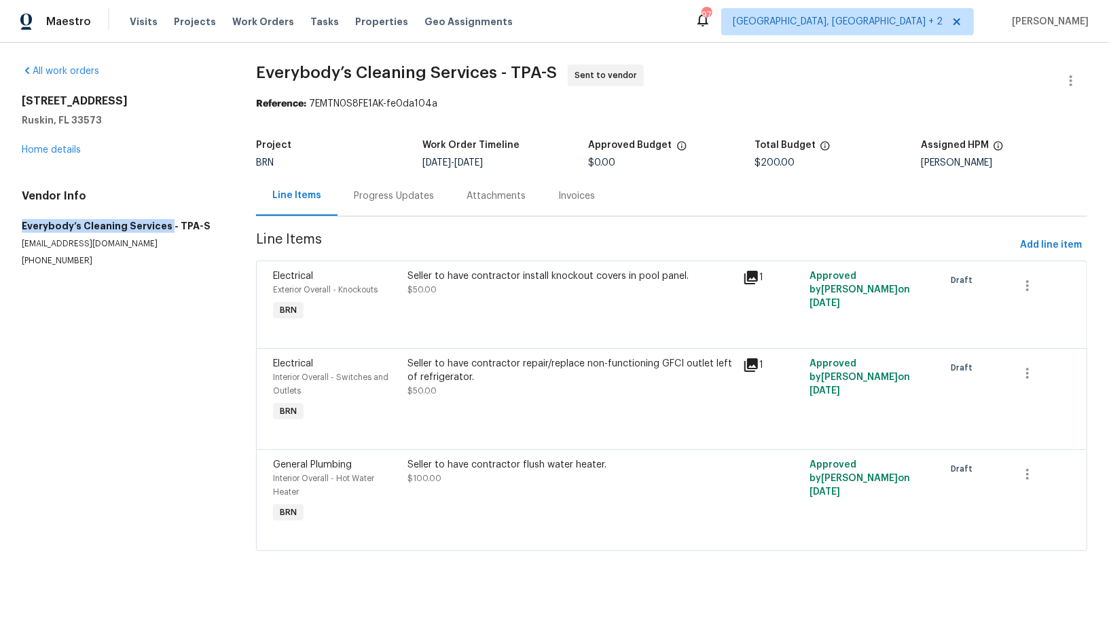
copy span "10/7/2025"
click at [55, 145] on link "Home details" at bounding box center [51, 150] width 59 height 10
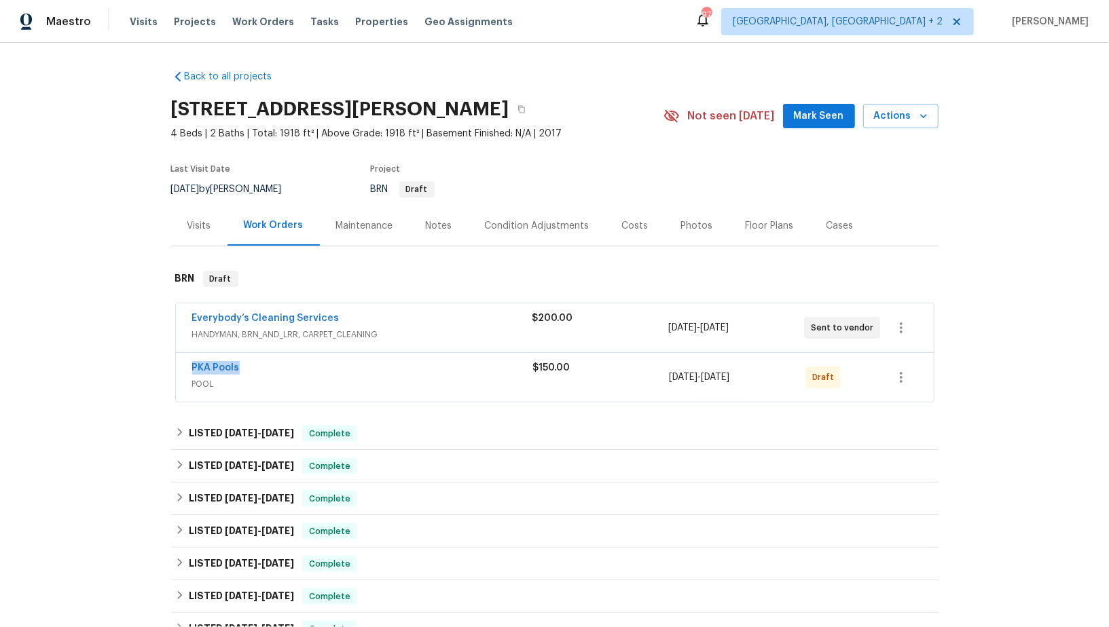
drag, startPoint x: 282, startPoint y: 365, endPoint x: 179, endPoint y: 366, distance: 103.2
click at [179, 366] on div "PKA Pools POOL $150.00 10/3/2025 - 10/7/2025 Draft" at bounding box center [555, 377] width 758 height 49
copy link "PKA Pools"
click at [225, 364] on link "PKA Pools" at bounding box center [216, 368] width 48 height 10
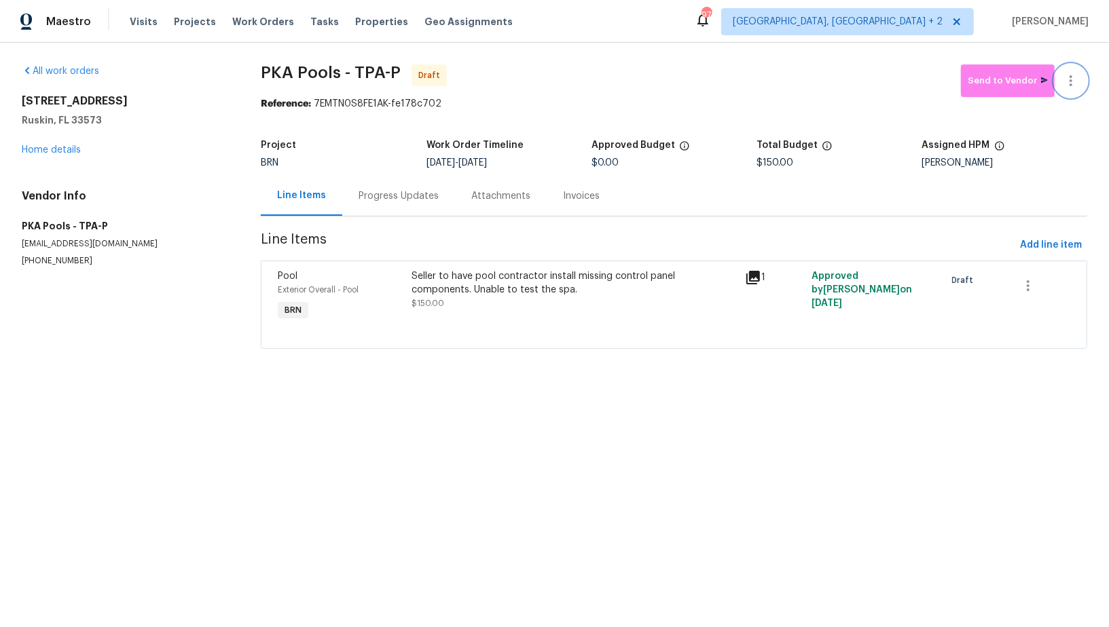
click at [1075, 71] on button "button" at bounding box center [1070, 81] width 33 height 33
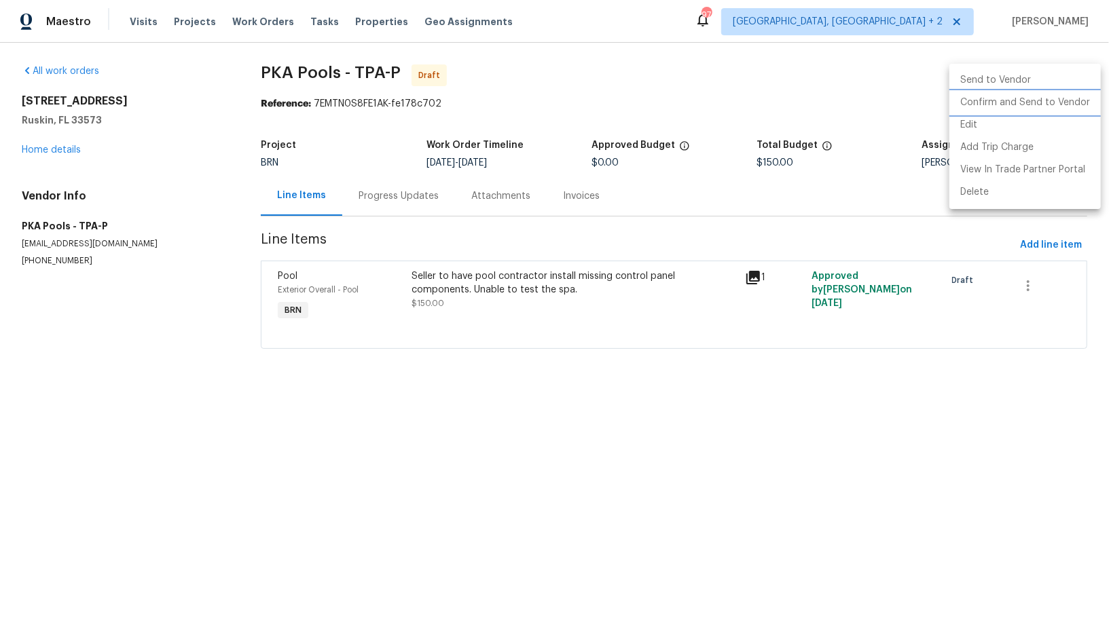
click at [1032, 106] on li "Confirm and Send to Vendor" at bounding box center [1024, 103] width 151 height 22
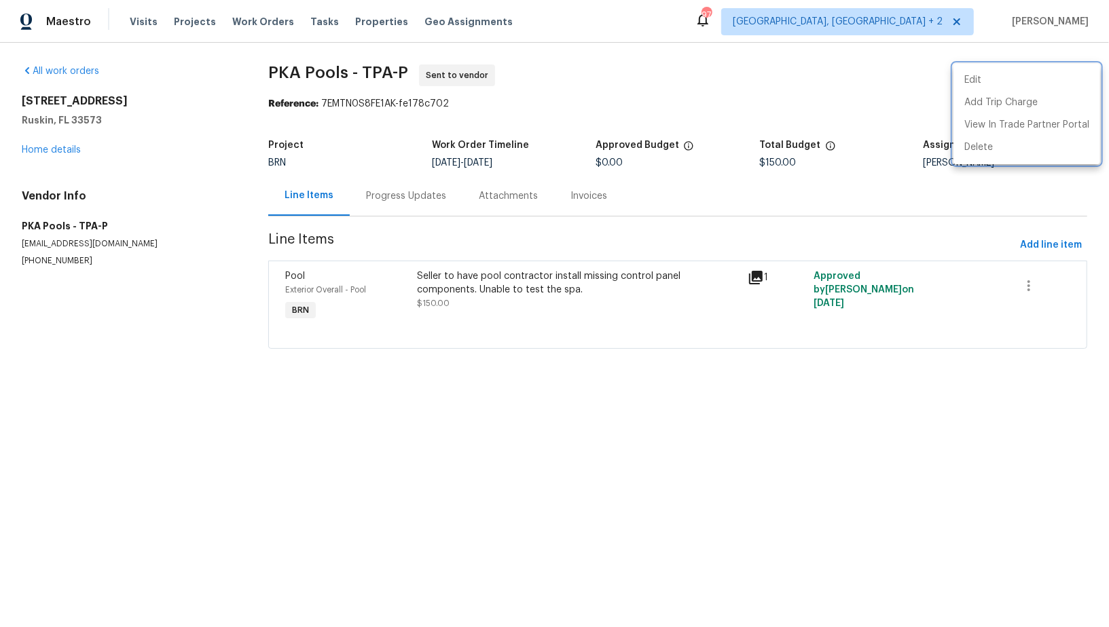
click at [54, 149] on div at bounding box center [554, 313] width 1109 height 627
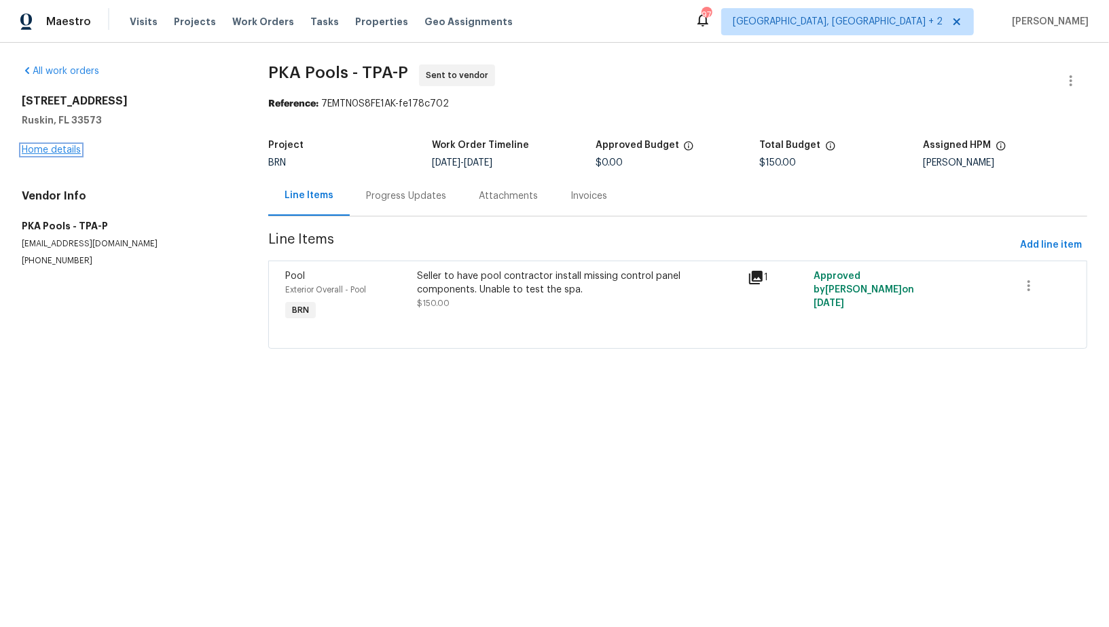
click at [54, 149] on link "Home details" at bounding box center [51, 150] width 59 height 10
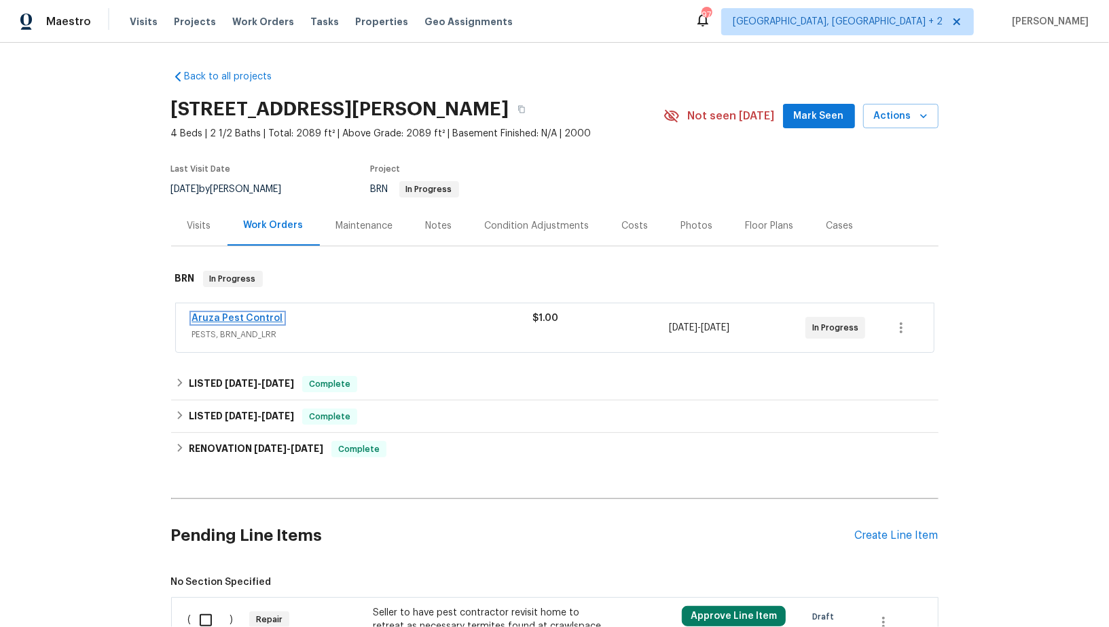
click at [240, 314] on link "Aruza Pest Control" at bounding box center [237, 319] width 91 height 10
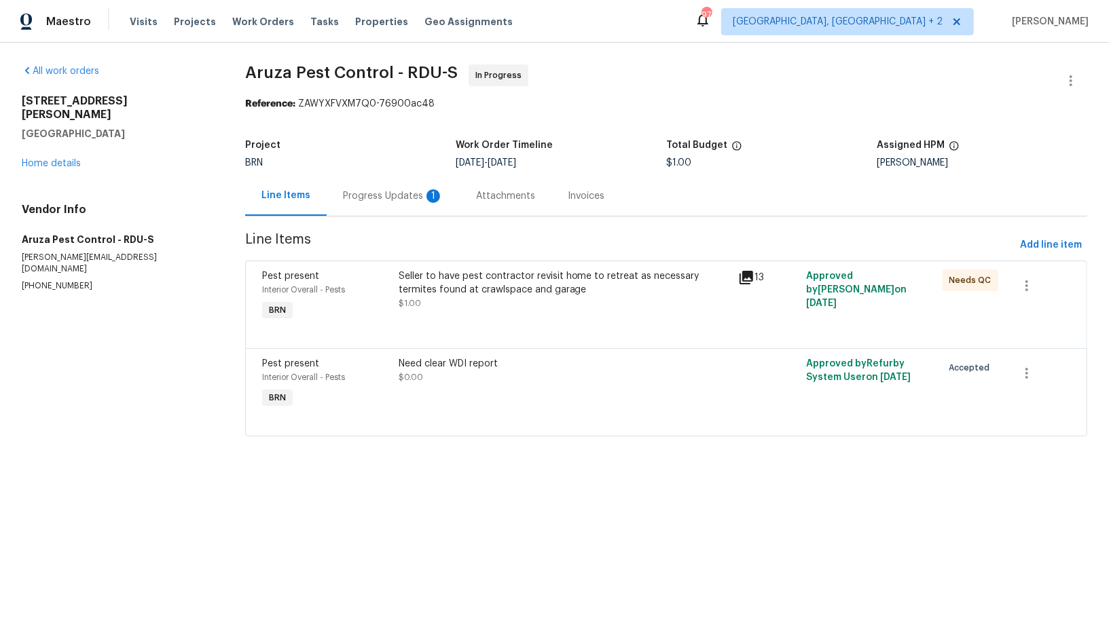
click at [384, 189] on div "Progress Updates 1" at bounding box center [393, 196] width 100 height 14
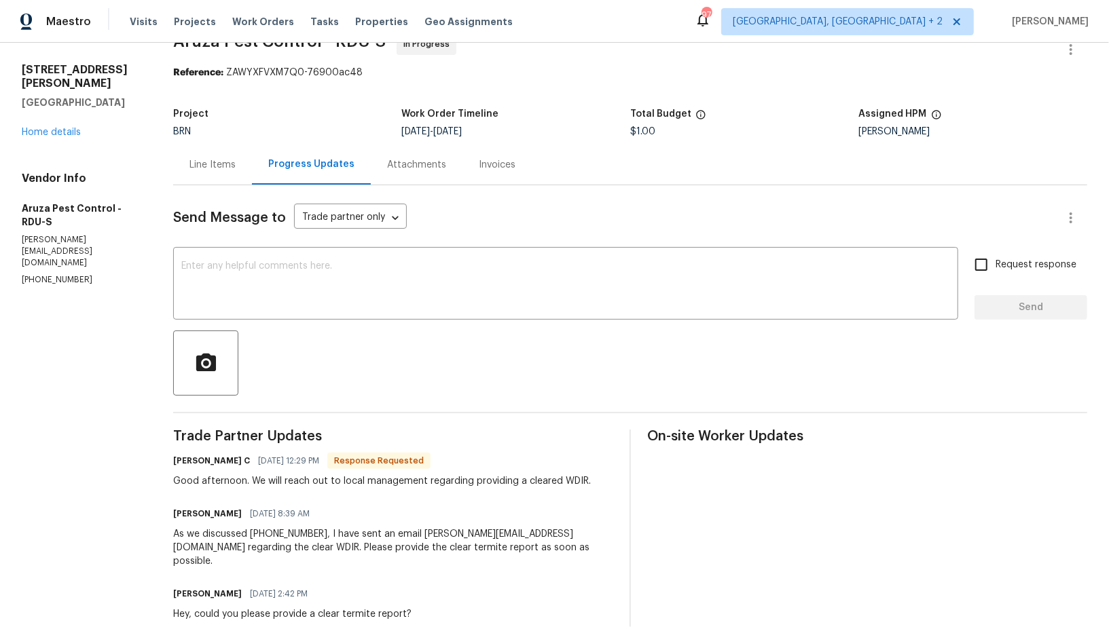
scroll to position [42, 0]
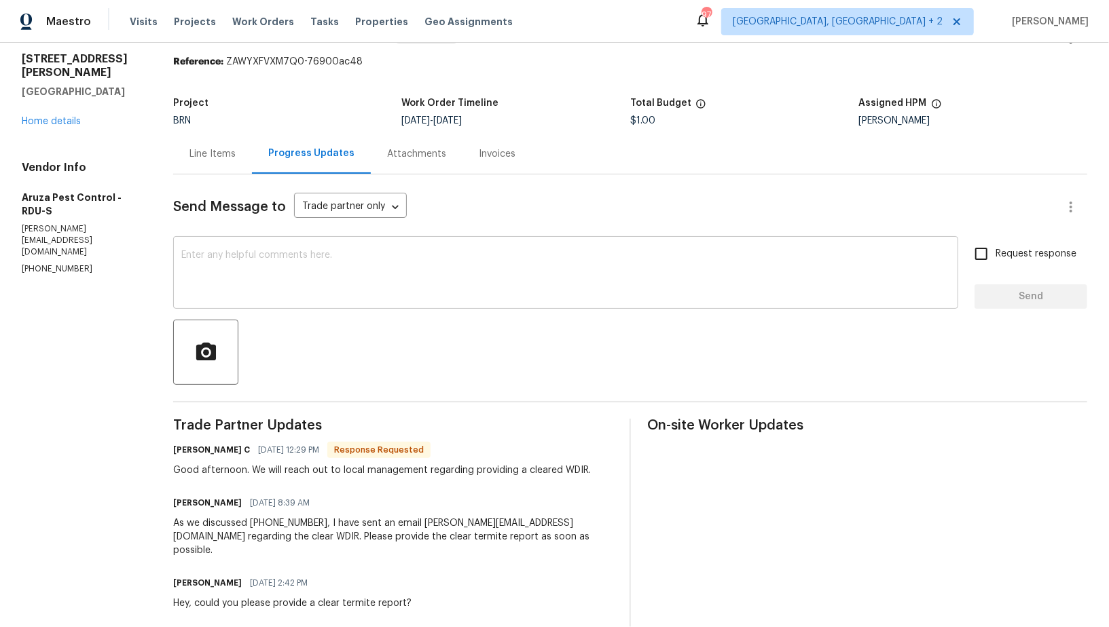
click at [273, 274] on textarea at bounding box center [565, 275] width 769 height 48
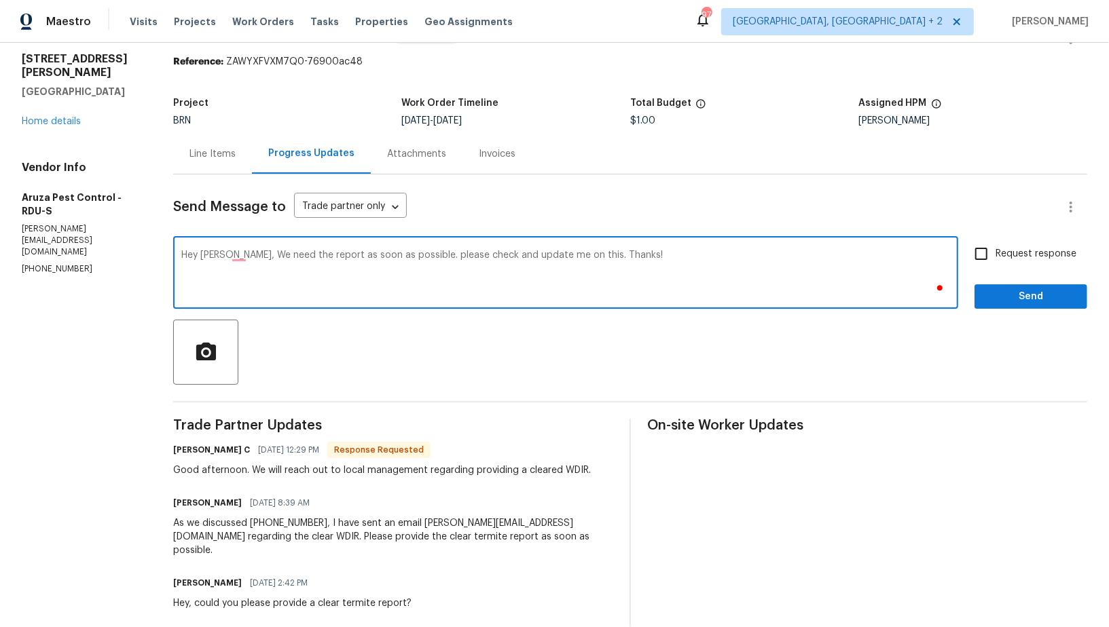
click at [242, 253] on textarea "Hey [PERSON_NAME], We need the report as soon as possible. please check and upd…" at bounding box center [565, 275] width 769 height 48
type textarea "Hey [PERSON_NAME], we need the report as soon as possible. please check and upd…"
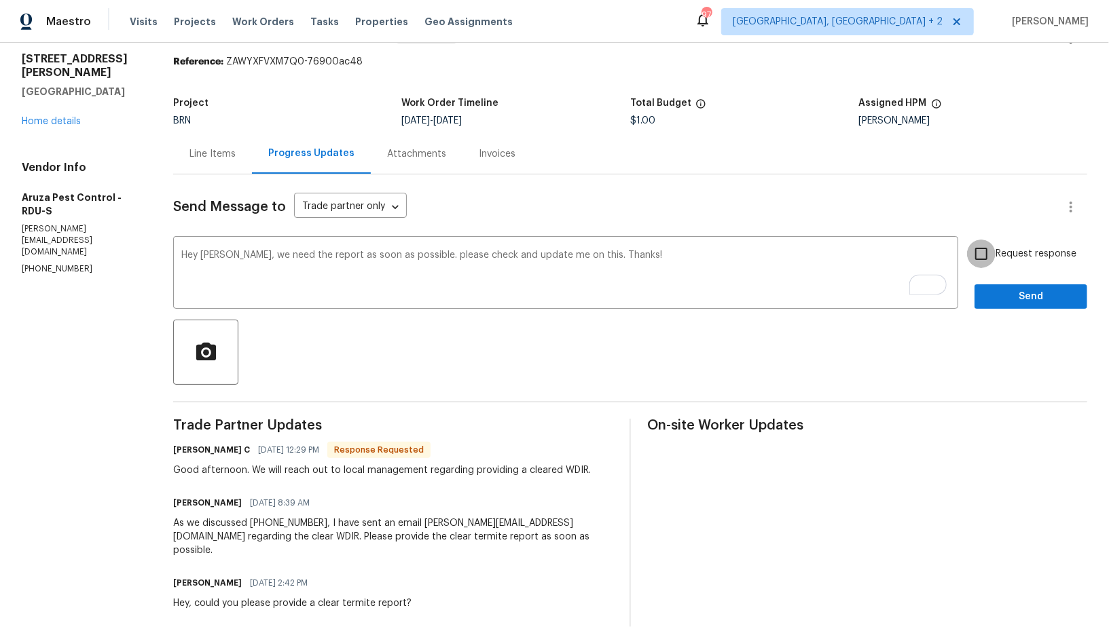
click at [986, 251] on input "Request response" at bounding box center [981, 254] width 29 height 29
checkbox input "true"
click at [987, 282] on div "Request response Send" at bounding box center [1030, 274] width 113 height 69
click at [994, 291] on span "Send" at bounding box center [1030, 297] width 91 height 17
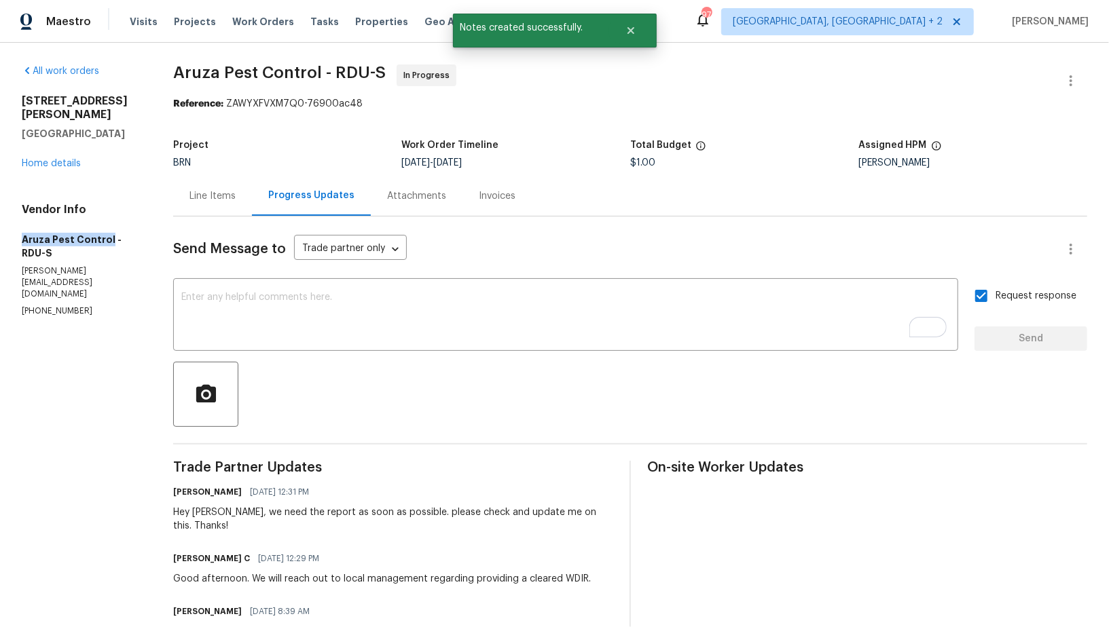
drag, startPoint x: 0, startPoint y: 232, endPoint x: 108, endPoint y: 230, distance: 108.0
copy h5 "Aruza Pest Control"
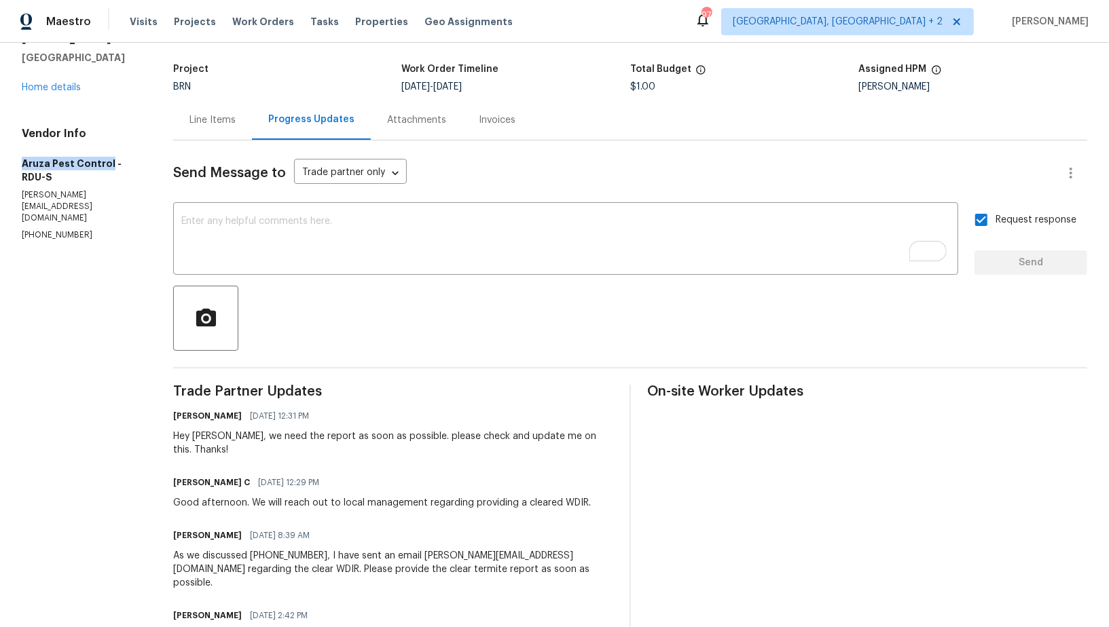
scroll to position [113, 0]
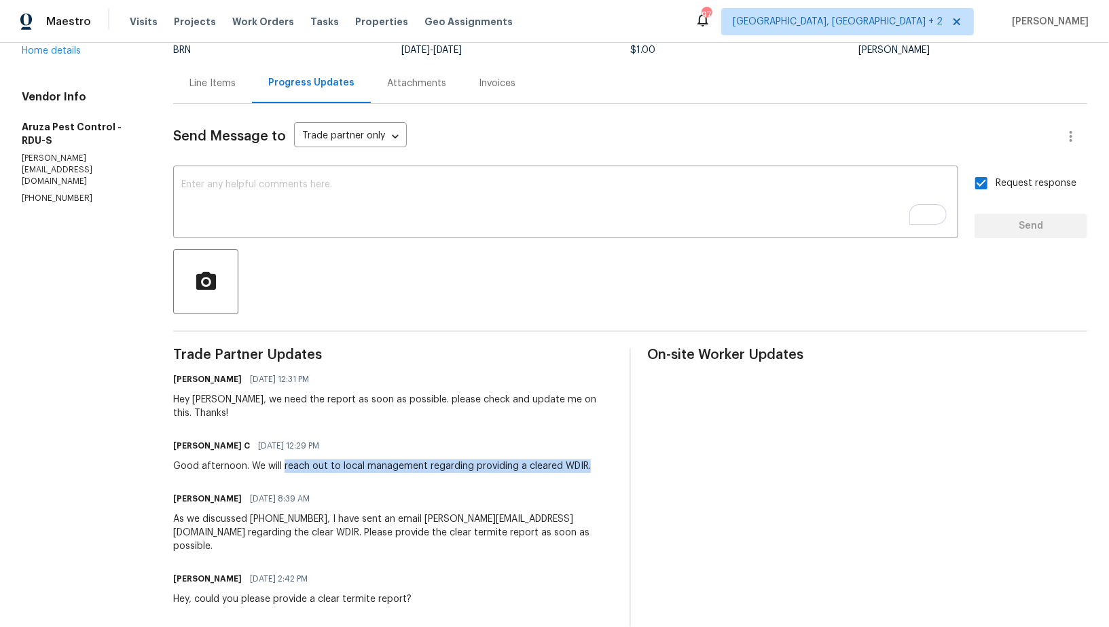
drag, startPoint x: 286, startPoint y: 452, endPoint x: 600, endPoint y: 447, distance: 314.4
click at [600, 447] on div "[PERSON_NAME] C [DATE] 12:29 PM Good afternoon. We will reach out to local mana…" at bounding box center [393, 455] width 440 height 37
copy div "reach out to local management regarding providing a cleared WDIR."
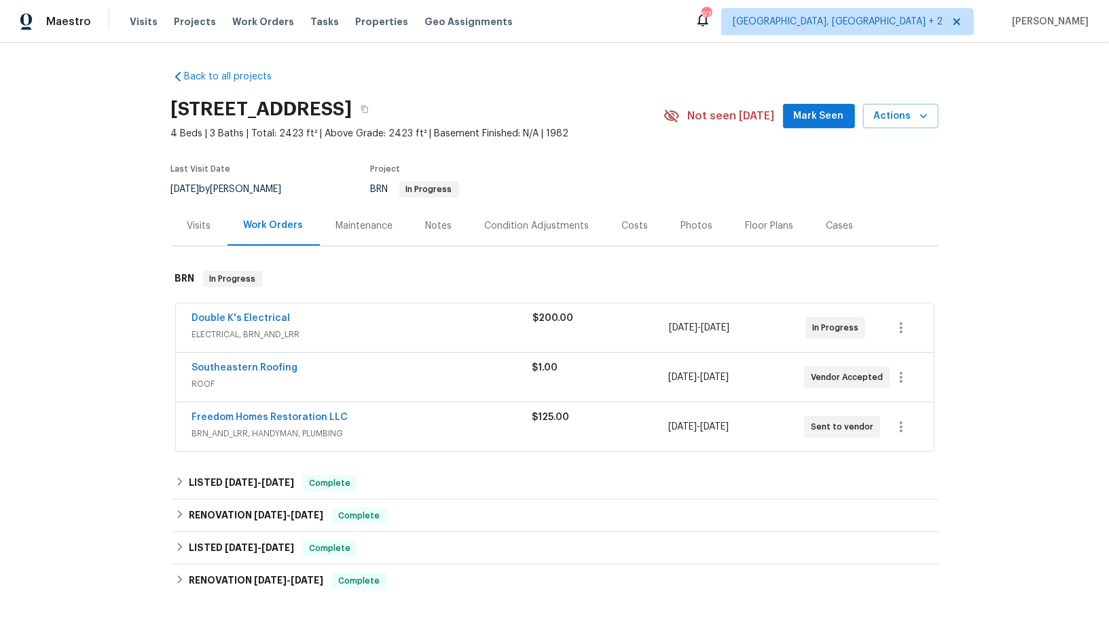
click at [251, 404] on div "Freedom Homes Restoration LLC BRN_AND_LRR, HANDYMAN, PLUMBING $125.00 [DATE] - …" at bounding box center [555, 427] width 758 height 49
click at [251, 411] on span "Freedom Homes Restoration LLC" at bounding box center [270, 418] width 156 height 14
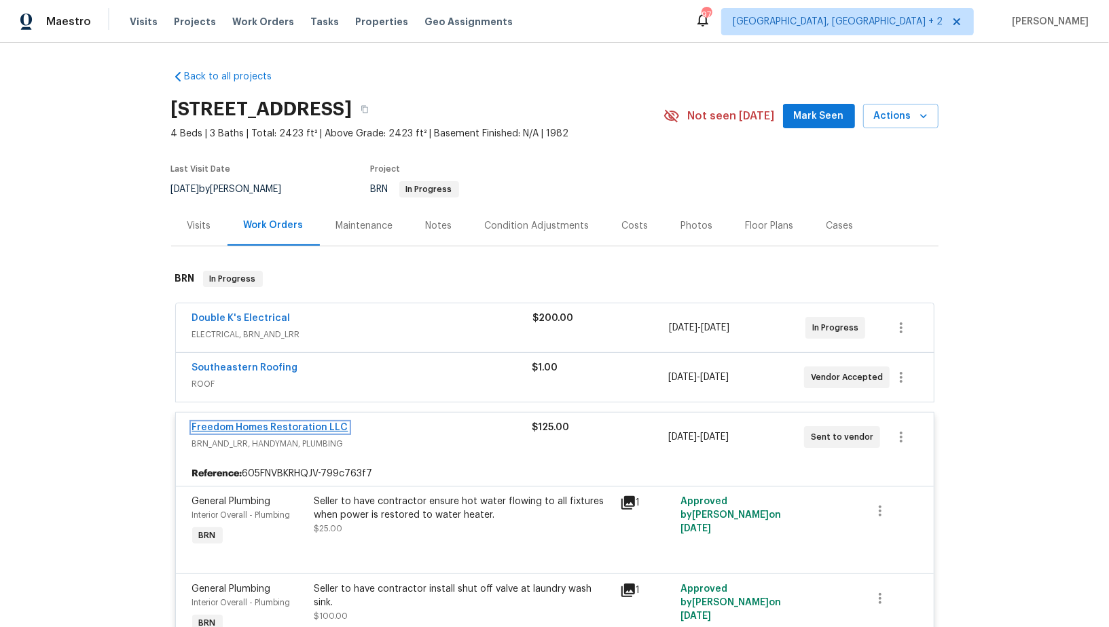
click at [287, 427] on link "Freedom Homes Restoration LLC" at bounding box center [270, 428] width 156 height 10
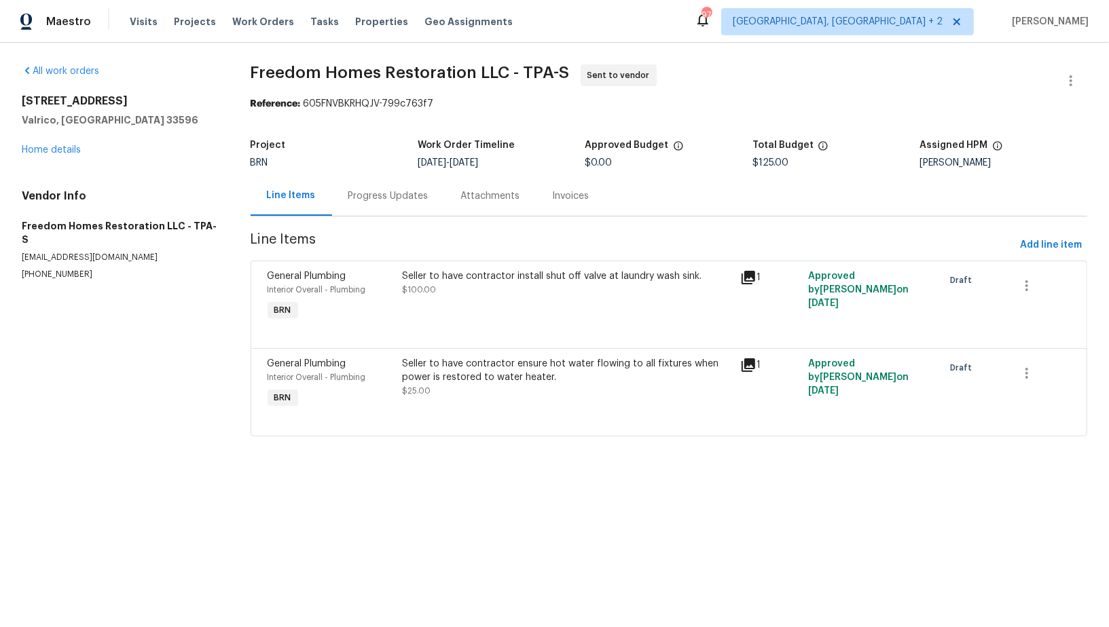
click at [367, 193] on div "Progress Updates" at bounding box center [388, 196] width 80 height 14
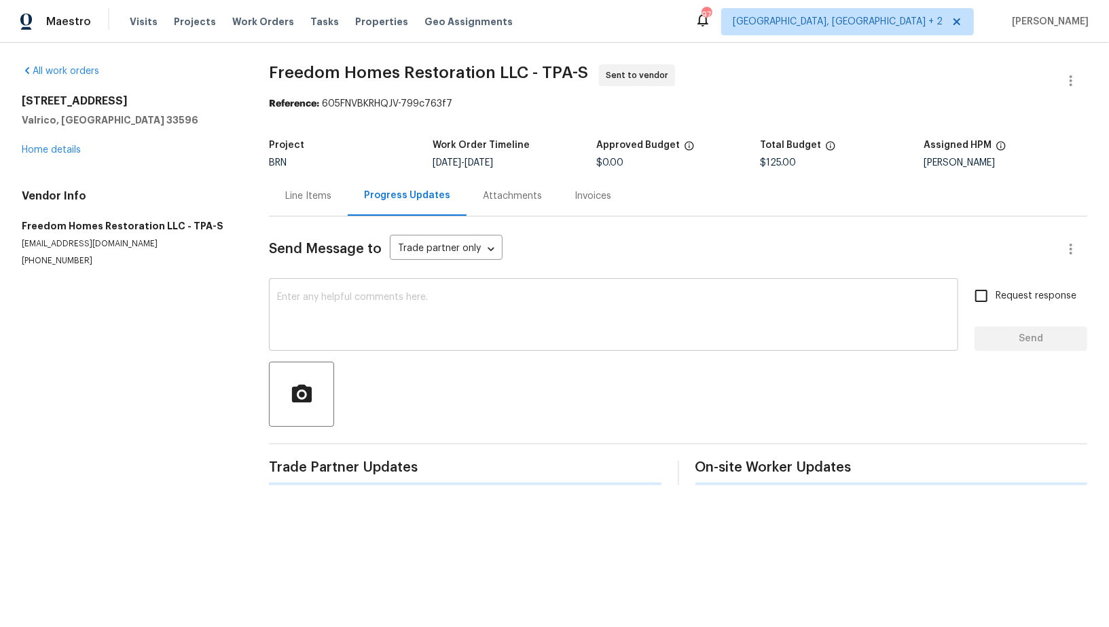
click at [365, 323] on textarea at bounding box center [613, 317] width 673 height 48
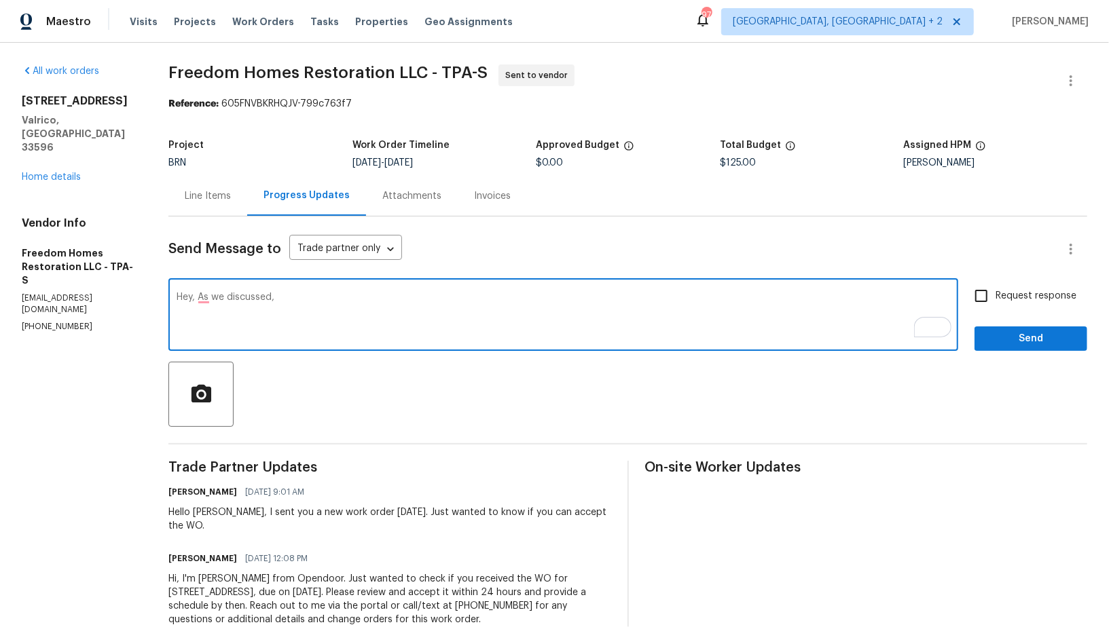
paste textarea "We are sending electrical vendor to check on the power issue with the water hea…"
paste textarea "It is scheduled for [DATE]. Can you accept and schedule this work for [DATE]?"
click at [371, 296] on textarea "Hey, As we discussed, We are sending electrical vendor to check on the power is…" at bounding box center [563, 317] width 773 height 48
click at [284, 297] on textarea "Hey, As we discussed, We are sending an electrical vendor to check on the power…" at bounding box center [563, 317] width 773 height 48
click at [331, 308] on textarea "Hey, As we discussed, we are sending an electrical vendor to check on the power…" at bounding box center [563, 317] width 773 height 48
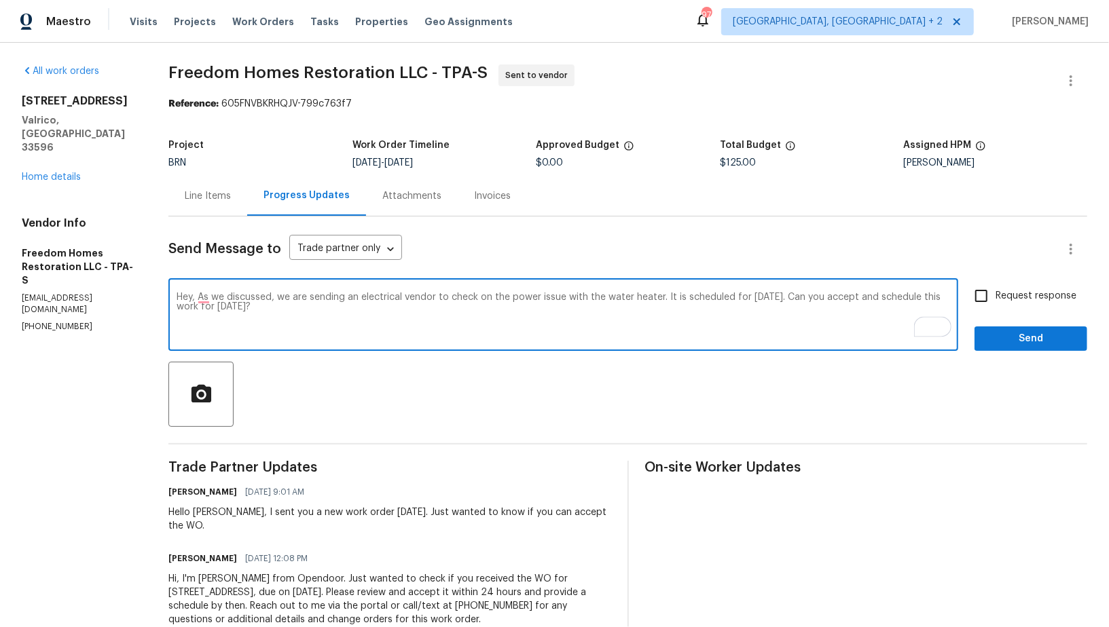
type textarea "Hey, As we discussed, we are sending an electrical vendor to check on the power…"
click at [974, 295] on input "Request response" at bounding box center [981, 296] width 29 height 29
checkbox input "true"
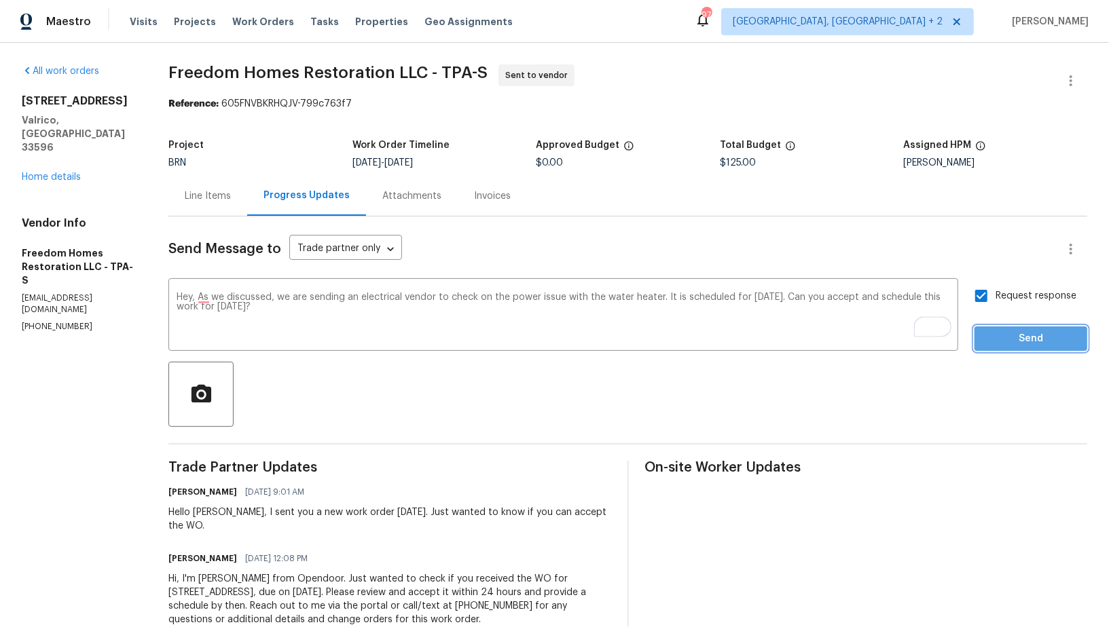
click at [1012, 342] on span "Send" at bounding box center [1030, 339] width 91 height 17
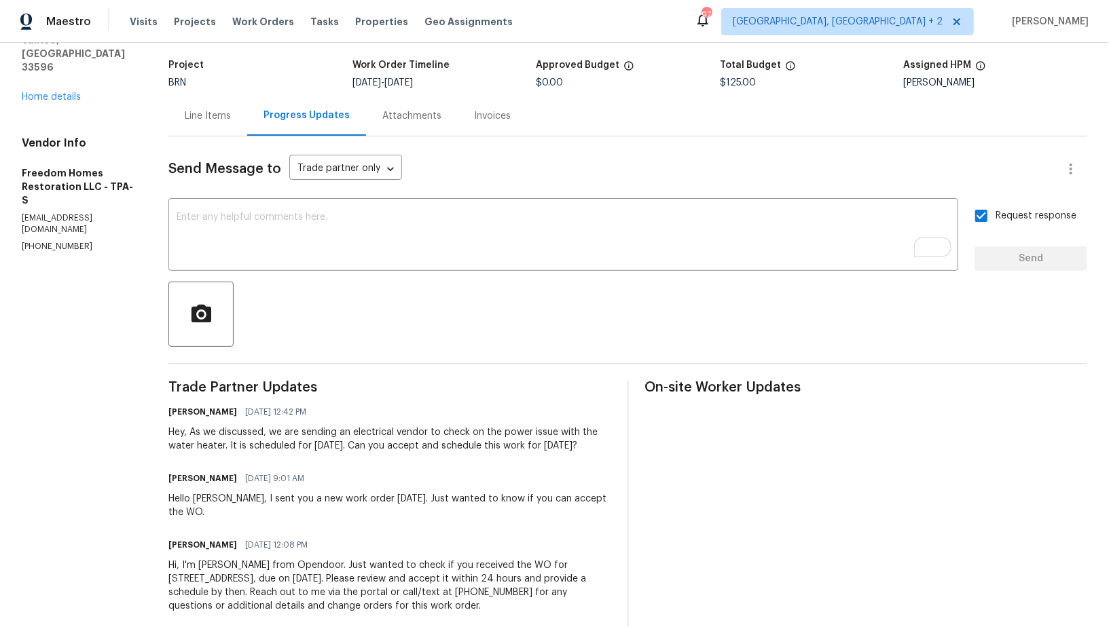
scroll to position [89, 0]
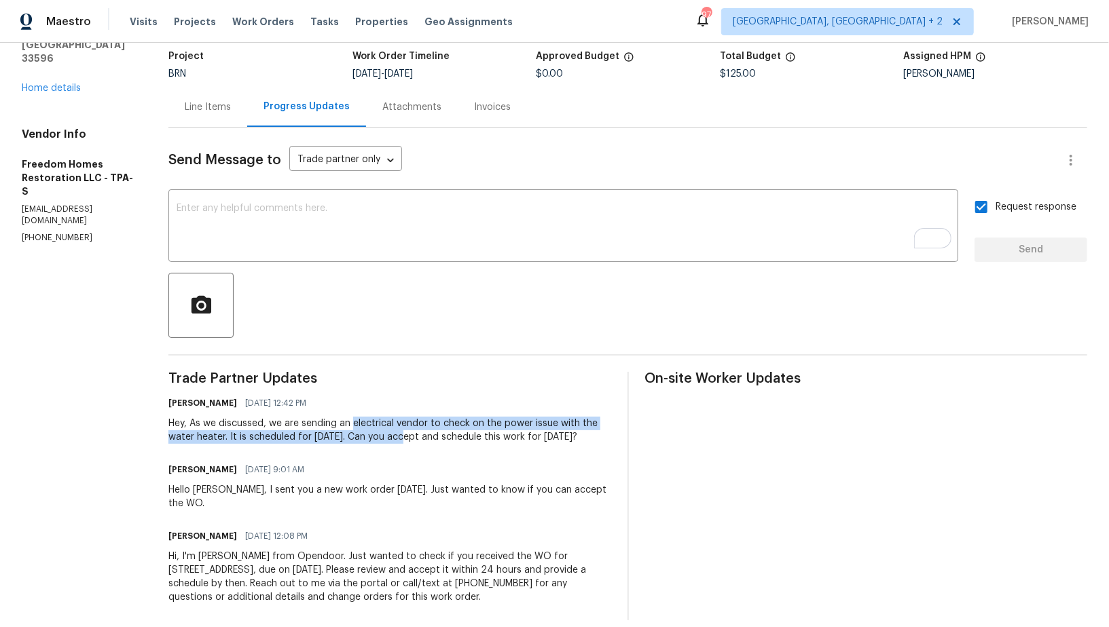
drag, startPoint x: 350, startPoint y: 422, endPoint x: 405, endPoint y: 432, distance: 55.9
click at [405, 432] on div "Hey, As we discussed, we are sending an electrical vendor to check on the power…" at bounding box center [389, 430] width 442 height 27
click at [453, 424] on div "Hey, As we discussed, we are sending an electrical vendor to check on the power…" at bounding box center [389, 430] width 442 height 27
drag, startPoint x: 435, startPoint y: 422, endPoint x: 227, endPoint y: 440, distance: 208.6
click at [227, 440] on div "Hey, As we discussed, we are sending an electrical vendor to check on the power…" at bounding box center [389, 430] width 442 height 27
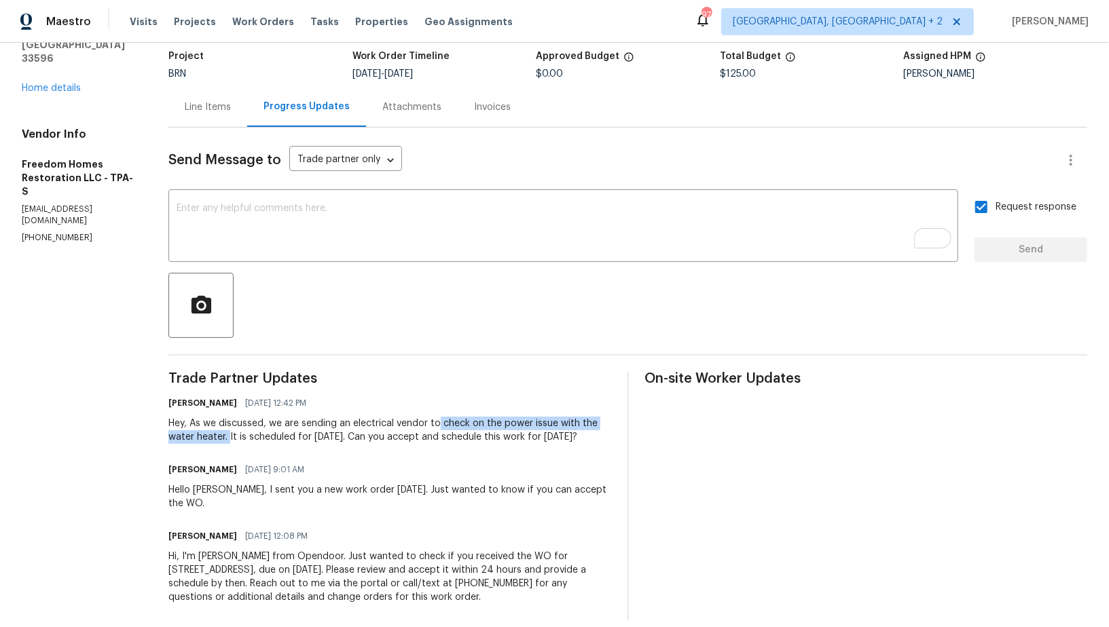
copy div "check on the power issue with the water heater."
drag, startPoint x: 5, startPoint y: 141, endPoint x: 103, endPoint y: 139, distance: 98.5
click at [104, 139] on div "All work orders [STREET_ADDRESS] Home details Vendor Info Freedom Homes Restora…" at bounding box center [554, 298] width 1109 height 688
copy h5 "Freedom Homes"
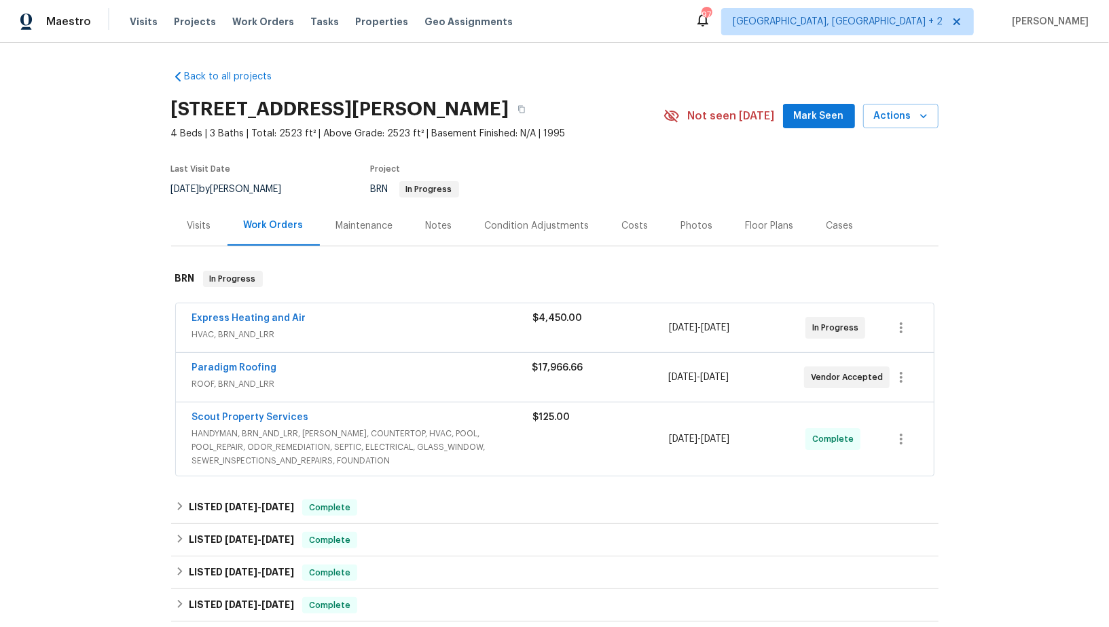
click at [218, 326] on div "Express Heating and Air" at bounding box center [362, 320] width 341 height 16
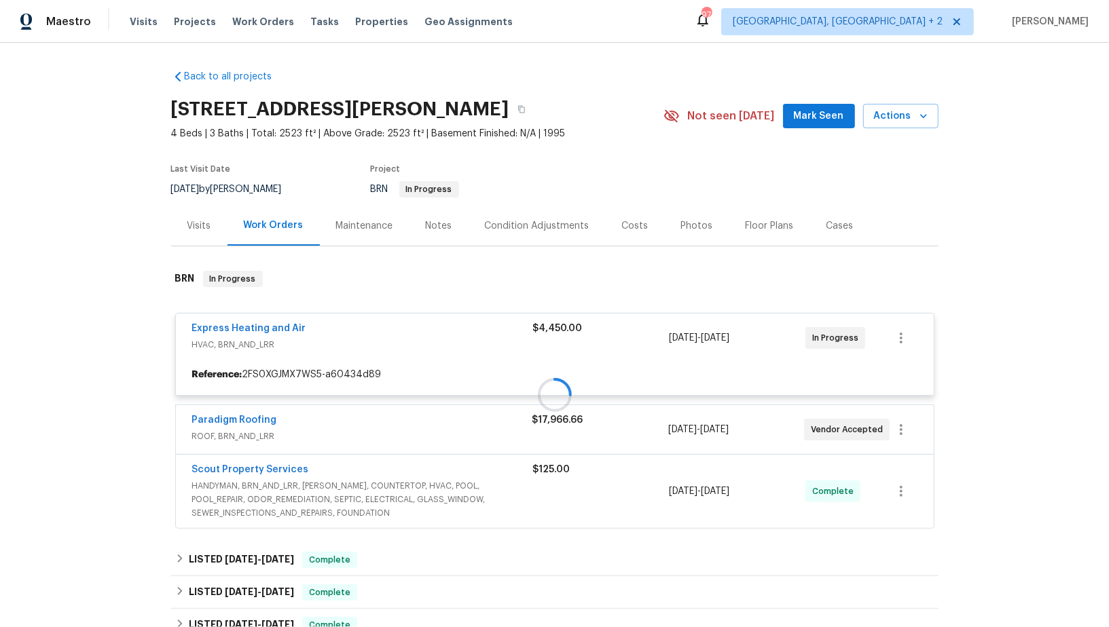
click at [215, 325] on div at bounding box center [554, 395] width 767 height 276
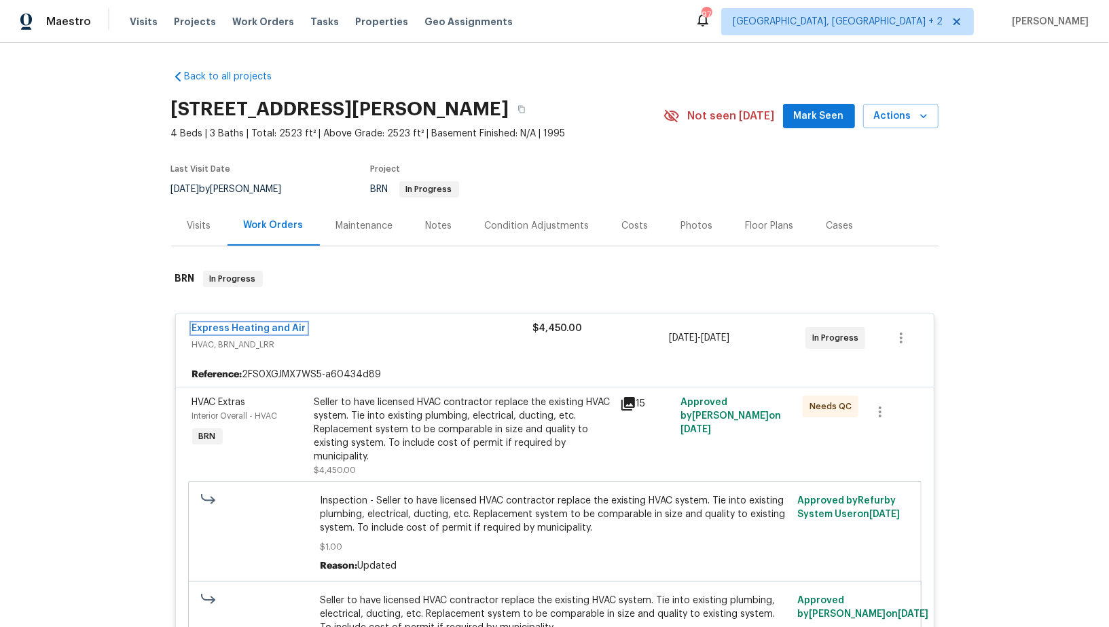
click at [215, 325] on link "Express Heating and Air" at bounding box center [249, 329] width 114 height 10
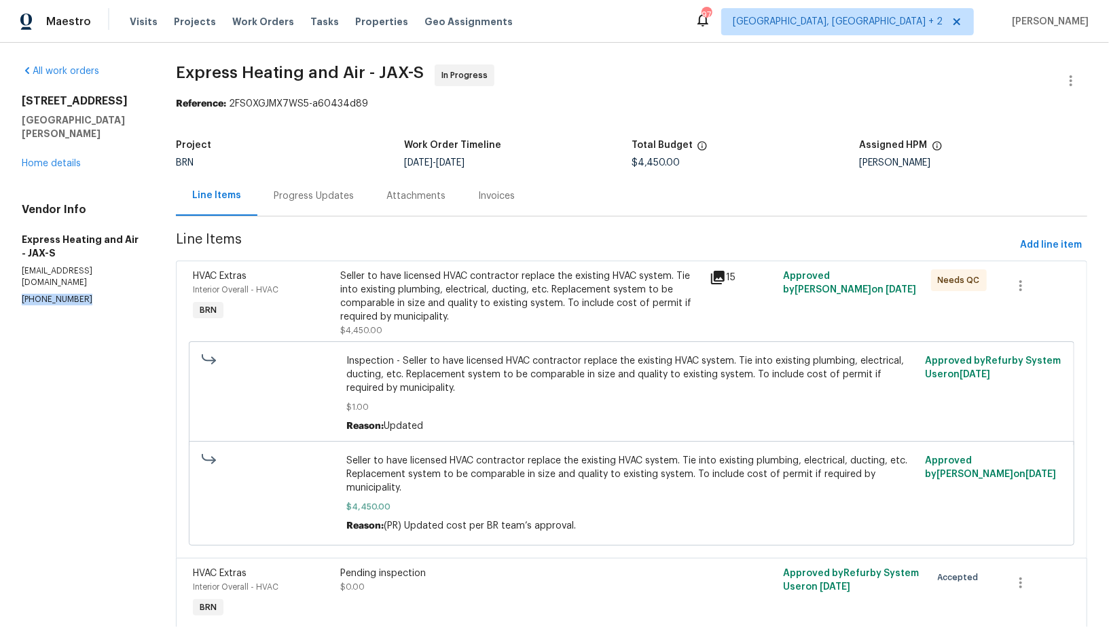
drag, startPoint x: 83, startPoint y: 276, endPoint x: 0, endPoint y: 276, distance: 82.8
click at [0, 276] on div "All work orders [STREET_ADDRESS][PERSON_NAME] Home details Vendor Info Express …" at bounding box center [554, 364] width 1109 height 642
copy p "[PHONE_NUMBER]"
click at [24, 159] on link "Home details" at bounding box center [51, 164] width 59 height 10
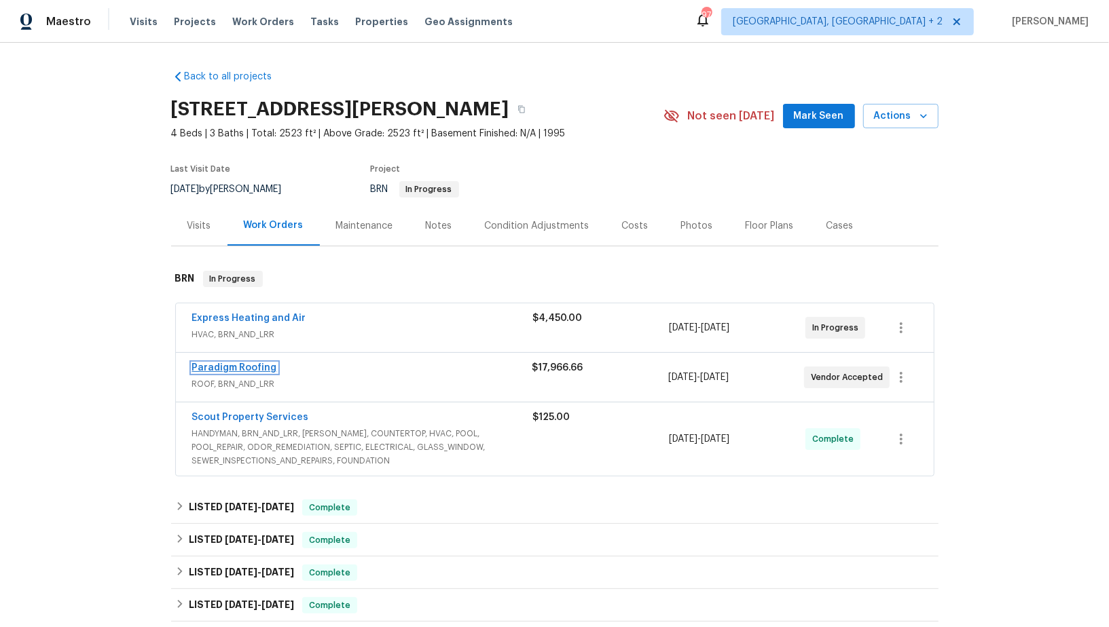
click at [266, 367] on link "Paradigm Roofing" at bounding box center [234, 368] width 85 height 10
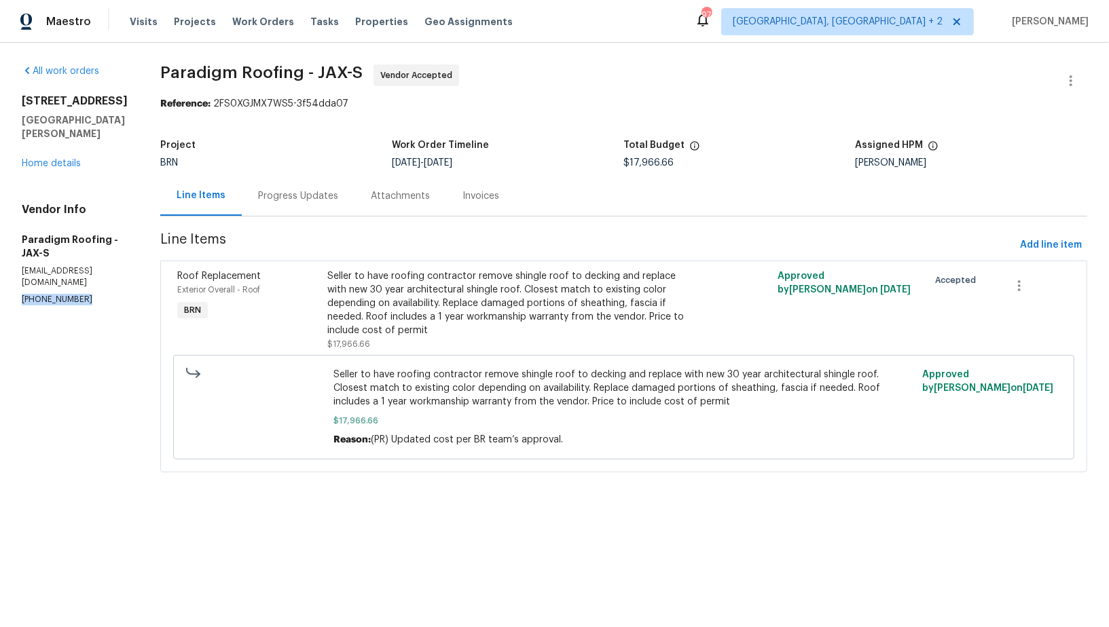
drag, startPoint x: 93, startPoint y: 278, endPoint x: 0, endPoint y: 278, distance: 93.0
click at [0, 278] on div "All work orders [STREET_ADDRESS][PERSON_NAME] Home details Vendor Info Paradigm…" at bounding box center [554, 277] width 1109 height 468
copy p "[PHONE_NUMBER]"
click at [278, 205] on div "Progress Updates" at bounding box center [298, 196] width 113 height 40
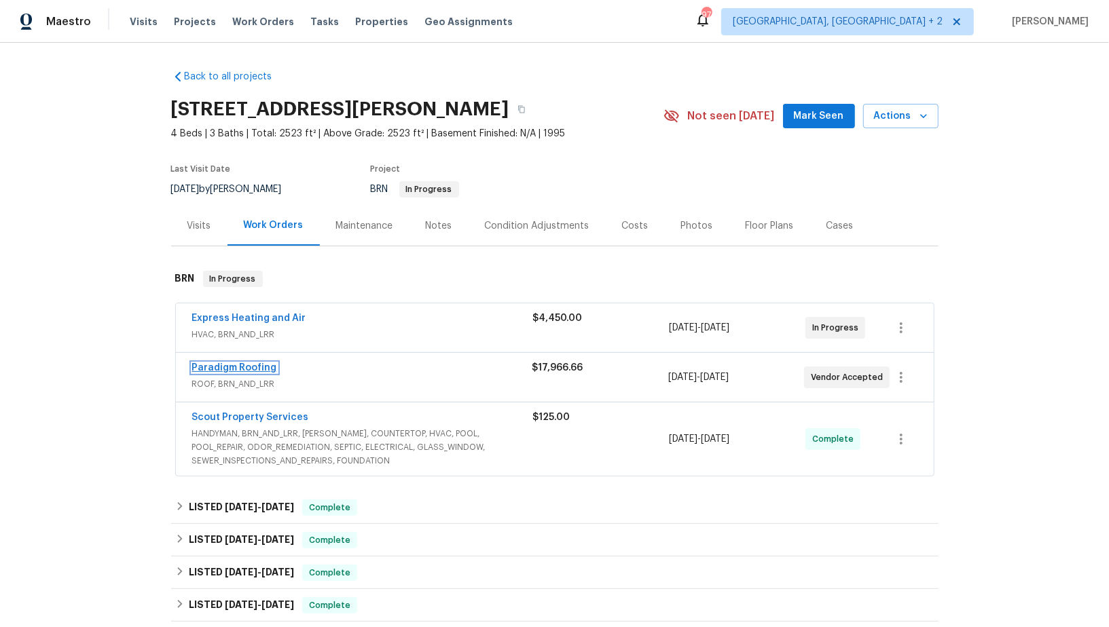
click at [246, 368] on link "Paradigm Roofing" at bounding box center [234, 368] width 85 height 10
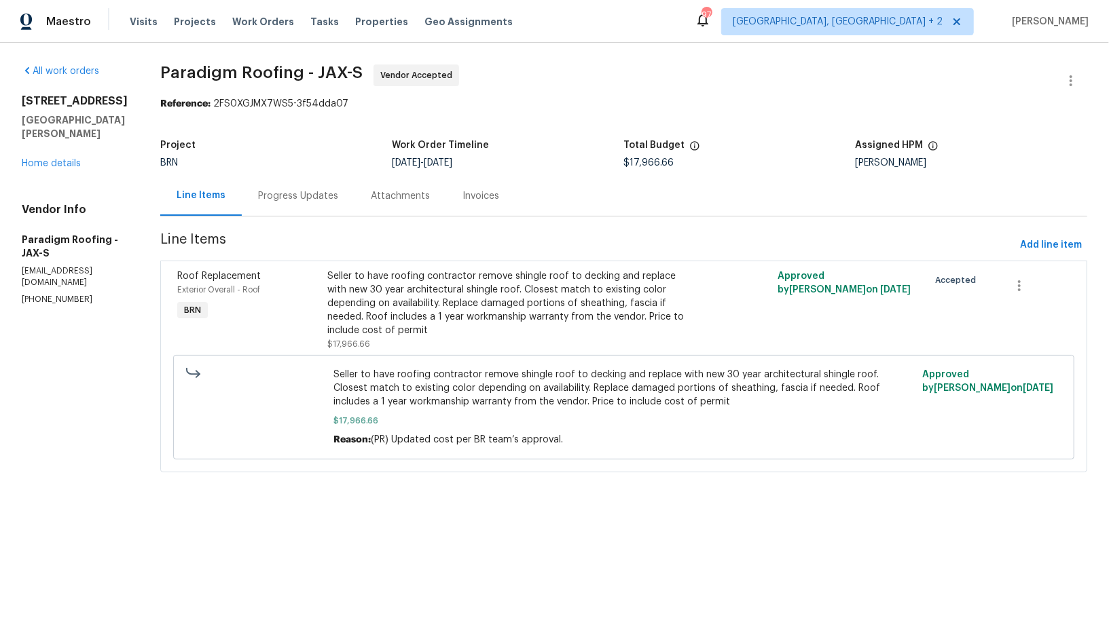
click at [327, 211] on div "Progress Updates" at bounding box center [298, 196] width 113 height 40
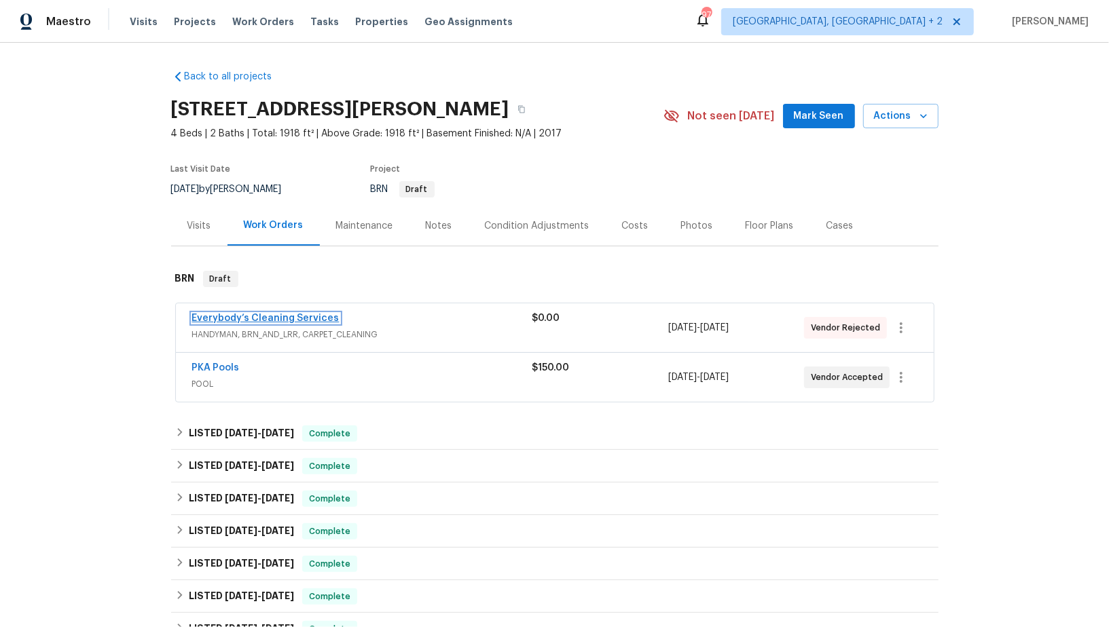
click at [274, 314] on link "Everybody’s Cleaning Services" at bounding box center [265, 319] width 147 height 10
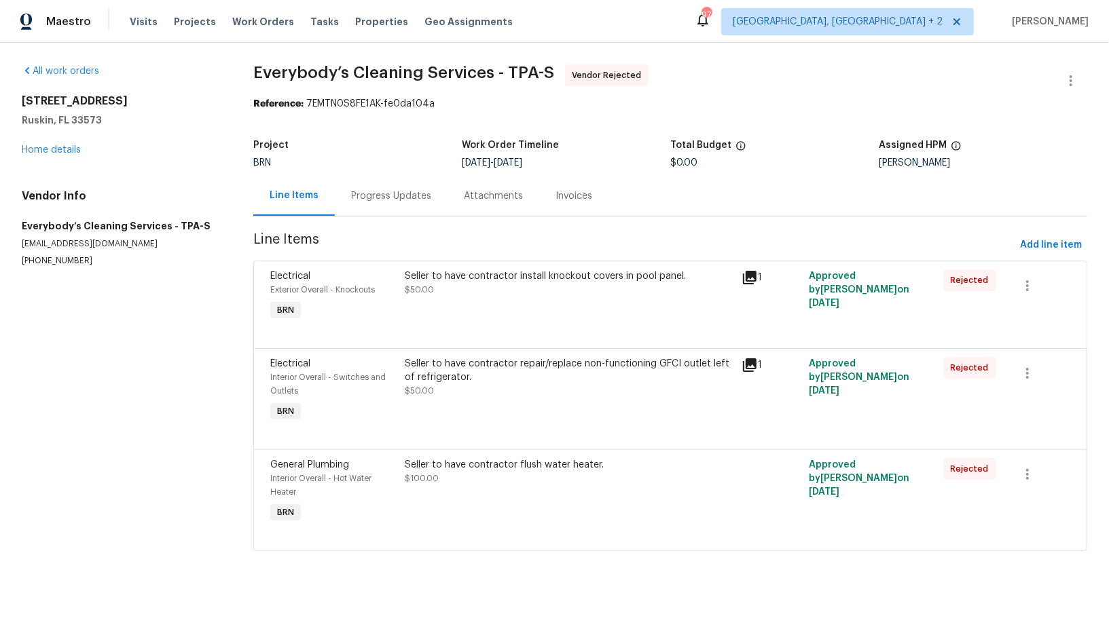
click at [349, 192] on div "Progress Updates" at bounding box center [391, 196] width 113 height 40
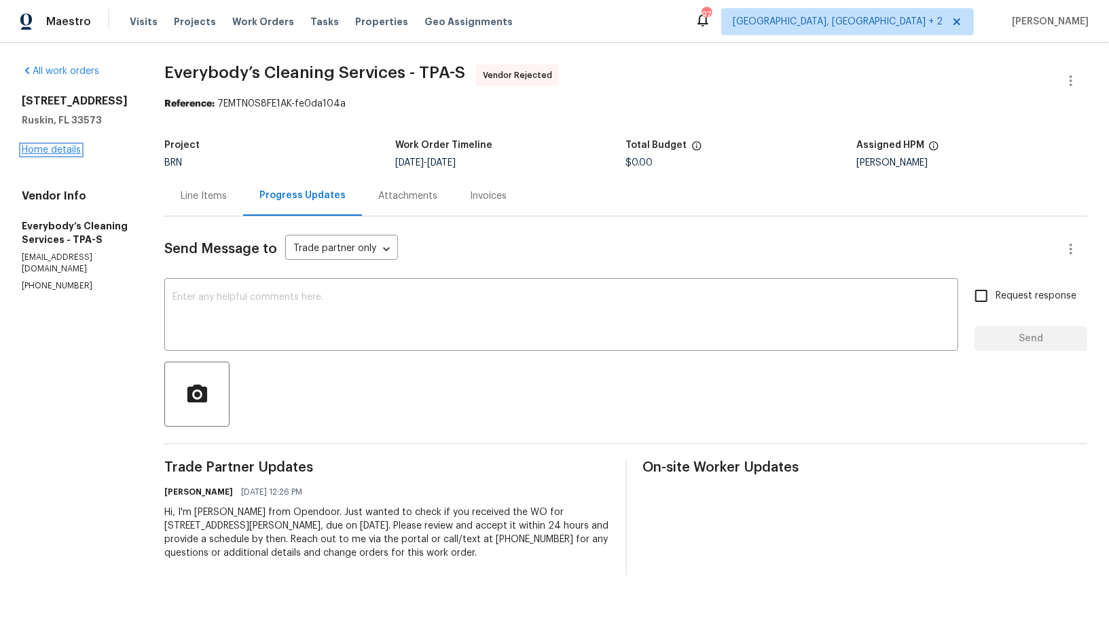
click at [63, 149] on link "Home details" at bounding box center [51, 150] width 59 height 10
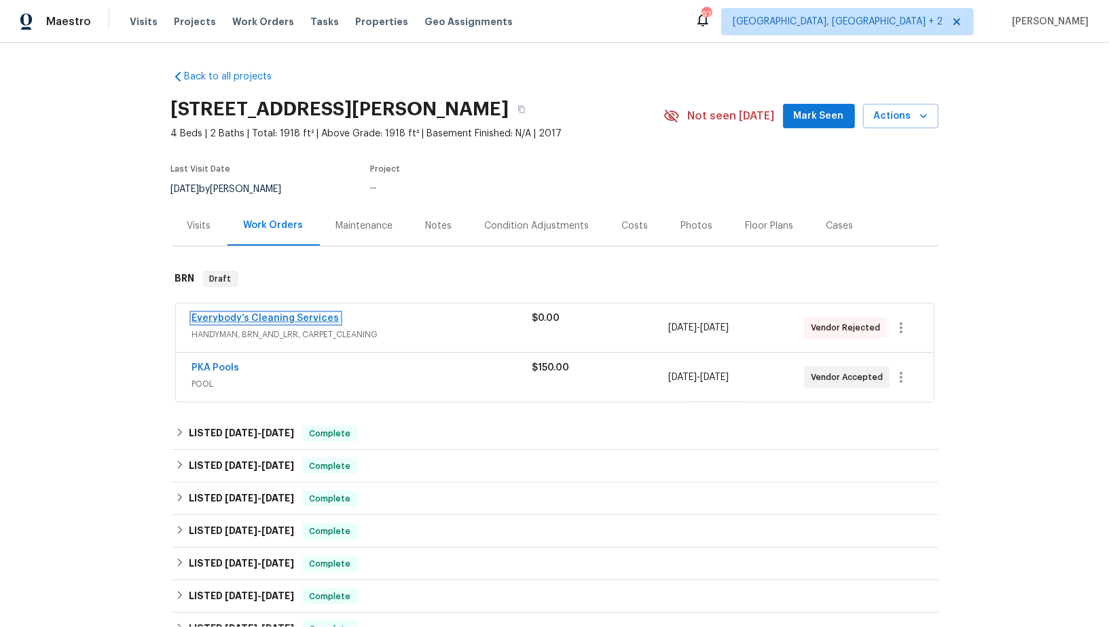
click at [303, 314] on link "Everybody’s Cleaning Services" at bounding box center [265, 319] width 147 height 10
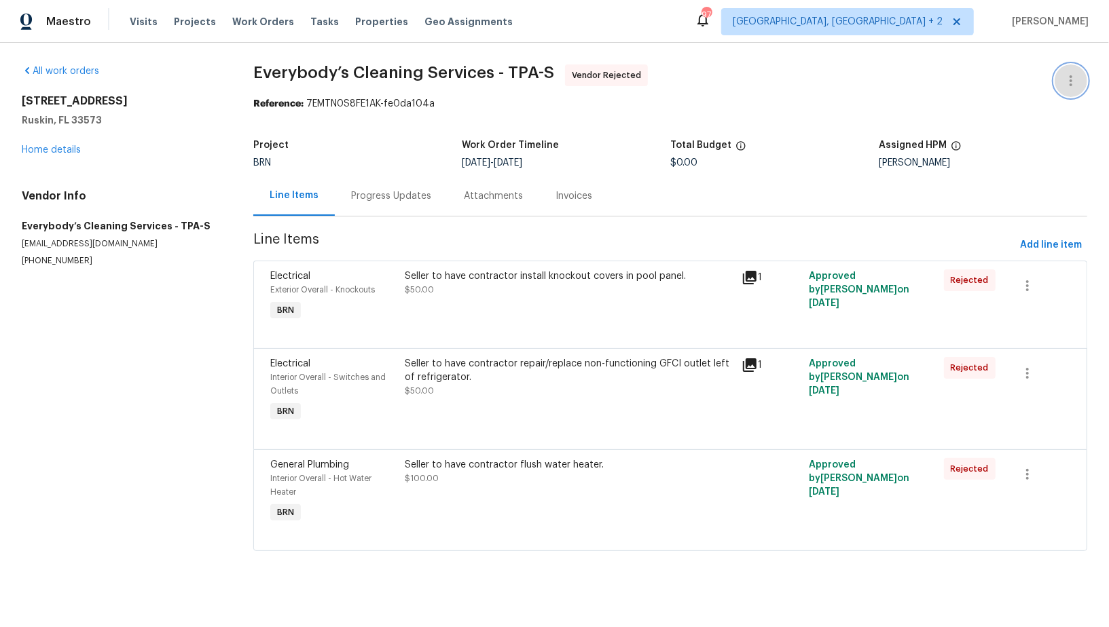
click at [1080, 78] on button "button" at bounding box center [1070, 81] width 33 height 33
click at [1036, 77] on li "Edit" at bounding box center [1026, 80] width 147 height 22
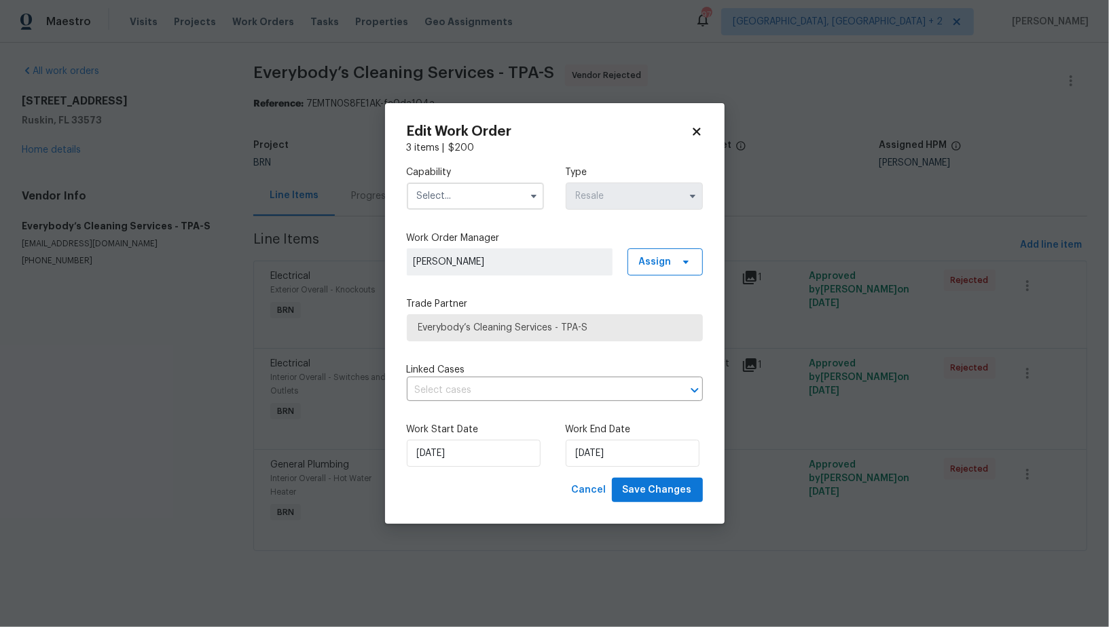
click at [448, 198] on input "text" at bounding box center [475, 196] width 137 height 27
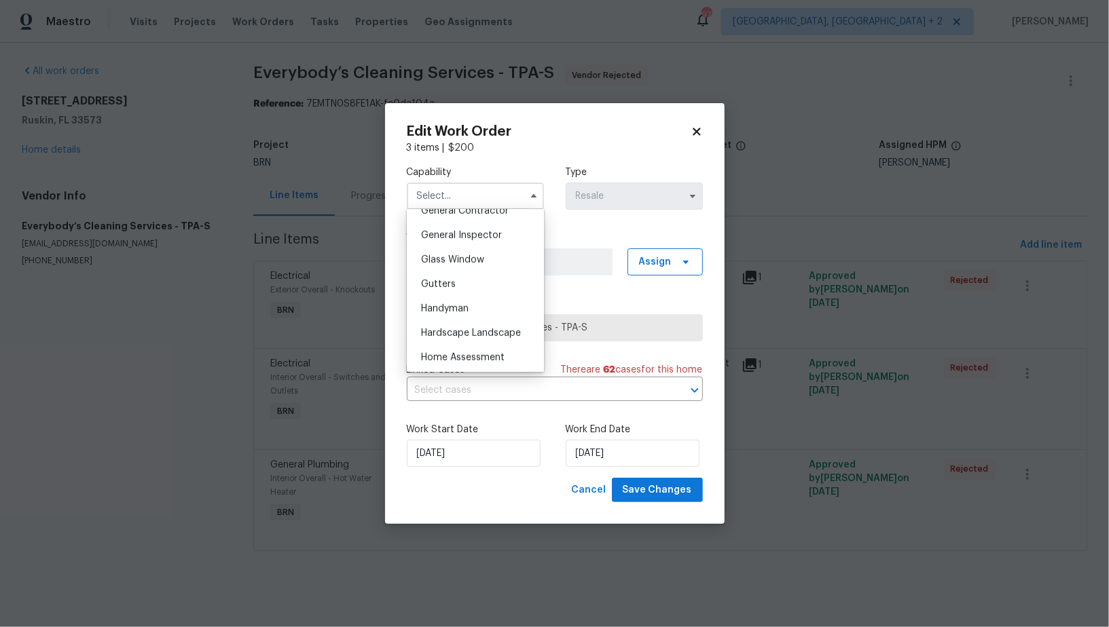
scroll to position [663, 0]
click at [454, 297] on div "Handyman" at bounding box center [475, 308] width 130 height 24
type input "Handyman"
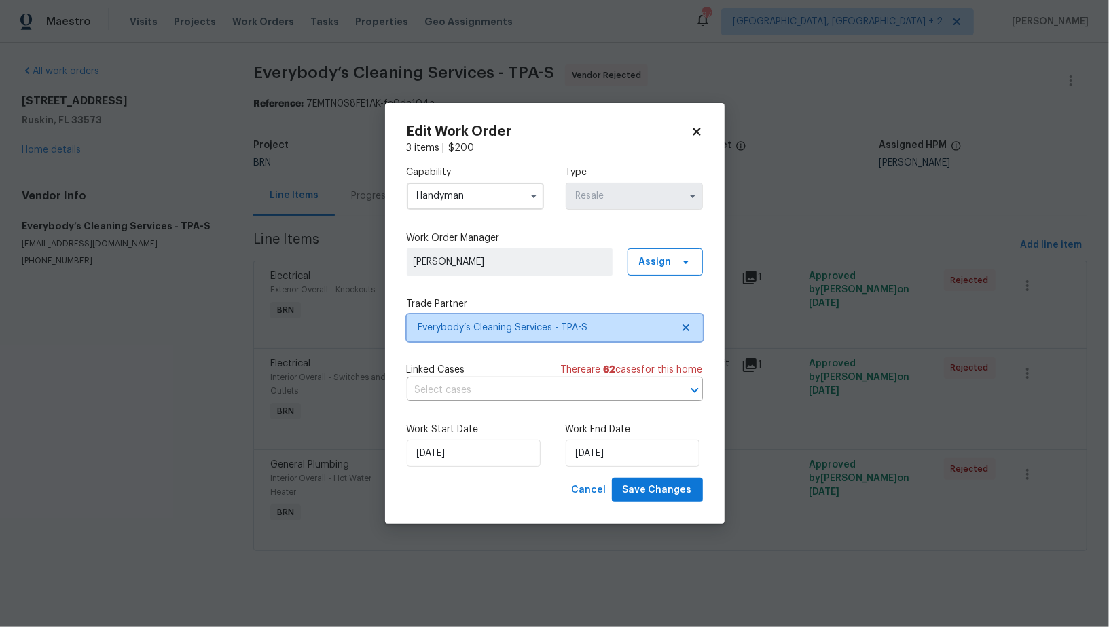
click at [688, 325] on icon at bounding box center [685, 328] width 7 height 7
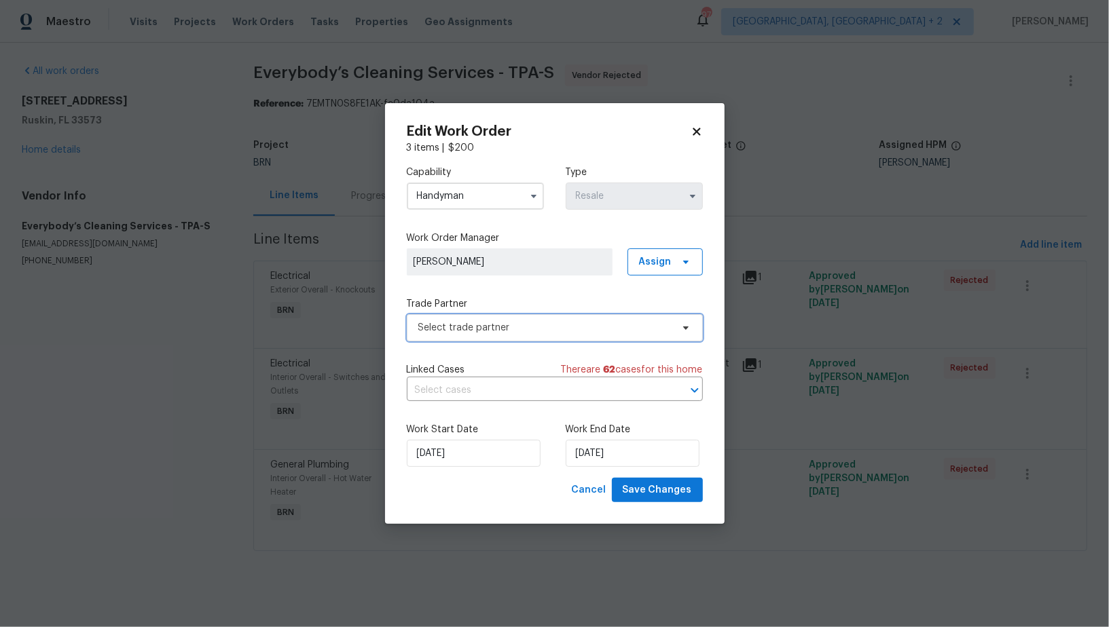
click at [639, 327] on span "Select trade partner" at bounding box center [544, 328] width 253 height 14
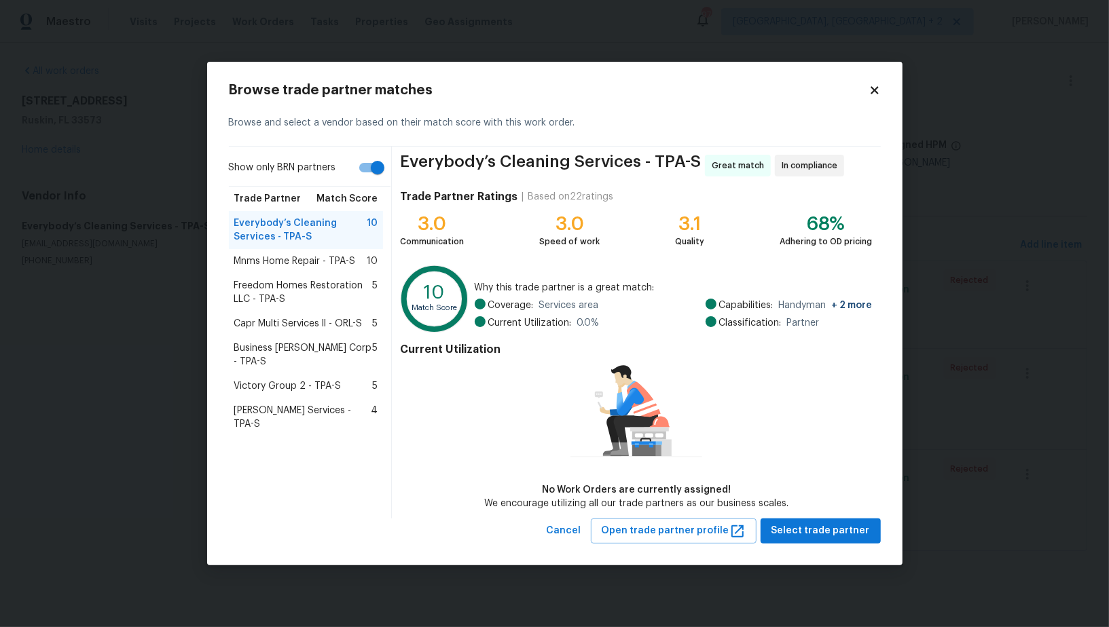
click at [295, 268] on div "Mnms Home Repair - TPA-S 10" at bounding box center [306, 261] width 155 height 24
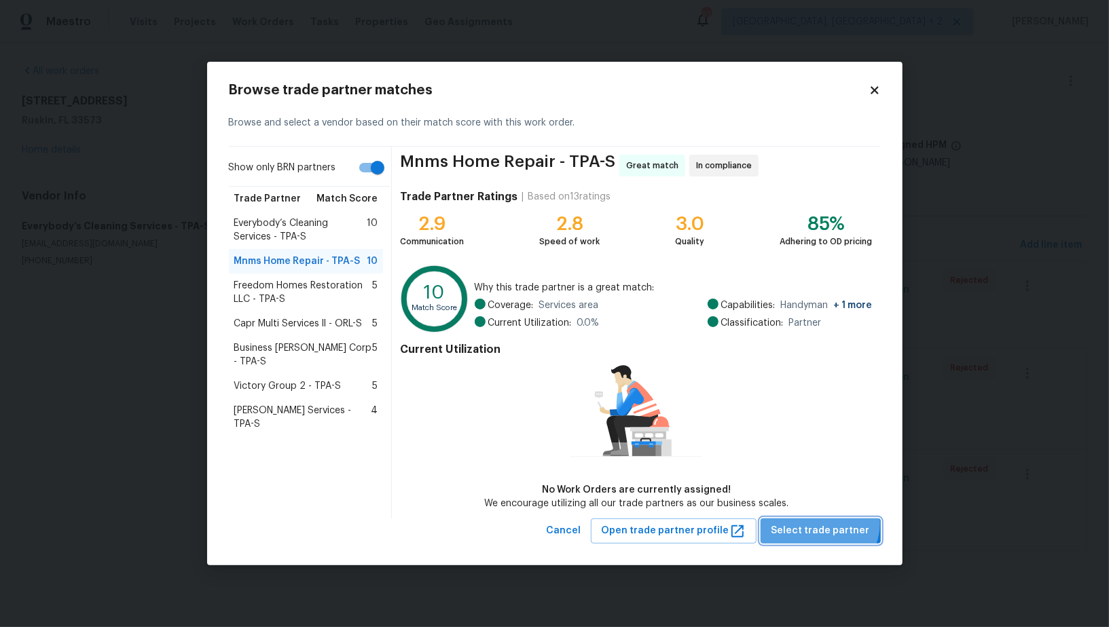
click at [826, 523] on span "Select trade partner" at bounding box center [820, 531] width 98 height 17
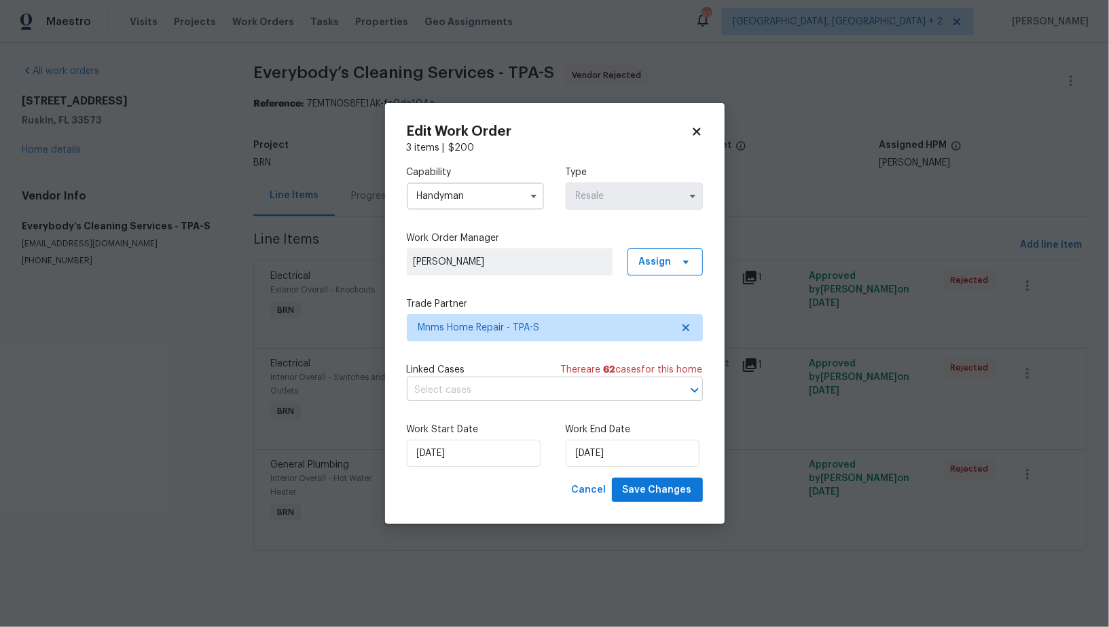
click at [489, 392] on input "text" at bounding box center [536, 390] width 258 height 21
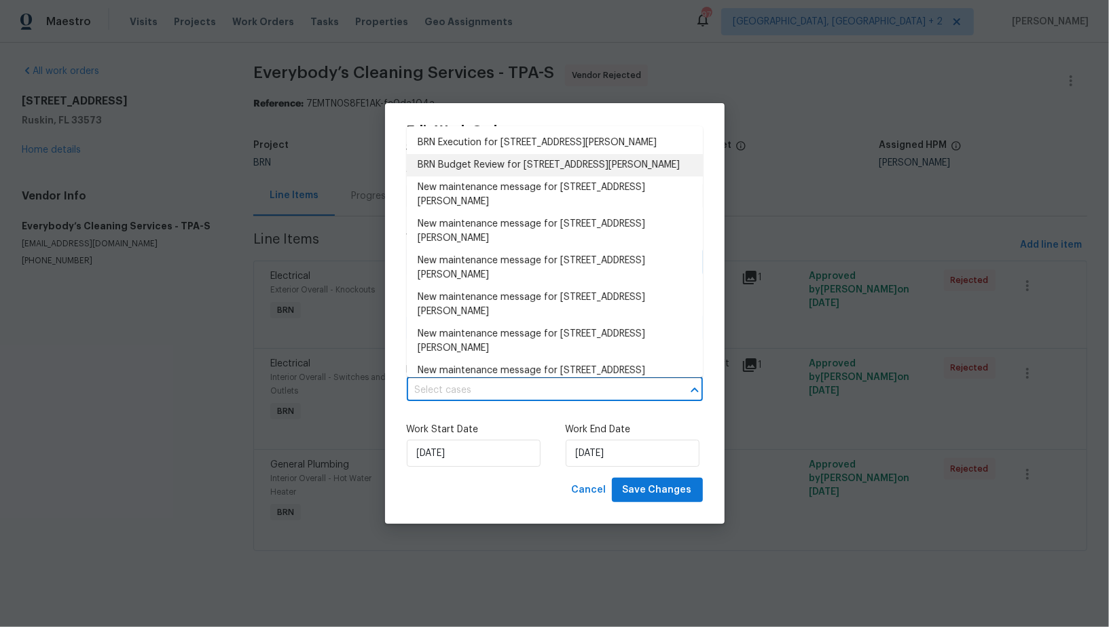
click at [510, 139] on li "BRN Execution for 7231 Somerset Pond Dr, Ruskin, FL 33573" at bounding box center [555, 143] width 296 height 22
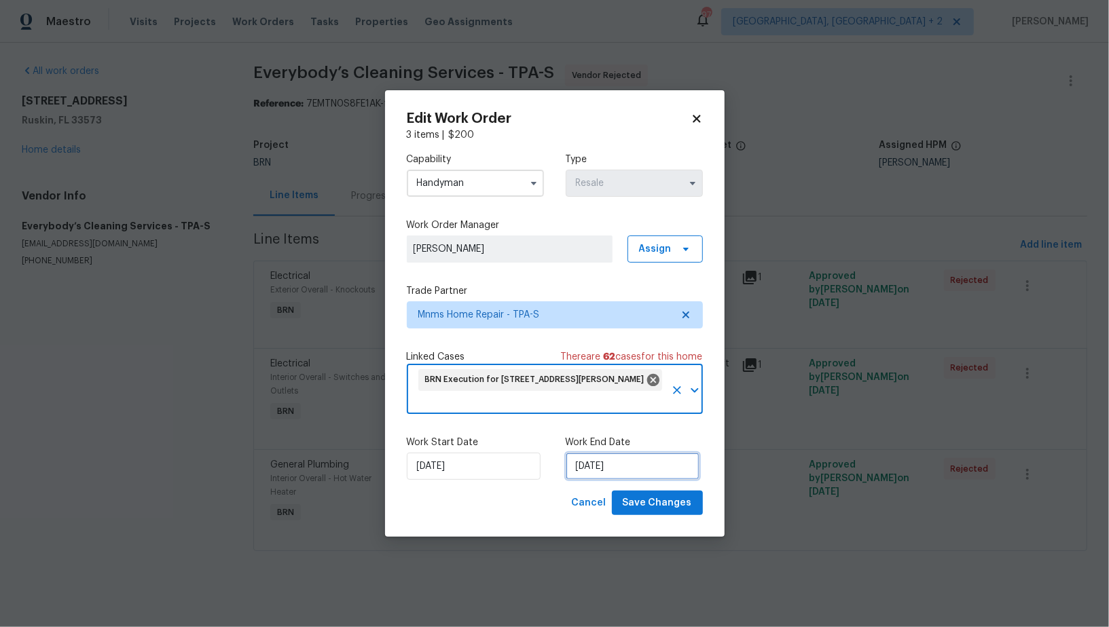
click at [600, 472] on input "07/10/2025" at bounding box center [633, 466] width 134 height 27
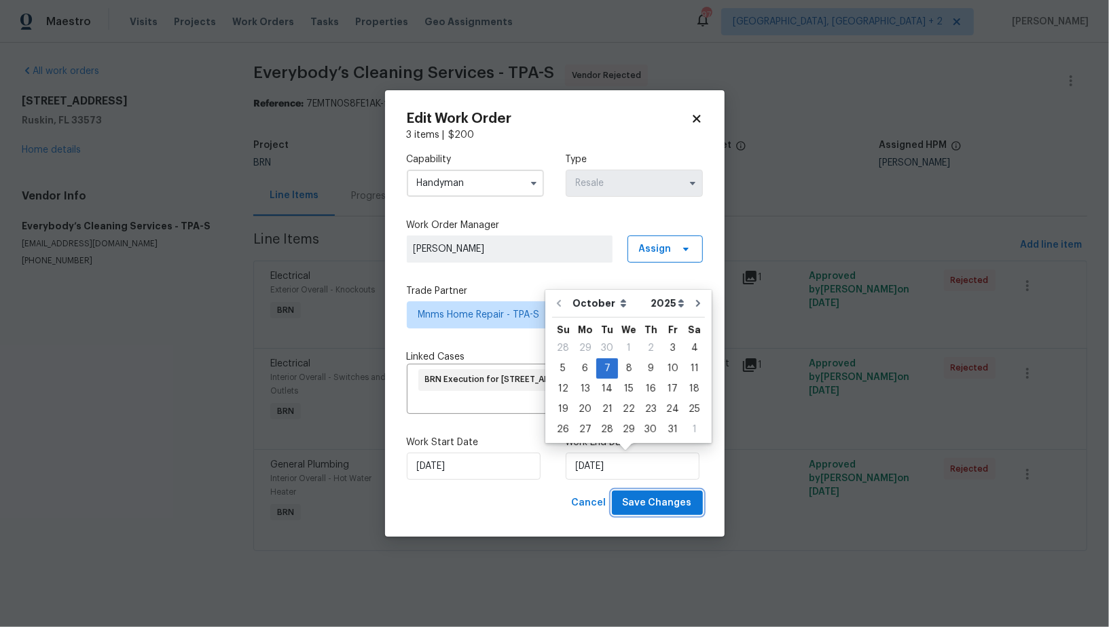
click at [665, 504] on span "Save Changes" at bounding box center [657, 503] width 69 height 17
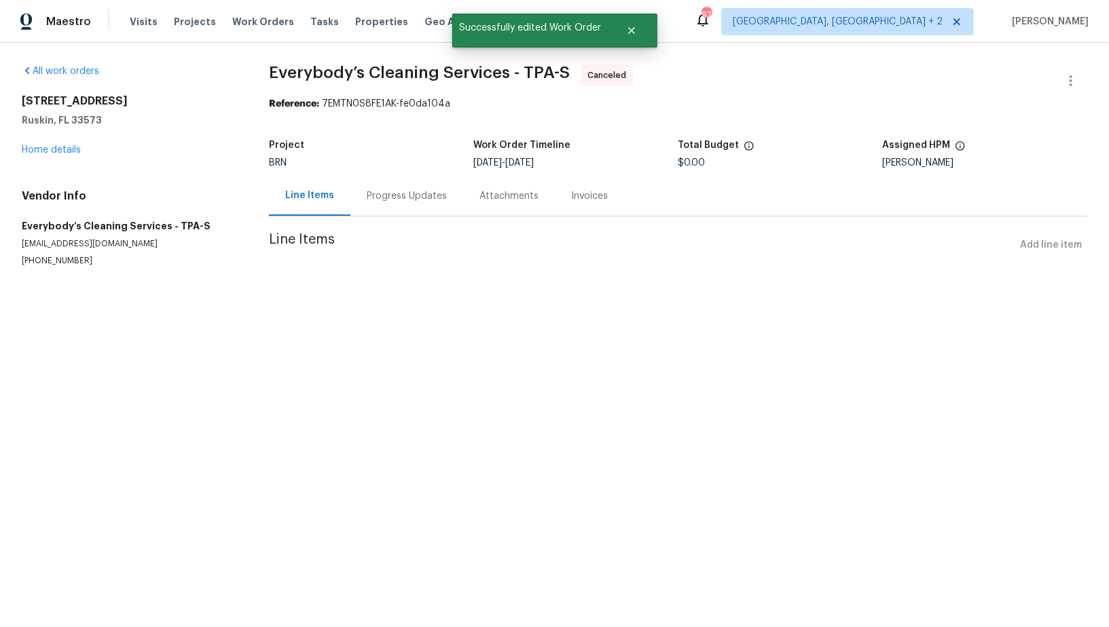
click at [363, 200] on div "Progress Updates" at bounding box center [406, 196] width 113 height 40
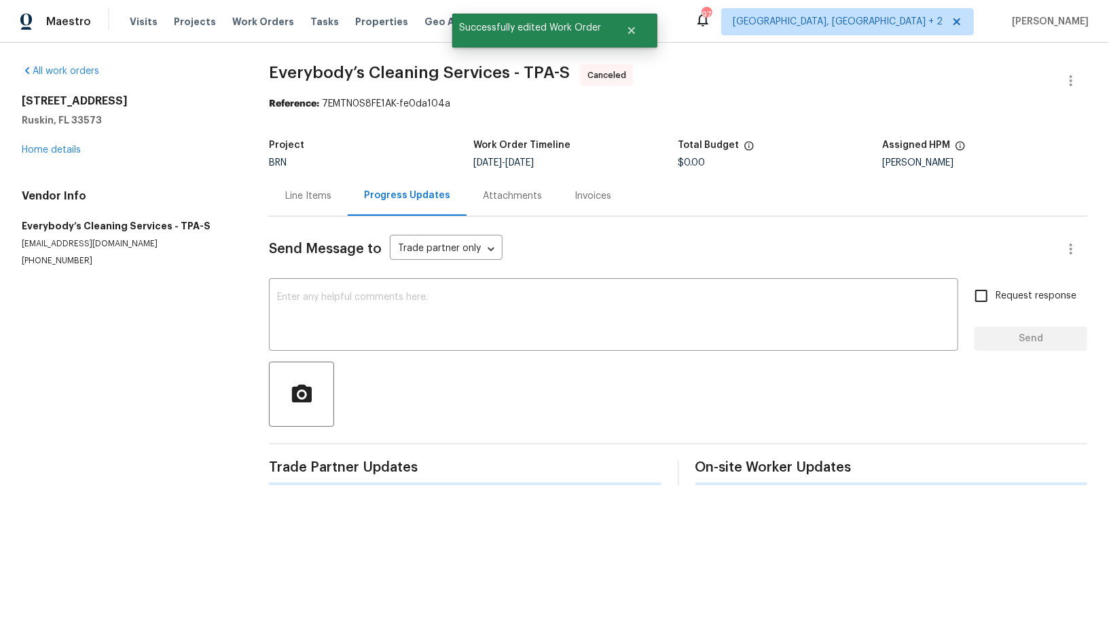
click at [364, 200] on div "Progress Updates" at bounding box center [407, 196] width 86 height 14
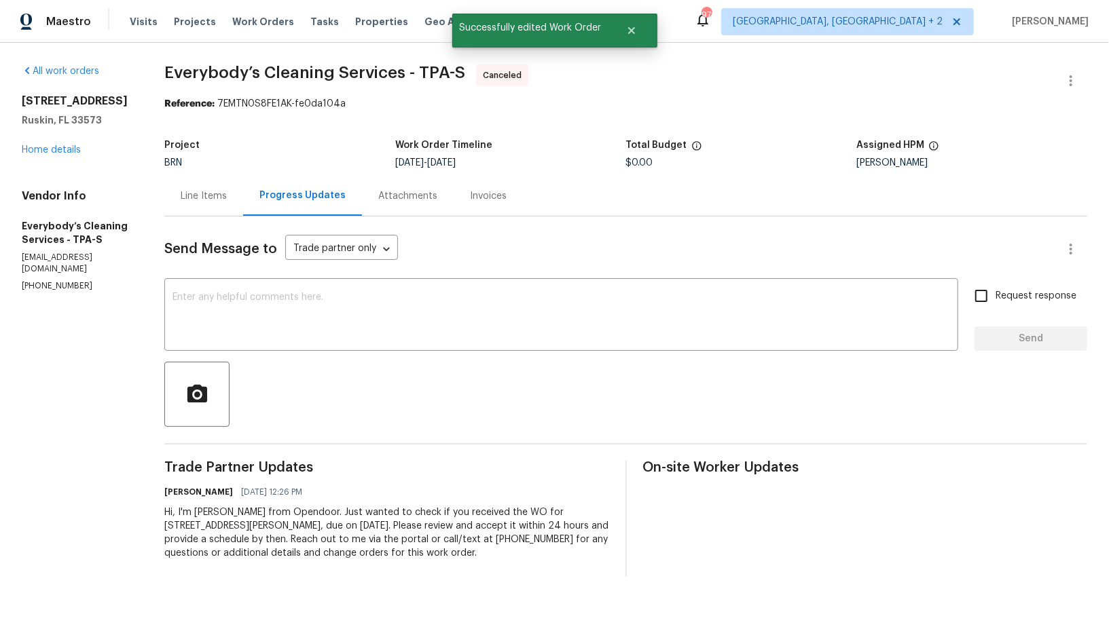
drag, startPoint x: 204, startPoint y: 512, endPoint x: 608, endPoint y: 558, distance: 407.3
click at [609, 558] on div "All work orders 7231 Somerset Pond Dr Ruskin, FL 33573 Home details Vendor Info…" at bounding box center [554, 320] width 1109 height 555
copy div "Hi, I'm Padmapriya from Opendoor. Just wanted to check if you received the WO f…"
click at [69, 151] on link "Home details" at bounding box center [51, 150] width 59 height 10
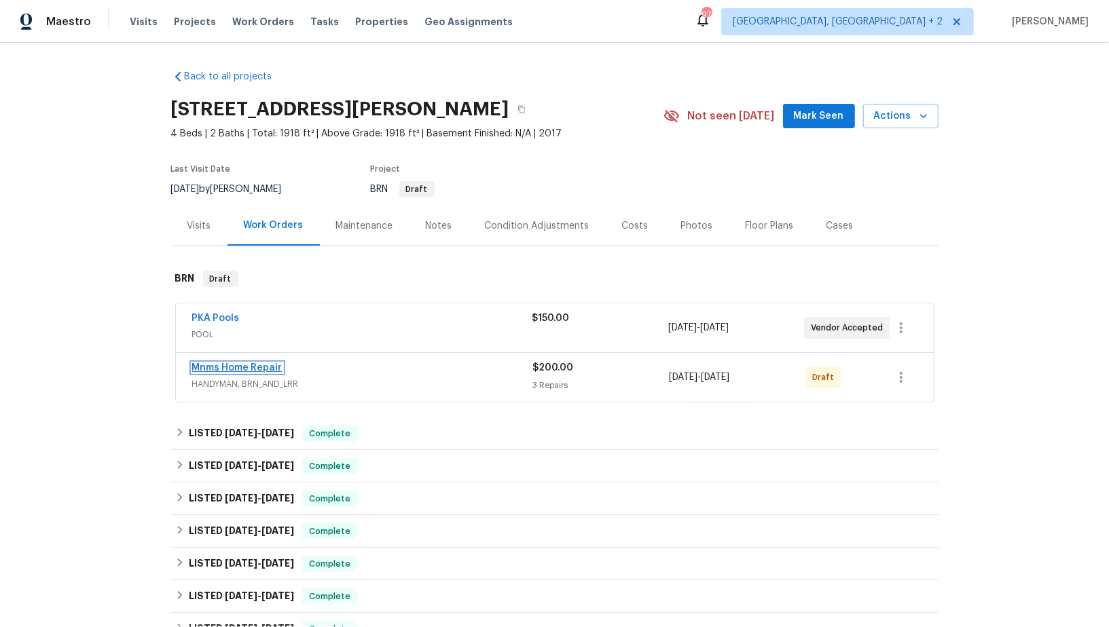
click at [230, 365] on link "Mnms Home Repair" at bounding box center [237, 368] width 90 height 10
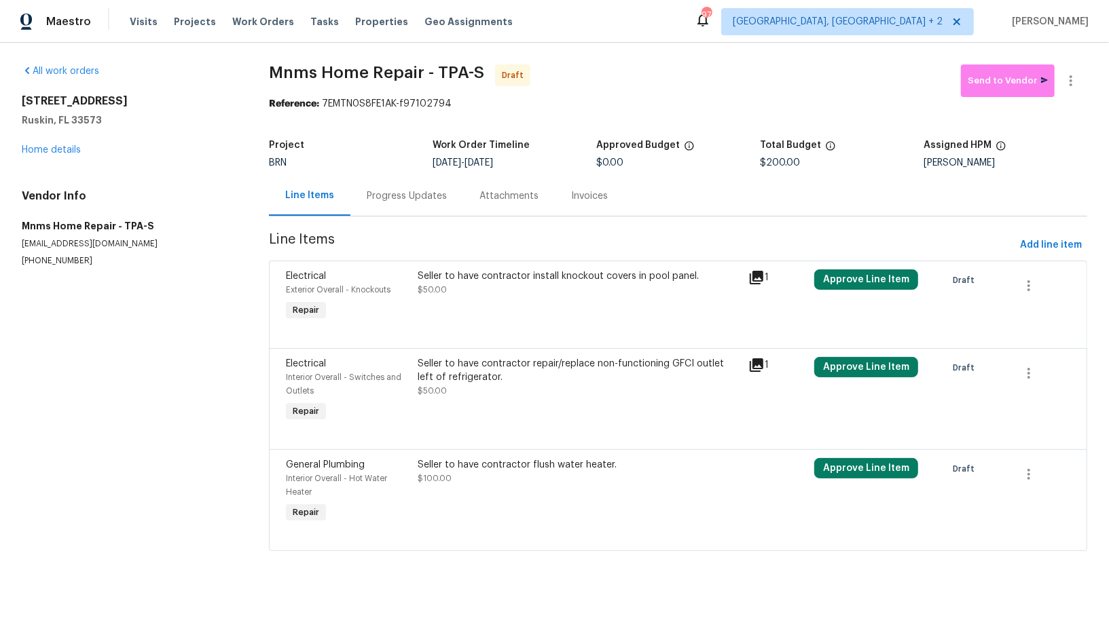
click at [363, 199] on div "Progress Updates" at bounding box center [406, 196] width 113 height 40
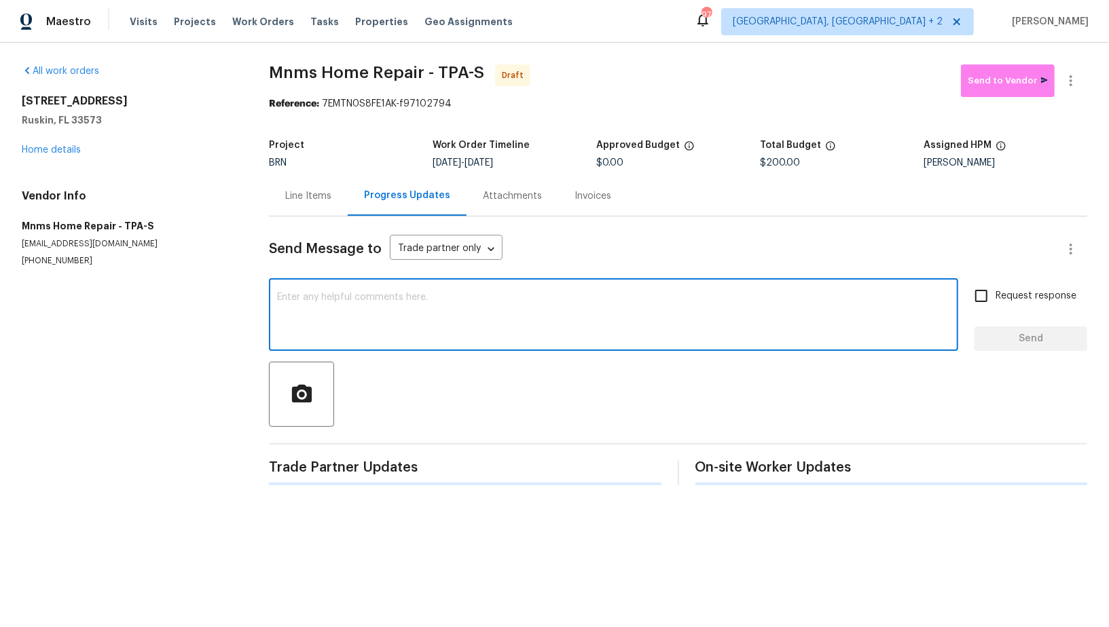
click at [442, 338] on textarea at bounding box center [613, 317] width 673 height 48
paste textarea "Hi, I'm Padmapriya from Opendoor. Just wanted to check if you received the WO f…"
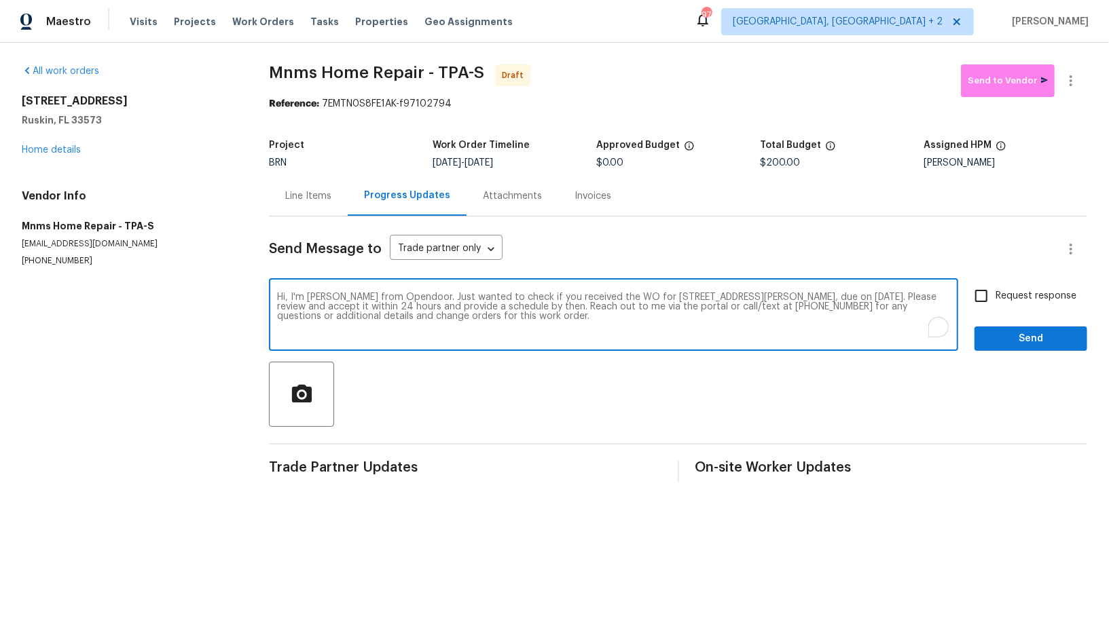
type textarea "Hi, I'm Padmapriya from Opendoor. Just wanted to check if you received the WO f…"
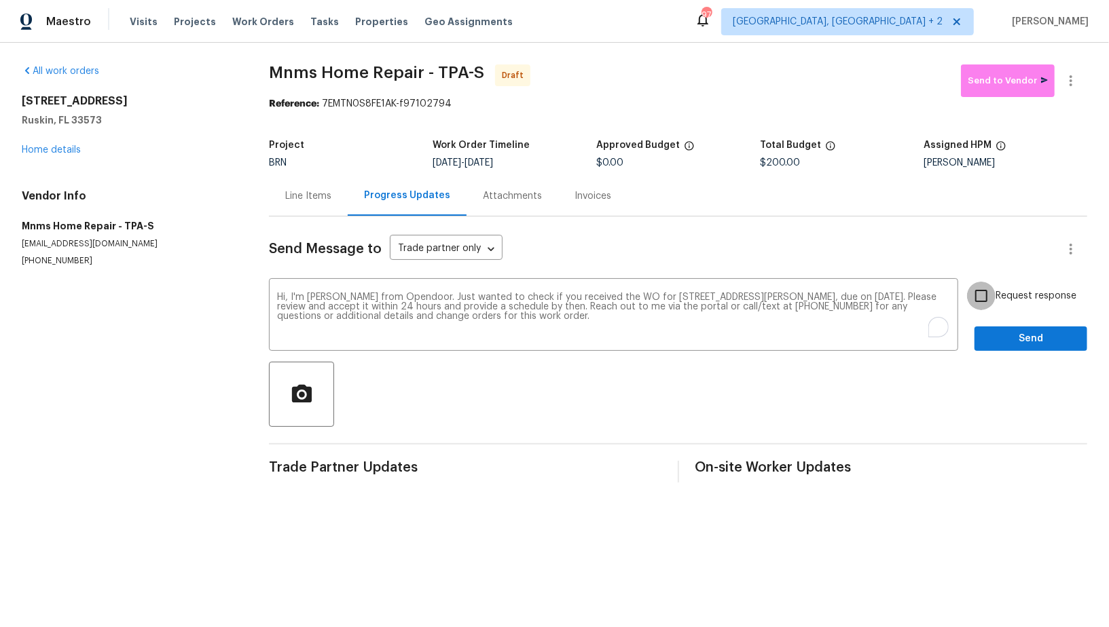
click at [984, 295] on input "Request response" at bounding box center [981, 296] width 29 height 29
checkbox input "true"
click at [1002, 331] on span "Send" at bounding box center [1030, 339] width 91 height 17
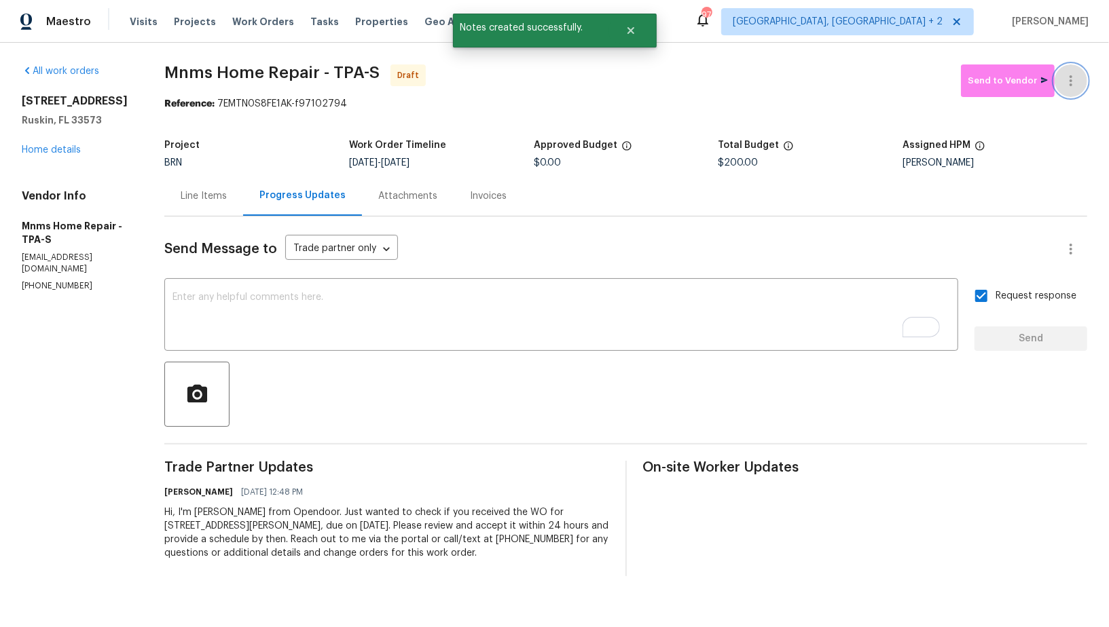
click at [1073, 75] on icon "button" at bounding box center [1071, 81] width 16 height 16
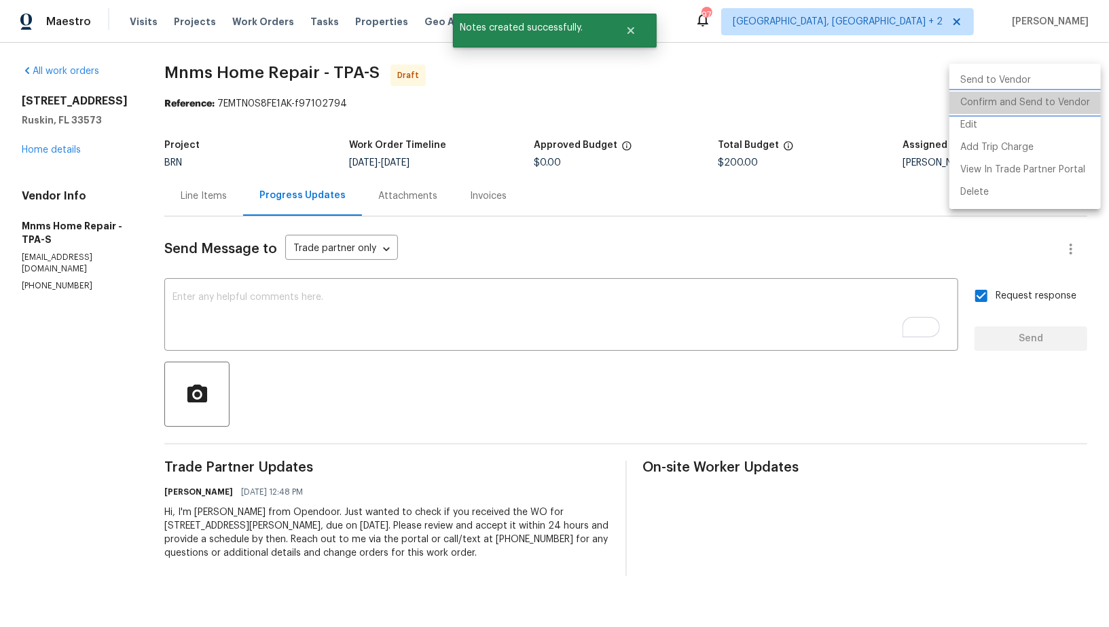
click at [1044, 97] on li "Confirm and Send to Vendor" at bounding box center [1024, 103] width 151 height 22
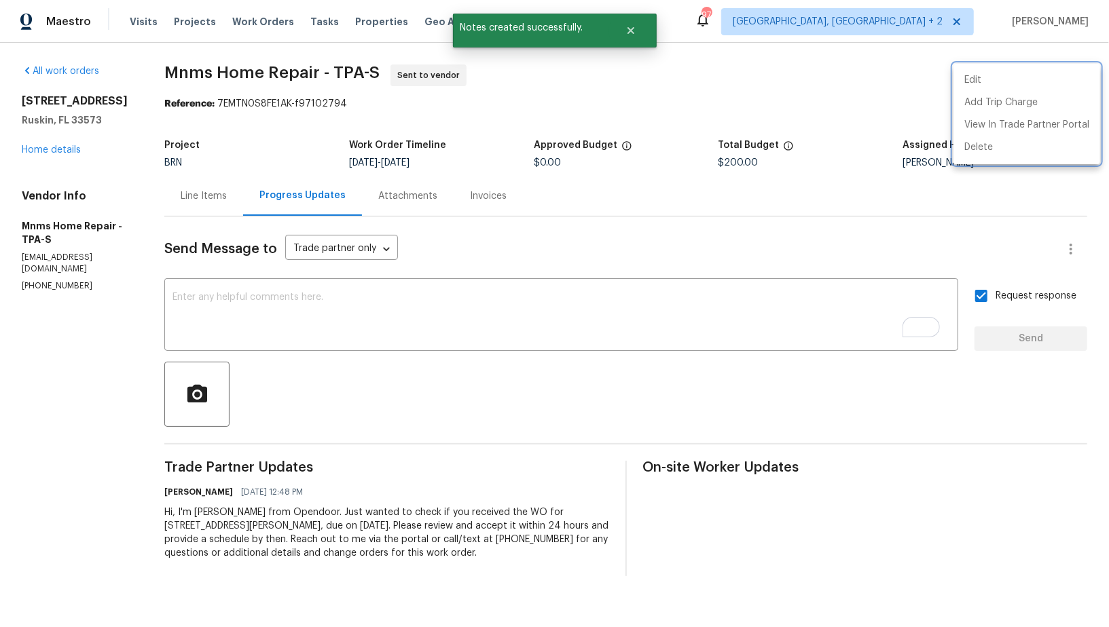
click at [37, 162] on div at bounding box center [554, 313] width 1109 height 627
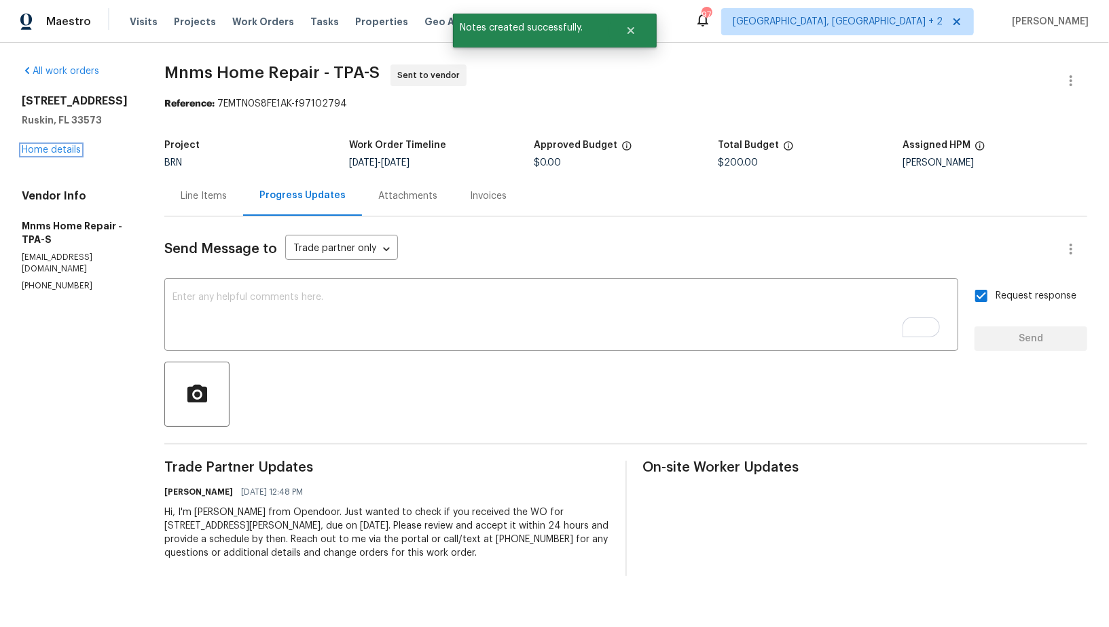
click at [37, 155] on link "Home details" at bounding box center [51, 150] width 59 height 10
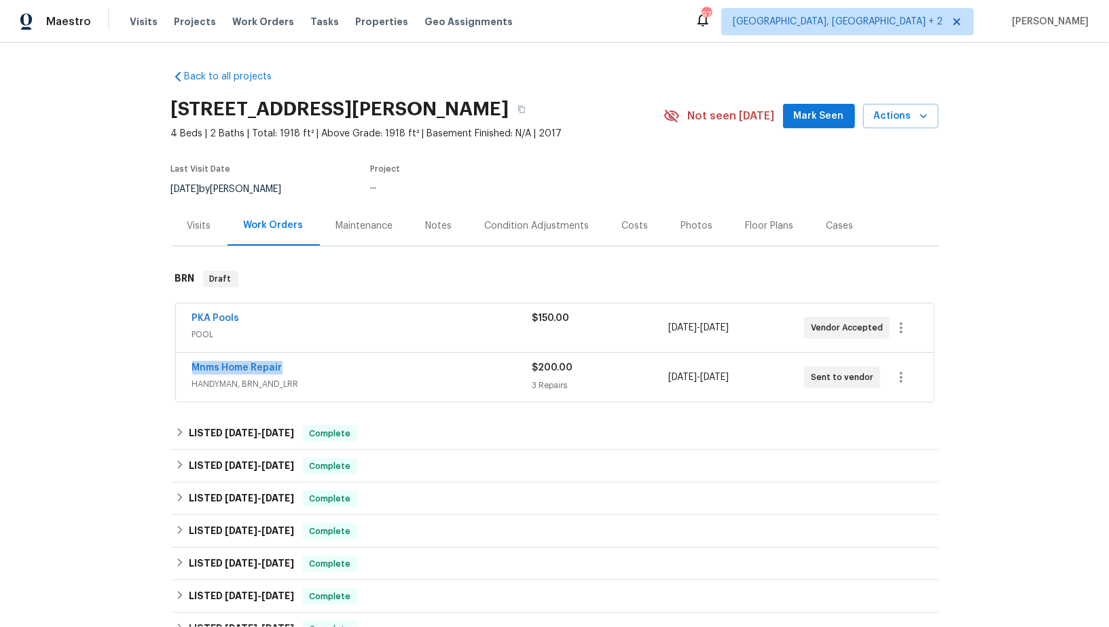
drag, startPoint x: 306, startPoint y: 374, endPoint x: 182, endPoint y: 367, distance: 123.8
click at [182, 367] on div "Mnms Home Repair HANDYMAN, BRN_AND_LRR $200.00 3 Repairs 10/3/2025 - 10/7/2025 …" at bounding box center [555, 377] width 758 height 49
copy link "Mnms Home Repair"
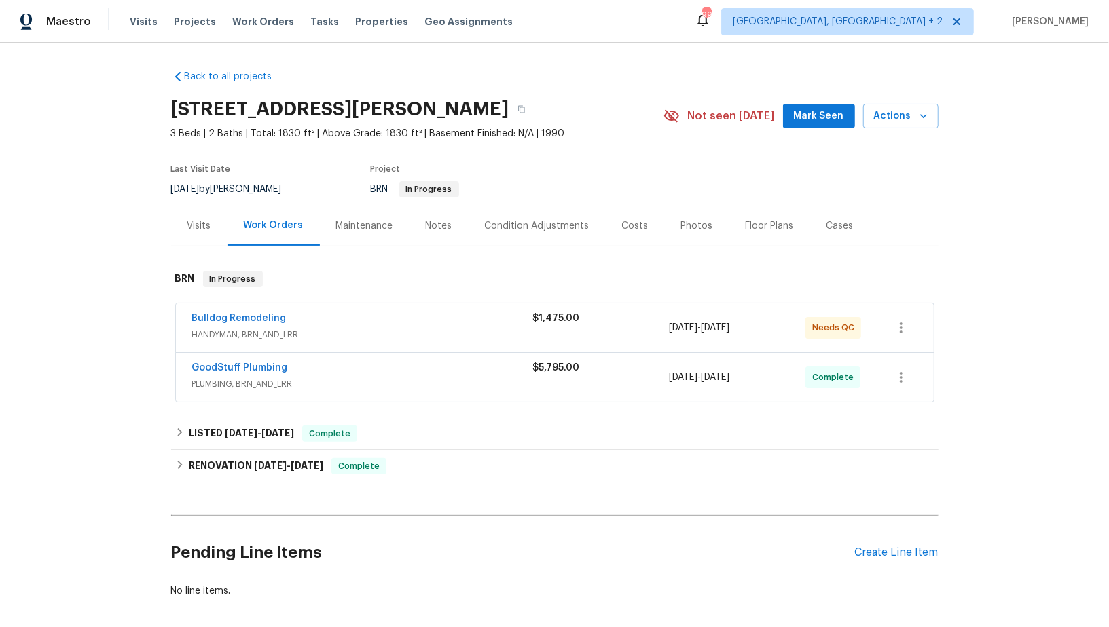
click at [261, 312] on span "Bulldog Remodeling" at bounding box center [239, 319] width 94 height 14
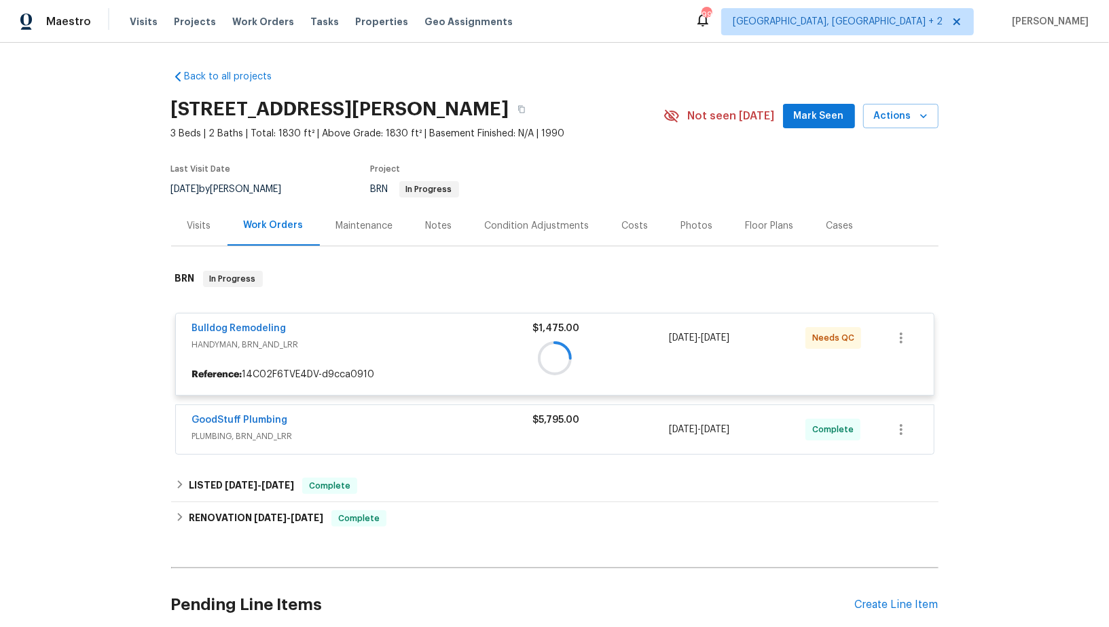
click at [251, 325] on div at bounding box center [554, 358] width 767 height 202
click at [251, 327] on div at bounding box center [554, 358] width 767 height 202
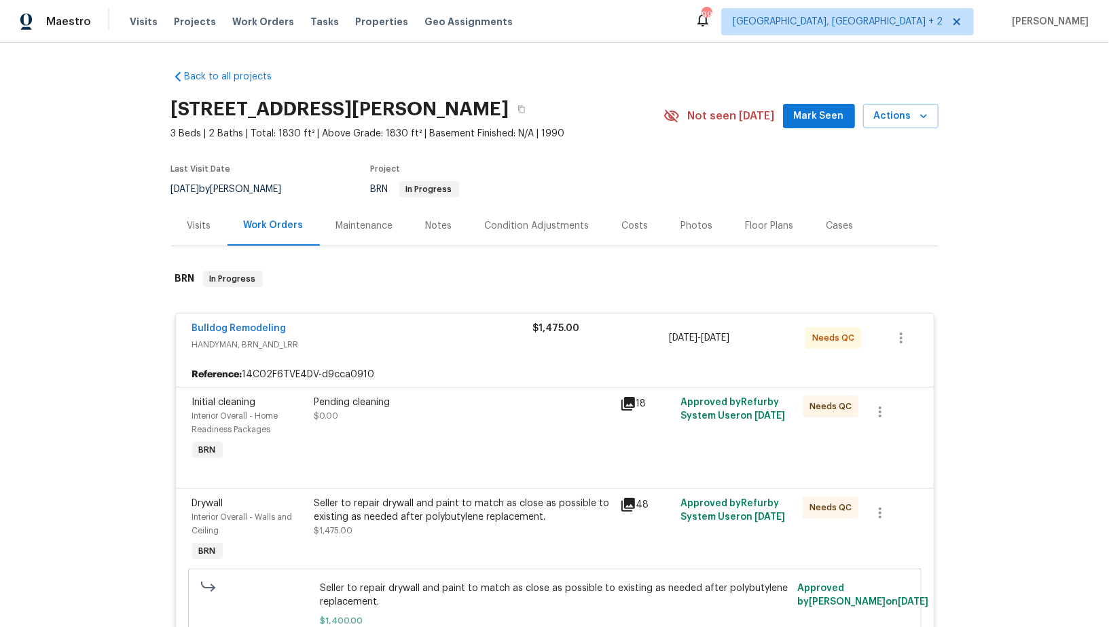
click at [245, 335] on div "Bulldog Remodeling" at bounding box center [362, 330] width 341 height 16
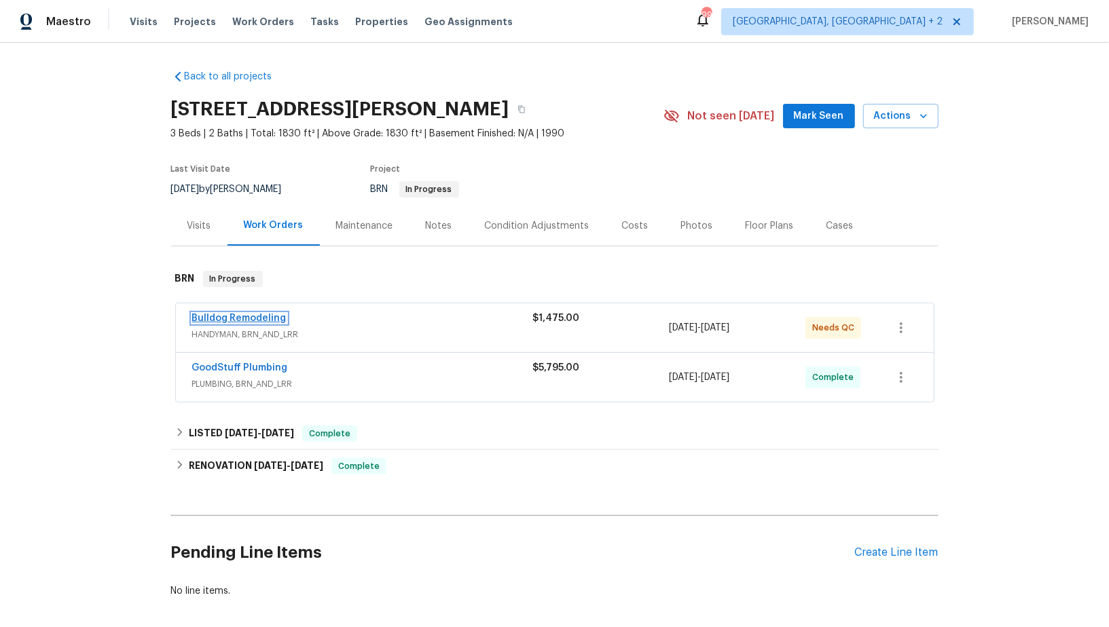
click at [245, 321] on link "Bulldog Remodeling" at bounding box center [239, 319] width 94 height 10
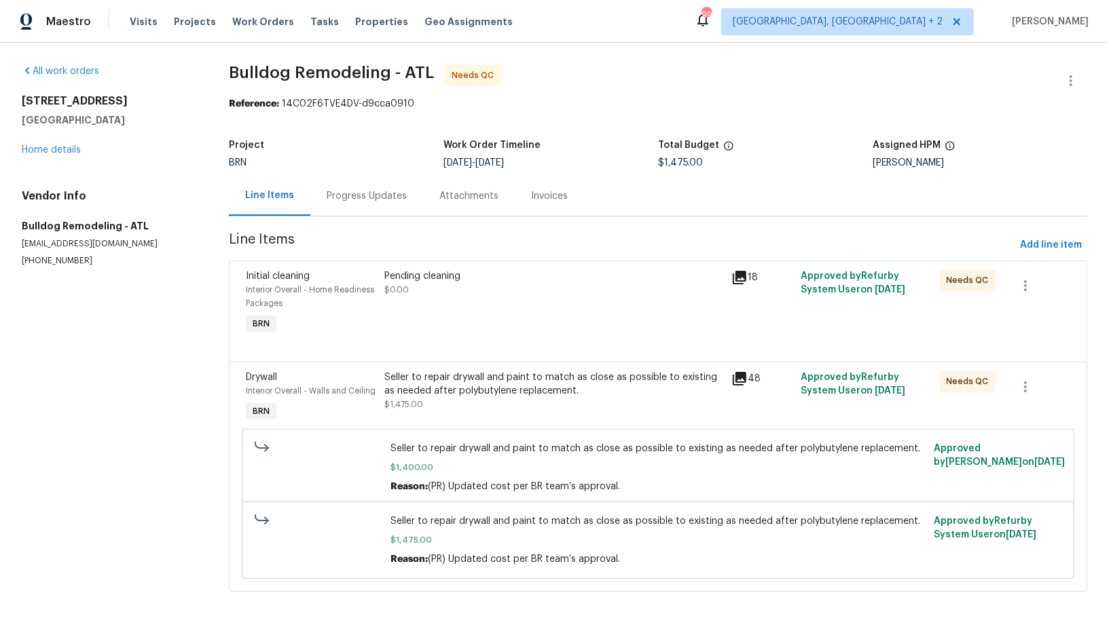
click at [462, 298] on div "Pending cleaning $0.00" at bounding box center [553, 303] width 347 height 76
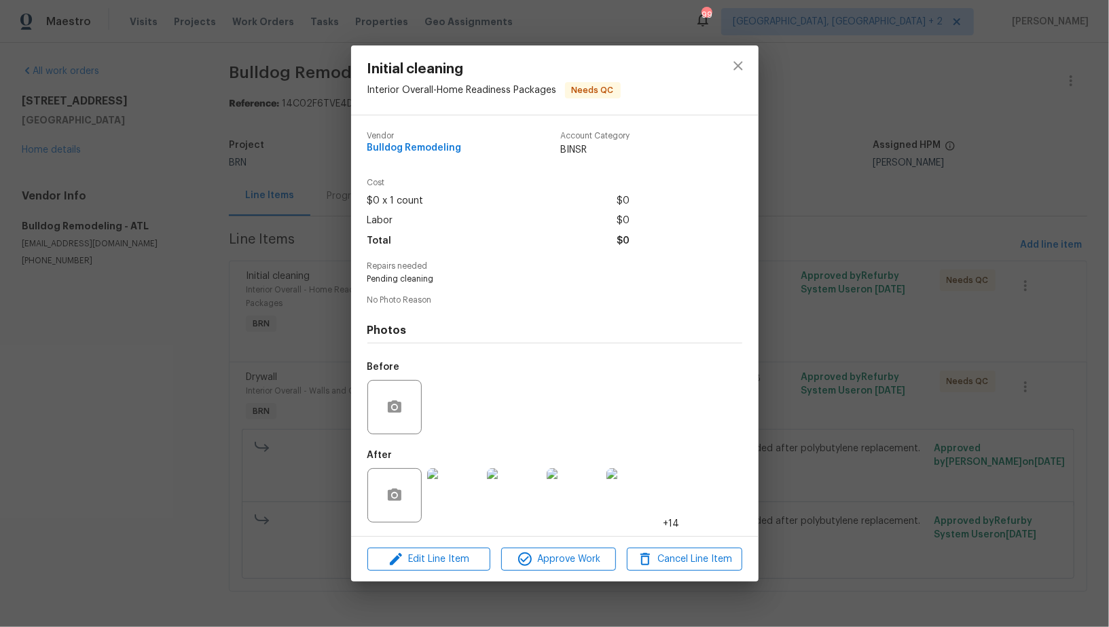
click at [532, 575] on div "Edit Line Item Approve Work Cancel Line Item" at bounding box center [554, 559] width 407 height 45
click at [533, 567] on span "Approve Work" at bounding box center [558, 559] width 107 height 17
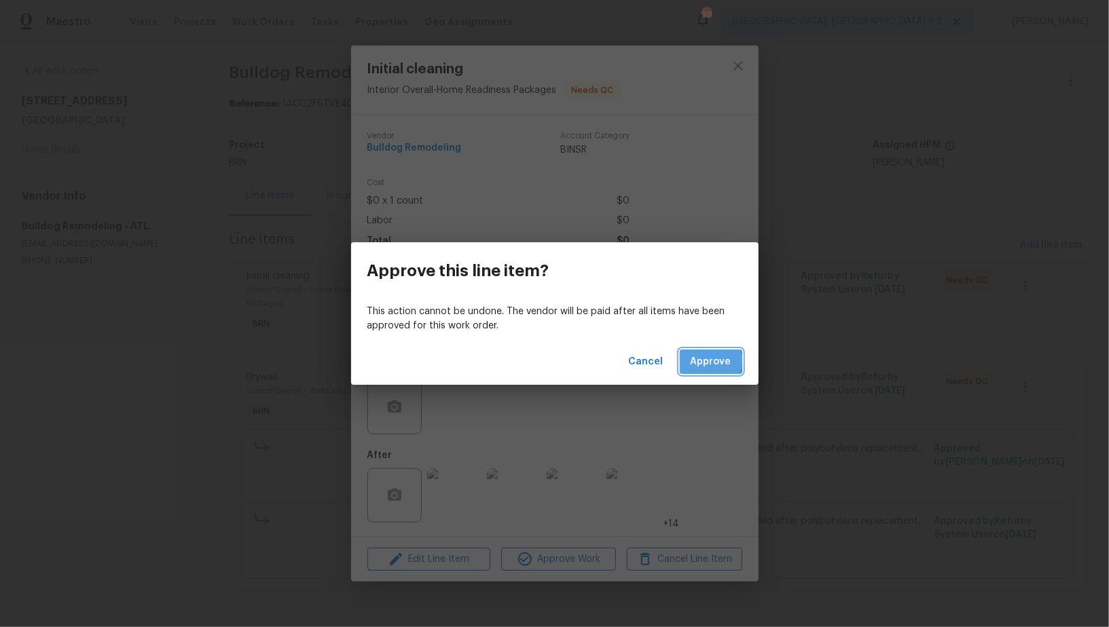
click at [698, 361] on span "Approve" at bounding box center [711, 362] width 41 height 17
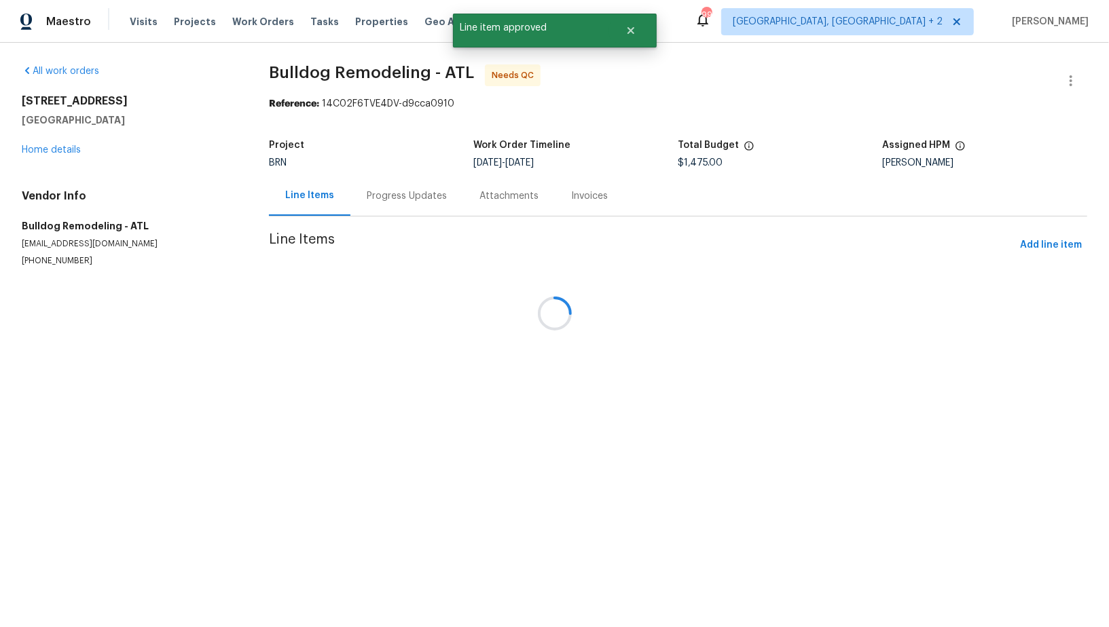
click at [466, 293] on div at bounding box center [554, 313] width 1109 height 627
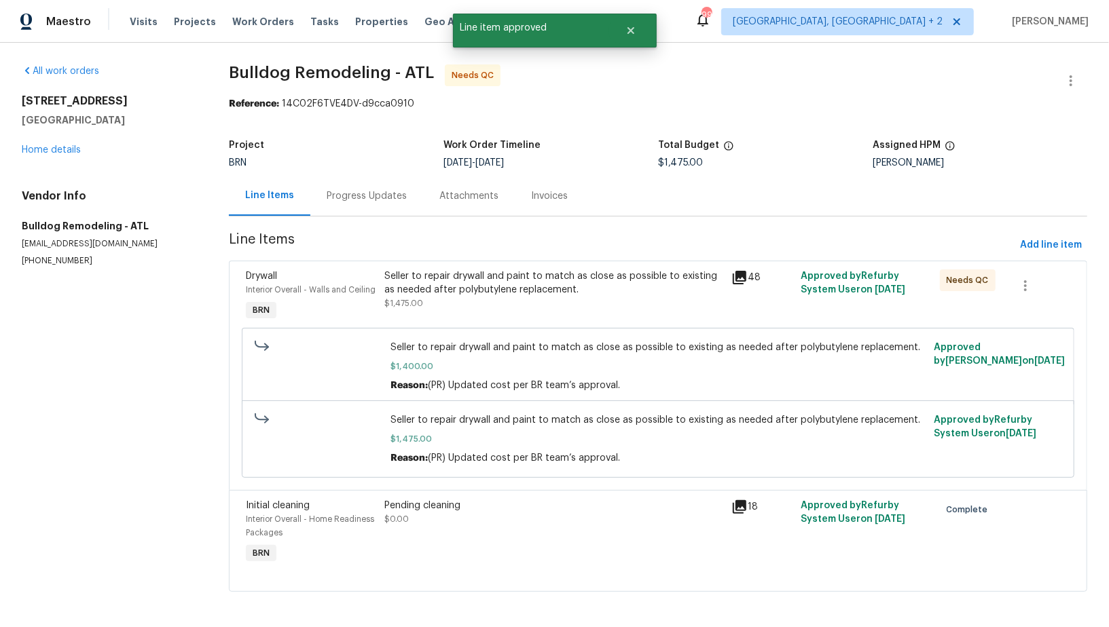
click at [457, 291] on div "Seller to repair drywall and paint to match as close as possible to existing as…" at bounding box center [553, 283] width 339 height 27
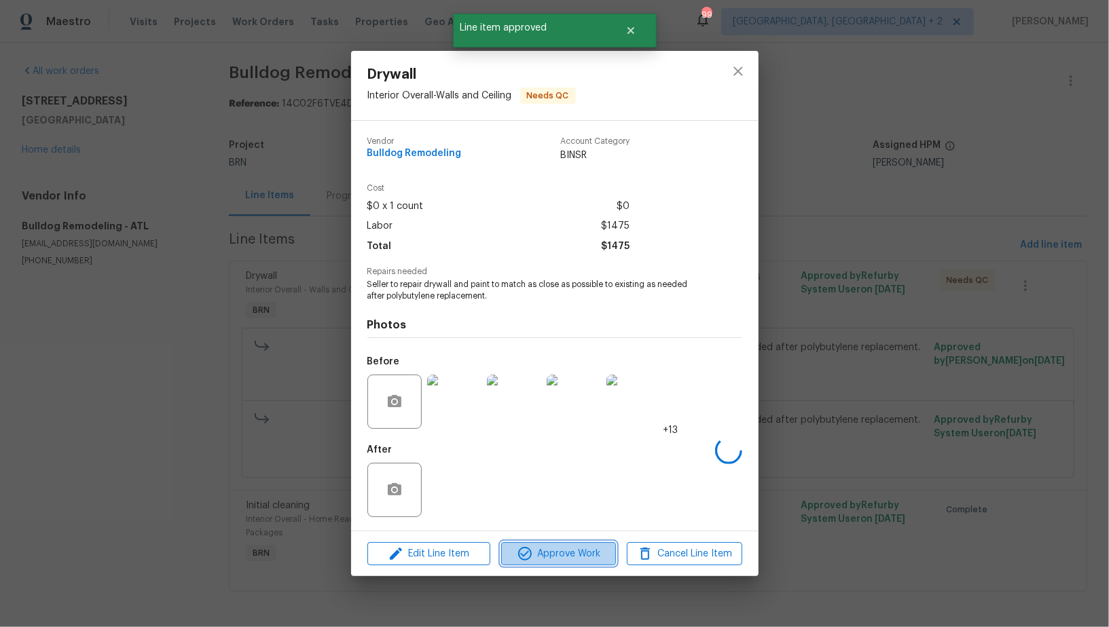
click at [536, 558] on span "Approve Work" at bounding box center [558, 554] width 107 height 17
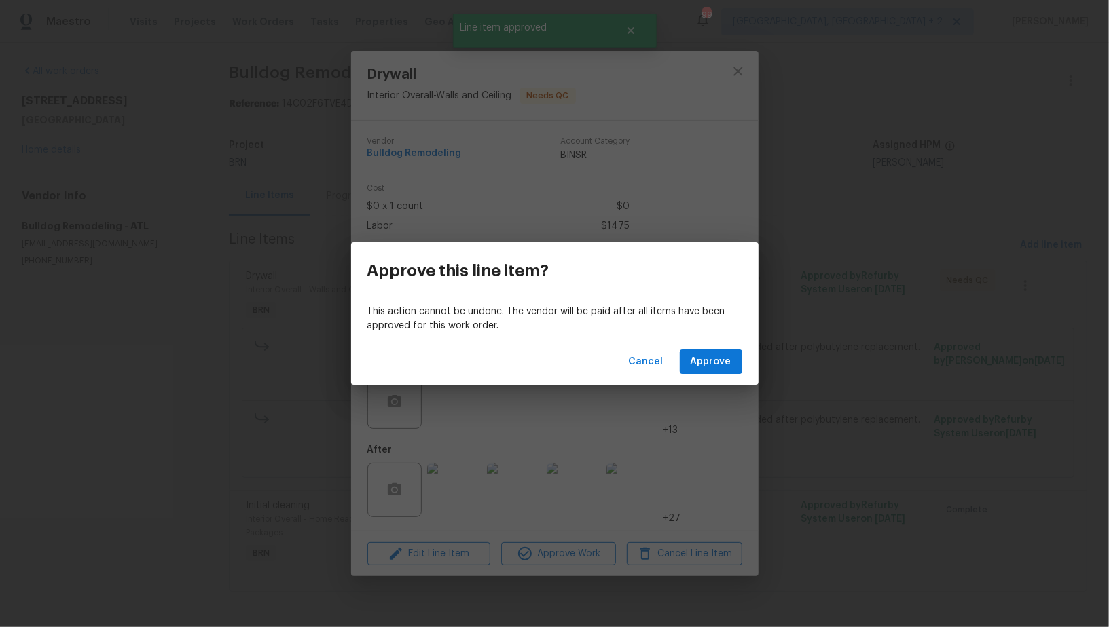
click at [715, 348] on div "Cancel Approve" at bounding box center [554, 362] width 407 height 47
click at [710, 358] on span "Approve" at bounding box center [711, 362] width 41 height 17
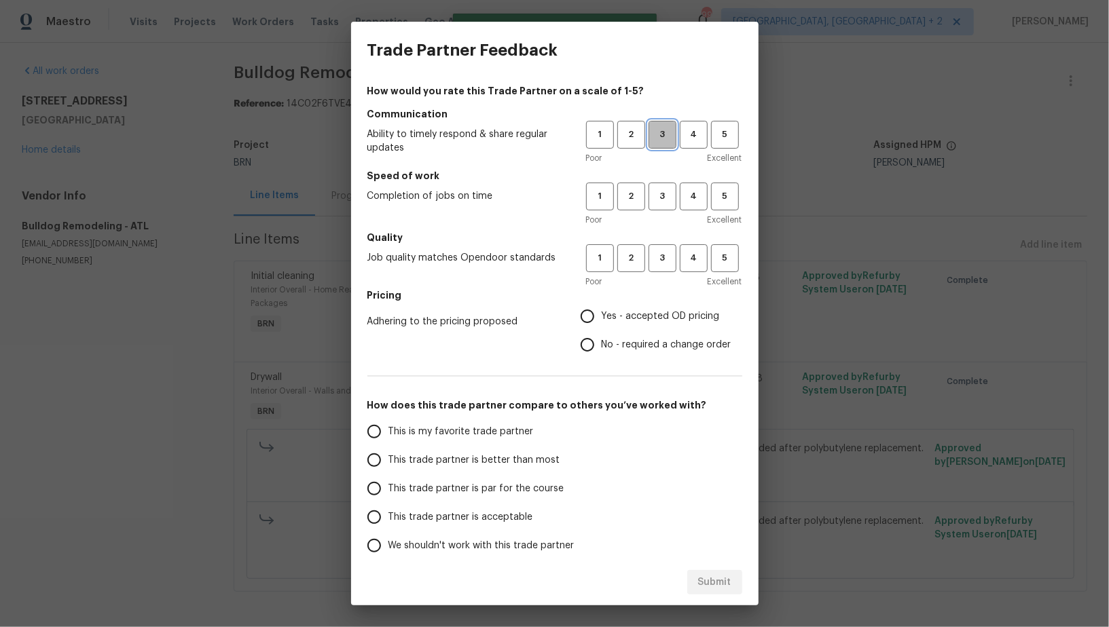
click at [667, 132] on span "3" at bounding box center [662, 135] width 25 height 16
click at [667, 201] on span "3" at bounding box center [662, 197] width 25 height 16
click at [664, 263] on span "3" at bounding box center [662, 259] width 25 height 16
click at [585, 348] on input "No - required a change order" at bounding box center [587, 345] width 29 height 29
radio input "true"
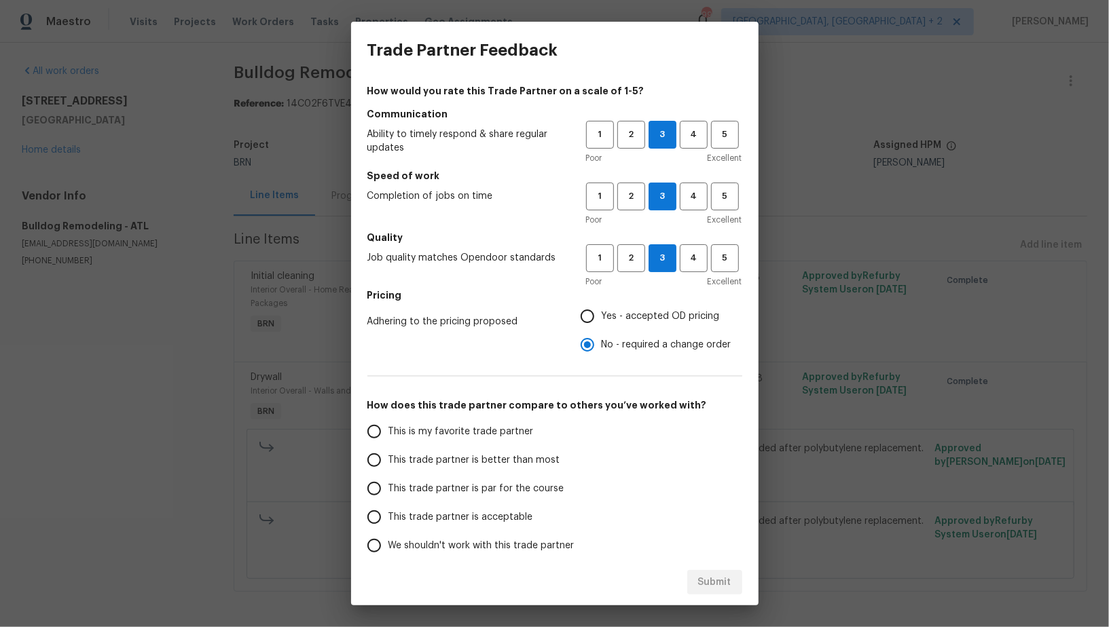
scroll to position [62, 0]
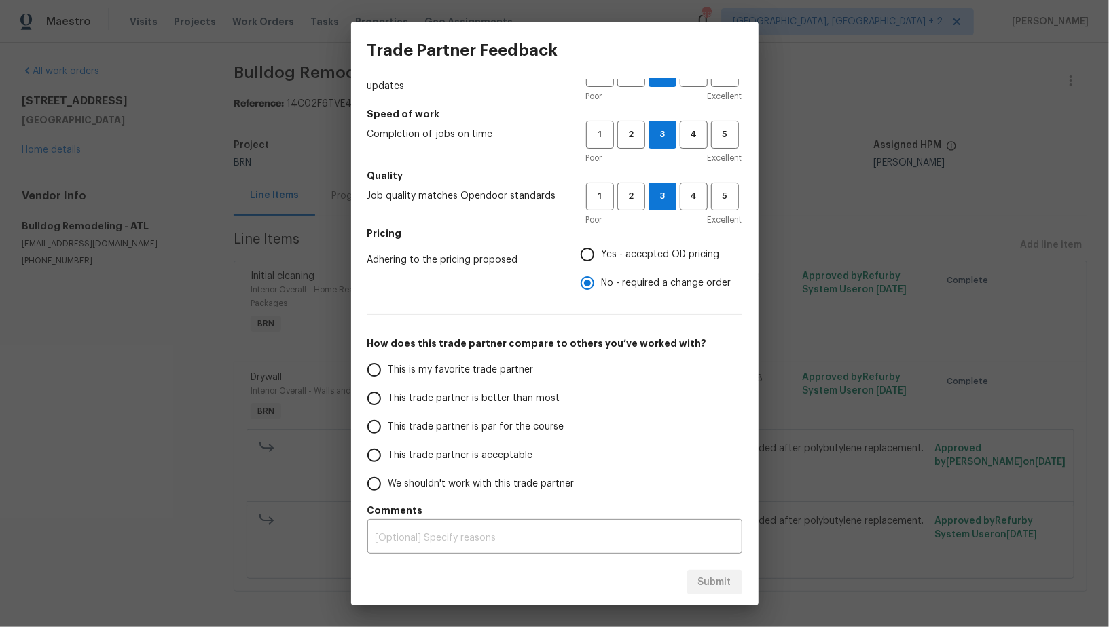
click at [373, 419] on input "This trade partner is par for the course" at bounding box center [374, 427] width 29 height 29
click at [707, 581] on span "Submit" at bounding box center [714, 582] width 33 height 17
radio input "true"
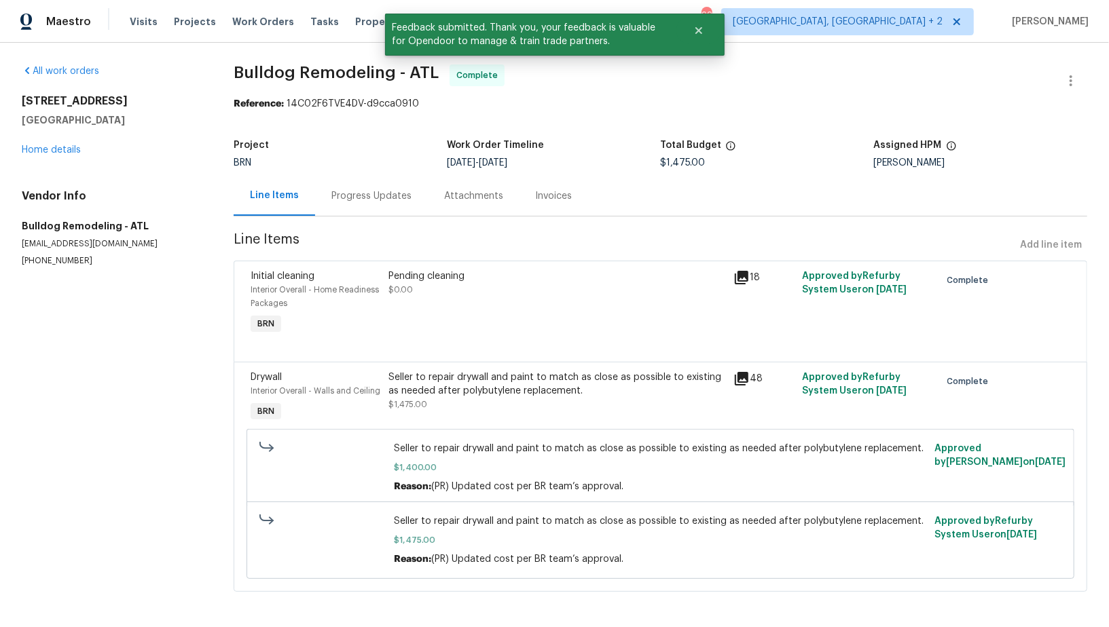
click at [370, 196] on div "Progress Updates" at bounding box center [371, 196] width 80 height 14
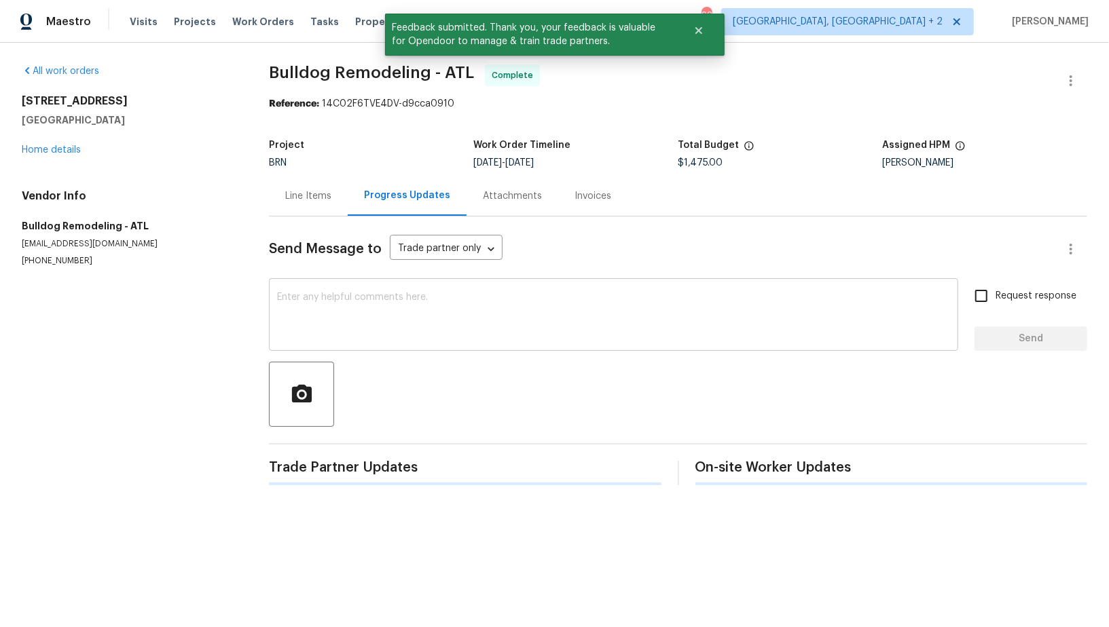
click at [388, 326] on textarea at bounding box center [613, 317] width 673 height 48
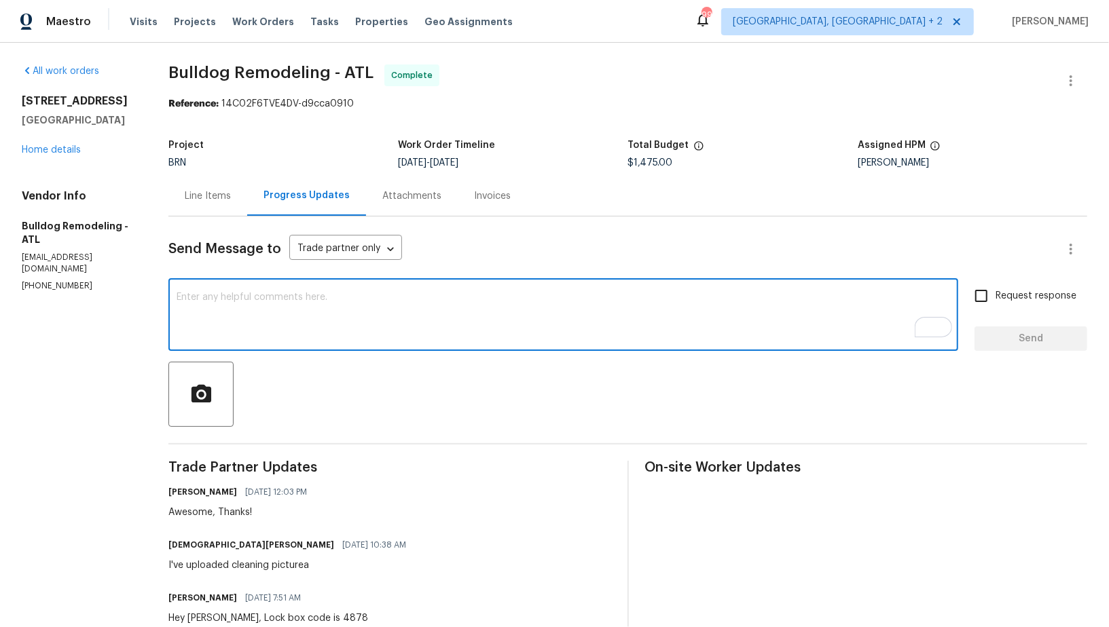
click at [393, 295] on textarea "To enrich screen reader interactions, please activate Accessibility in Grammarl…" at bounding box center [563, 317] width 773 height 48
paste textarea "WO is approved, Please upload the invoice under invoice section. Thanks!"
type textarea "WO is approved, Please upload the invoice under invoice section. Thanks!"
click at [991, 300] on input "Request response" at bounding box center [981, 296] width 29 height 29
checkbox input "true"
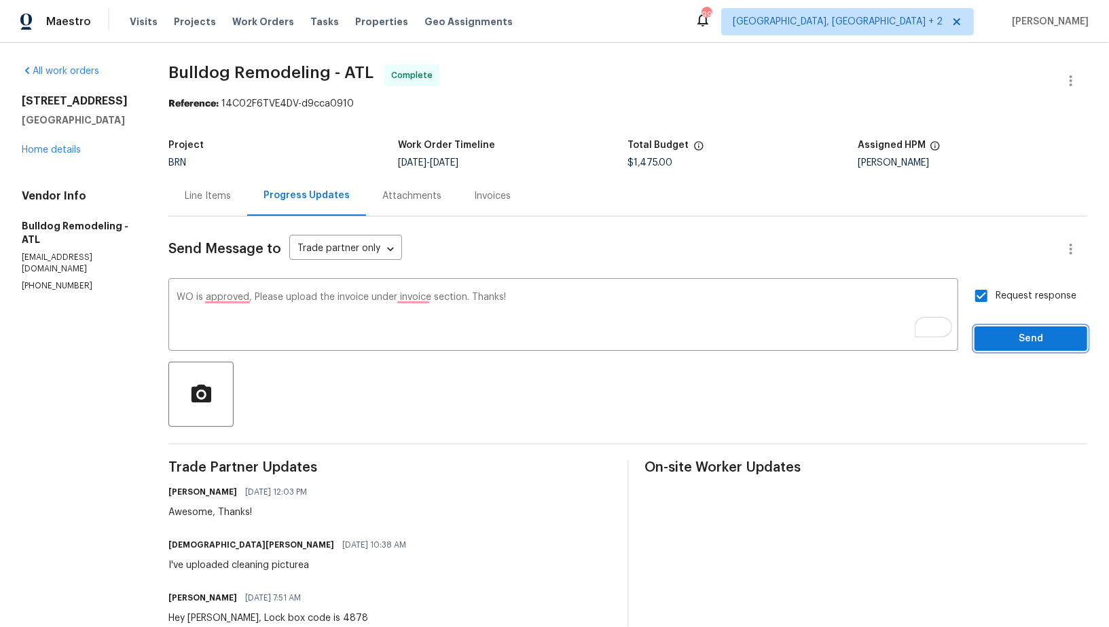
click at [997, 327] on button "Send" at bounding box center [1030, 339] width 113 height 25
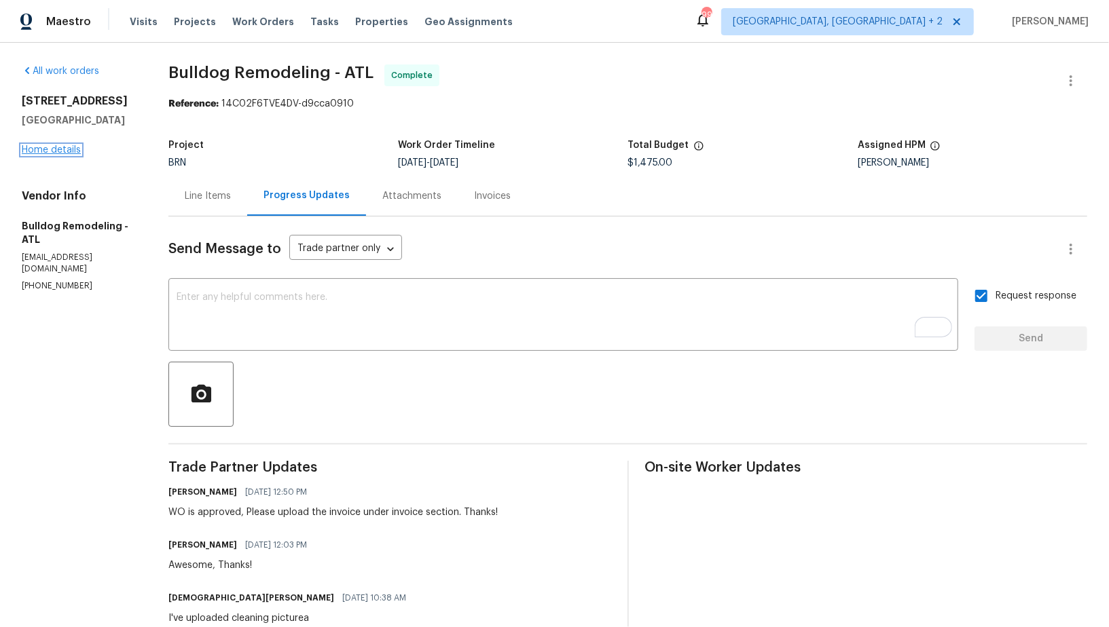
click at [61, 152] on link "Home details" at bounding box center [51, 150] width 59 height 10
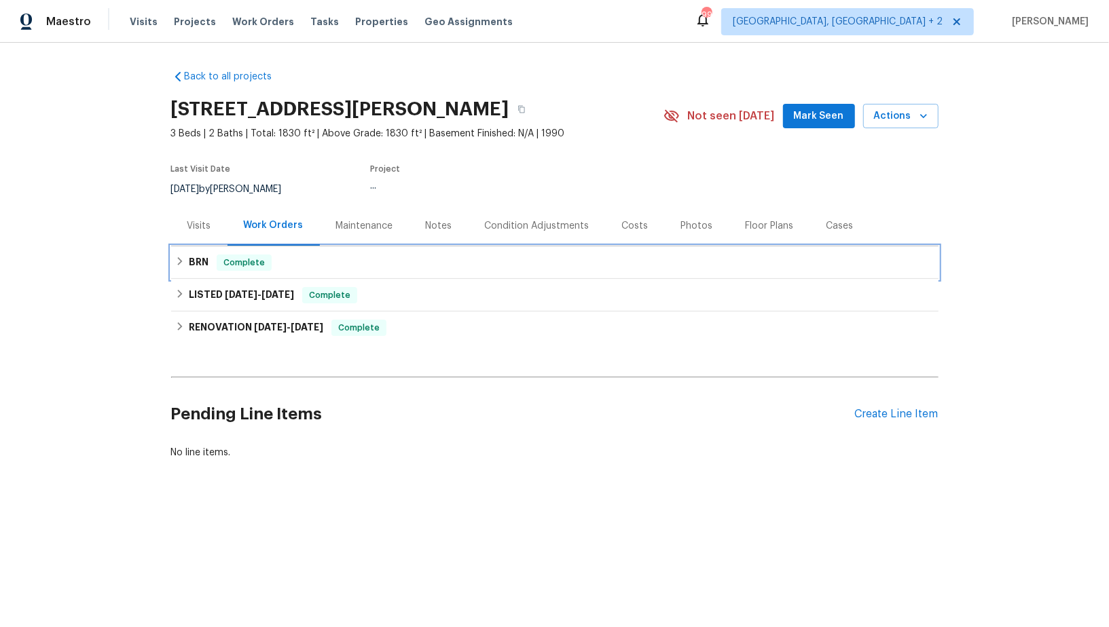
click at [176, 271] on div "BRN Complete" at bounding box center [554, 262] width 767 height 33
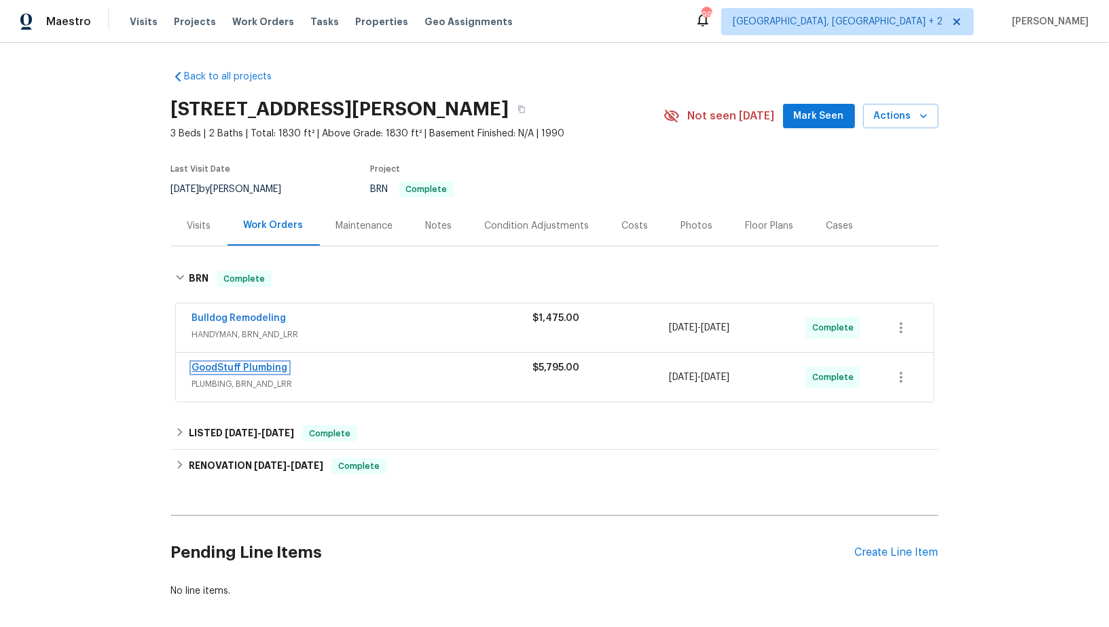
click at [242, 363] on link "GoodStuff Plumbing" at bounding box center [240, 368] width 96 height 10
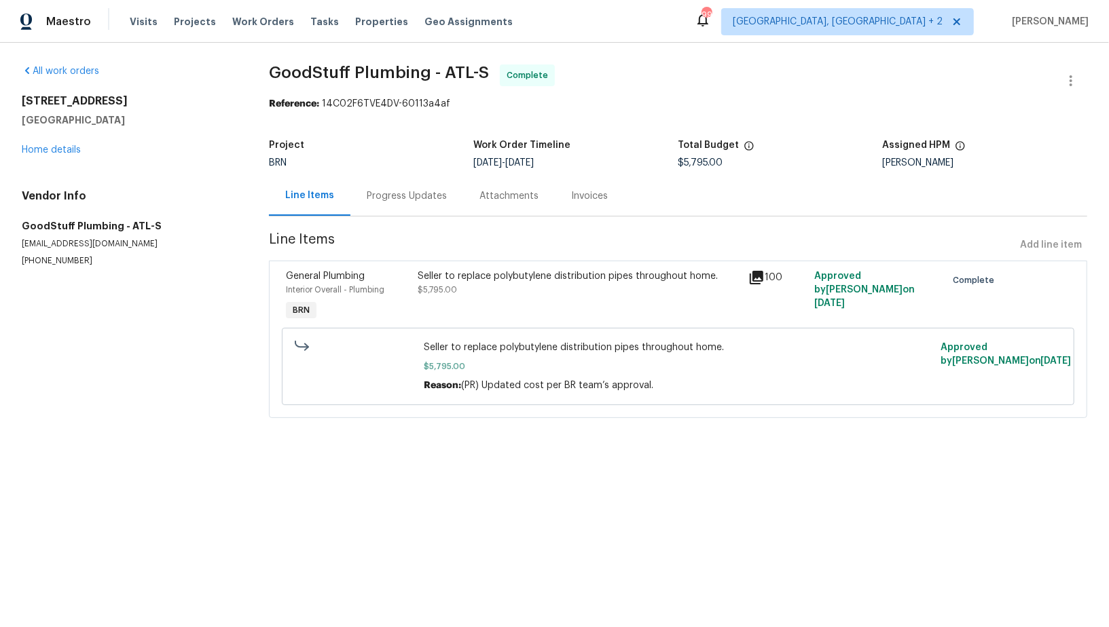
click at [432, 289] on span "$5,795.00" at bounding box center [437, 290] width 39 height 8
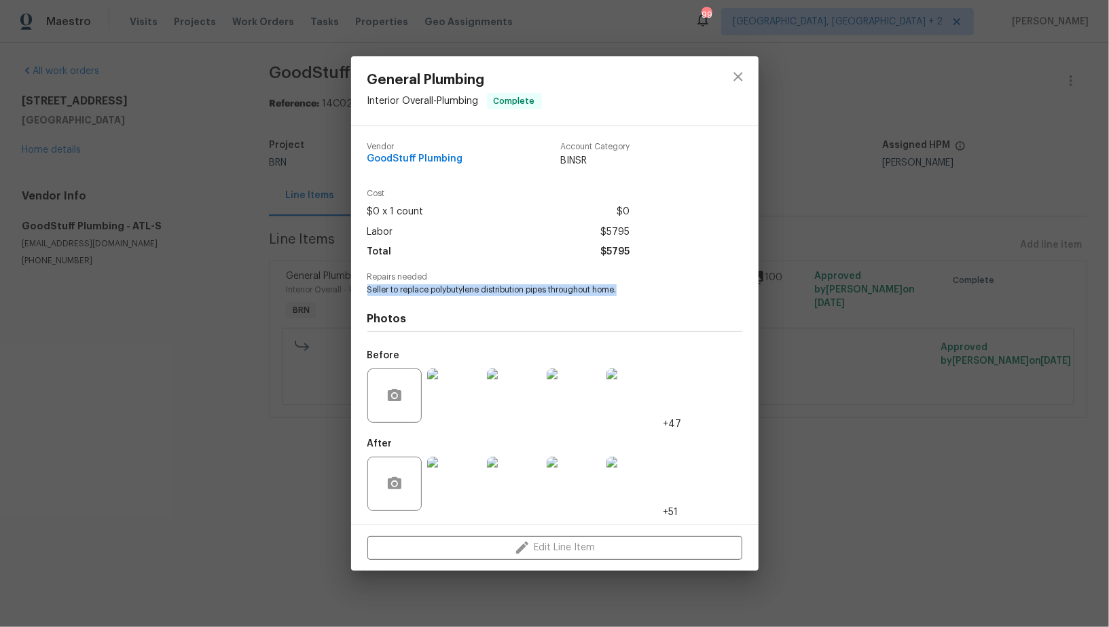
drag, startPoint x: 363, startPoint y: 286, endPoint x: 641, endPoint y: 286, distance: 278.4
click at [641, 286] on div "Vendor GoodStuff Plumbing Account Category BINSR Cost $0 x 1 count $0 Labor $57…" at bounding box center [554, 325] width 407 height 399
copy span "Seller to replace polybutylene distribution pipes throughout home."
click at [454, 477] on img at bounding box center [454, 484] width 54 height 54
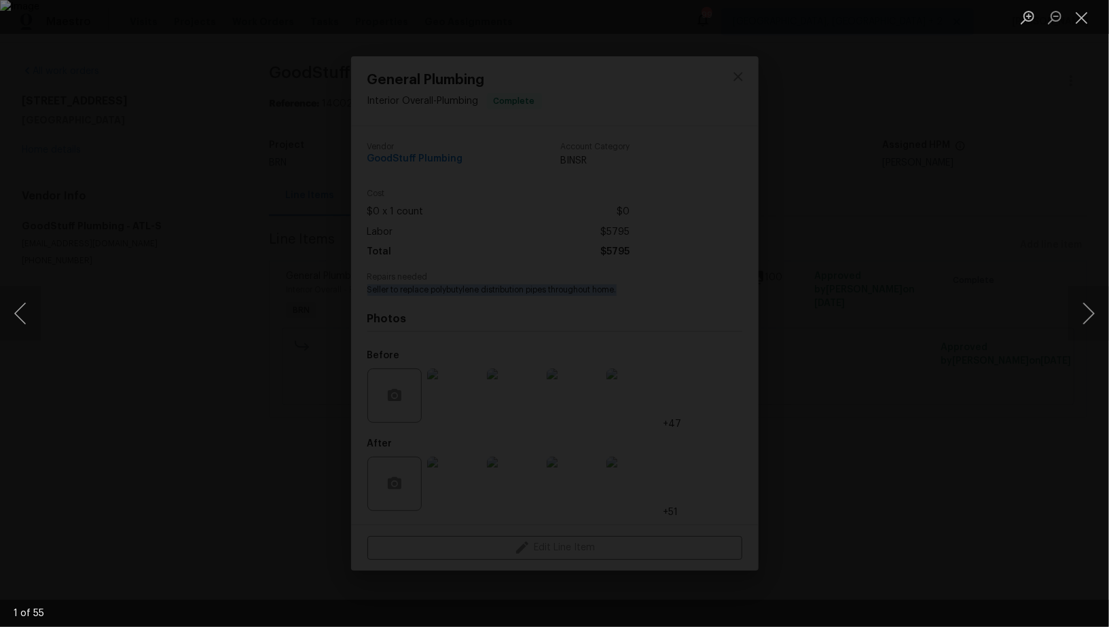
click at [139, 380] on div "Lightbox" at bounding box center [554, 313] width 1109 height 627
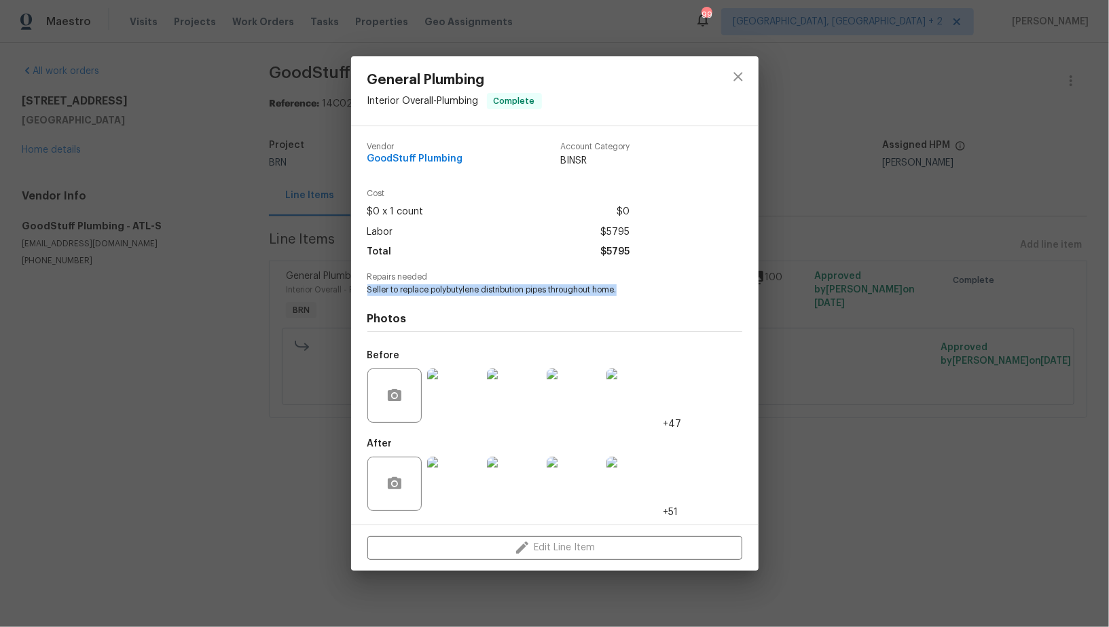
click at [443, 407] on img at bounding box center [454, 396] width 54 height 54
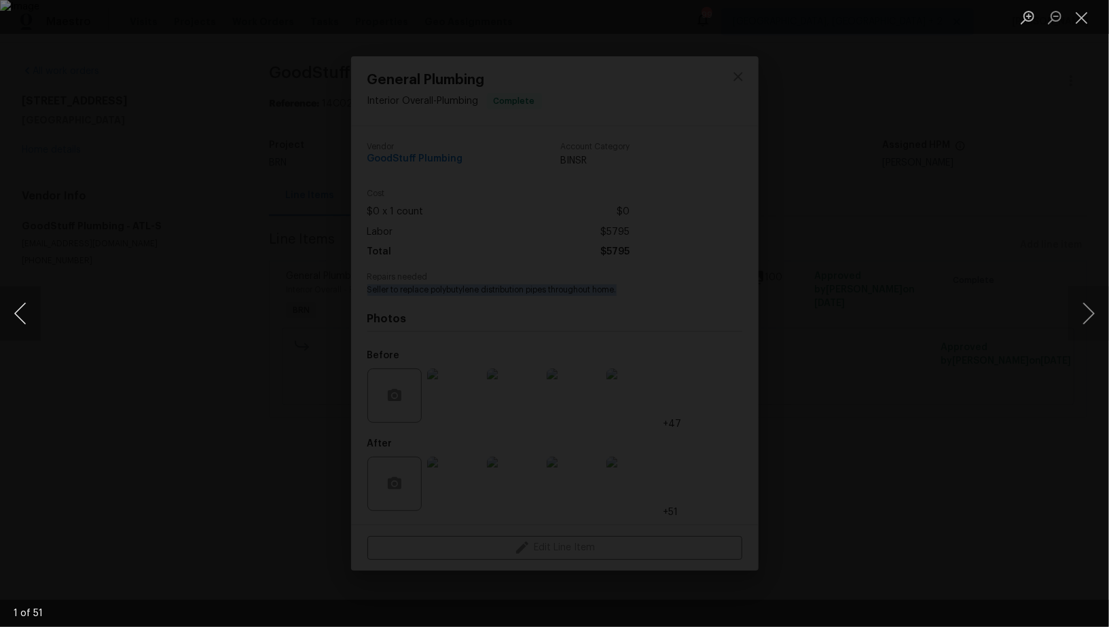
click at [16, 325] on button "Previous image" at bounding box center [20, 314] width 41 height 54
click at [157, 401] on div "Lightbox" at bounding box center [554, 313] width 1109 height 627
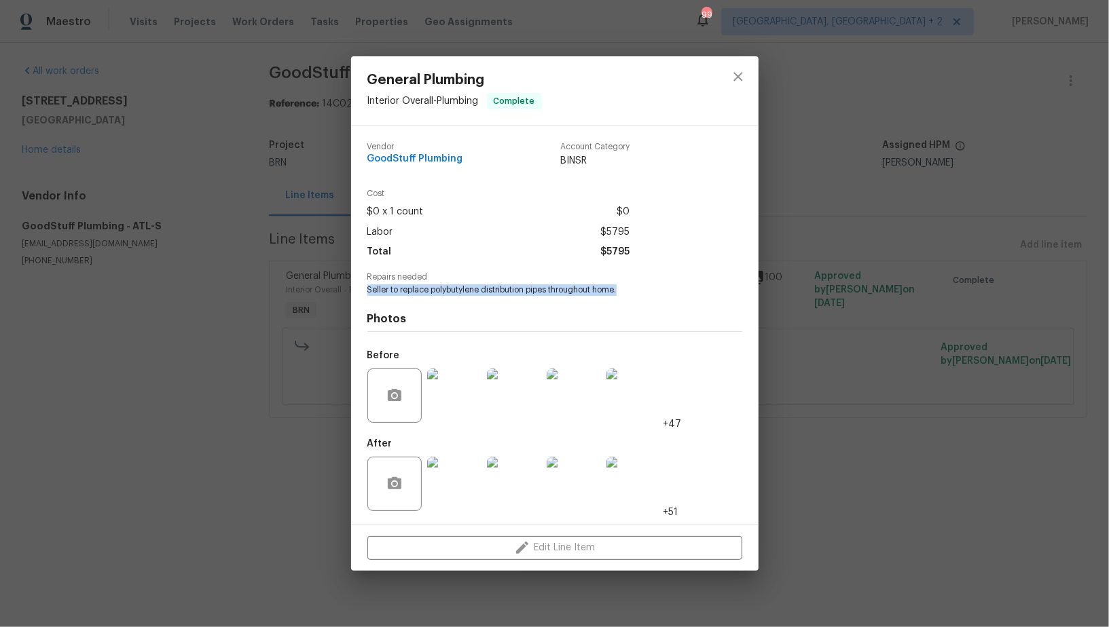
click at [473, 494] on img at bounding box center [454, 484] width 54 height 54
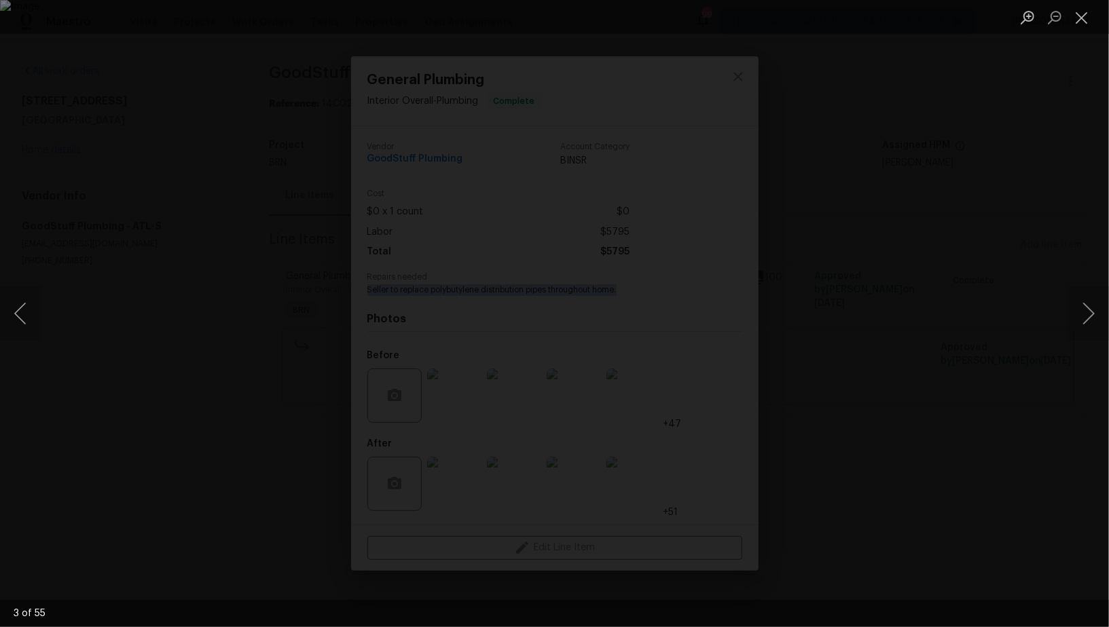
click at [150, 359] on div "Lightbox" at bounding box center [554, 313] width 1109 height 627
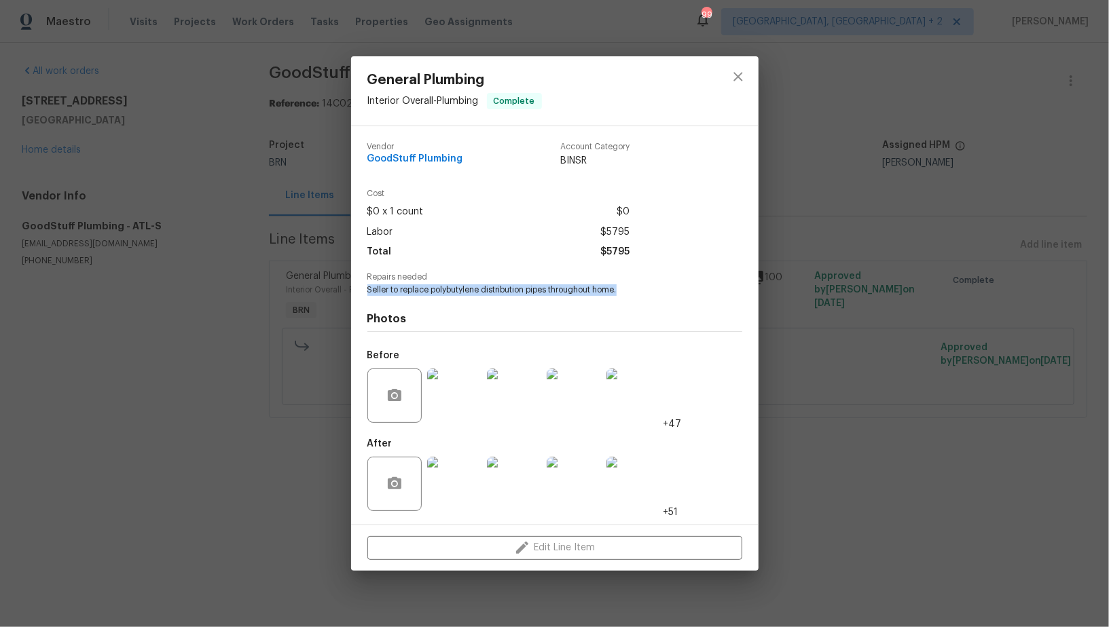
click at [449, 409] on img at bounding box center [454, 396] width 54 height 54
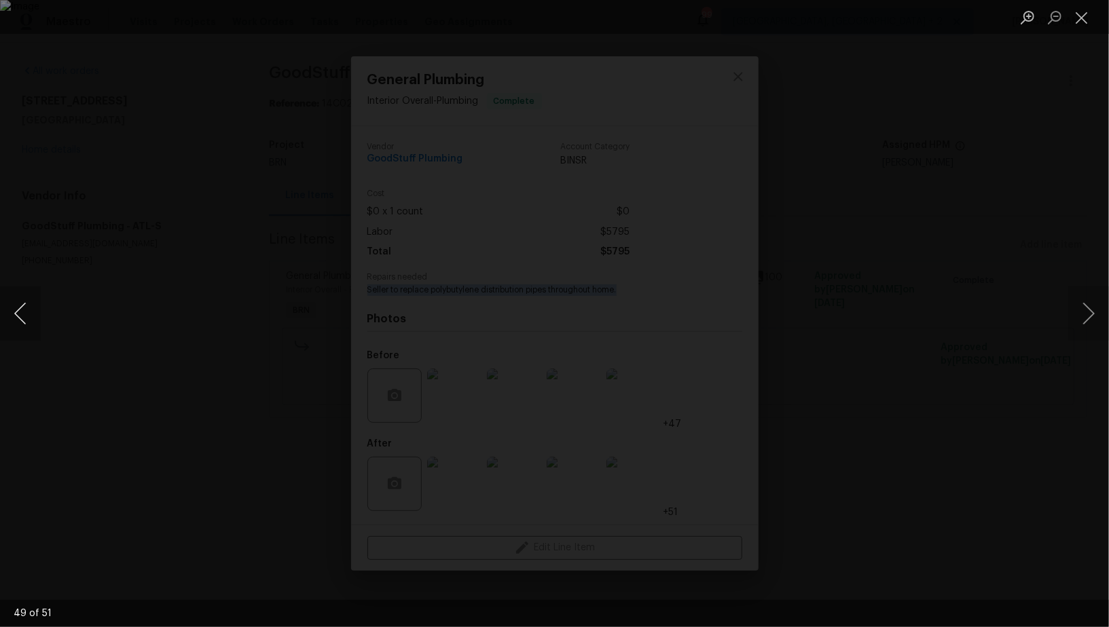
click at [26, 325] on button "Previous image" at bounding box center [20, 314] width 41 height 54
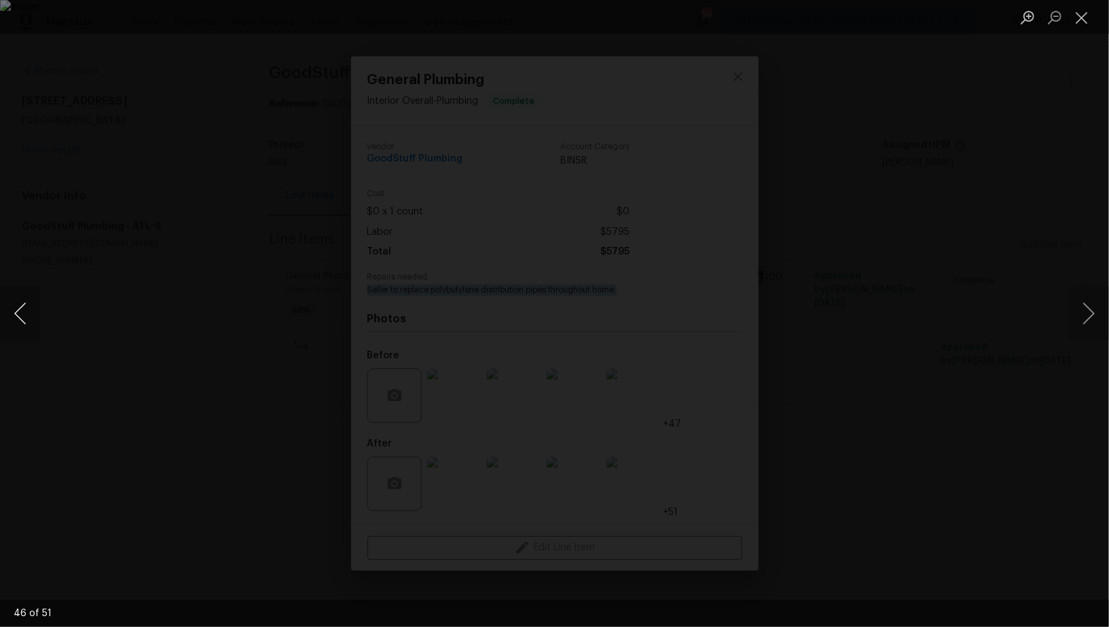
click at [26, 325] on button "Previous image" at bounding box center [20, 314] width 41 height 54
click at [219, 388] on div "Lightbox" at bounding box center [554, 313] width 1109 height 627
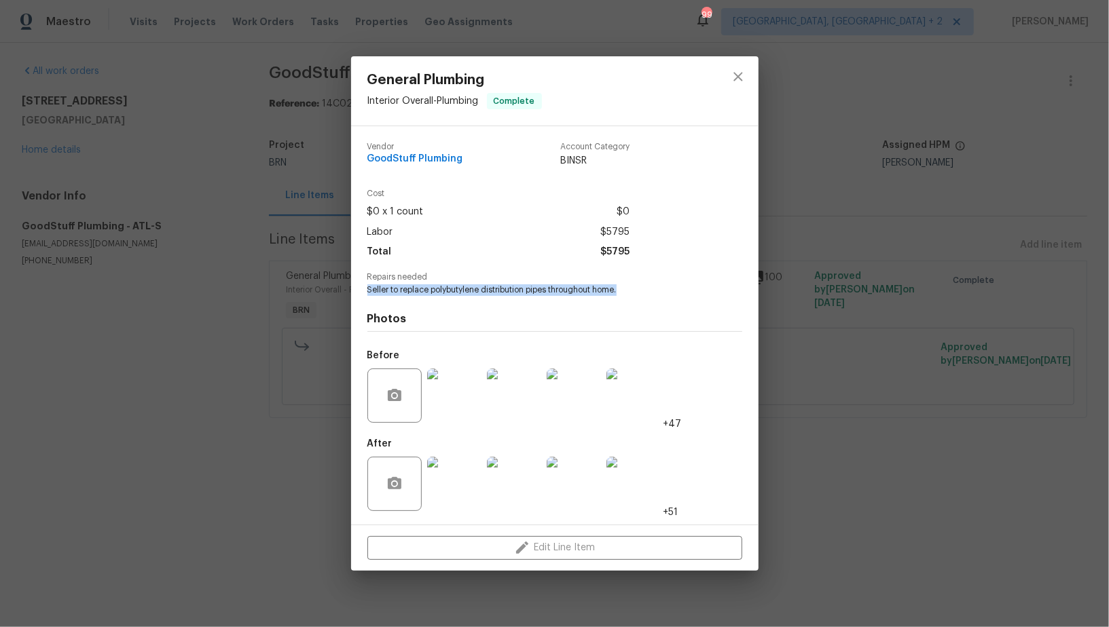
click at [433, 477] on img at bounding box center [454, 484] width 54 height 54
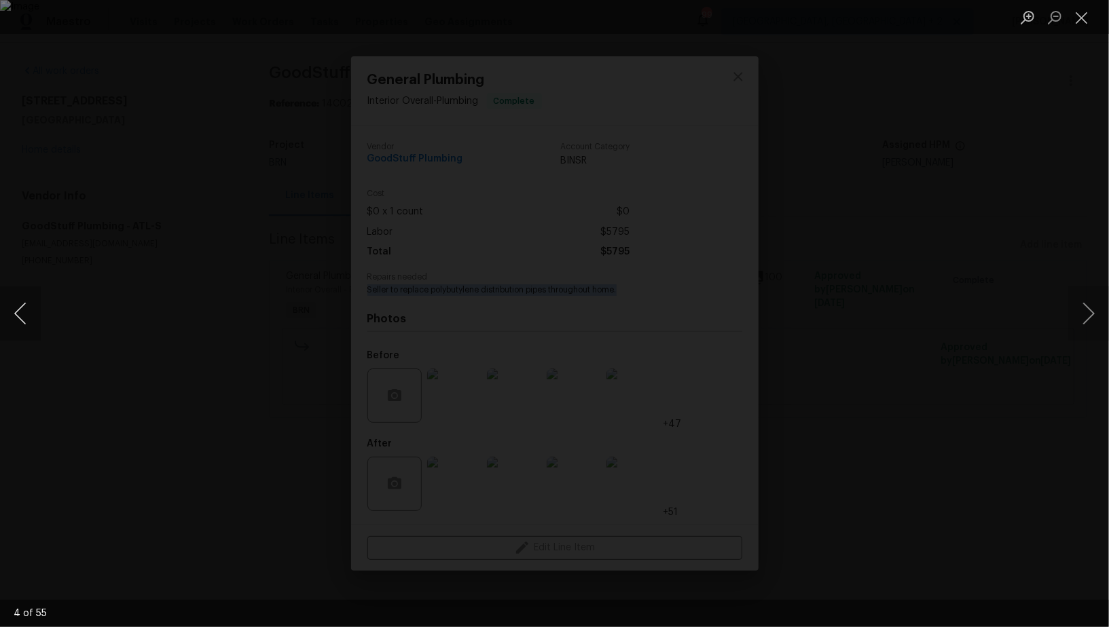
click at [1, 320] on button "Previous image" at bounding box center [20, 314] width 41 height 54
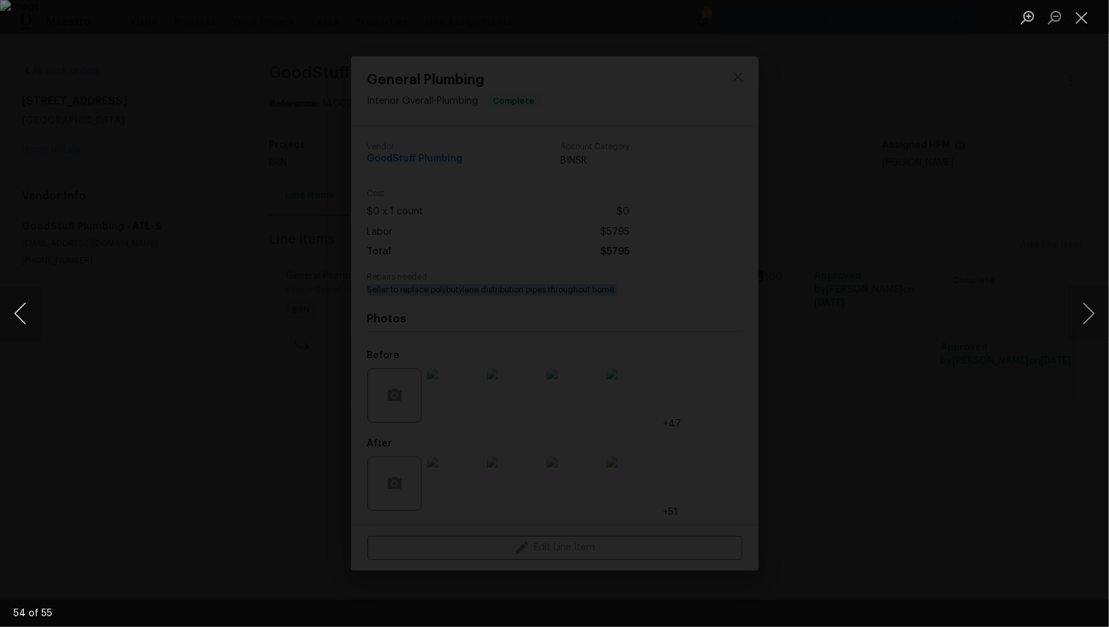
click at [1, 320] on button "Previous image" at bounding box center [20, 314] width 41 height 54
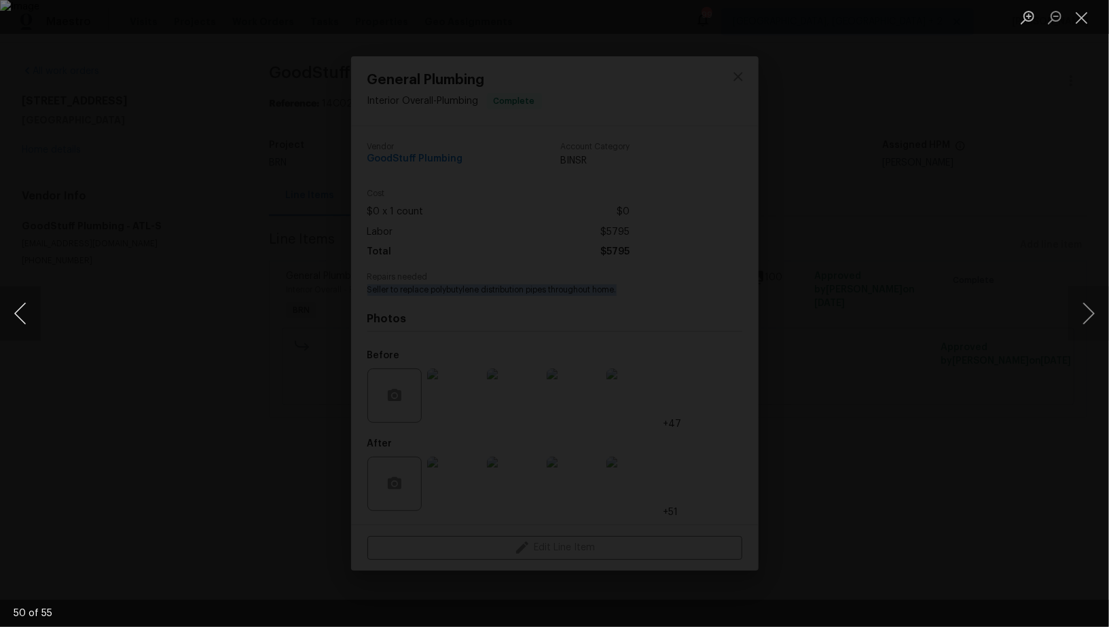
click at [18, 320] on button "Previous image" at bounding box center [20, 314] width 41 height 54
click at [32, 312] on button "Previous image" at bounding box center [20, 314] width 41 height 54
click at [16, 315] on button "Previous image" at bounding box center [20, 314] width 41 height 54
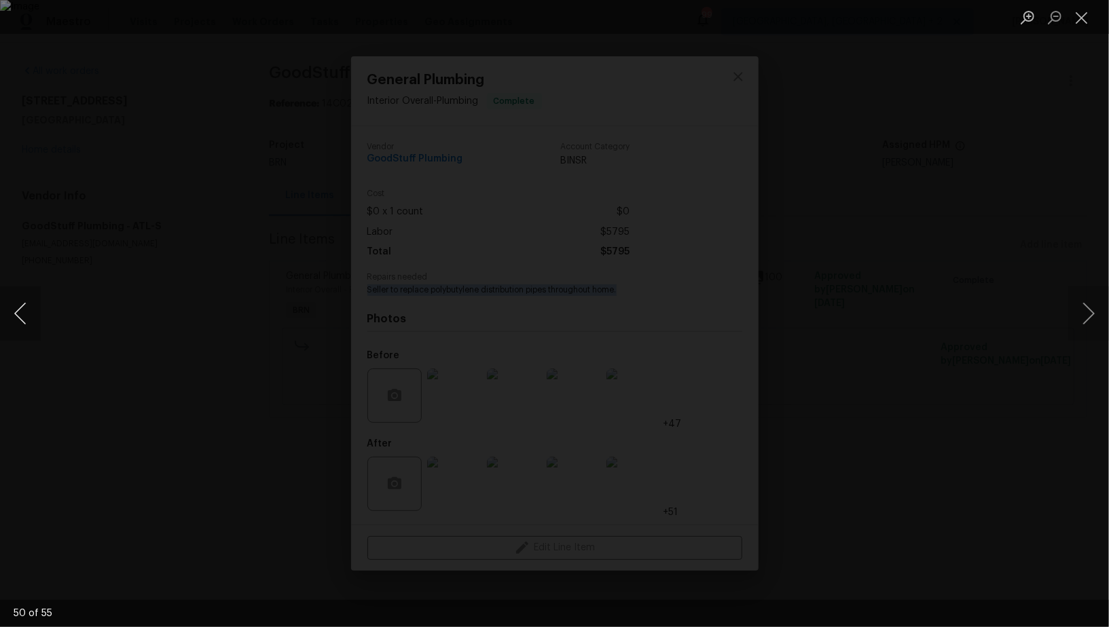
click at [16, 315] on button "Previous image" at bounding box center [20, 314] width 41 height 54
click at [32, 331] on button "Previous image" at bounding box center [20, 314] width 41 height 54
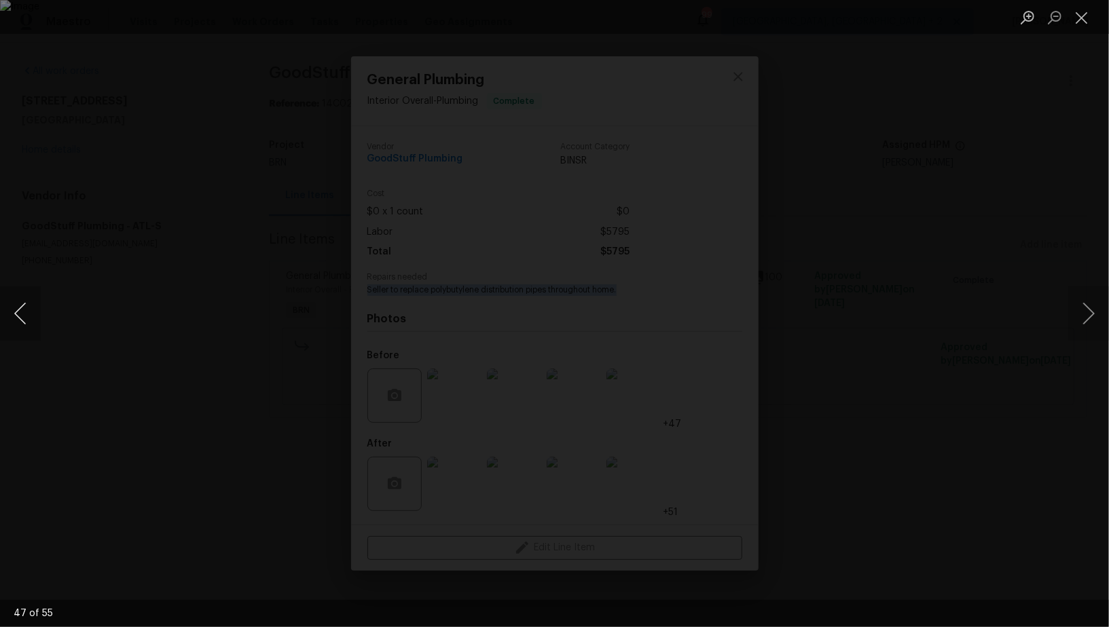
click at [32, 331] on button "Previous image" at bounding box center [20, 314] width 41 height 54
click at [17, 314] on button "Previous image" at bounding box center [20, 314] width 41 height 54
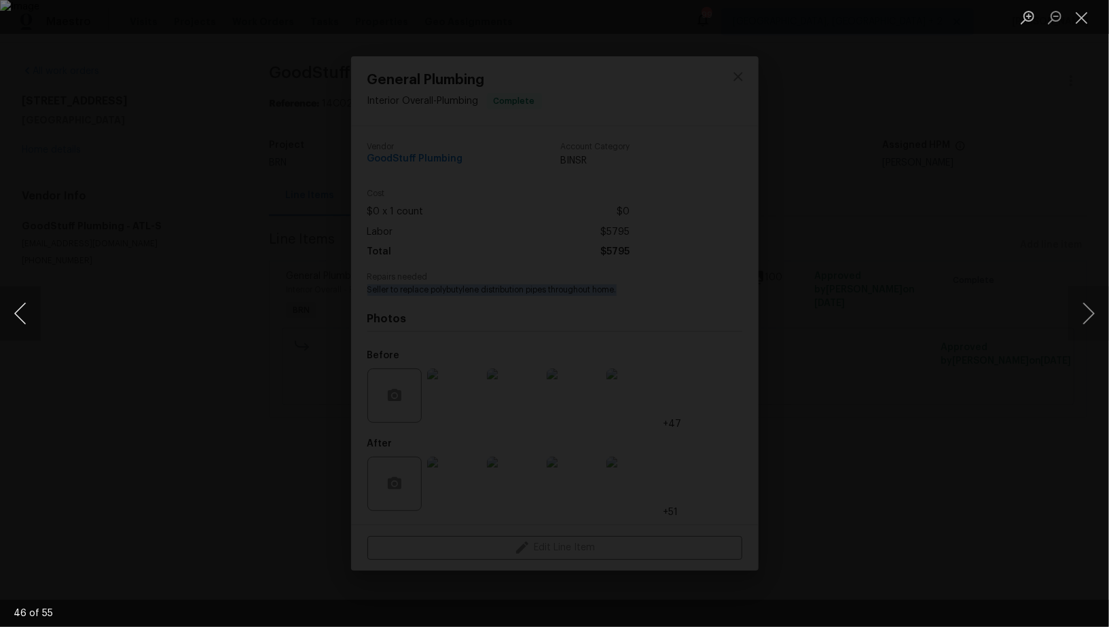
click at [17, 314] on button "Previous image" at bounding box center [20, 314] width 41 height 54
click at [7, 321] on button "Previous image" at bounding box center [20, 314] width 41 height 54
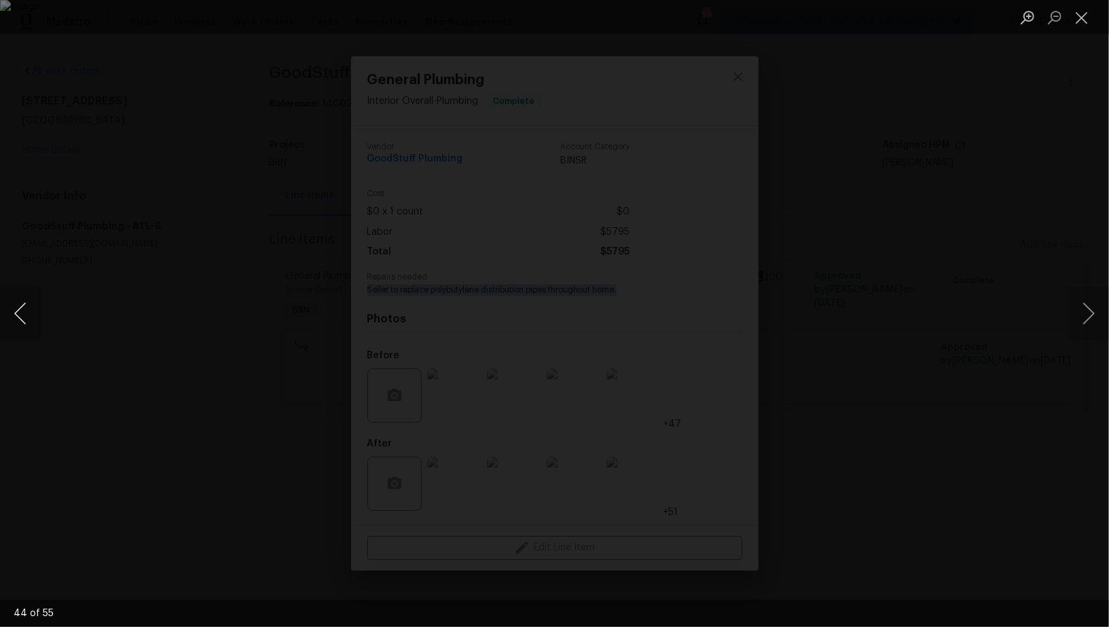
click at [7, 321] on button "Previous image" at bounding box center [20, 314] width 41 height 54
click at [12, 318] on button "Previous image" at bounding box center [20, 314] width 41 height 54
click at [43, 329] on div "Lightbox" at bounding box center [554, 313] width 1109 height 627
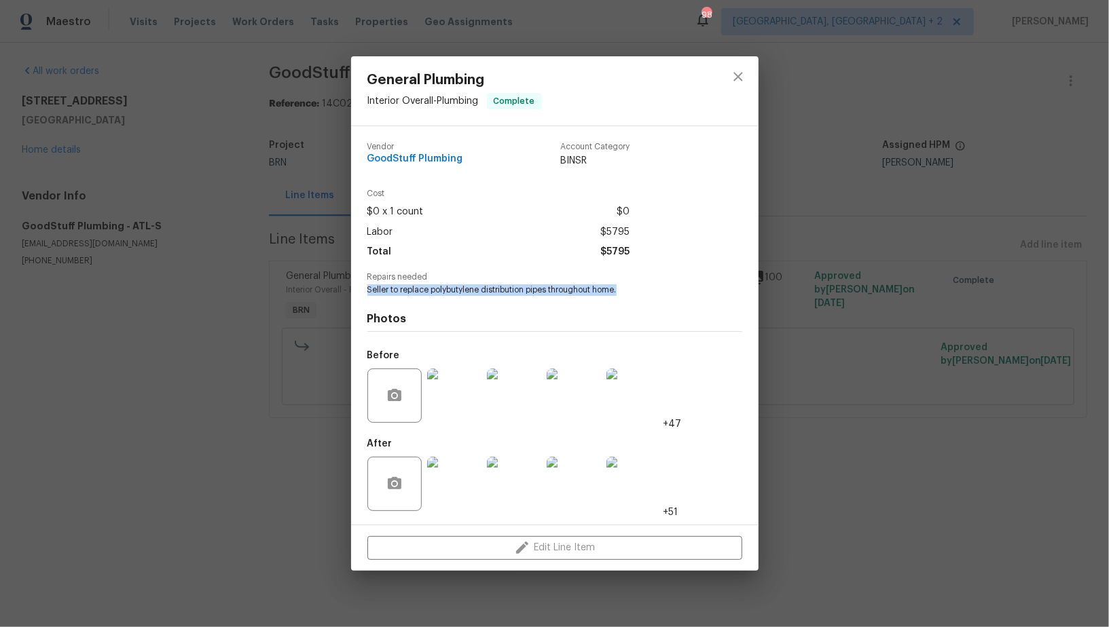
click at [43, 329] on div "General Plumbing Interior Overall - Plumbing Complete Vendor GoodStuff Plumbing…" at bounding box center [554, 313] width 1109 height 627
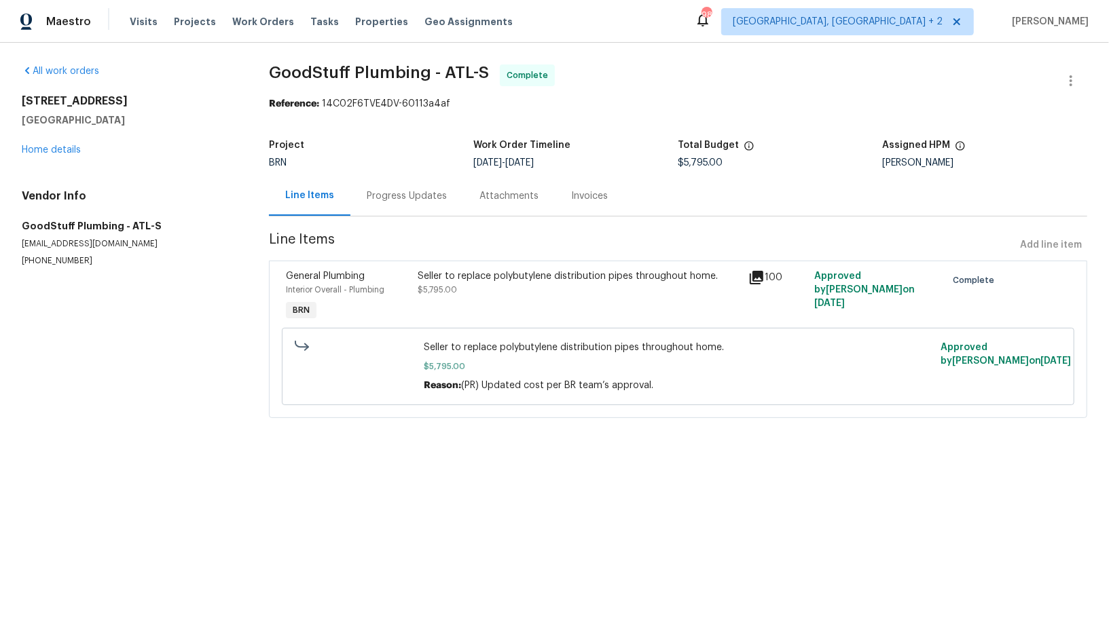
click at [492, 319] on div "Seller to replace polybutylene distribution pipes throughout home. $5,795.00" at bounding box center [579, 296] width 330 height 62
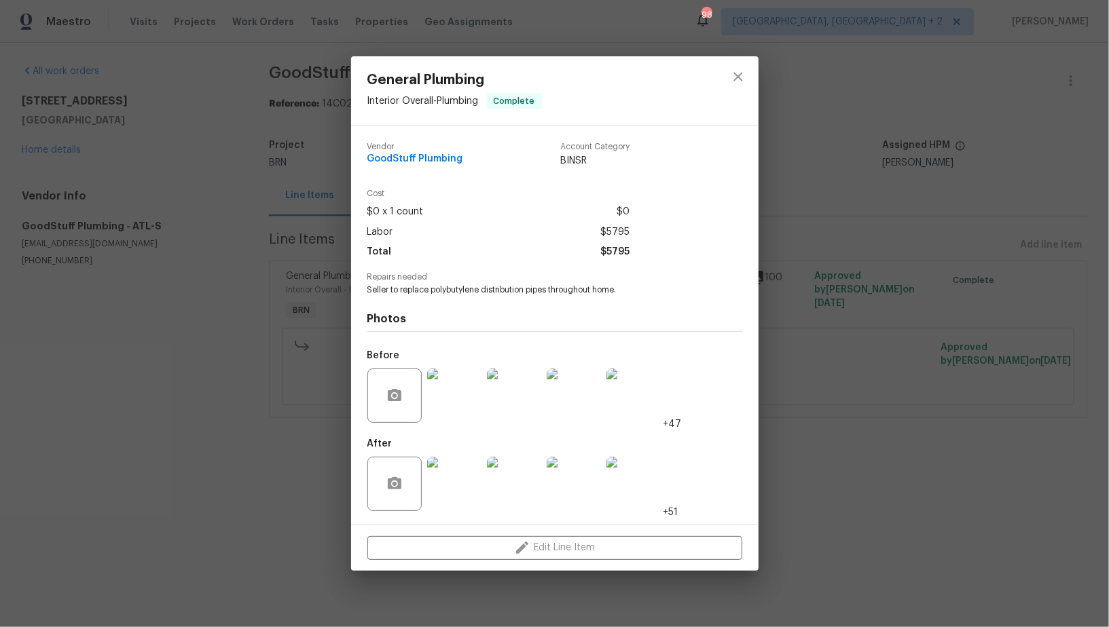
click at [478, 477] on img at bounding box center [454, 484] width 54 height 54
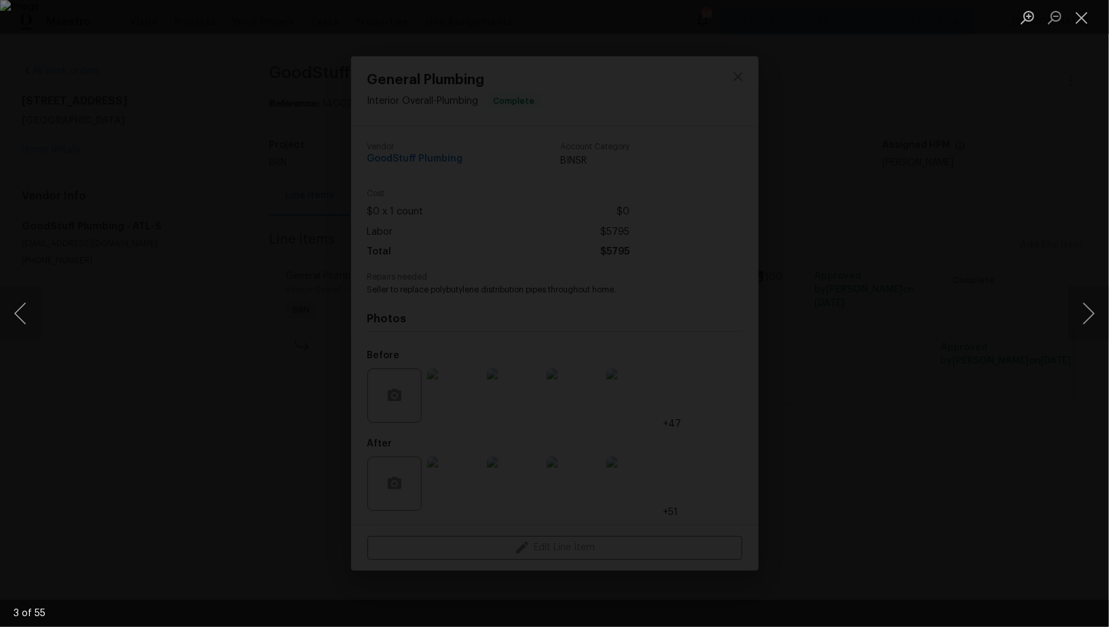
click at [547, 328] on img "Lightbox" at bounding box center [554, 313] width 1109 height 627
click at [12, 323] on button "Previous image" at bounding box center [20, 314] width 41 height 54
click at [26, 314] on button "Previous image" at bounding box center [20, 314] width 41 height 54
click at [828, 312] on div "Lightbox" at bounding box center [554, 313] width 1109 height 627
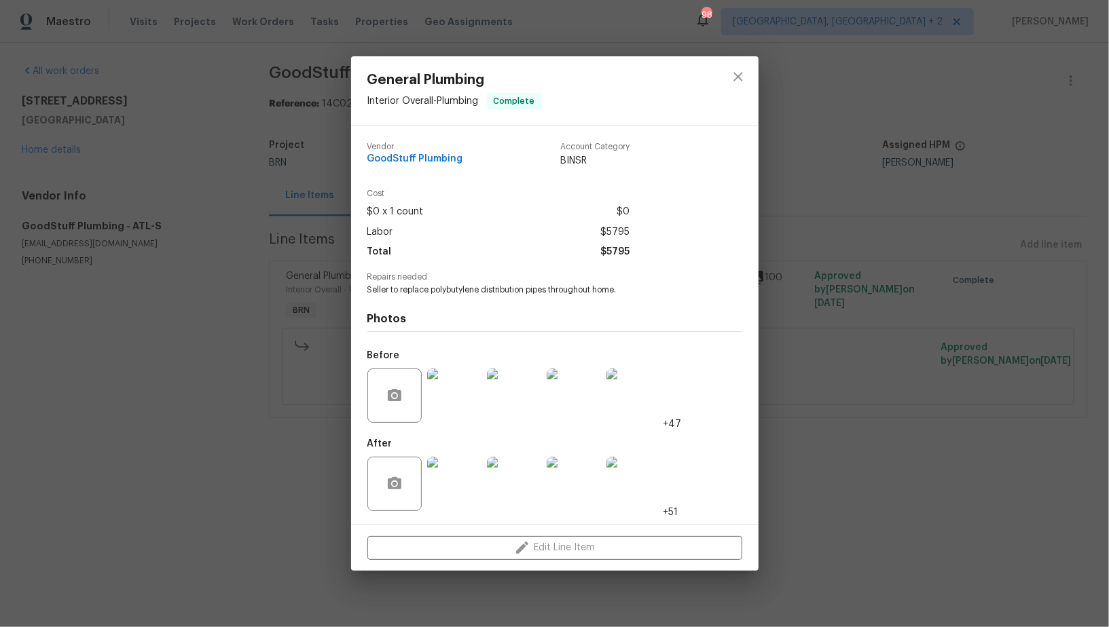
click at [827, 312] on div "General Plumbing Interior Overall - Plumbing Complete Vendor GoodStuff Plumbing…" at bounding box center [554, 313] width 1109 height 627
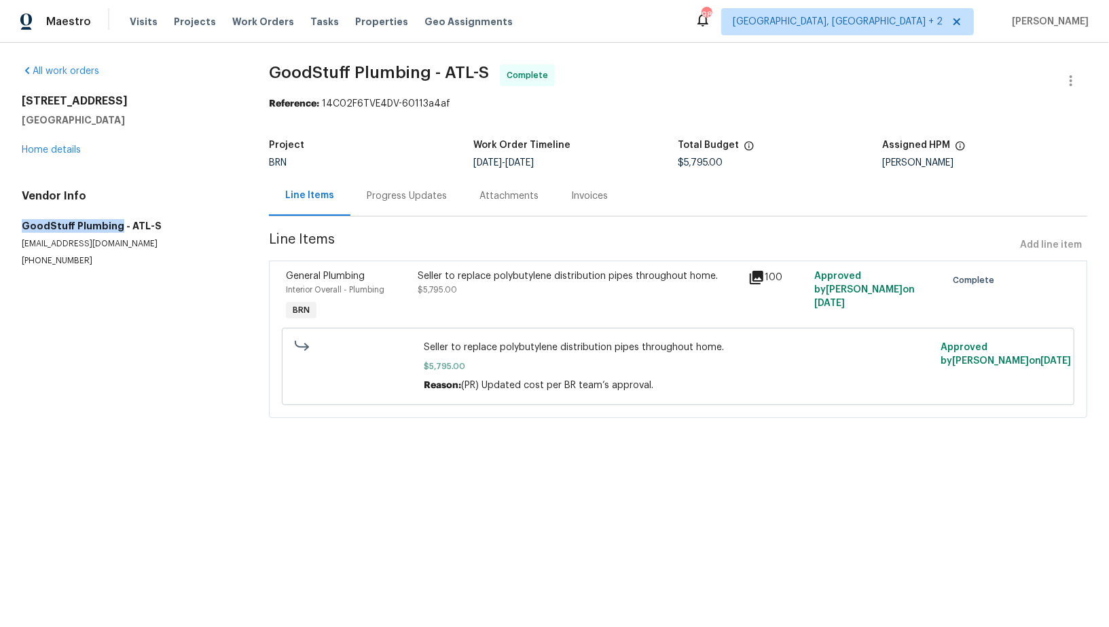
drag, startPoint x: 112, startPoint y: 224, endPoint x: 0, endPoint y: 219, distance: 112.2
click at [0, 219] on div "All work orders [STREET_ADDRESS][PERSON_NAME] Home details Vendor Info GoodStuf…" at bounding box center [554, 249] width 1109 height 413
copy h5 "GoodStuff Plumbing"
click at [50, 147] on link "Home details" at bounding box center [51, 150] width 59 height 10
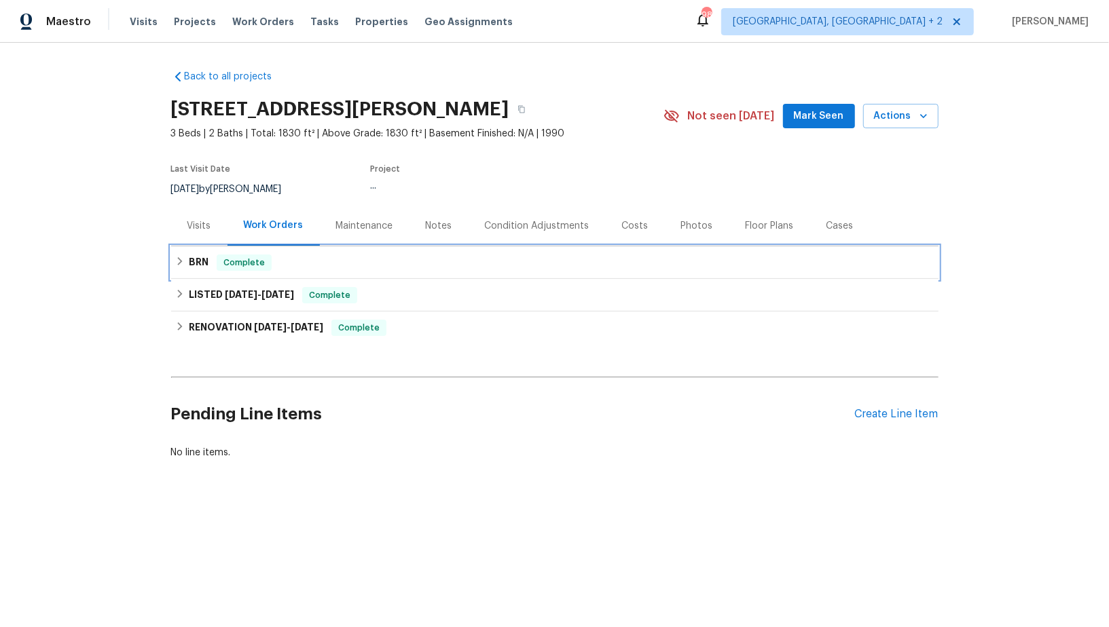
click at [196, 268] on h6 "BRN" at bounding box center [199, 263] width 20 height 16
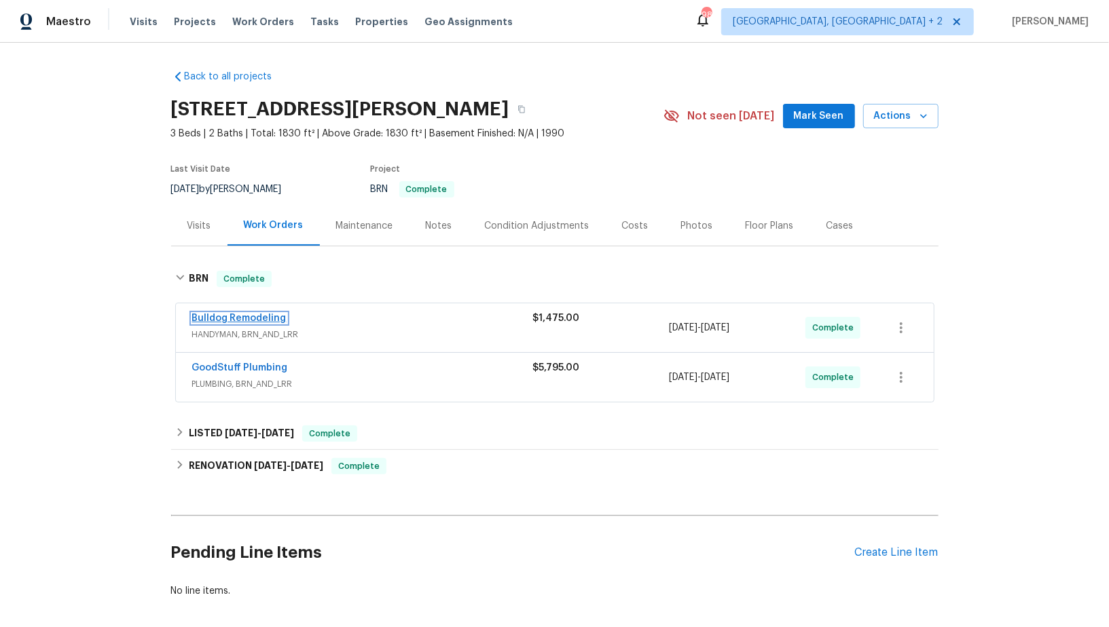
click at [240, 316] on link "Bulldog Remodeling" at bounding box center [239, 319] width 94 height 10
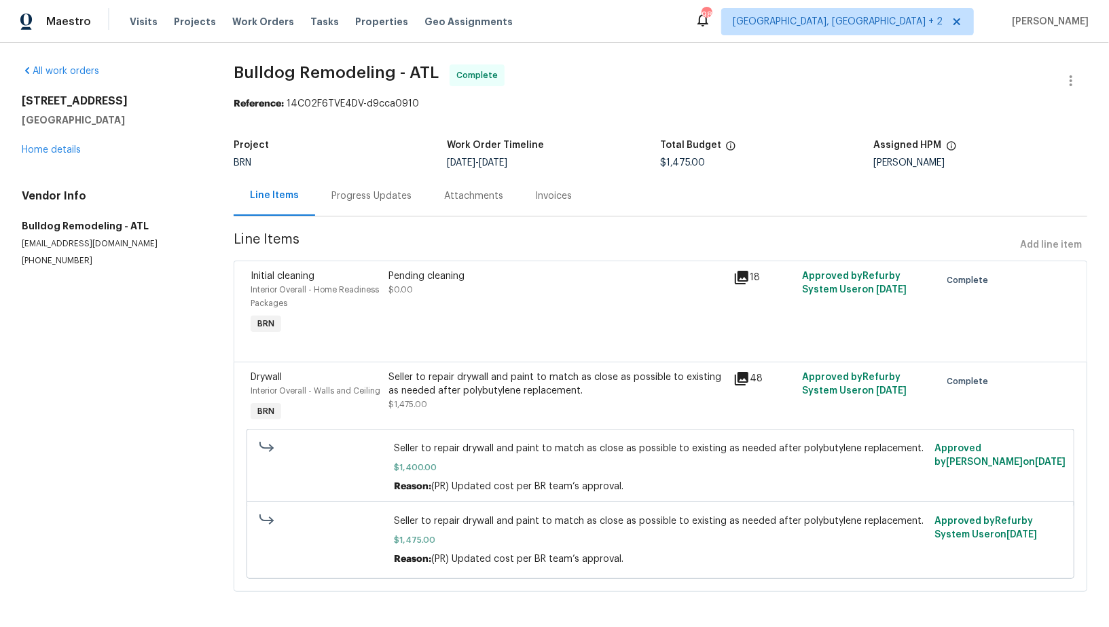
click at [438, 360] on div "Initial cleaning Interior Overall - Home Readiness Packages BRN Pending cleanin…" at bounding box center [660, 311] width 853 height 101
click at [441, 402] on div "Seller to repair drywall and paint to match as close as possible to existing as…" at bounding box center [556, 391] width 337 height 41
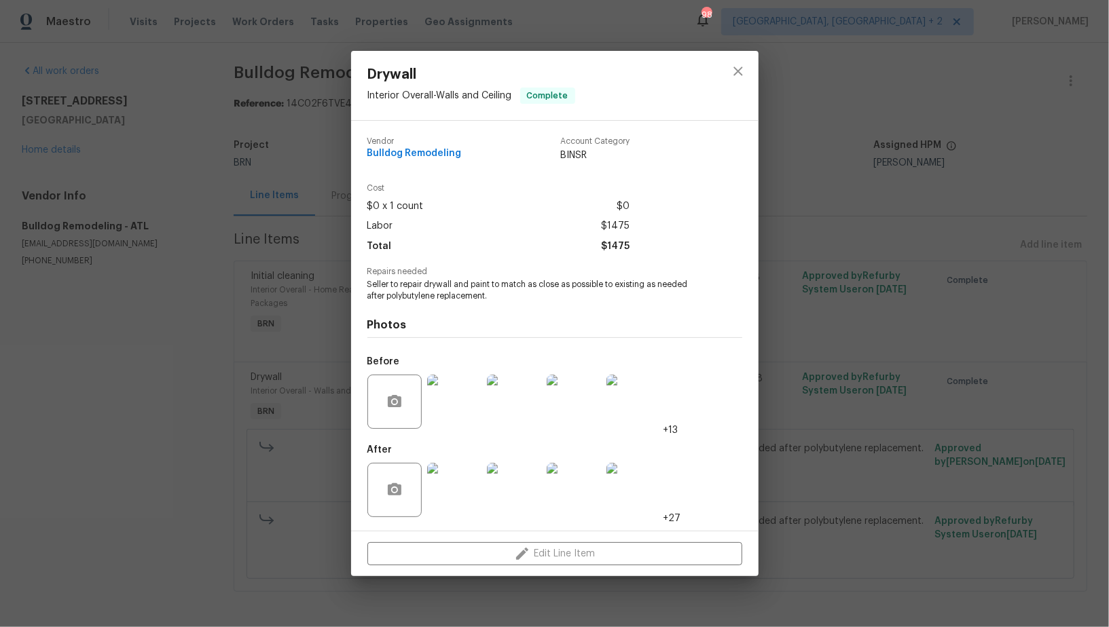
click at [450, 509] on img at bounding box center [454, 490] width 54 height 54
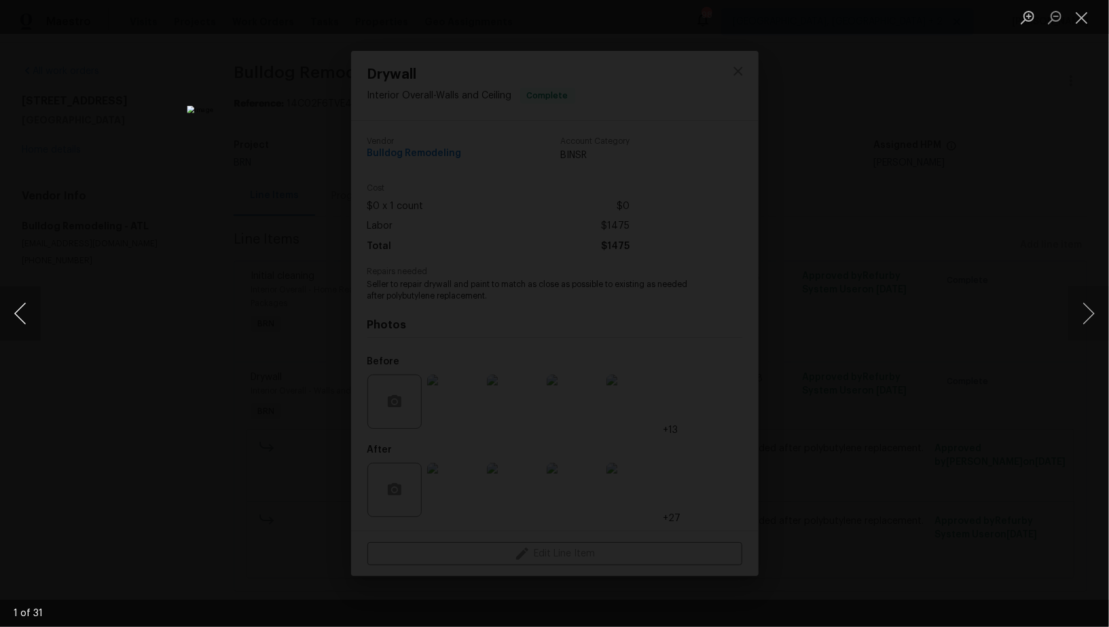
click at [32, 327] on button "Previous image" at bounding box center [20, 314] width 41 height 54
click at [9, 306] on button "Previous image" at bounding box center [20, 314] width 41 height 54
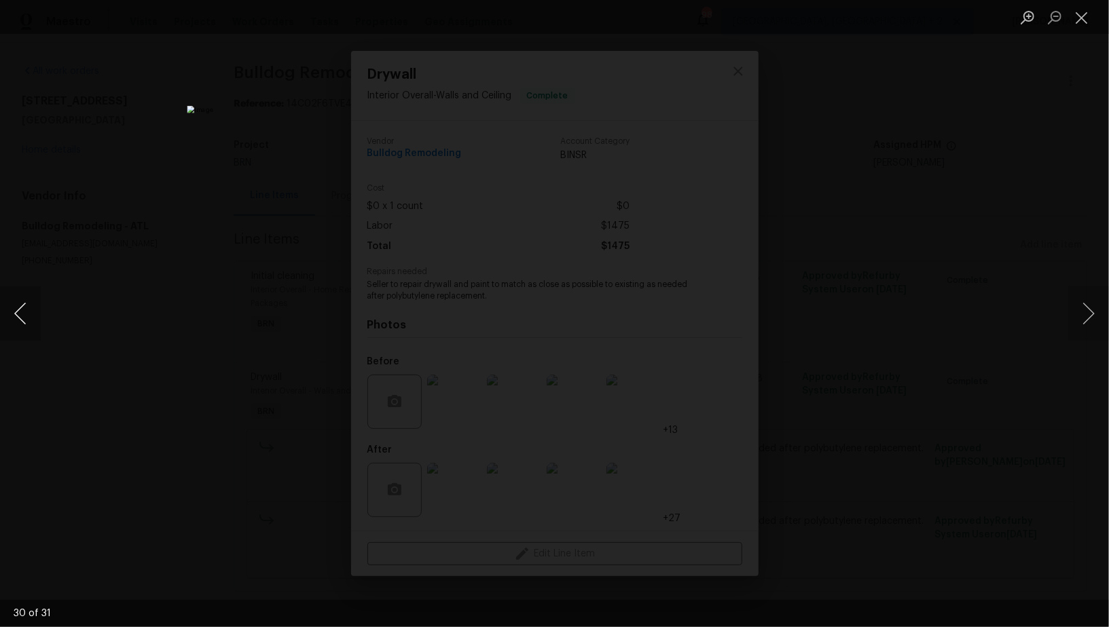
click at [9, 306] on button "Previous image" at bounding box center [20, 314] width 41 height 54
click at [15, 304] on button "Previous image" at bounding box center [20, 314] width 41 height 54
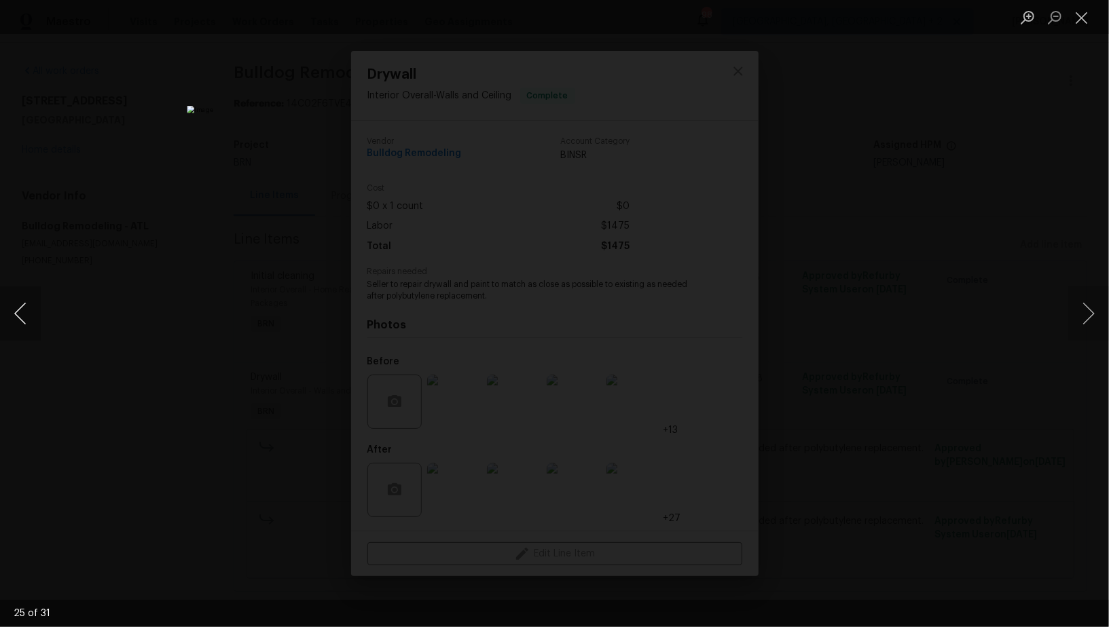
click at [15, 304] on button "Previous image" at bounding box center [20, 314] width 41 height 54
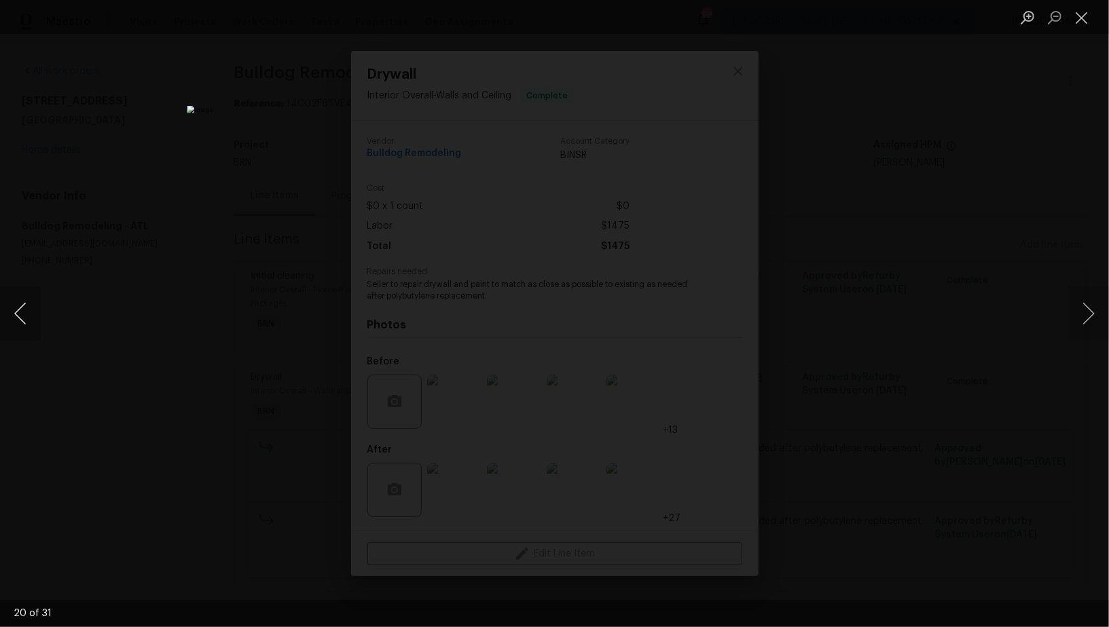
click at [15, 304] on button "Previous image" at bounding box center [20, 314] width 41 height 54
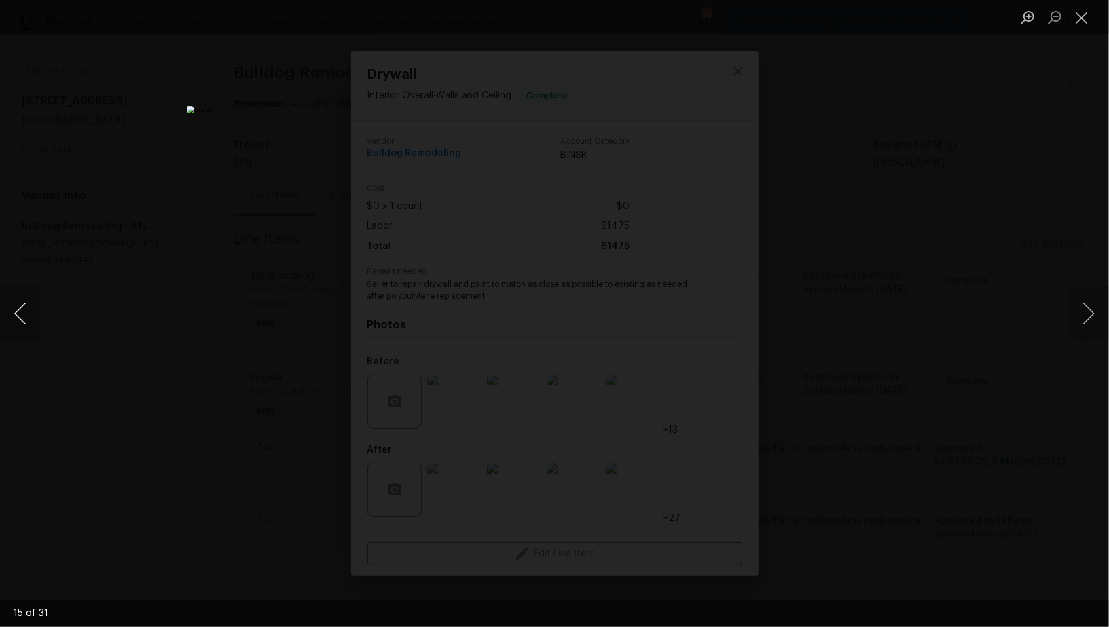
click at [15, 304] on button "Previous image" at bounding box center [20, 314] width 41 height 54
click at [222, 359] on div "Lightbox" at bounding box center [554, 313] width 1109 height 627
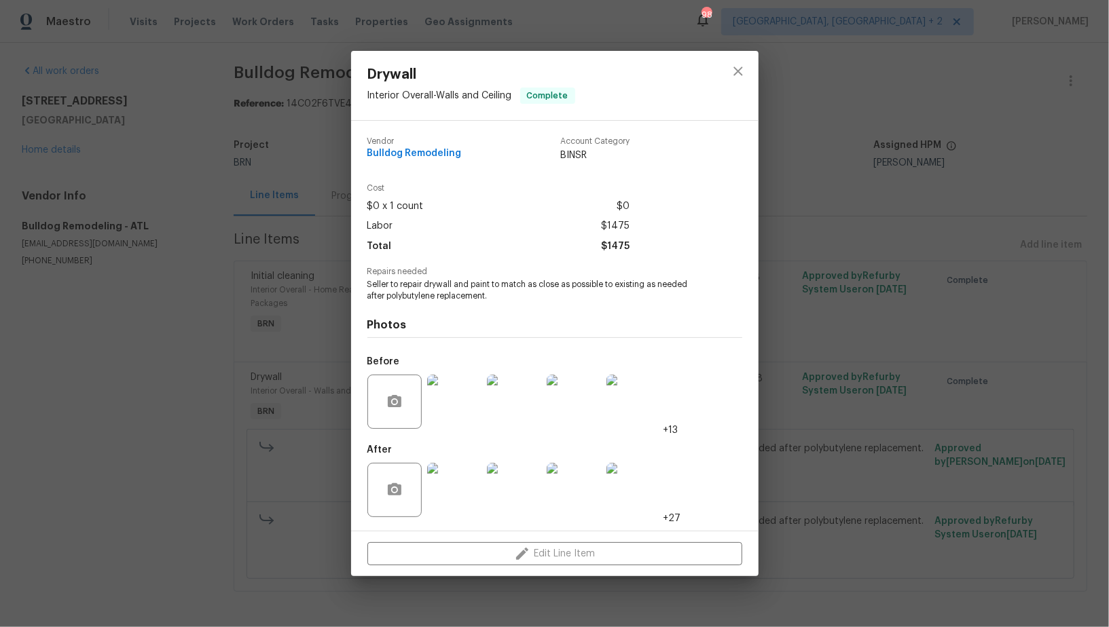
click at [473, 419] on img at bounding box center [454, 402] width 54 height 54
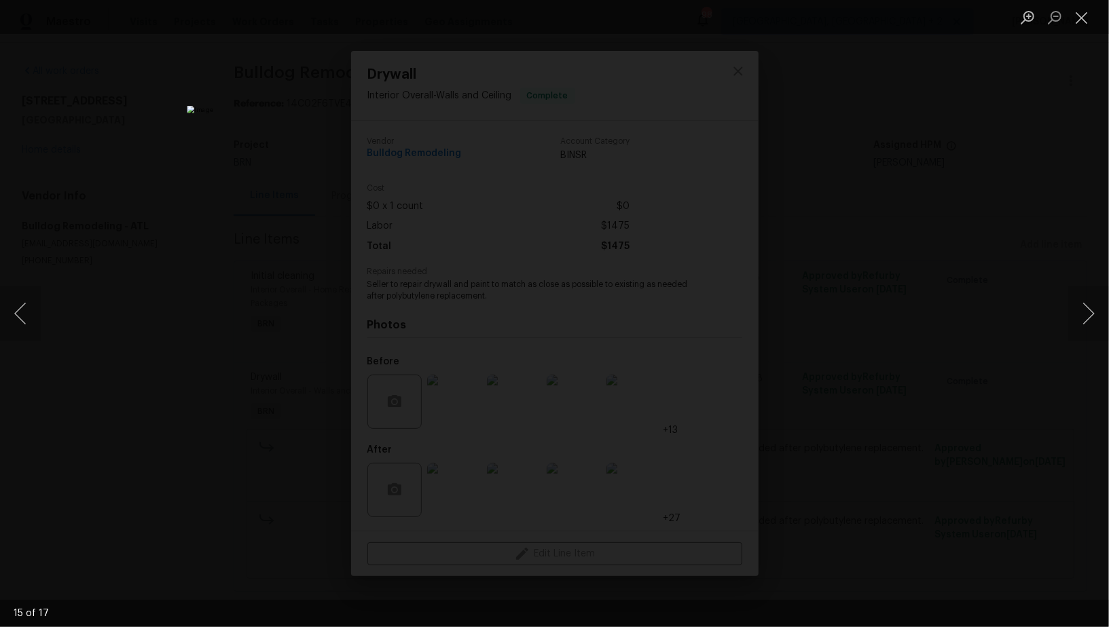
click at [498, 268] on img "Lightbox" at bounding box center [554, 314] width 735 height 416
click at [862, 334] on div "Lightbox" at bounding box center [554, 313] width 1109 height 627
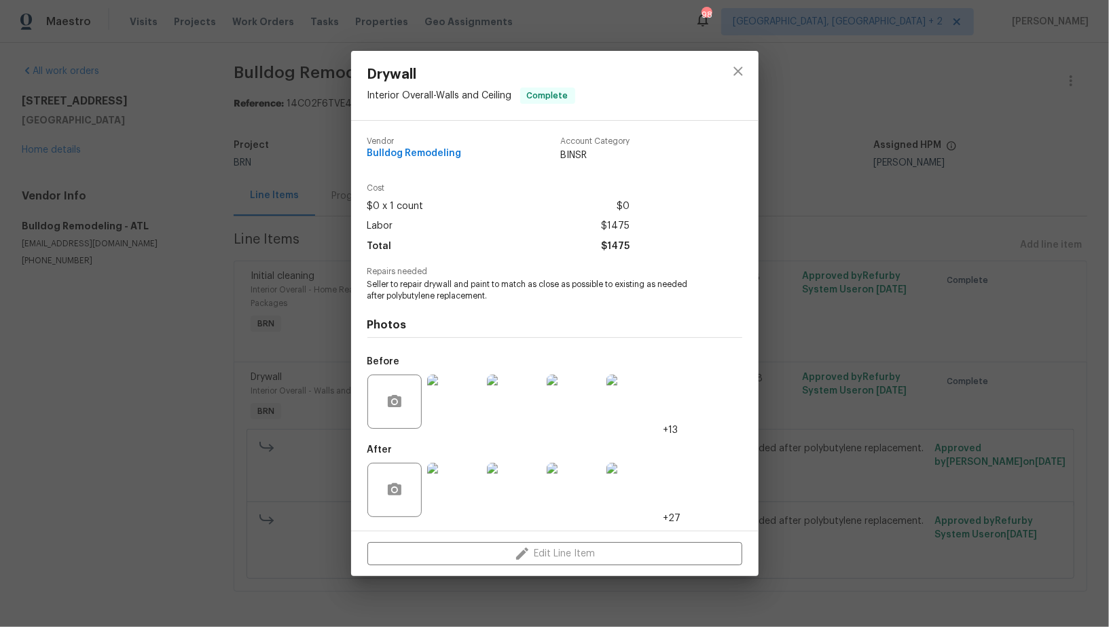
click at [456, 465] on img at bounding box center [454, 490] width 54 height 54
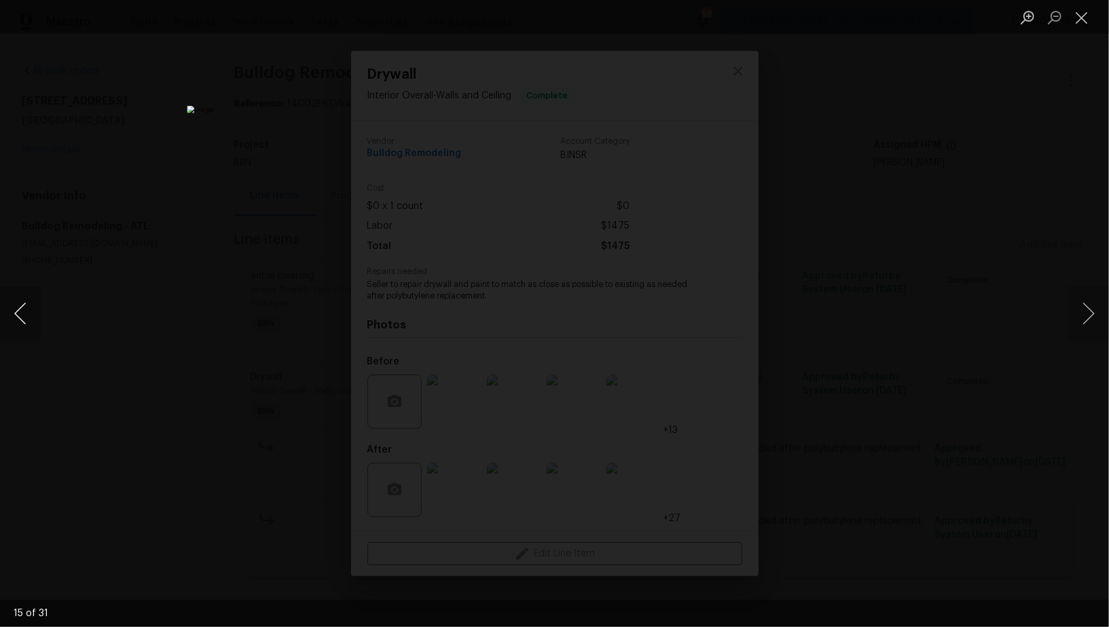
click at [29, 312] on button "Previous image" at bounding box center [20, 314] width 41 height 54
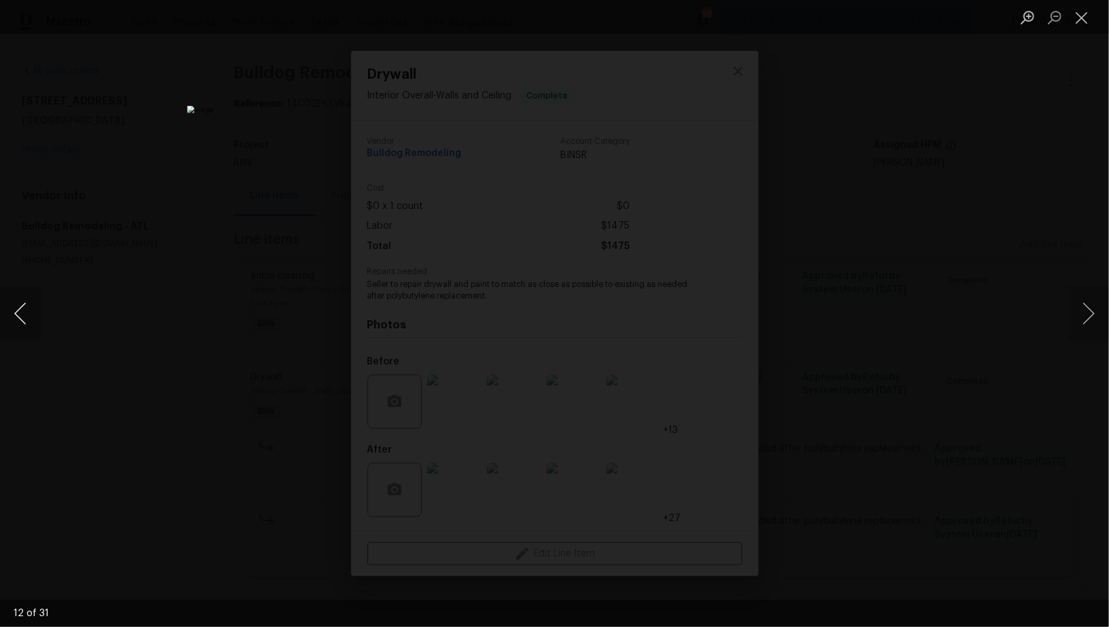
click at [29, 312] on button "Previous image" at bounding box center [20, 314] width 41 height 54
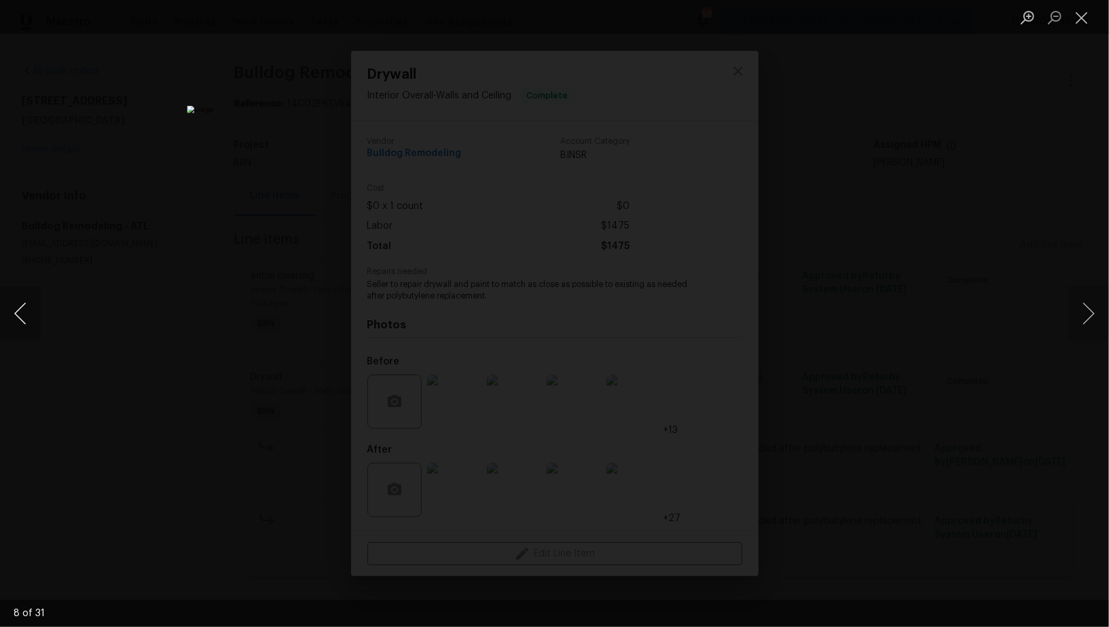
click at [29, 312] on button "Previous image" at bounding box center [20, 314] width 41 height 54
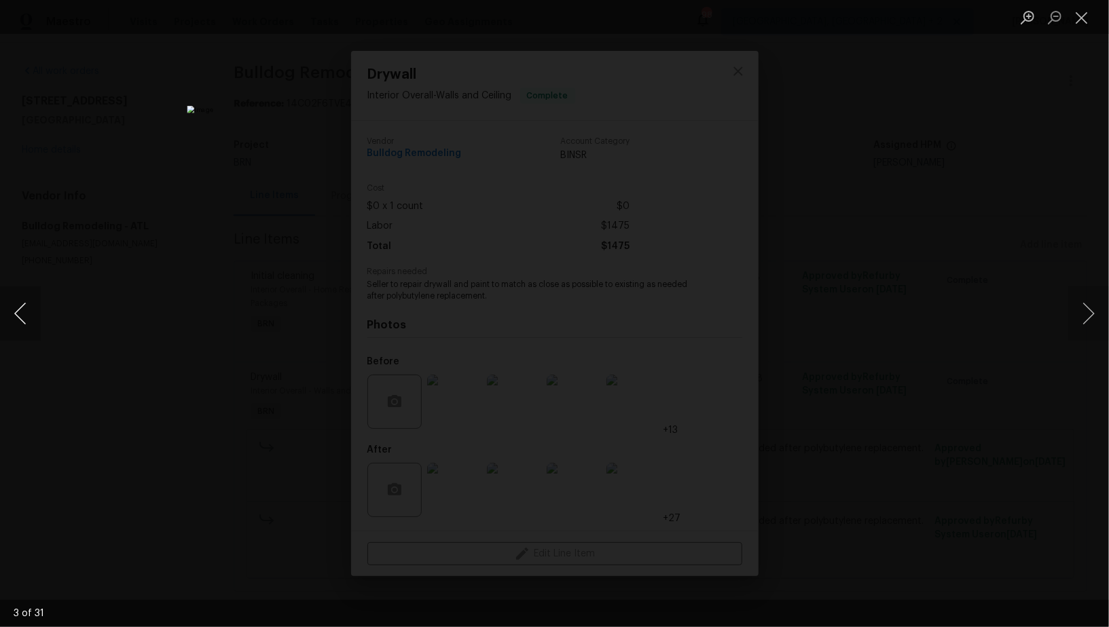
click at [29, 312] on button "Previous image" at bounding box center [20, 314] width 41 height 54
click at [22, 306] on button "Previous image" at bounding box center [20, 314] width 41 height 54
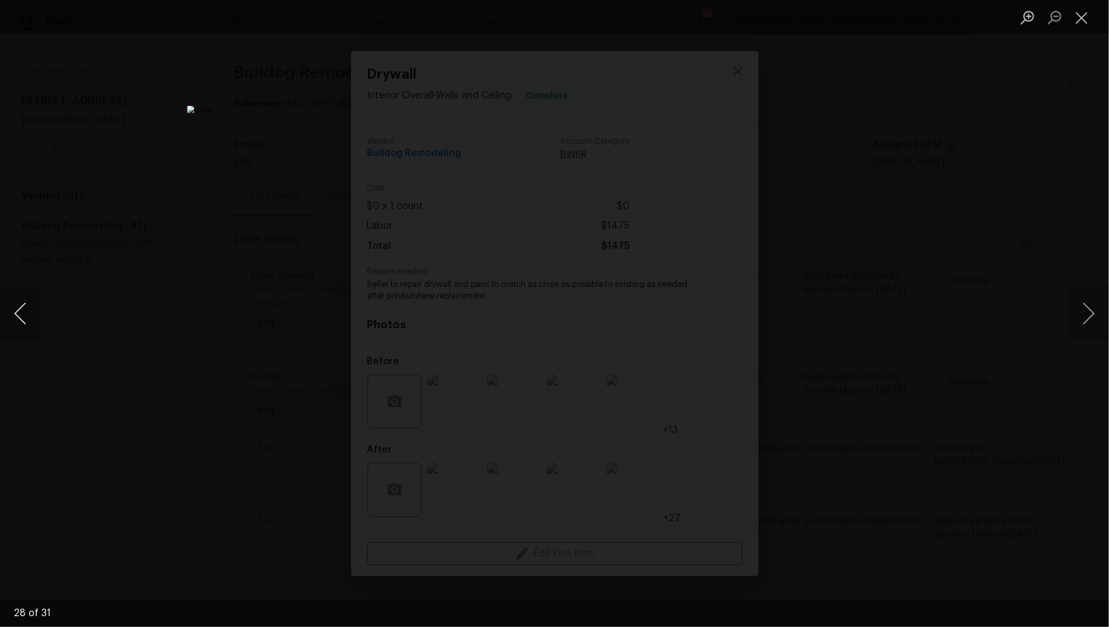
click at [22, 306] on button "Previous image" at bounding box center [20, 314] width 41 height 54
click at [33, 318] on button "Previous image" at bounding box center [20, 314] width 41 height 54
click at [905, 373] on div "Lightbox" at bounding box center [554, 313] width 1109 height 627
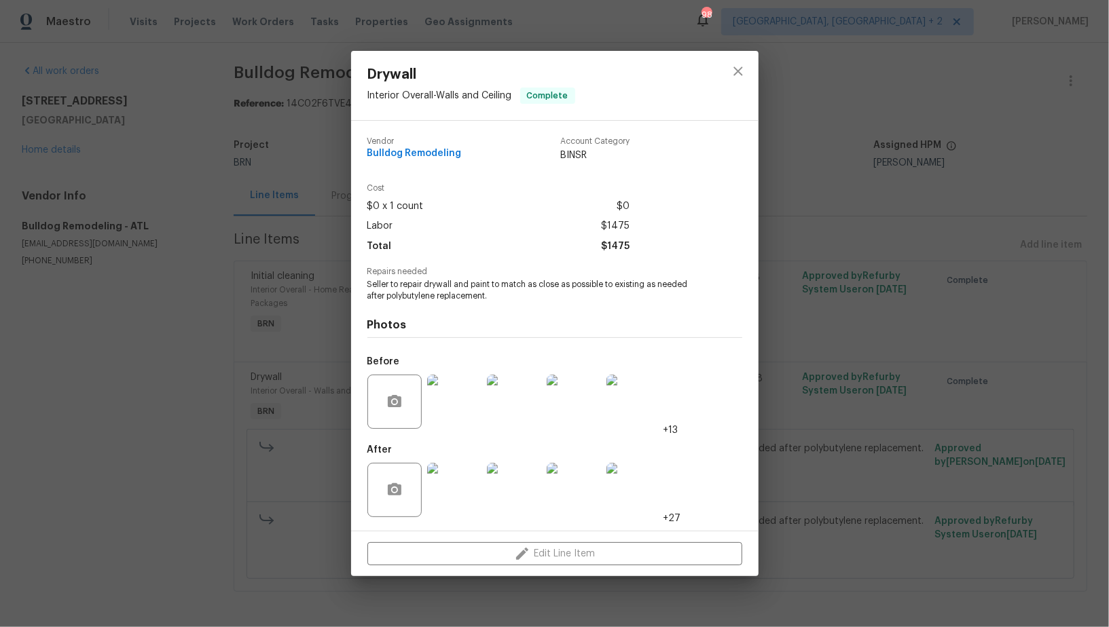
click at [38, 299] on div "Drywall Interior Overall - Walls and Ceiling Complete Vendor Bulldog Remodeling…" at bounding box center [554, 313] width 1109 height 627
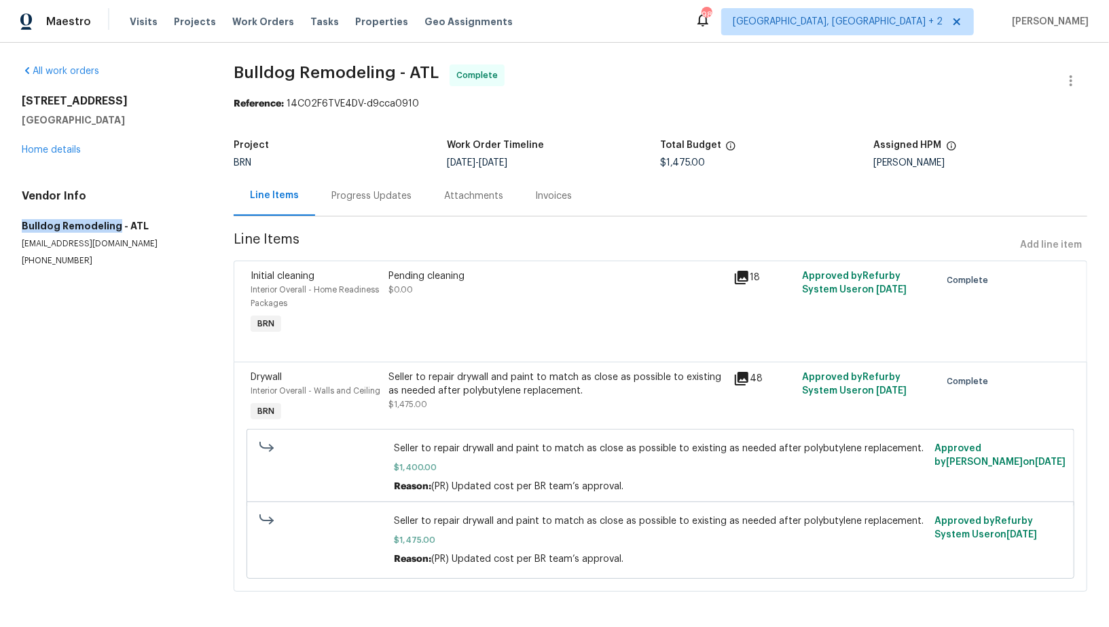
drag, startPoint x: 13, startPoint y: 225, endPoint x: 113, endPoint y: 225, distance: 99.8
click at [114, 225] on div "All work orders [STREET_ADDRESS] Home details Vendor Info Bulldog Remodeling - …" at bounding box center [554, 336] width 1109 height 587
copy h5 "Bulldog Remodeling"
click at [437, 394] on div "Seller to repair drywall and paint to match as close as possible to existing as…" at bounding box center [556, 384] width 337 height 27
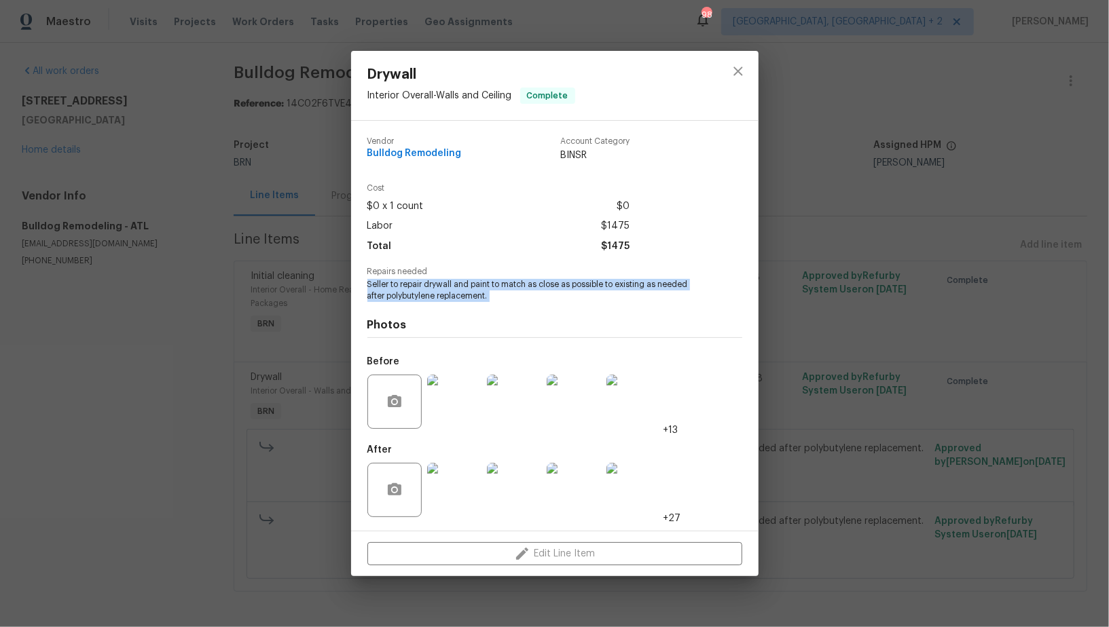
drag, startPoint x: 365, startPoint y: 282, endPoint x: 524, endPoint y: 306, distance: 160.7
click at [524, 306] on div "Vendor Bulldog Remodeling Account Category BINSR Cost $0 x 1 count $0 Labor $14…" at bounding box center [554, 326] width 407 height 410
copy span "Seller to repair drywall and paint to match as close as possible to existing as…"
click at [284, 231] on div "Drywall Interior Overall - Walls and Ceiling Complete Vendor Bulldog Remodeling…" at bounding box center [554, 313] width 1109 height 627
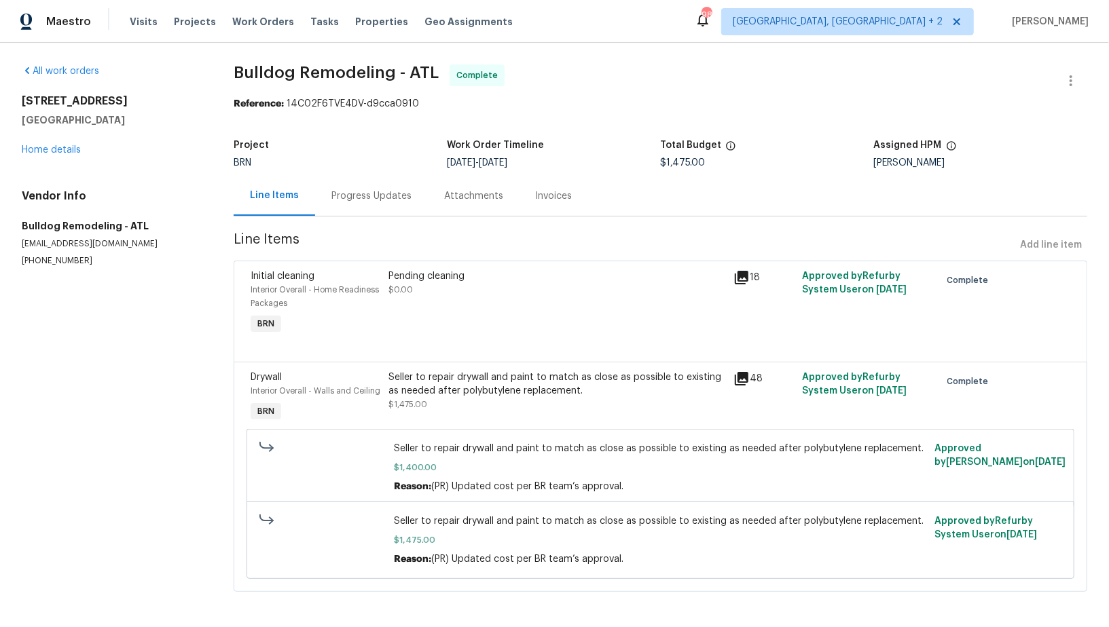
click at [374, 290] on span "Interior Overall - Home Readiness Packages" at bounding box center [315, 297] width 128 height 22
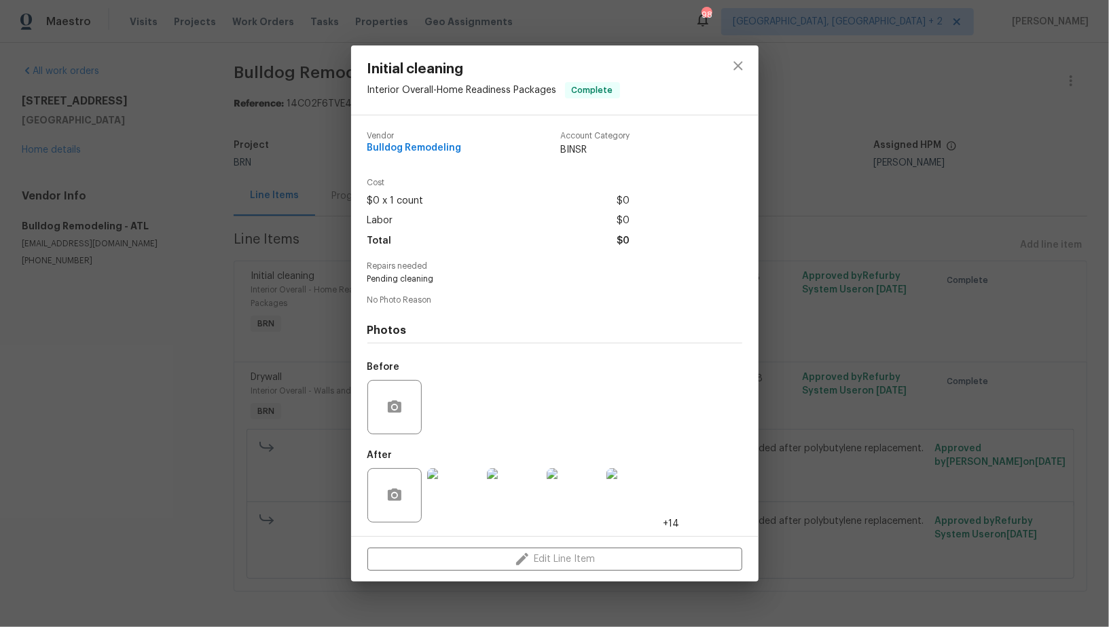
click at [449, 507] on img at bounding box center [454, 495] width 54 height 54
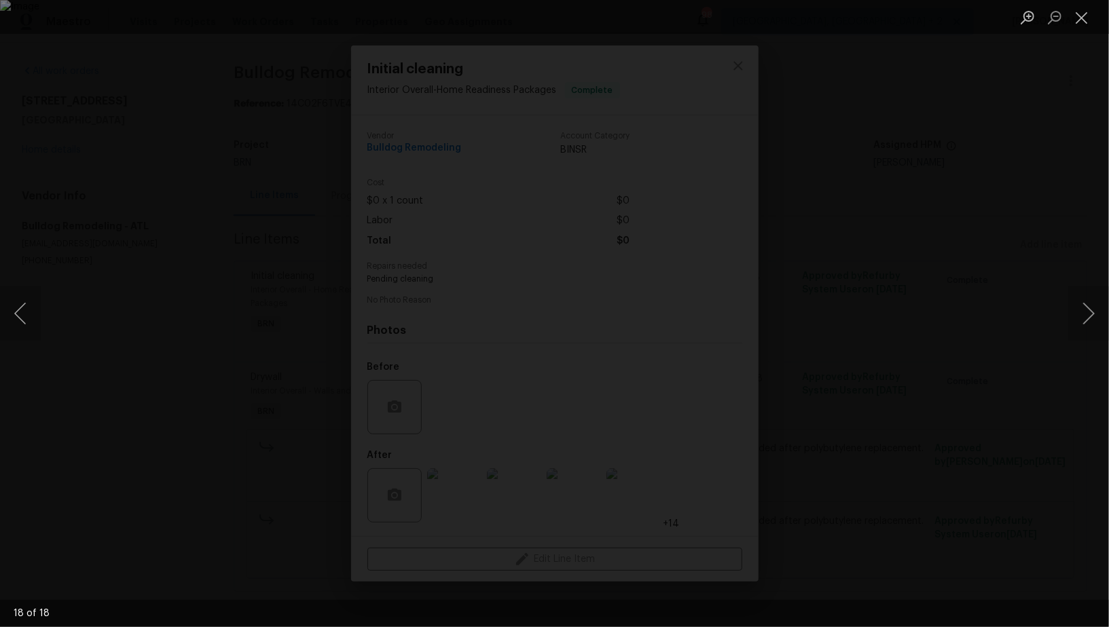
click at [136, 415] on div "Lightbox" at bounding box center [554, 313] width 1109 height 627
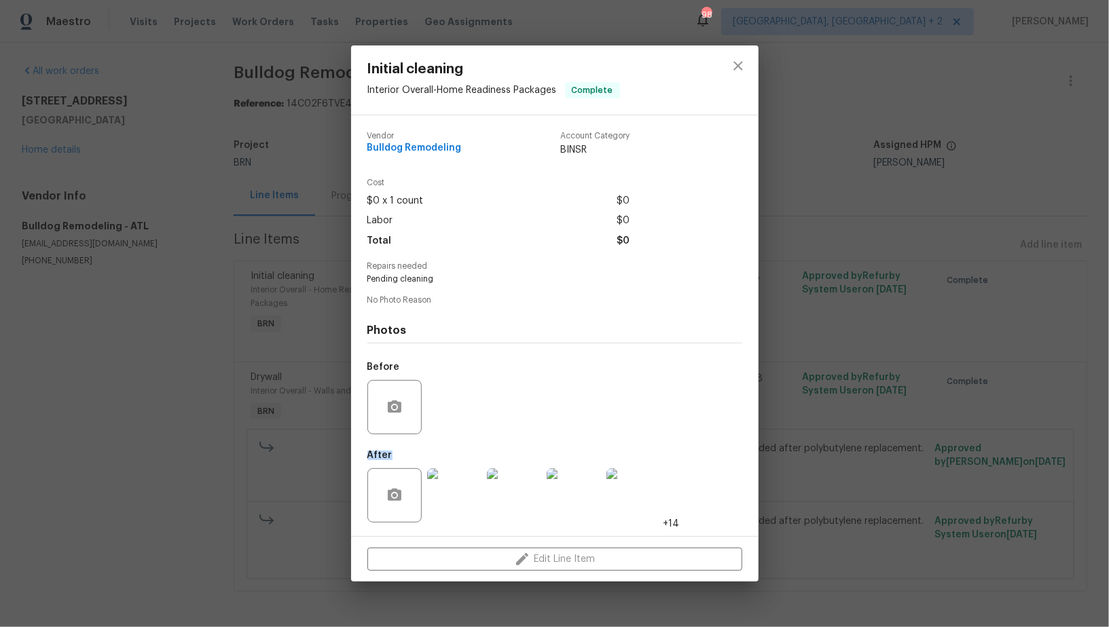
click at [136, 415] on div "Initial cleaning Interior Overall - Home Readiness Packages Complete Vendor Bul…" at bounding box center [554, 313] width 1109 height 627
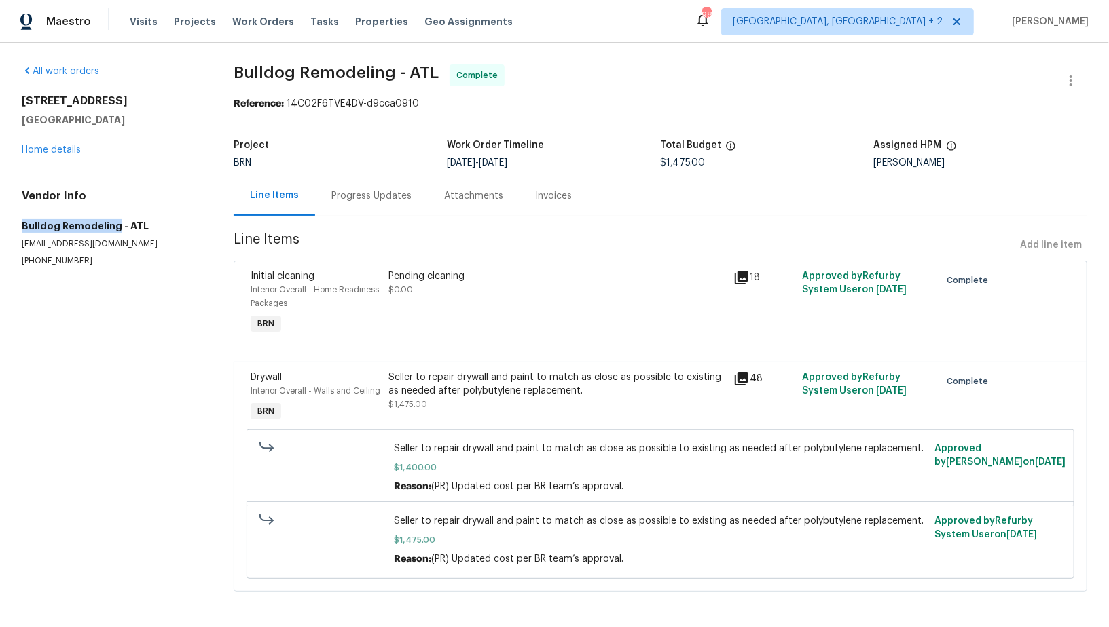
drag, startPoint x: 18, startPoint y: 223, endPoint x: 113, endPoint y: 225, distance: 95.8
click at [113, 225] on div "All work orders [STREET_ADDRESS] Home details Vendor Info Bulldog Remodeling - …" at bounding box center [554, 336] width 1109 height 587
copy h5 "Bulldog Remodeling"
click at [545, 212] on div "Invoices" at bounding box center [553, 196] width 69 height 40
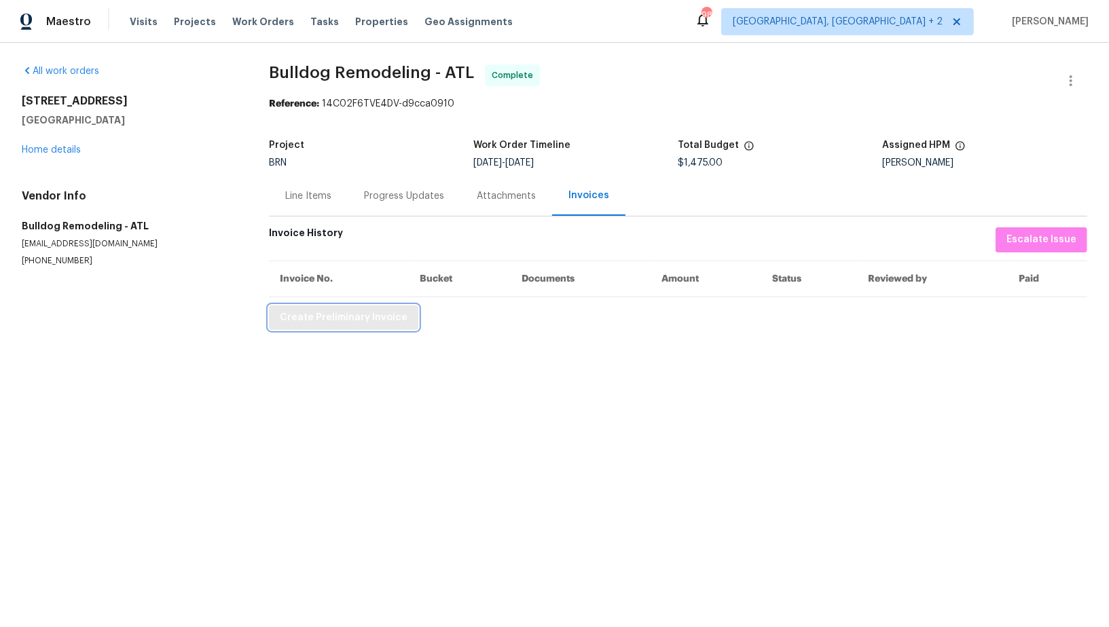
click at [354, 321] on span "Create Preliminary Invoice" at bounding box center [344, 318] width 128 height 17
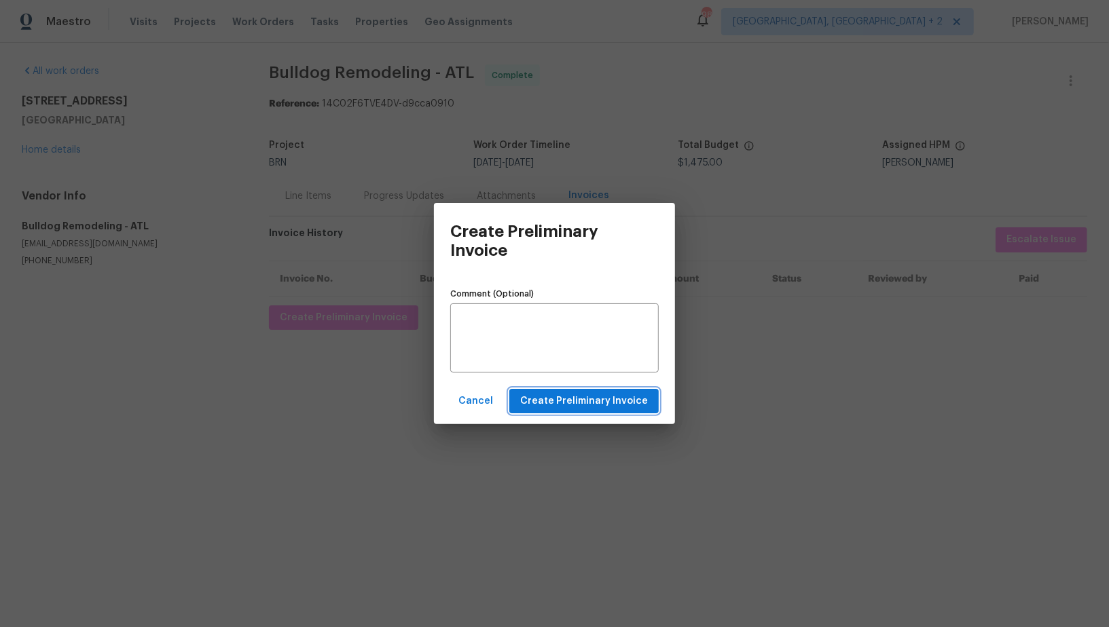
click at [551, 407] on span "Create Preliminary Invoice" at bounding box center [584, 401] width 128 height 17
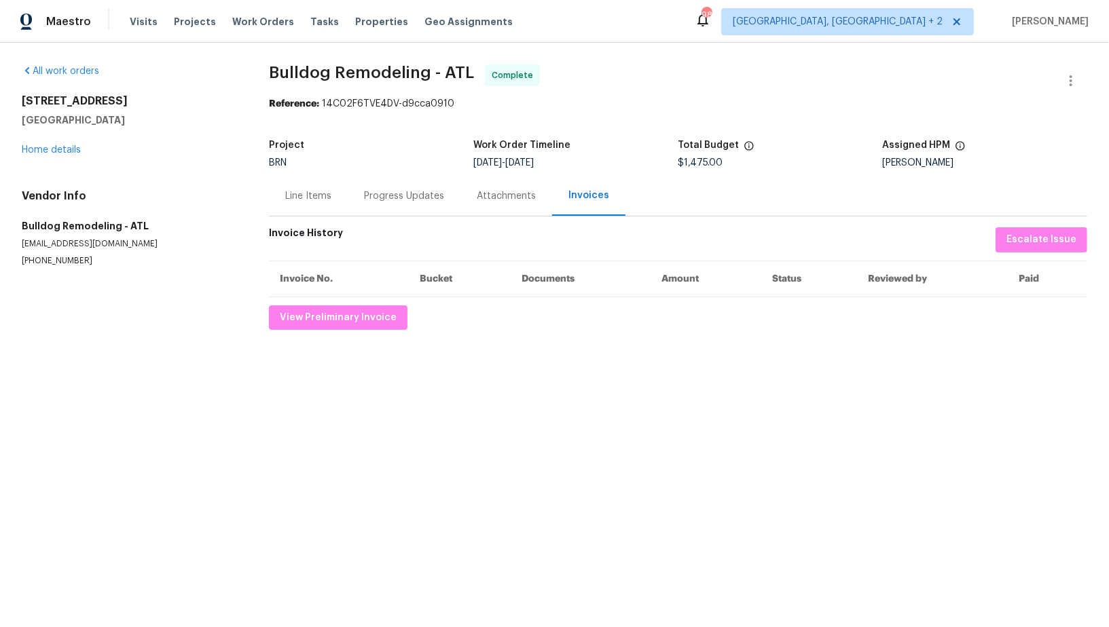
click at [409, 202] on div "Progress Updates" at bounding box center [404, 196] width 80 height 14
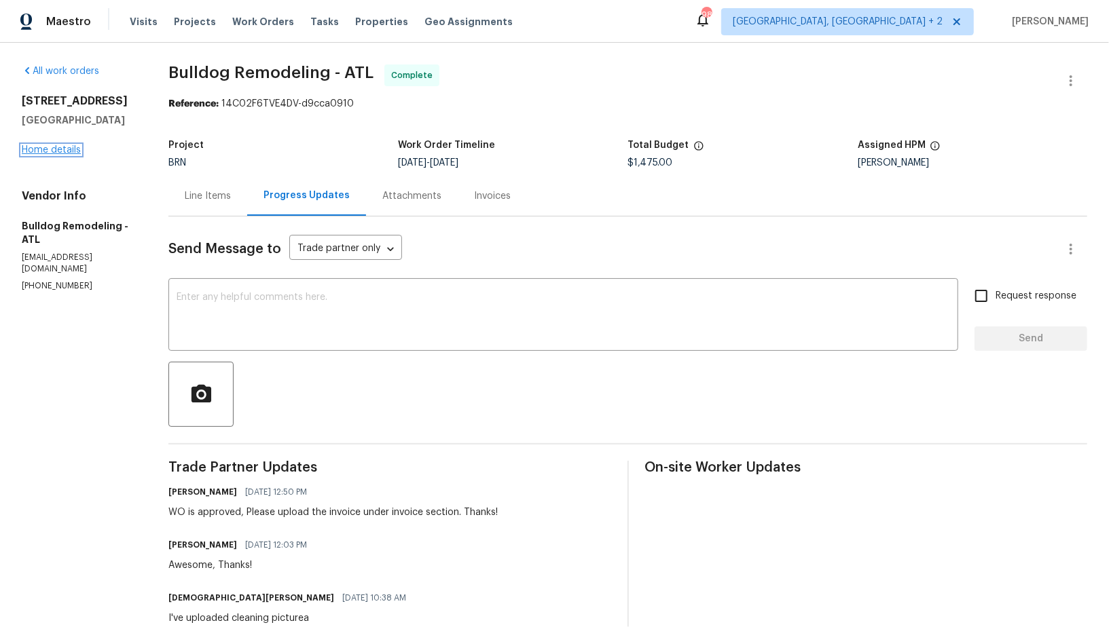
click at [36, 151] on link "Home details" at bounding box center [51, 150] width 59 height 10
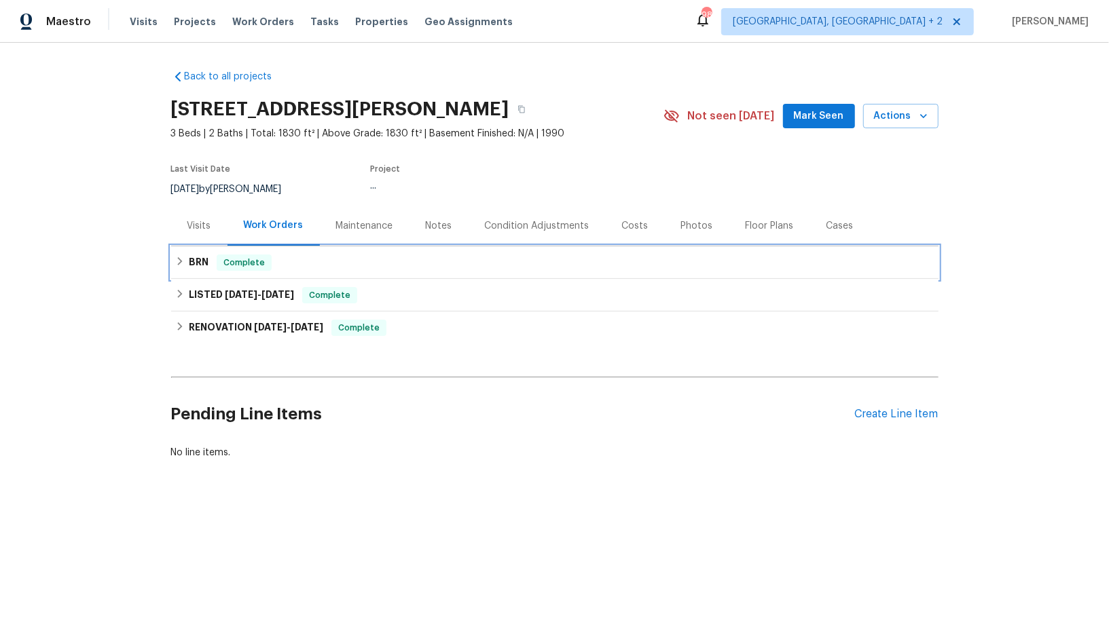
click at [191, 255] on h6 "BRN" at bounding box center [199, 263] width 20 height 16
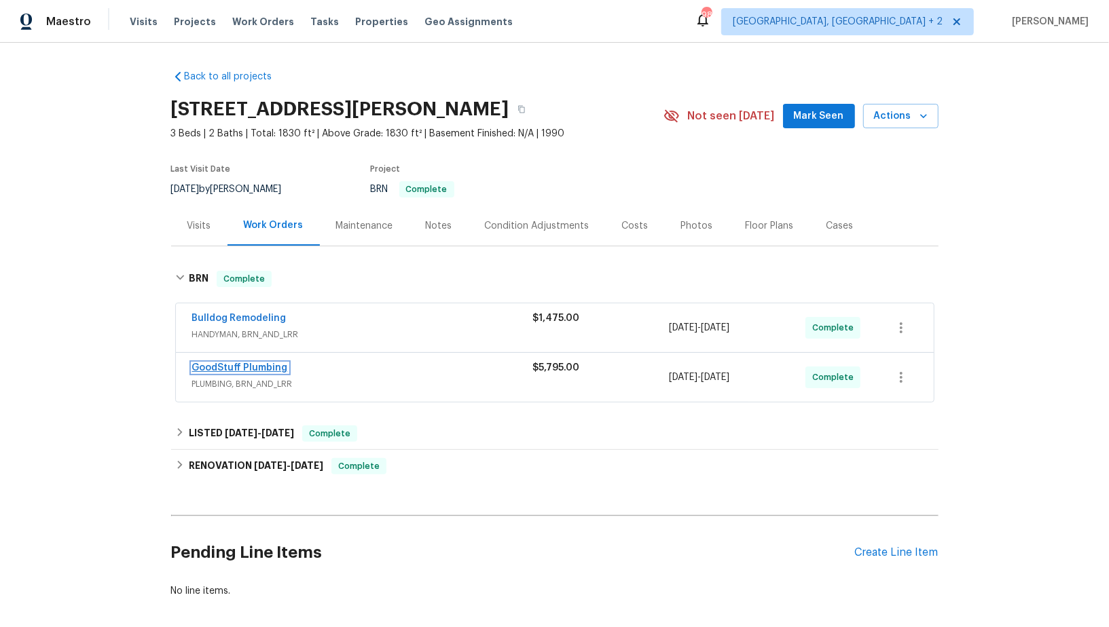
click at [236, 363] on link "GoodStuff Plumbing" at bounding box center [240, 368] width 96 height 10
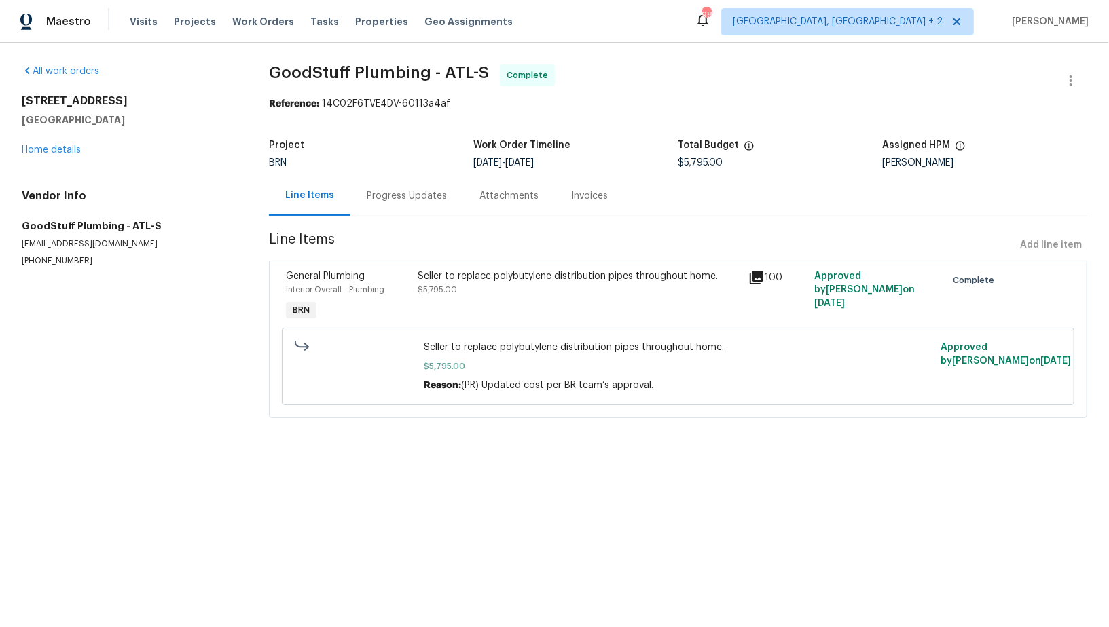
click at [571, 195] on div "Invoices" at bounding box center [589, 196] width 37 height 14
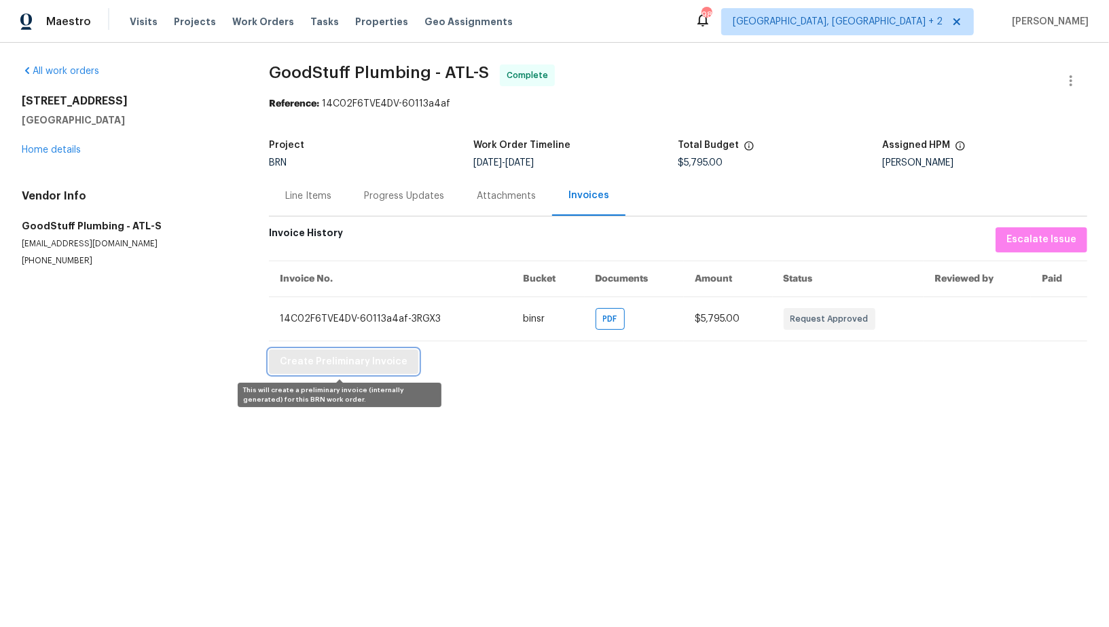
click at [326, 367] on span "Create Preliminary Invoice" at bounding box center [344, 362] width 128 height 17
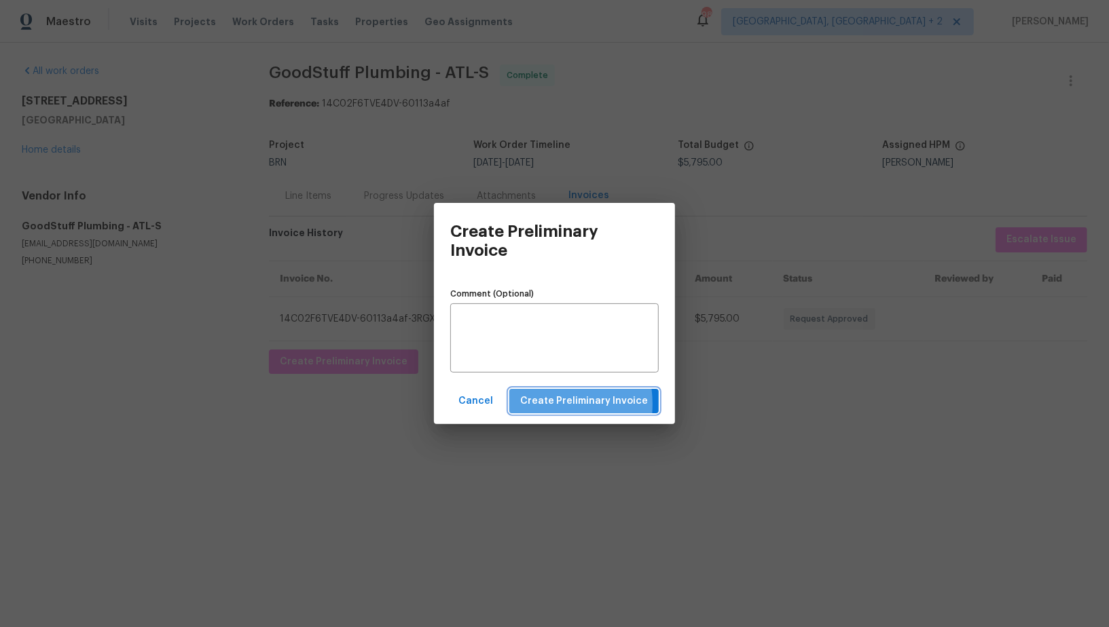
click at [532, 405] on span "Create Preliminary Invoice" at bounding box center [584, 401] width 128 height 17
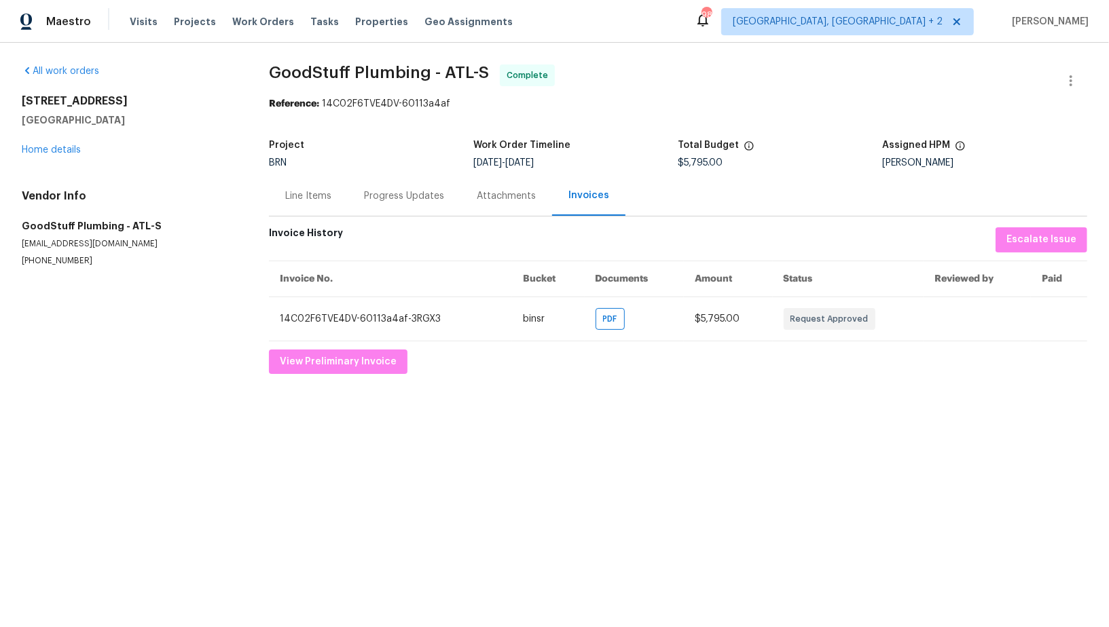
click at [67, 143] on div "[STREET_ADDRESS][PERSON_NAME] Home details" at bounding box center [129, 125] width 215 height 62
click at [65, 153] on link "Home details" at bounding box center [51, 150] width 59 height 10
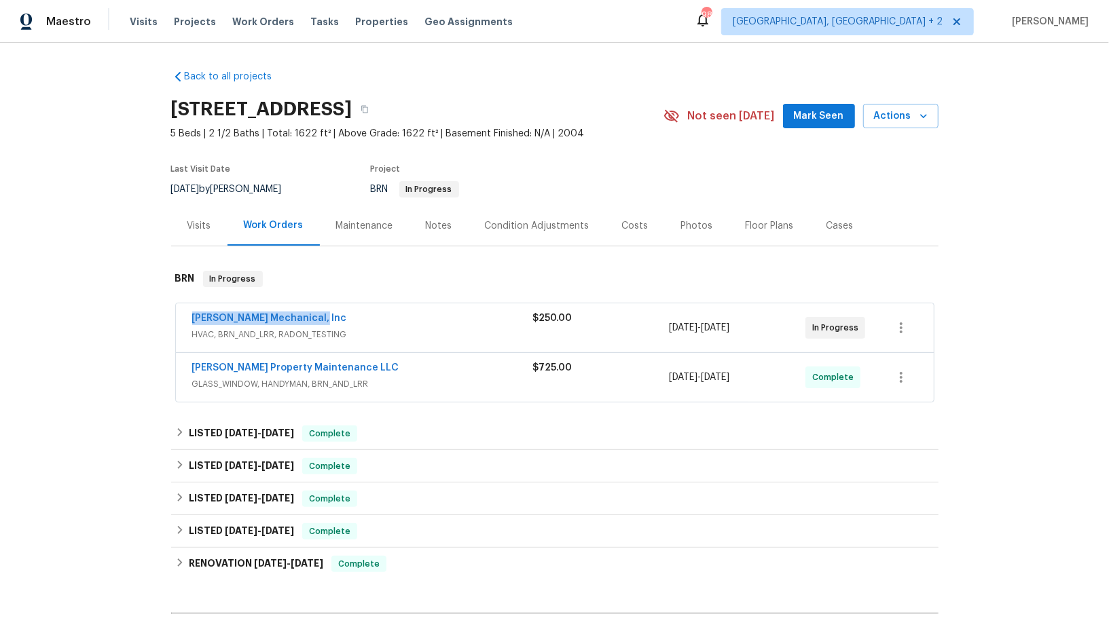
drag, startPoint x: 327, startPoint y: 319, endPoint x: 184, endPoint y: 319, distance: 143.3
click at [184, 319] on div "[PERSON_NAME] Mechanical, Inc HVAC, BRN_AND_LRR, RADON_TESTING $250.00 [DATE] -…" at bounding box center [555, 327] width 758 height 49
copy link "[PERSON_NAME] Mechanical, Inc"
click at [258, 314] on link "[PERSON_NAME] Mechanical, Inc" at bounding box center [269, 319] width 155 height 10
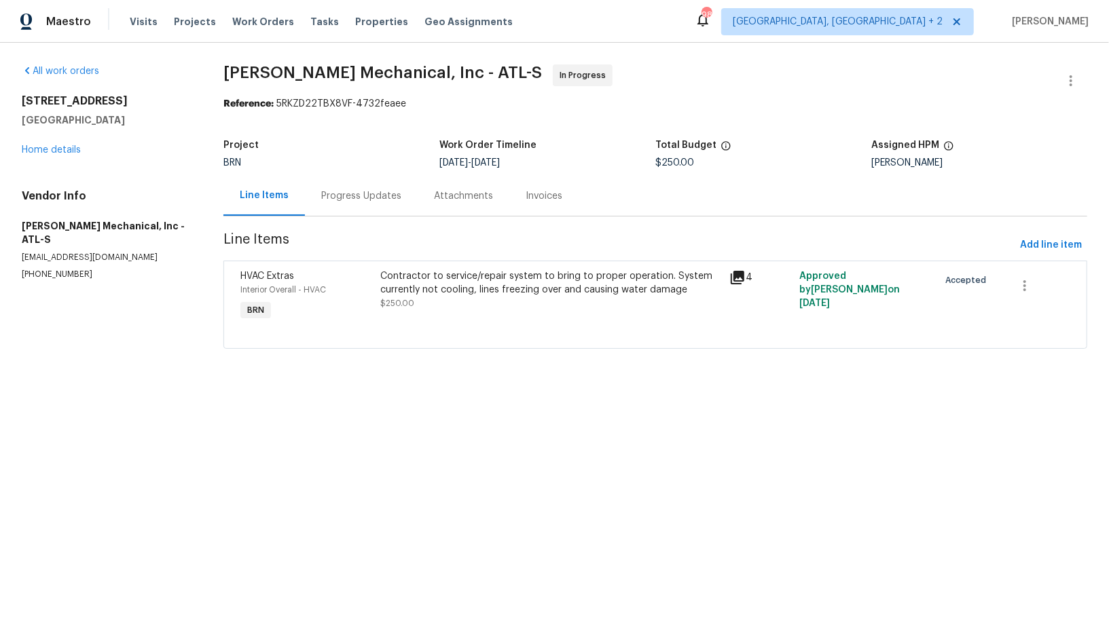
click at [410, 288] on div "Contractor to service/repair system to bring to proper operation. System curren…" at bounding box center [550, 283] width 341 height 27
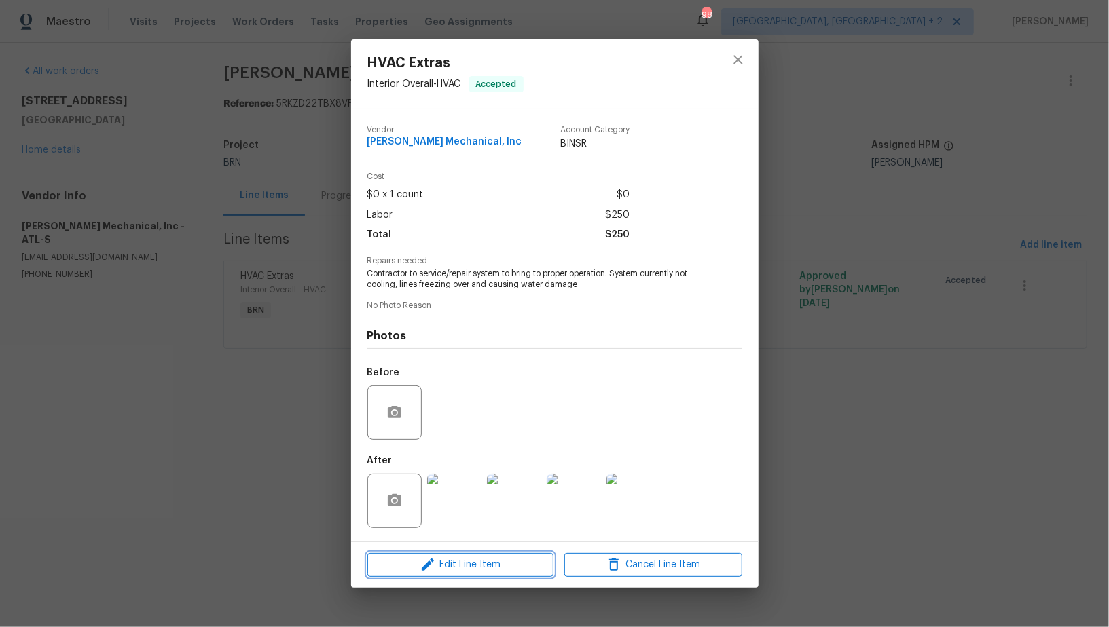
click at [447, 555] on button "Edit Line Item" at bounding box center [460, 565] width 186 height 24
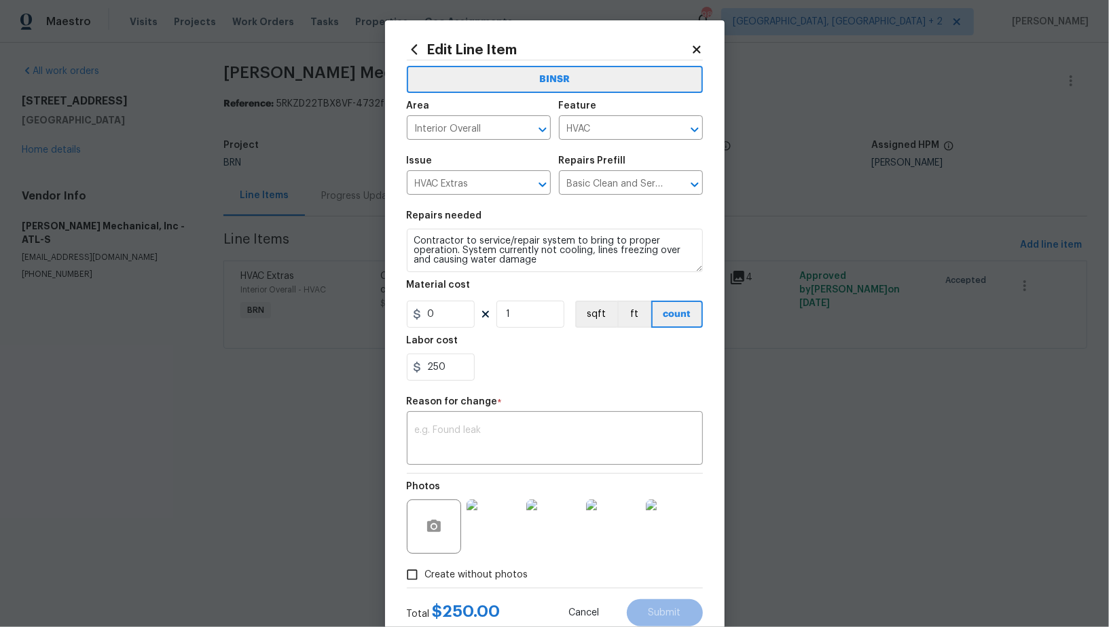
click at [455, 354] on figure "Labor cost 250" at bounding box center [555, 358] width 296 height 45
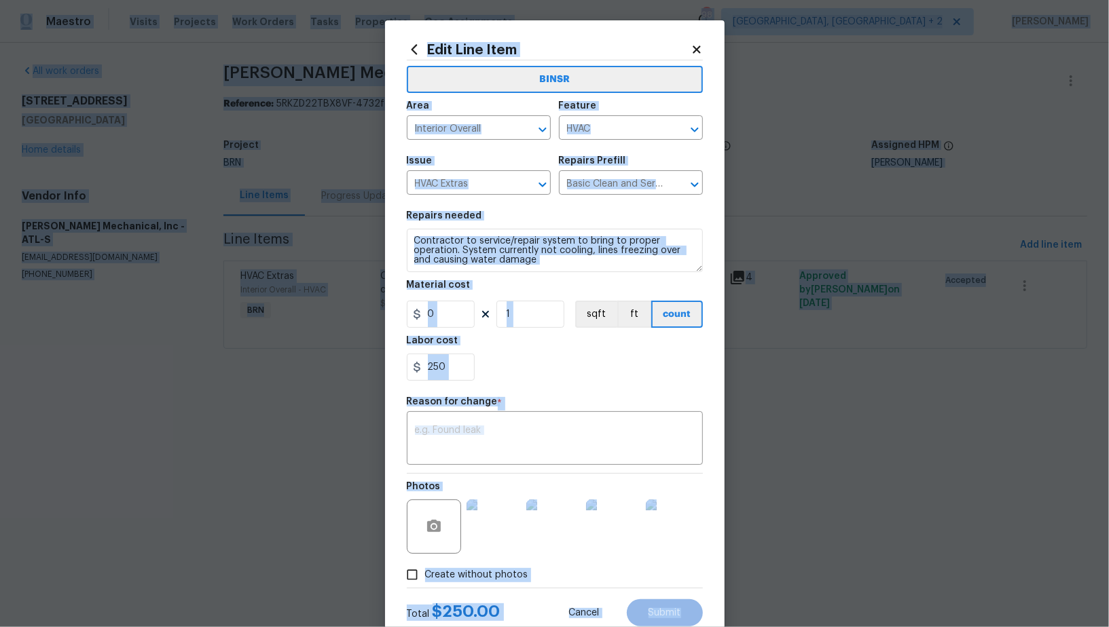
click at [475, 366] on div "250" at bounding box center [555, 367] width 296 height 27
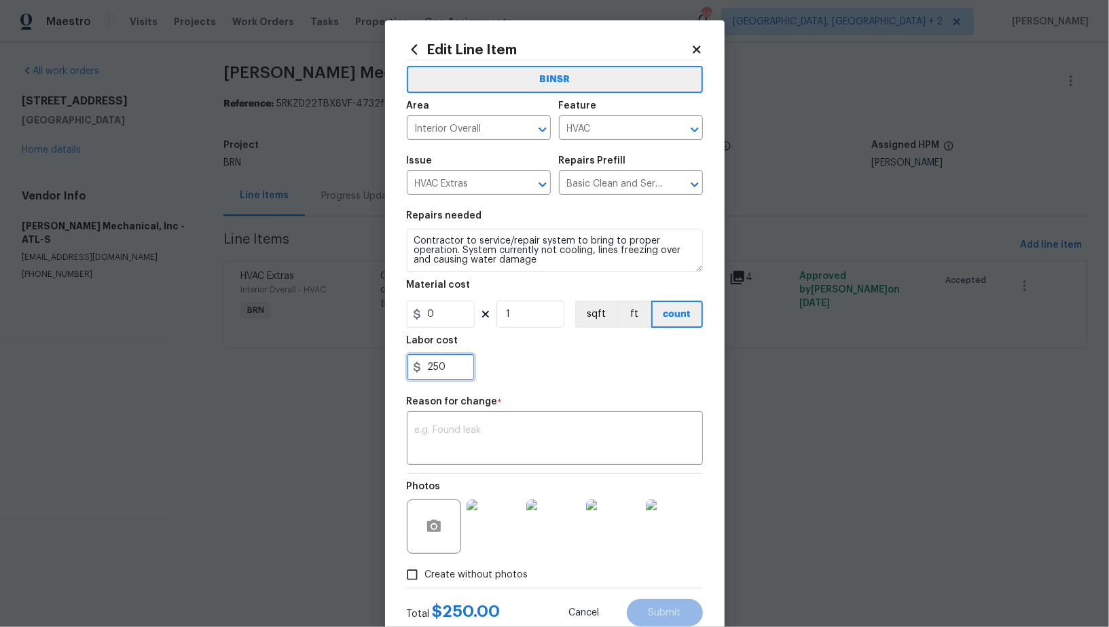
click at [443, 375] on input "250" at bounding box center [441, 367] width 68 height 27
paste input "3882.75"
type input "3882.75"
click at [490, 428] on textarea at bounding box center [555, 440] width 280 height 29
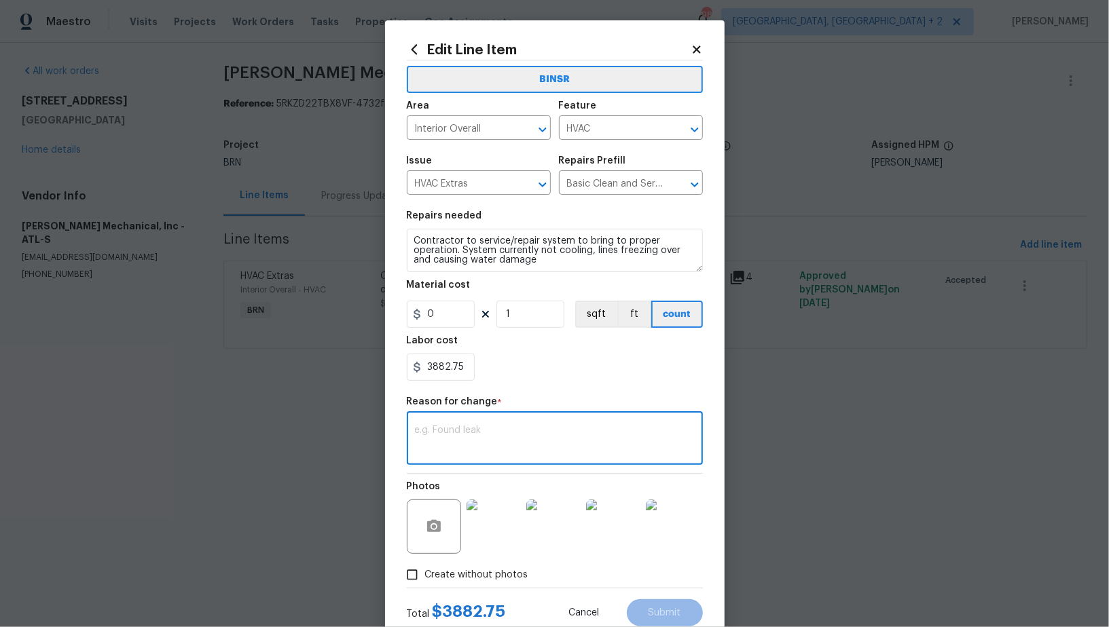
paste textarea "(PR) Updated cost per BR team’s approval."
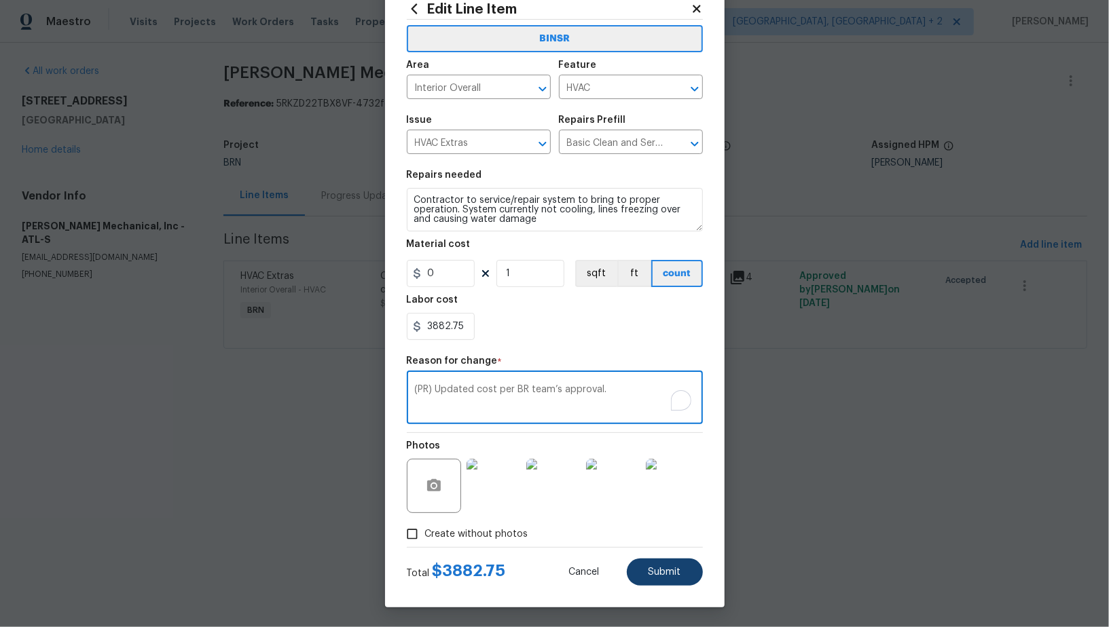
type textarea "(PR) Updated cost per BR team’s approval."
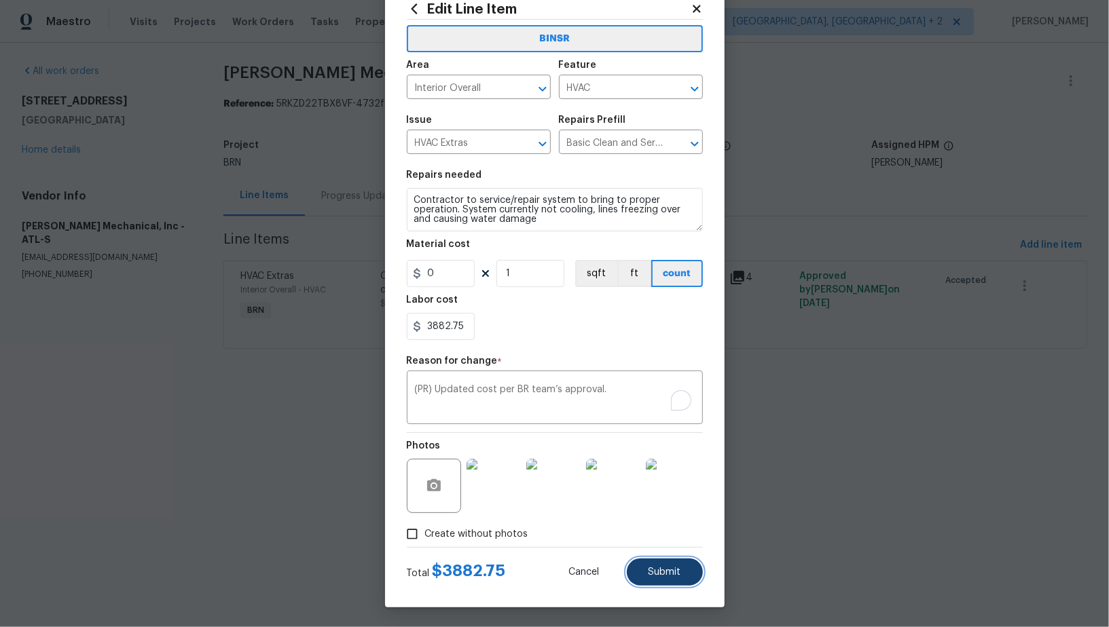
click at [693, 584] on button "Submit" at bounding box center [665, 572] width 76 height 27
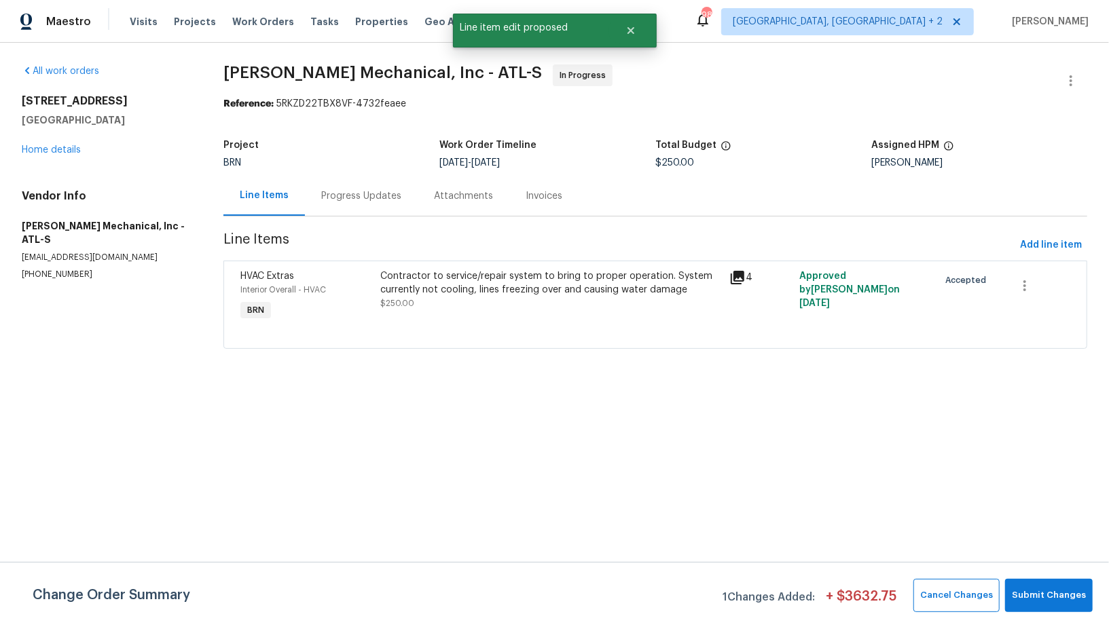
scroll to position [0, 0]
click at [1002, 597] on div "Cancel Changes Submit Changes" at bounding box center [1000, 595] width 185 height 33
click at [1014, 597] on button "Submit Changes" at bounding box center [1049, 595] width 88 height 33
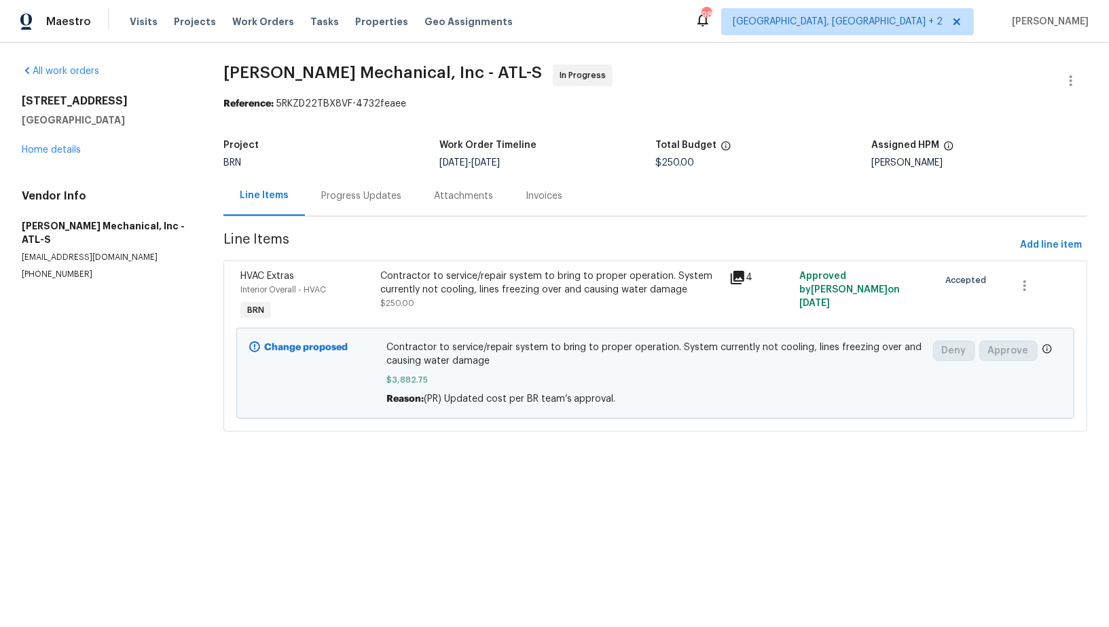
click at [366, 221] on section "[PERSON_NAME] Mechanical, Inc - ATL-S In Progress Reference: 5RKZD22TBX8VF-4732…" at bounding box center [655, 257] width 864 height 384
click at [364, 208] on div "Progress Updates" at bounding box center [361, 196] width 113 height 40
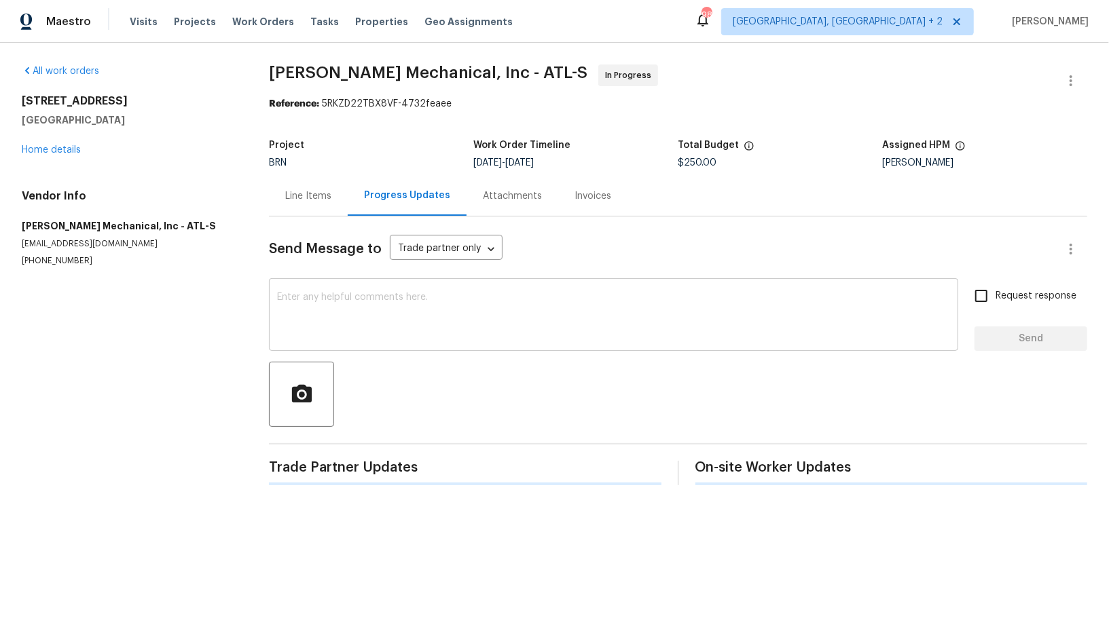
click at [370, 300] on textarea at bounding box center [613, 317] width 673 height 48
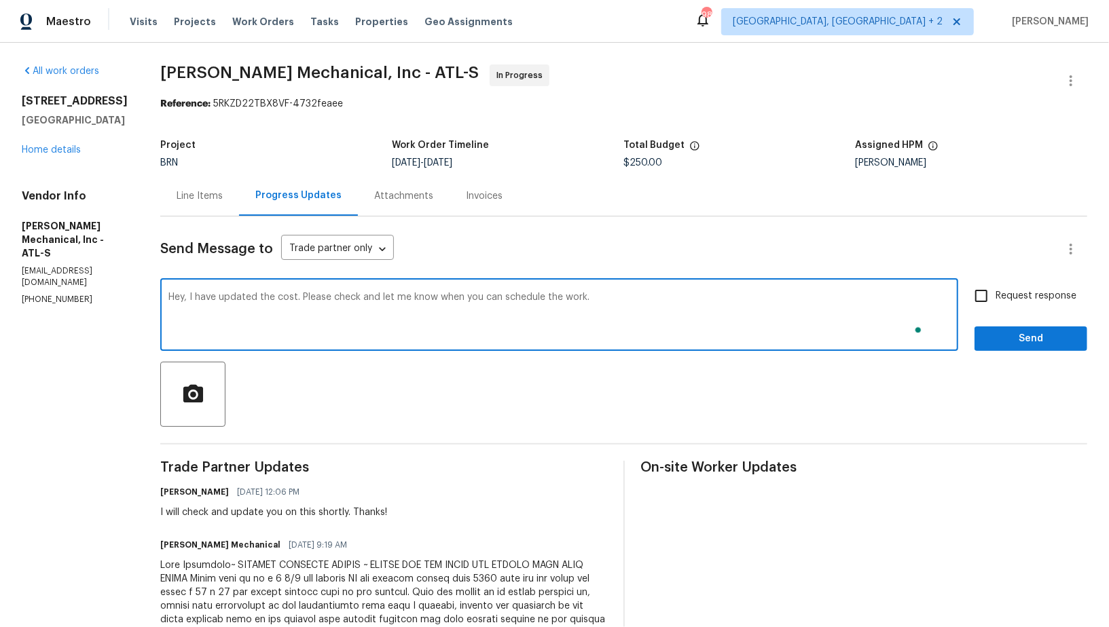
type textarea "Hey, I have updated the cost. Please check and let me know when you can schedul…"
drag, startPoint x: 960, startPoint y: 321, endPoint x: 968, endPoint y: 314, distance: 10.1
click at [960, 321] on div "Hey, I have updated the cost. Please check and let me know when you can schedul…" at bounding box center [623, 316] width 927 height 69
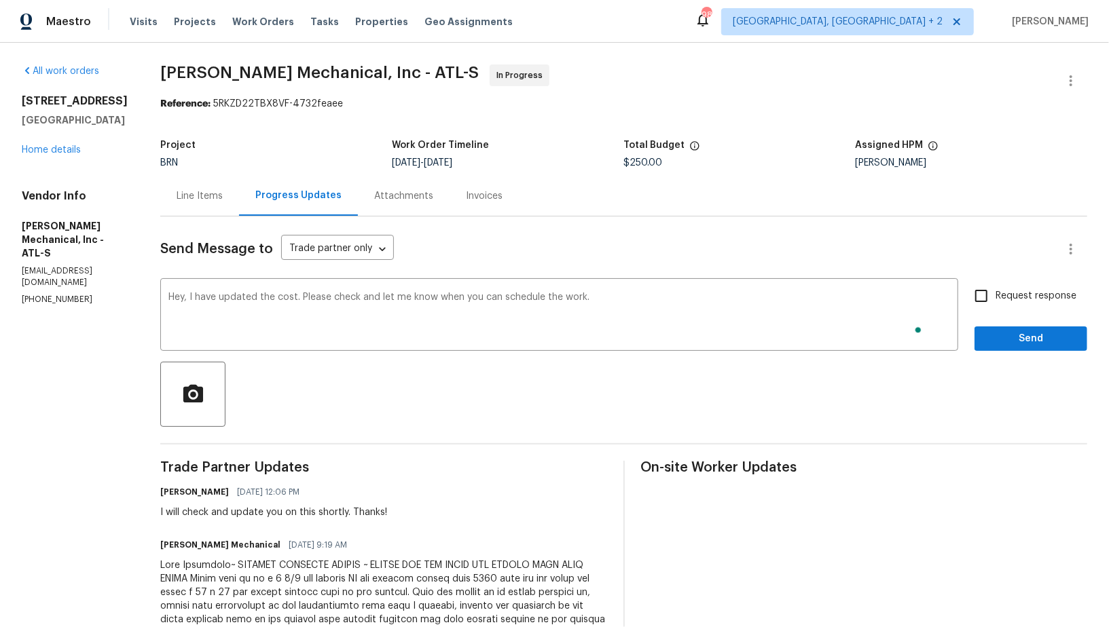
click at [972, 314] on div "Hey, I have updated the cost. Please check and let me know when you can schedul…" at bounding box center [623, 316] width 927 height 69
click at [978, 308] on input "Request response" at bounding box center [981, 296] width 29 height 29
checkbox input "true"
click at [1004, 350] on button "Send" at bounding box center [1030, 339] width 113 height 25
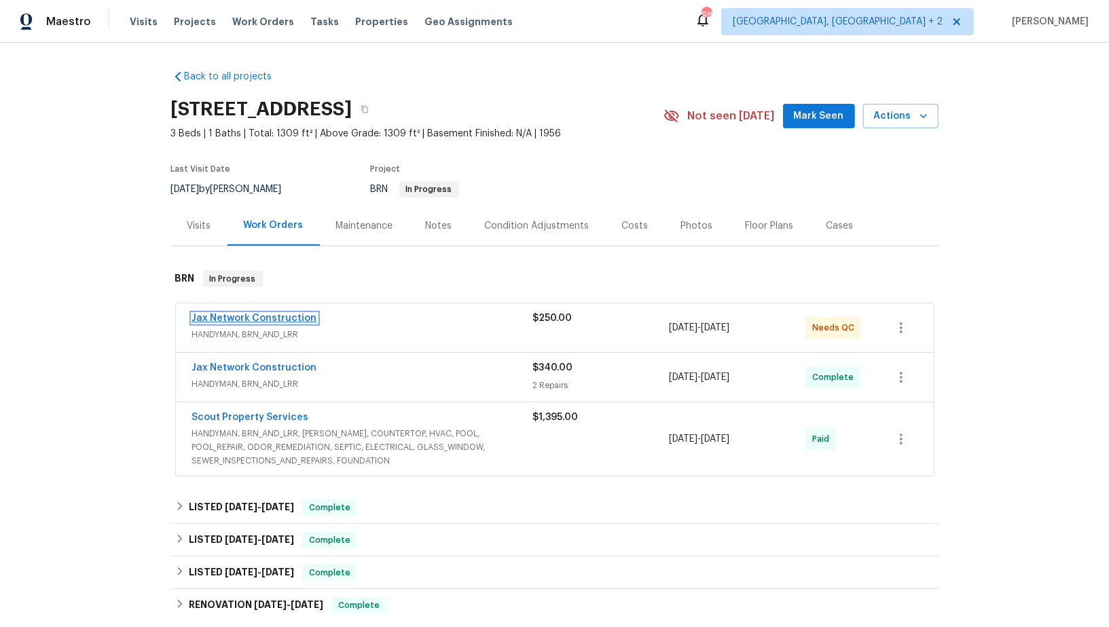
click at [247, 320] on link "Jax Network Construction" at bounding box center [254, 319] width 125 height 10
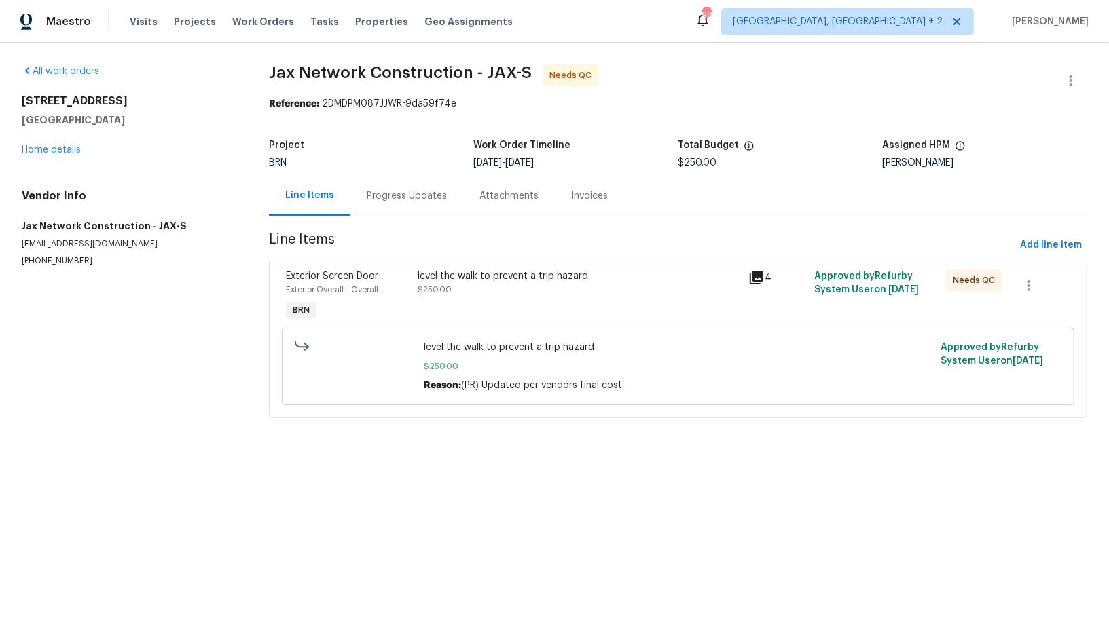
click at [466, 296] on div "level the walk to prevent a trip hazard $250.00" at bounding box center [579, 283] width 322 height 27
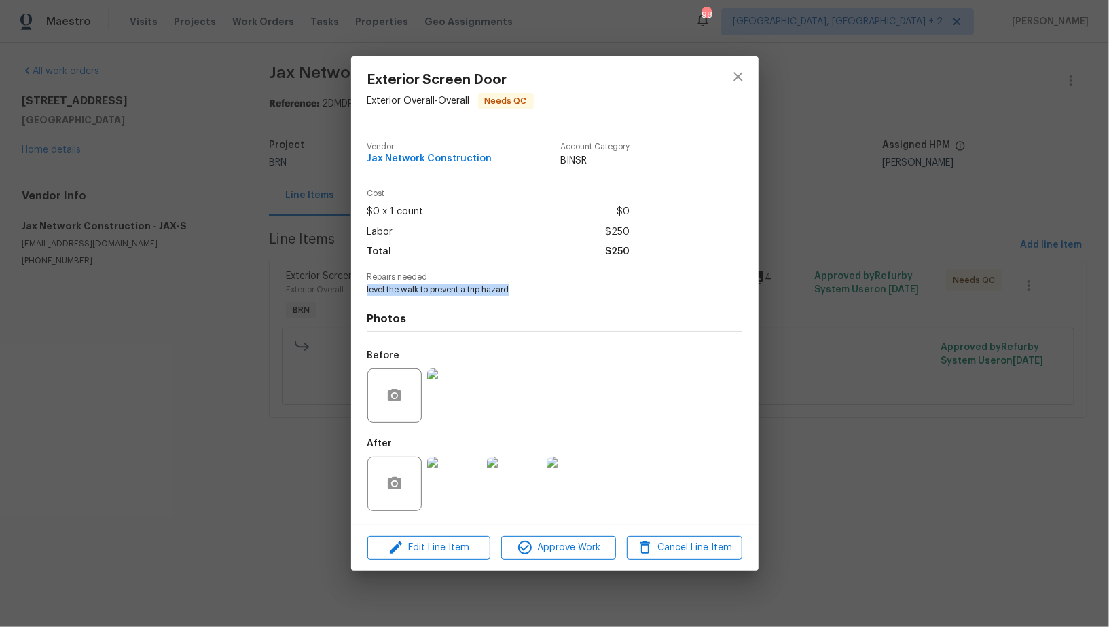
drag, startPoint x: 361, startPoint y: 293, endPoint x: 547, endPoint y: 293, distance: 185.4
click at [547, 293] on div "Vendor Jax Network Construction Account Category BINSR Cost $0 x 1 count $0 Lab…" at bounding box center [554, 325] width 407 height 399
copy span "level the walk to prevent a trip hazard"
click at [449, 420] on img at bounding box center [454, 396] width 54 height 54
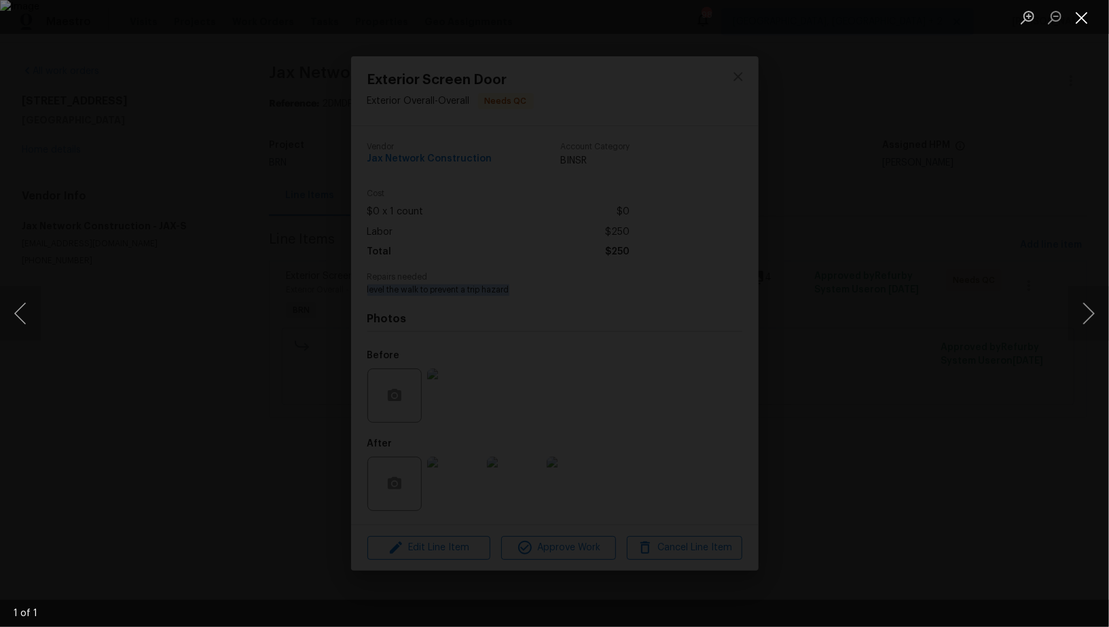
click at [1080, 18] on button "Close lightbox" at bounding box center [1081, 17] width 27 height 24
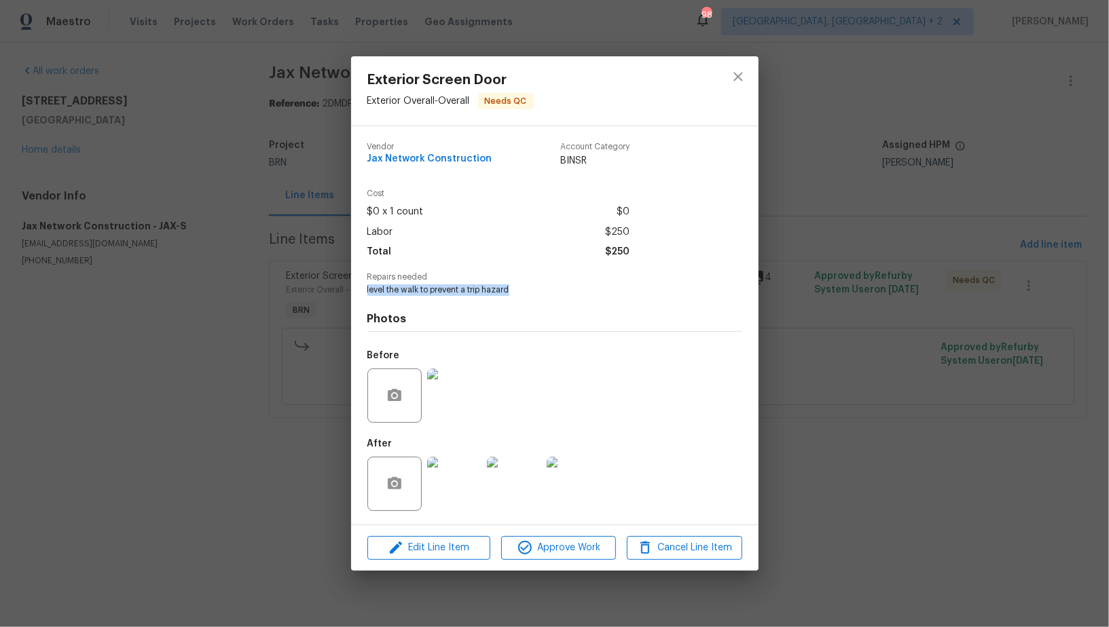
click at [456, 487] on img at bounding box center [454, 484] width 54 height 54
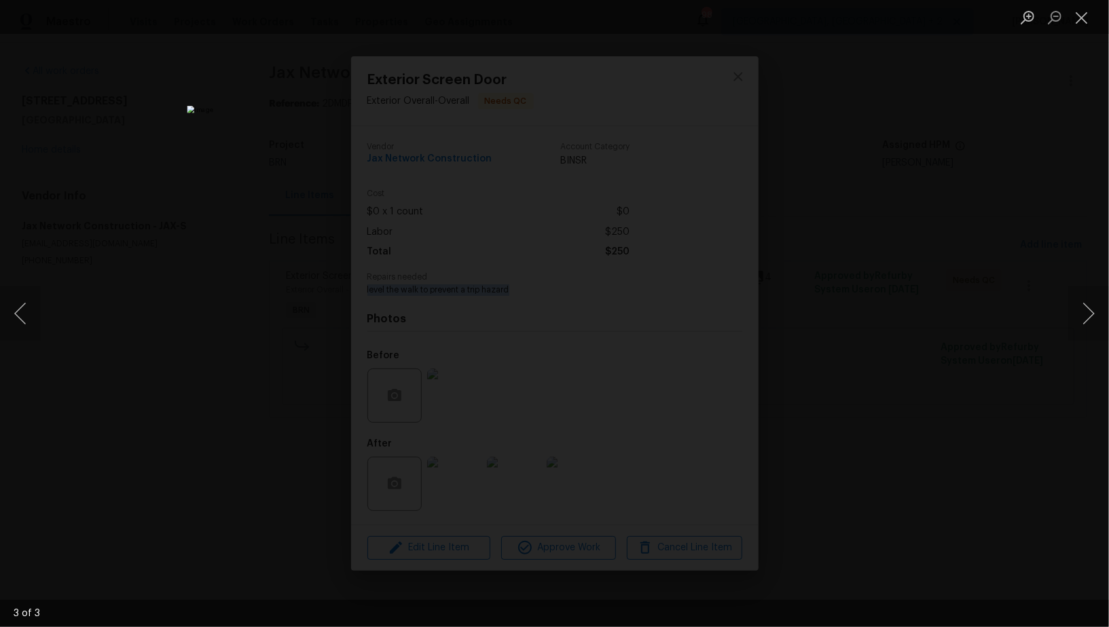
click at [859, 317] on div "Lightbox" at bounding box center [554, 313] width 1109 height 627
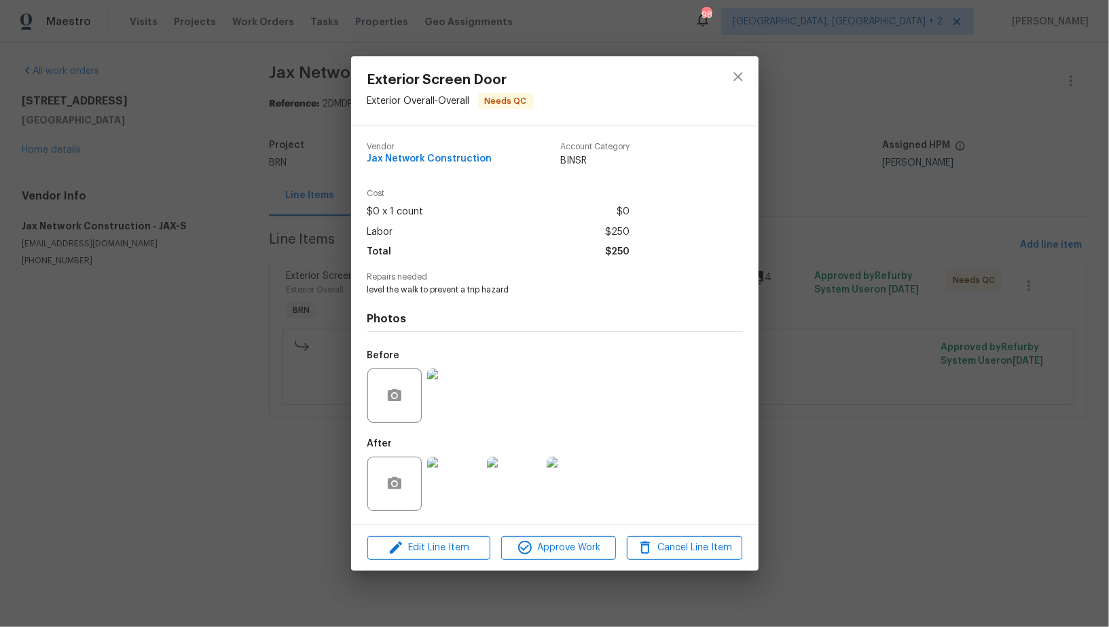
click at [859, 317] on div "Exterior Screen Door Exterior Overall - Overall Needs QC Vendor Jax Network Con…" at bounding box center [554, 313] width 1109 height 627
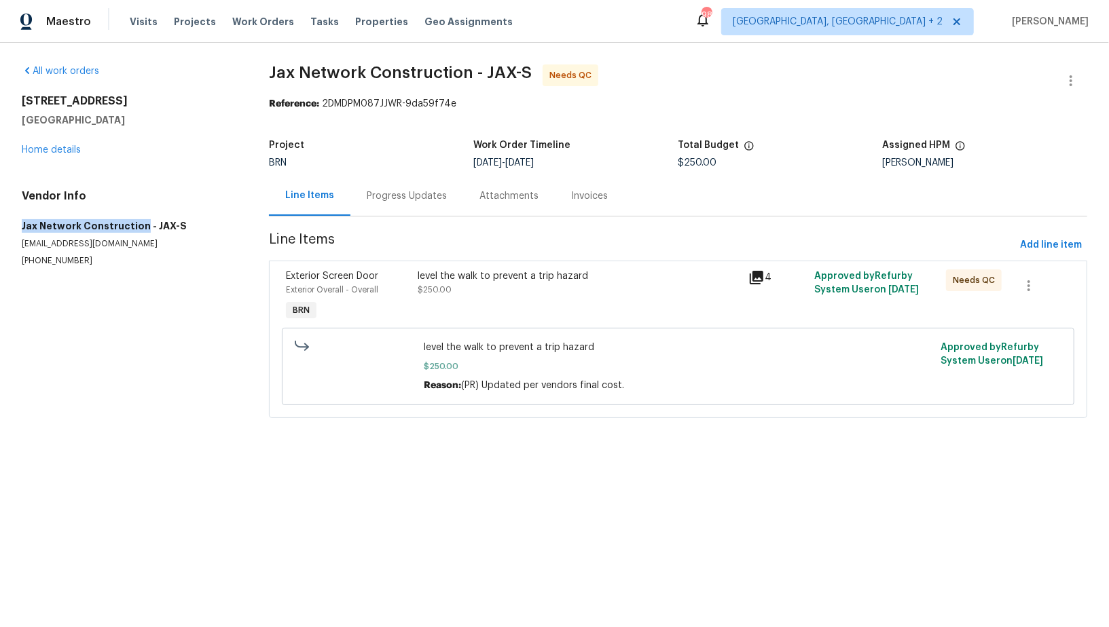
drag, startPoint x: 12, startPoint y: 222, endPoint x: 139, endPoint y: 225, distance: 127.0
click at [140, 226] on div "All work orders [STREET_ADDRESS] Home details Vendor Info Jax Network Construct…" at bounding box center [554, 249] width 1109 height 413
copy h5 "Jax Network Construction"
click at [386, 193] on div "Progress Updates" at bounding box center [407, 196] width 80 height 14
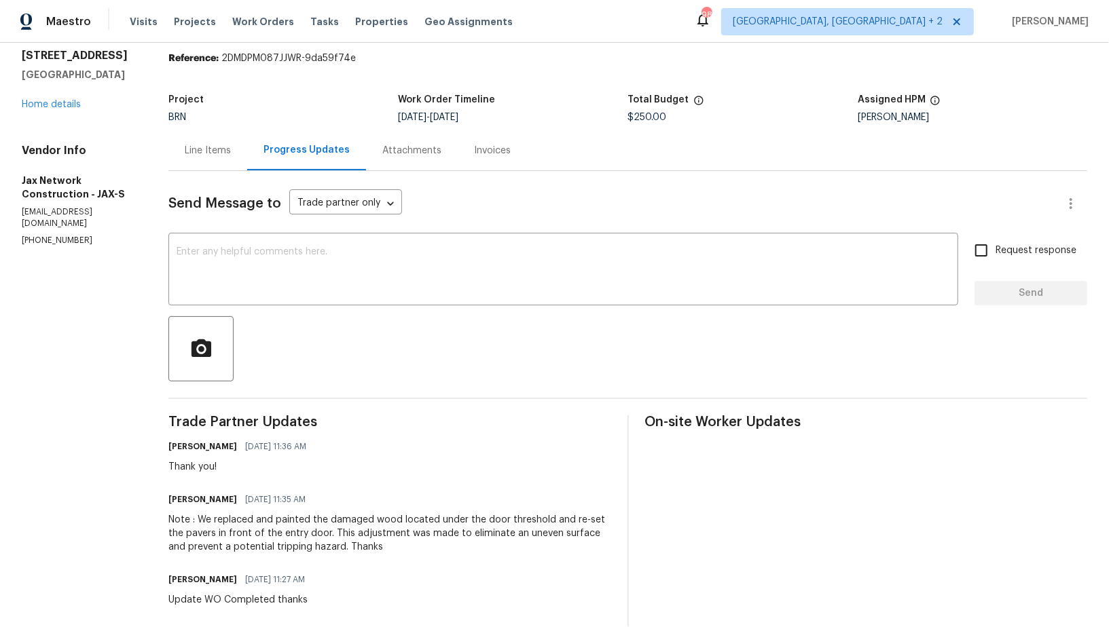
scroll to position [84, 0]
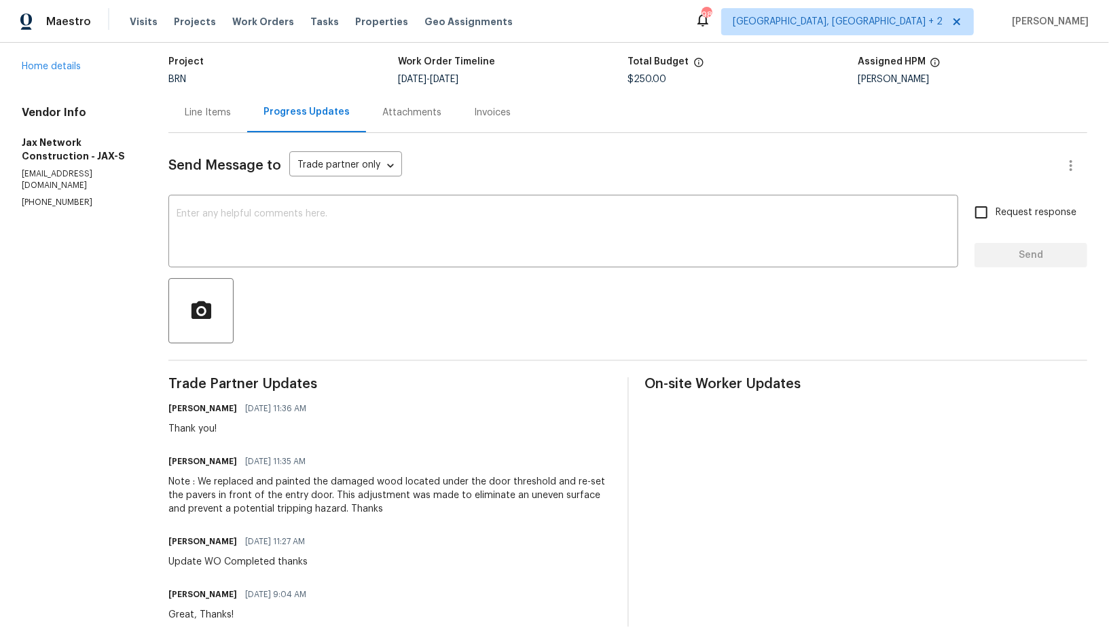
click at [174, 481] on div "Note : We replaced and painted the damaged wood located under the door threshol…" at bounding box center [389, 495] width 442 height 41
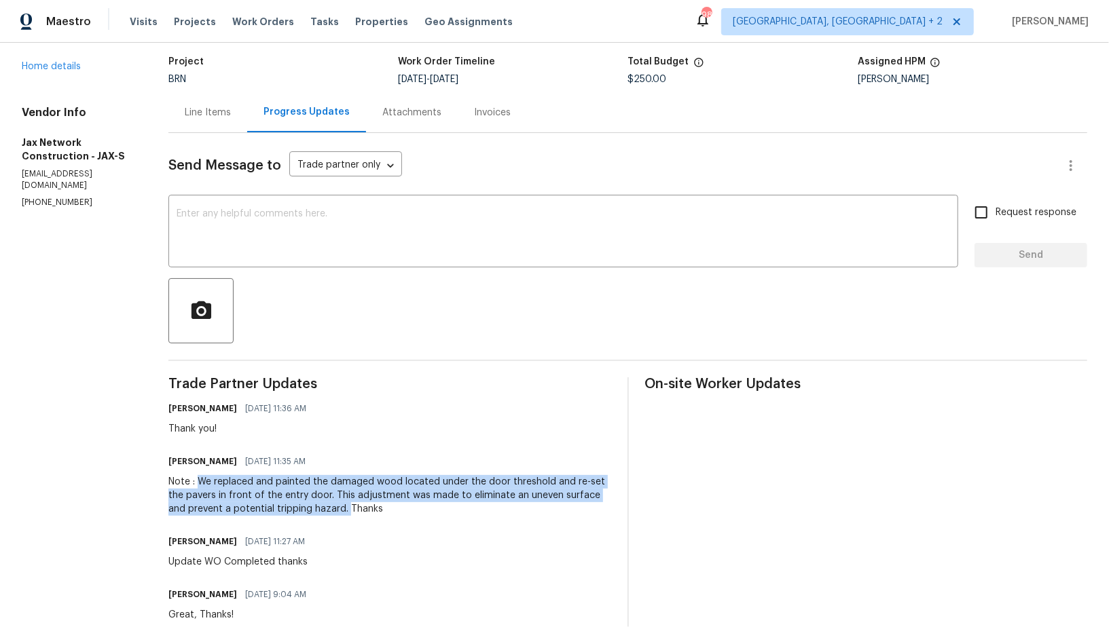
drag, startPoint x: 204, startPoint y: 480, endPoint x: 331, endPoint y: 508, distance: 130.0
click at [333, 508] on div "Note : We replaced and painted the damaged wood located under the door threshol…" at bounding box center [389, 495] width 442 height 41
copy div "We replaced and painted the damaged wood located under the door threshold and r…"
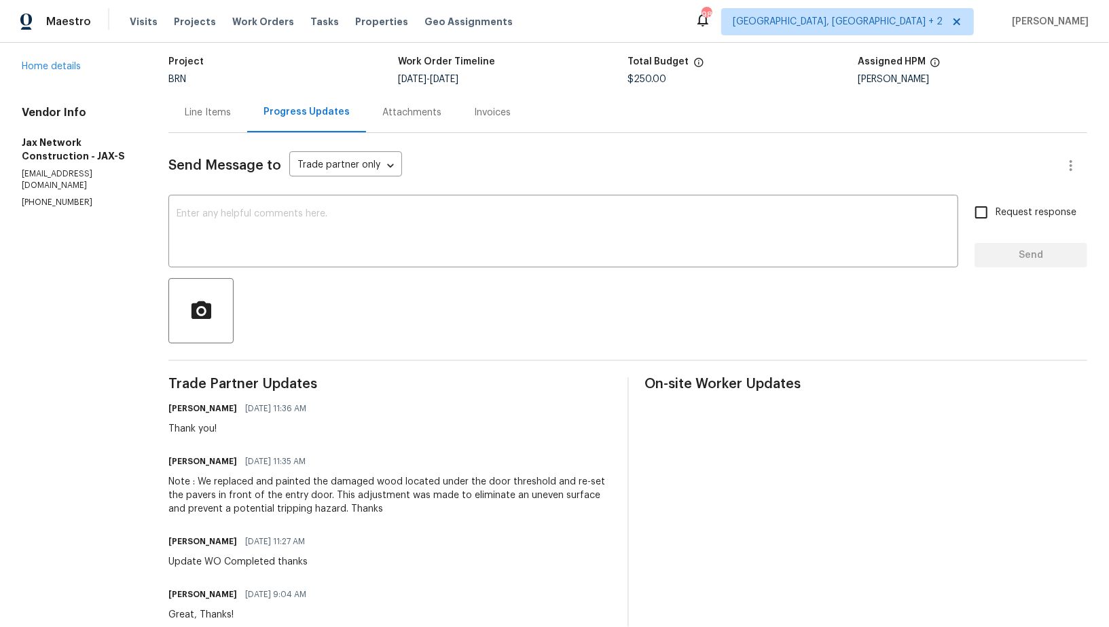
click at [219, 113] on div "Line Items" at bounding box center [208, 113] width 46 height 14
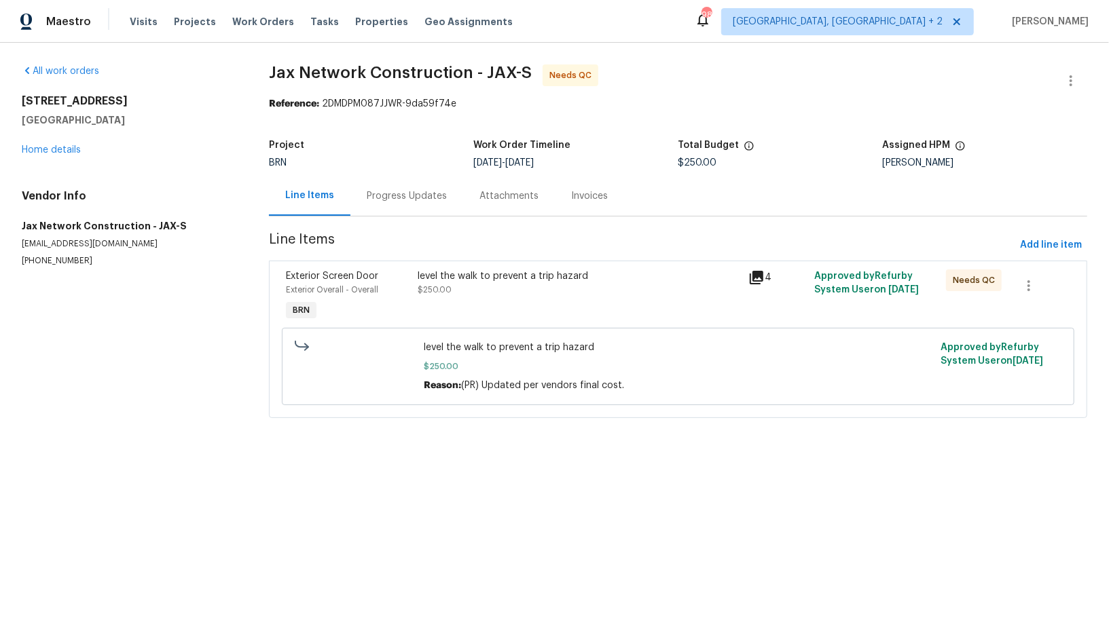
click at [477, 266] on div "level the walk to prevent a trip hazard $250.00" at bounding box center [579, 296] width 330 height 62
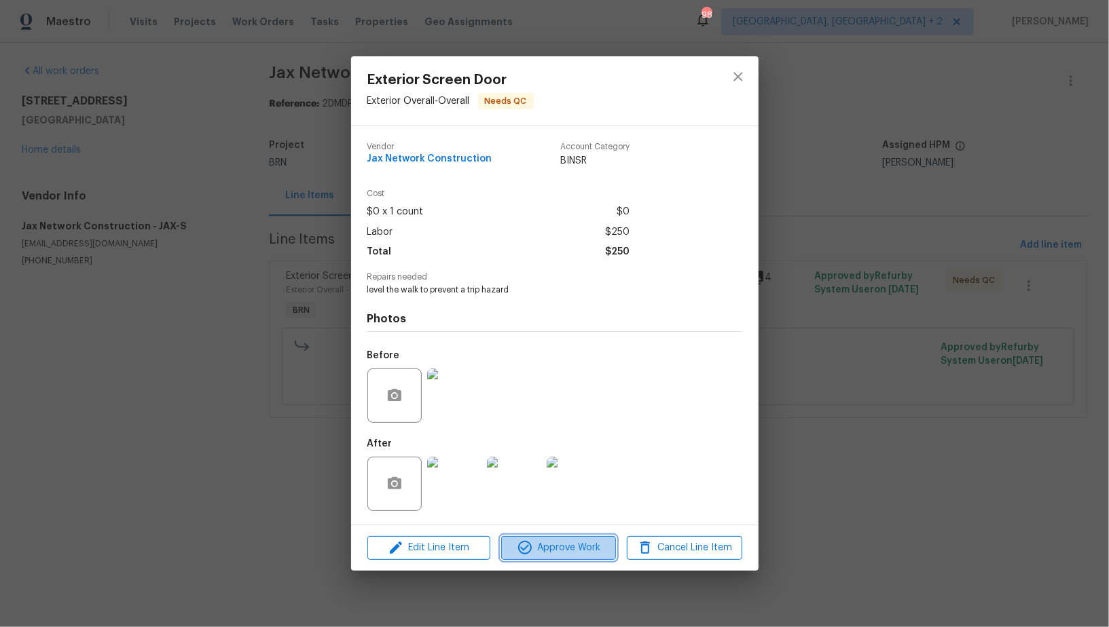
click at [568, 547] on span "Approve Work" at bounding box center [558, 548] width 107 height 17
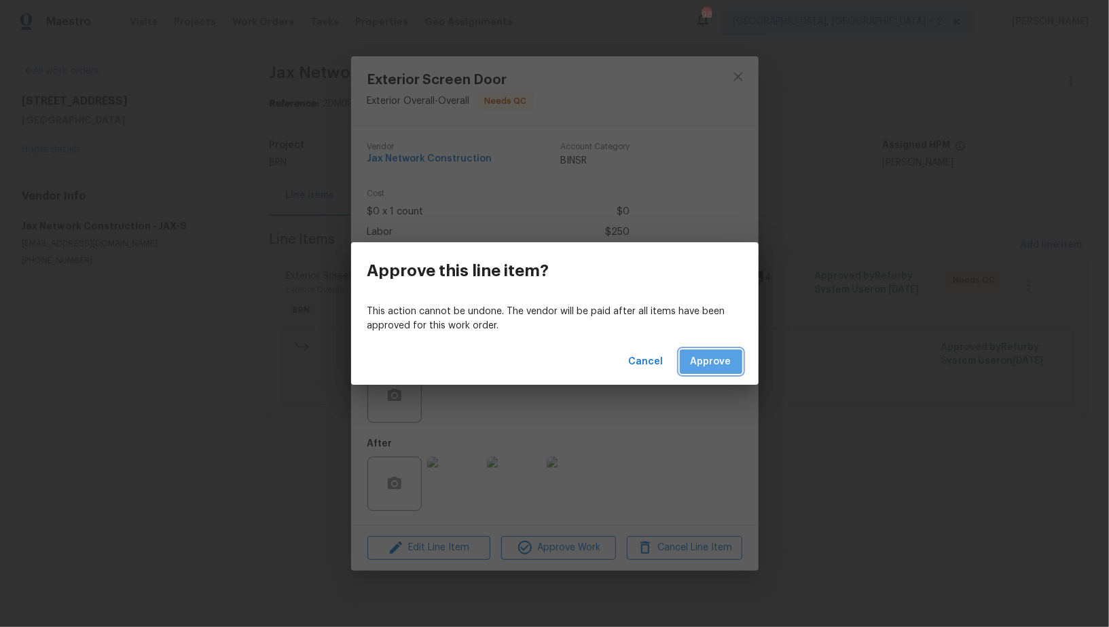
click at [695, 370] on button "Approve" at bounding box center [711, 362] width 62 height 25
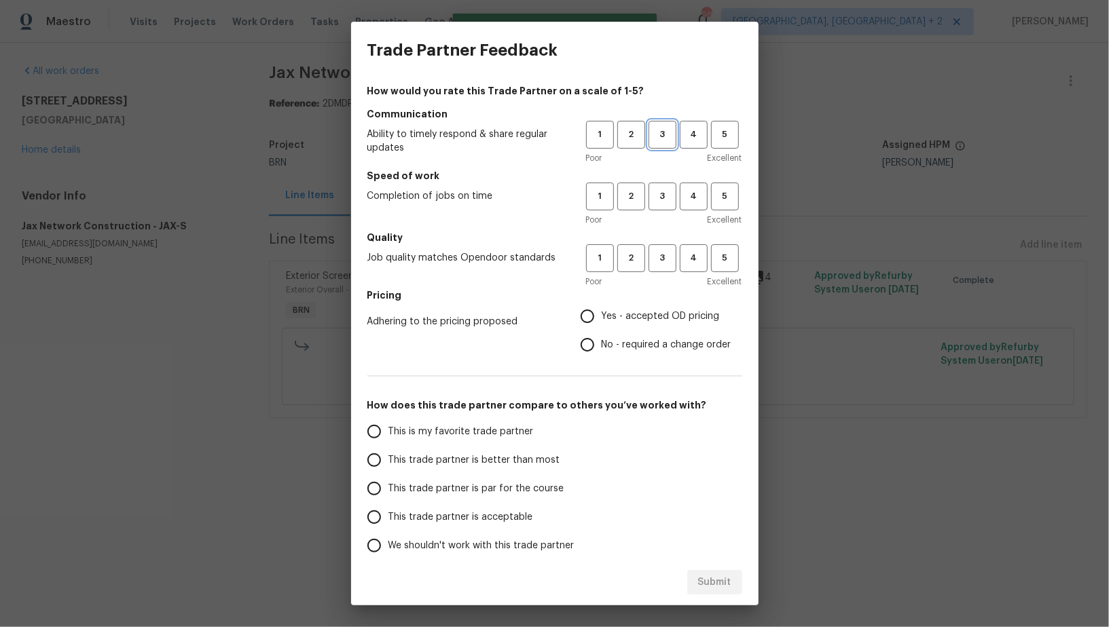
click at [669, 139] on span "3" at bounding box center [662, 135] width 25 height 16
click at [669, 198] on span "3" at bounding box center [662, 197] width 25 height 16
click at [663, 268] on button "3" at bounding box center [662, 258] width 28 height 28
click at [591, 352] on input "No - required a change order" at bounding box center [587, 345] width 29 height 29
radio input "true"
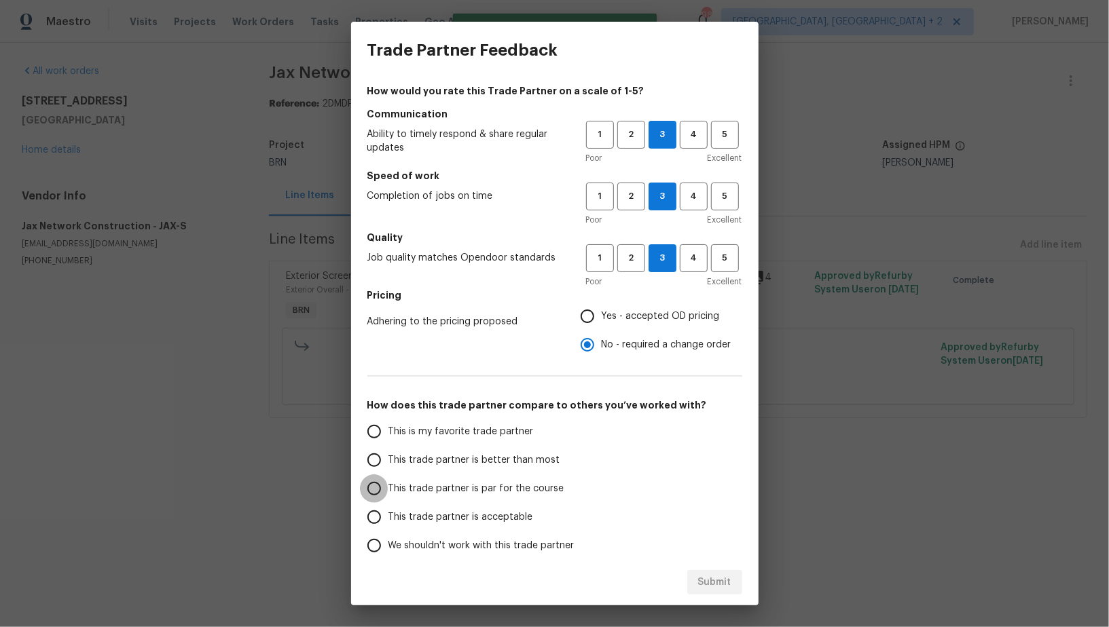
click at [384, 480] on input "This trade partner is par for the course" at bounding box center [374, 489] width 29 height 29
click at [718, 581] on span "Submit" at bounding box center [714, 582] width 33 height 17
radio input "true"
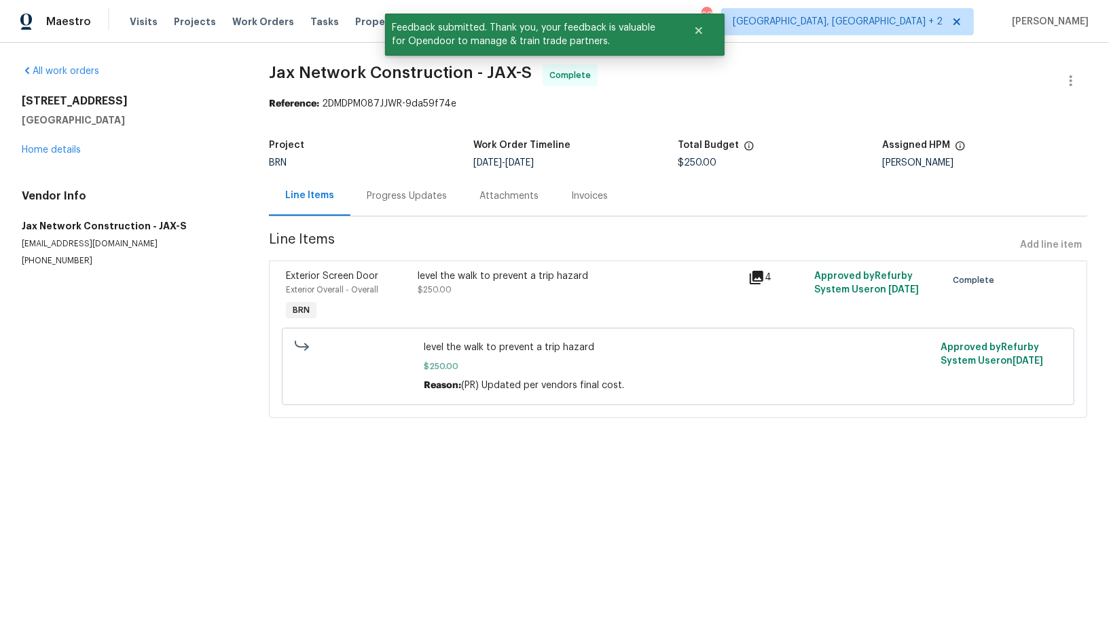
click at [557, 185] on div "Invoices" at bounding box center [589, 196] width 69 height 40
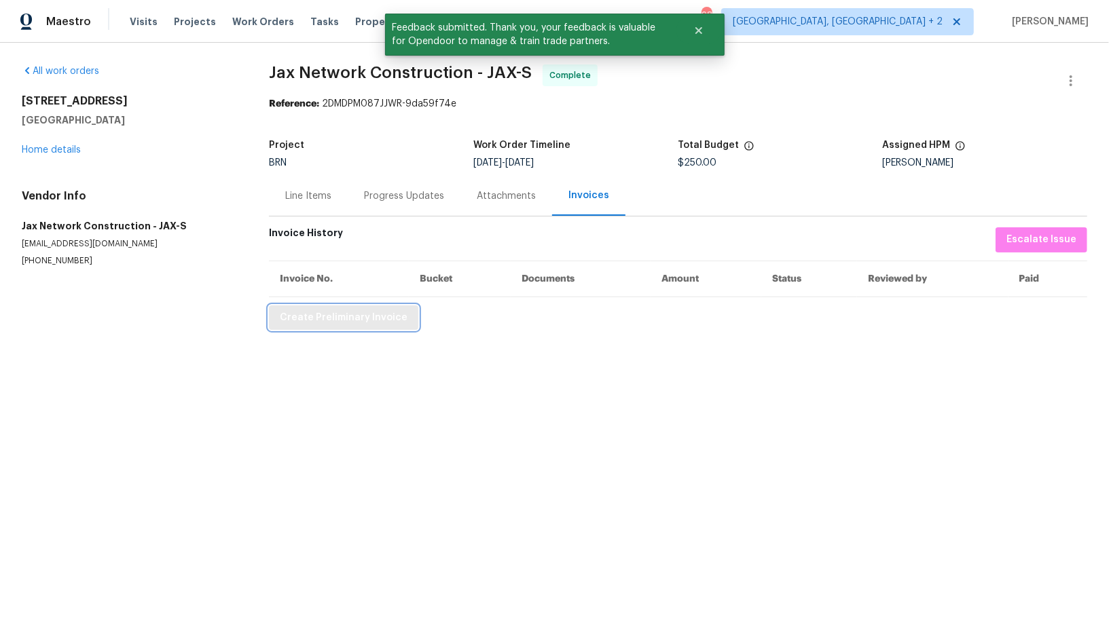
click at [325, 316] on span "Create Preliminary Invoice" at bounding box center [344, 318] width 128 height 17
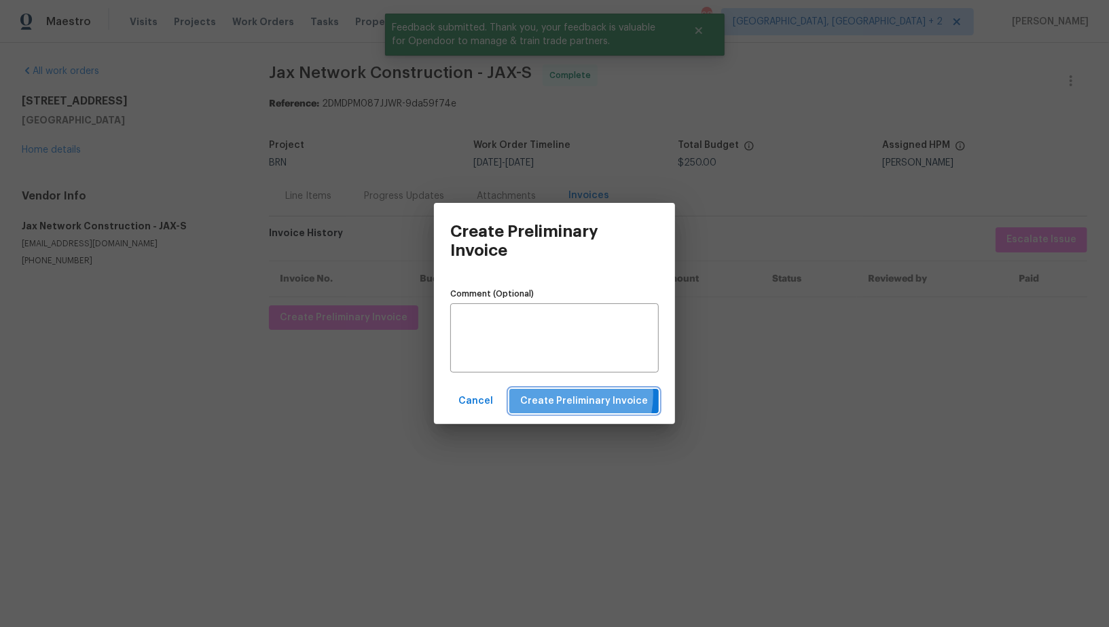
click at [556, 395] on span "Create Preliminary Invoice" at bounding box center [584, 401] width 128 height 17
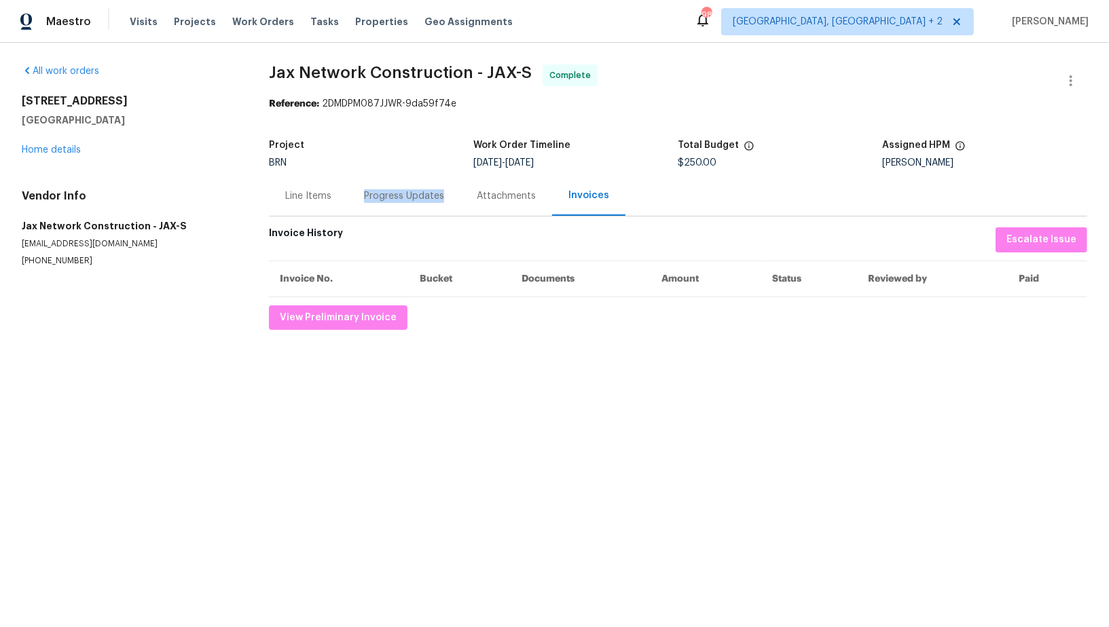
click at [363, 202] on div "Progress Updates" at bounding box center [404, 196] width 113 height 40
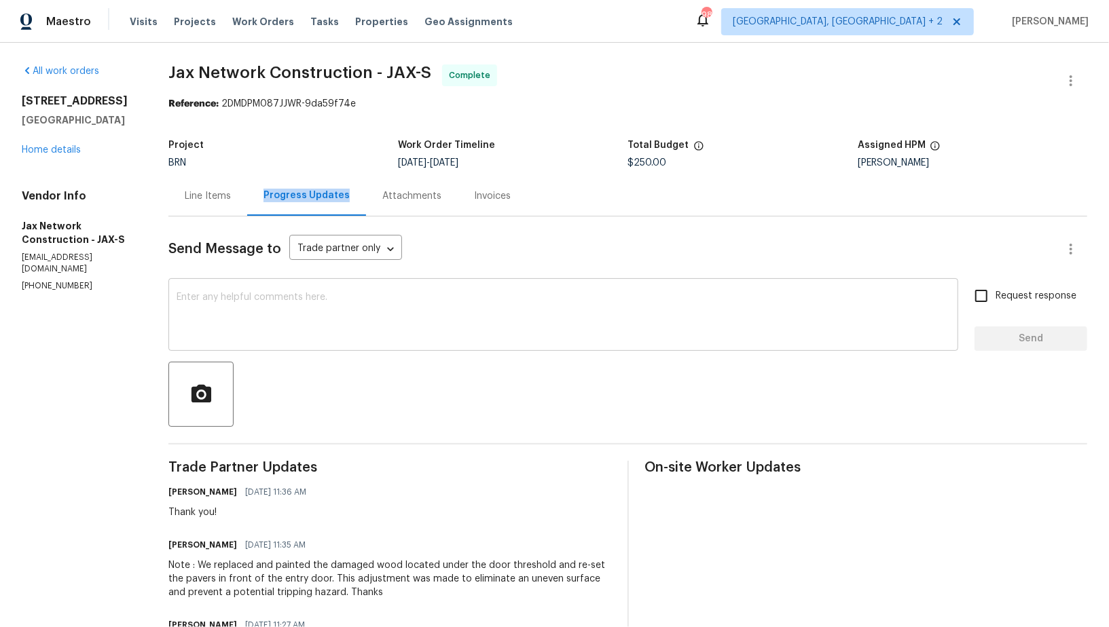
click at [409, 335] on textarea at bounding box center [563, 317] width 773 height 48
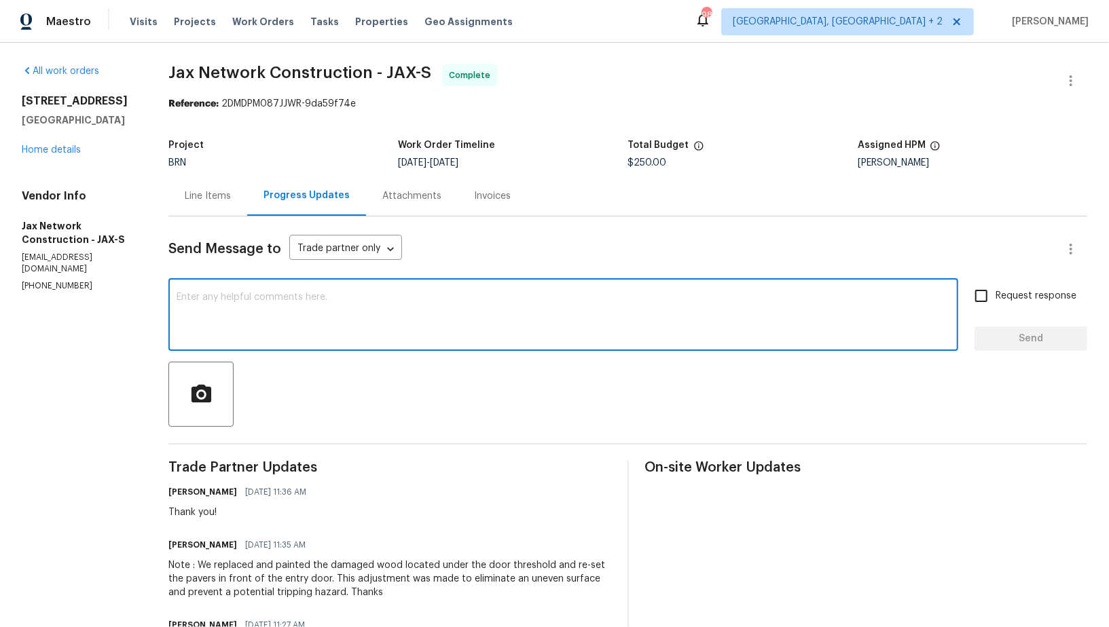
paste textarea "WO is approved, Please upload the invoice under invoice section. Thanks!"
type textarea "WO is approved, Please upload the invoice under invoice section. Thanks!"
click at [978, 298] on input "Request response" at bounding box center [981, 296] width 29 height 29
checkbox input "true"
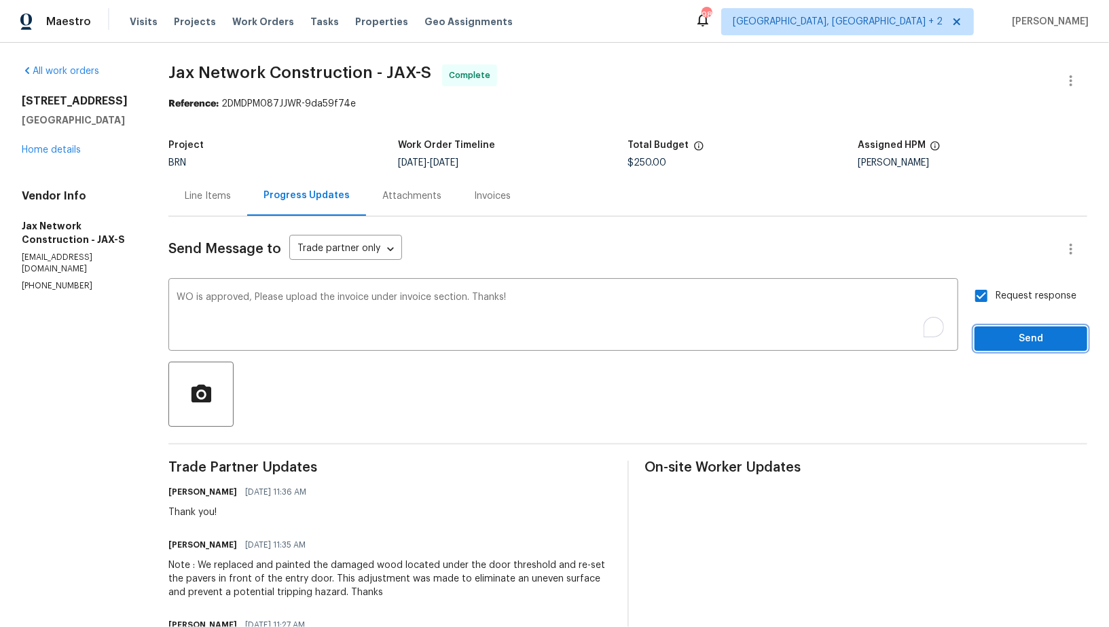
click at [999, 331] on span "Send" at bounding box center [1030, 339] width 91 height 17
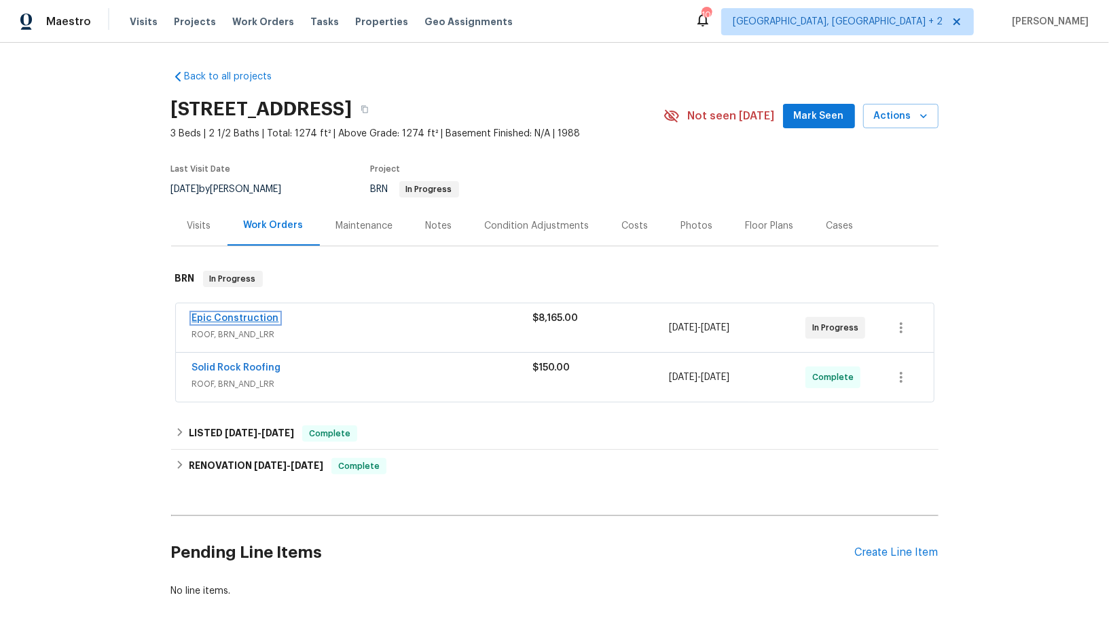
click at [238, 320] on link "Epic Construction" at bounding box center [235, 319] width 87 height 10
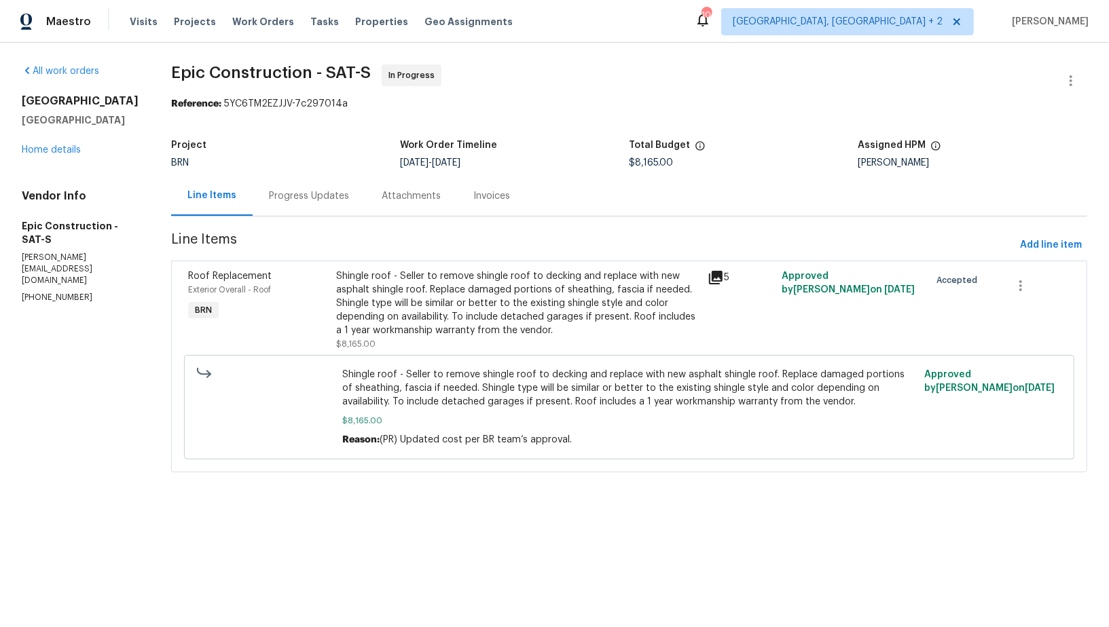
click at [306, 200] on div "Progress Updates" at bounding box center [309, 196] width 80 height 14
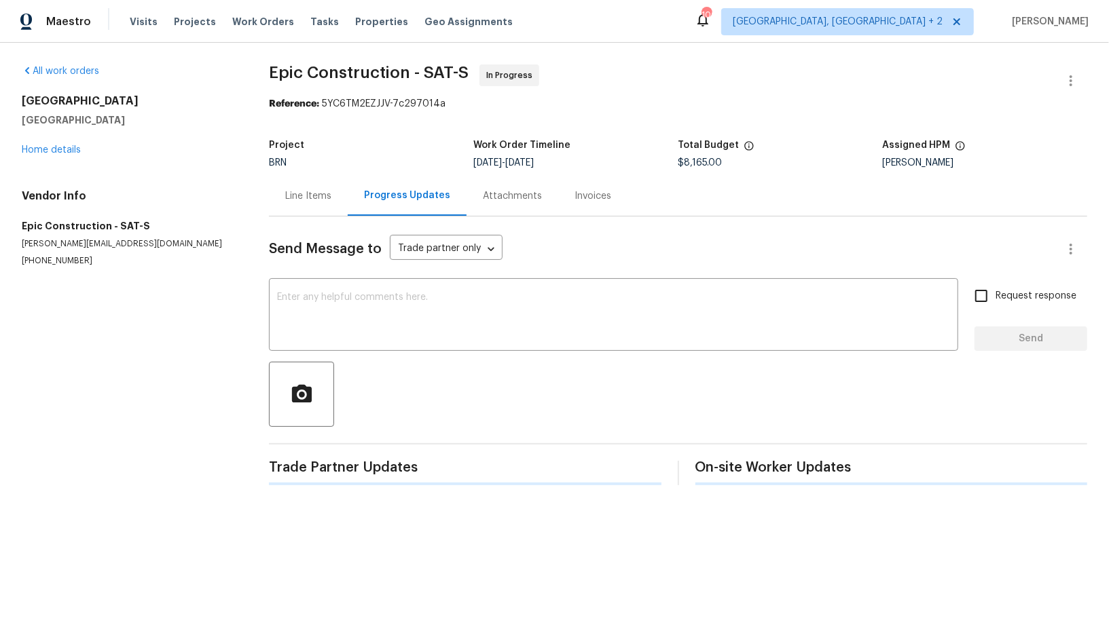
click at [367, 362] on div at bounding box center [678, 394] width 818 height 65
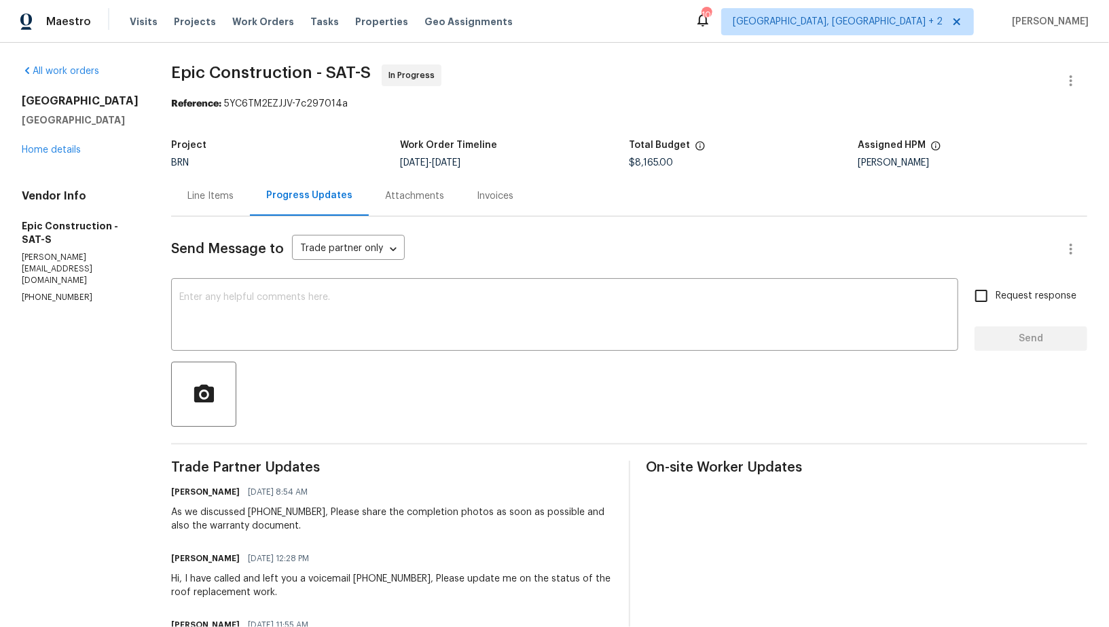
click at [219, 202] on div "Line Items" at bounding box center [210, 196] width 46 height 14
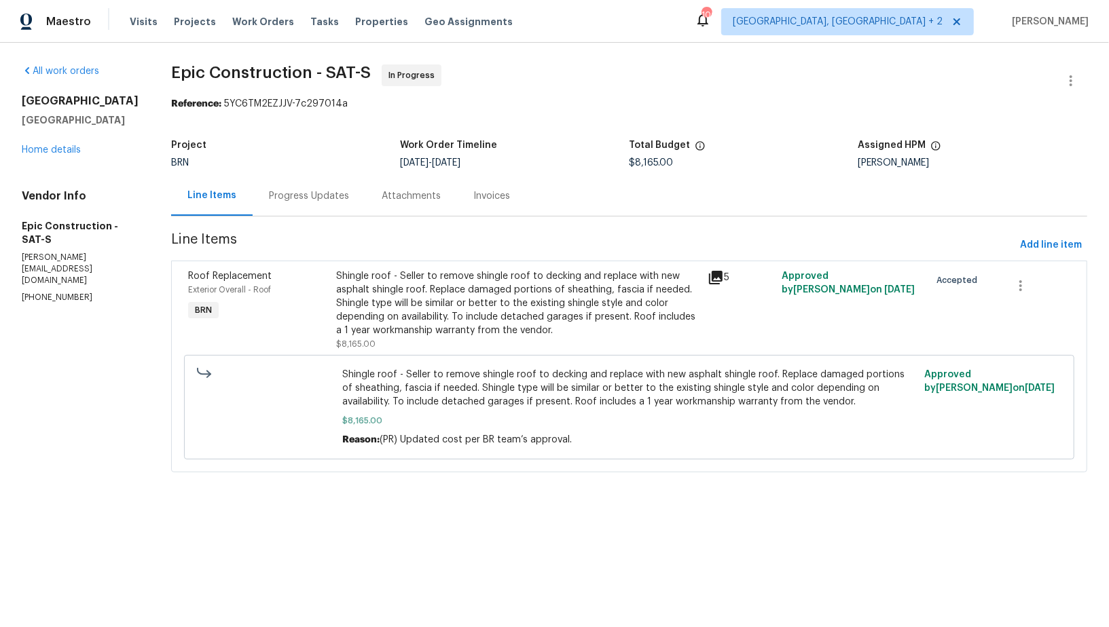
click at [481, 302] on div "Shingle roof - Seller to remove shingle roof to decking and replace with new as…" at bounding box center [518, 304] width 363 height 68
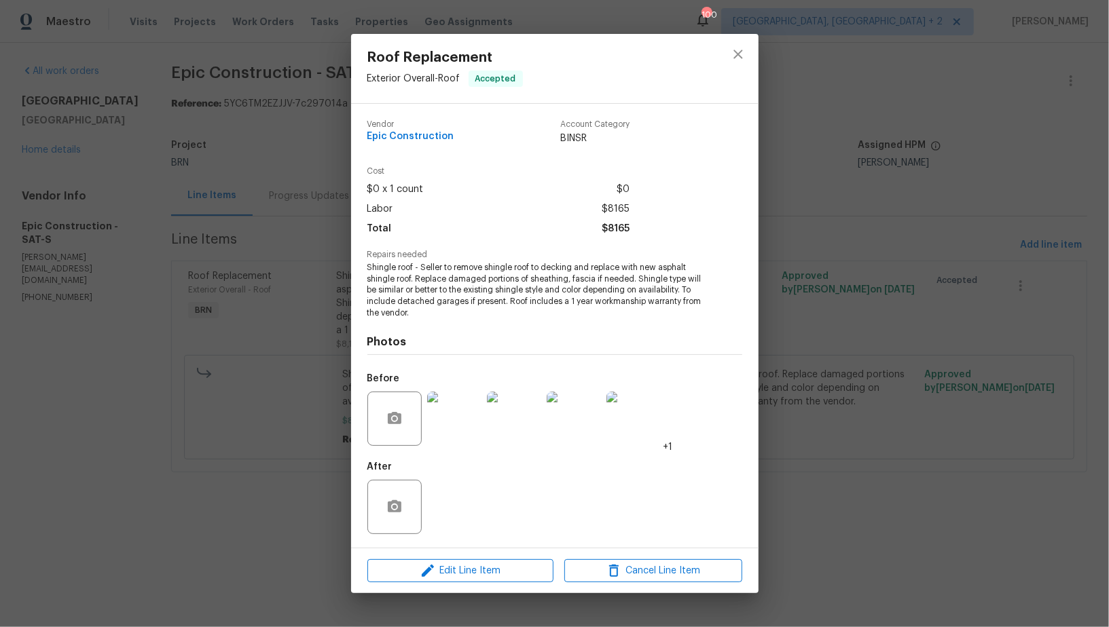
click at [297, 335] on div "Roof Replacement Exterior Overall - Roof Accepted Vendor Epic Construction Acco…" at bounding box center [554, 313] width 1109 height 627
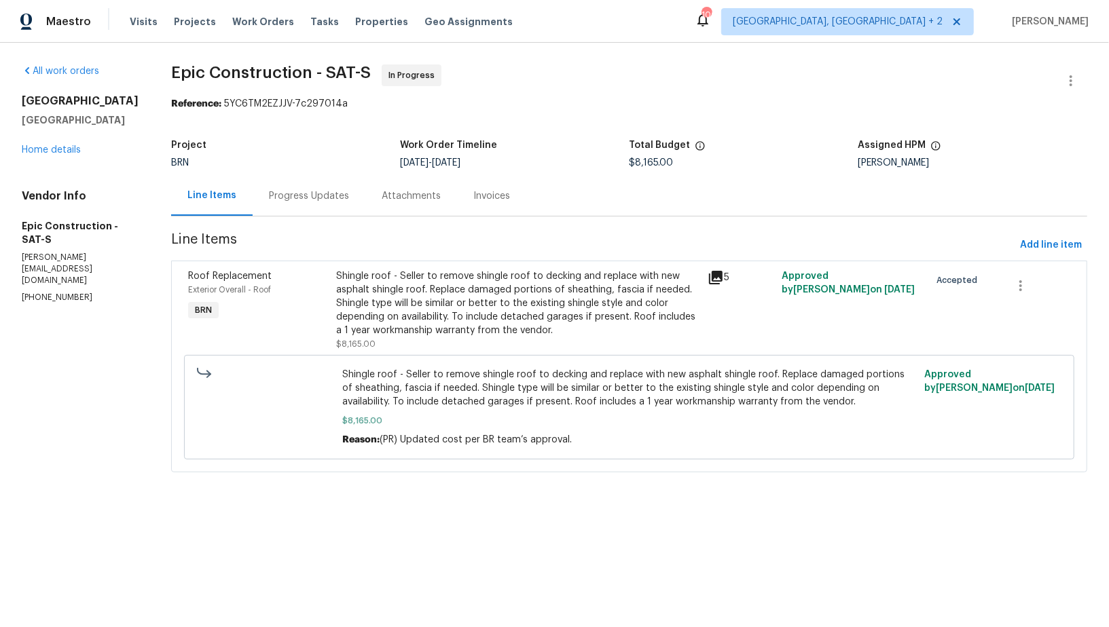
click at [309, 201] on div "Progress Updates" at bounding box center [309, 196] width 80 height 14
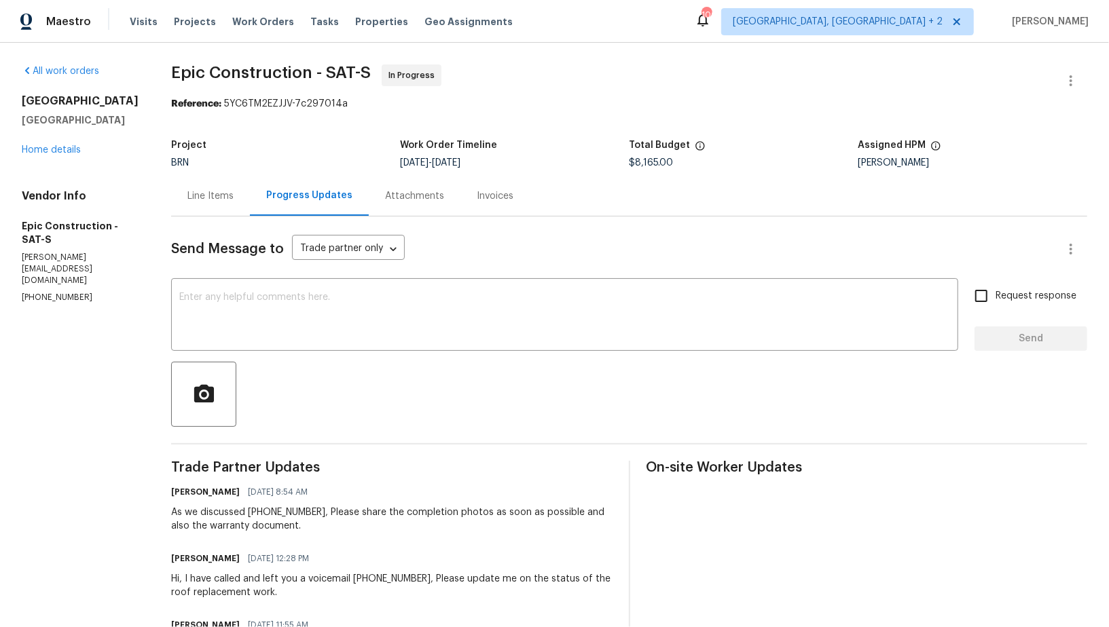
click at [346, 334] on textarea at bounding box center [564, 317] width 771 height 48
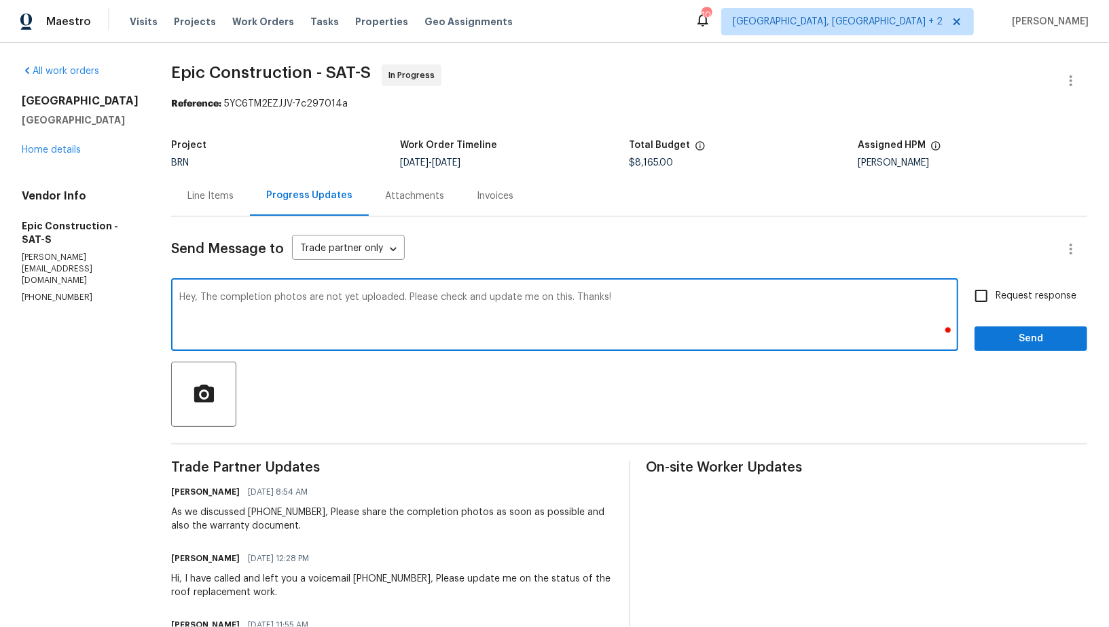
type textarea "Hey, The completion photos are not yet uploaded. Please check and update me on …"
click at [970, 299] on input "Request response" at bounding box center [981, 296] width 29 height 29
checkbox input "true"
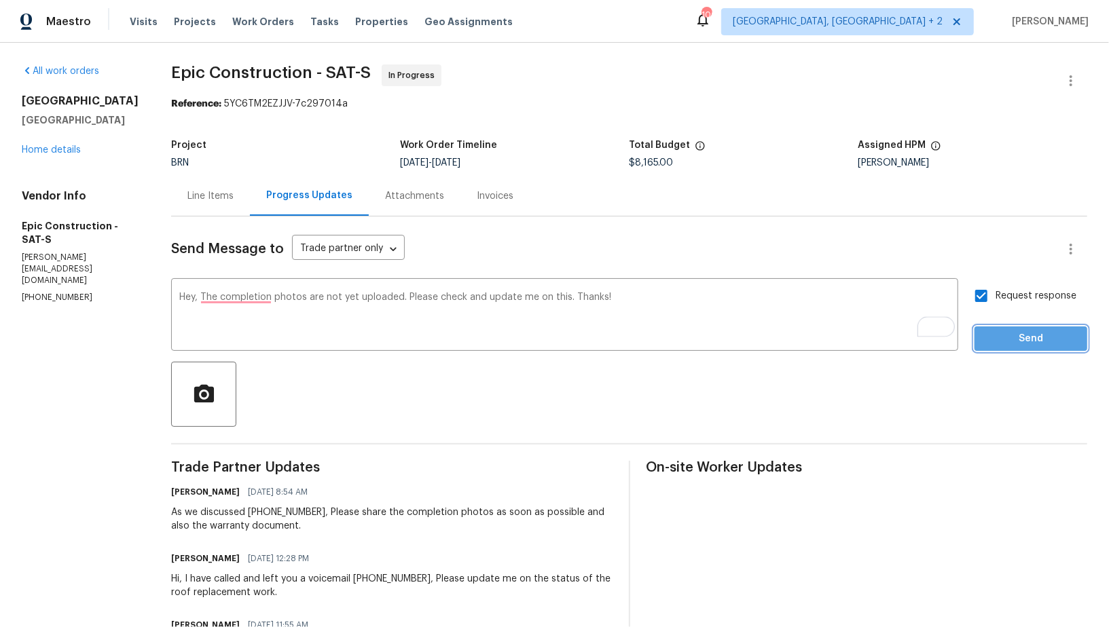
click at [1012, 349] on button "Send" at bounding box center [1030, 339] width 113 height 25
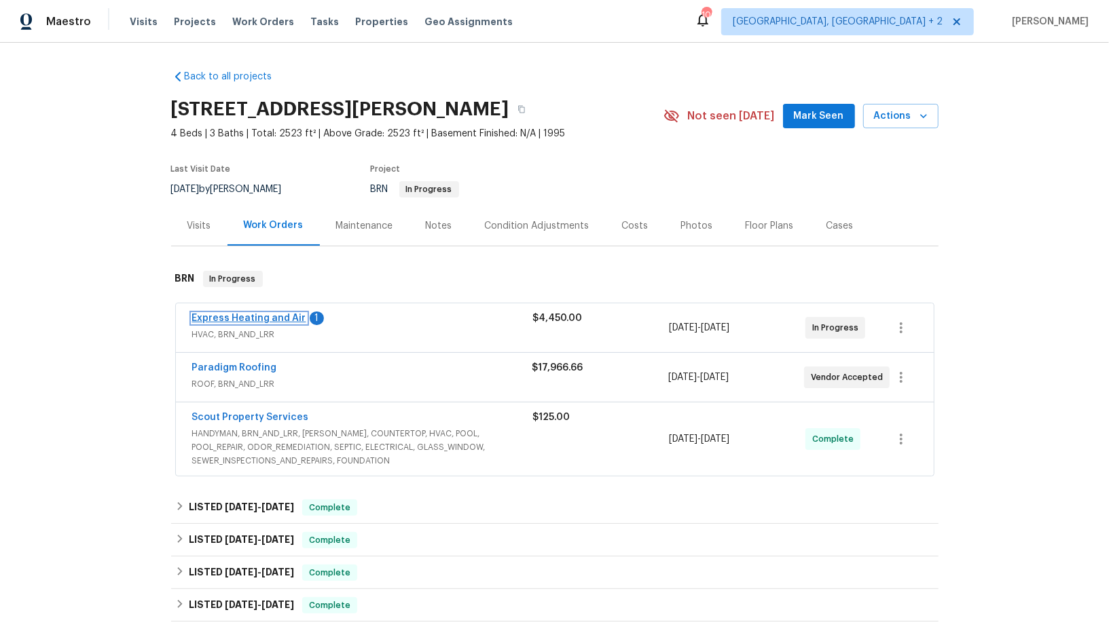
click at [269, 314] on link "Express Heating and Air" at bounding box center [249, 319] width 114 height 10
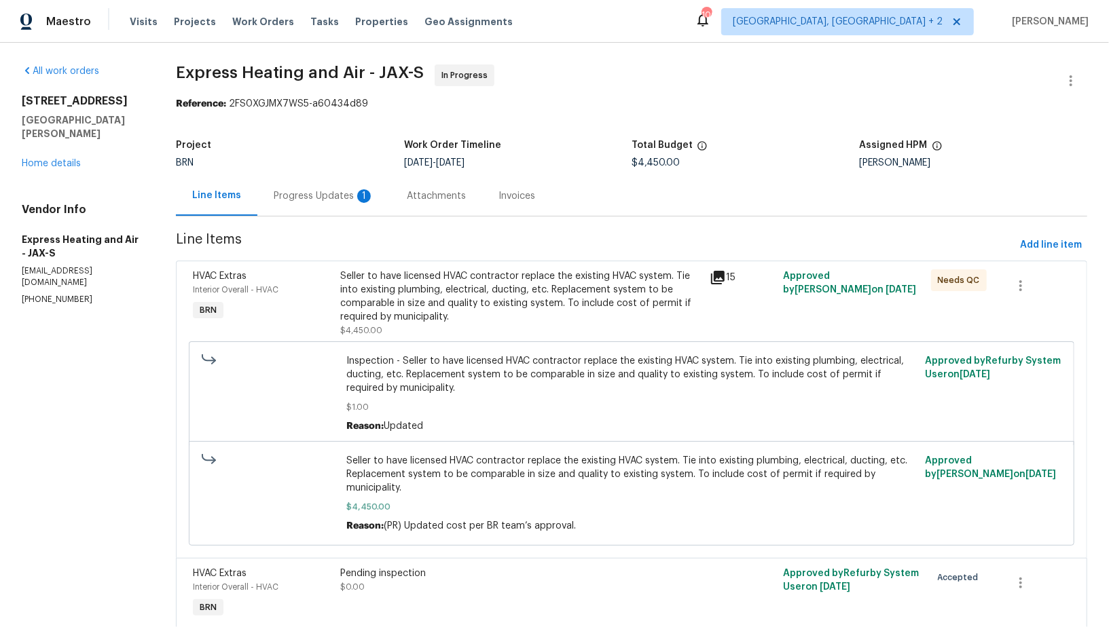
click at [472, 299] on div "Seller to have licensed HVAC contractor replace the existing HVAC system. Tie i…" at bounding box center [521, 297] width 361 height 54
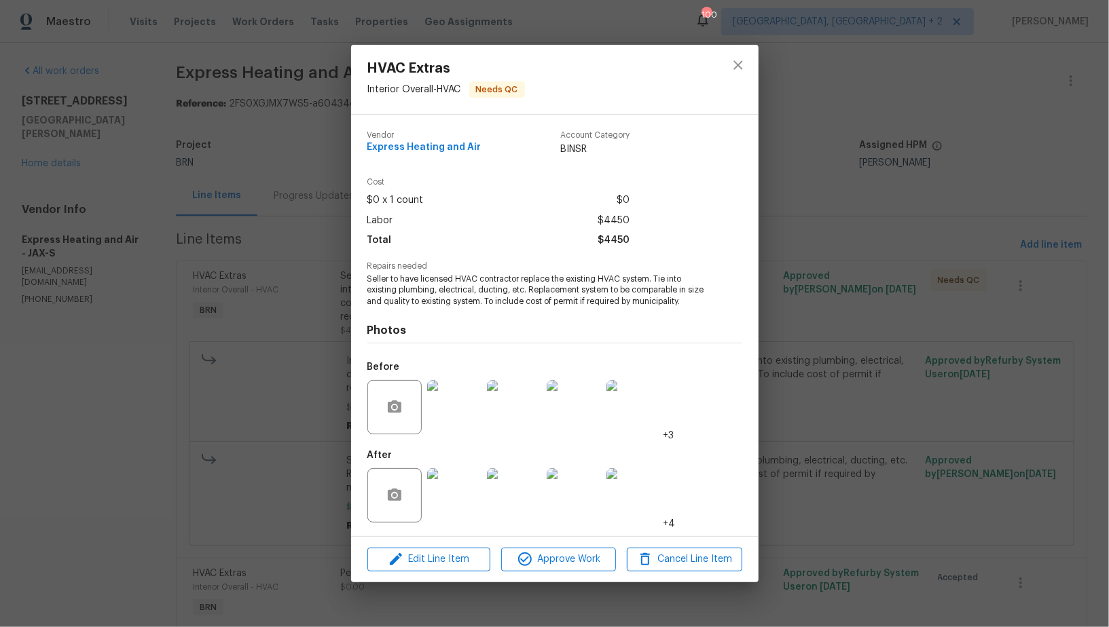
click at [308, 439] on div "HVAC Extras Interior Overall - HVAC Needs QC Vendor Express Heating and Air Acc…" at bounding box center [554, 313] width 1109 height 627
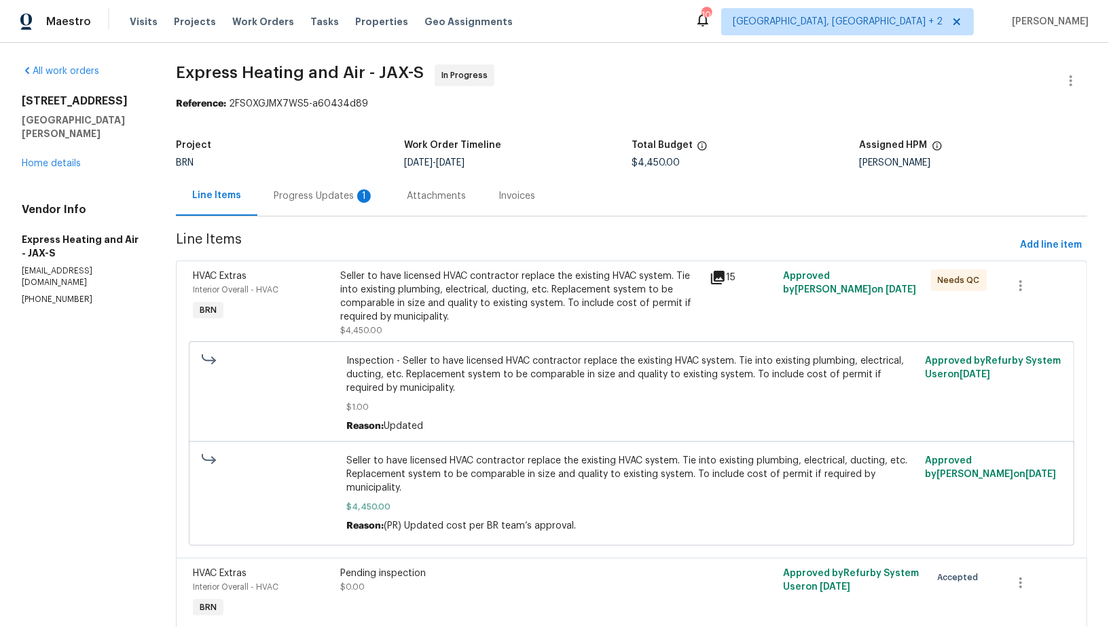
scroll to position [56, 0]
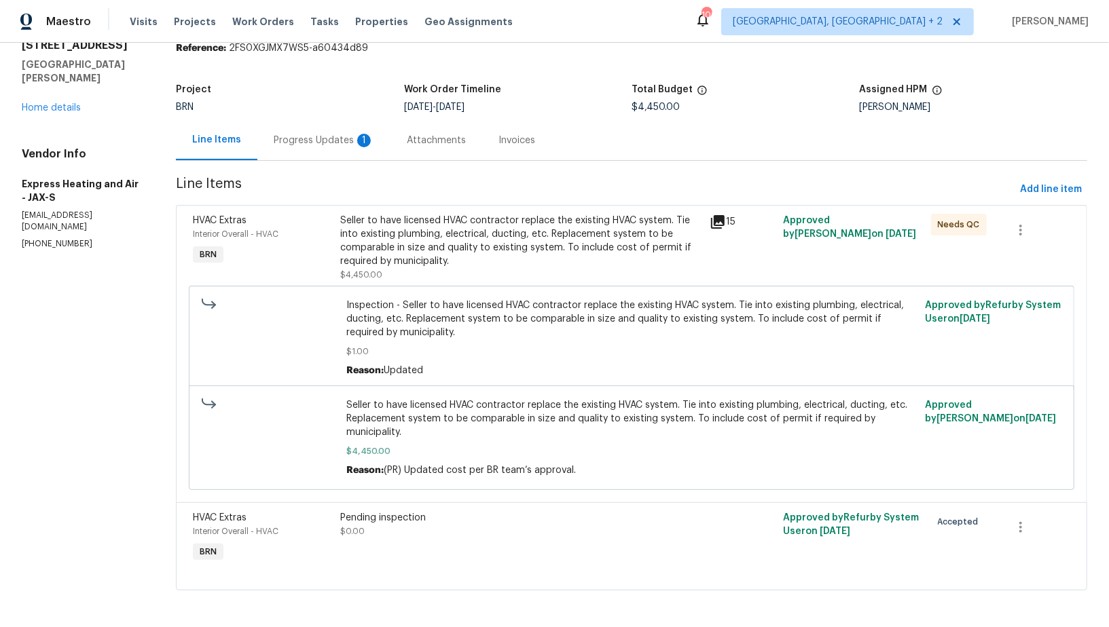
click at [398, 530] on div "Pending inspection $0.00" at bounding box center [521, 524] width 361 height 27
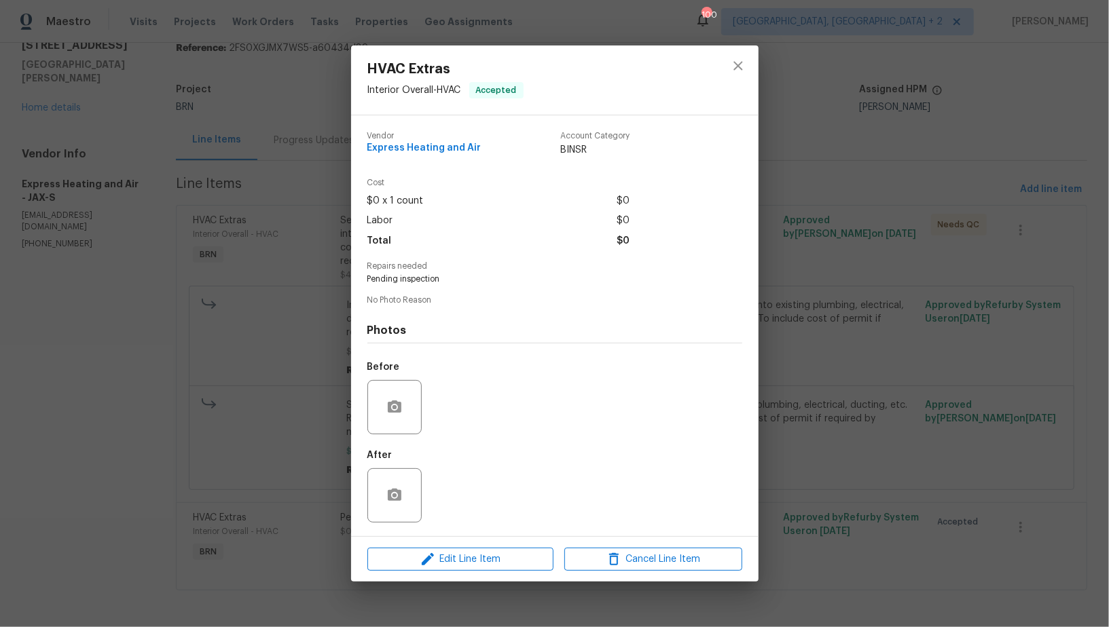
click at [233, 454] on div "HVAC Extras Interior Overall - HVAC Accepted Vendor Express Heating and Air Acc…" at bounding box center [554, 313] width 1109 height 627
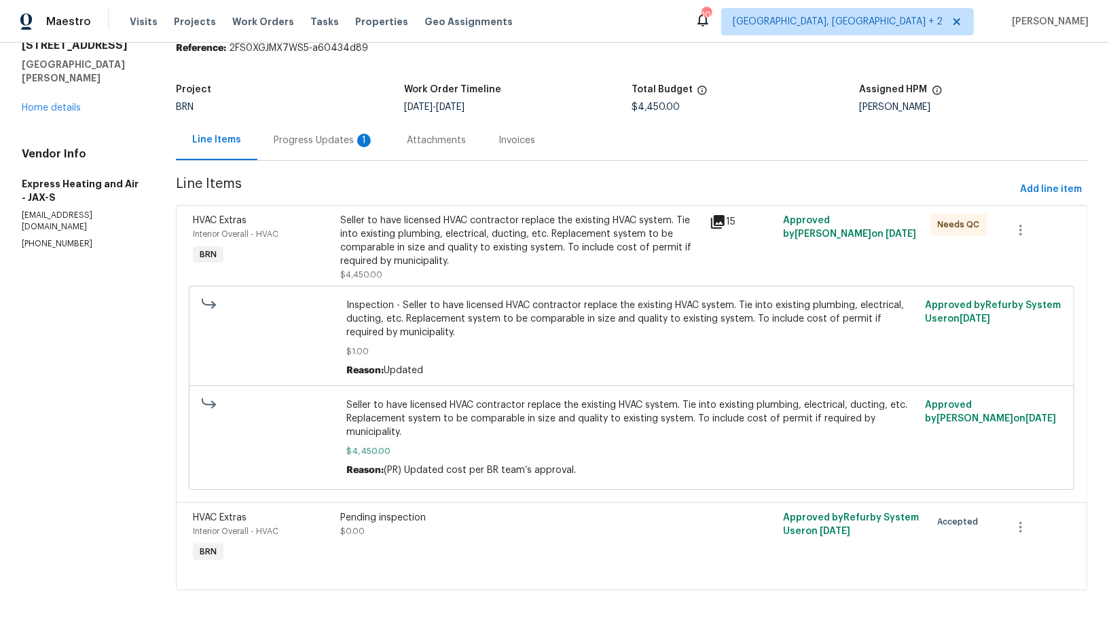
click at [315, 164] on section "Express Heating and Air - JAX-S In Progress Reference: 2FS0XGJMX7WS5-a60434d89 …" at bounding box center [631, 308] width 911 height 598
click at [315, 143] on div "Progress Updates 1" at bounding box center [324, 141] width 100 height 14
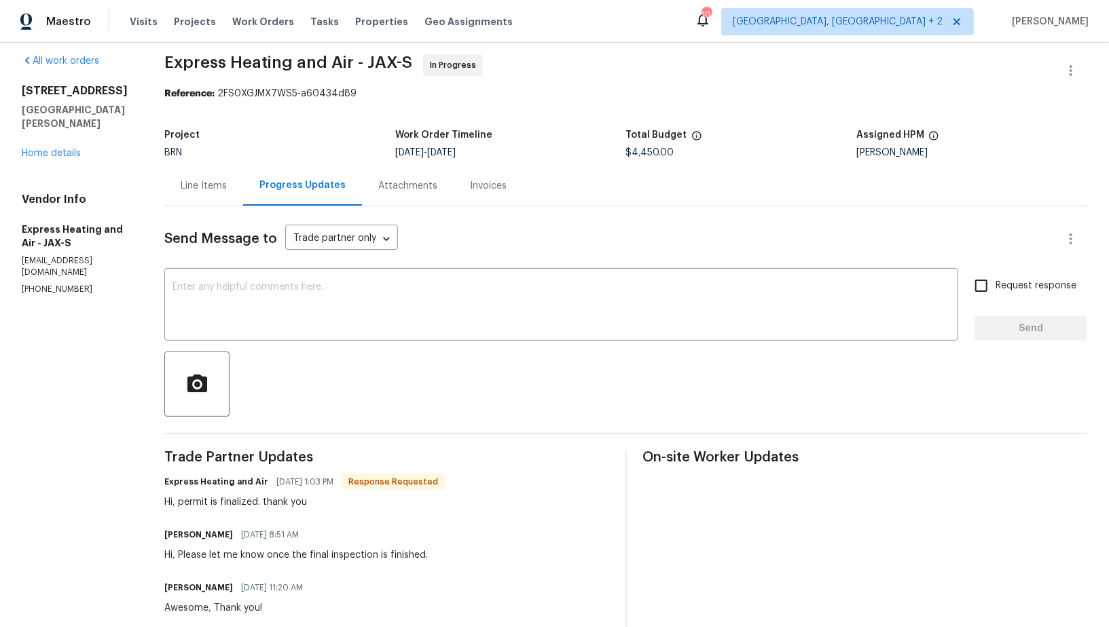
scroll to position [15, 0]
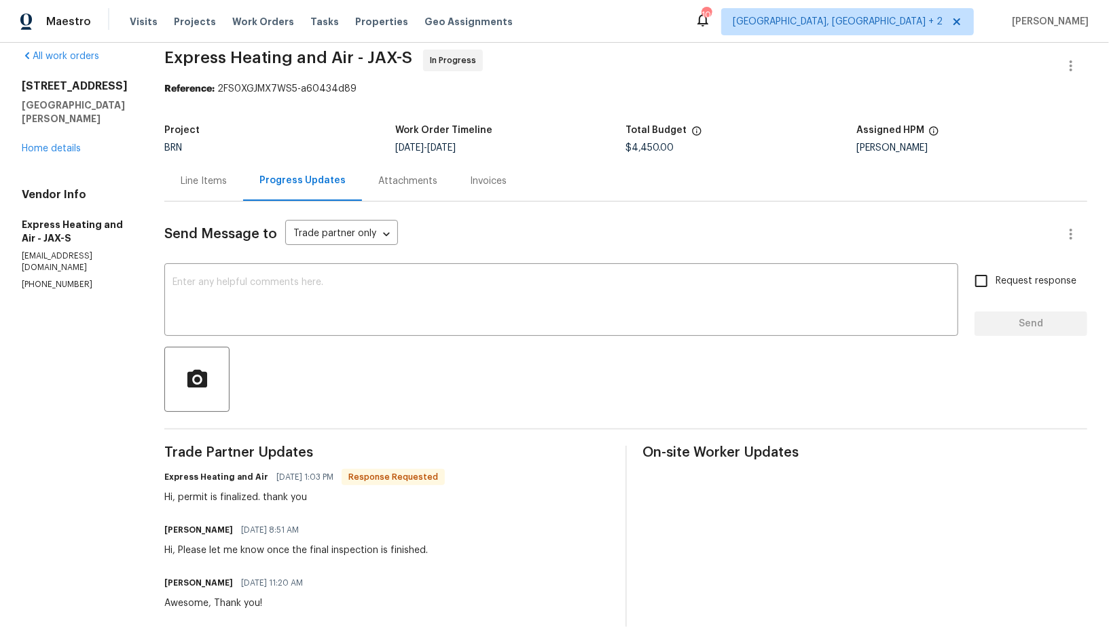
click at [207, 189] on div "Line Items" at bounding box center [203, 181] width 79 height 40
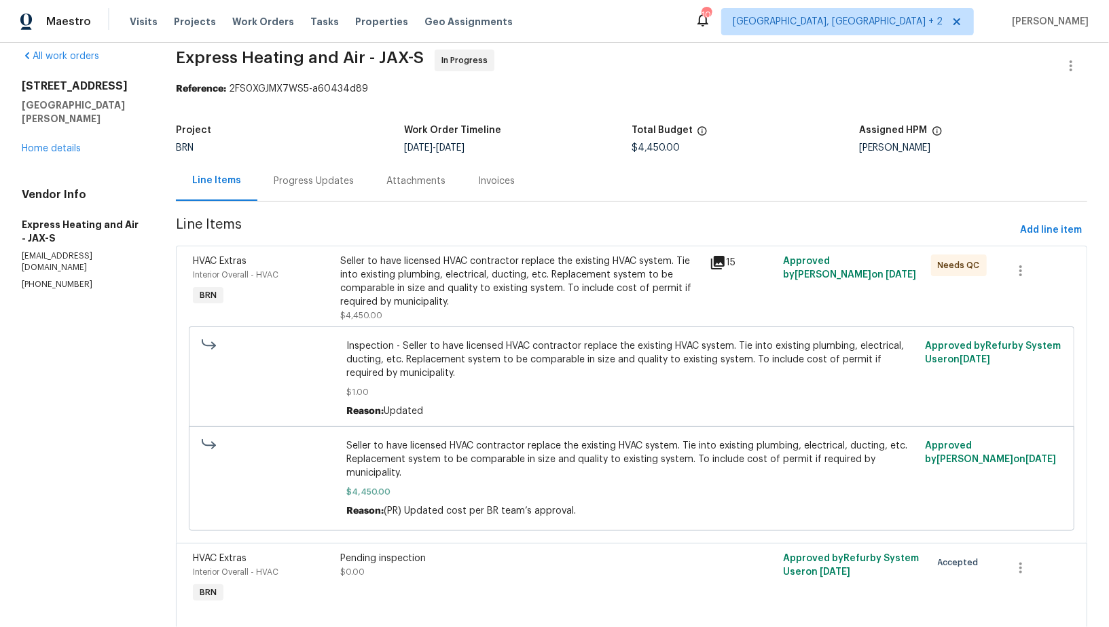
click at [401, 280] on div "Seller to have licensed HVAC contractor replace the existing HVAC system. Tie i…" at bounding box center [521, 282] width 361 height 54
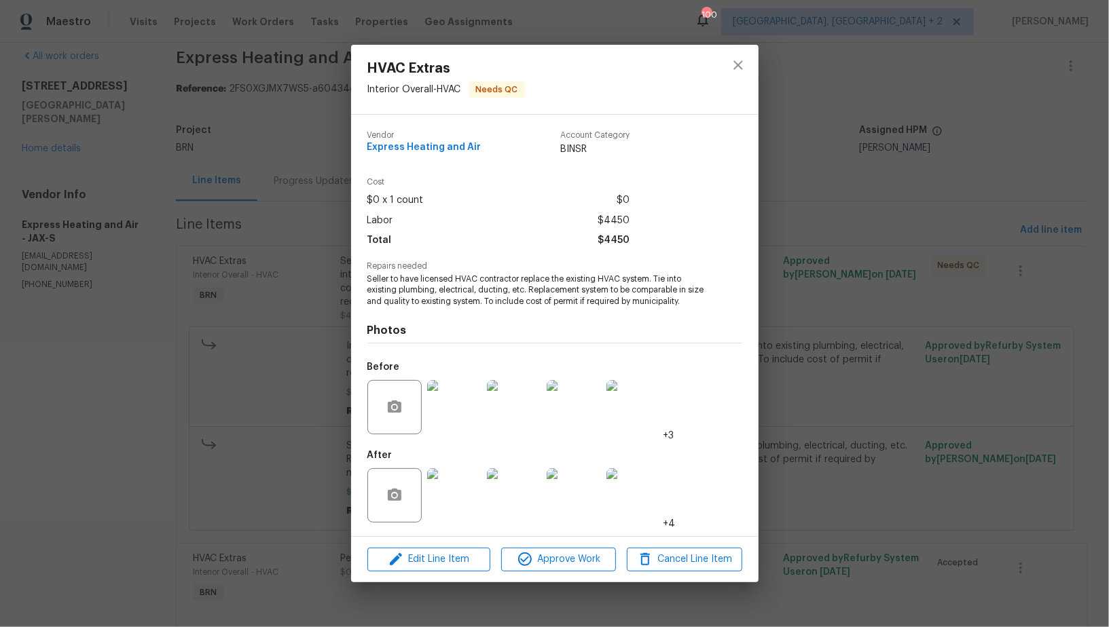
click at [460, 500] on img at bounding box center [454, 495] width 54 height 54
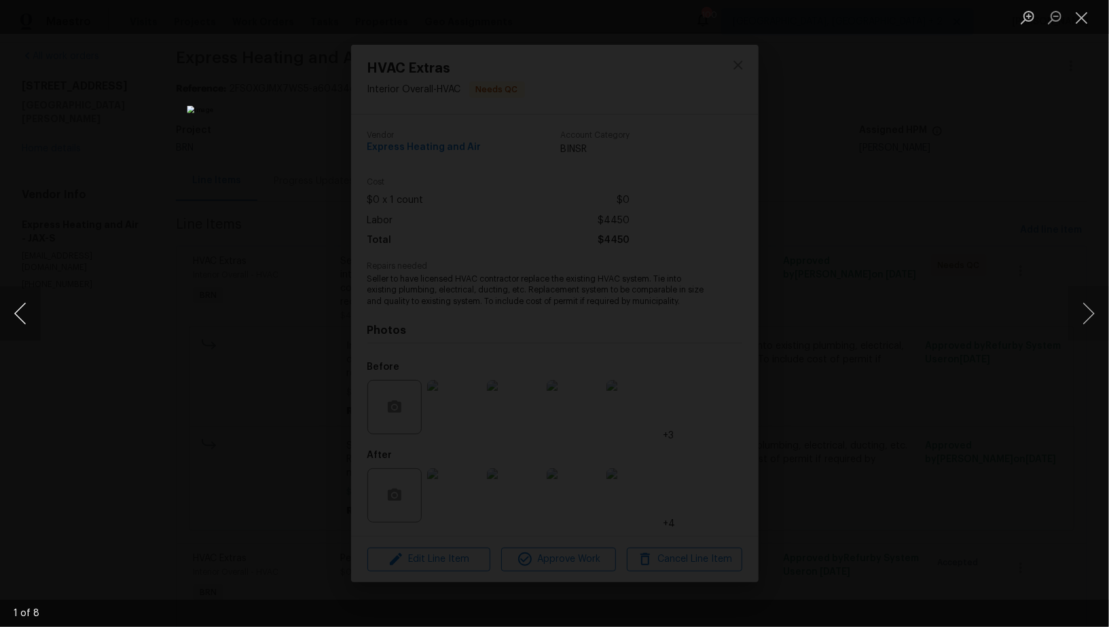
click at [15, 318] on button "Previous image" at bounding box center [20, 314] width 41 height 54
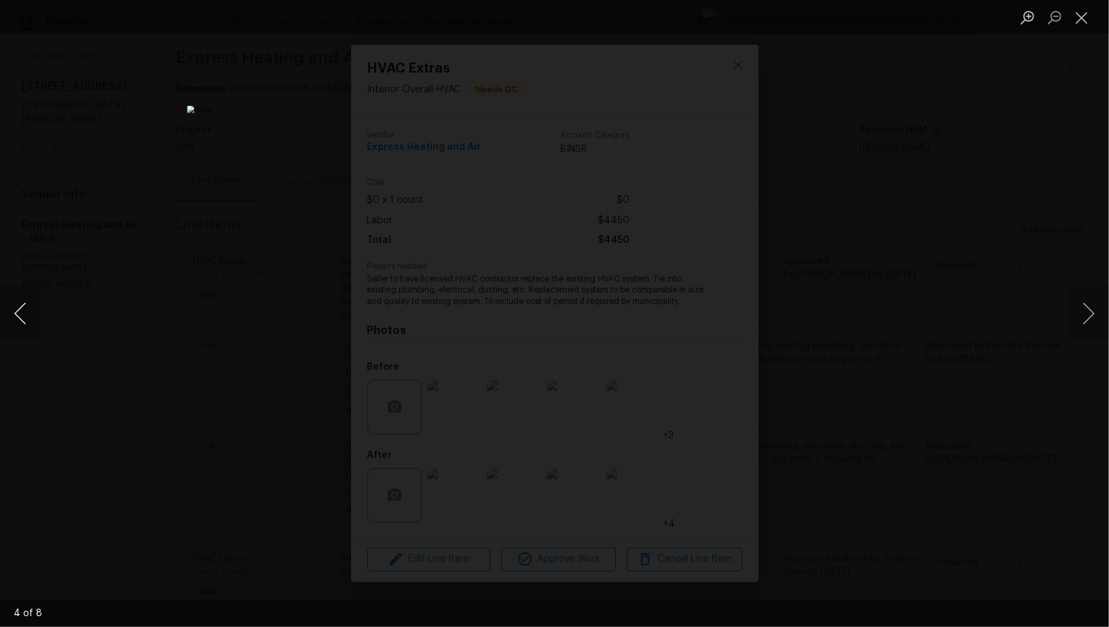
click at [15, 318] on button "Previous image" at bounding box center [20, 314] width 41 height 54
click at [249, 397] on div "Lightbox" at bounding box center [554, 313] width 1109 height 627
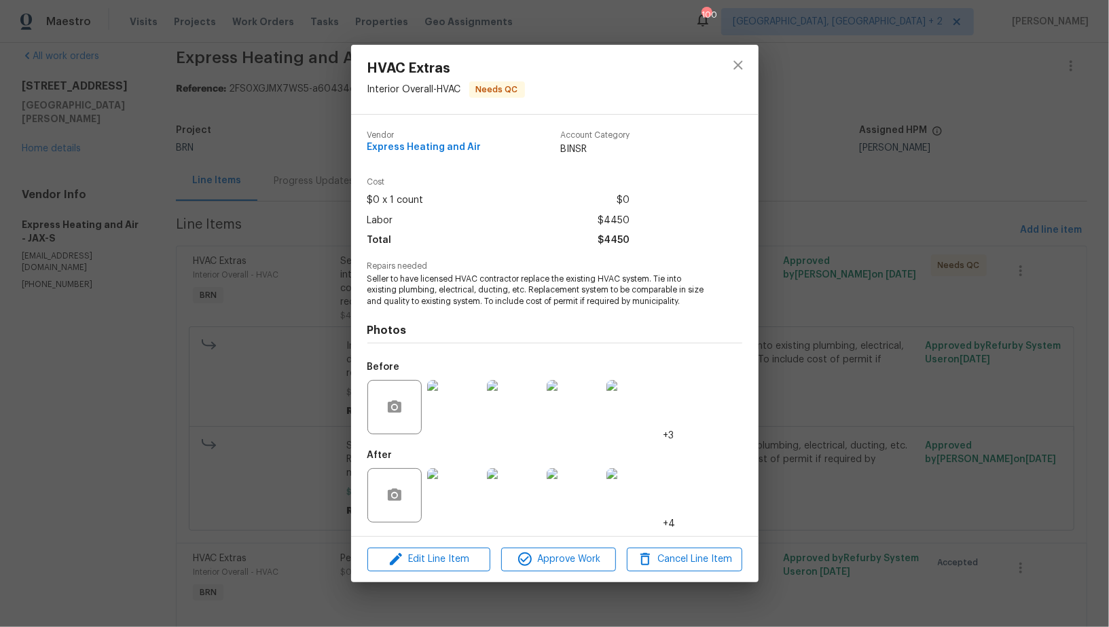
click at [249, 397] on div "HVAC Extras Interior Overall - HVAC Needs QC Vendor Express Heating and Air Acc…" at bounding box center [554, 313] width 1109 height 627
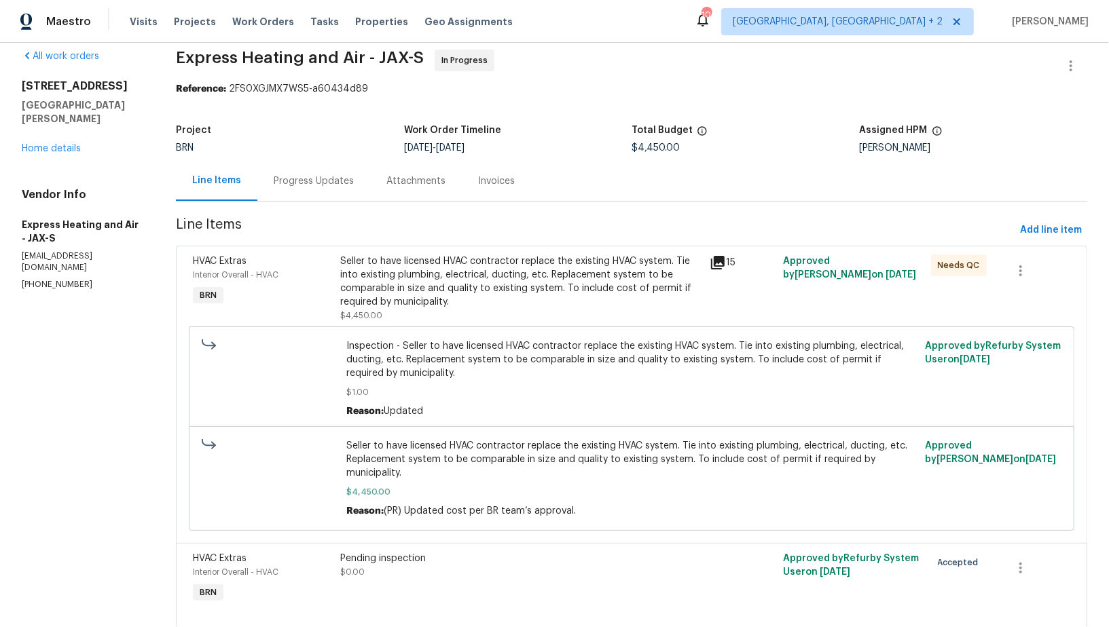
click at [333, 179] on div "Progress Updates" at bounding box center [314, 181] width 80 height 14
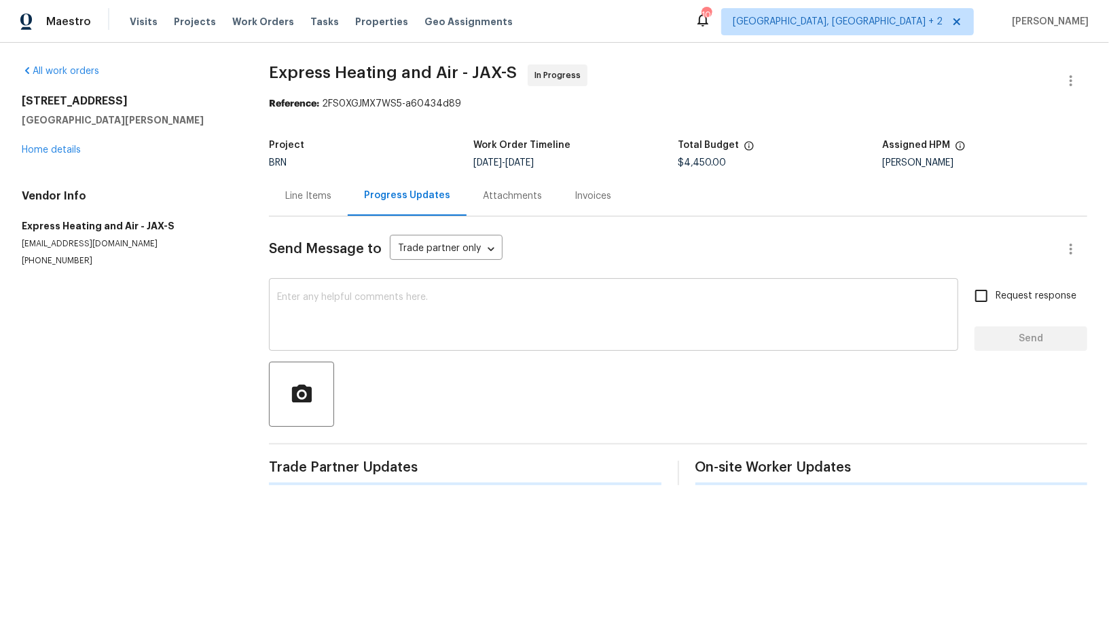
click at [335, 337] on textarea at bounding box center [613, 317] width 673 height 48
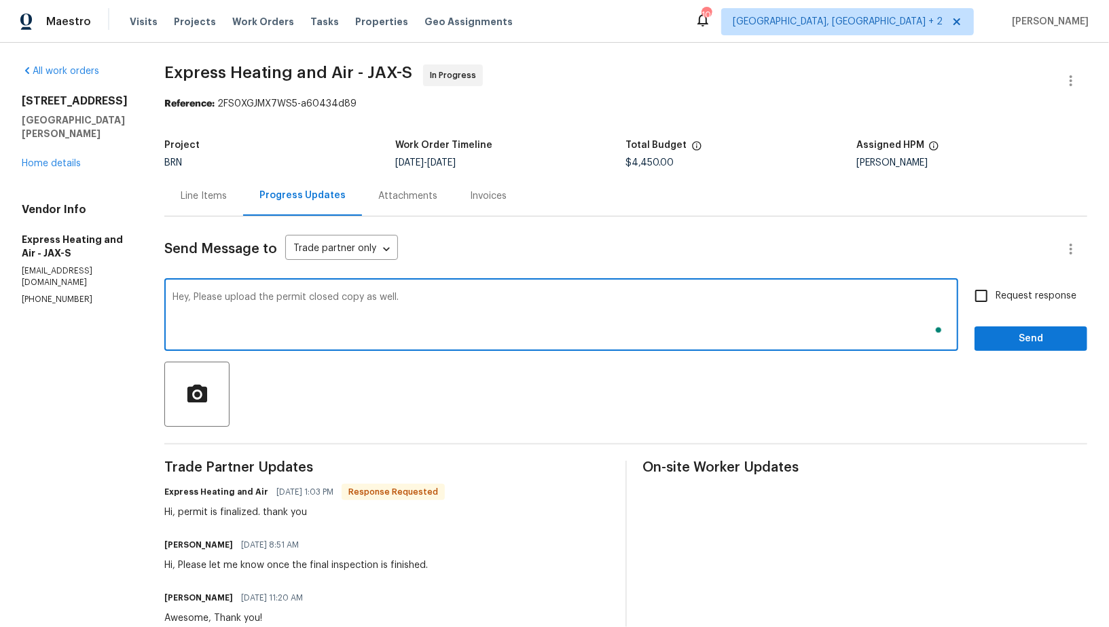
type textarea "Hey, Please upload the permit closed copy as well."
click at [992, 291] on input "Request response" at bounding box center [981, 296] width 29 height 29
checkbox input "true"
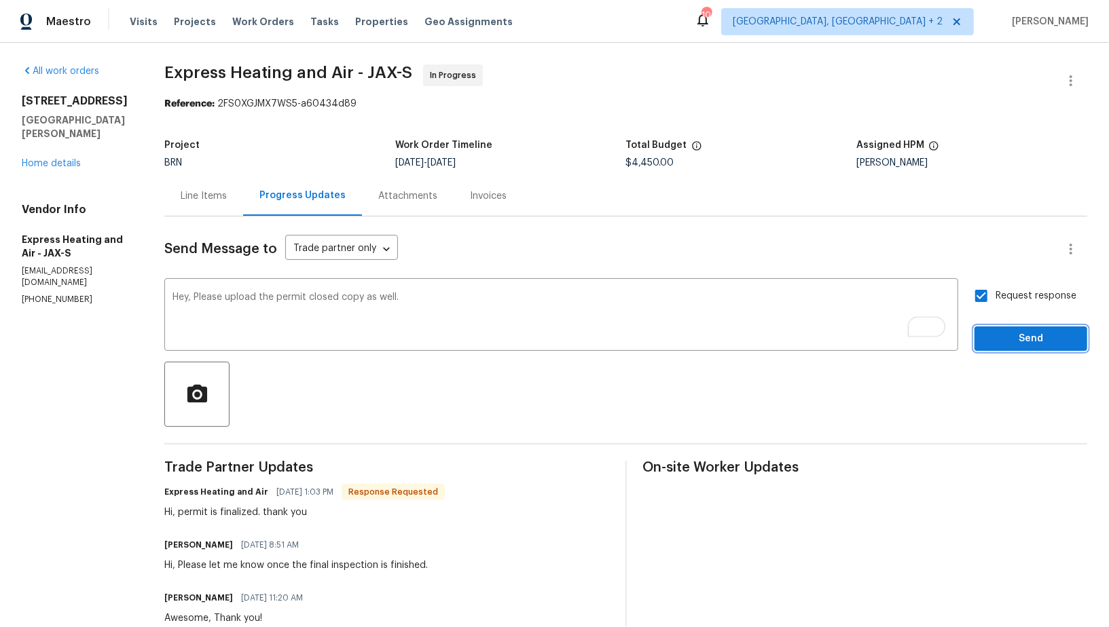
click at [1002, 332] on span "Send" at bounding box center [1030, 339] width 91 height 17
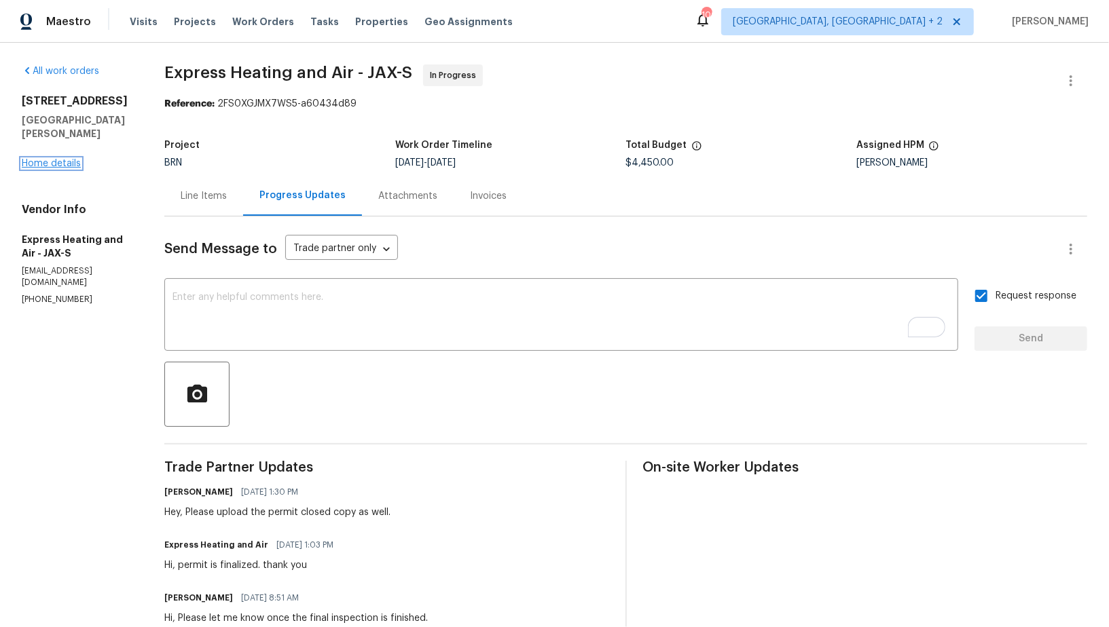
click at [62, 159] on link "Home details" at bounding box center [51, 164] width 59 height 10
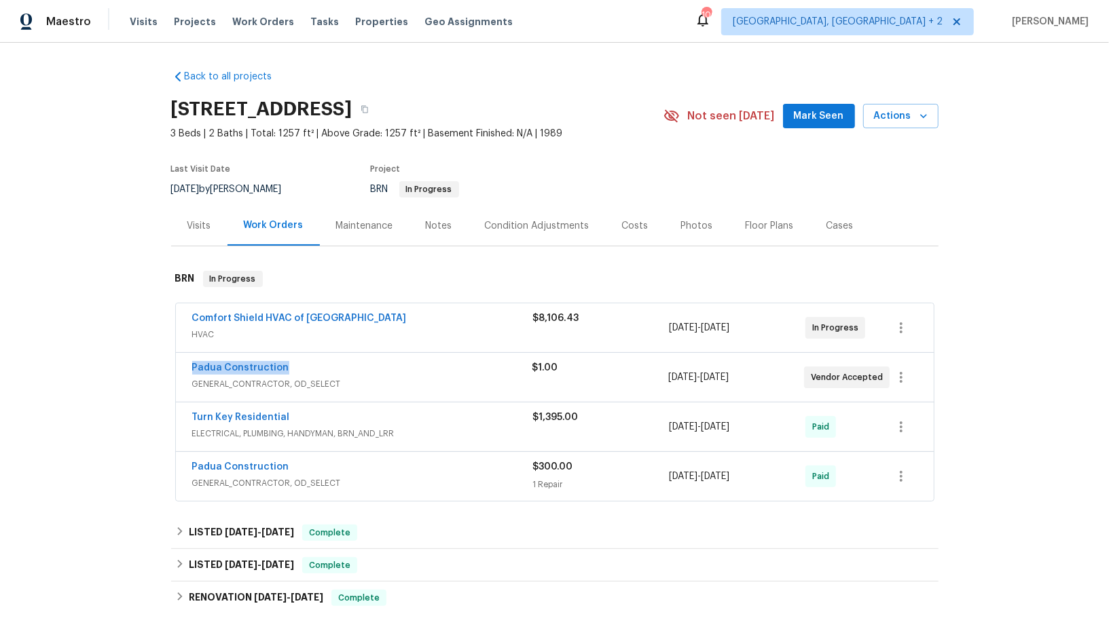
drag, startPoint x: 298, startPoint y: 365, endPoint x: 187, endPoint y: 365, distance: 110.7
click at [187, 365] on div "Padua Construction GENERAL_CONTRACTOR, OD_SELECT $1.00 [DATE] - [DATE] Vendor A…" at bounding box center [555, 377] width 758 height 49
copy link "Padua Construction"
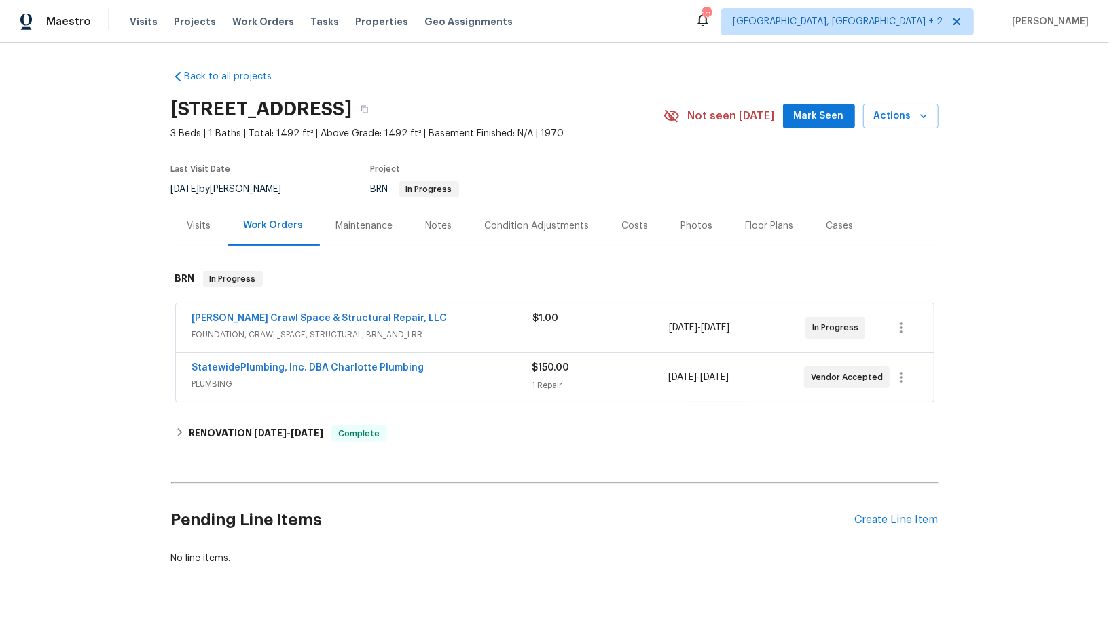
scroll to position [28, 0]
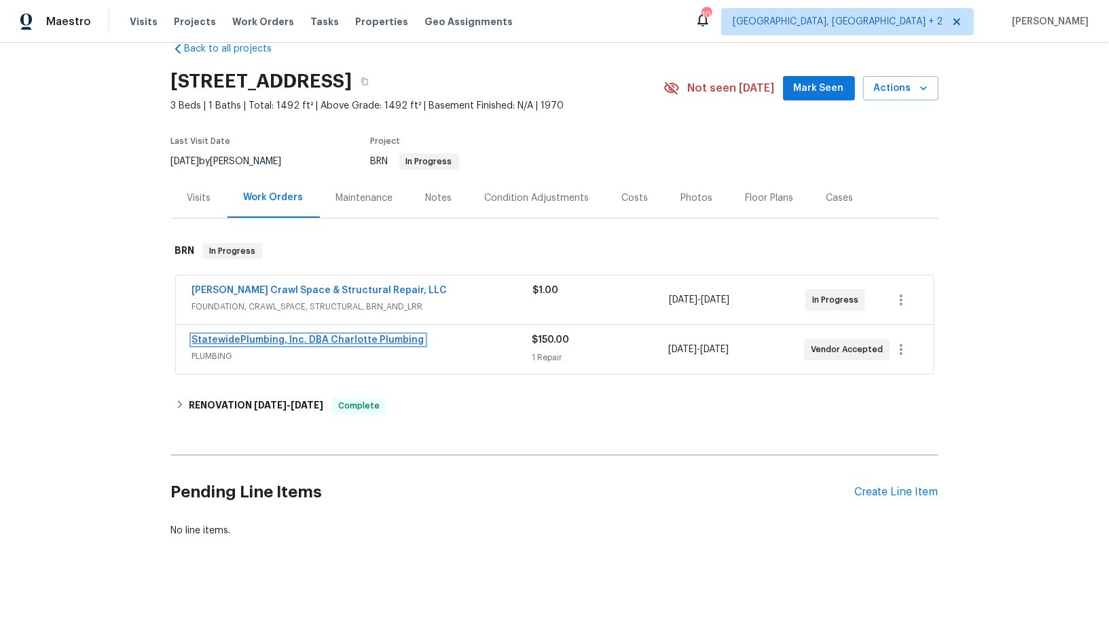
click at [339, 336] on link "StatewidePlumbing, Inc. DBA Charlotte Plumbing" at bounding box center [308, 340] width 232 height 10
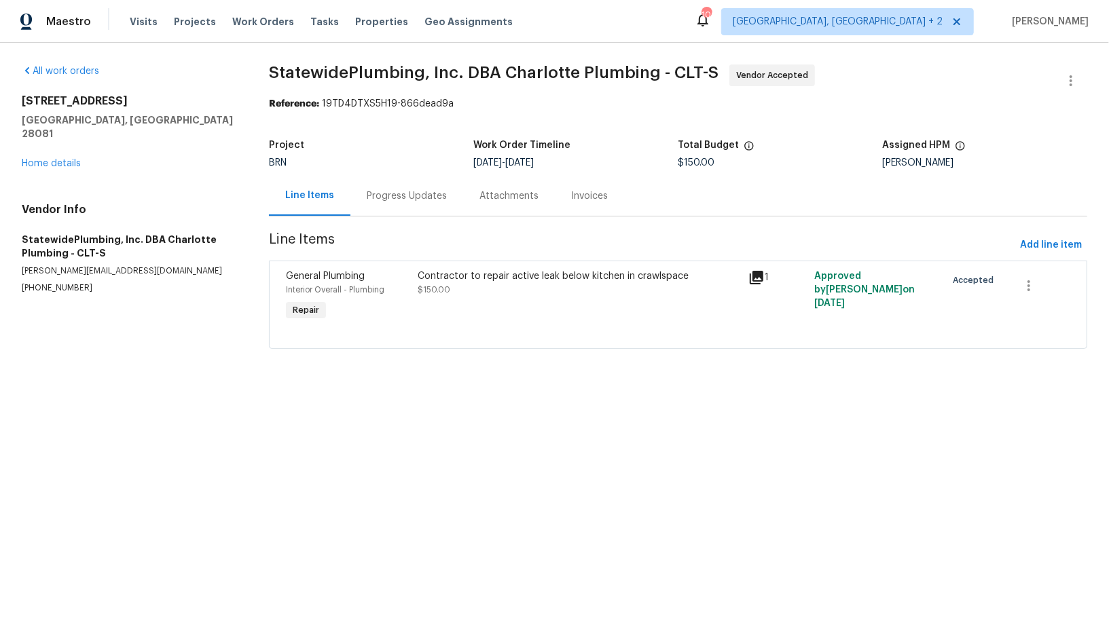
click at [377, 212] on div "Progress Updates" at bounding box center [406, 196] width 113 height 40
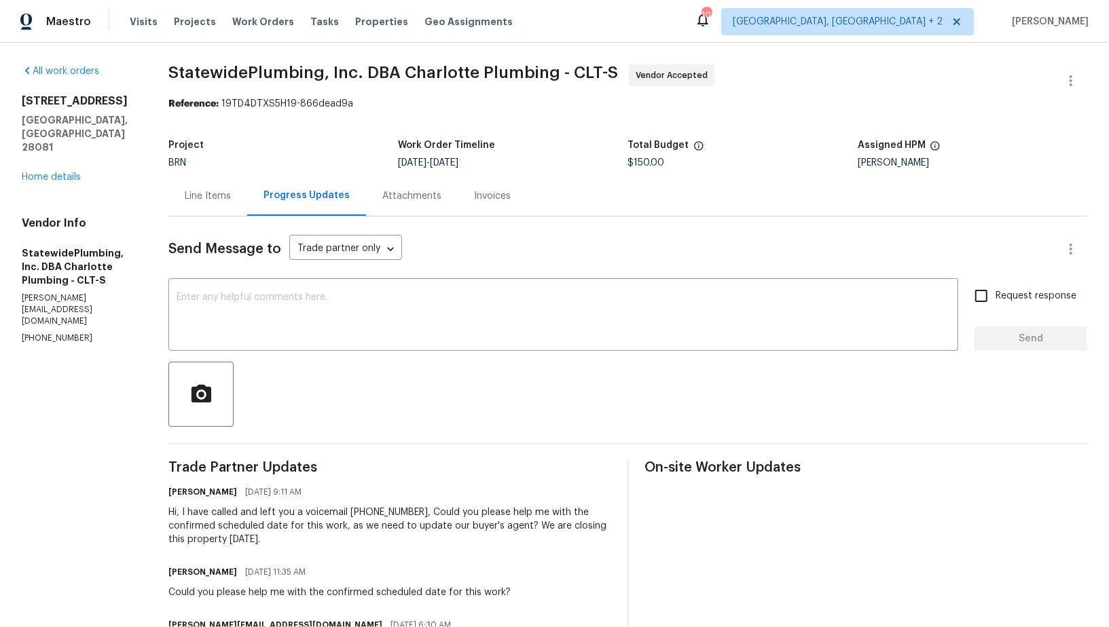
click at [231, 190] on div "Line Items" at bounding box center [208, 196] width 46 height 14
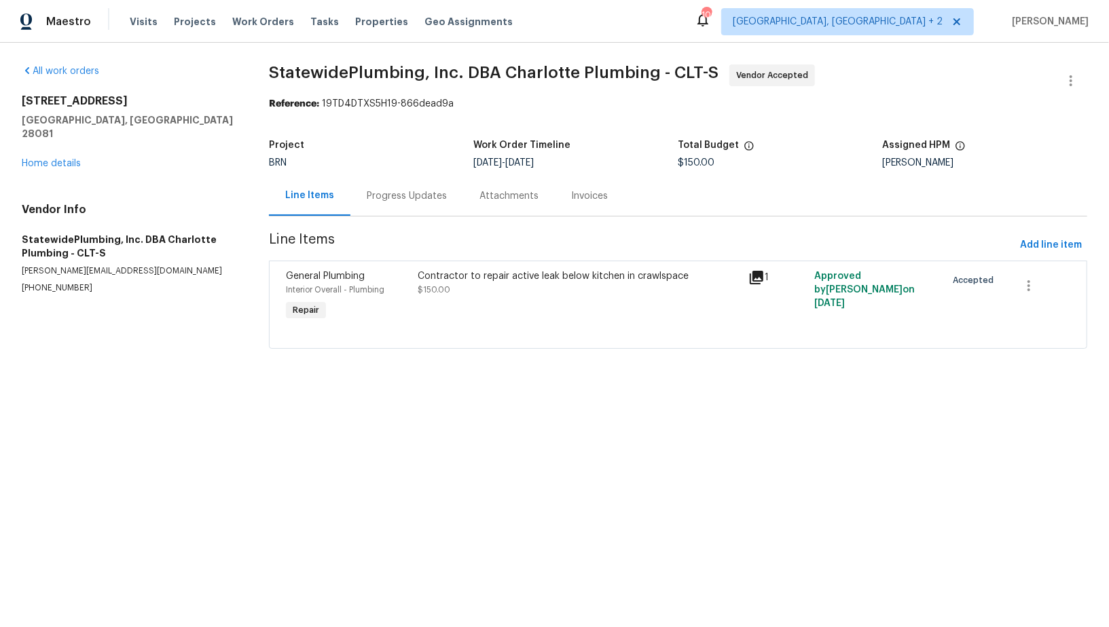
click at [437, 298] on div "Contractor to repair active leak below kitchen in crawlspace $150.00" at bounding box center [579, 296] width 330 height 62
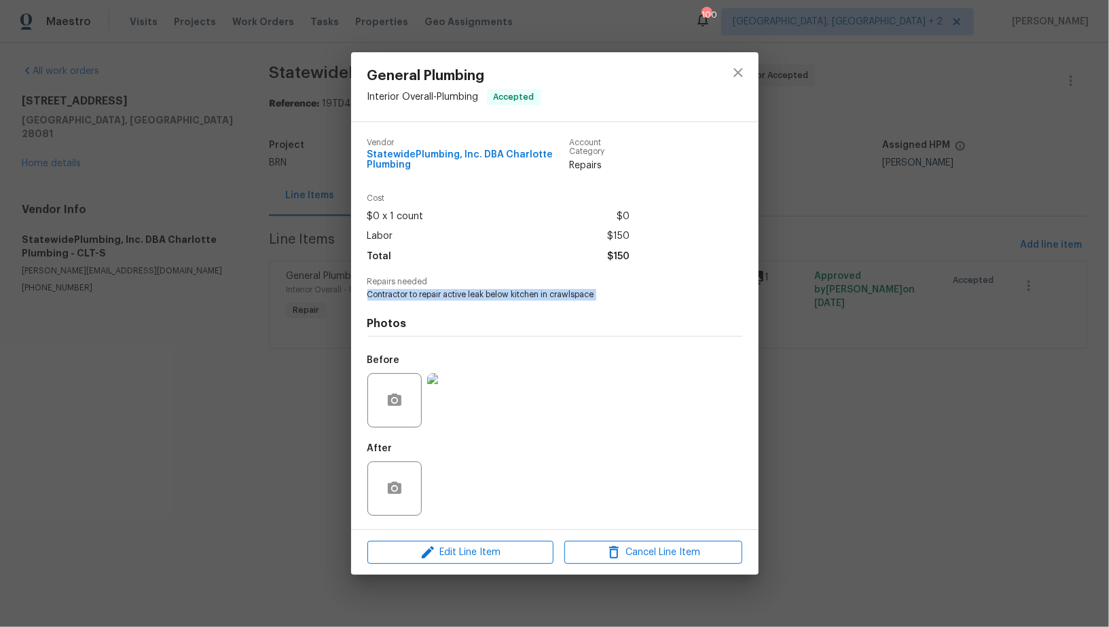
drag, startPoint x: 352, startPoint y: 303, endPoint x: 598, endPoint y: 289, distance: 246.9
click at [598, 289] on div "Vendor StatewidePlumbing, Inc. DBA Charlotte Plumbing Account Category Repairs …" at bounding box center [554, 325] width 407 height 407
click at [402, 293] on span "Contractor to repair active leak below kitchen in crawlspace" at bounding box center [535, 295] width 337 height 12
drag, startPoint x: 369, startPoint y: 294, endPoint x: 635, endPoint y: 293, distance: 266.2
click at [635, 294] on div "Vendor StatewidePlumbing, Inc. DBA Charlotte Plumbing Account Category Repairs …" at bounding box center [554, 325] width 407 height 407
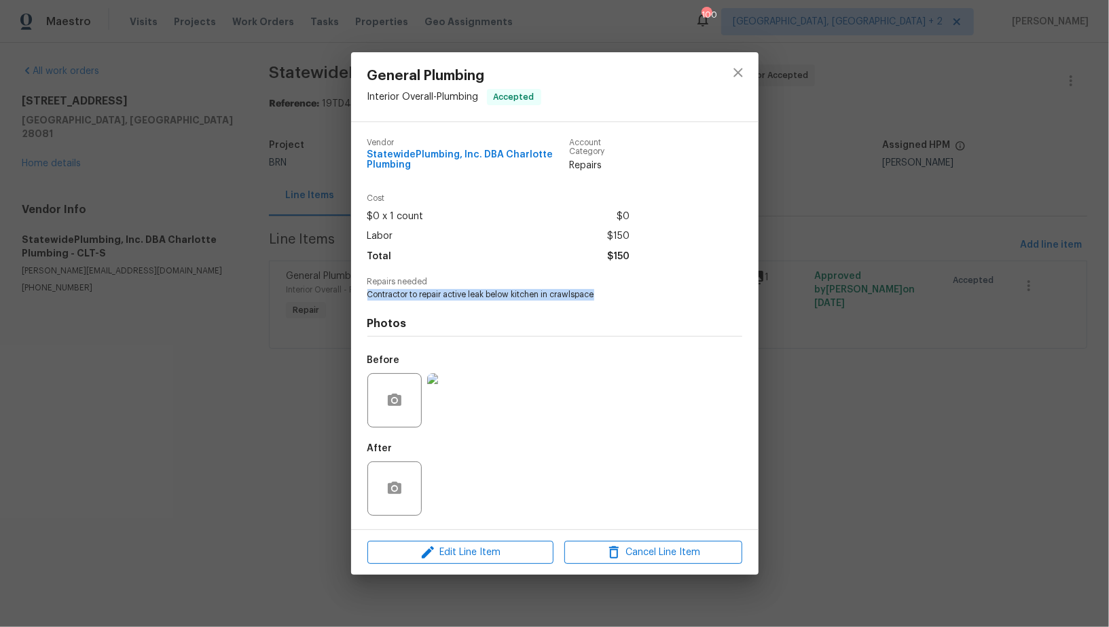
copy span "Contractor to repair active leak below kitchen in crawlspace"
click at [42, 152] on div "General Plumbing Interior Overall - Plumbing Accepted Vendor StatewidePlumbing,…" at bounding box center [554, 313] width 1109 height 627
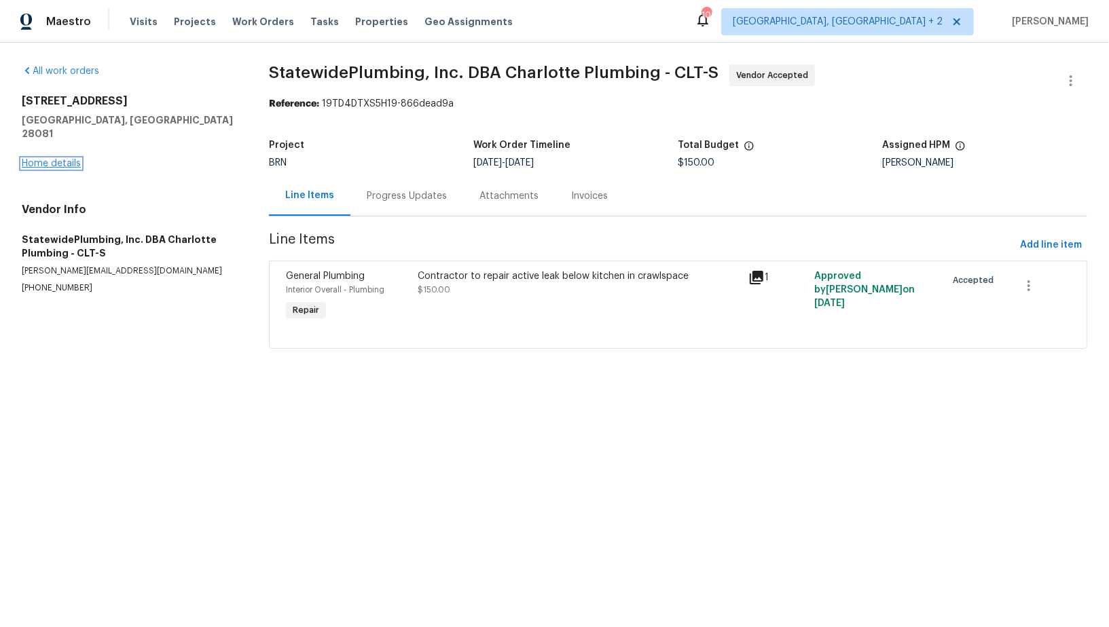
click at [51, 159] on link "Home details" at bounding box center [51, 164] width 59 height 10
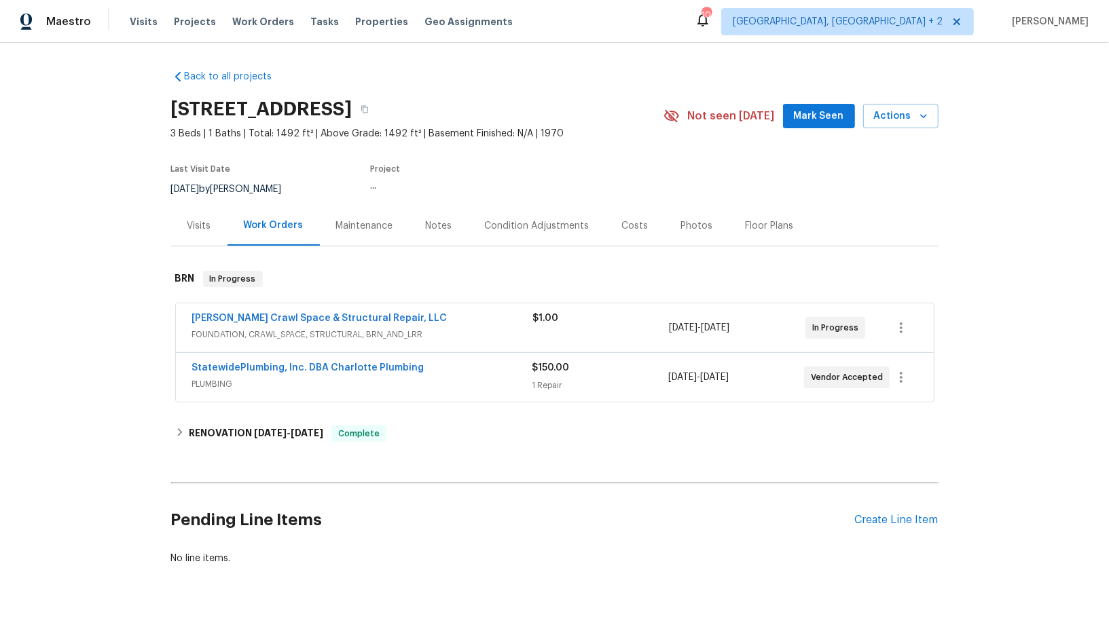
scroll to position [28, 0]
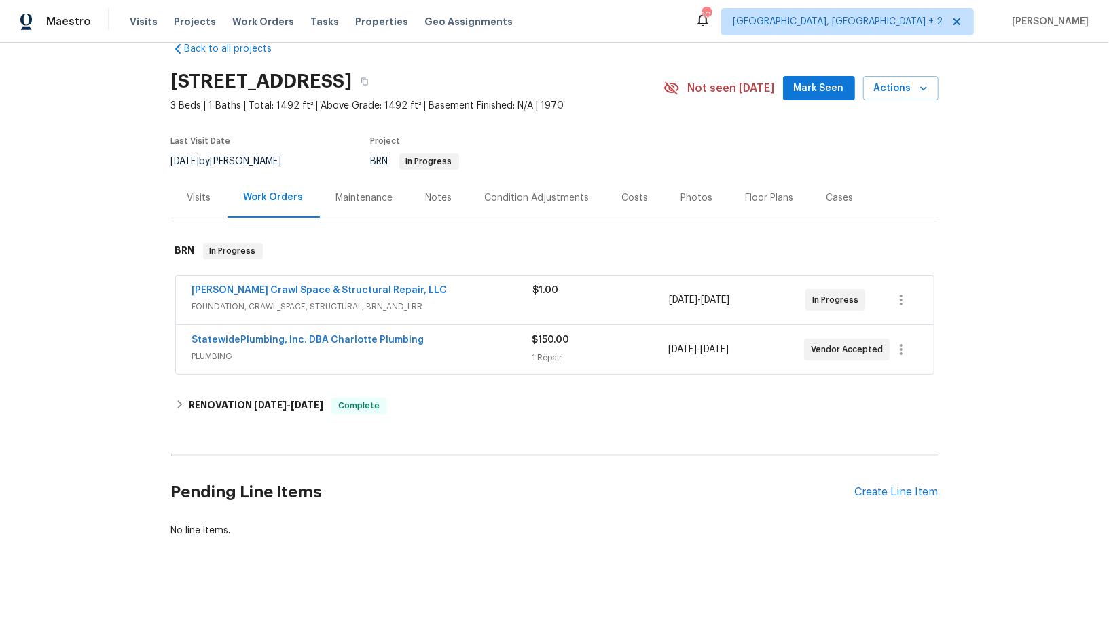
click at [906, 480] on div "Pending Line Items Create Line Item" at bounding box center [554, 492] width 767 height 63
click at [898, 490] on div "Create Line Item" at bounding box center [897, 492] width 84 height 13
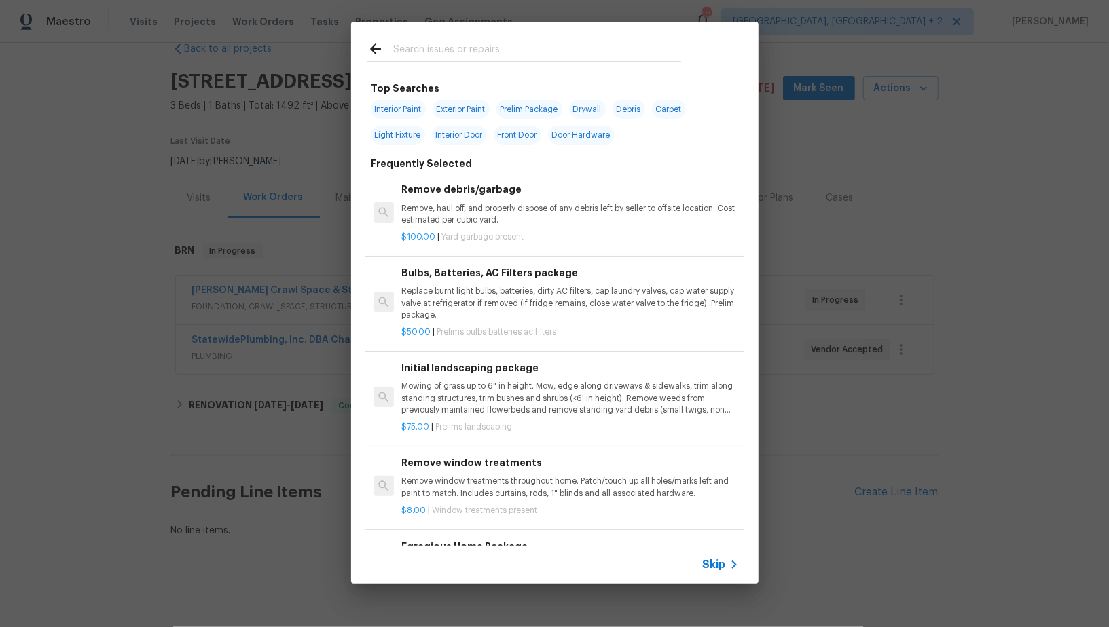
click at [709, 568] on span "Skip" at bounding box center [714, 565] width 23 height 14
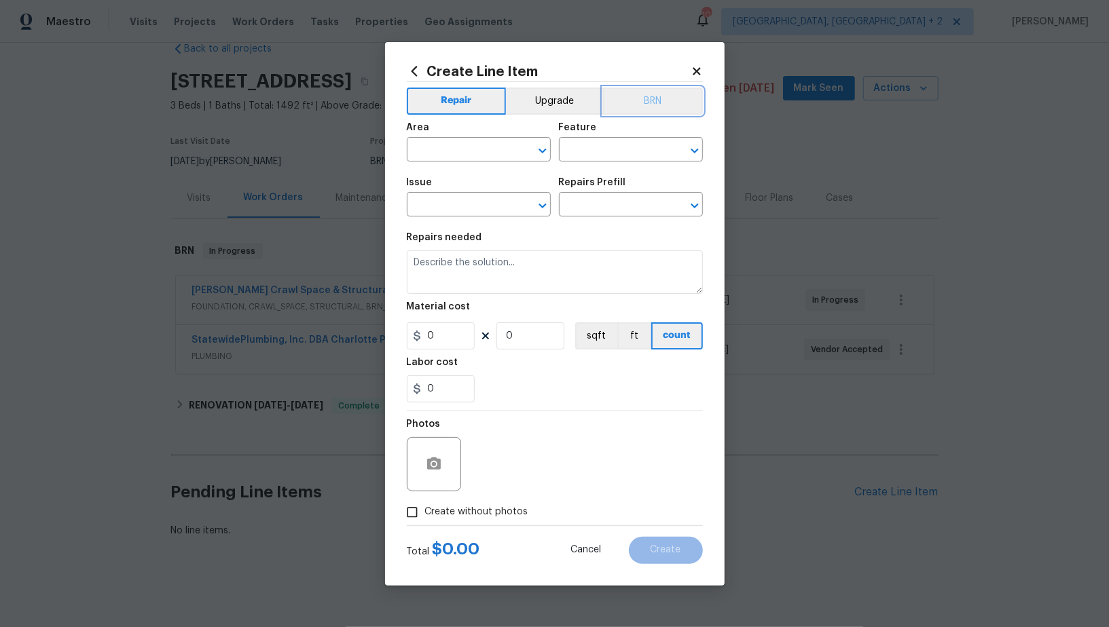
click at [618, 93] on button "BRN" at bounding box center [653, 101] width 100 height 27
click at [461, 136] on div "Area" at bounding box center [479, 132] width 144 height 18
click at [458, 145] on input "text" at bounding box center [460, 151] width 106 height 21
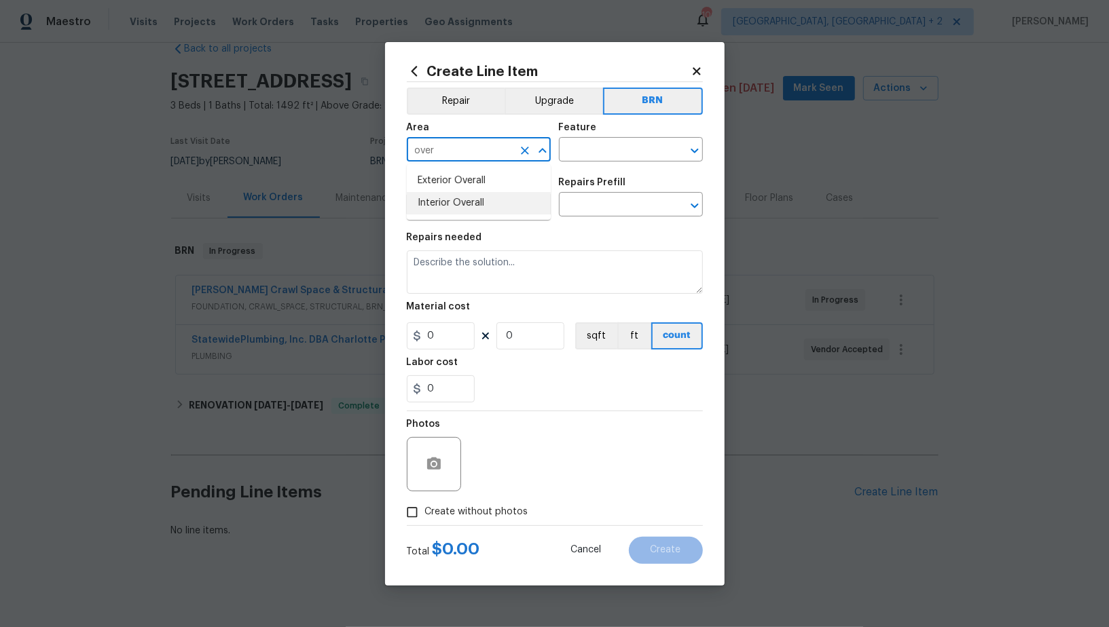
click at [490, 207] on li "Interior Overall" at bounding box center [479, 203] width 144 height 22
type input "Interior Overall"
click at [600, 151] on input "text" at bounding box center [612, 151] width 106 height 21
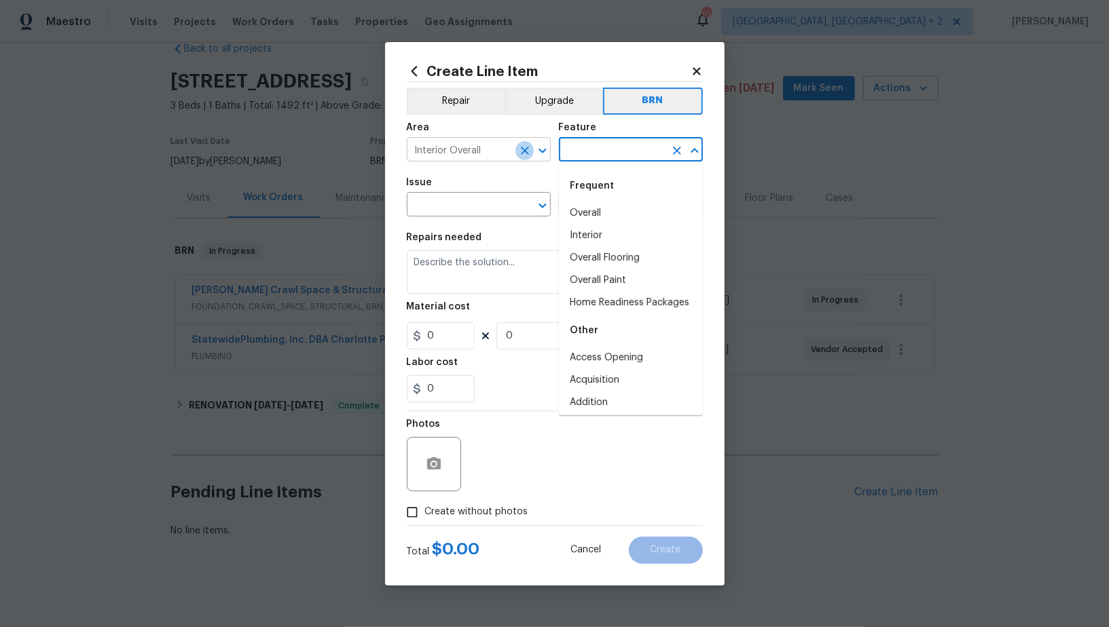
click at [523, 154] on icon "Clear" at bounding box center [525, 151] width 14 height 14
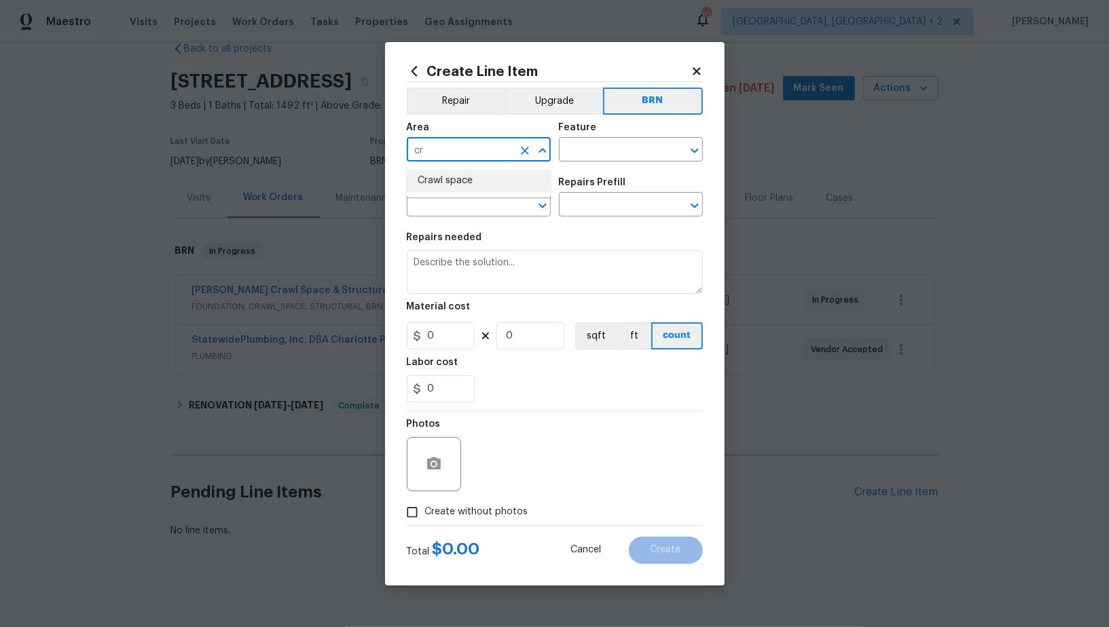
drag, startPoint x: 516, startPoint y: 179, endPoint x: 556, endPoint y: 160, distance: 44.1
click at [516, 179] on li "Crawl space" at bounding box center [479, 181] width 144 height 22
type input "Crawl space"
click at [611, 155] on input "text" at bounding box center [612, 151] width 106 height 21
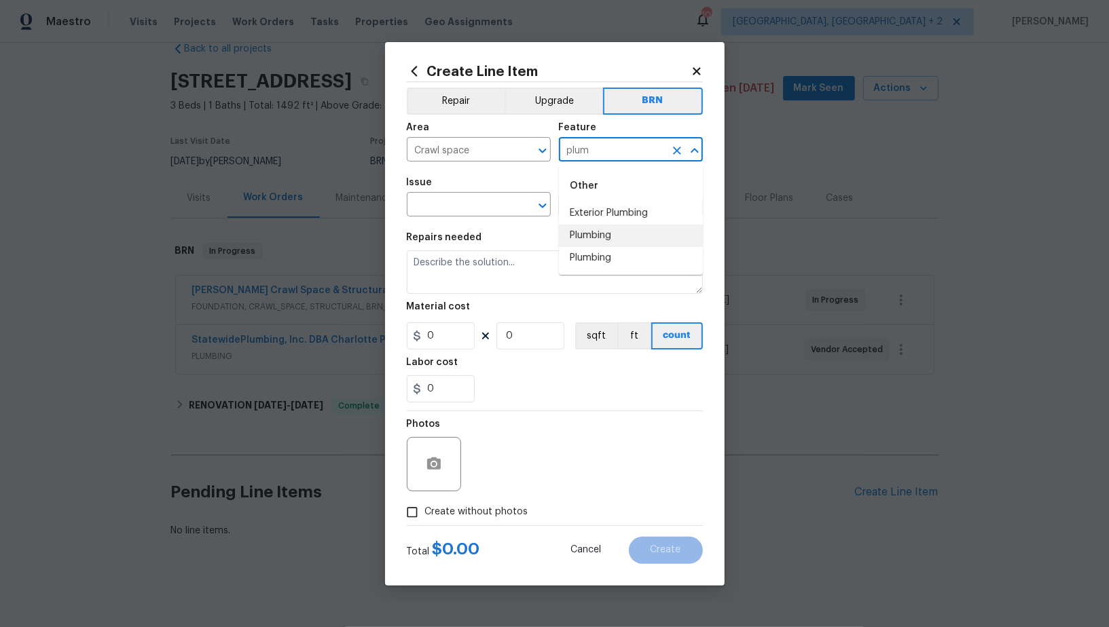
click at [591, 239] on li "Plumbing" at bounding box center [631, 236] width 144 height 22
type input "Plumbing"
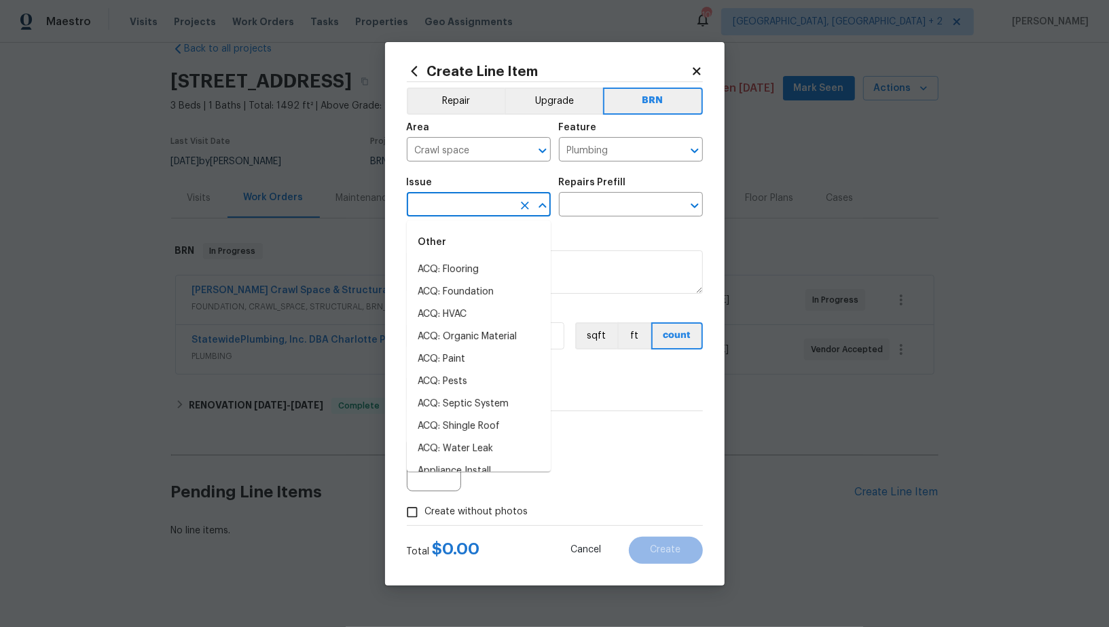
click at [474, 210] on input "text" at bounding box center [460, 206] width 106 height 21
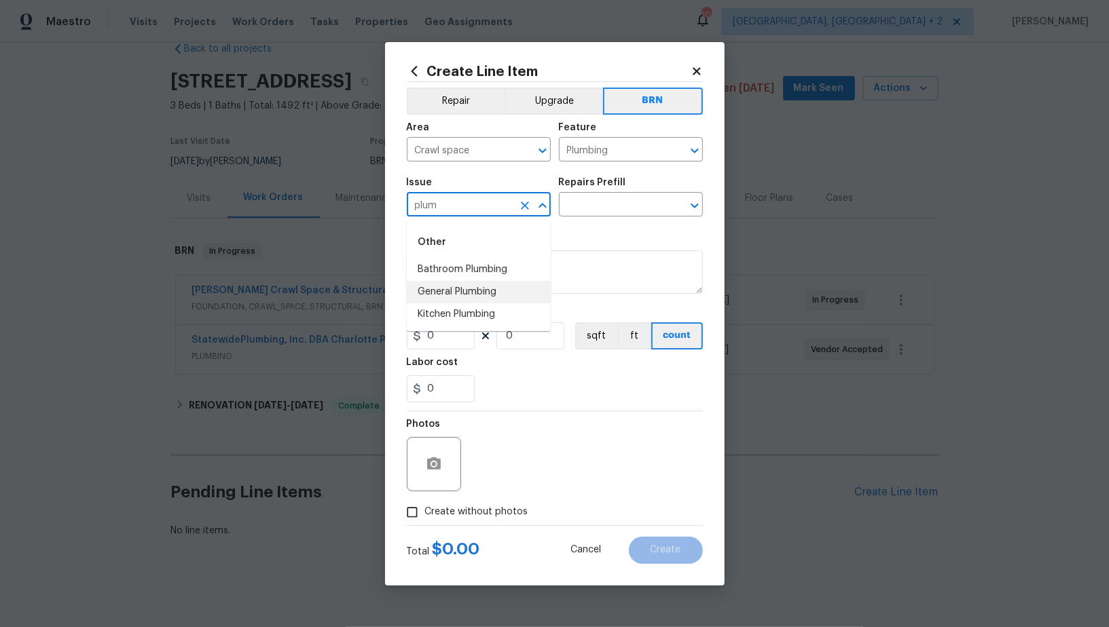
click at [460, 298] on li "General Plumbing" at bounding box center [479, 292] width 144 height 22
type input "General Plumbing"
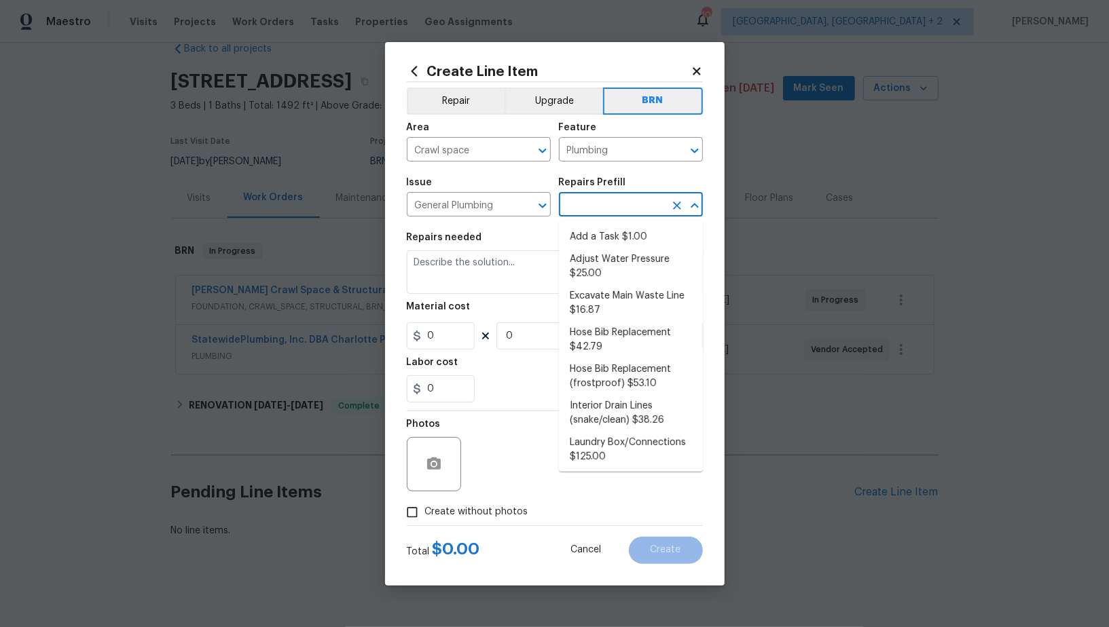
click at [595, 214] on input "text" at bounding box center [612, 206] width 106 height 21
click at [600, 241] on li "Add a Task $1.00" at bounding box center [631, 237] width 144 height 22
type input "Add a Task $1.00"
type textarea "HPM to detail"
type input "1"
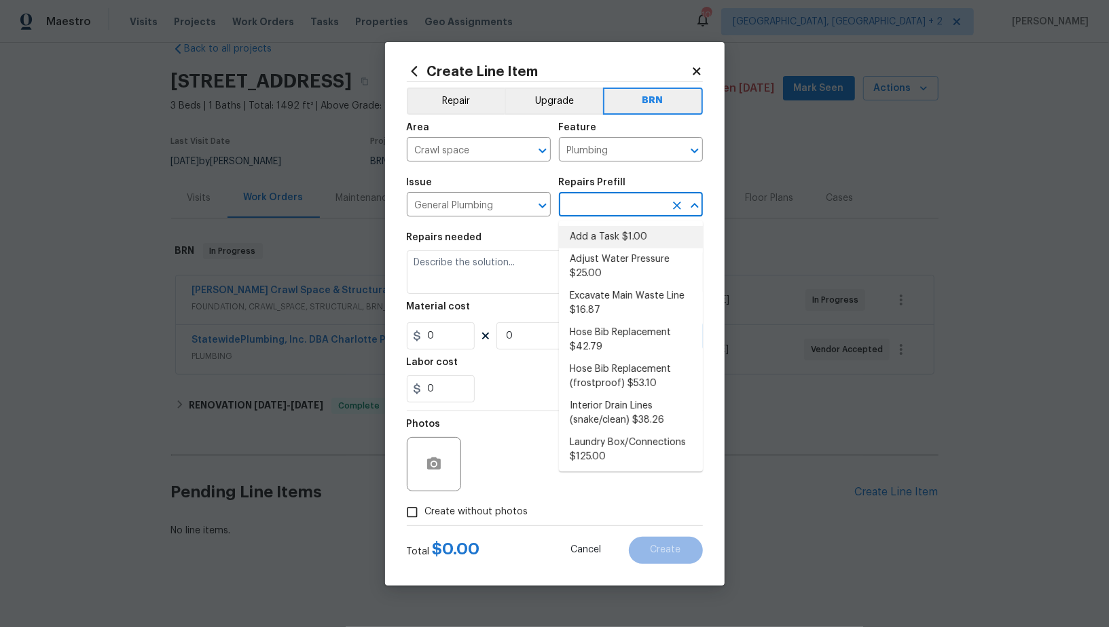
type input "1"
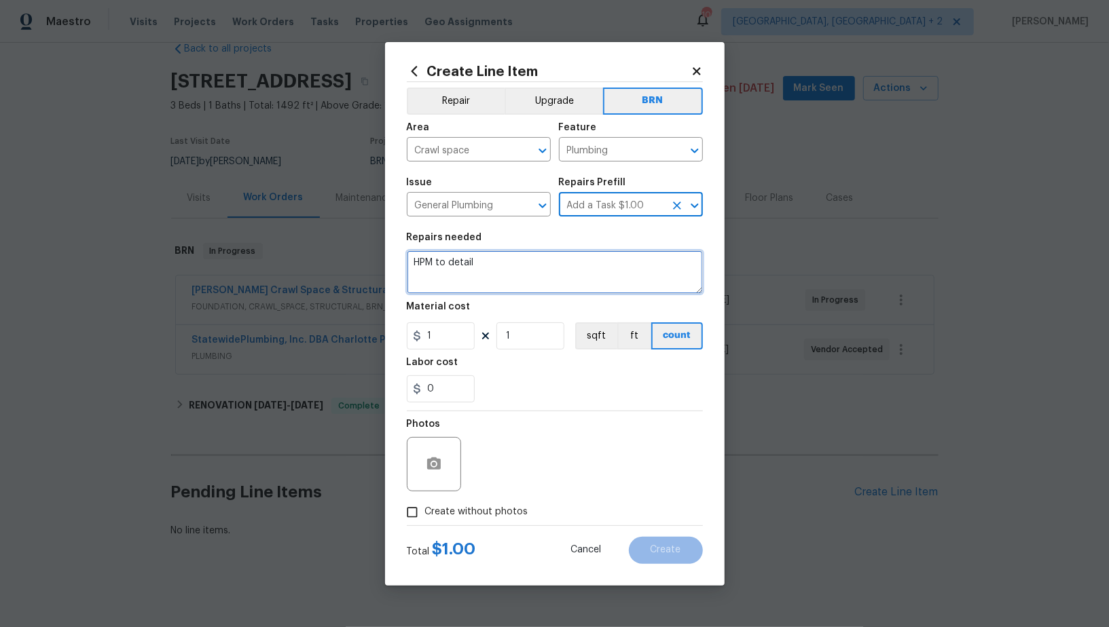
click at [562, 255] on textarea "HPM to detail" at bounding box center [555, 272] width 296 height 43
paste textarea "Contractor to repair active leak below kitchen in crawlspace"
type textarea "Contractor to repair active leak below kitchen in crawlspace"
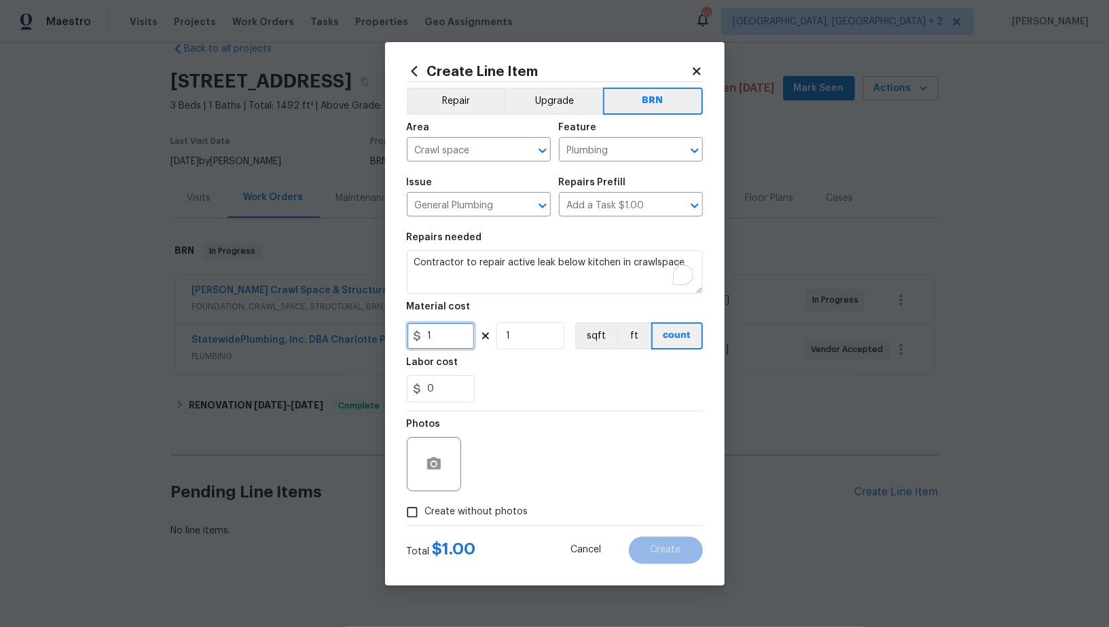
click at [450, 334] on input "1" at bounding box center [441, 336] width 68 height 27
type input "0"
click at [449, 378] on input "0" at bounding box center [441, 388] width 68 height 27
type input "1"
click at [430, 467] on icon "button" at bounding box center [434, 464] width 14 height 12
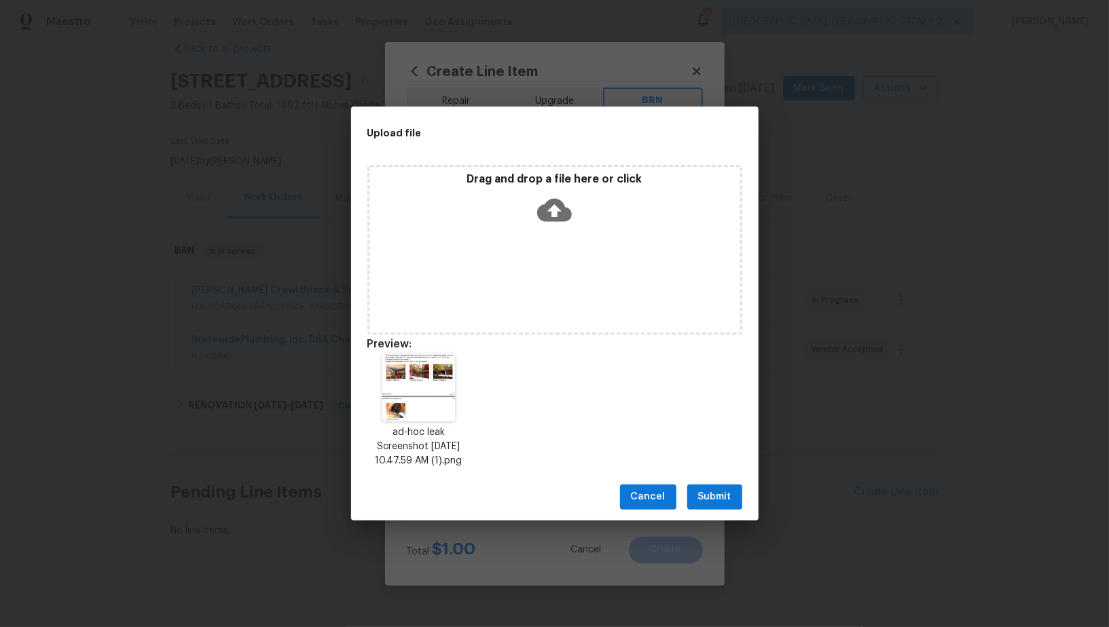
click at [720, 506] on span "Submit" at bounding box center [714, 497] width 33 height 17
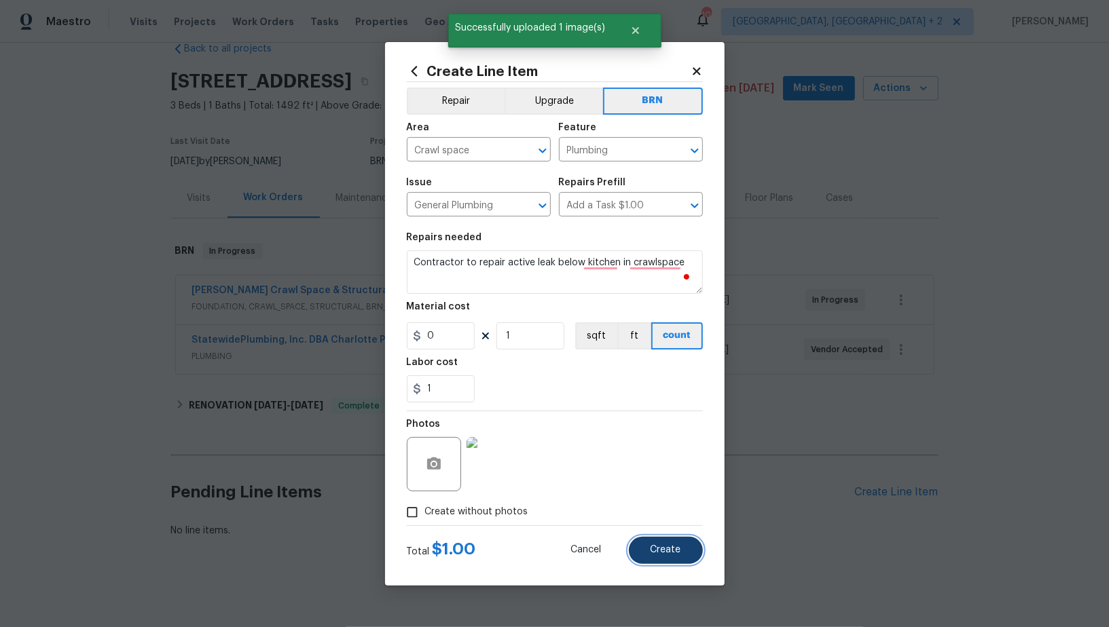
click at [662, 553] on span "Create" at bounding box center [665, 550] width 31 height 10
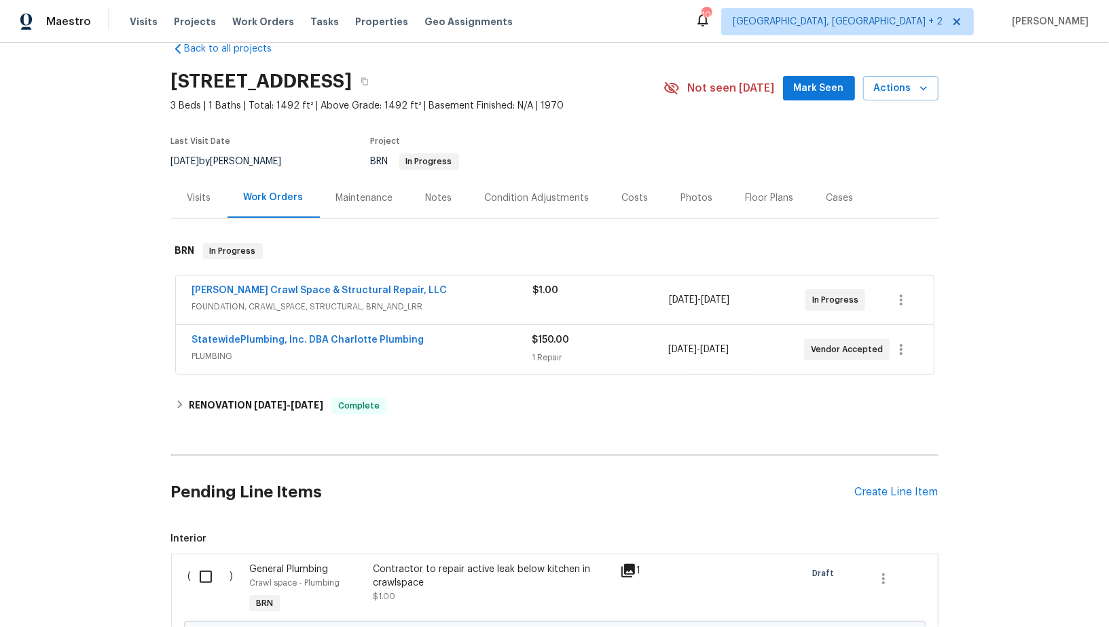
scroll to position [181, 0]
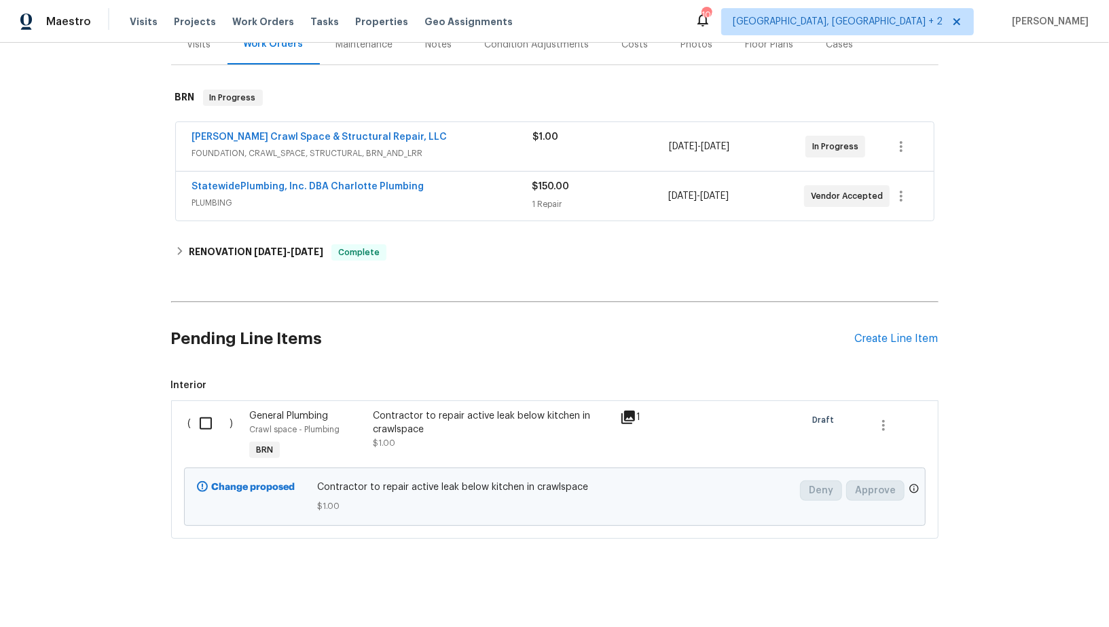
click at [202, 431] on input "checkbox" at bounding box center [210, 423] width 39 height 29
click at [212, 422] on input "checkbox" at bounding box center [210, 423] width 39 height 29
checkbox input "false"
click at [331, 184] on link "StatewidePlumbing, Inc. DBA Charlotte Plumbing" at bounding box center [308, 187] width 232 height 10
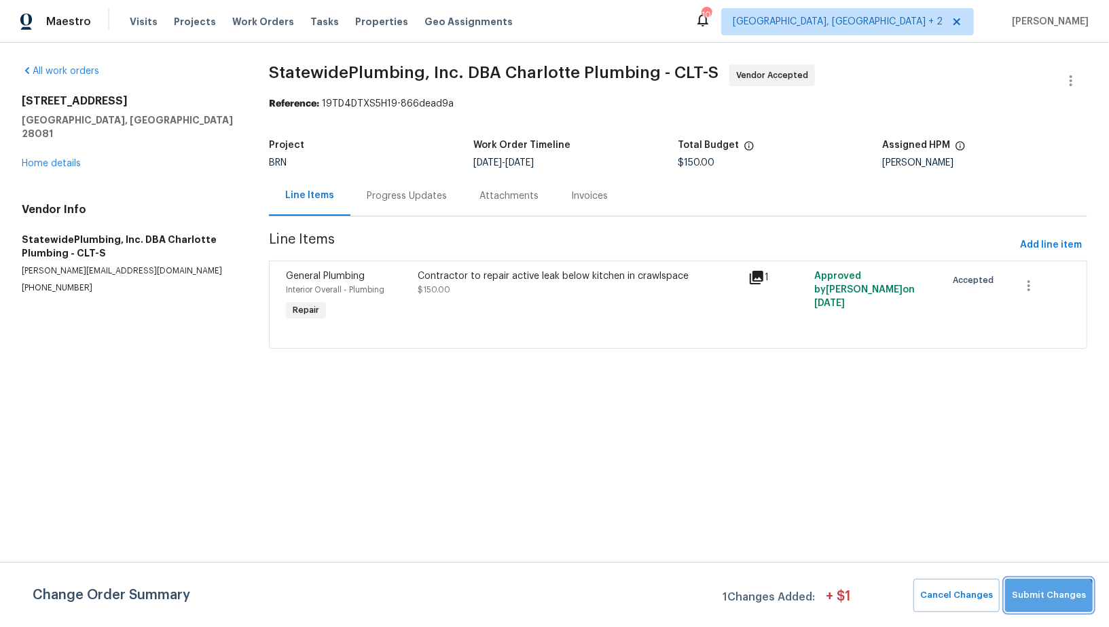
click at [1051, 604] on button "Submit Changes" at bounding box center [1049, 595] width 88 height 33
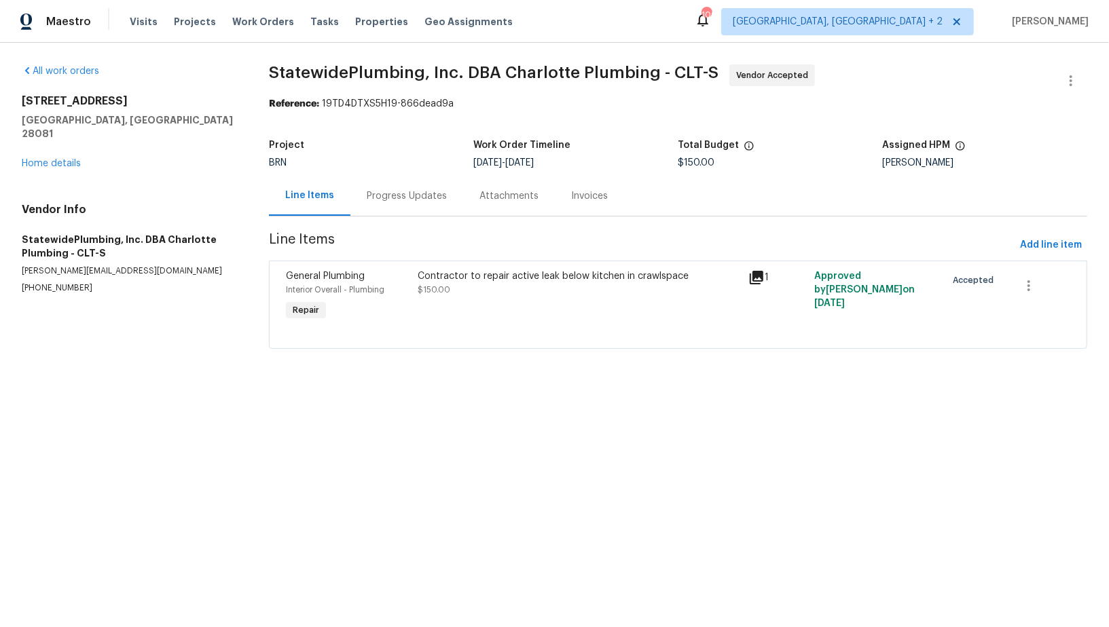
click at [49, 155] on div "[STREET_ADDRESS][PERSON_NAME] Home details" at bounding box center [129, 132] width 215 height 76
click at [49, 159] on link "Home details" at bounding box center [51, 164] width 59 height 10
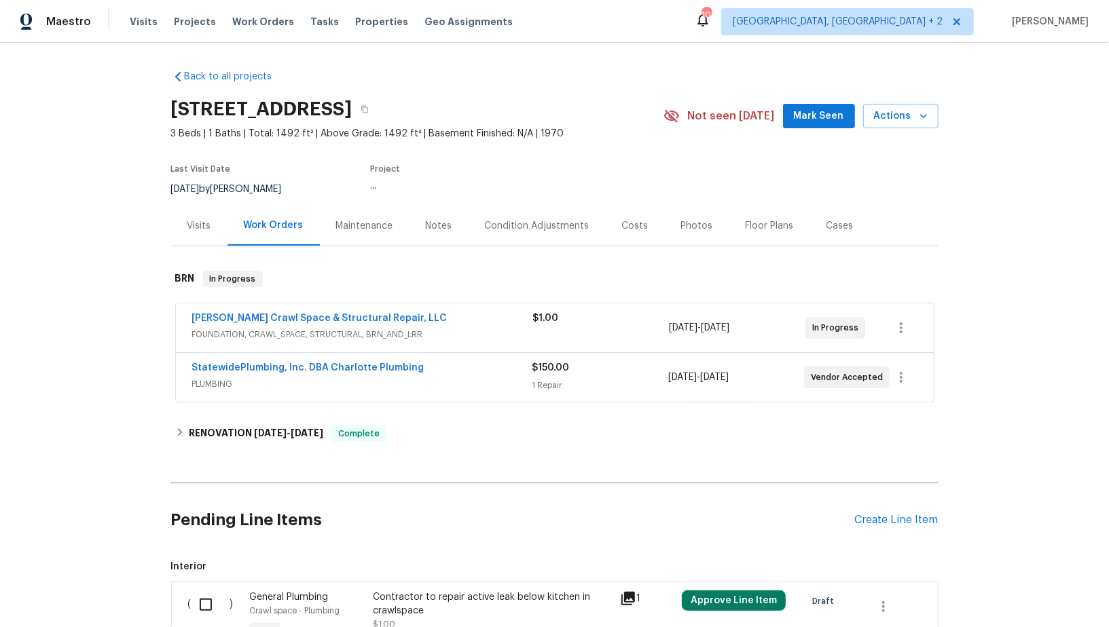
scroll to position [132, 0]
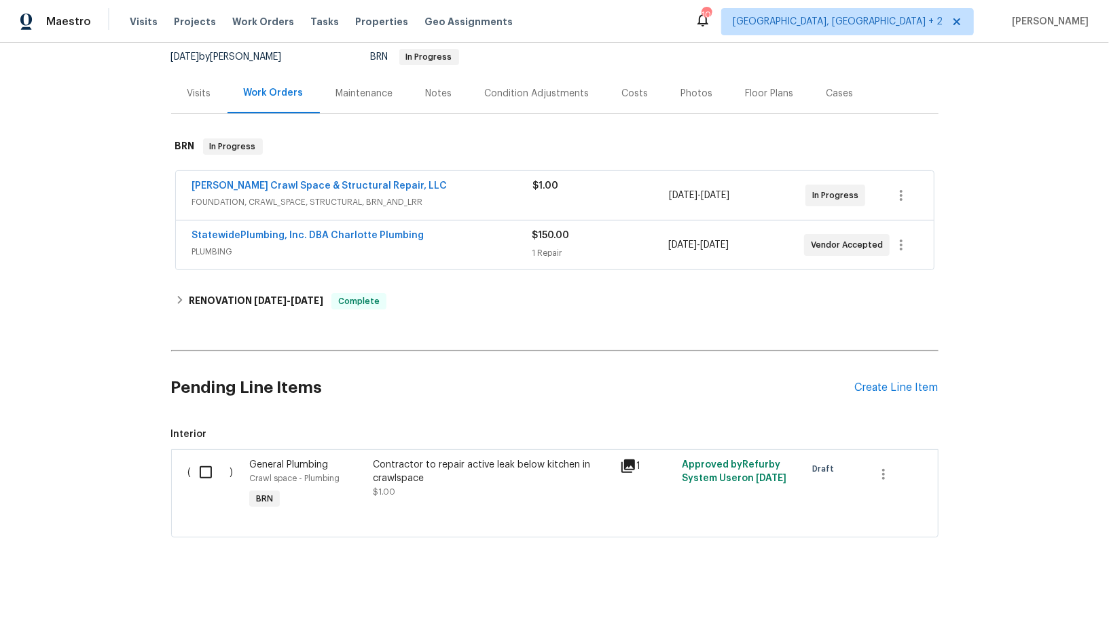
click at [206, 471] on input "checkbox" at bounding box center [210, 472] width 39 height 29
checkbox input "true"
click at [1013, 593] on span "Create Work Order" at bounding box center [1031, 593] width 90 height 17
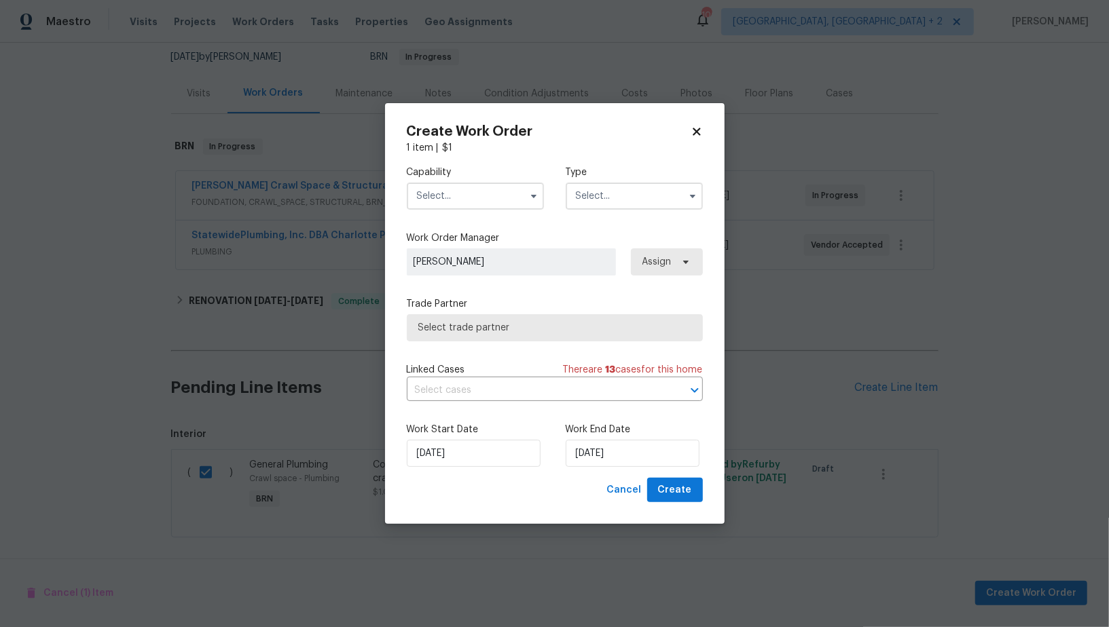
click at [452, 207] on input "text" at bounding box center [475, 196] width 137 height 27
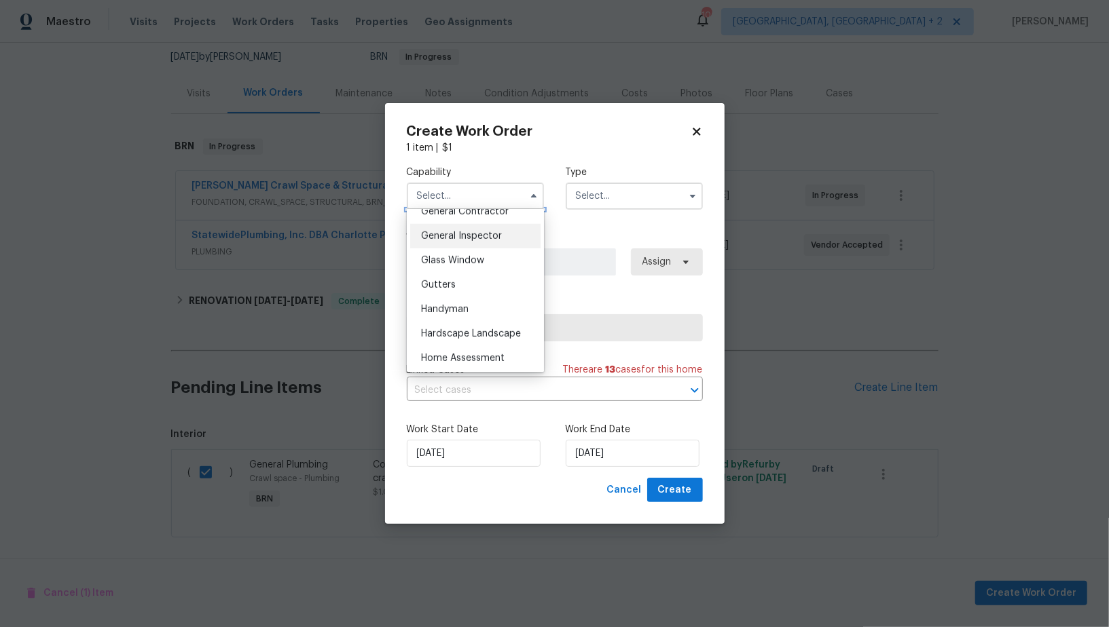
scroll to position [647, 0]
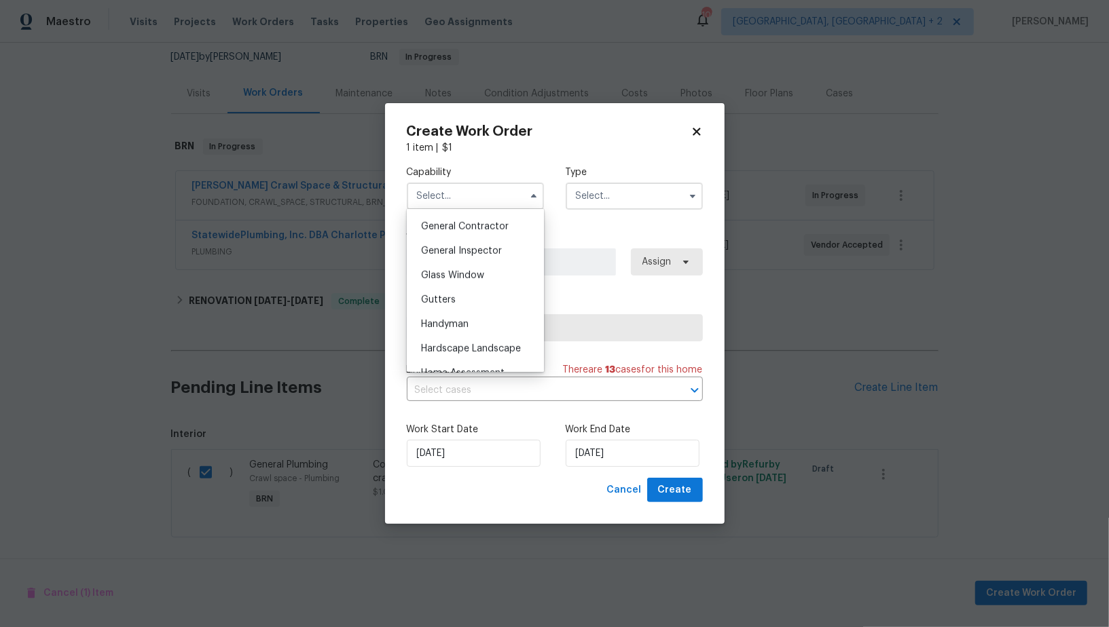
click at [469, 227] on span "General Contractor" at bounding box center [465, 227] width 88 height 10
type input "General Contractor"
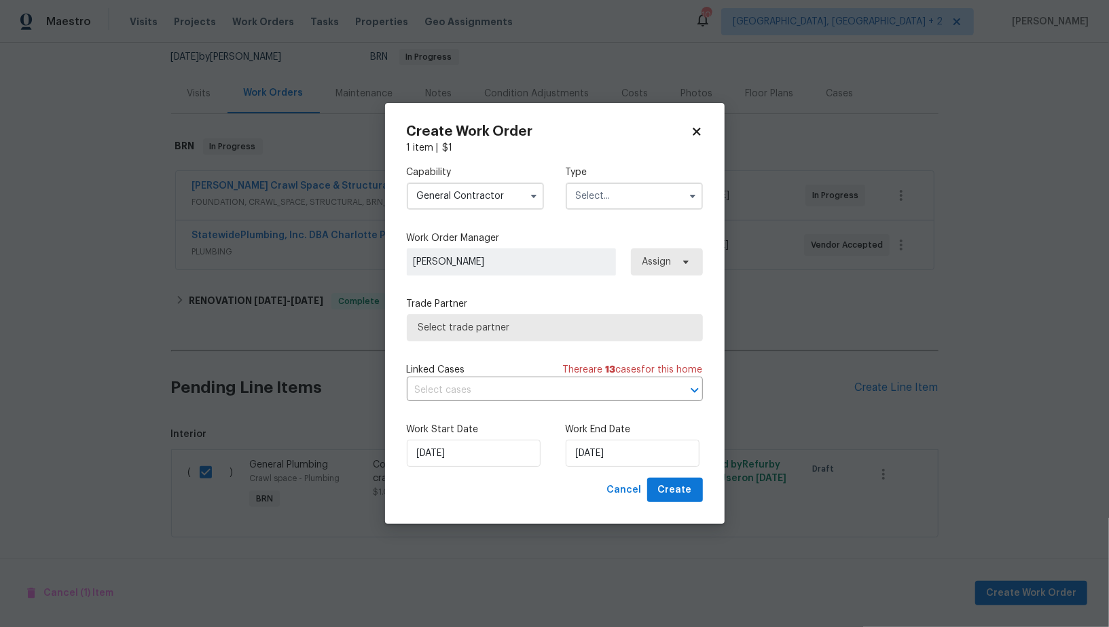
click at [606, 202] on input "text" at bounding box center [634, 196] width 137 height 27
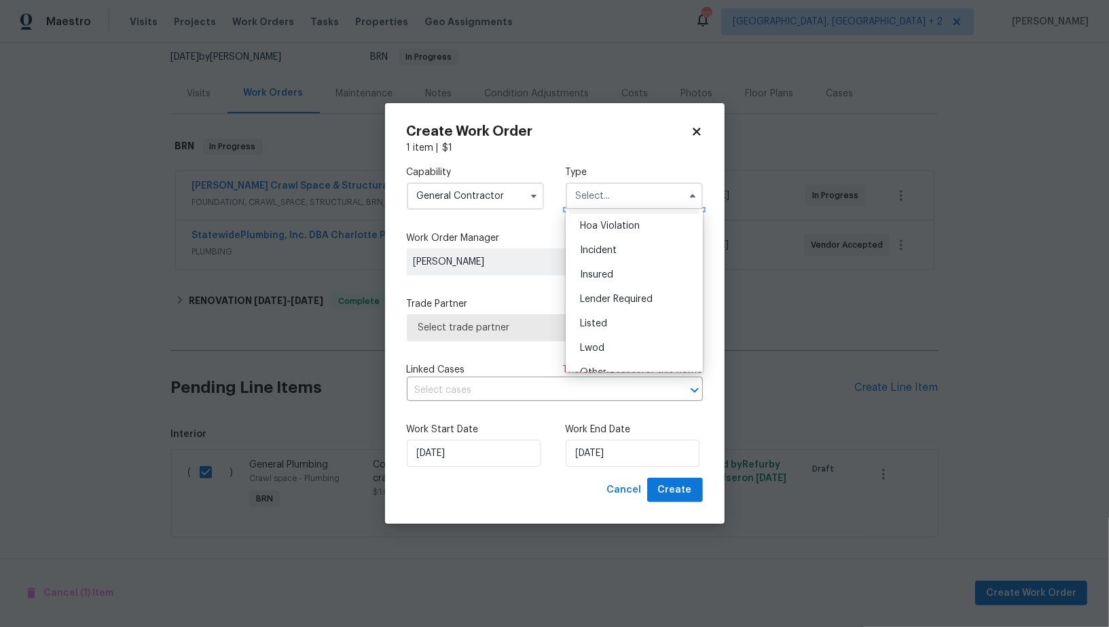
scroll to position [161, 0]
click at [601, 313] on div "Resale" at bounding box center [634, 308] width 130 height 24
type input "Resale"
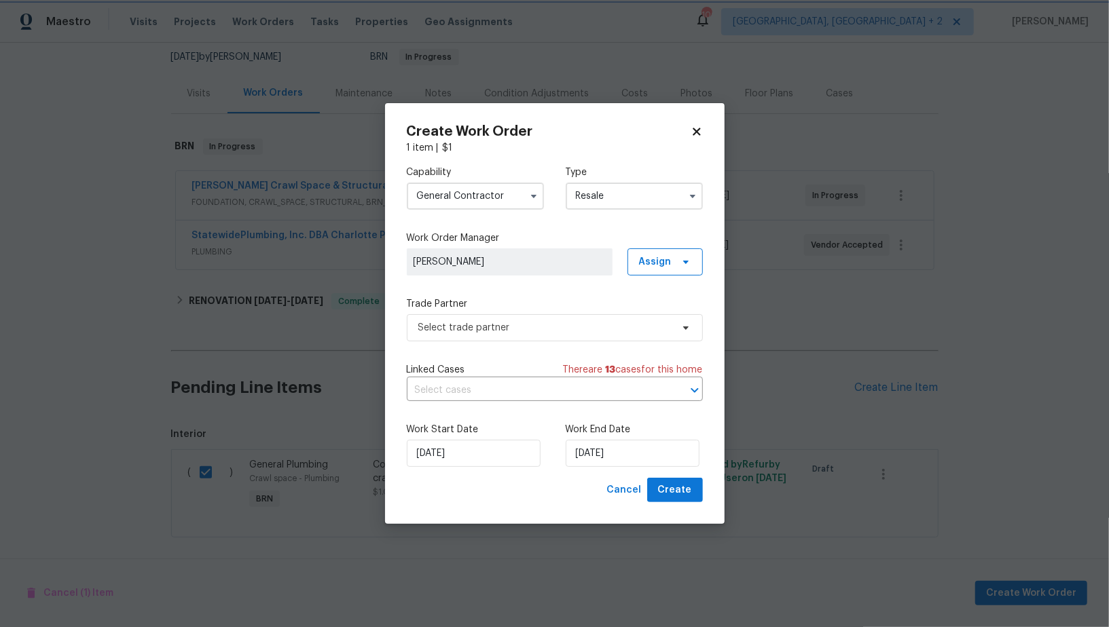
scroll to position [0, 0]
click at [579, 322] on span "Select trade partner" at bounding box center [544, 328] width 253 height 14
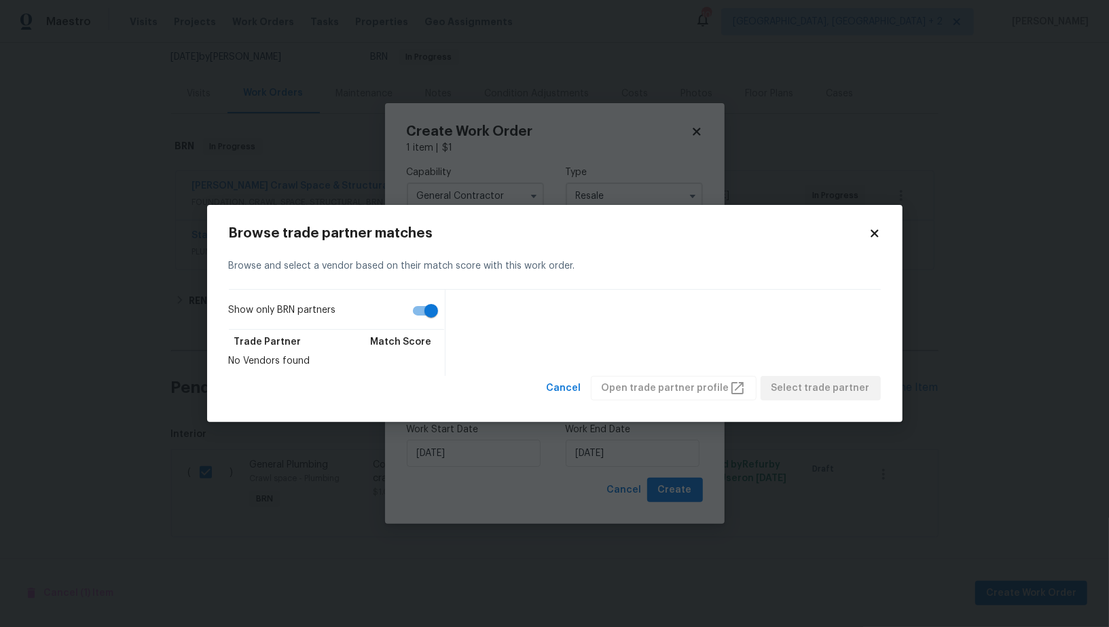
click at [412, 314] on input "Show only BRN partners" at bounding box center [430, 311] width 77 height 26
checkbox input "false"
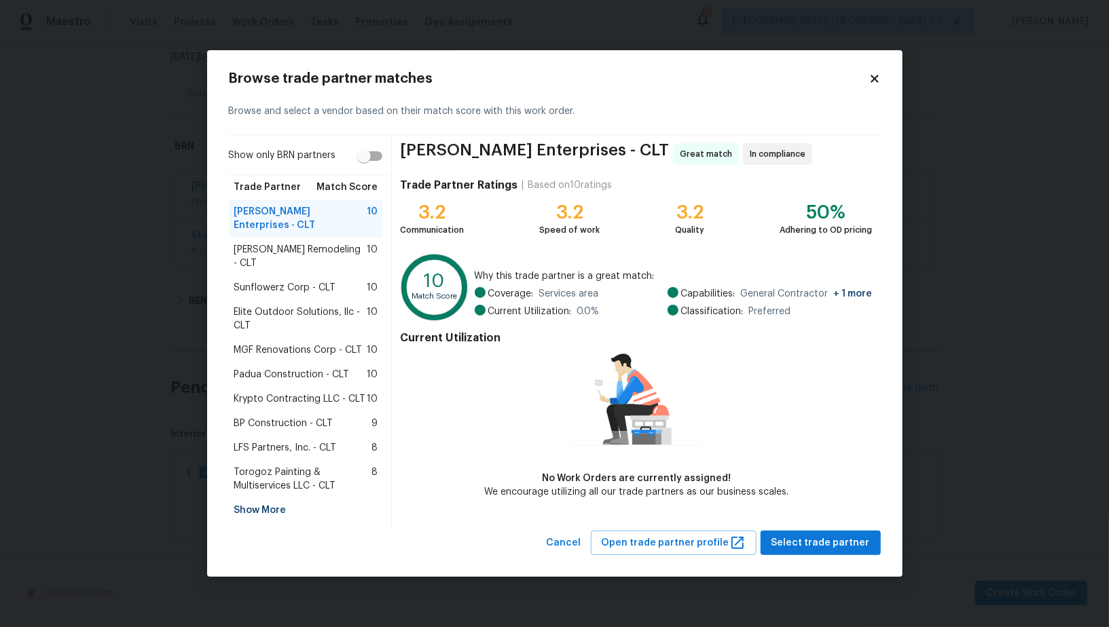
click at [254, 498] on div "Show More" at bounding box center [306, 510] width 155 height 24
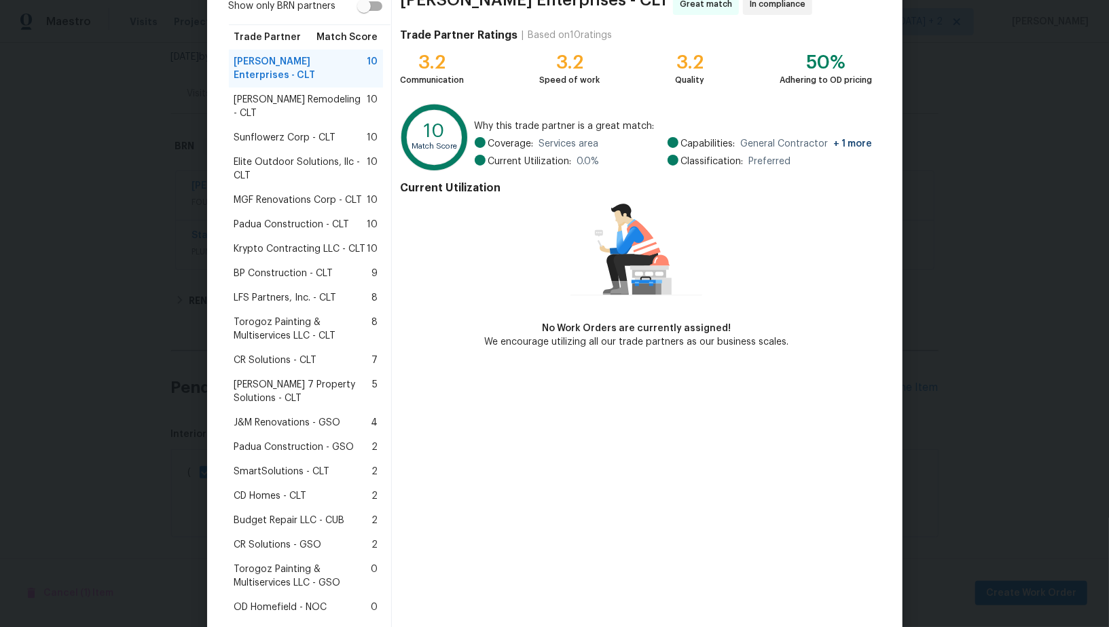
scroll to position [184, 0]
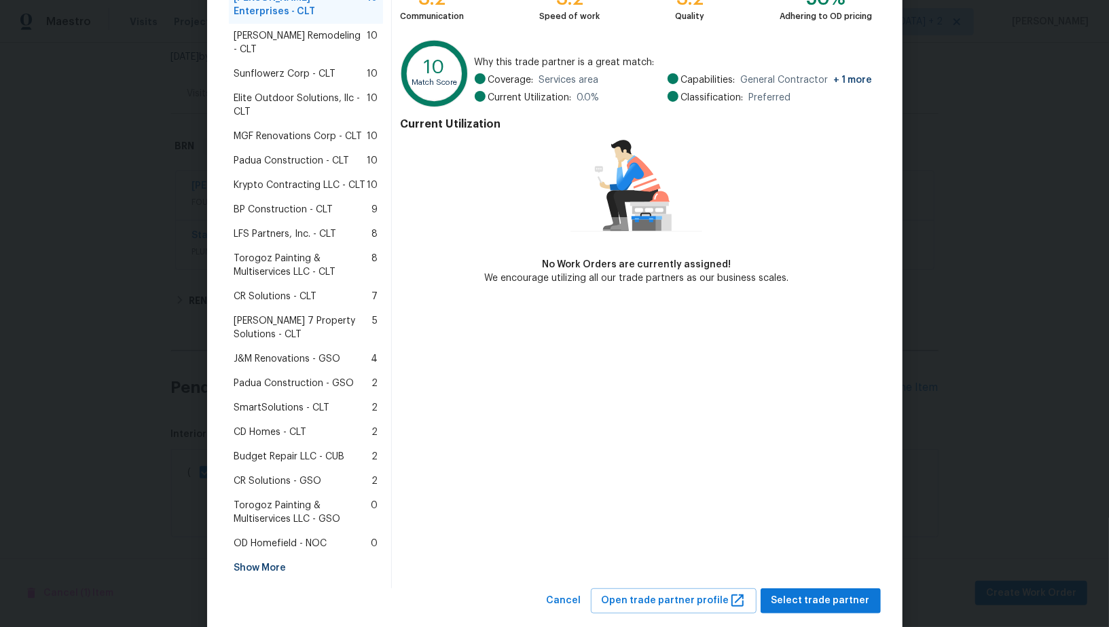
click at [268, 290] on span "CR Solutions - CLT" at bounding box center [275, 297] width 83 height 14
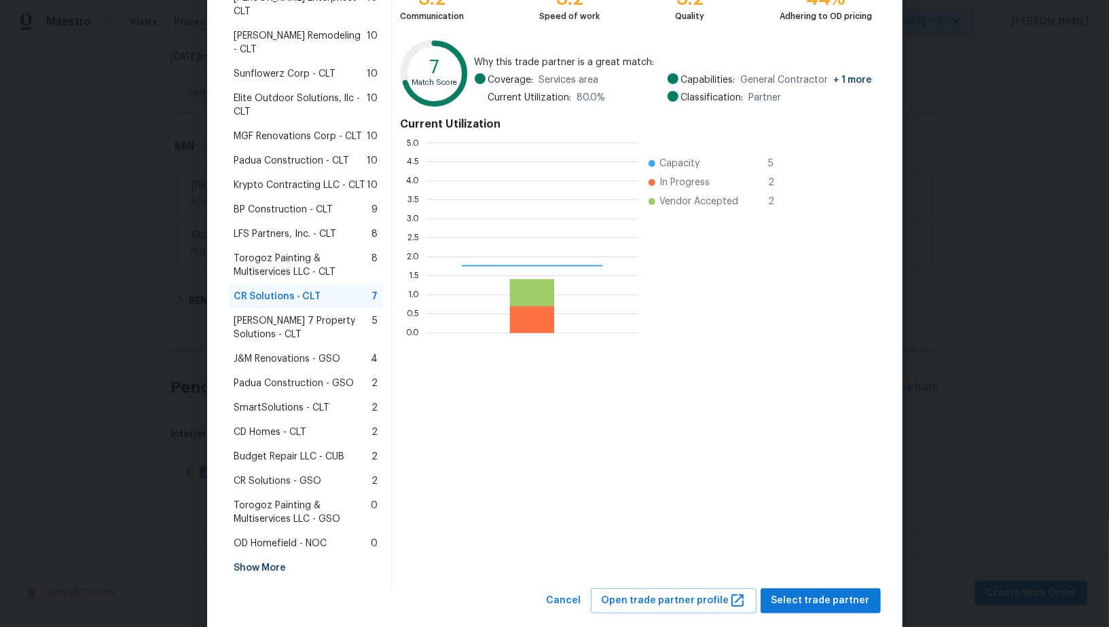
scroll to position [190, 211]
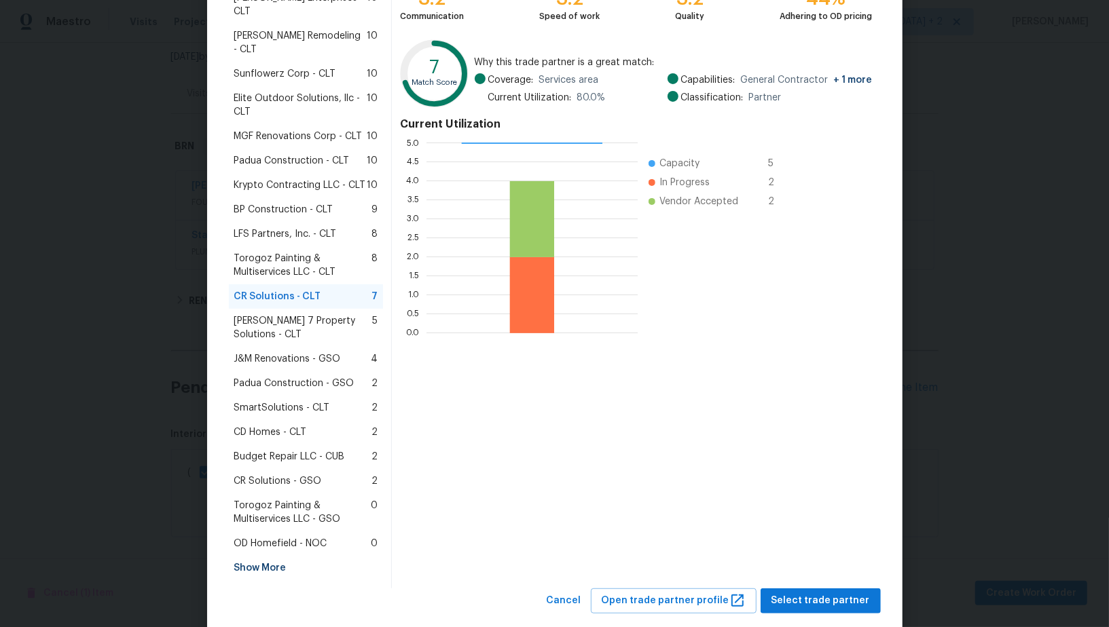
click at [797, 560] on div "Browse trade partner matches Browse and select a vendor based on their match sc…" at bounding box center [555, 236] width 652 height 756
click at [794, 593] on span "Select trade partner" at bounding box center [820, 601] width 98 height 17
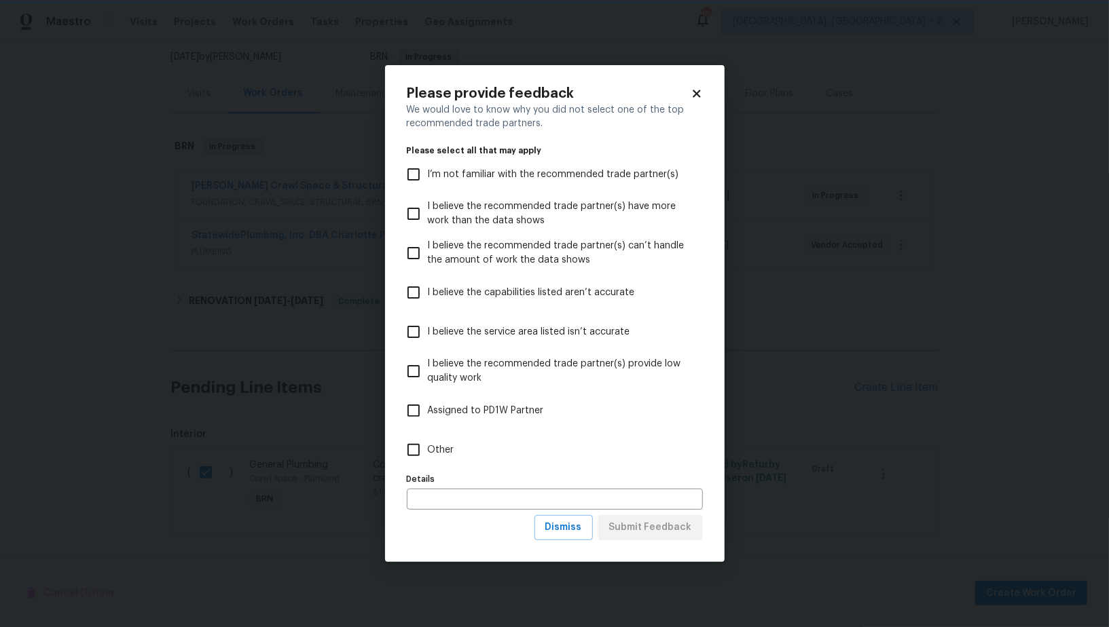
scroll to position [0, 0]
click at [388, 447] on div "Please provide feedback We would love to know why you did not select one of the…" at bounding box center [554, 313] width 339 height 497
click at [416, 447] on input "Other" at bounding box center [413, 450] width 29 height 29
checkbox input "true"
click at [640, 536] on span "Submit Feedback" at bounding box center [650, 527] width 83 height 17
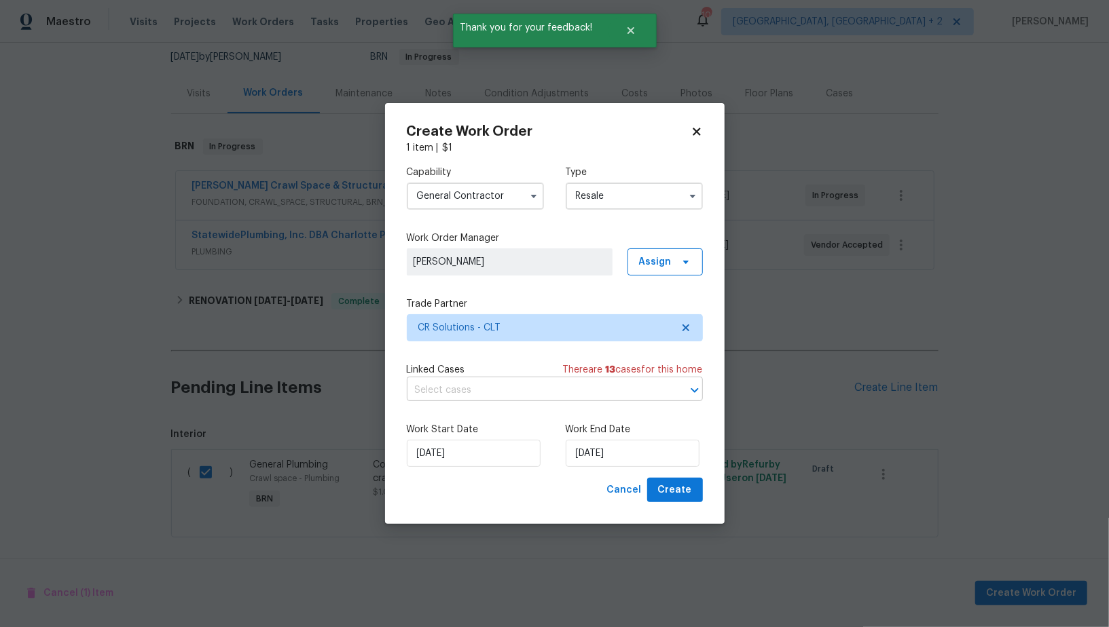
click at [519, 399] on input "text" at bounding box center [536, 390] width 258 height 21
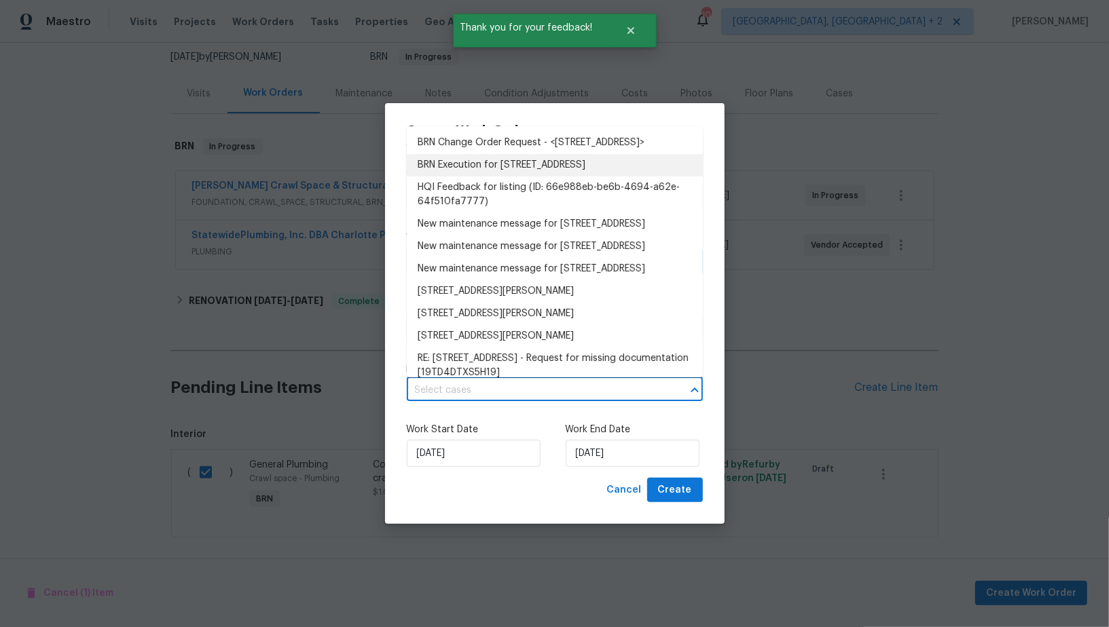
click at [482, 177] on li "BRN Execution for 301 Briarcliff Dr, Kannapolis, NC 28081" at bounding box center [555, 165] width 296 height 22
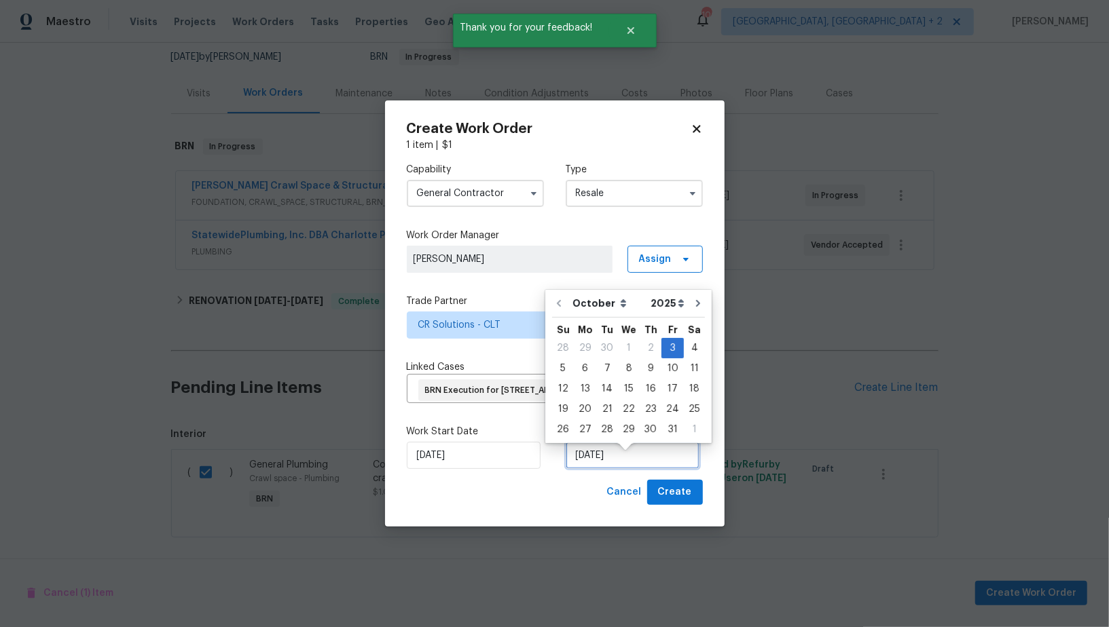
click at [606, 469] on input "03/10/2025" at bounding box center [633, 455] width 134 height 27
click at [589, 375] on div "6" at bounding box center [585, 368] width 22 height 19
type input "06/10/2025"
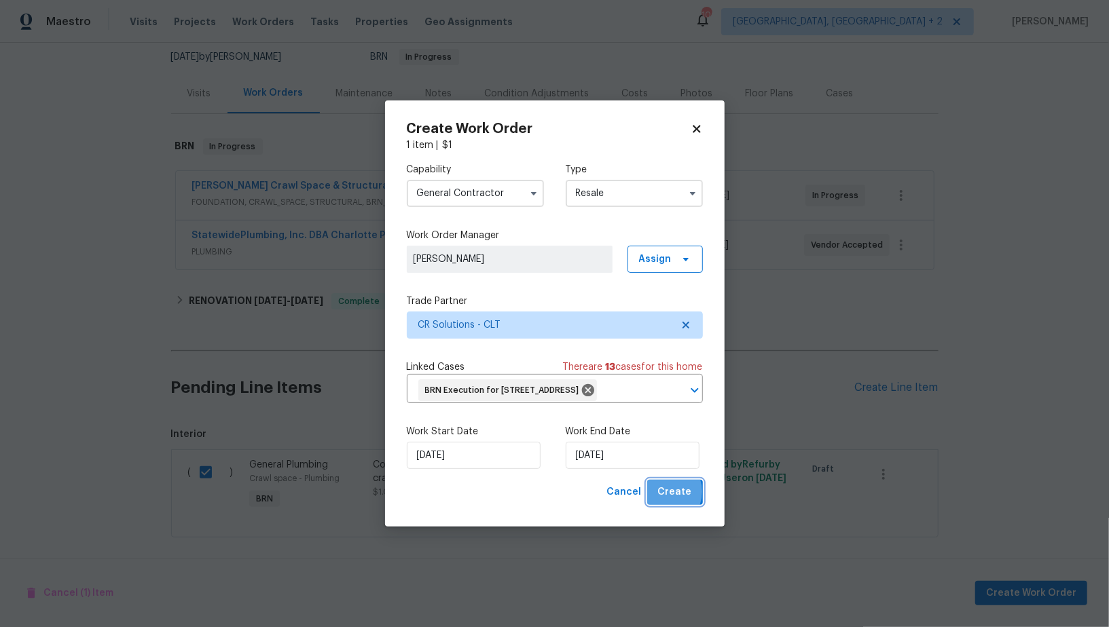
click at [664, 501] on span "Create" at bounding box center [675, 492] width 34 height 17
checkbox input "false"
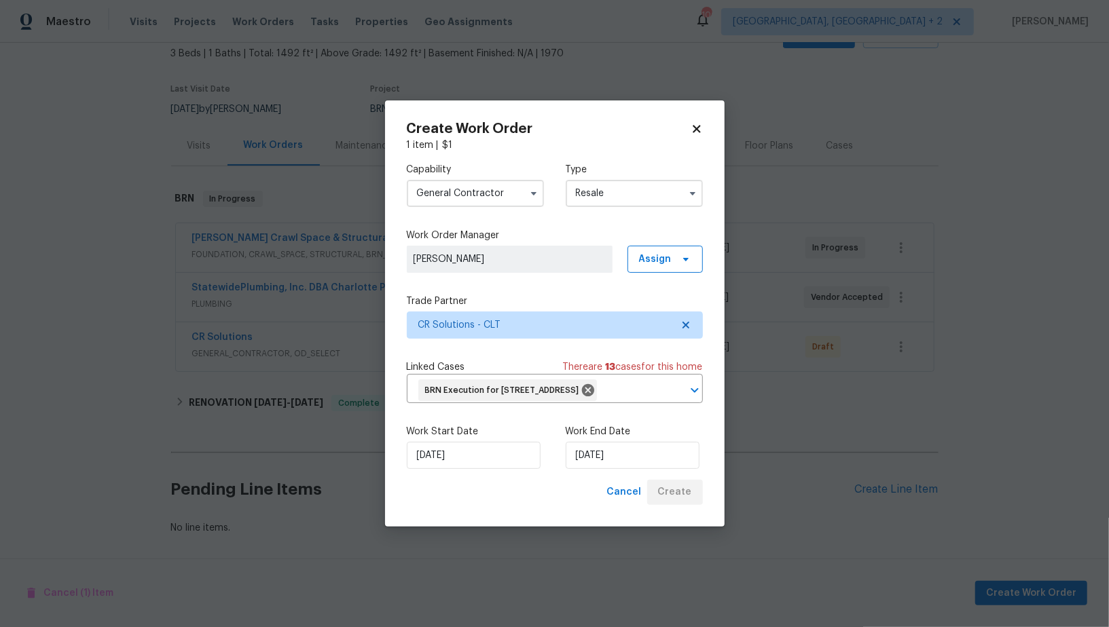
scroll to position [77, 0]
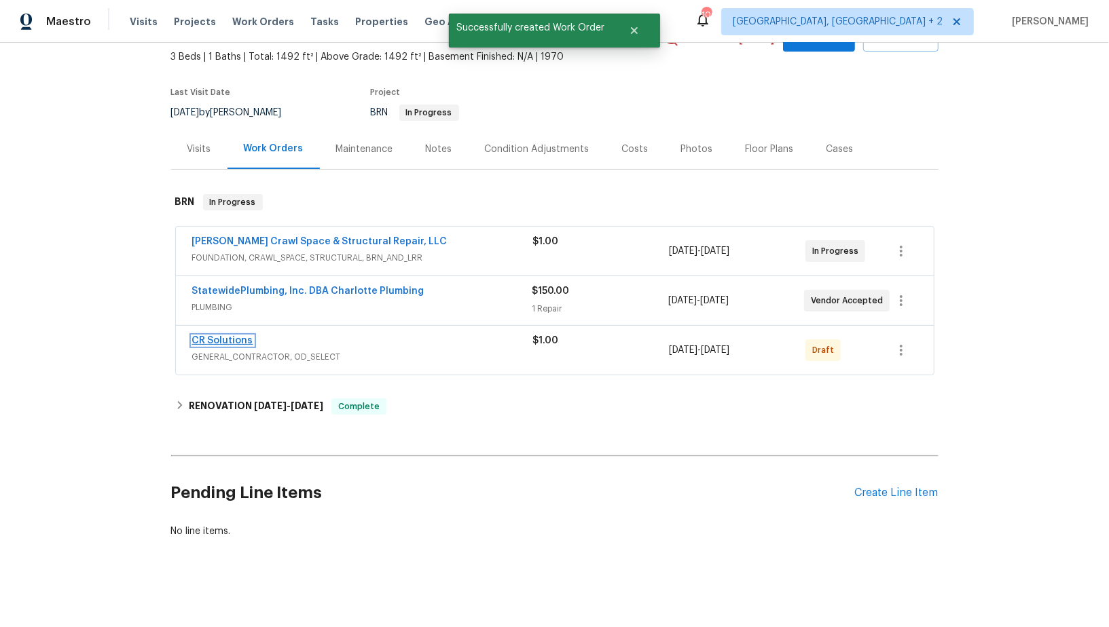
click at [234, 338] on link "CR Solutions" at bounding box center [222, 341] width 61 height 10
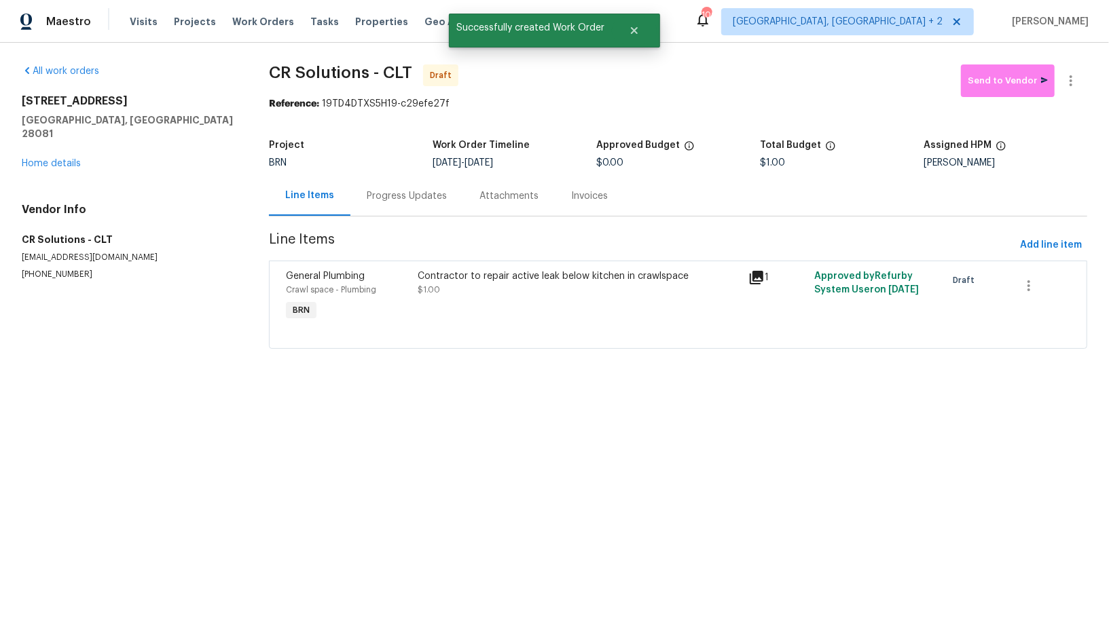
click at [401, 202] on div "Progress Updates" at bounding box center [407, 196] width 80 height 14
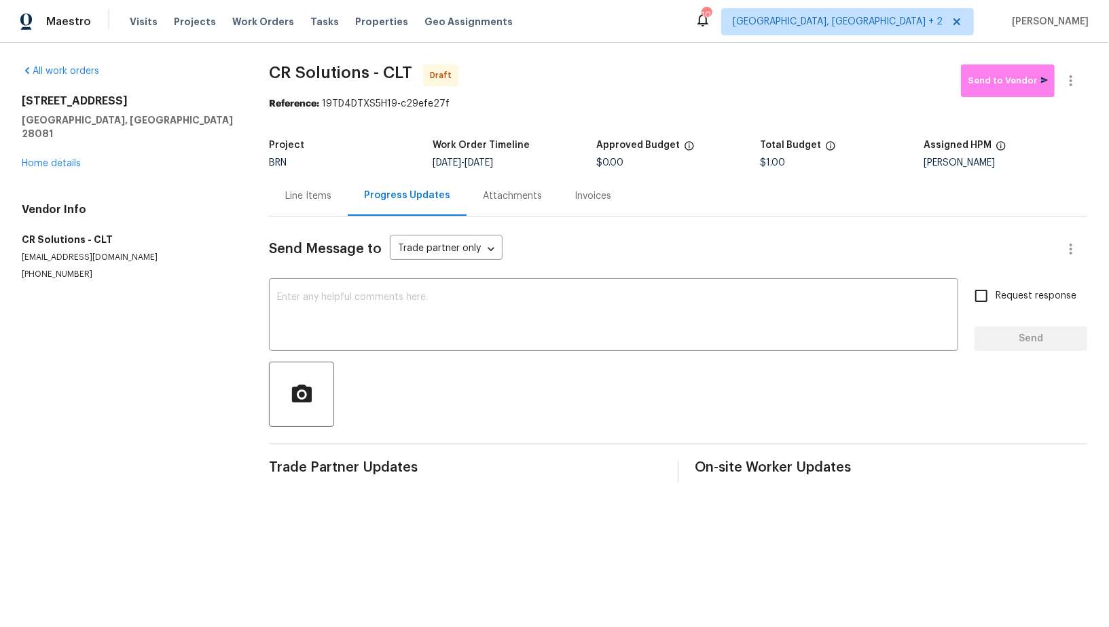
click at [367, 261] on div "Send Message to Trade partner only Trade partner only ​" at bounding box center [662, 249] width 786 height 33
click at [379, 317] on textarea at bounding box center [613, 317] width 673 height 48
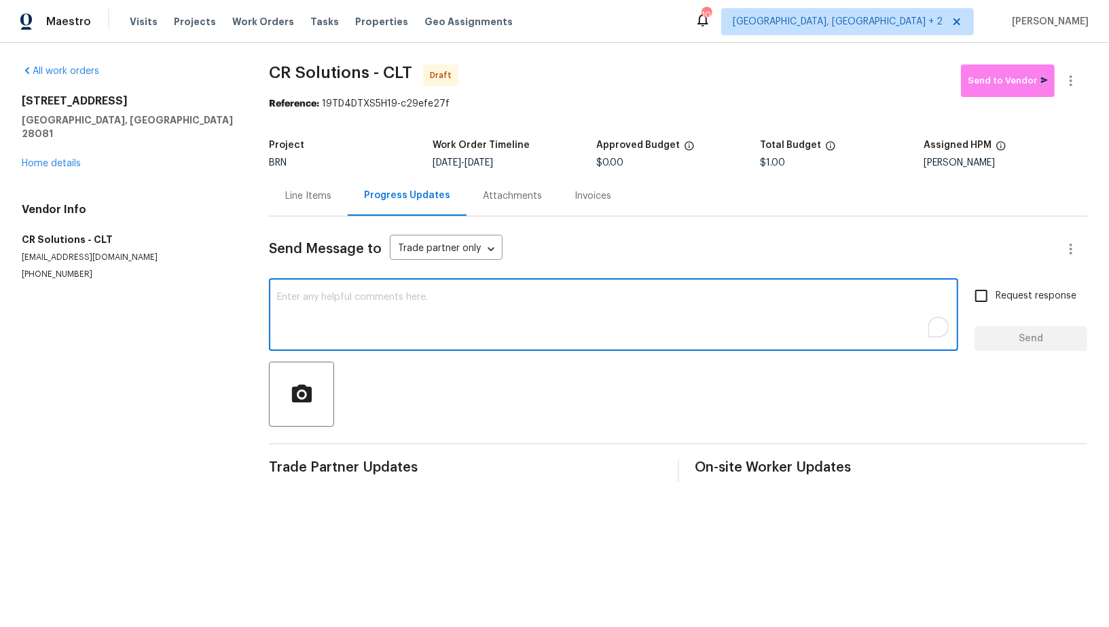
paste textarea "Hi, I'm Padmapriya from Opendoor. Just wanted to check if you received the WO f…"
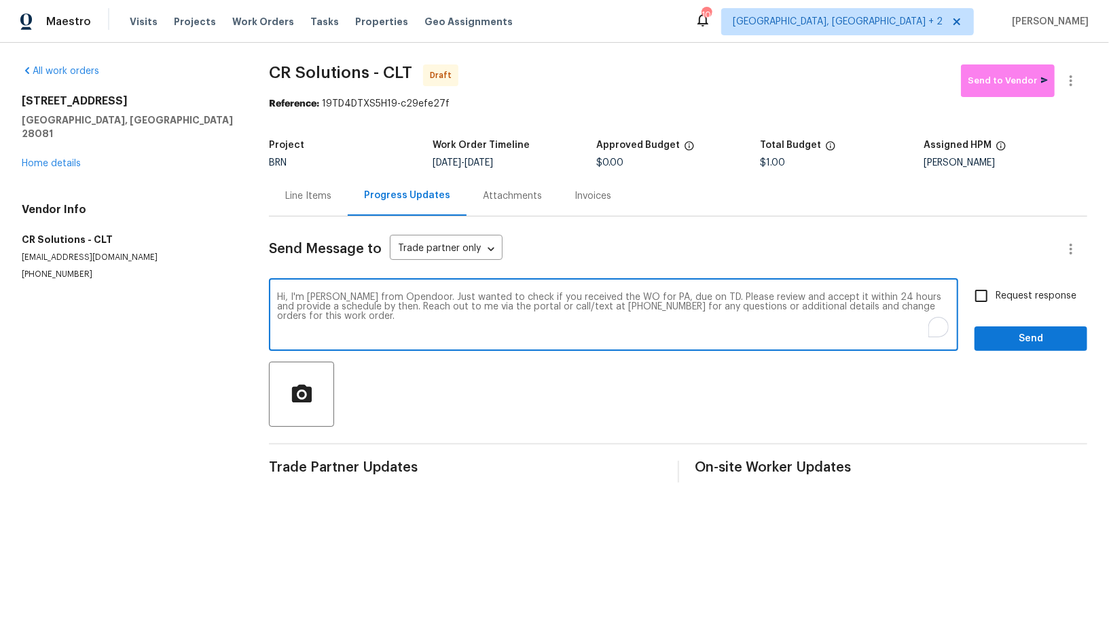
click at [660, 299] on textarea "Hi, I'm Padmapriya from Opendoor. Just wanted to check if you received the WO f…" at bounding box center [613, 317] width 673 height 48
paste textarea "[STREET_ADDRESS]"
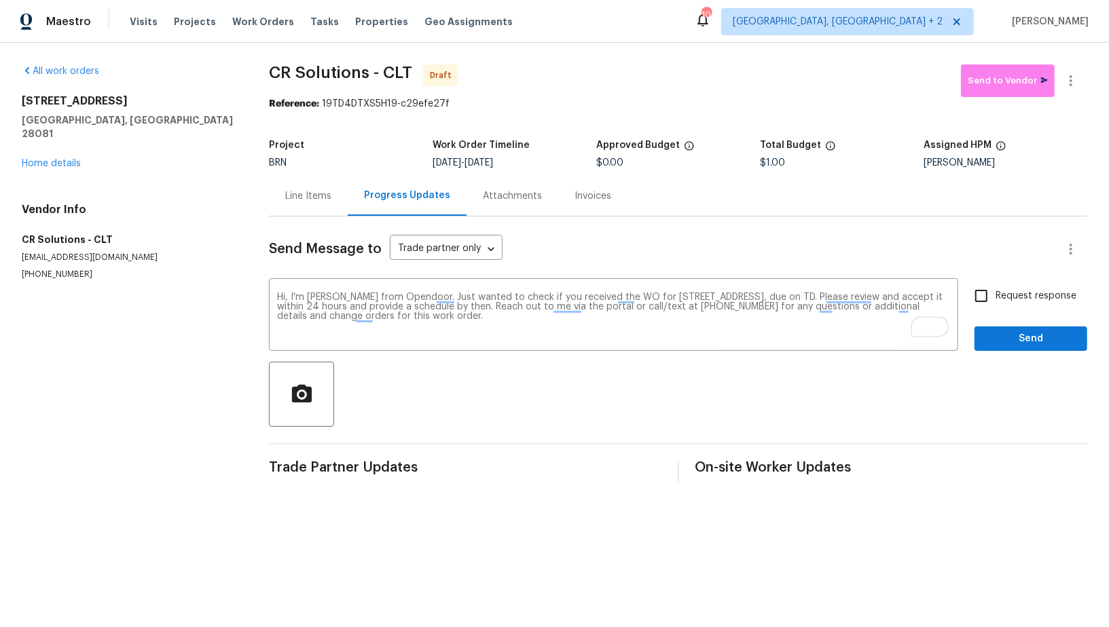
drag, startPoint x: 485, startPoint y: 162, endPoint x: 575, endPoint y: 161, distance: 90.3
click at [575, 161] on div "10/3/2025 - 10/6/2025" at bounding box center [514, 163] width 164 height 10
copy span "[DATE]"
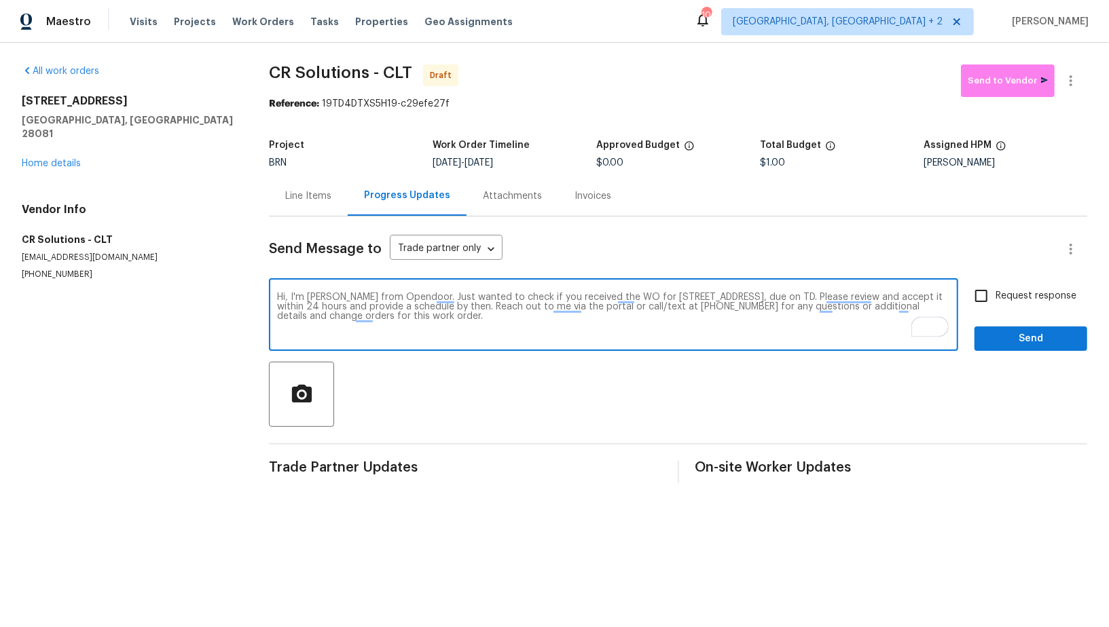
click at [871, 296] on textarea "Hi, I'm Padmapriya from Opendoor. Just wanted to check if you received the WO f…" at bounding box center [613, 317] width 673 height 48
paste textarea "[DATE]"
type textarea "Hi, I'm Padmapriya from Opendoor. Just wanted to check if you received the WO f…"
click at [972, 309] on input "Request response" at bounding box center [981, 296] width 29 height 29
checkbox input "true"
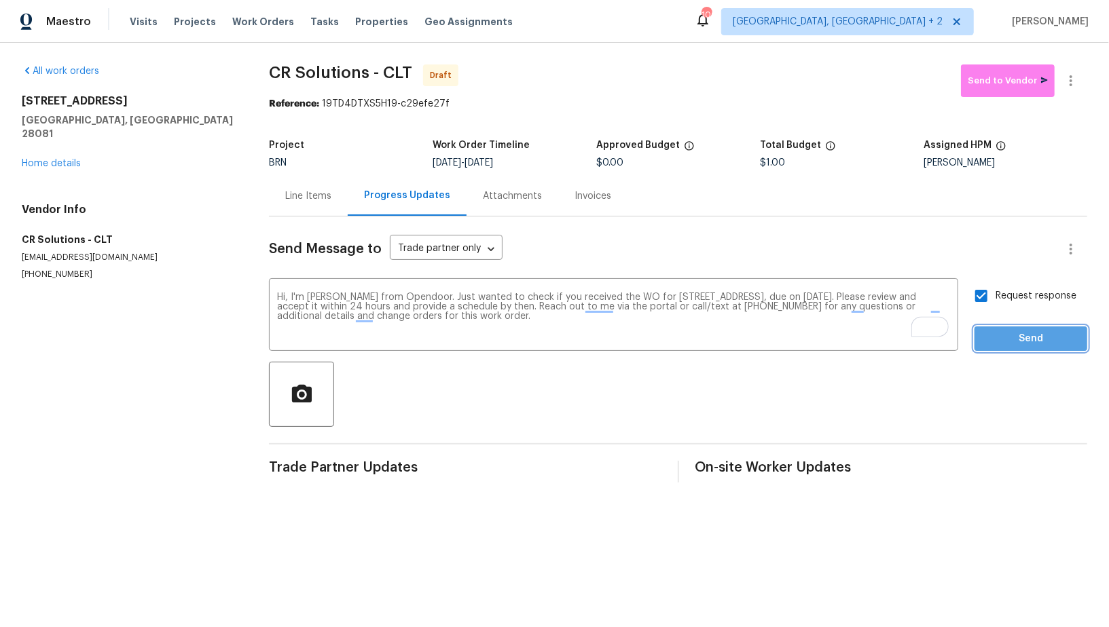
click at [995, 349] on button "Send" at bounding box center [1030, 339] width 113 height 25
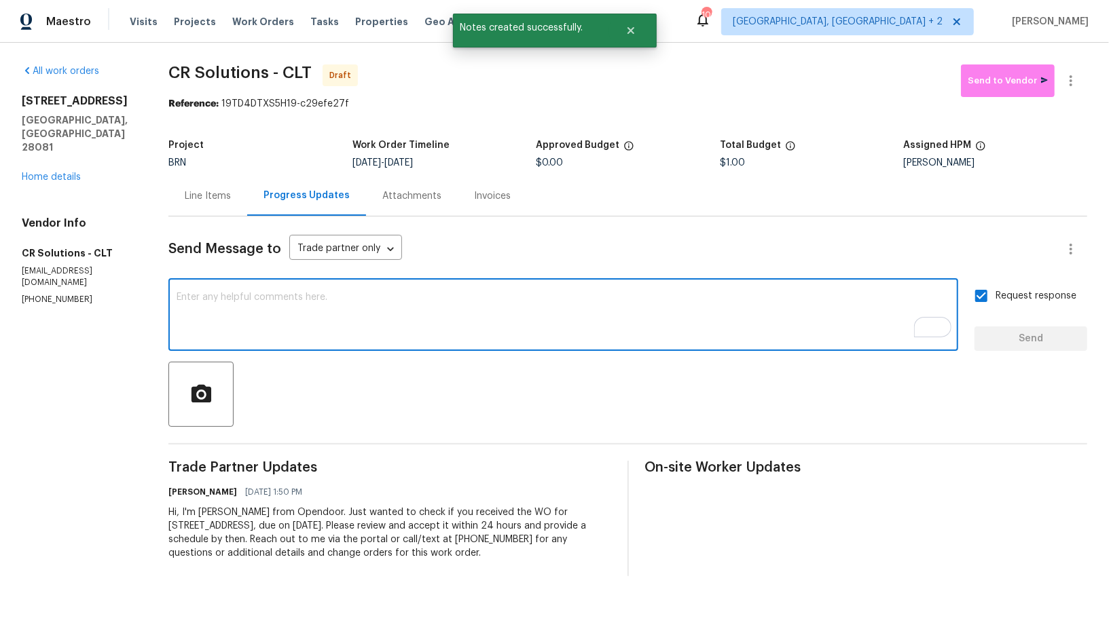
click at [297, 329] on textarea "To enrich screen reader interactions, please activate Accessibility in Grammarl…" at bounding box center [563, 317] width 773 height 48
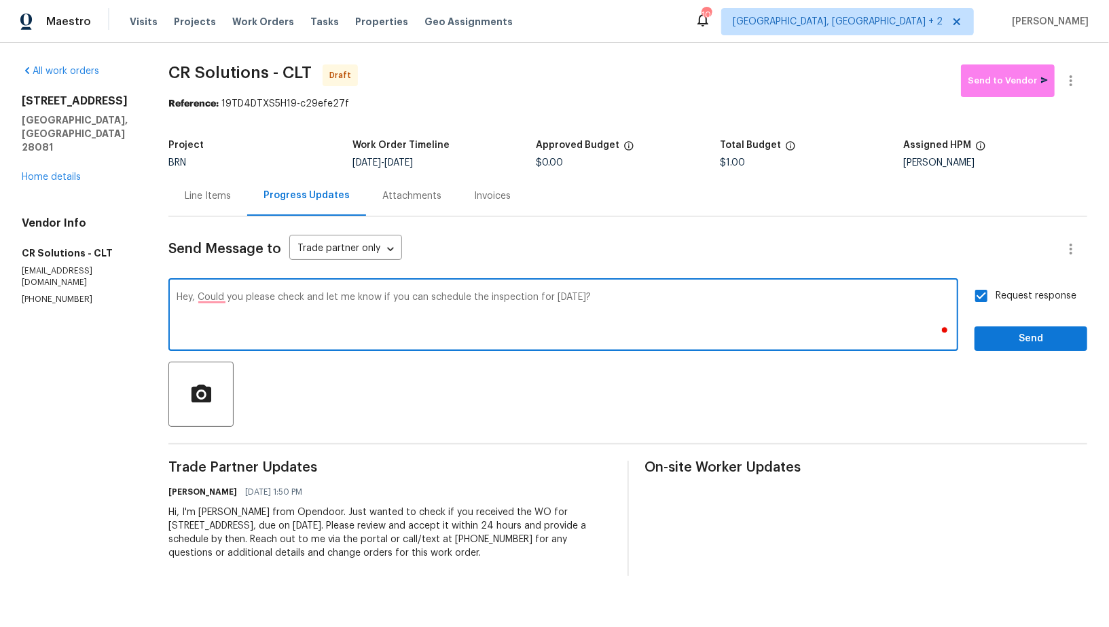
click at [213, 304] on textarea "Hey, Could you please check and let me know if you can schedule the inspection …" at bounding box center [563, 317] width 773 height 48
click at [212, 298] on textarea "Hey, Could you please check and let me know if you can schedule the inspection …" at bounding box center [563, 317] width 773 height 48
click at [665, 307] on textarea "Hey, could you please check and let me know if you can schedule the inspection …" at bounding box center [563, 317] width 773 height 48
type textarea "Hey, could you please check and let me know if you can schedule the inspection …"
click at [987, 303] on input "Request response" at bounding box center [981, 296] width 29 height 29
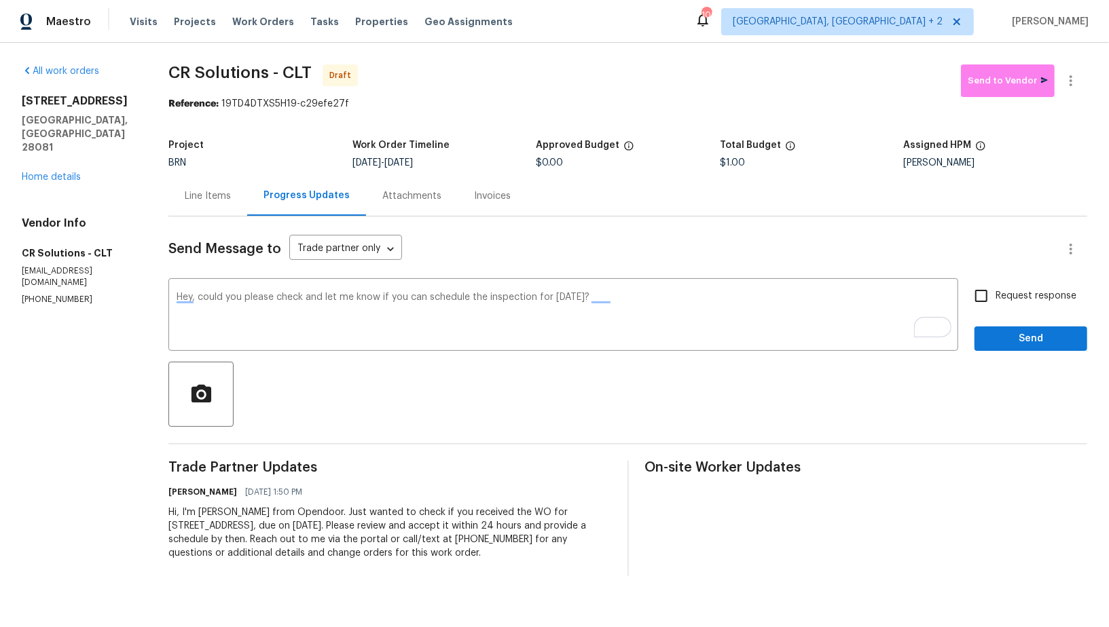
click at [987, 303] on input "Request response" at bounding box center [981, 296] width 29 height 29
checkbox input "true"
click at [1016, 358] on div "Send Message to Trade partner only Trade partner only ​ Hey, could you please c…" at bounding box center [627, 397] width 919 height 360
click at [1008, 337] on span "Send" at bounding box center [1030, 339] width 91 height 17
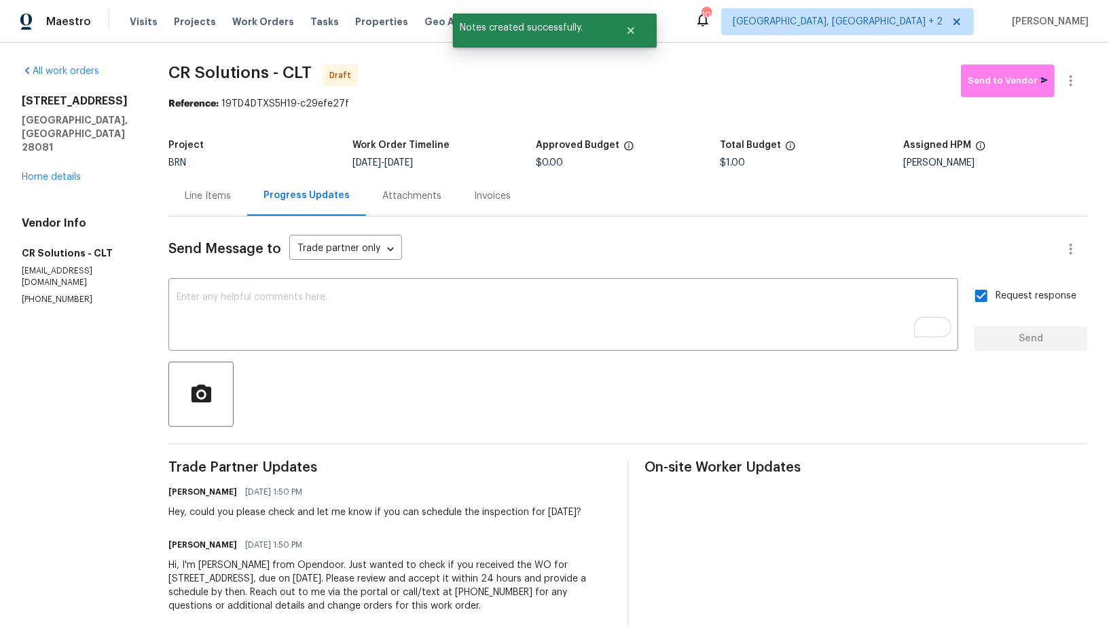
click at [209, 202] on div "Line Items" at bounding box center [208, 196] width 46 height 14
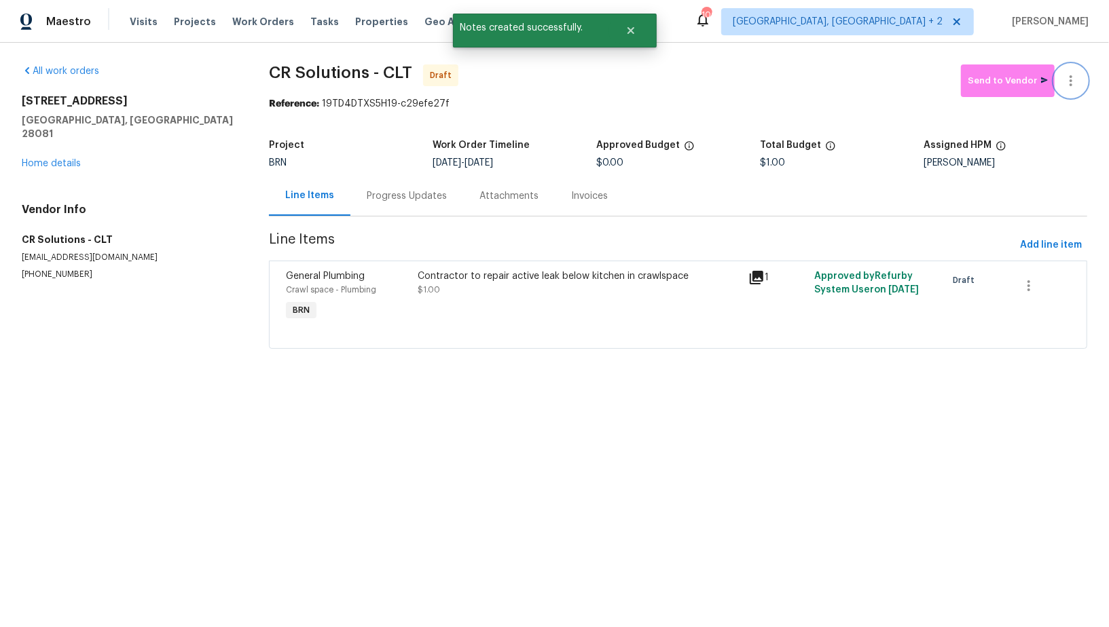
click at [1069, 90] on button "button" at bounding box center [1070, 81] width 33 height 33
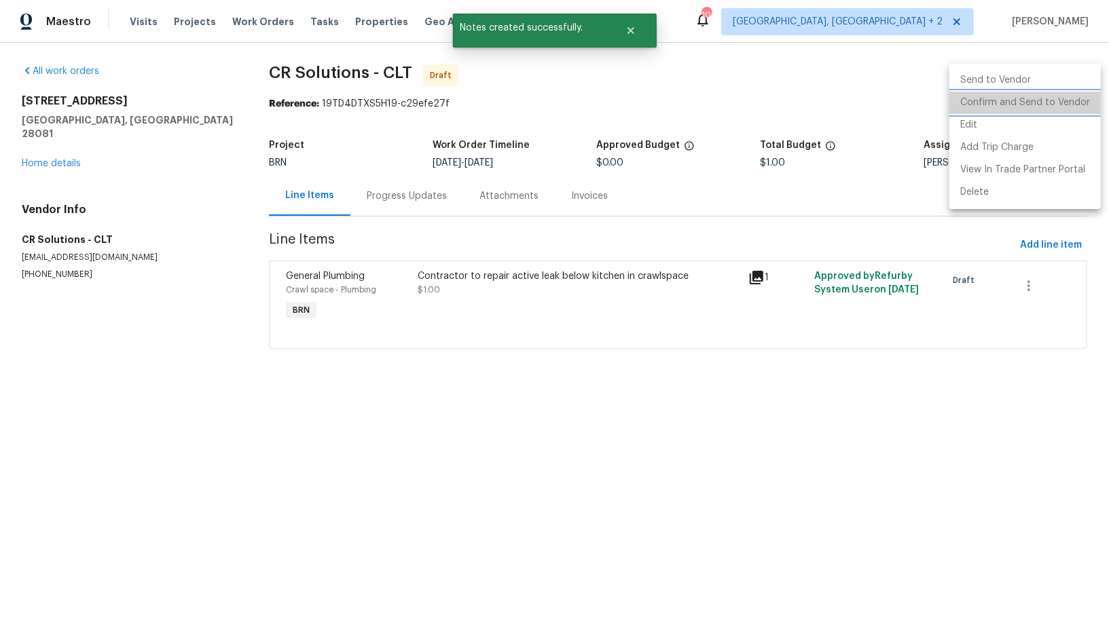
click at [1044, 105] on li "Confirm and Send to Vendor" at bounding box center [1024, 103] width 151 height 22
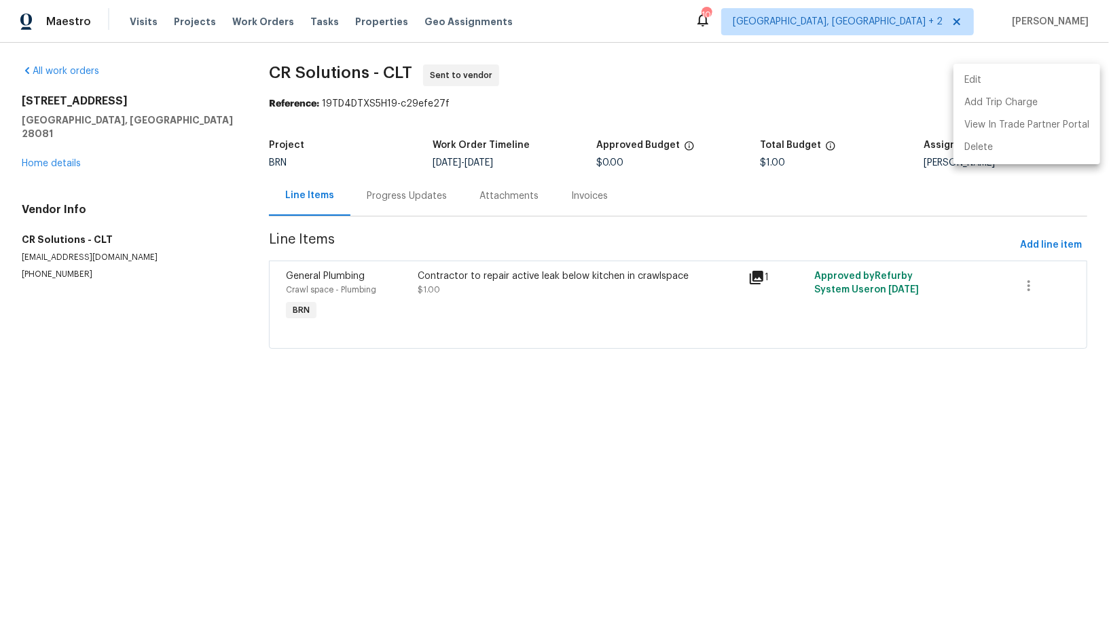
click at [373, 208] on div at bounding box center [554, 313] width 1109 height 627
click at [373, 200] on div "Progress Updates" at bounding box center [407, 196] width 80 height 14
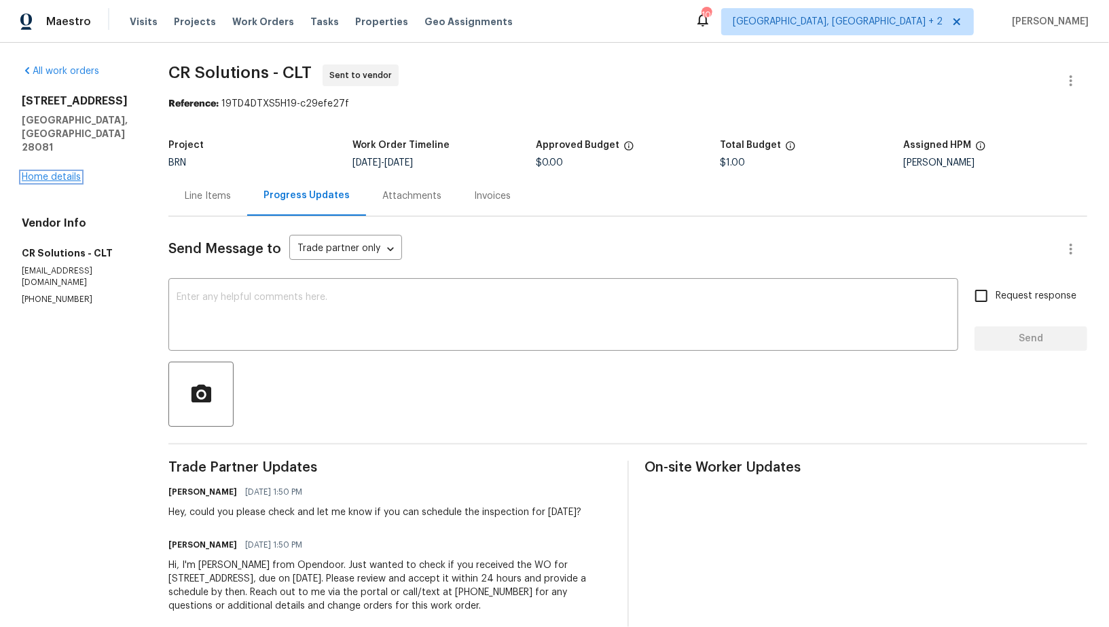
click at [48, 172] on link "Home details" at bounding box center [51, 177] width 59 height 10
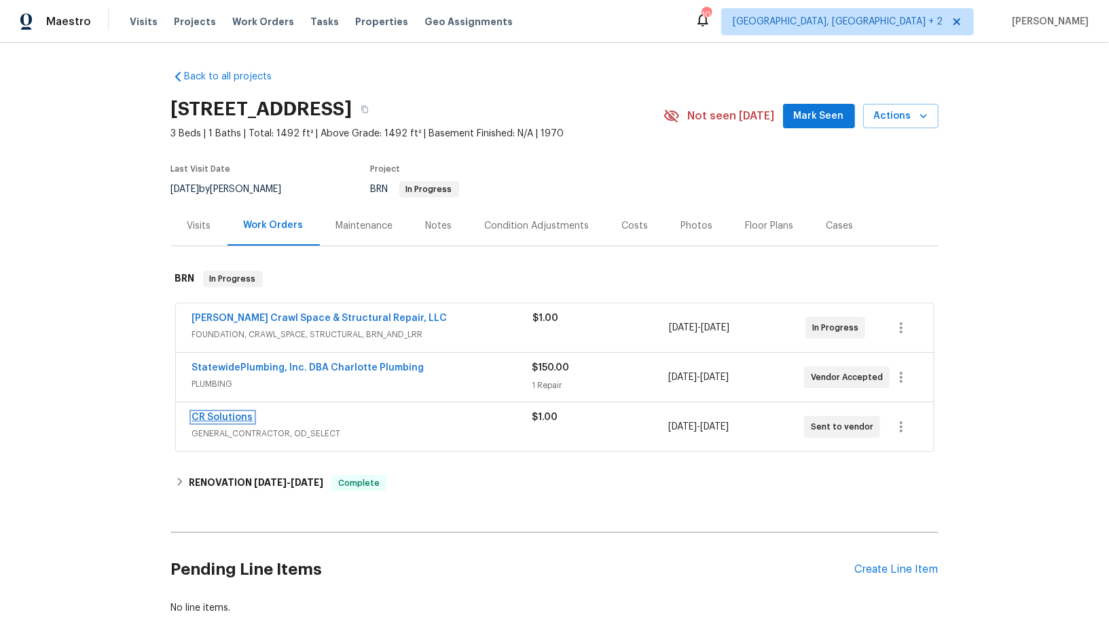
click at [223, 419] on link "CR Solutions" at bounding box center [222, 418] width 61 height 10
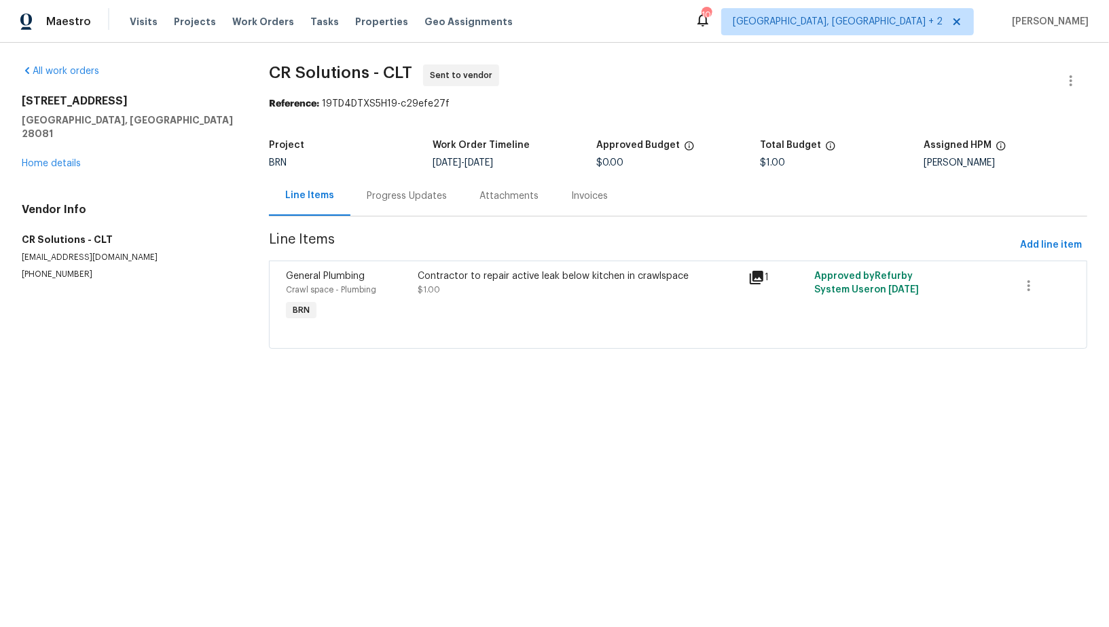
click at [395, 204] on div "Progress Updates" at bounding box center [406, 196] width 113 height 40
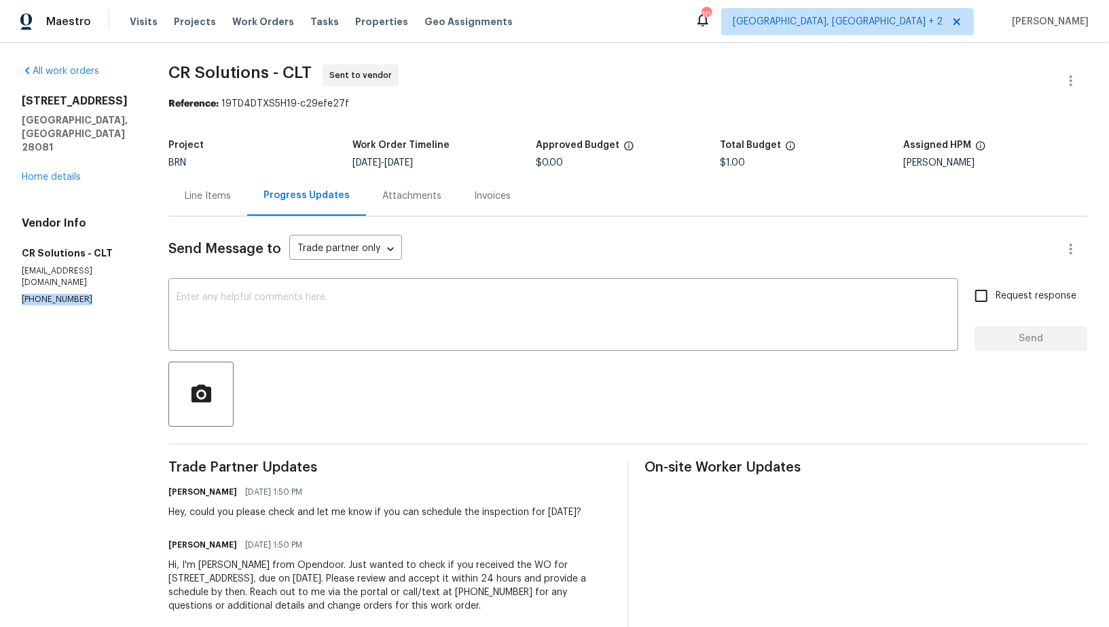
drag, startPoint x: 108, startPoint y: 265, endPoint x: 0, endPoint y: 264, distance: 108.0
click at [0, 265] on div "All work orders 301 Briarcliff Dr Kannapolis, NC 28081 Home details Vendor Info…" at bounding box center [554, 347] width 1109 height 608
copy p "(704) 907-5567"
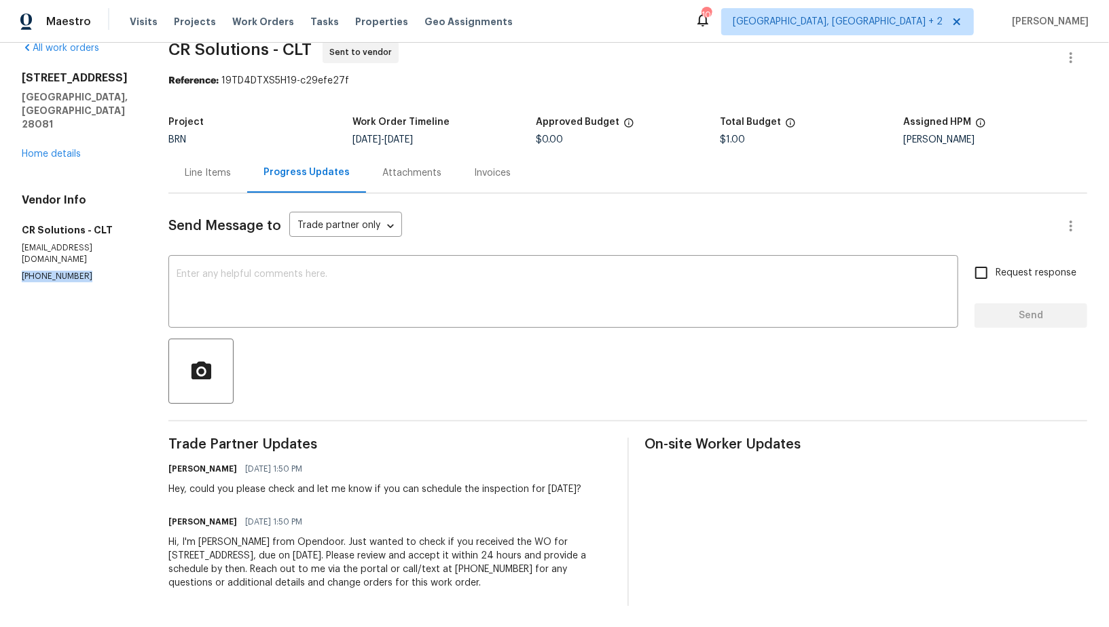
drag, startPoint x: 189, startPoint y: 489, endPoint x: 615, endPoint y: 491, distance: 425.7
click at [615, 491] on div "Trade Partner Updates Padmapriya R 10/03/2025 1:50 PM Hey, could you please che…" at bounding box center [627, 522] width 919 height 168
copy div "could you please check and let me know if you can schedule the inspection for M…"
click at [49, 149] on link "Home details" at bounding box center [51, 154] width 59 height 10
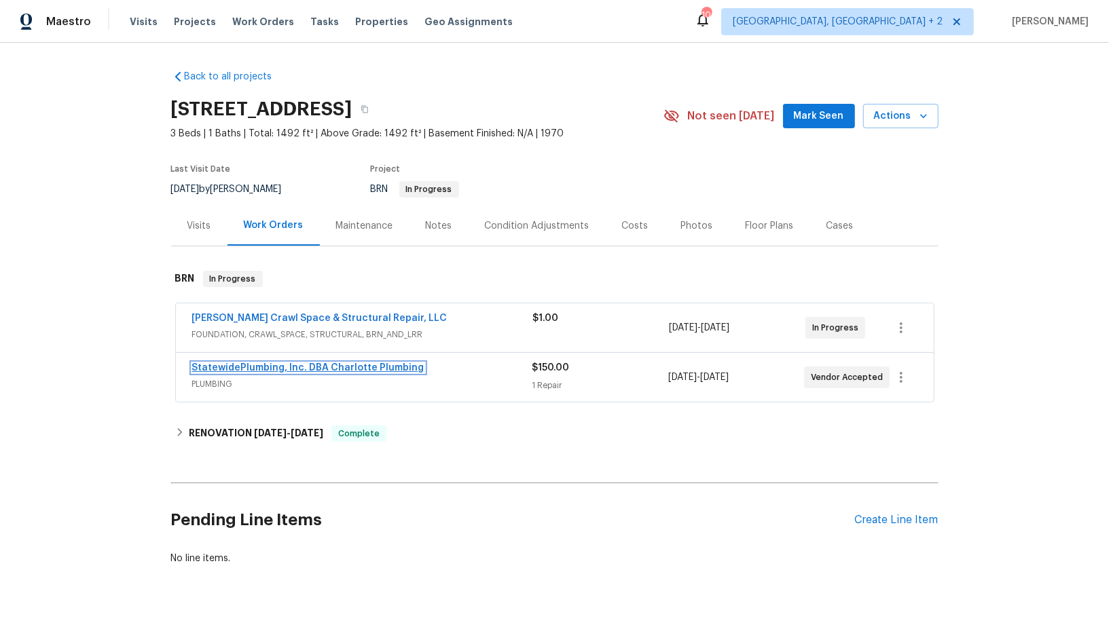
click at [292, 365] on link "StatewidePlumbing, Inc. DBA Charlotte Plumbing" at bounding box center [308, 368] width 232 height 10
